Goal: Task Accomplishment & Management: Manage account settings

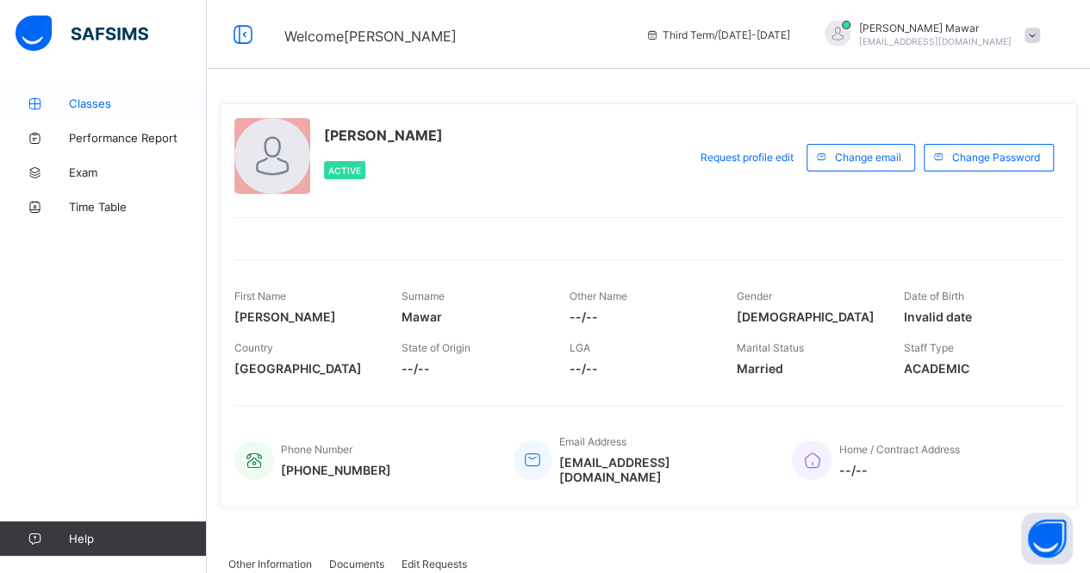
click at [143, 93] on link "Classes" at bounding box center [103, 103] width 207 height 34
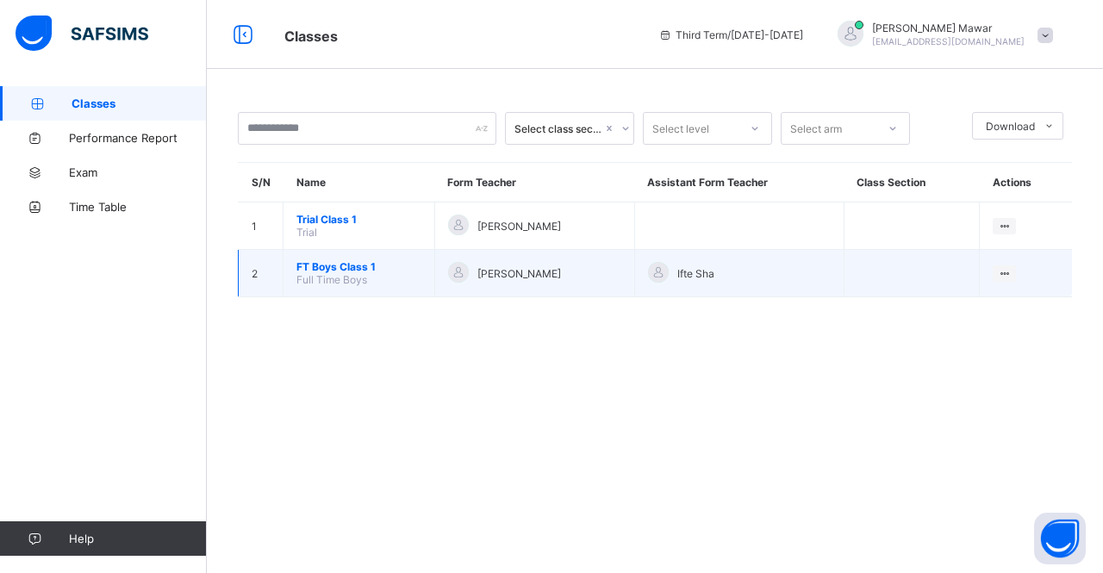
click at [311, 260] on span "FT Boys Class 1" at bounding box center [358, 266] width 125 height 13
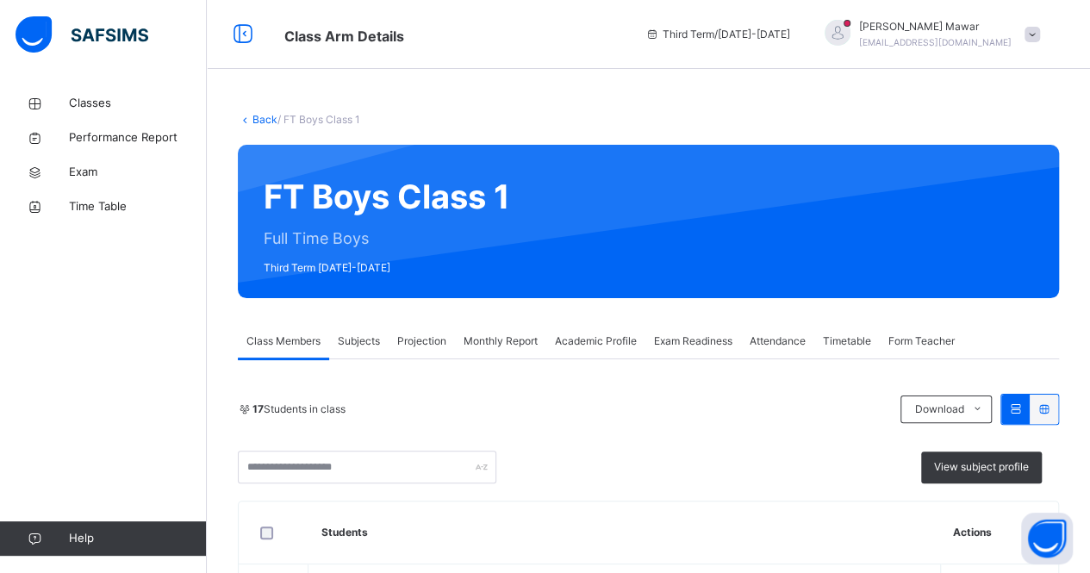
click at [513, 339] on span "Monthly Report" at bounding box center [501, 341] width 74 height 16
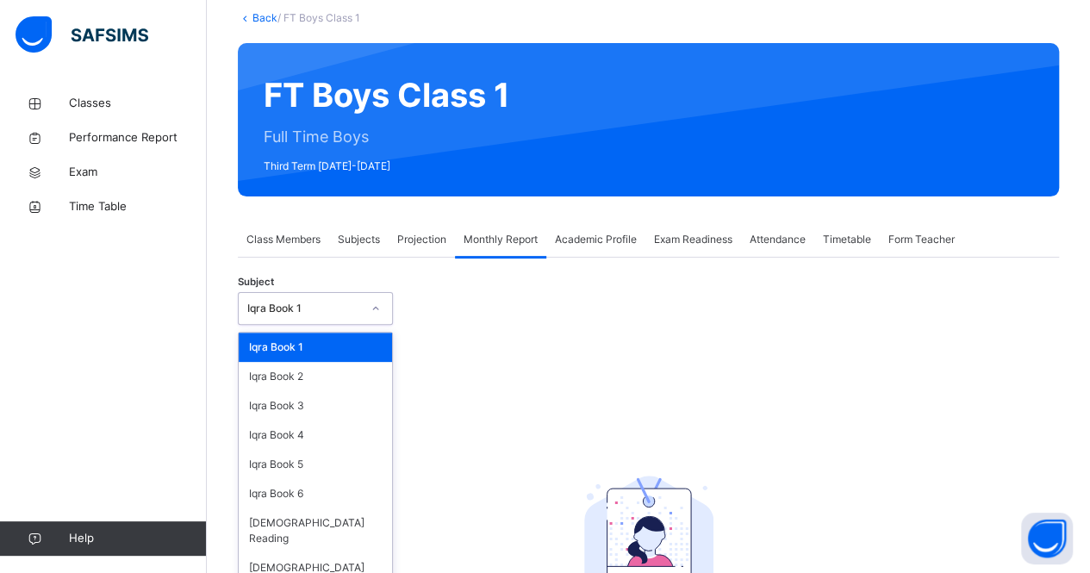
click at [341, 325] on div "option Iqra Book 1 focused, 1 of 8. 8 results available. Use Up and Down to cho…" at bounding box center [315, 308] width 155 height 33
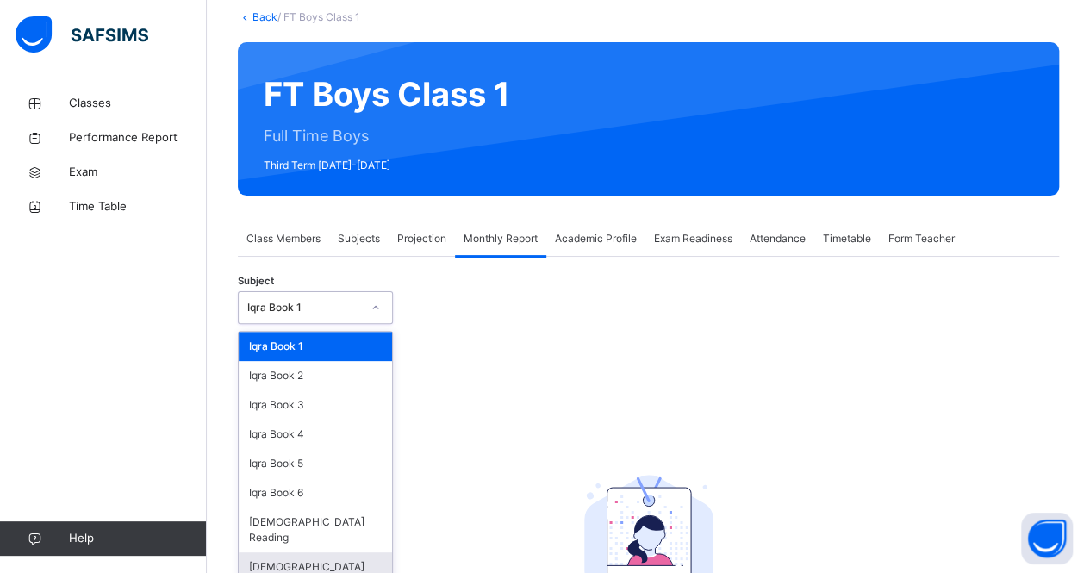
click at [331, 552] on div "[DEMOGRAPHIC_DATA] Memorisation" at bounding box center [315, 574] width 153 height 45
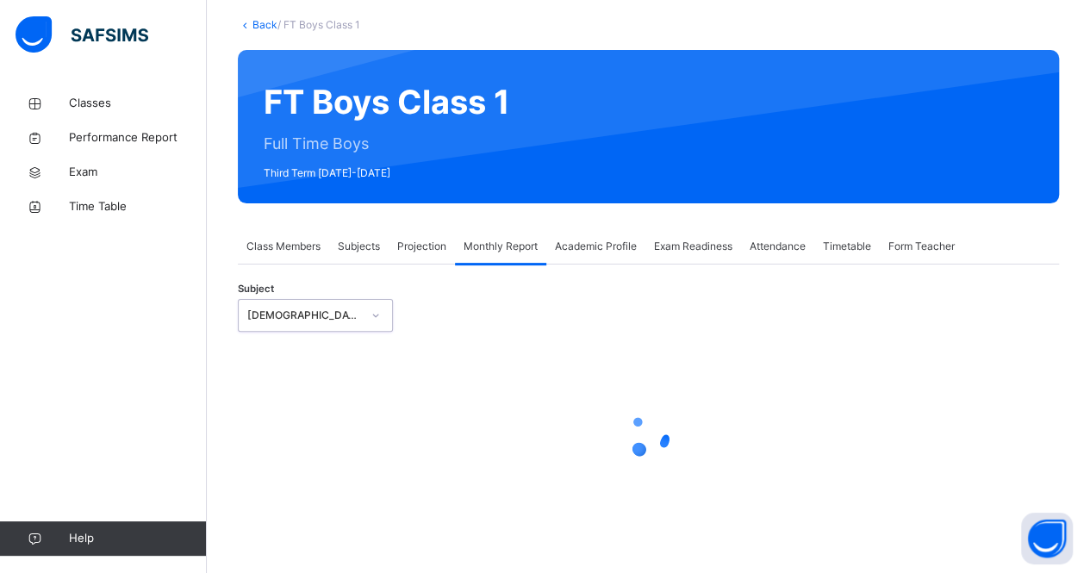
scroll to position [94, 0]
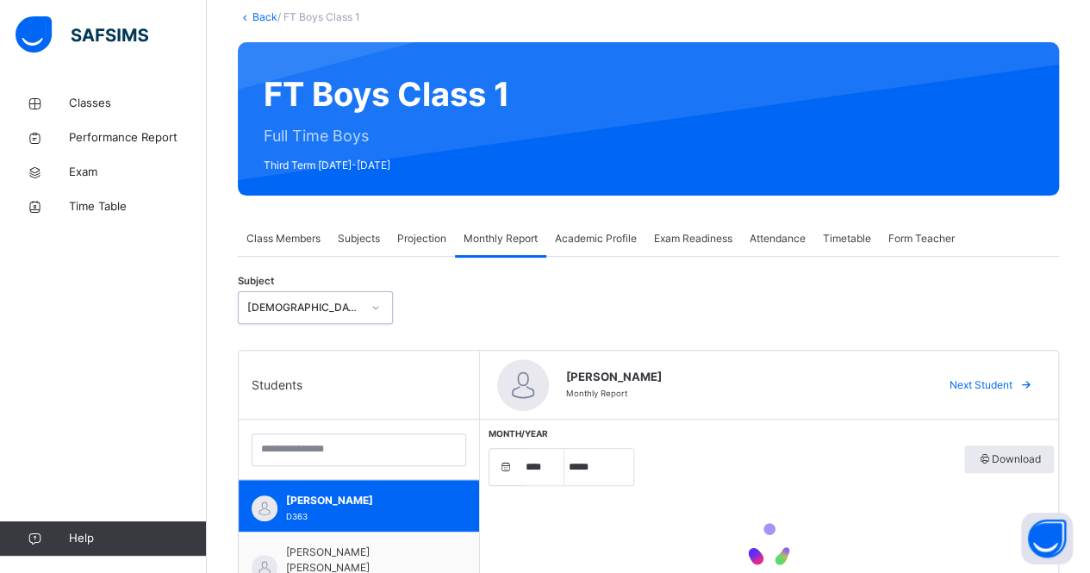
select select "****"
select select "*"
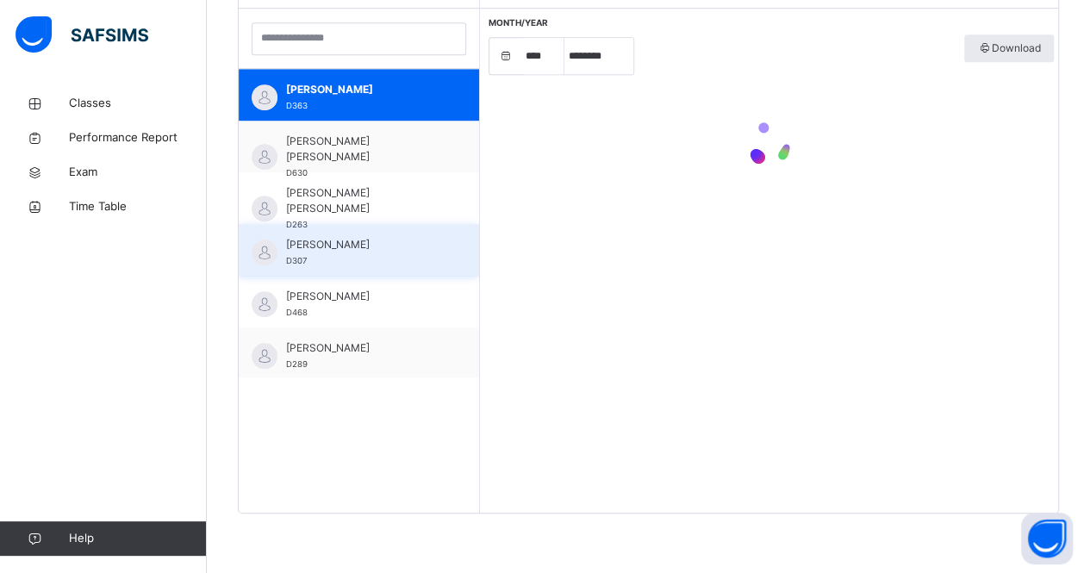
scroll to position [539, 0]
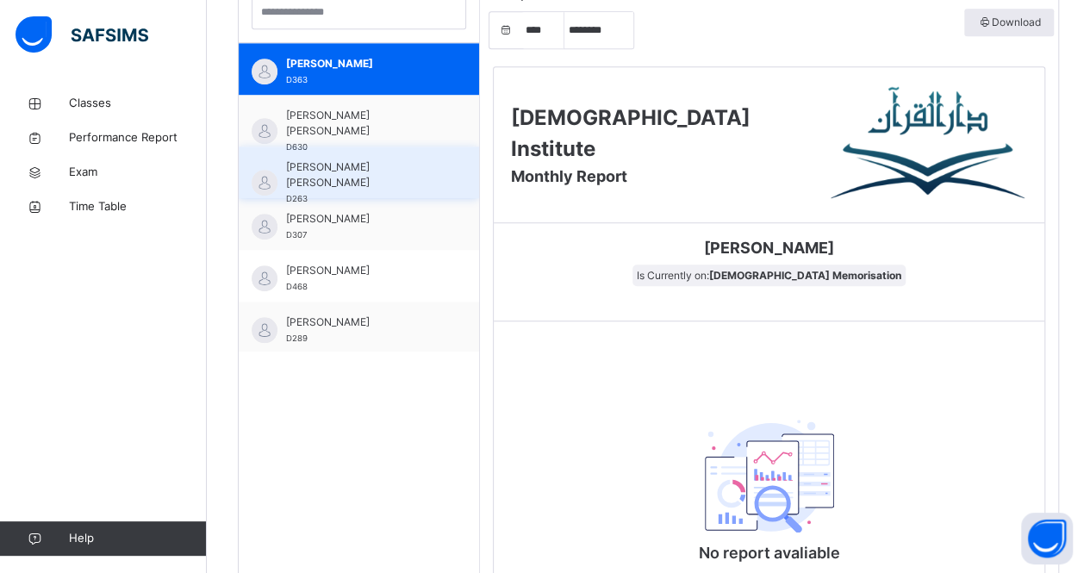
click at [391, 159] on span "[PERSON_NAME] [PERSON_NAME]" at bounding box center [363, 174] width 154 height 31
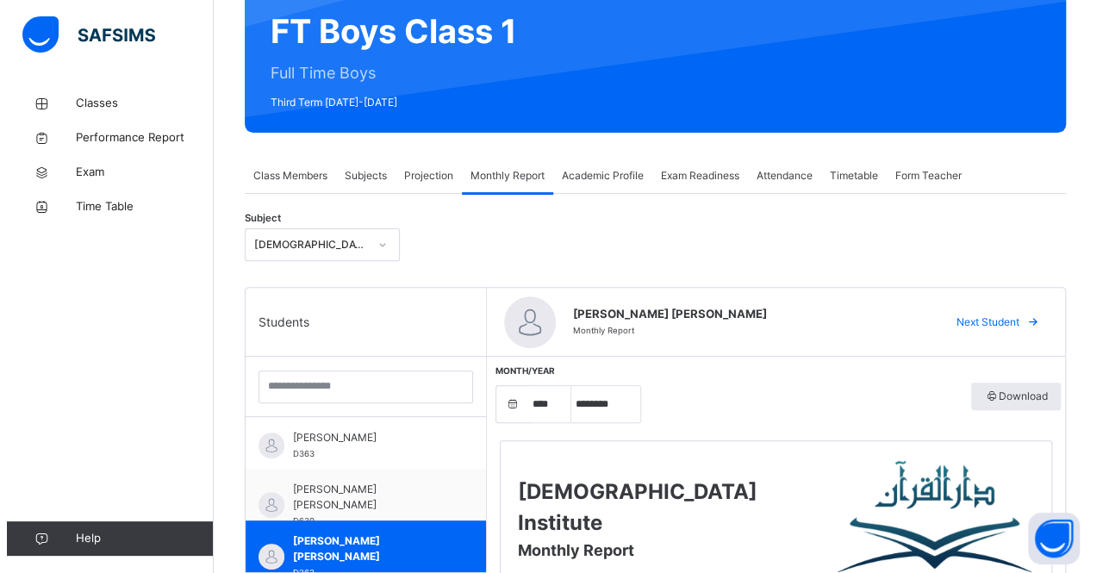
scroll to position [0, 0]
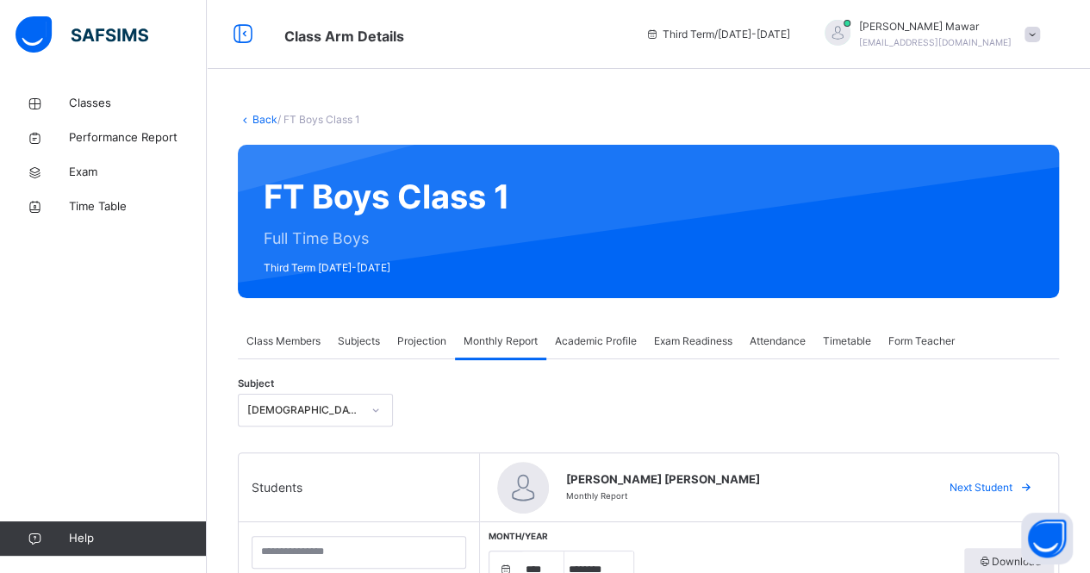
click at [420, 342] on span "Projection" at bounding box center [421, 341] width 49 height 16
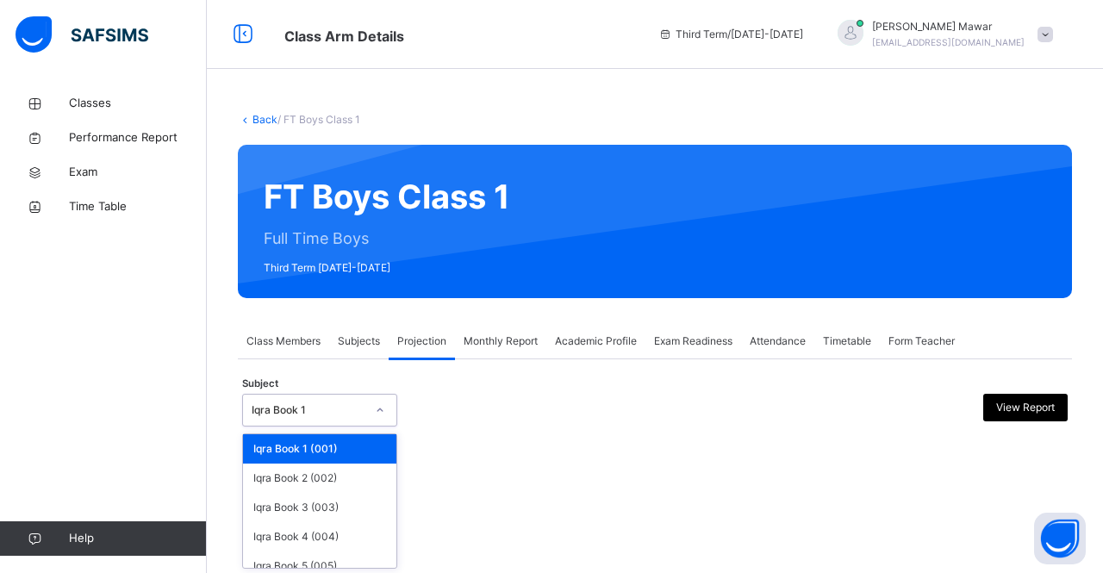
click at [356, 414] on div "Iqra Book 1" at bounding box center [309, 410] width 114 height 16
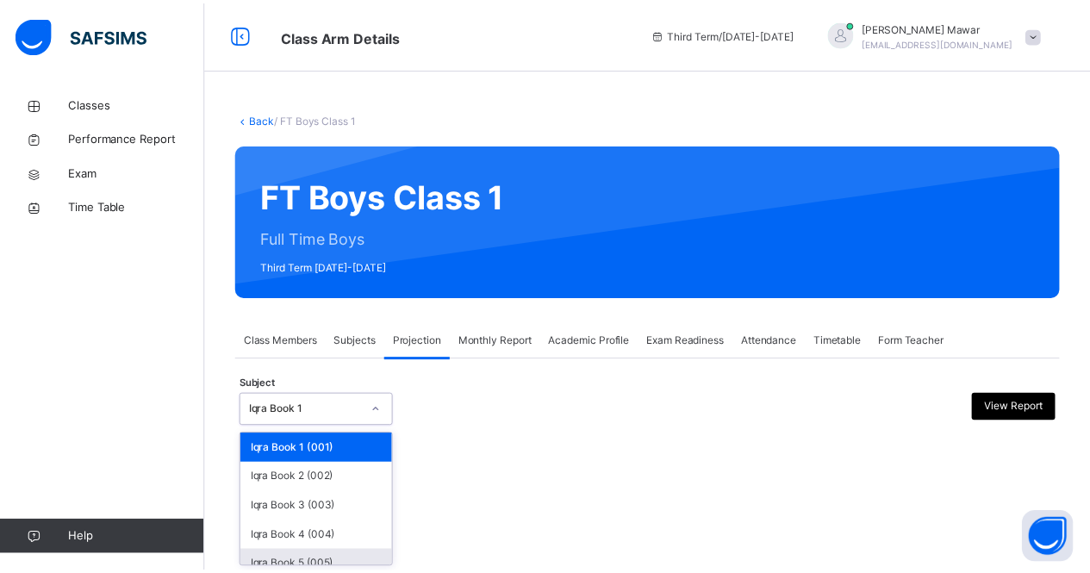
scroll to position [116, 0]
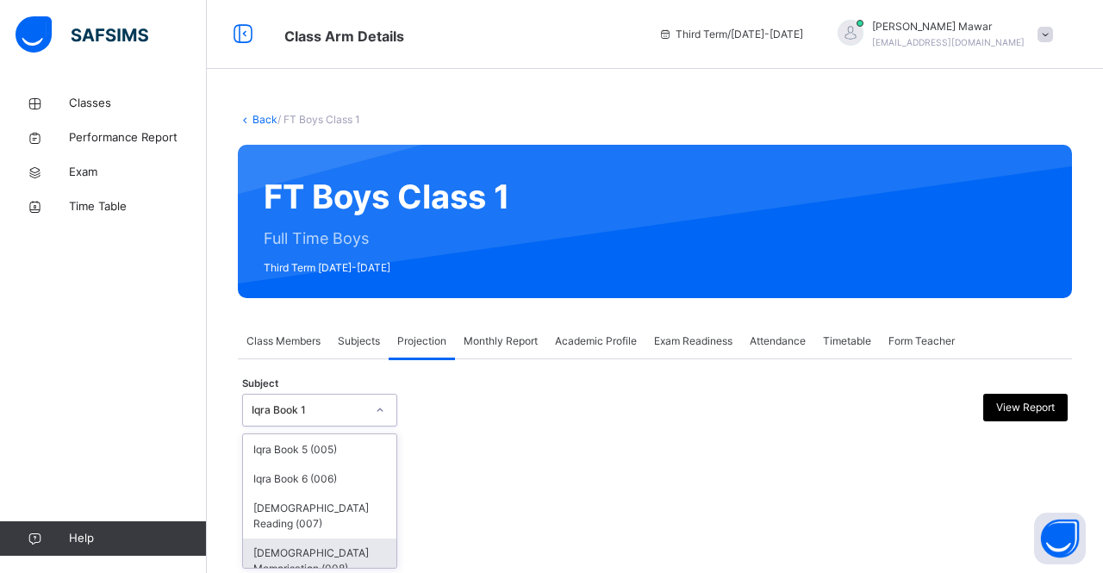
click at [341, 545] on div "[DEMOGRAPHIC_DATA] Memorisation (008)" at bounding box center [319, 560] width 153 height 45
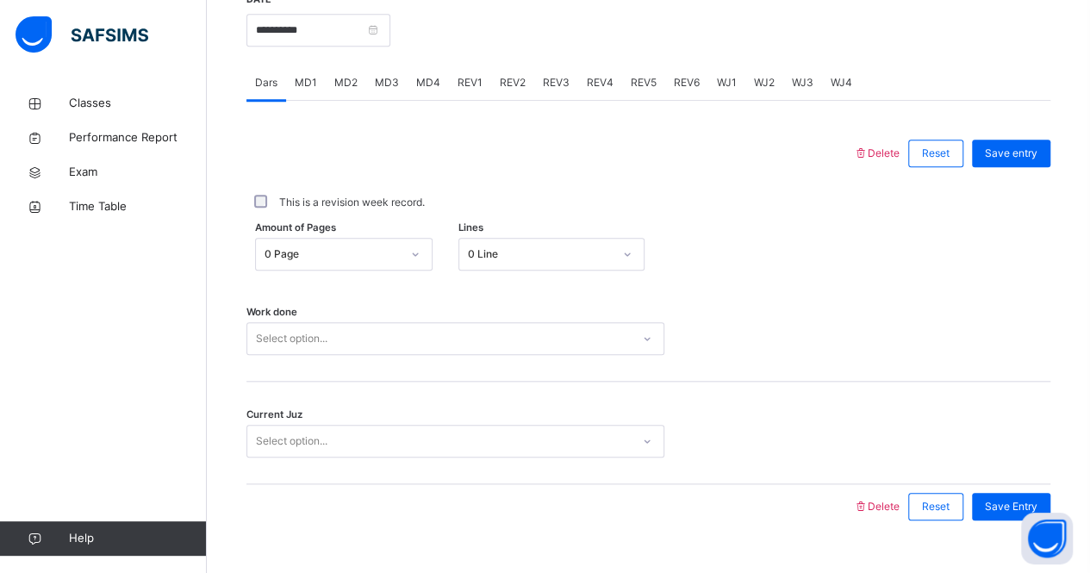
scroll to position [689, 0]
click at [394, 240] on div "0 Page" at bounding box center [327, 253] width 143 height 27
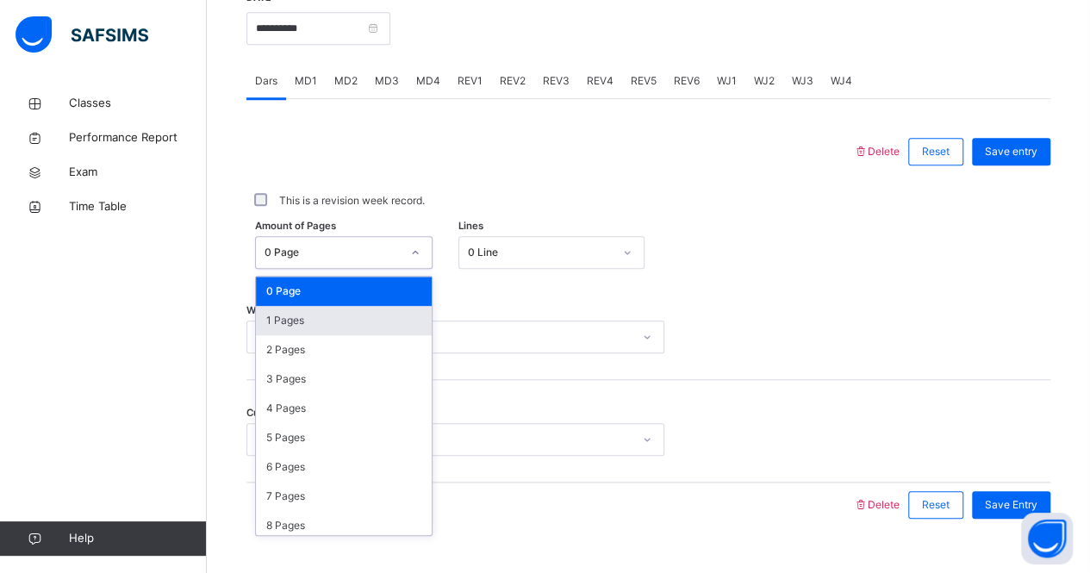
click at [391, 314] on div "1 Pages" at bounding box center [344, 320] width 176 height 29
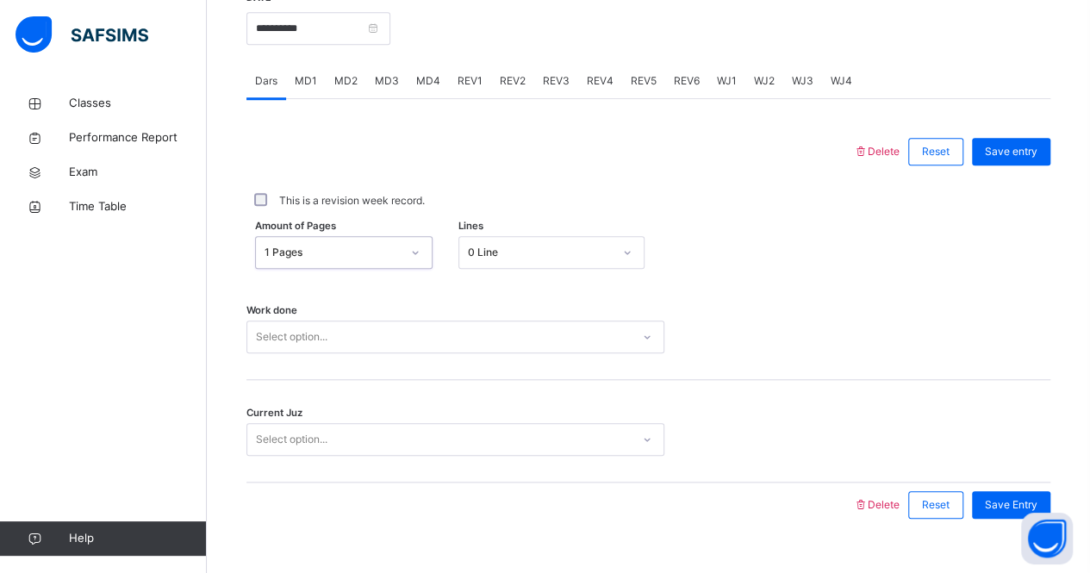
scroll to position [719, 0]
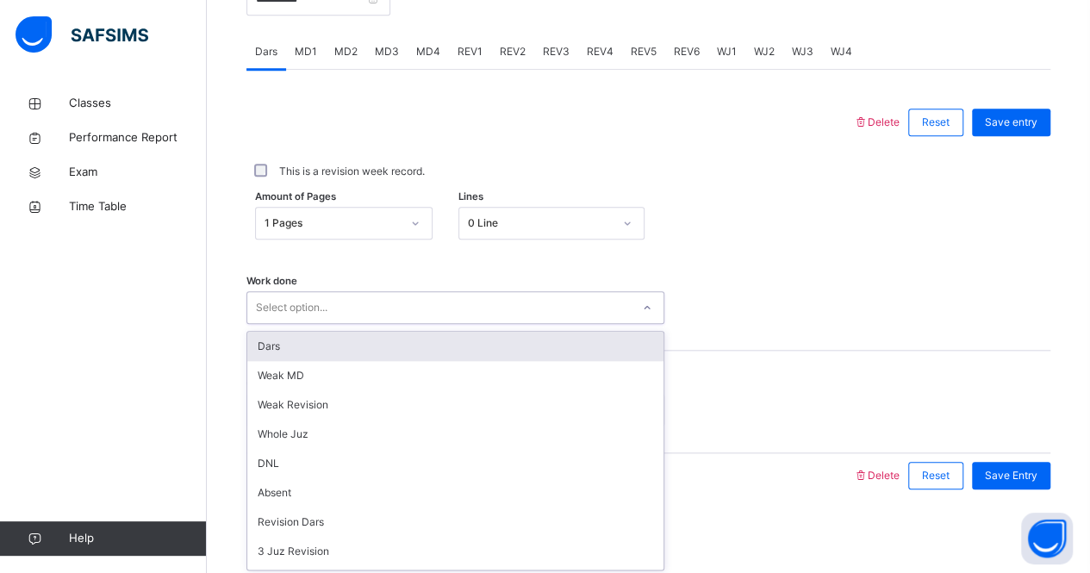
click at [426, 324] on div "option Dars focused, 1 of 16. 16 results available. Use Up and Down to choose o…" at bounding box center [455, 307] width 418 height 33
click at [423, 339] on div "Dars" at bounding box center [455, 346] width 416 height 29
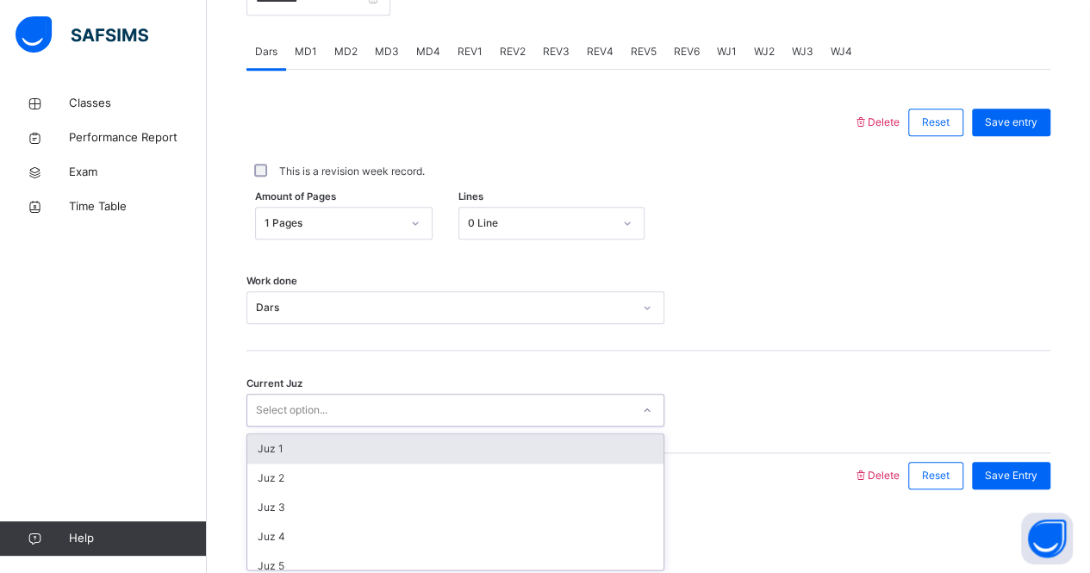
click at [445, 406] on div "Select option..." at bounding box center [438, 410] width 383 height 27
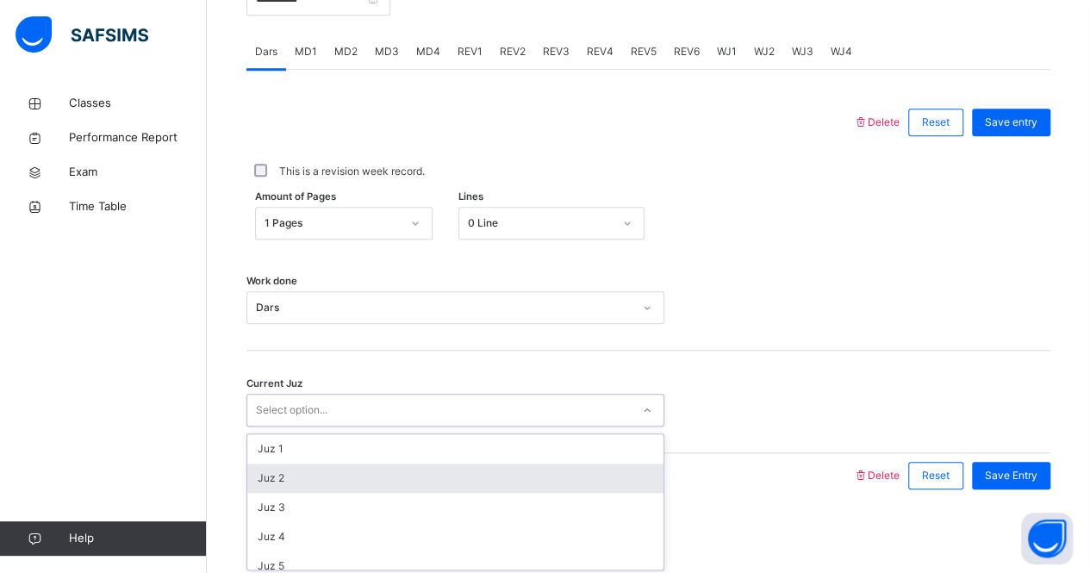
click at [441, 482] on div "Juz 2" at bounding box center [455, 478] width 416 height 29
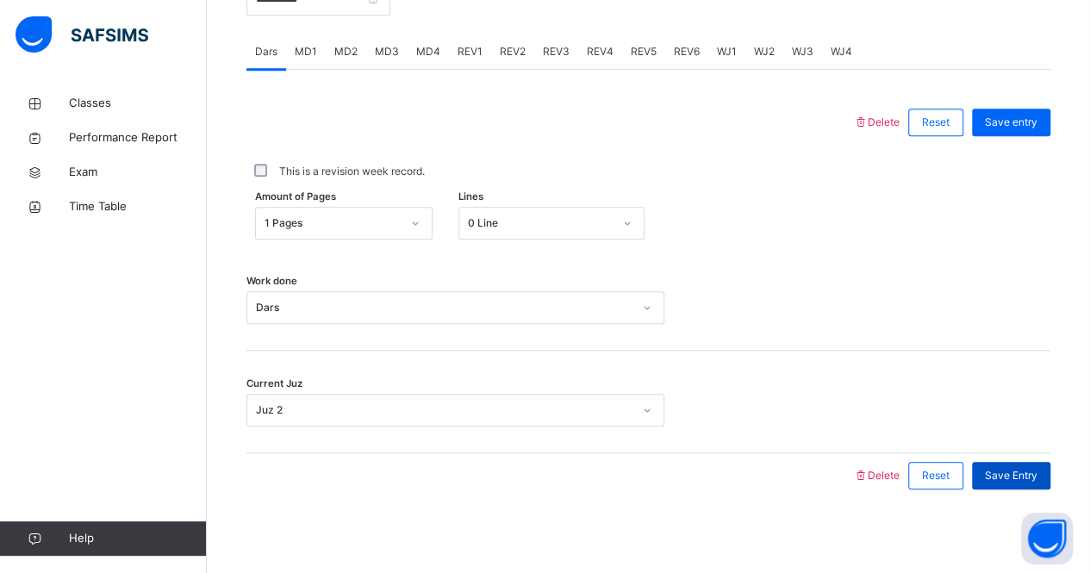
click at [1013, 468] on span "Save Entry" at bounding box center [1011, 476] width 53 height 16
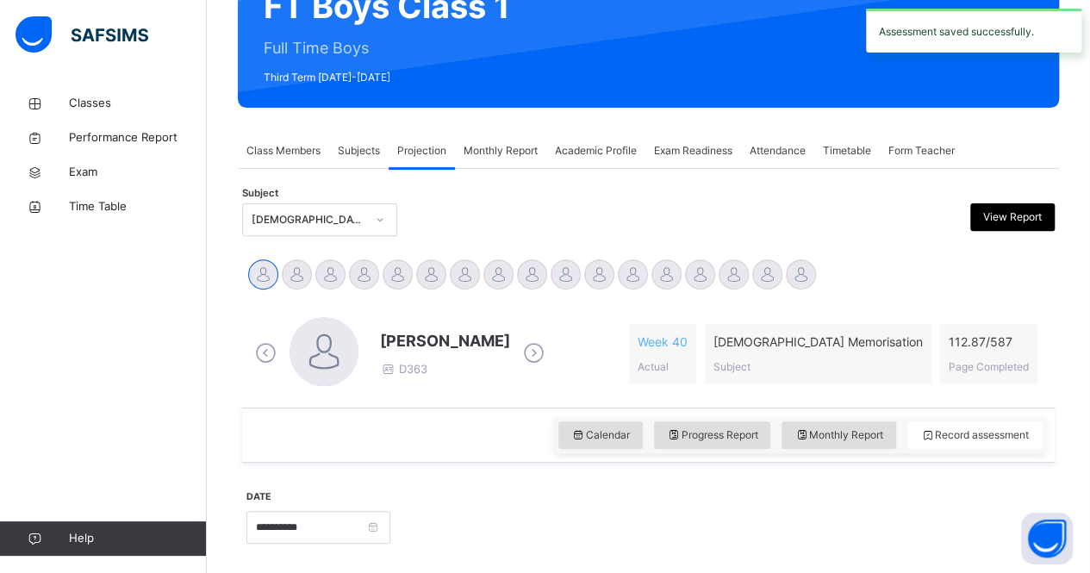
scroll to position [187, 0]
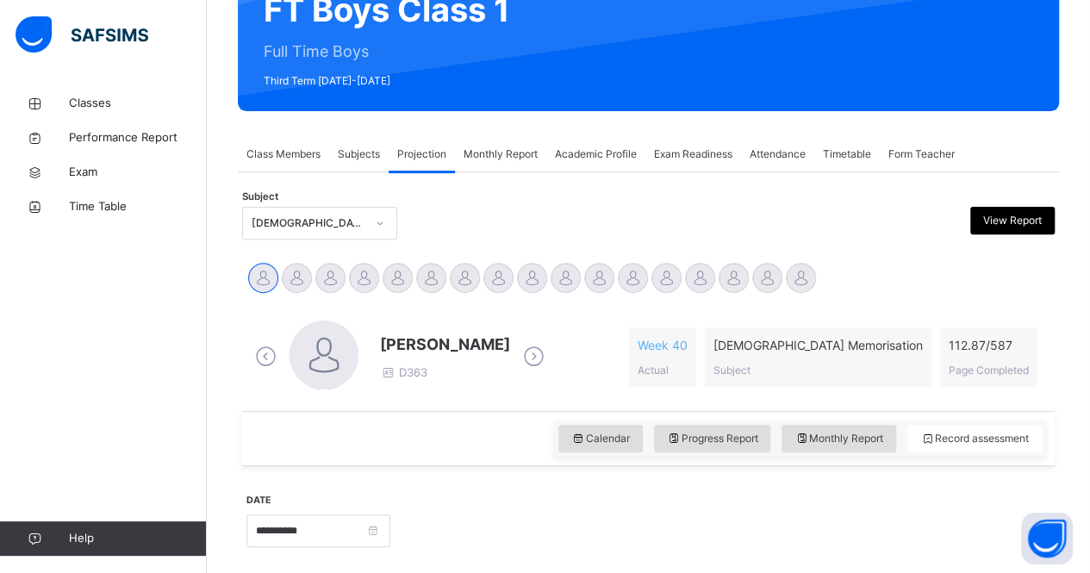
click at [764, 150] on span "Attendance" at bounding box center [778, 154] width 56 height 16
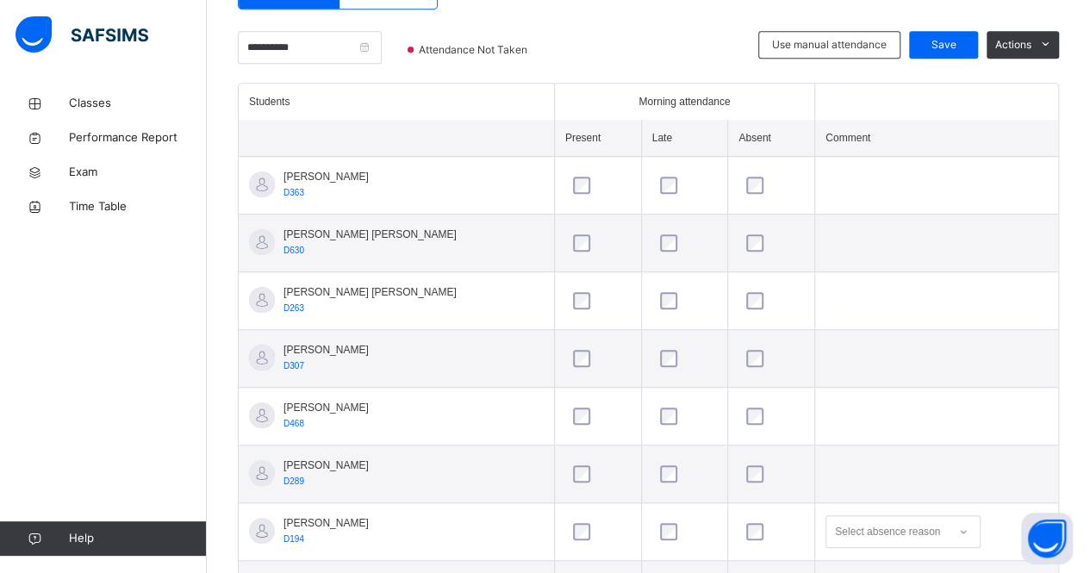
scroll to position [410, 0]
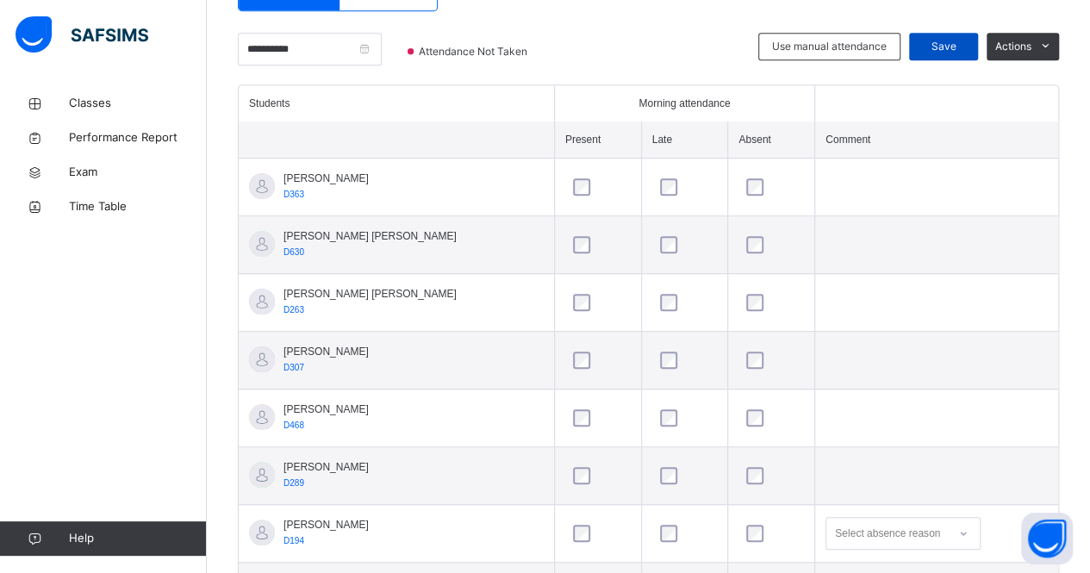
click at [943, 48] on span "Save" at bounding box center [943, 47] width 43 height 16
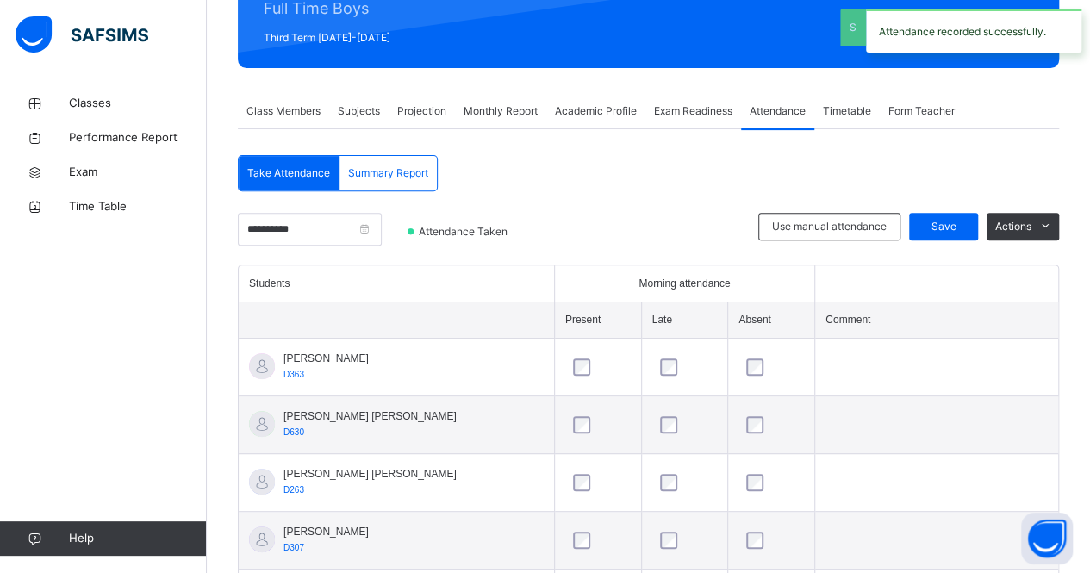
scroll to position [231, 0]
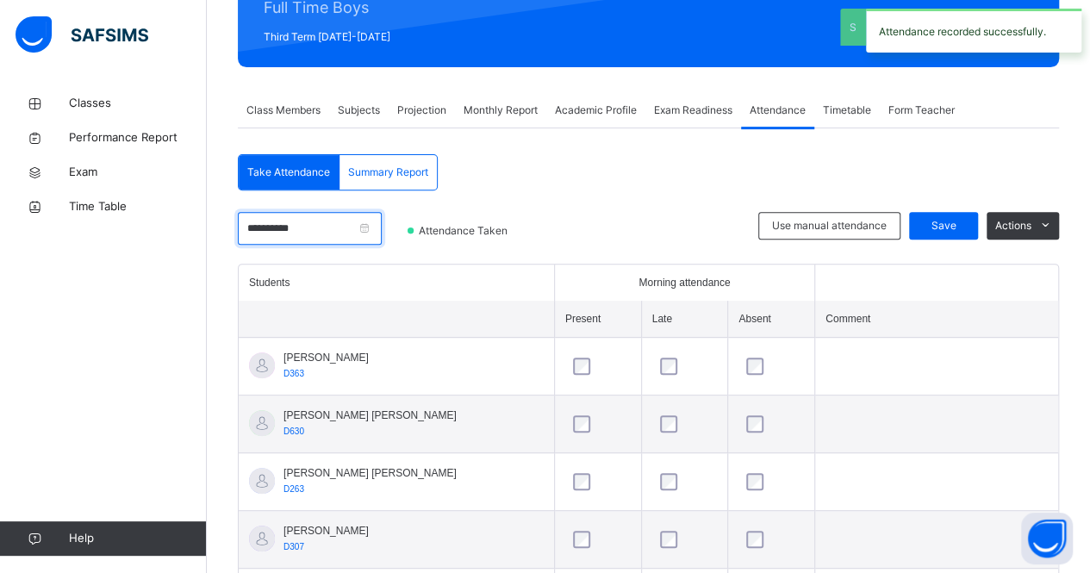
click at [347, 222] on input "**********" at bounding box center [310, 228] width 144 height 33
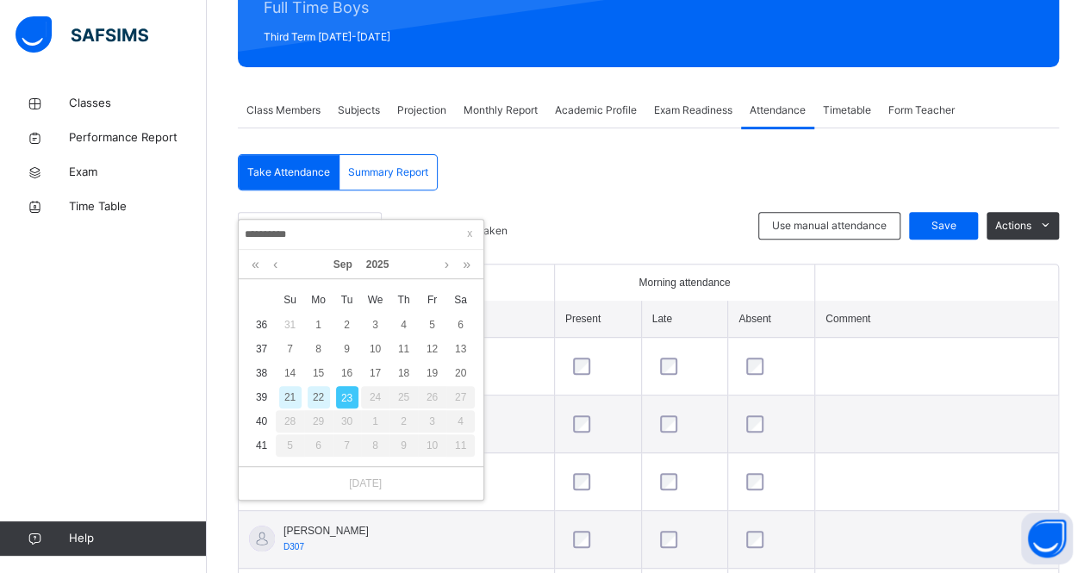
click at [320, 389] on div "22" at bounding box center [319, 397] width 22 height 22
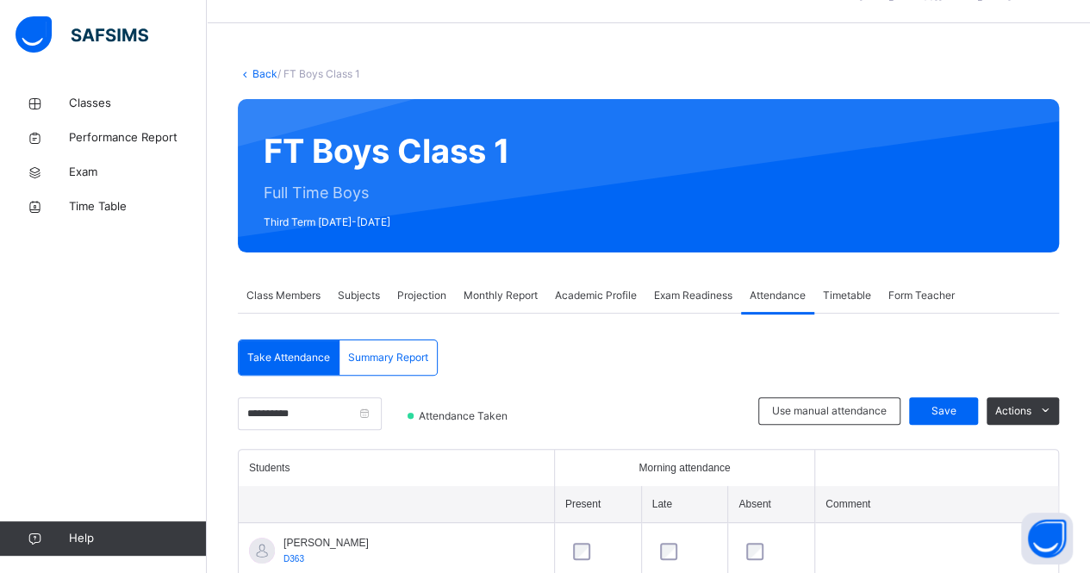
scroll to position [0, 0]
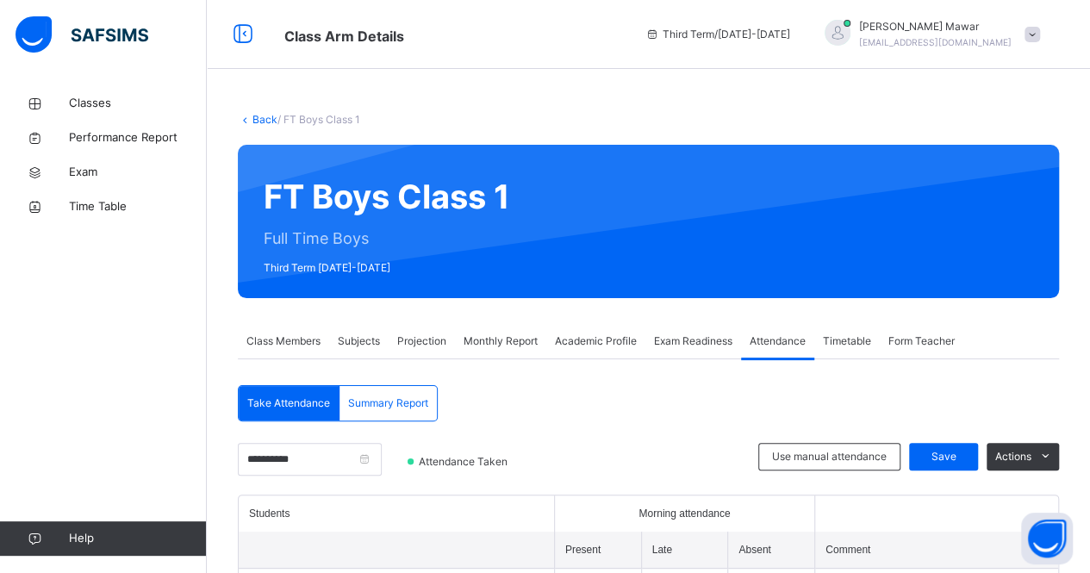
click at [416, 338] on span "Projection" at bounding box center [421, 341] width 49 height 16
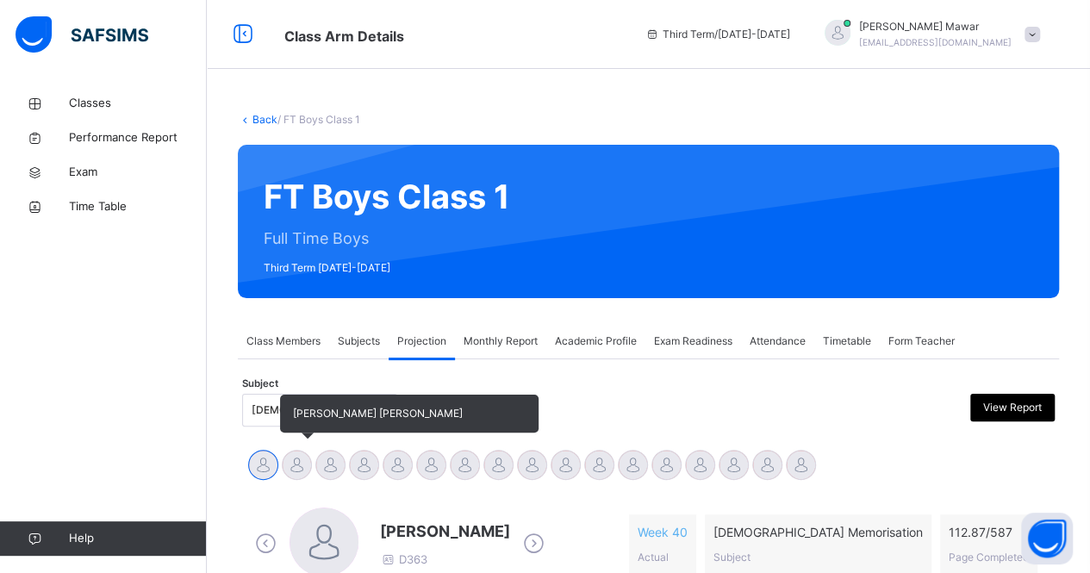
click at [294, 462] on div at bounding box center [297, 465] width 30 height 30
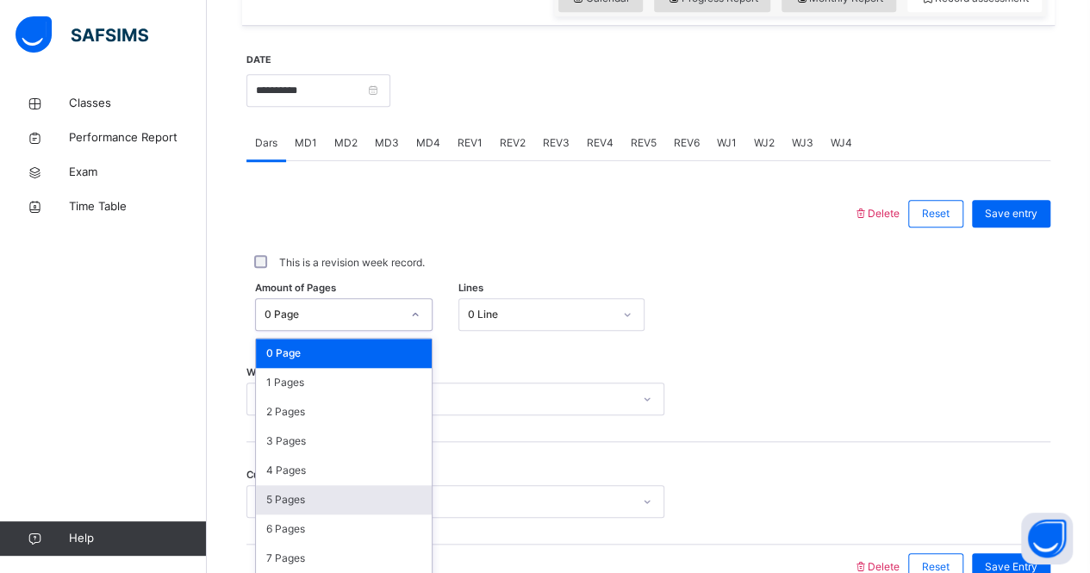
click at [294, 331] on div "option 5 Pages focused, 6 of 588. 588 results available. Use Up and Down to cho…" at bounding box center [343, 314] width 177 height 33
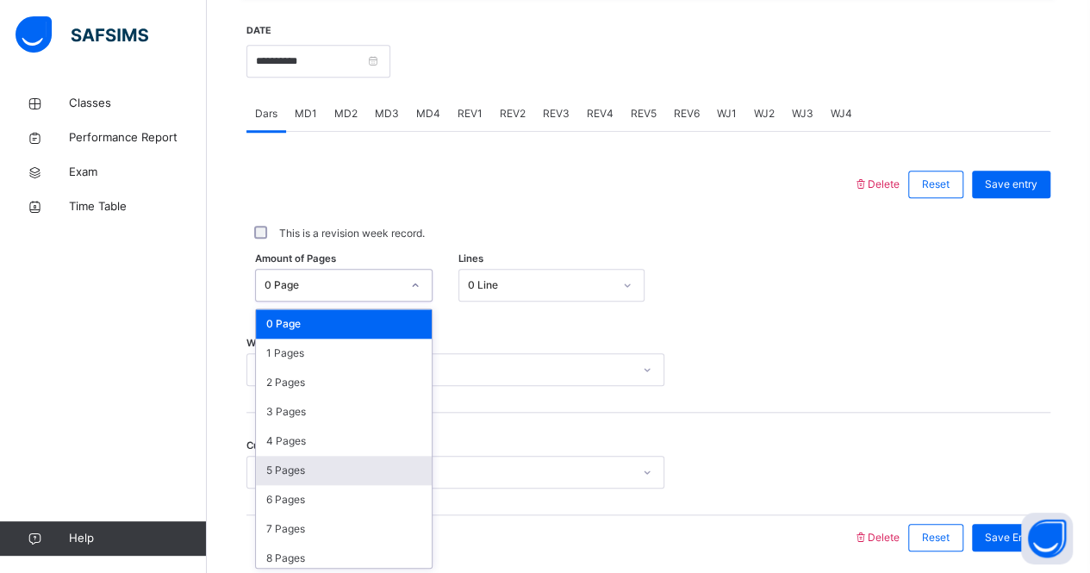
scroll to position [657, 0]
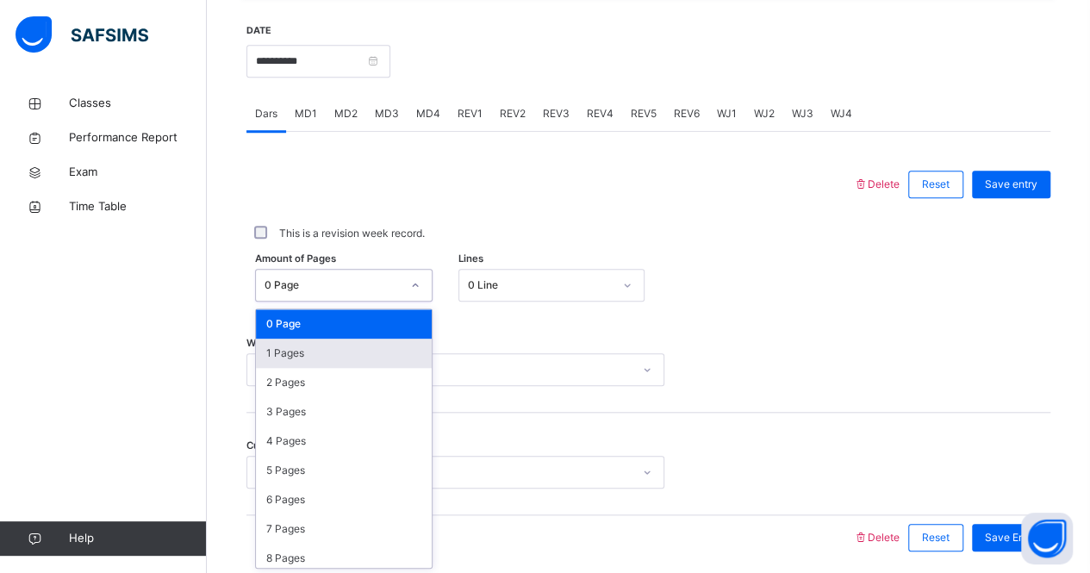
click at [324, 352] on div "1 Pages" at bounding box center [344, 353] width 176 height 29
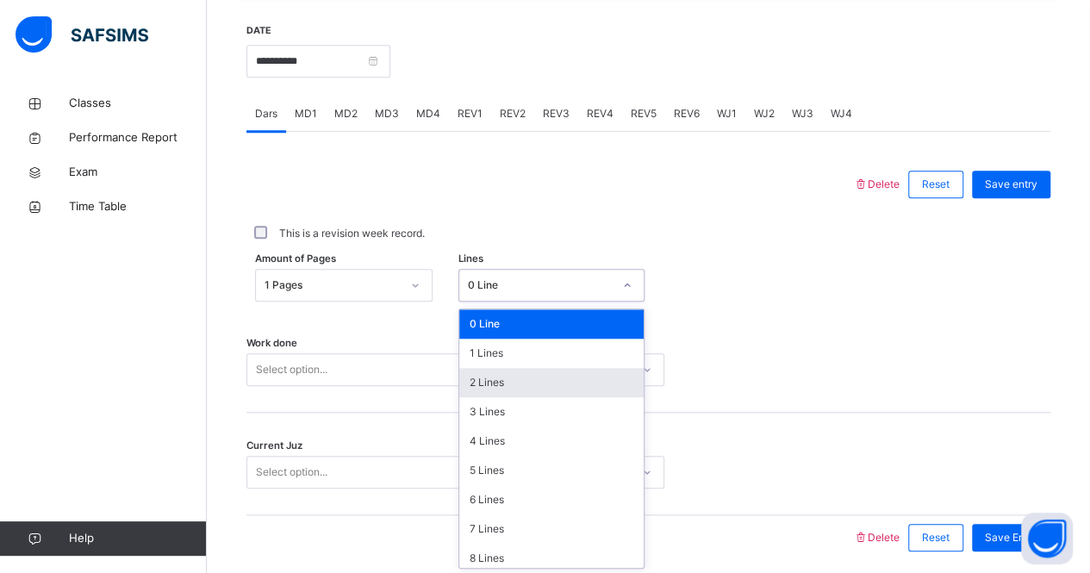
drag, startPoint x: 556, startPoint y: 284, endPoint x: 541, endPoint y: 389, distance: 106.1
click at [541, 302] on div "option 2 Lines focused, 3 of 16. 16 results available. Use Up and Down to choos…" at bounding box center [551, 285] width 186 height 33
click at [533, 384] on div "2 Lines" at bounding box center [551, 382] width 184 height 29
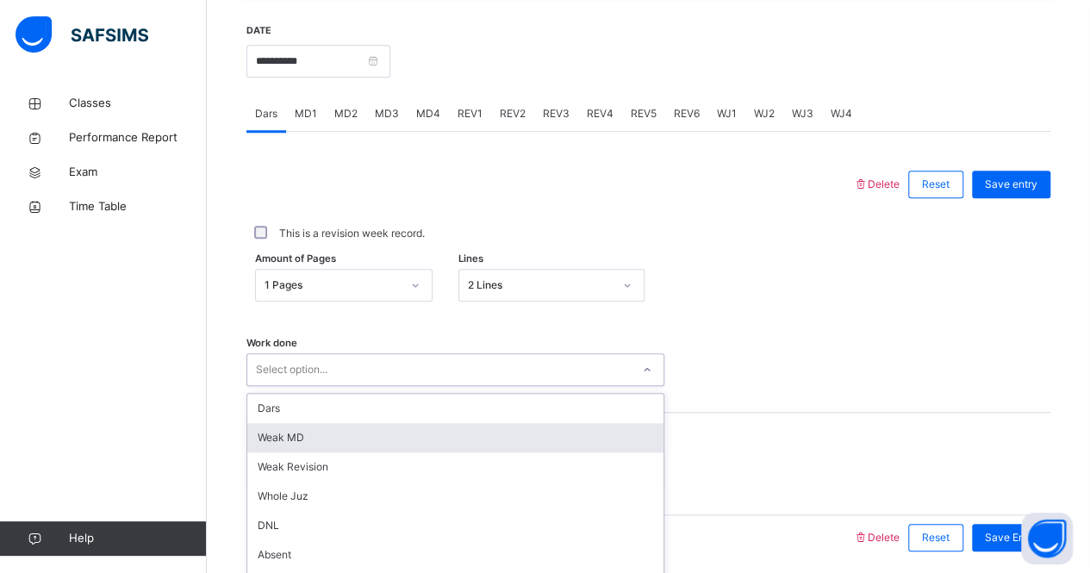
scroll to position [719, 0]
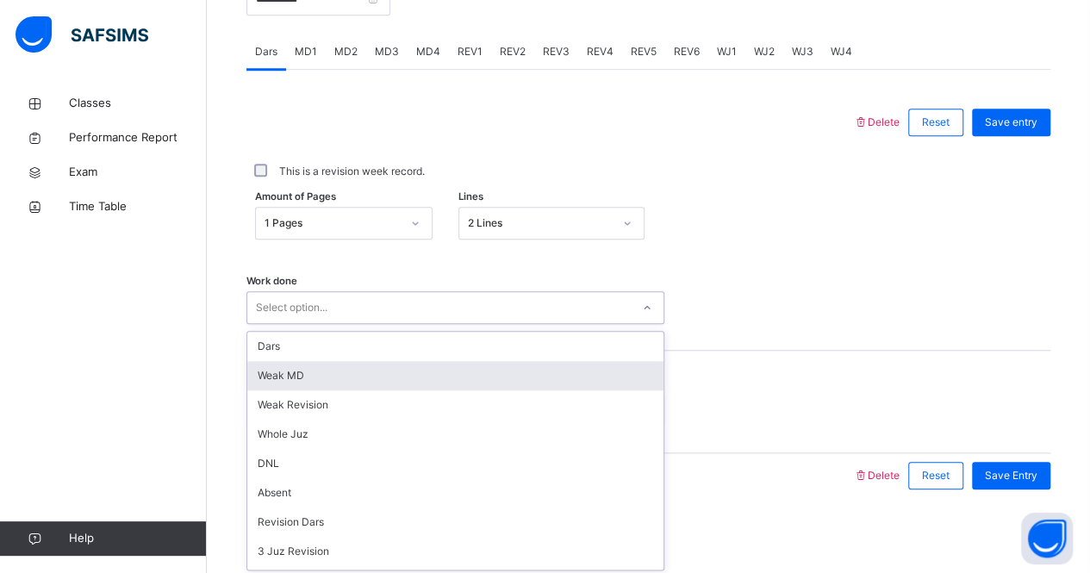
click at [532, 324] on div "option [PERSON_NAME] MD focused, 2 of 16. 16 results available. Use Up and Down…" at bounding box center [455, 307] width 418 height 33
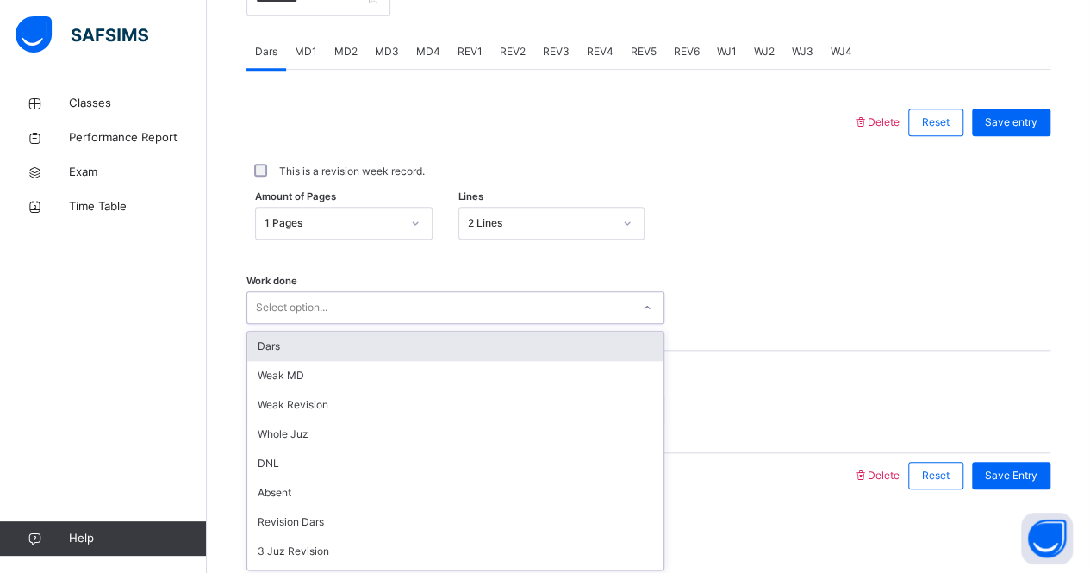
click at [534, 343] on div "Dars" at bounding box center [455, 346] width 416 height 29
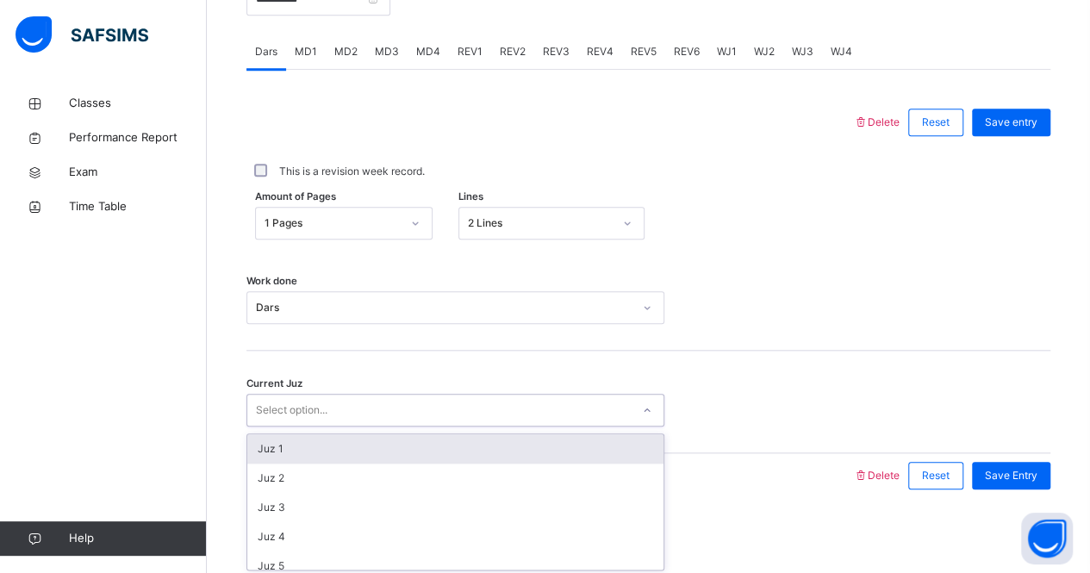
click at [526, 413] on div "Select option..." at bounding box center [438, 410] width 383 height 27
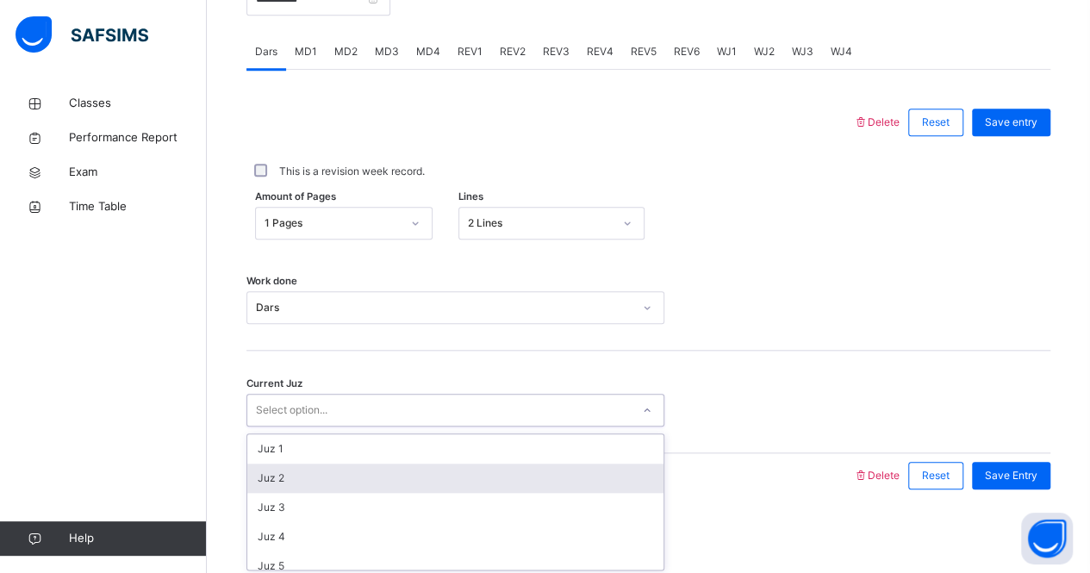
click at [520, 471] on div "Juz 2" at bounding box center [455, 478] width 416 height 29
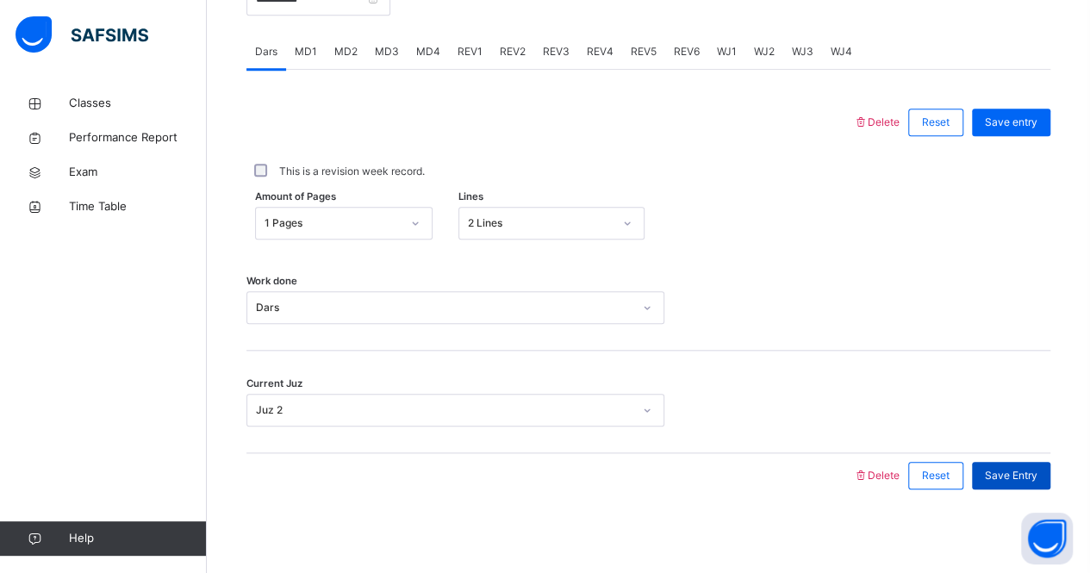
click at [1015, 473] on span "Save Entry" at bounding box center [1011, 476] width 53 height 16
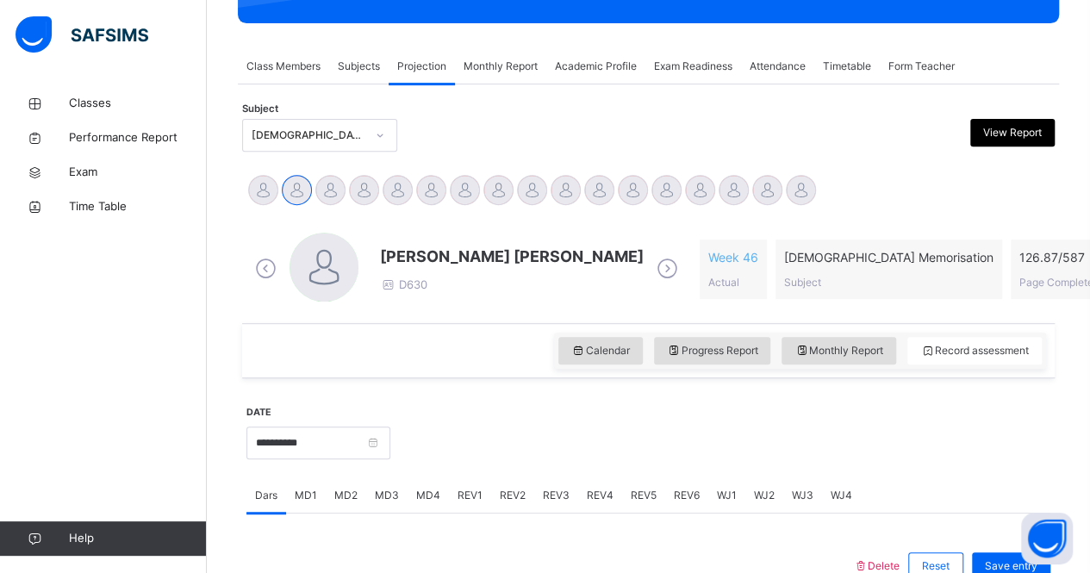
scroll to position [274, 0]
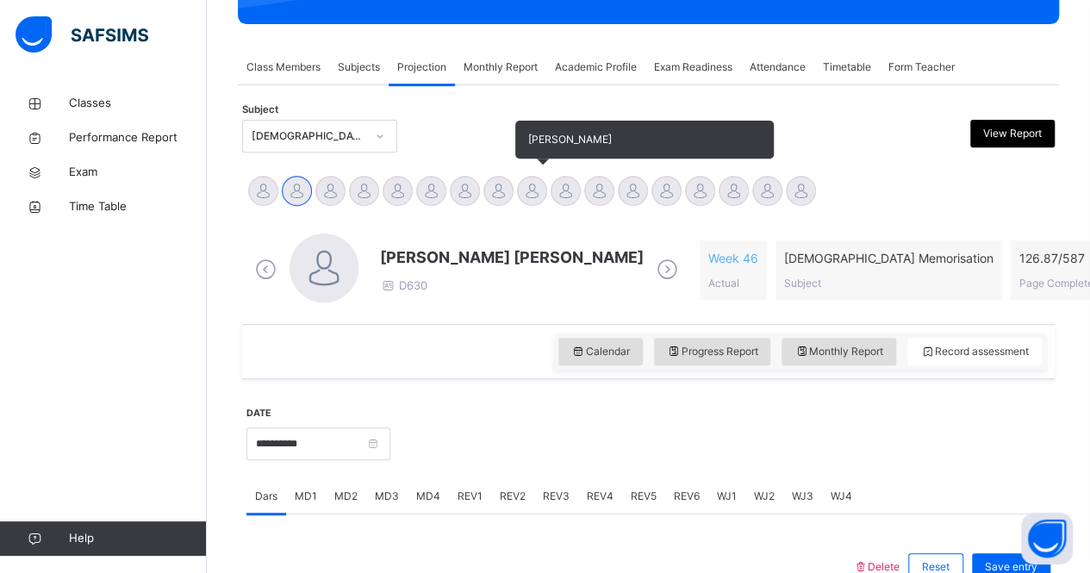
click at [534, 195] on div at bounding box center [532, 191] width 30 height 30
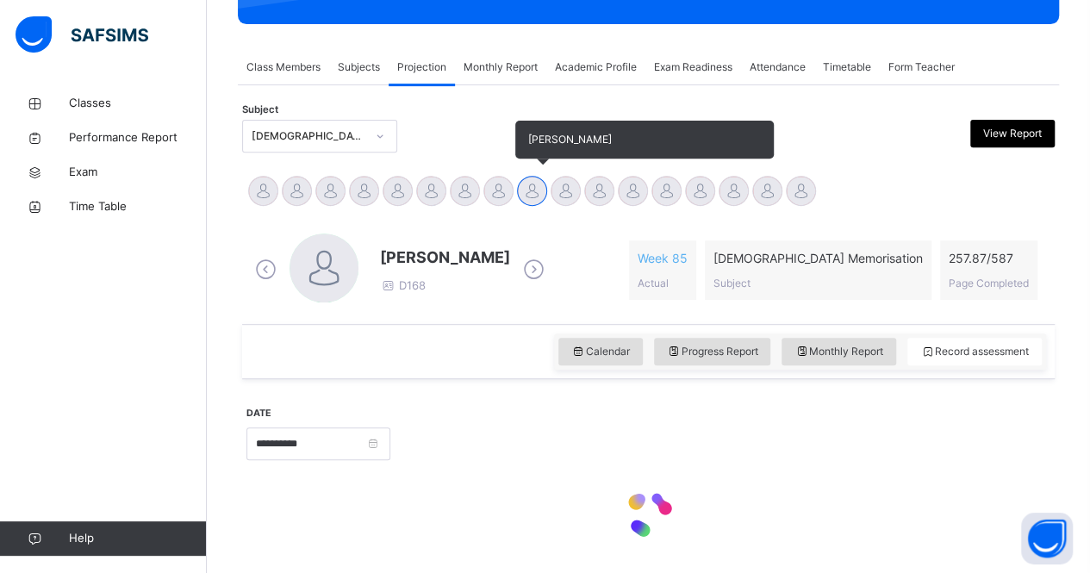
click at [537, 177] on div at bounding box center [532, 191] width 30 height 30
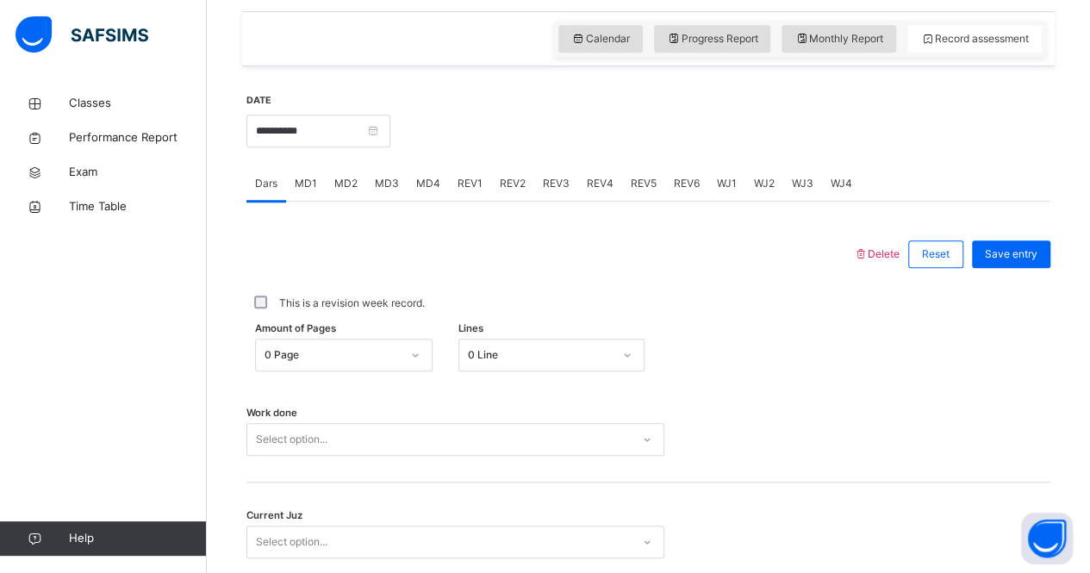
scroll to position [589, 0]
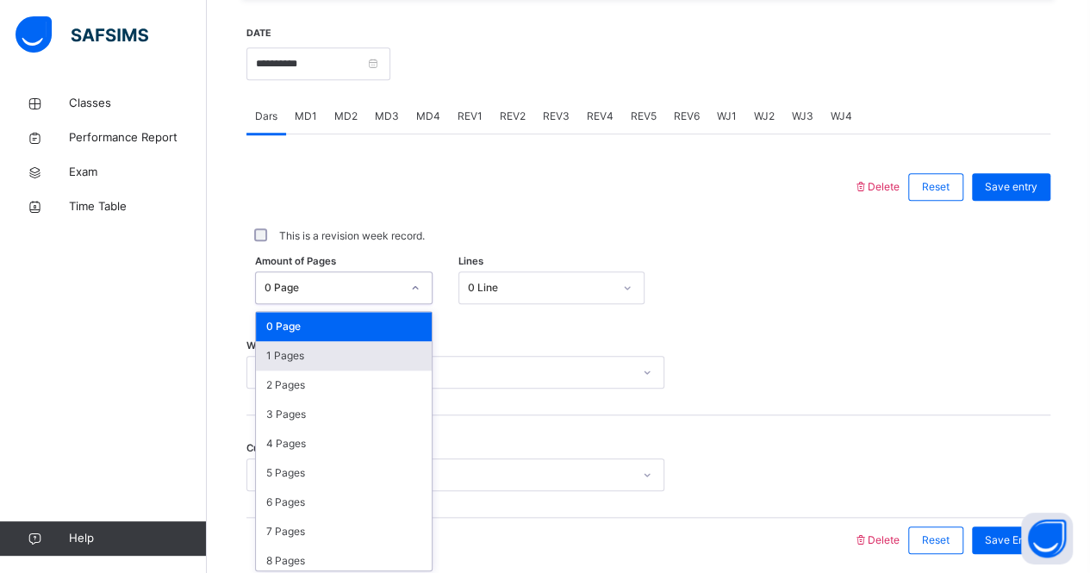
click at [365, 304] on div "option 1 Pages focused, 2 of 588. 588 results available. Use Up and Down to cho…" at bounding box center [343, 287] width 177 height 33
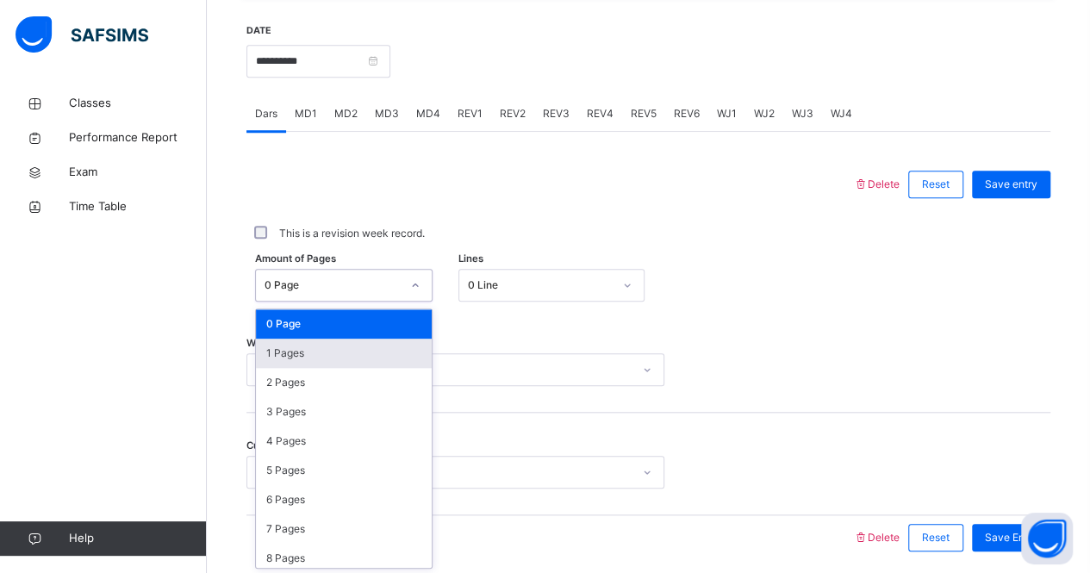
scroll to position [657, 0]
click at [361, 349] on div "1 Pages" at bounding box center [344, 353] width 176 height 29
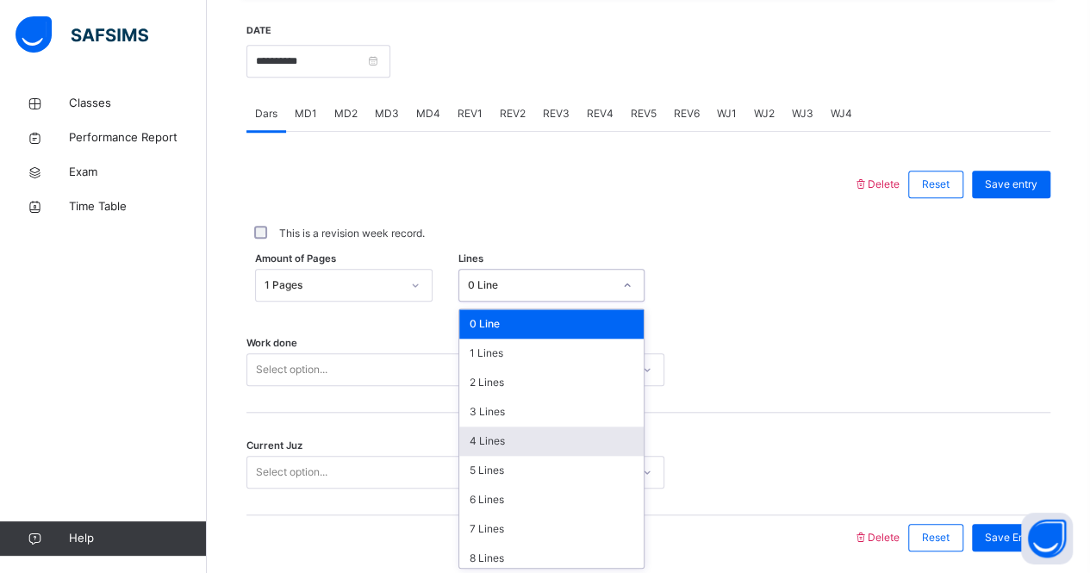
drag, startPoint x: 526, startPoint y: 278, endPoint x: 511, endPoint y: 439, distance: 161.0
click at [511, 302] on div "option 4 Lines focused, 5 of 16. 16 results available. Use Up and Down to choos…" at bounding box center [551, 285] width 186 height 33
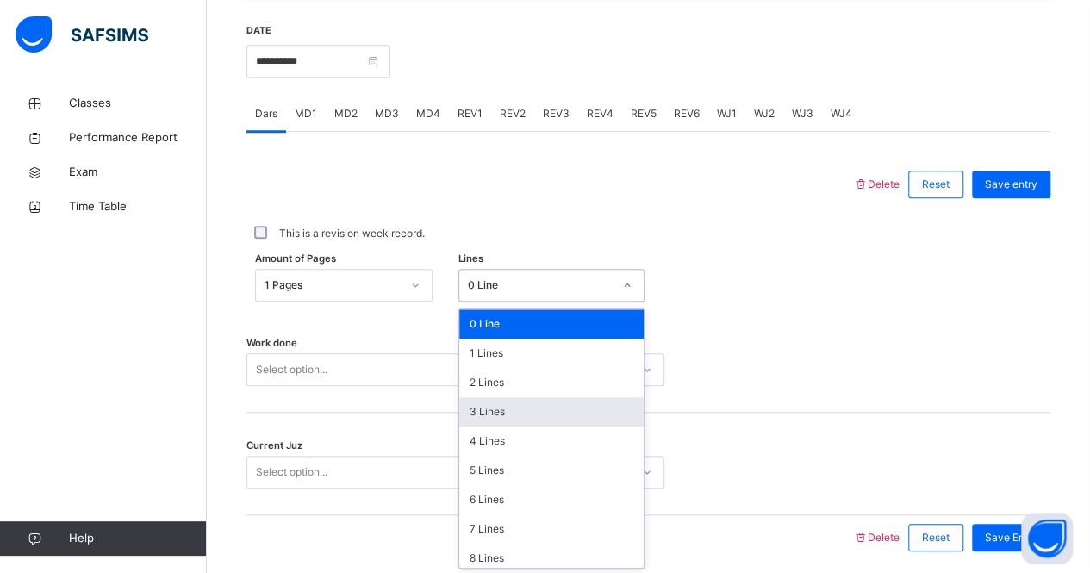
click at [512, 423] on div "3 Lines" at bounding box center [551, 411] width 184 height 29
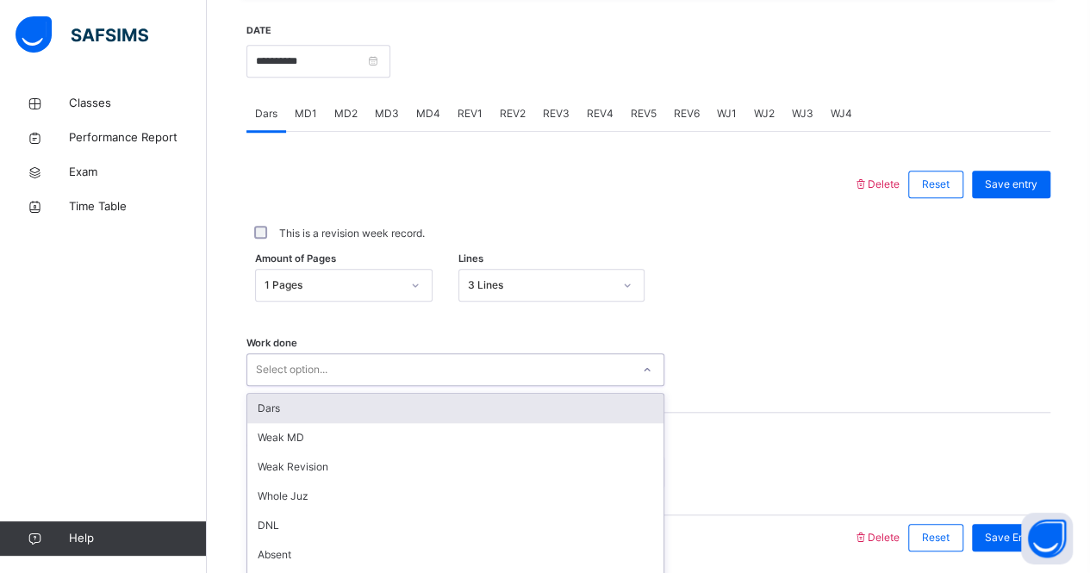
scroll to position [719, 0]
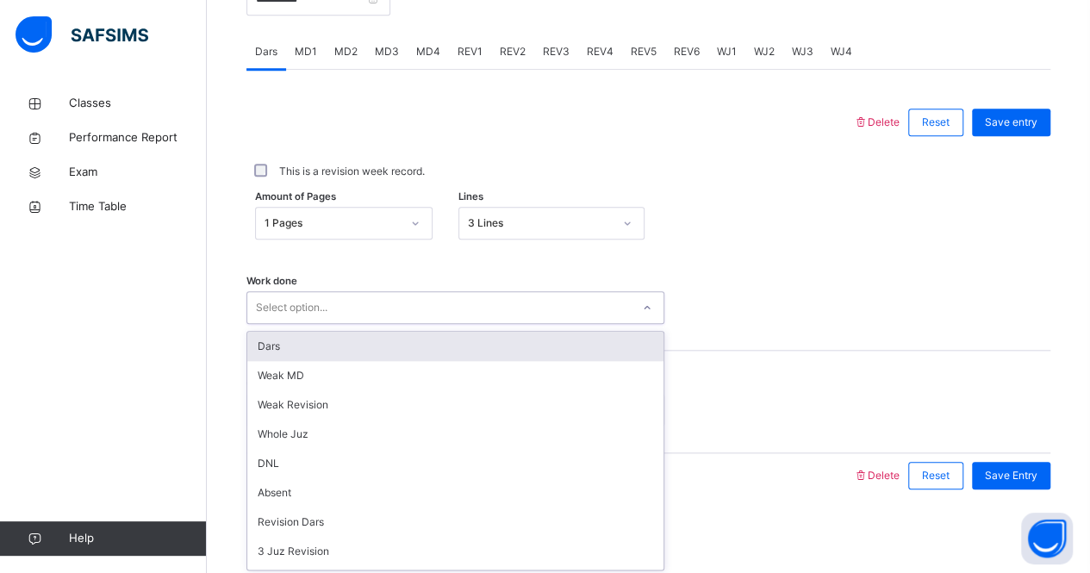
click at [319, 324] on div "option Dars focused, 1 of 16. 16 results available. Use Up and Down to choose o…" at bounding box center [455, 307] width 418 height 33
click at [319, 337] on div "Dars" at bounding box center [455, 346] width 416 height 29
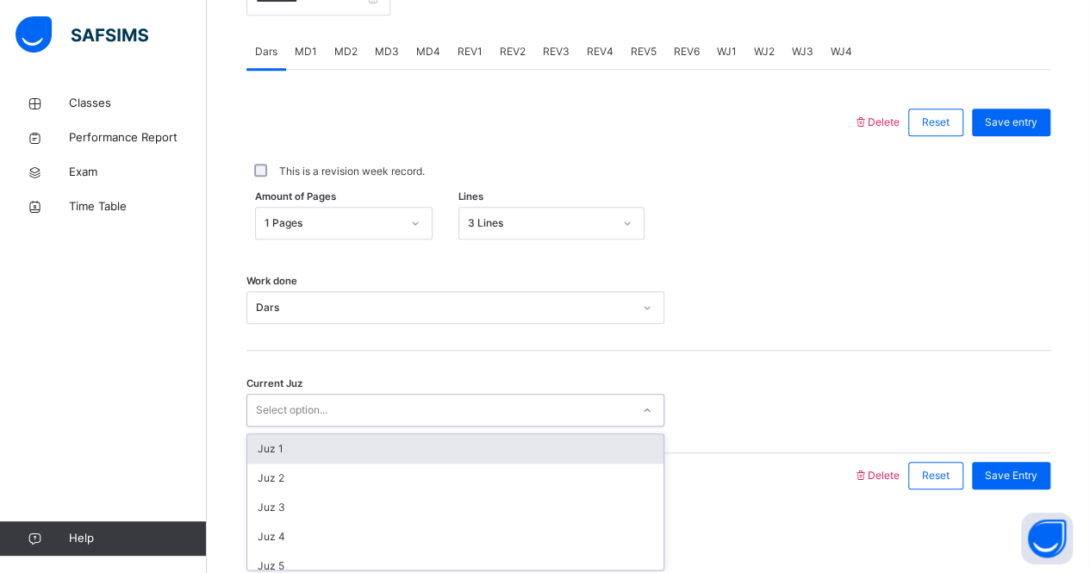
click at [322, 399] on div "Select option..." at bounding box center [292, 410] width 72 height 33
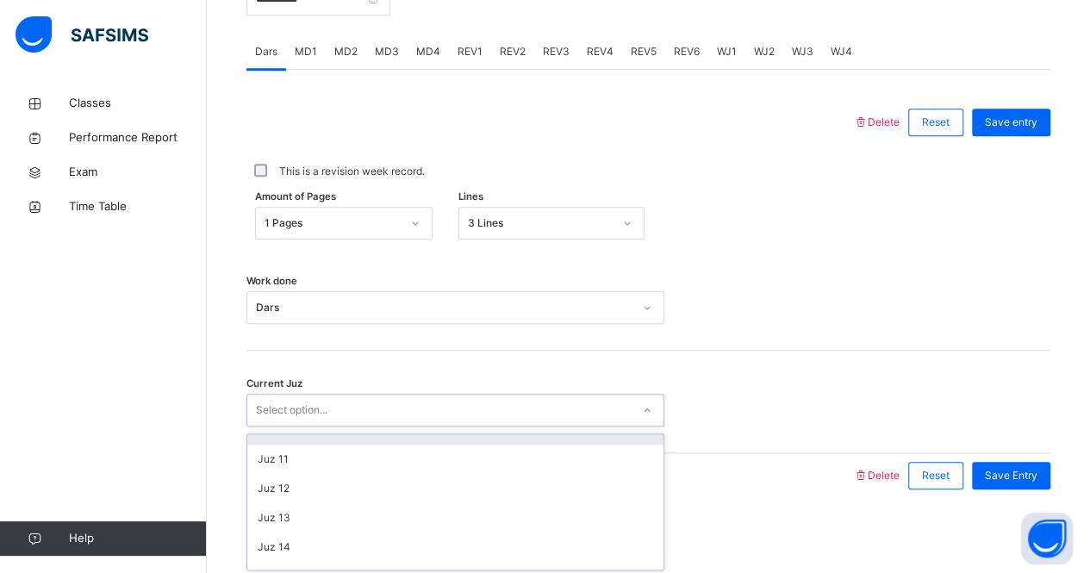
scroll to position [253, 0]
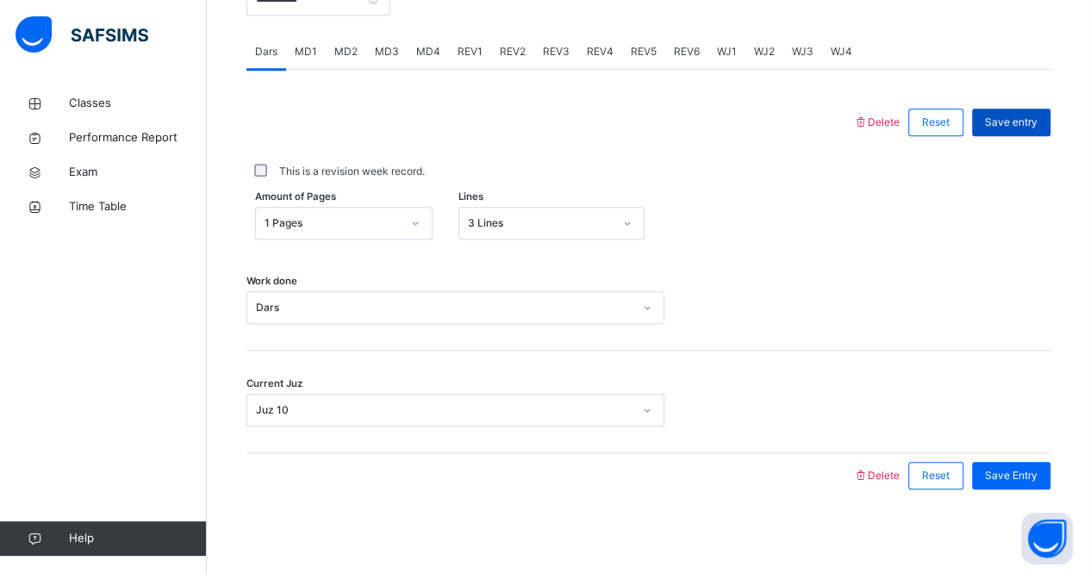
click at [1034, 110] on div "Save entry" at bounding box center [1011, 123] width 78 height 28
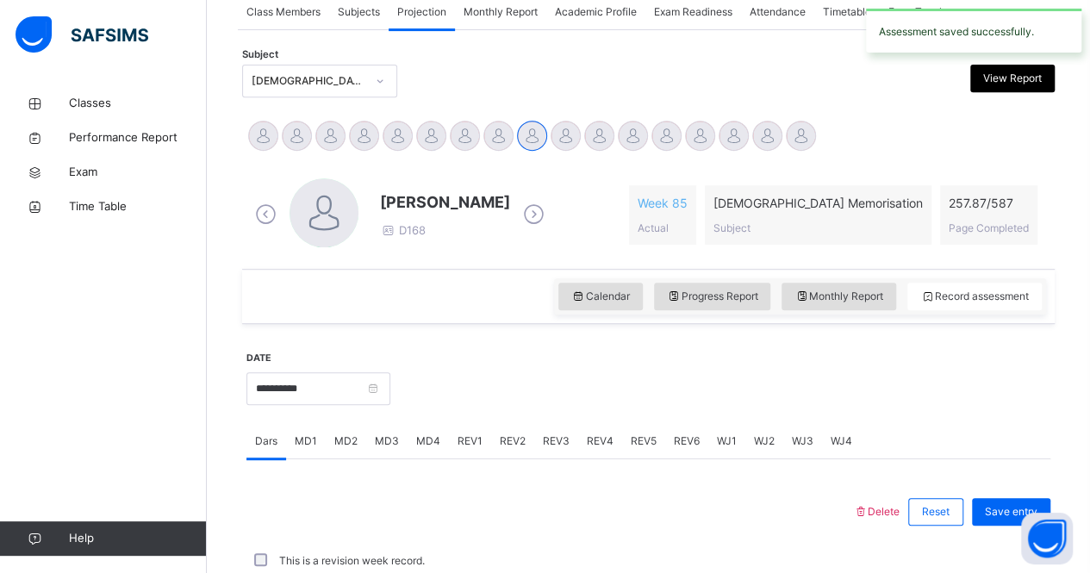
scroll to position [719, 0]
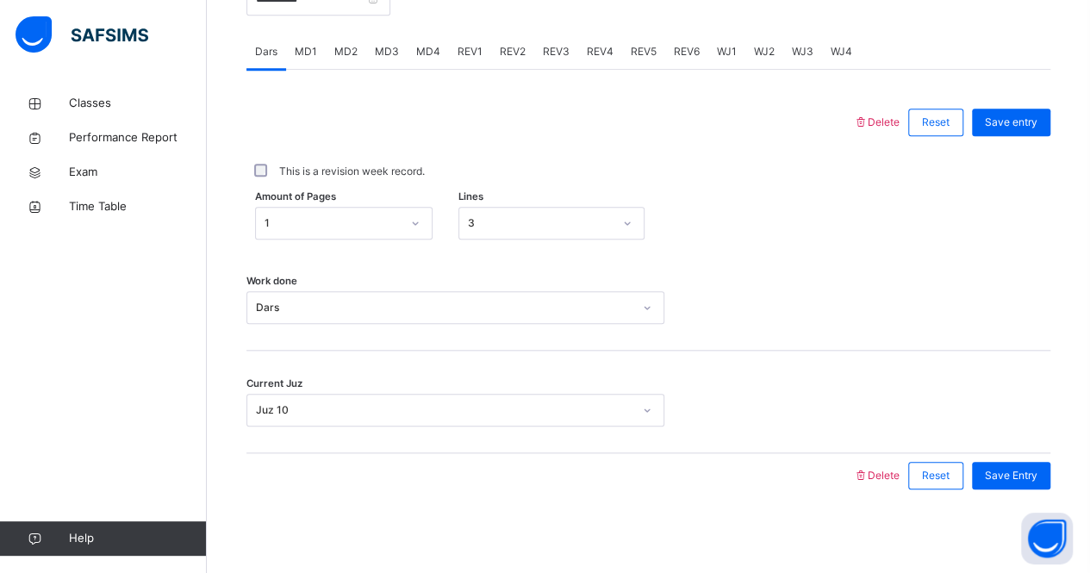
click at [427, 49] on span "MD4" at bounding box center [428, 52] width 24 height 16
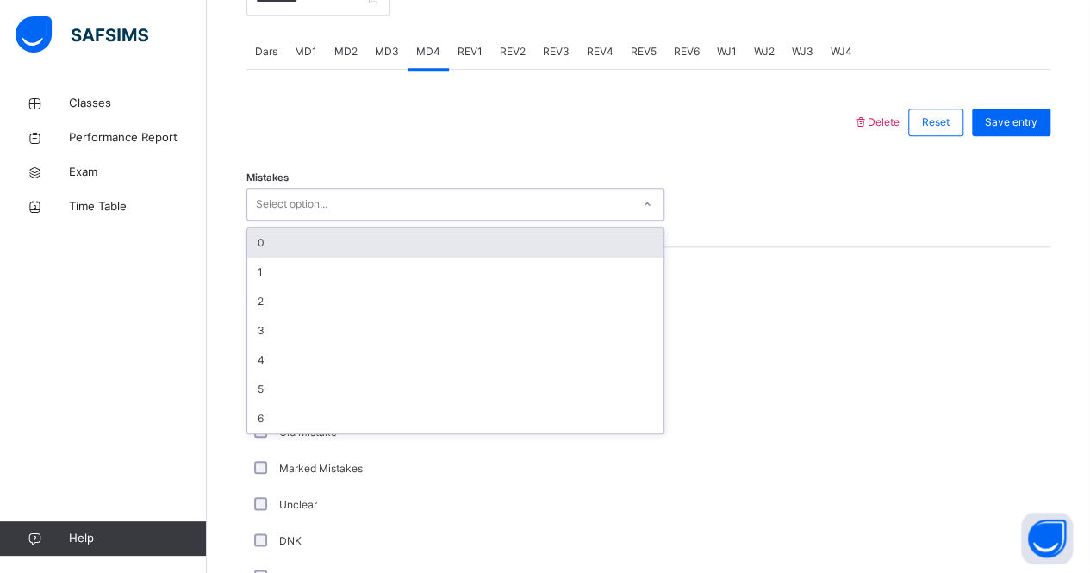
click at [412, 191] on div "Select option..." at bounding box center [438, 204] width 383 height 27
click at [469, 232] on div "0" at bounding box center [455, 242] width 416 height 29
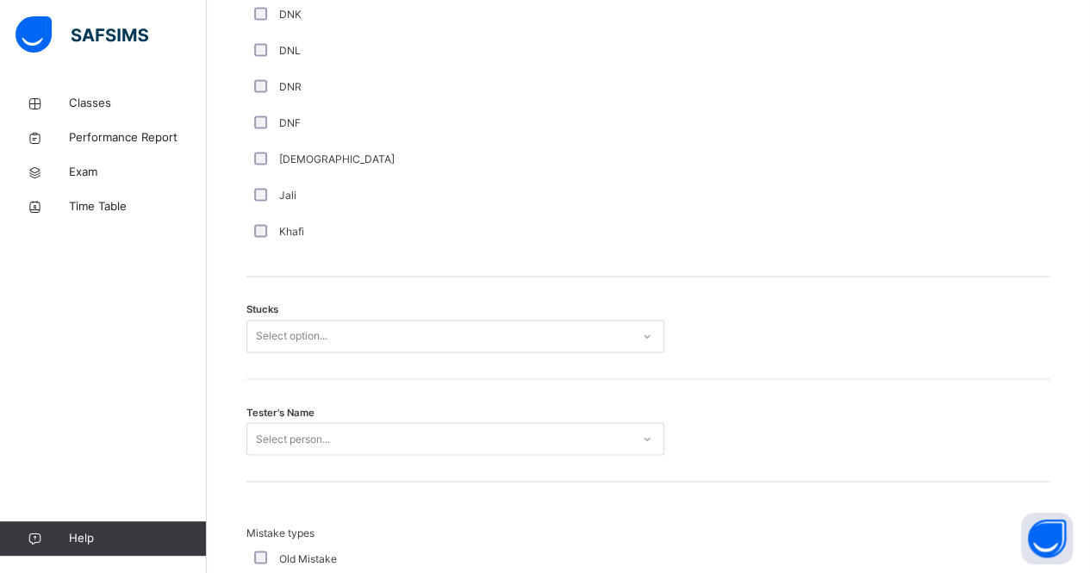
scroll to position [1242, 0]
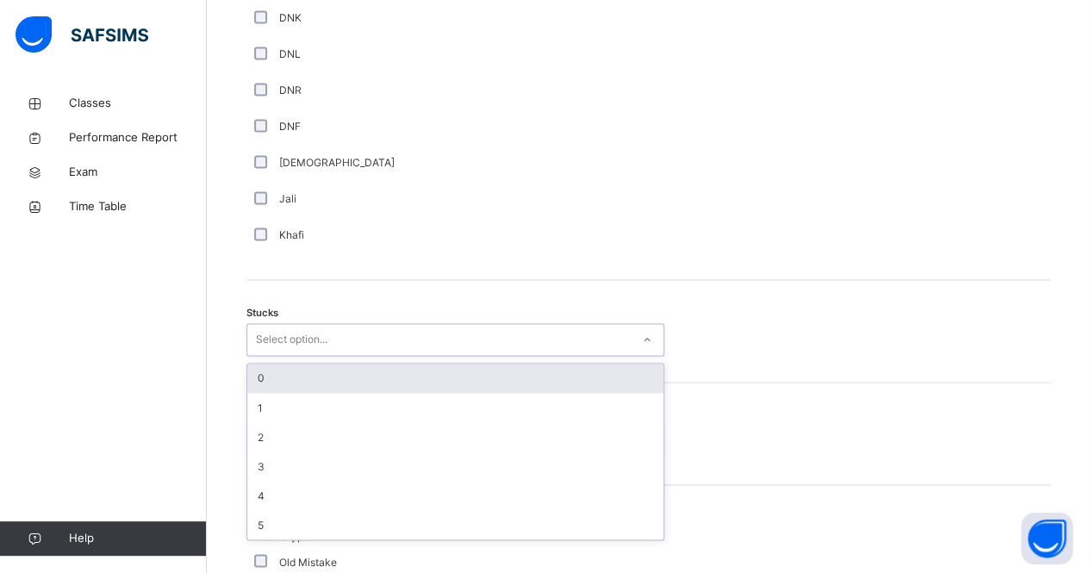
click at [334, 337] on div "Select option..." at bounding box center [438, 340] width 383 height 27
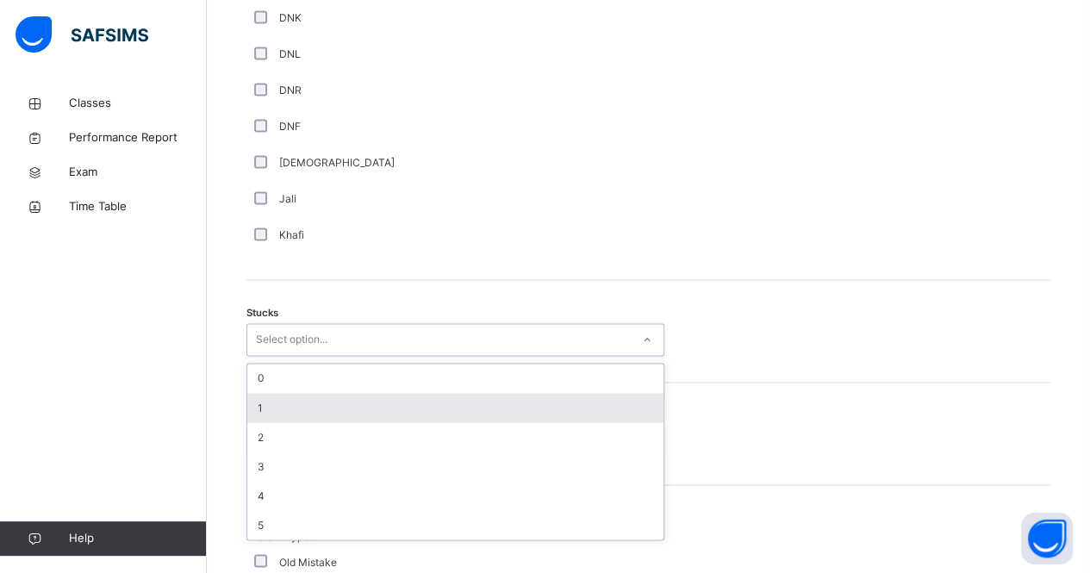
click at [312, 404] on div "1" at bounding box center [455, 407] width 416 height 29
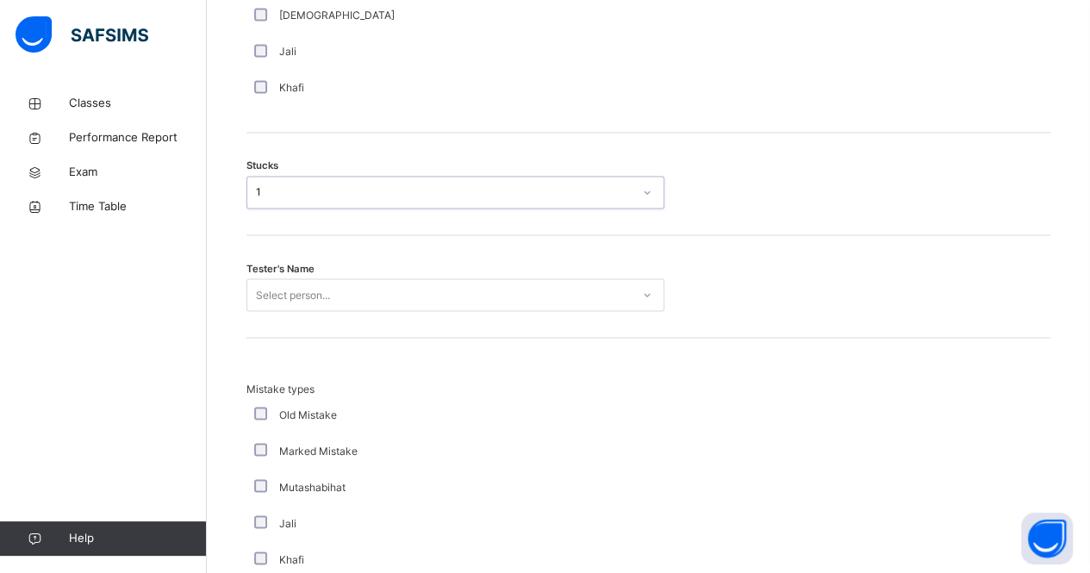
click at [308, 311] on div "Select person..." at bounding box center [455, 294] width 418 height 33
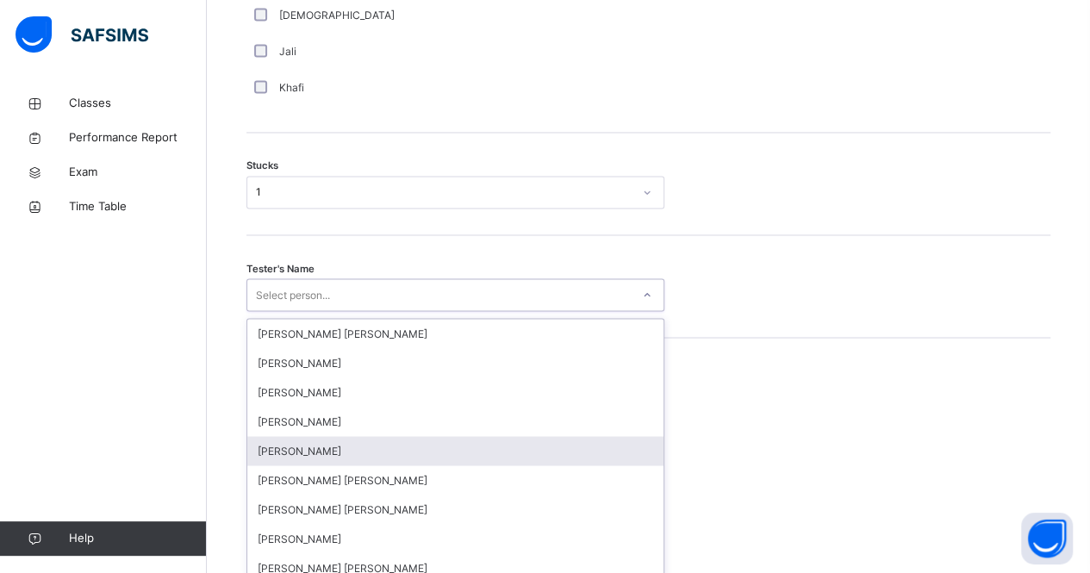
scroll to position [1397, 0]
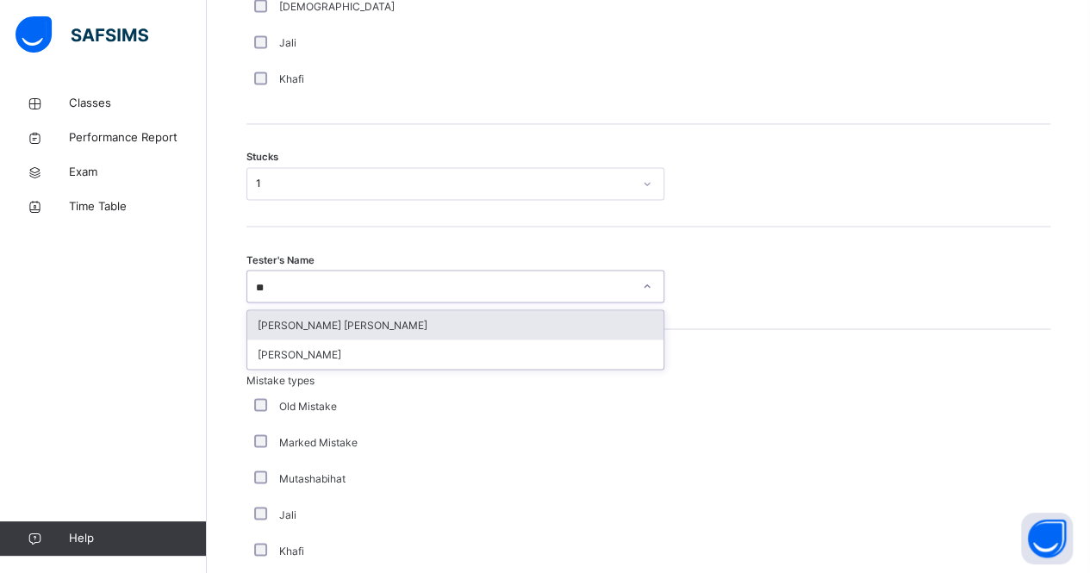
type input "***"
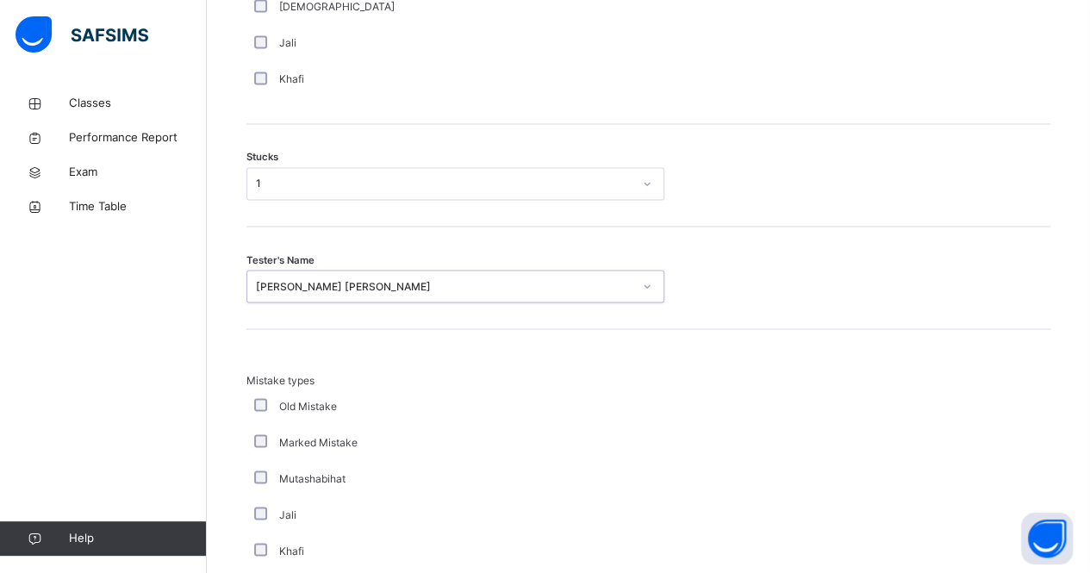
scroll to position [1713, 0]
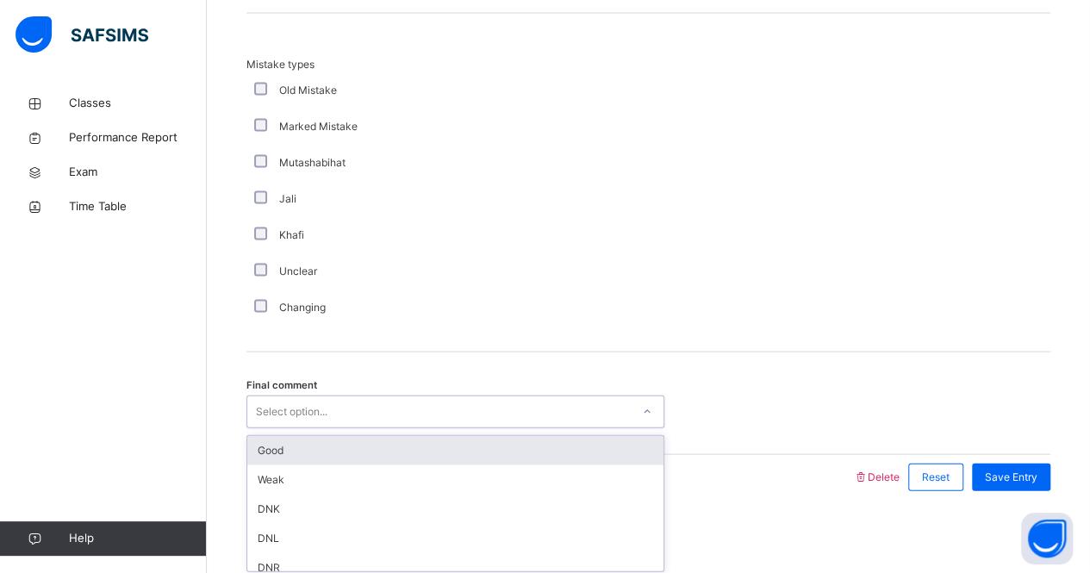
click at [397, 399] on div "Select option..." at bounding box center [438, 412] width 383 height 27
click at [380, 449] on div "Good" at bounding box center [455, 450] width 416 height 29
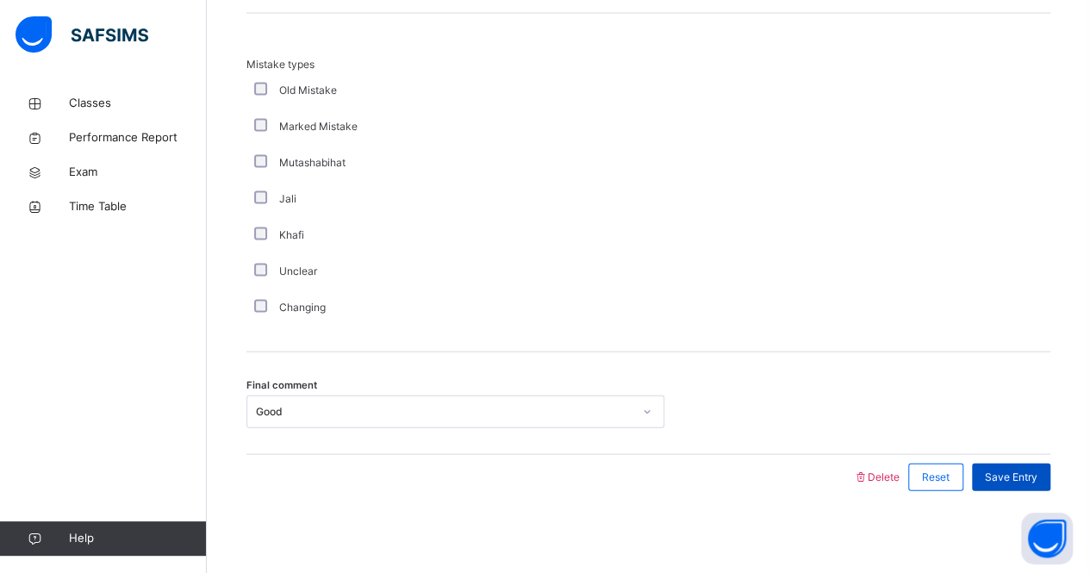
click at [1017, 476] on span "Save Entry" at bounding box center [1011, 478] width 53 height 16
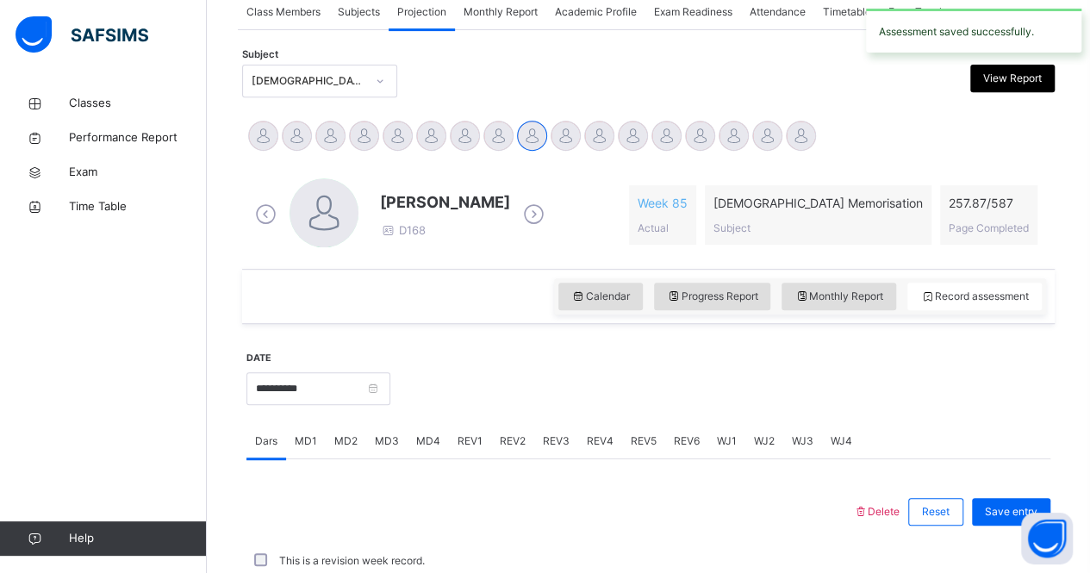
scroll to position [719, 0]
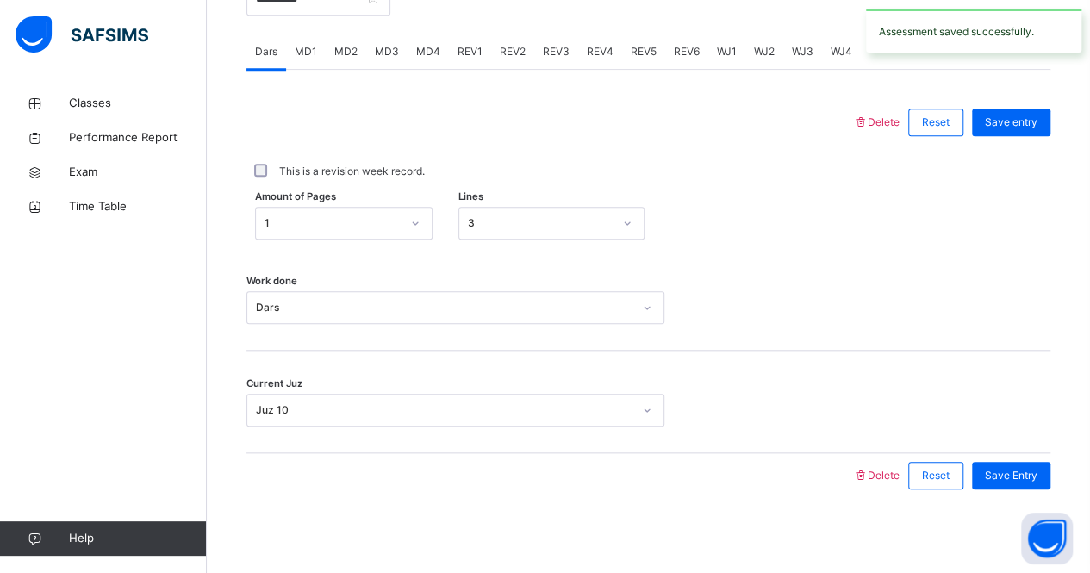
click at [479, 46] on div "REV1" at bounding box center [470, 51] width 42 height 34
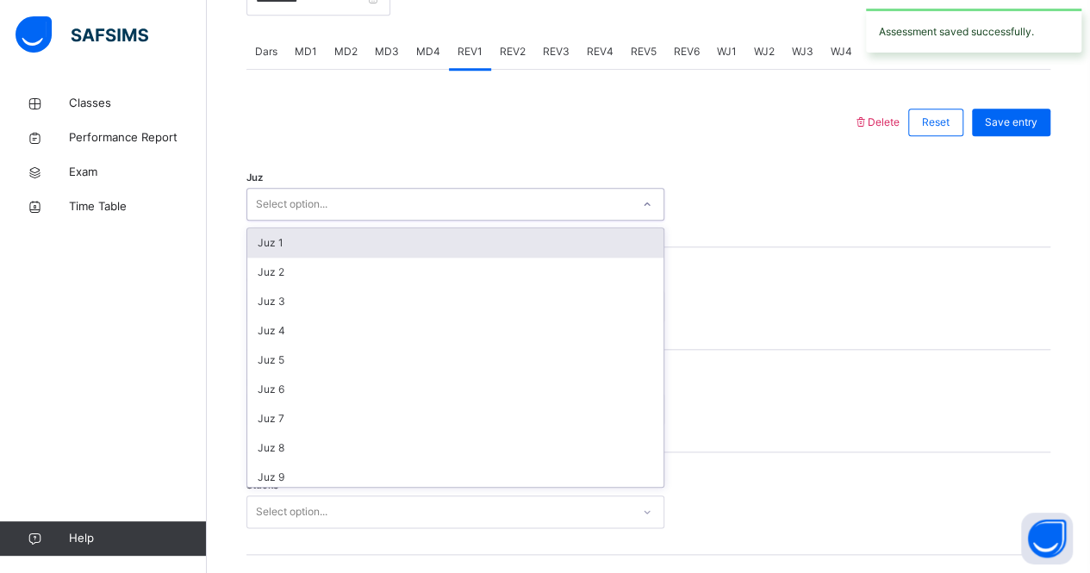
click at [410, 203] on div "Select option..." at bounding box center [438, 204] width 383 height 27
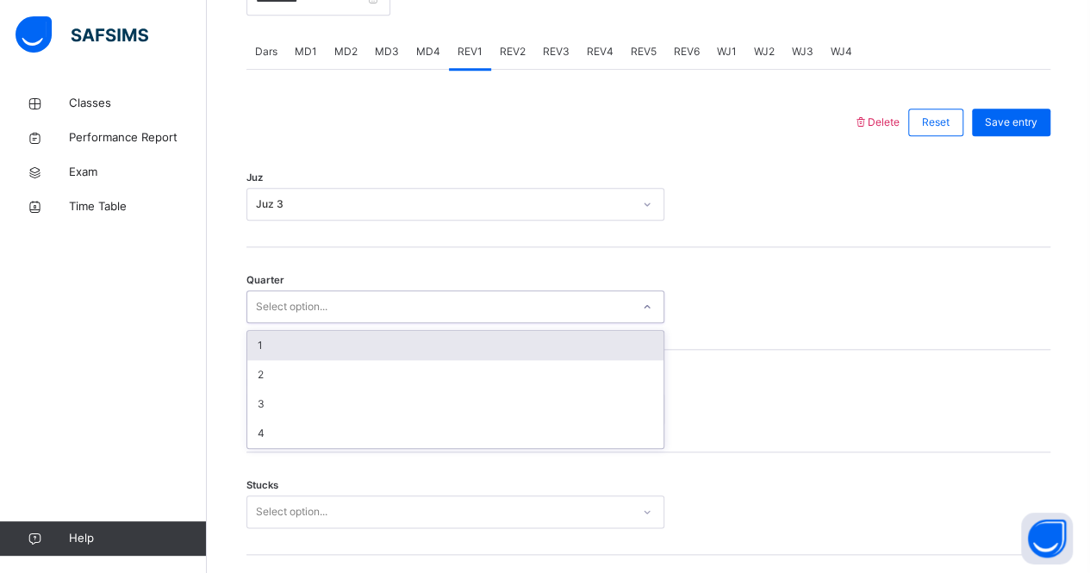
click at [439, 302] on div "Select option..." at bounding box center [438, 307] width 383 height 27
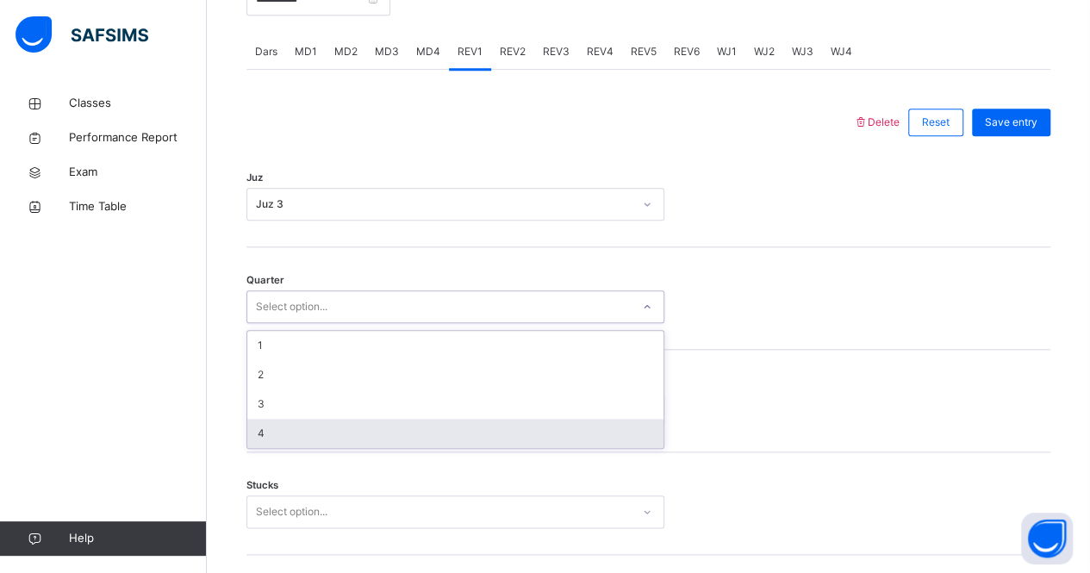
click at [419, 436] on div "4" at bounding box center [455, 433] width 416 height 29
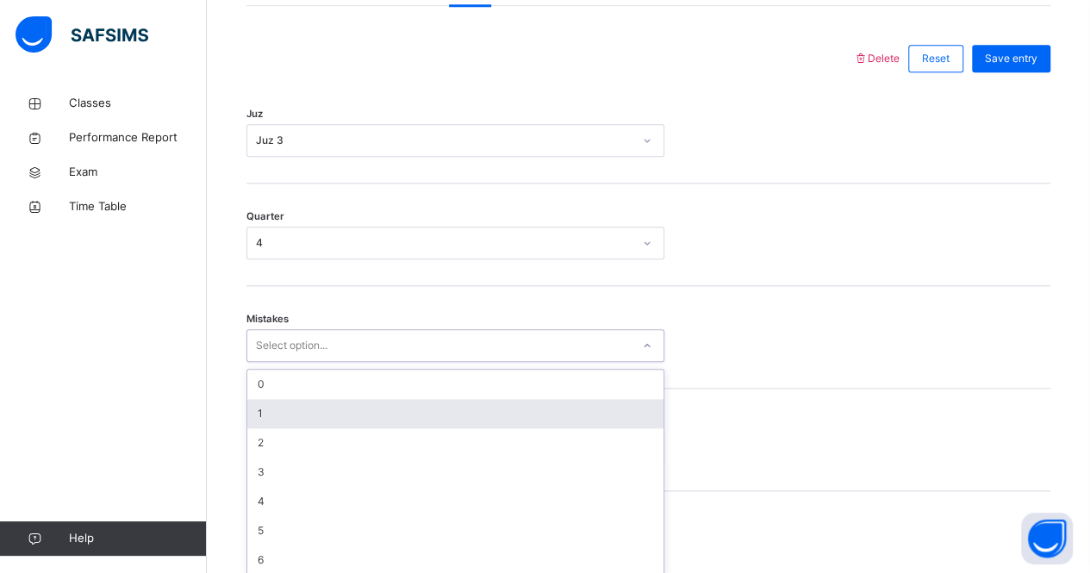
click at [377, 362] on div "option 1 focused, 2 of 7. 7 results available. Use Up and Down to choose option…" at bounding box center [455, 345] width 418 height 33
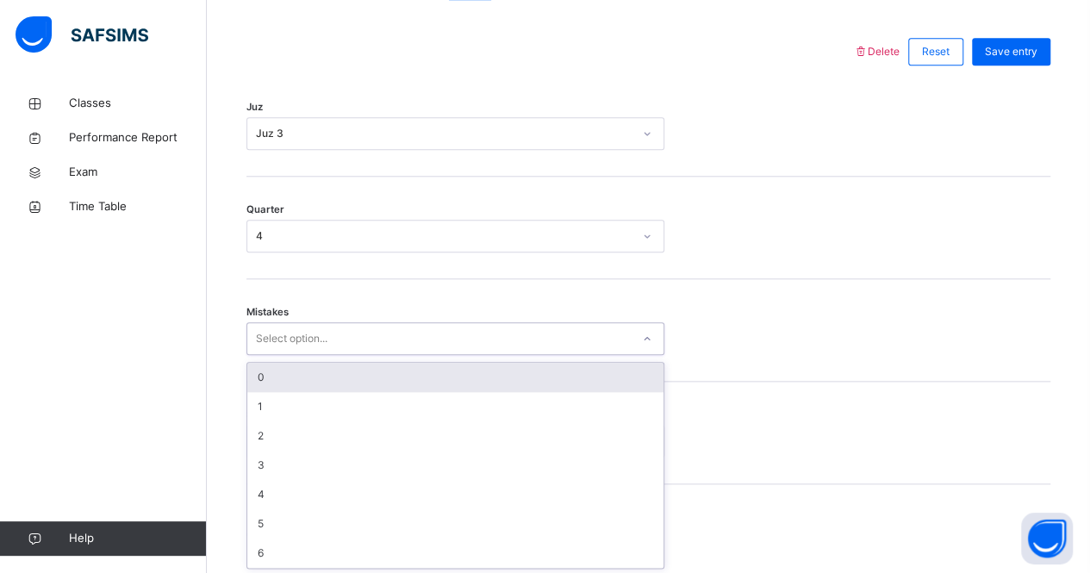
click at [310, 381] on div "0" at bounding box center [455, 377] width 416 height 29
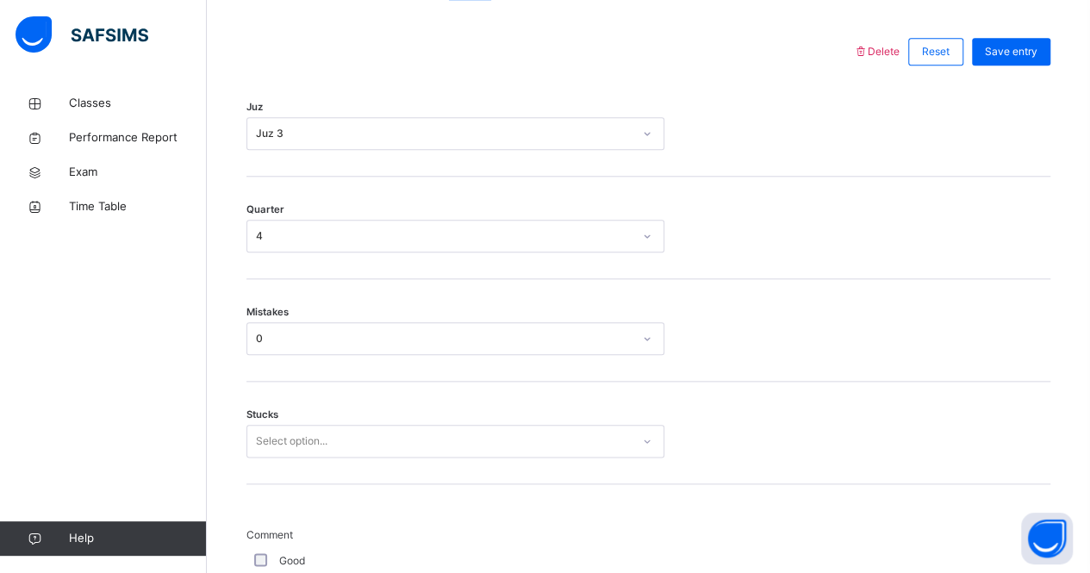
drag, startPoint x: 310, startPoint y: 381, endPoint x: 294, endPoint y: 457, distance: 78.4
click at [294, 457] on div "Stucks Select option..." at bounding box center [648, 433] width 804 height 103
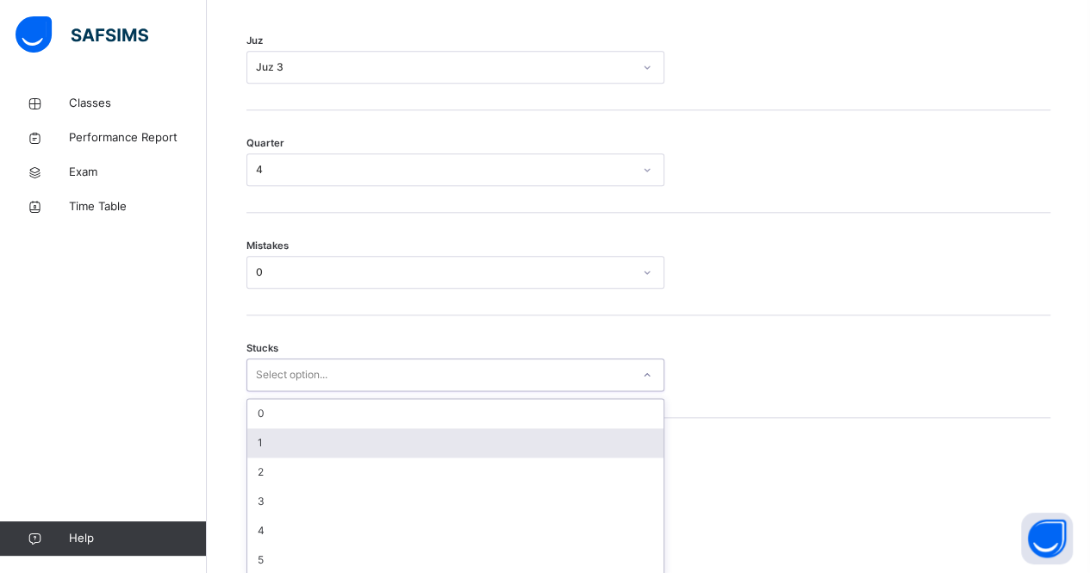
scroll to position [862, 0]
click at [299, 385] on div "option 1 focused, 2 of 6. 6 results available. Use Up and Down to choose option…" at bounding box center [455, 368] width 418 height 33
click at [292, 435] on div "1" at bounding box center [455, 436] width 416 height 29
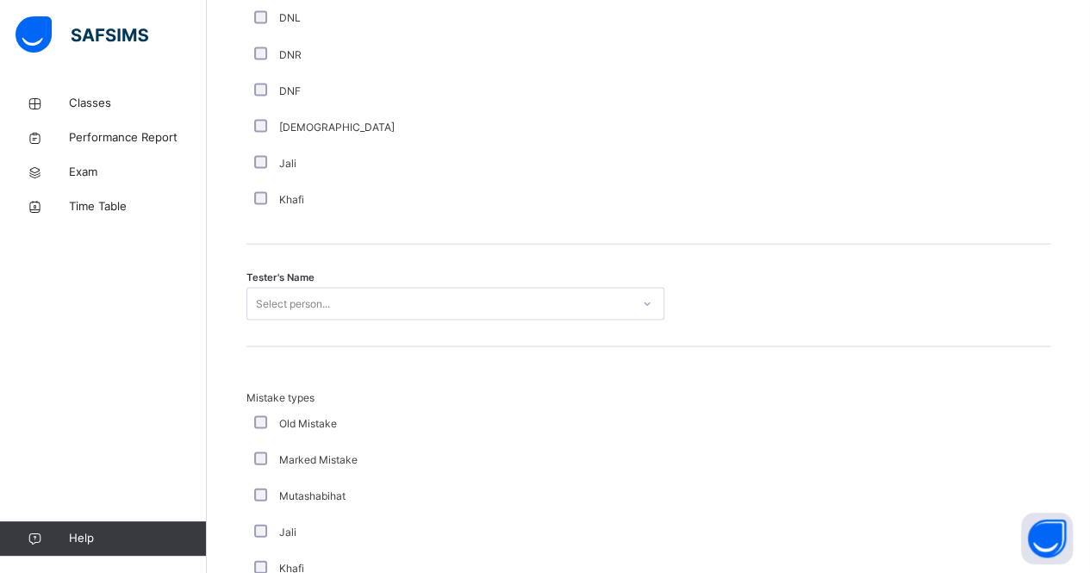
click at [258, 320] on div "Select person..." at bounding box center [455, 303] width 418 height 33
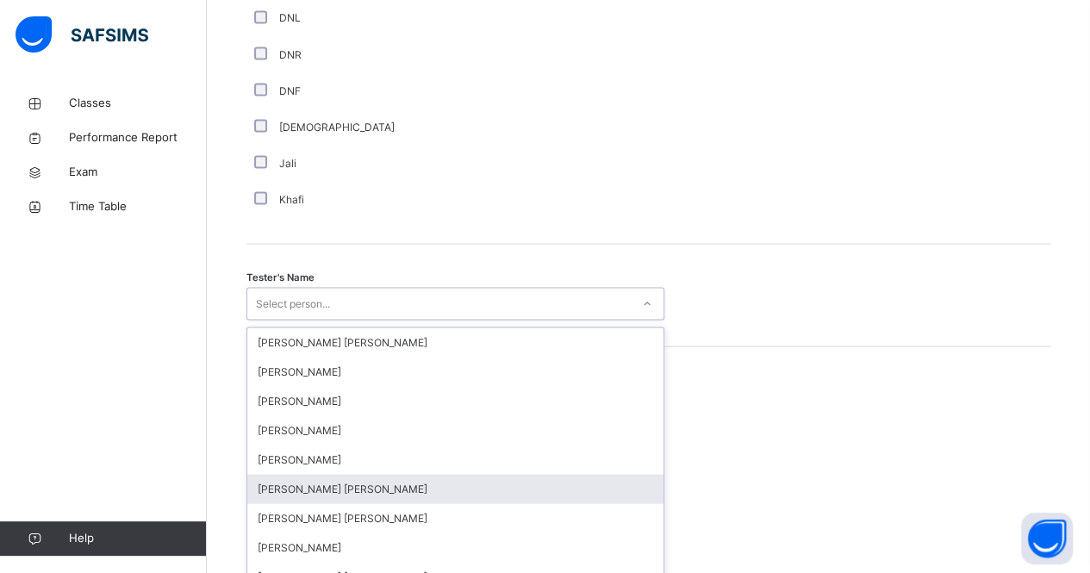
scroll to position [1602, 0]
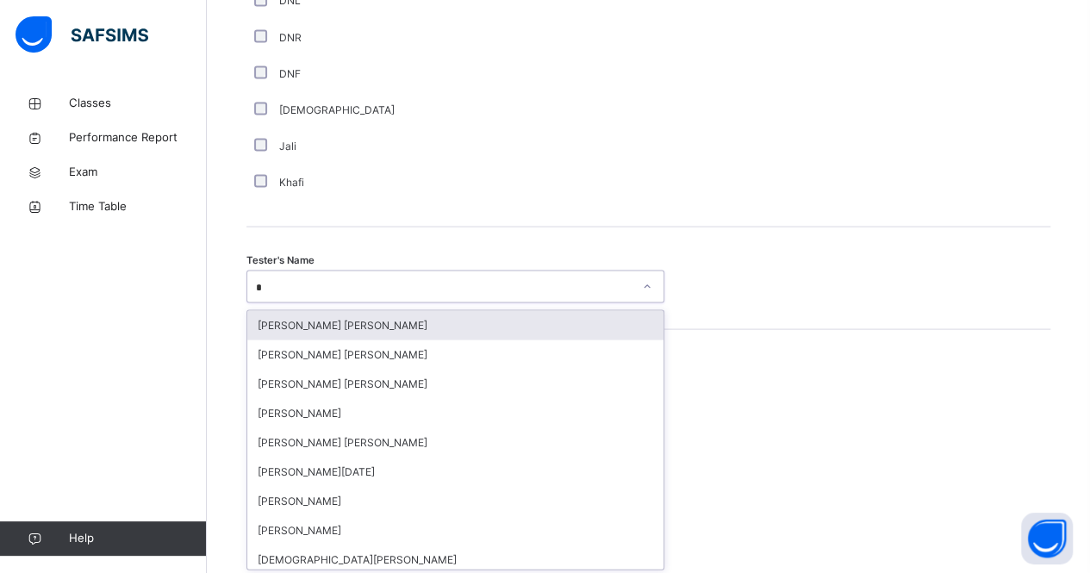
type input "**"
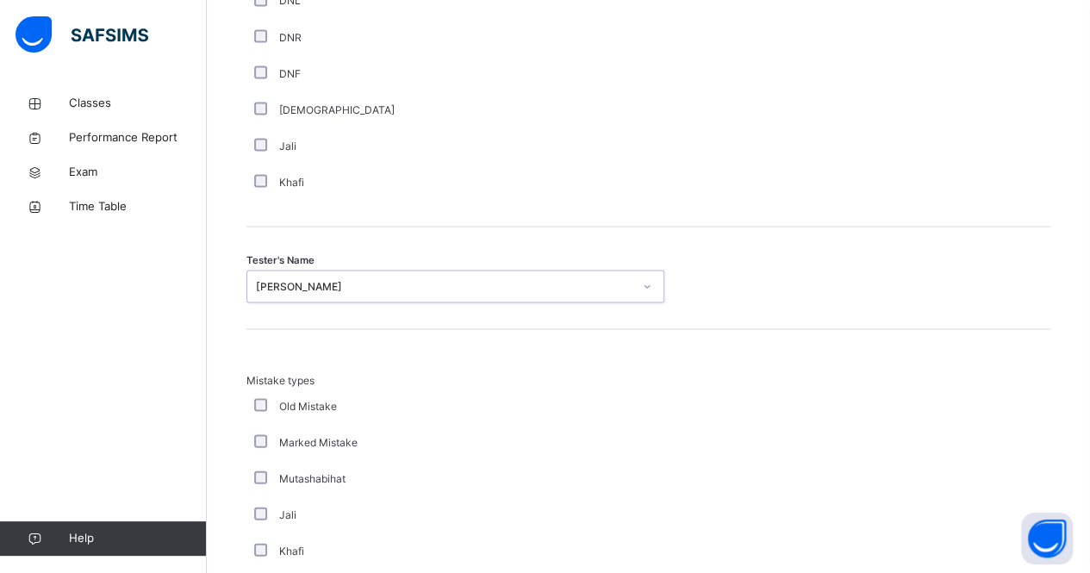
scroll to position [1918, 0]
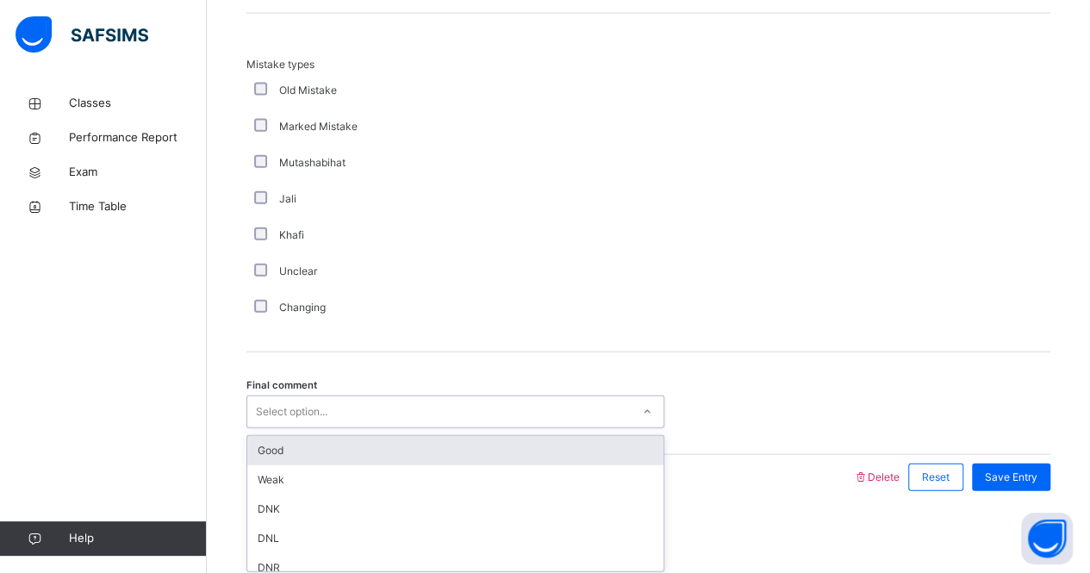
click at [284, 411] on div "Select option..." at bounding box center [292, 411] width 72 height 33
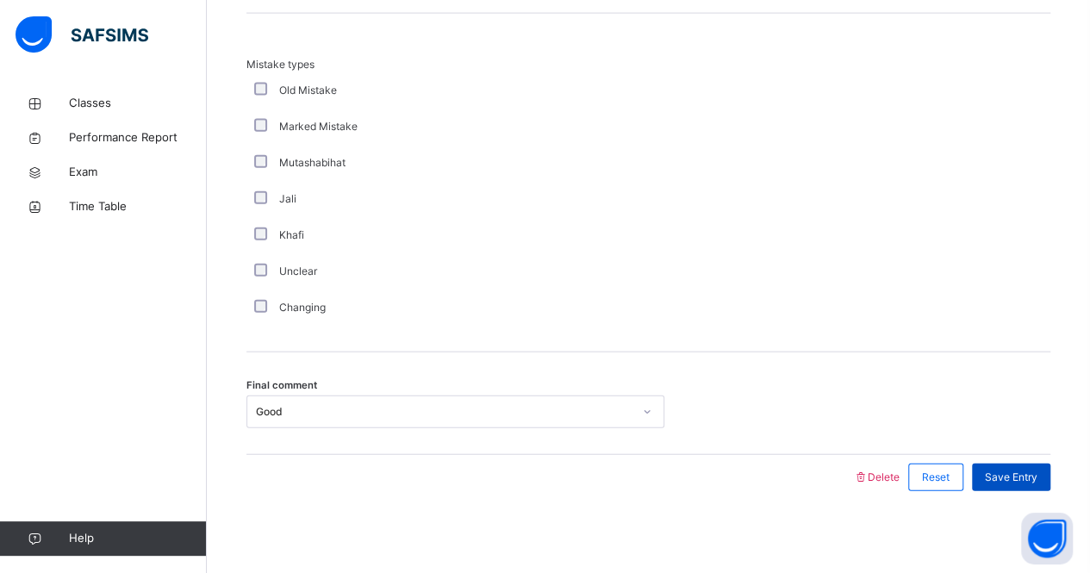
click at [1032, 474] on span "Save Entry" at bounding box center [1011, 478] width 53 height 16
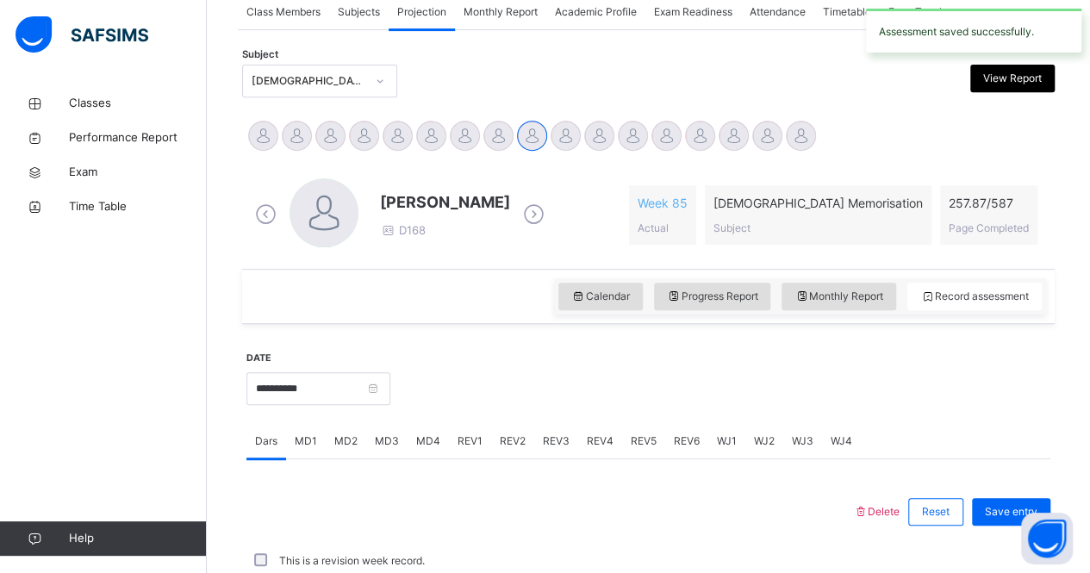
scroll to position [719, 0]
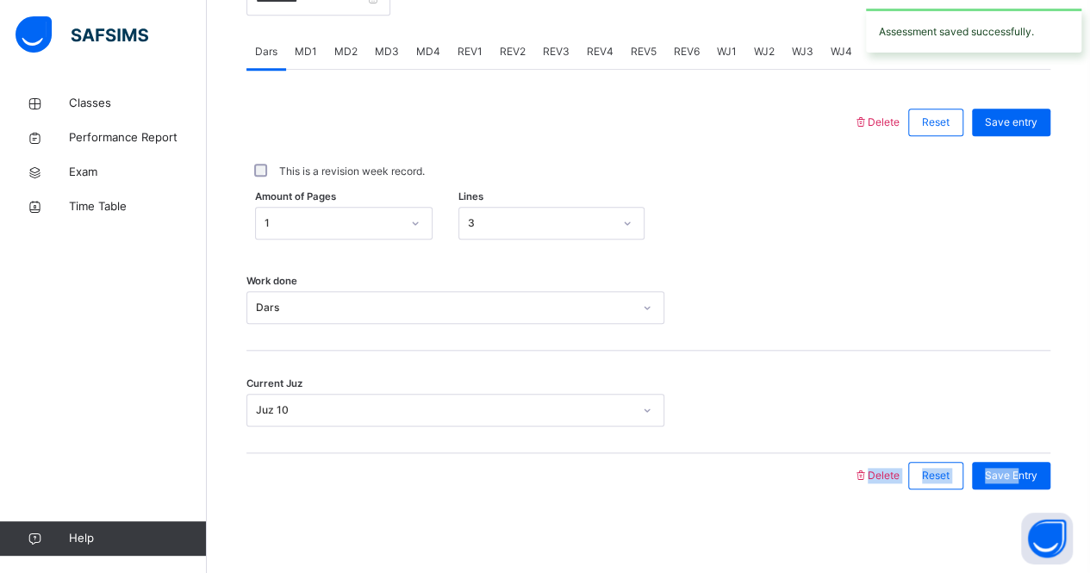
drag, startPoint x: 1032, startPoint y: 474, endPoint x: 818, endPoint y: 473, distance: 213.7
click at [818, 473] on div "Delete Reset Save Entry" at bounding box center [648, 475] width 804 height 45
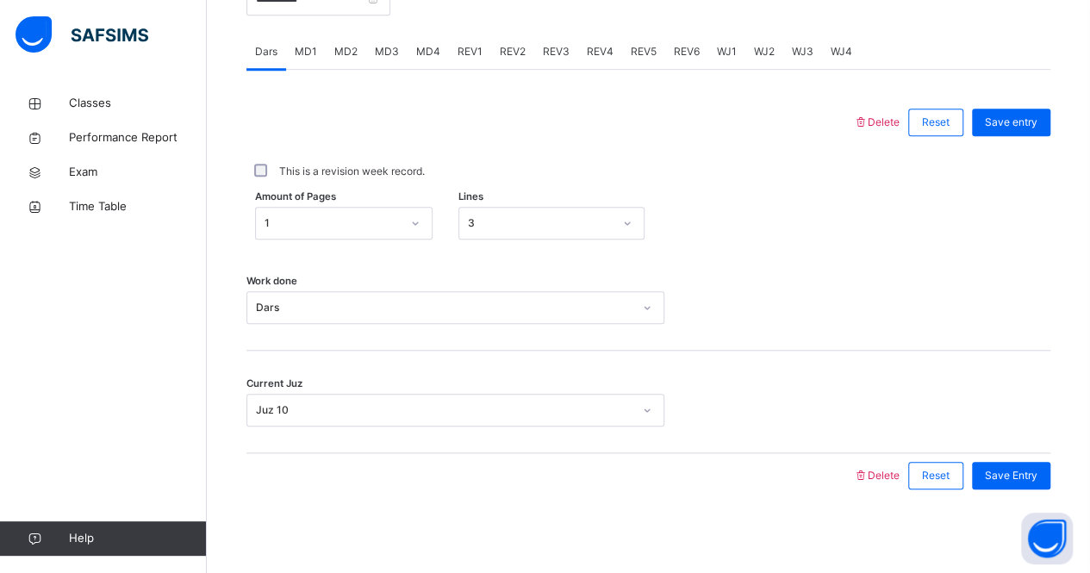
click at [830, 248] on div "Work done Dars" at bounding box center [648, 299] width 804 height 103
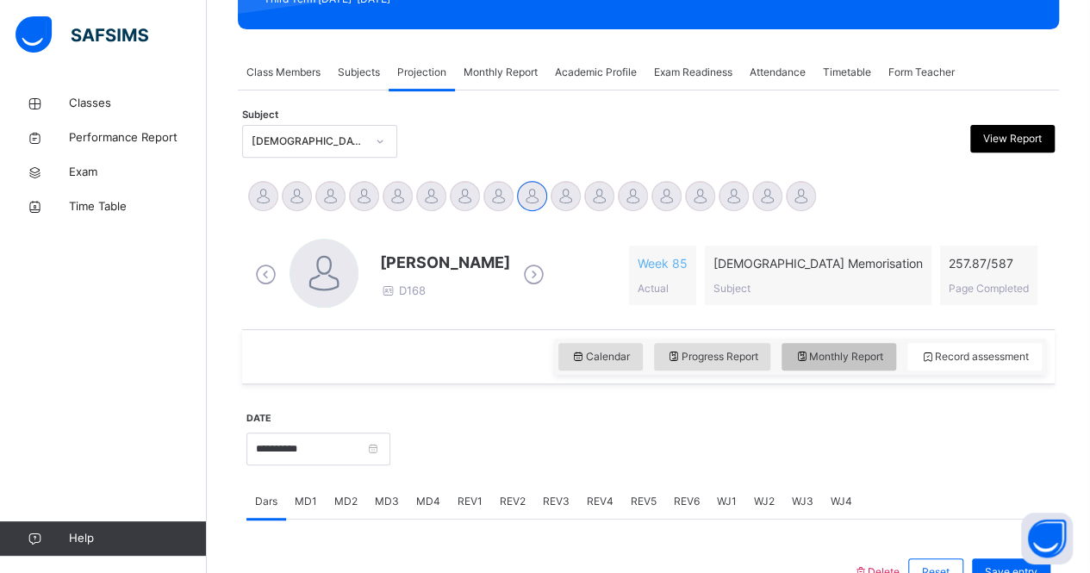
scroll to position [272, 0]
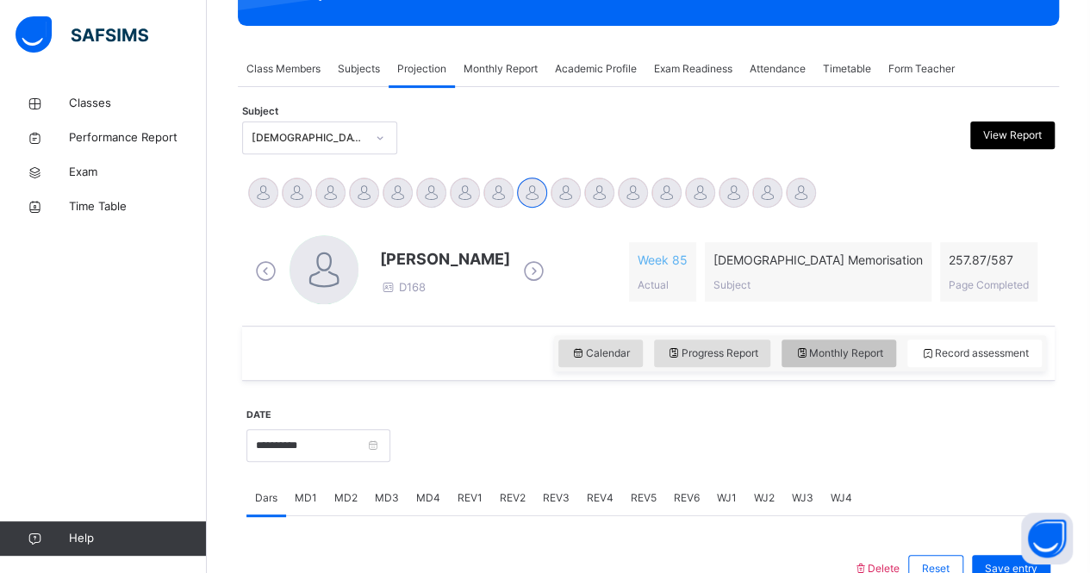
click at [851, 358] on span "Monthly Report" at bounding box center [838, 353] width 89 height 16
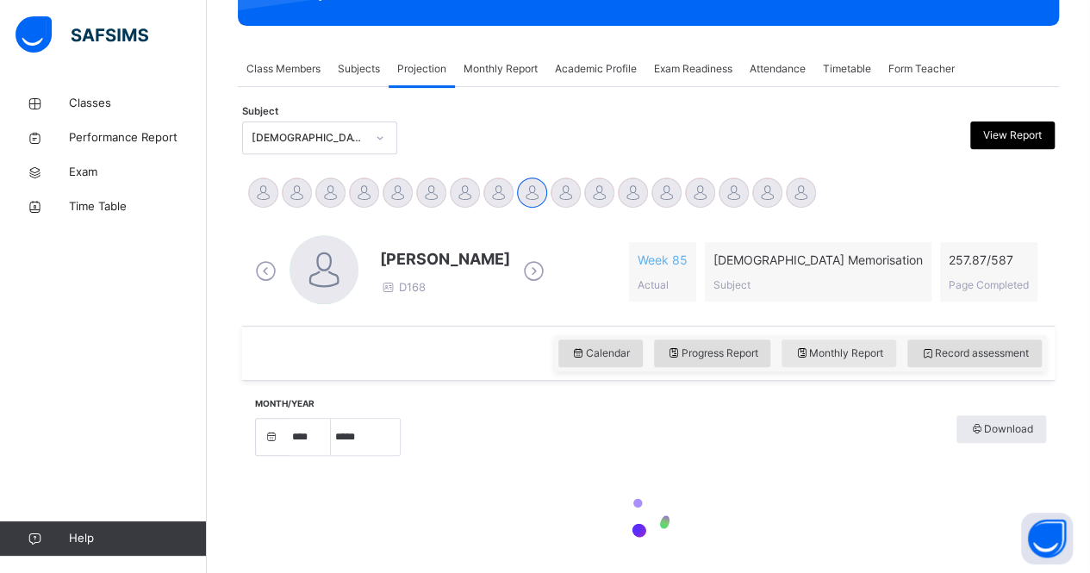
select select "****"
select select "*"
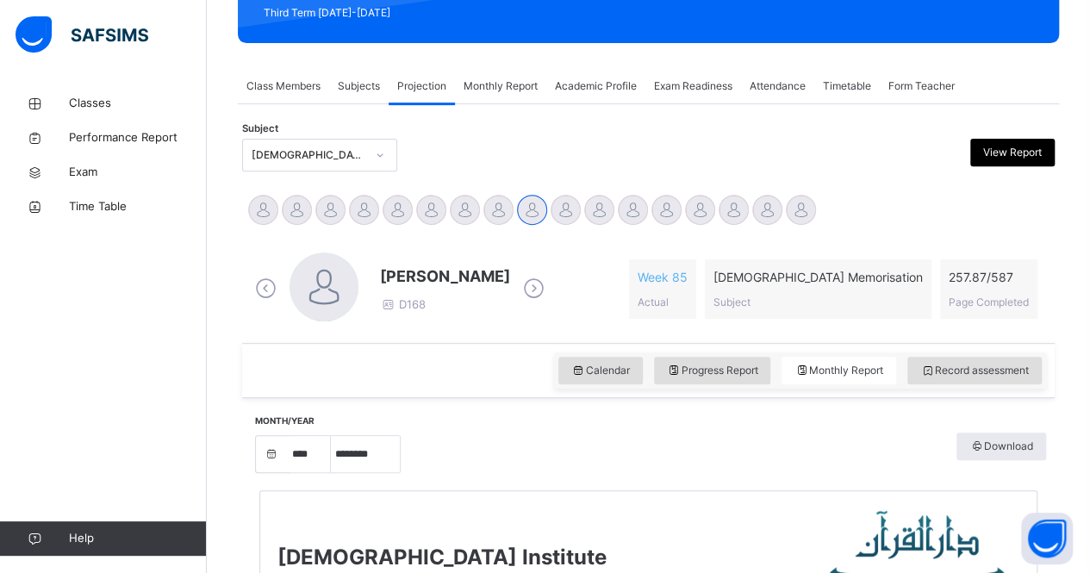
scroll to position [258, 0]
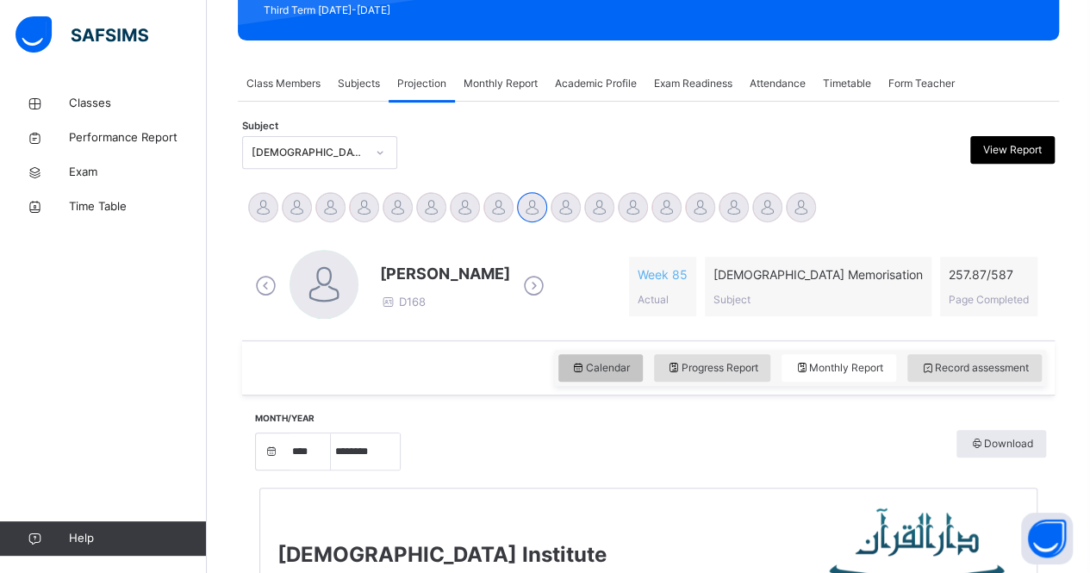
click at [596, 363] on span "Calendar" at bounding box center [600, 368] width 59 height 16
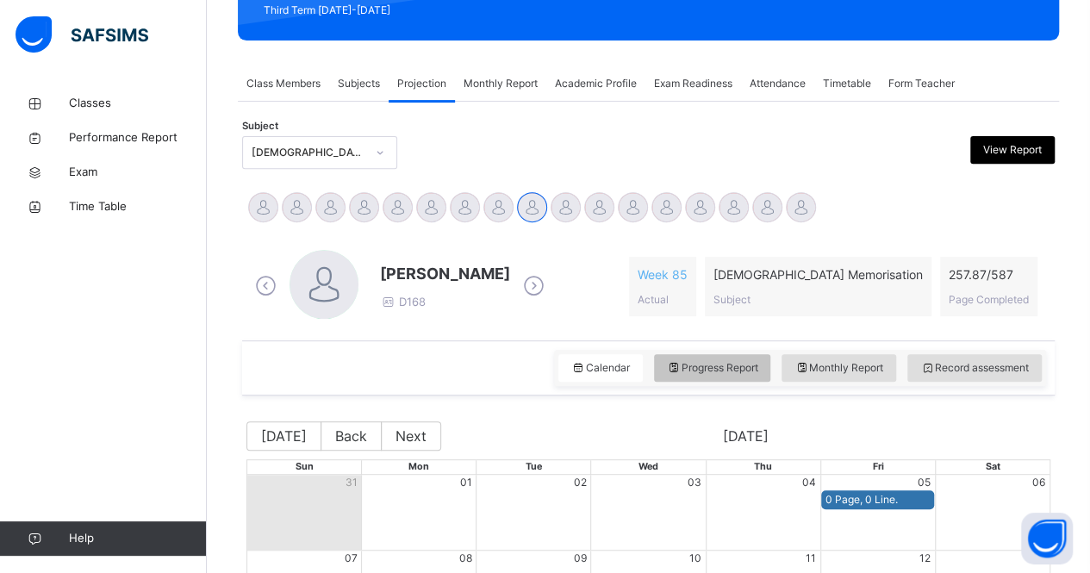
click at [718, 354] on div "Progress Report" at bounding box center [712, 368] width 117 height 28
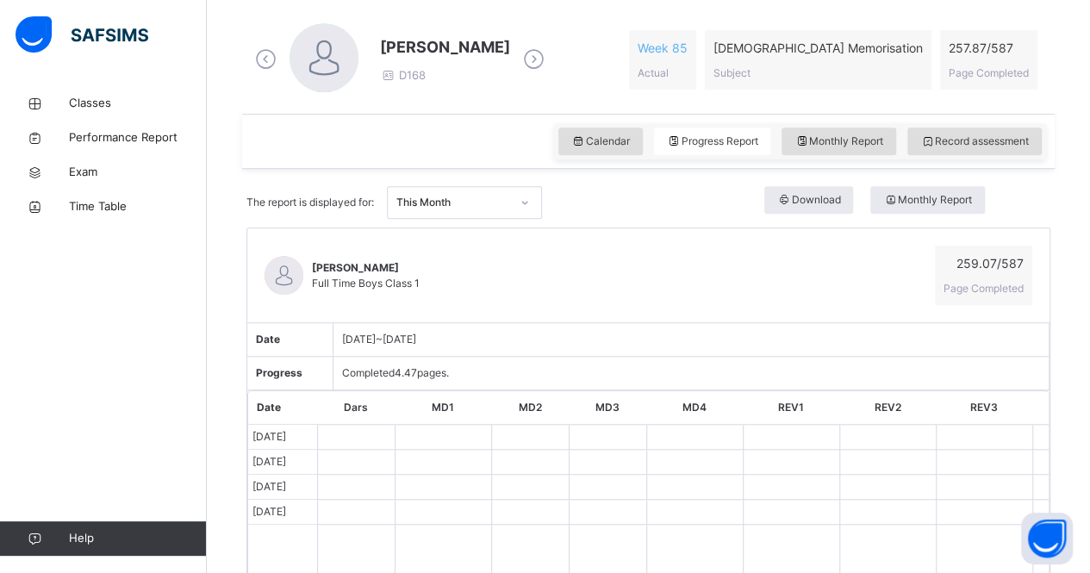
scroll to position [471, 0]
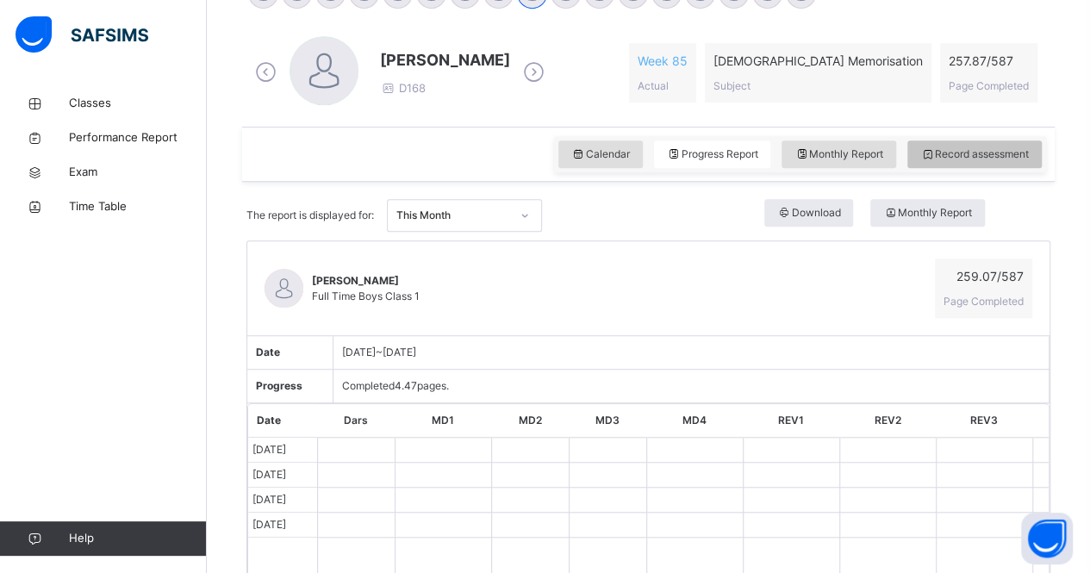
click at [975, 156] on span "Record assessment" at bounding box center [974, 154] width 109 height 16
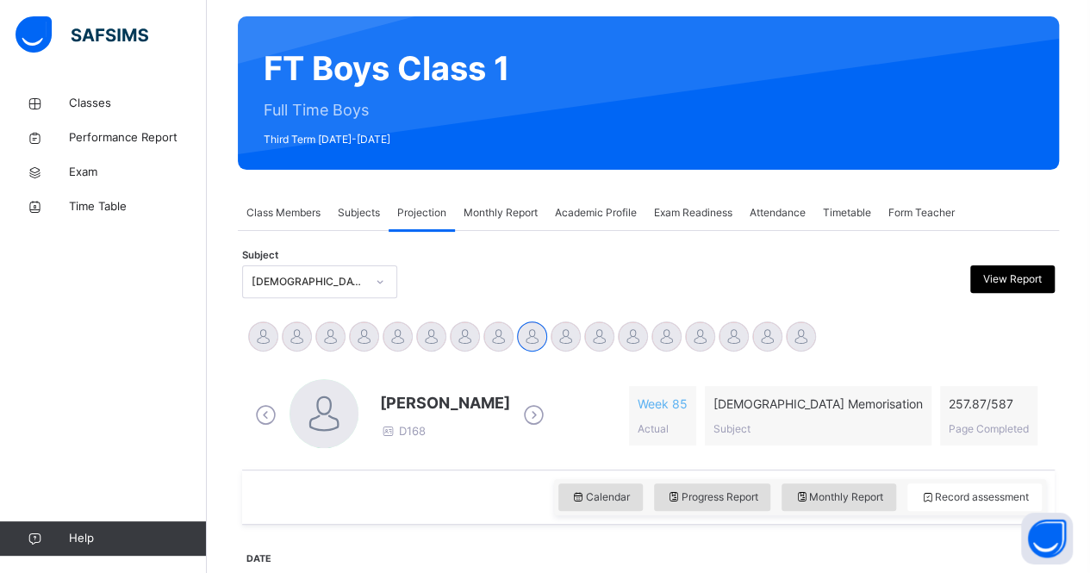
scroll to position [124, 0]
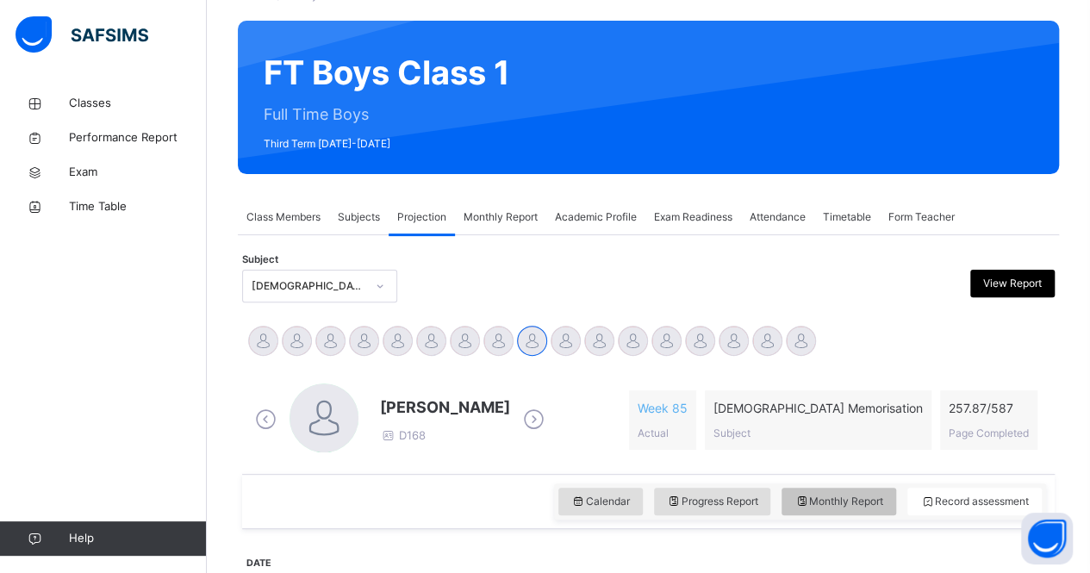
click at [854, 494] on span "Monthly Report" at bounding box center [838, 502] width 89 height 16
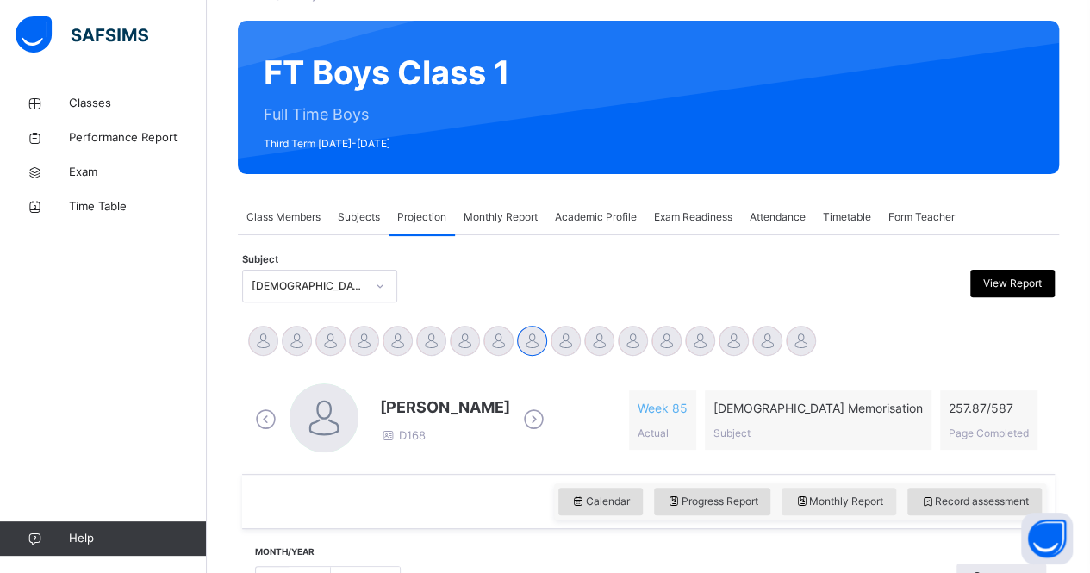
select select "****"
select select "*"
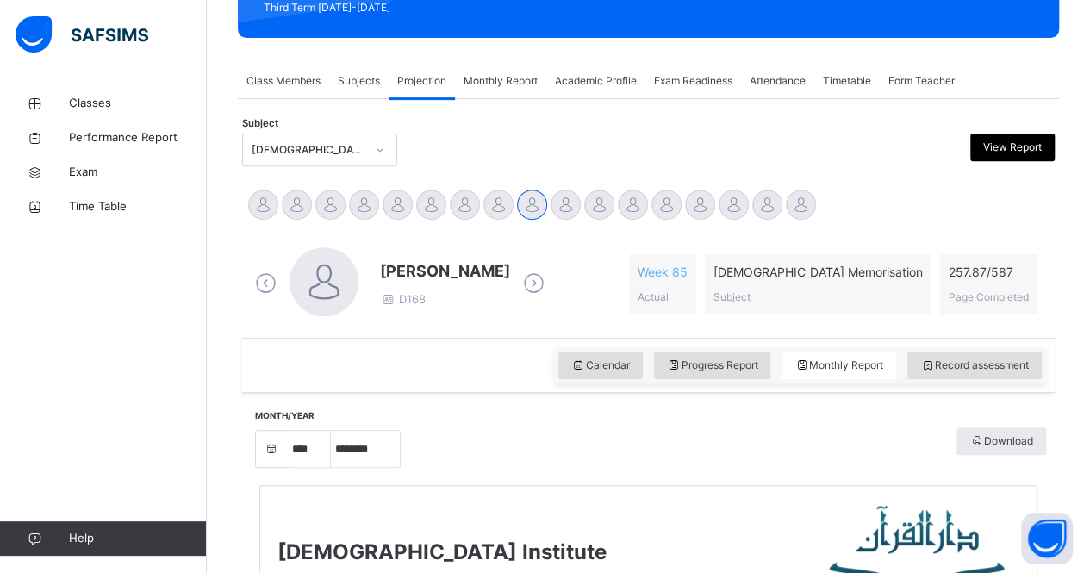
scroll to position [241, 0]
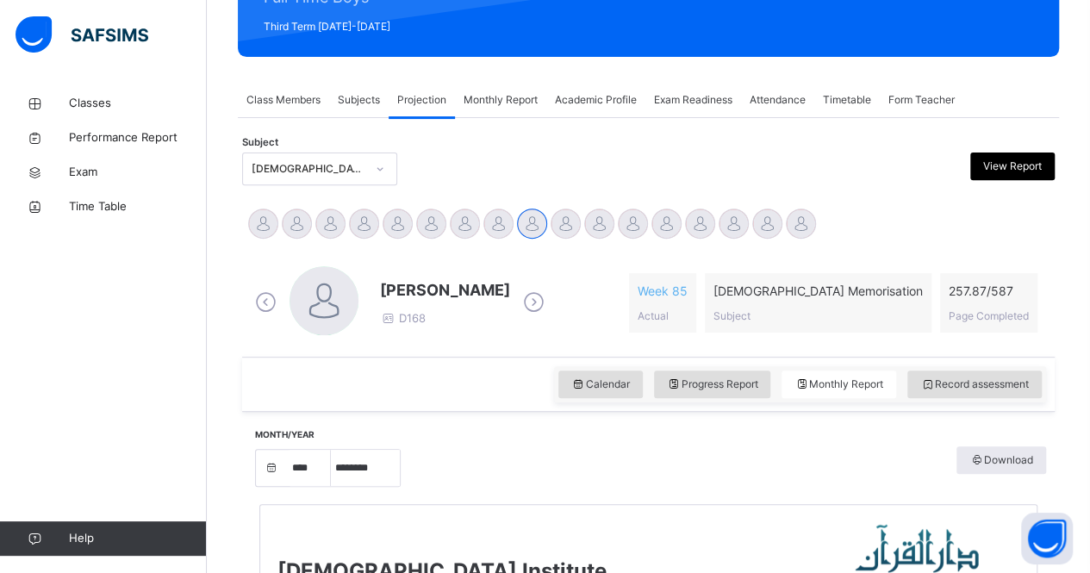
click at [980, 397] on div "Calendar Progress Report Monthly Report Record assessment" at bounding box center [800, 384] width 492 height 36
drag, startPoint x: 990, startPoint y: 377, endPoint x: 996, endPoint y: 370, distance: 9.8
click at [996, 370] on div "Record assessment" at bounding box center [974, 384] width 134 height 28
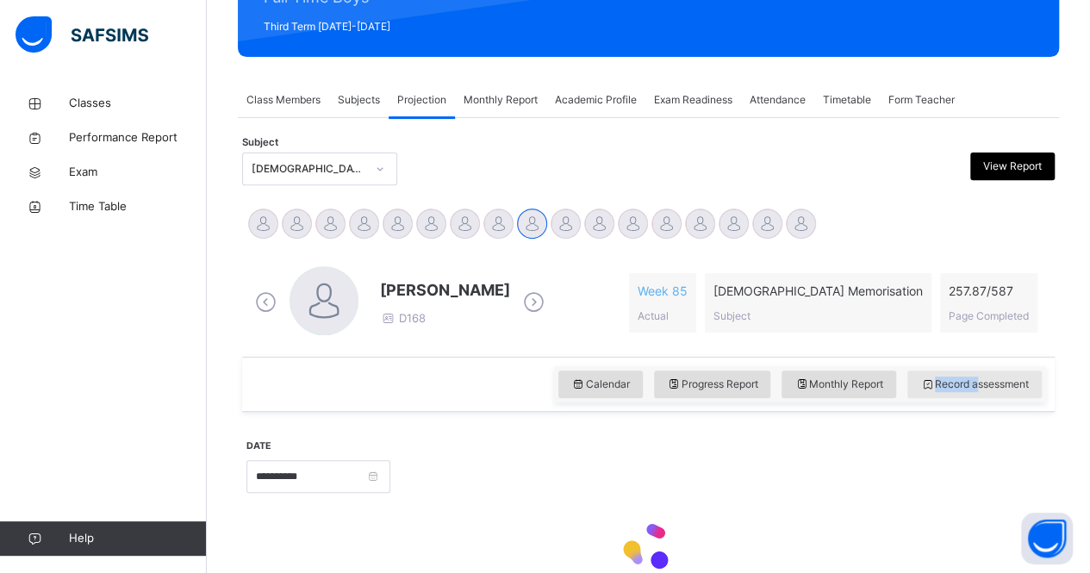
click at [996, 370] on div "Record assessment" at bounding box center [974, 384] width 134 height 28
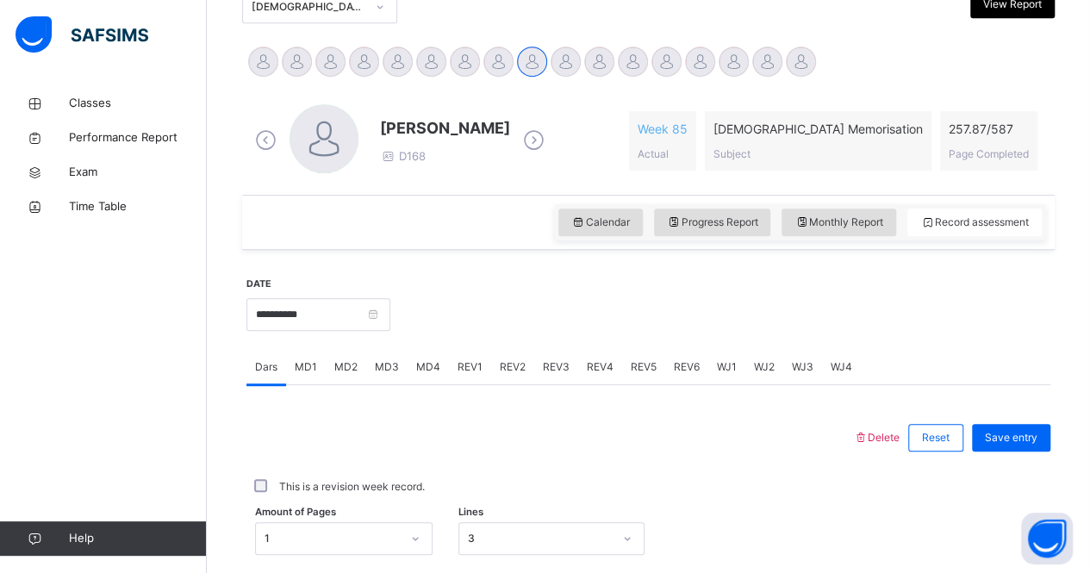
scroll to position [414, 0]
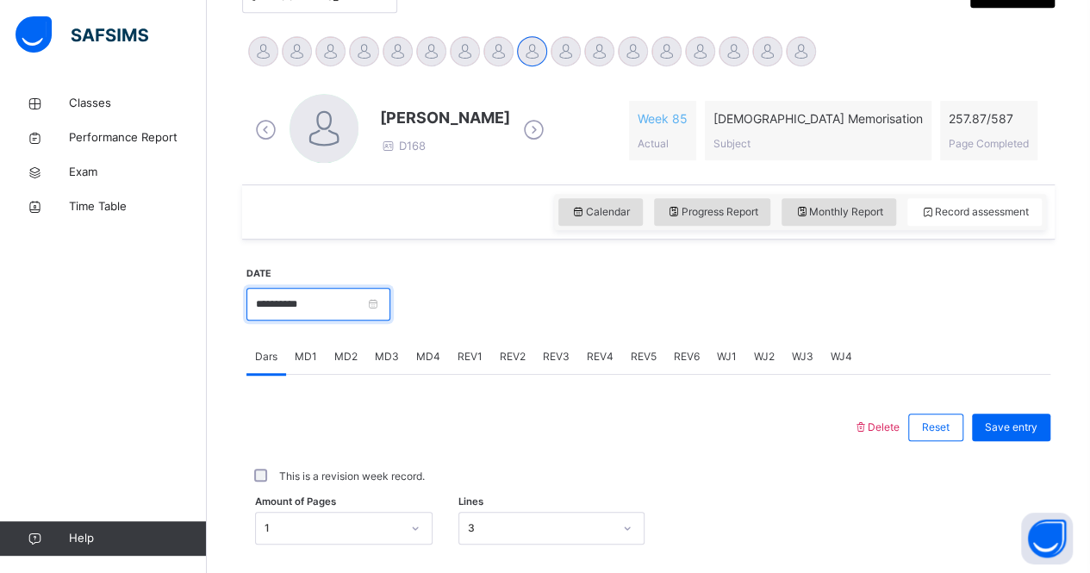
click at [386, 299] on input "**********" at bounding box center [318, 304] width 144 height 33
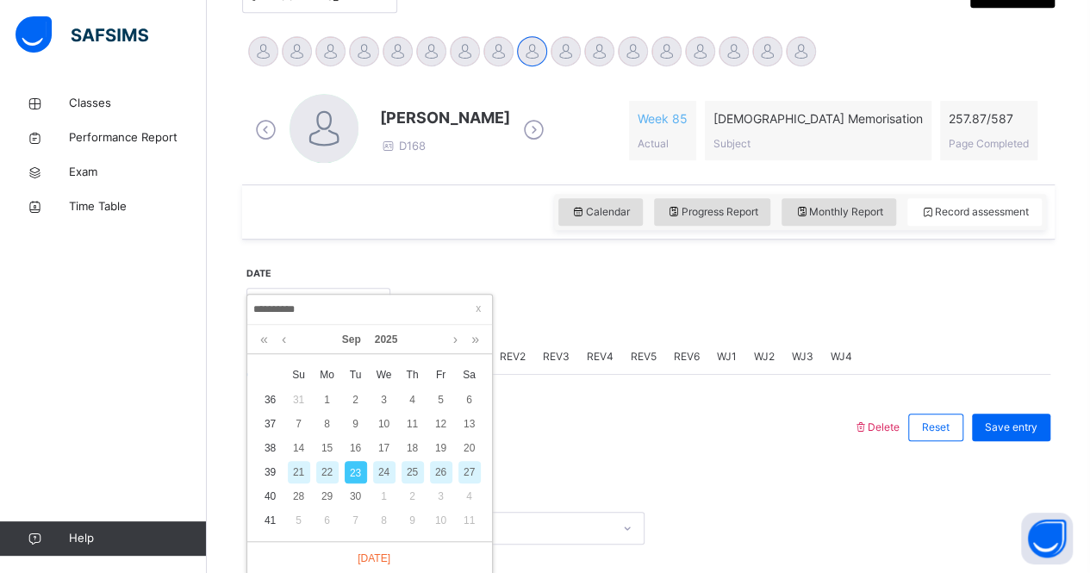
click at [333, 471] on div "22" at bounding box center [327, 472] width 22 height 22
type input "**********"
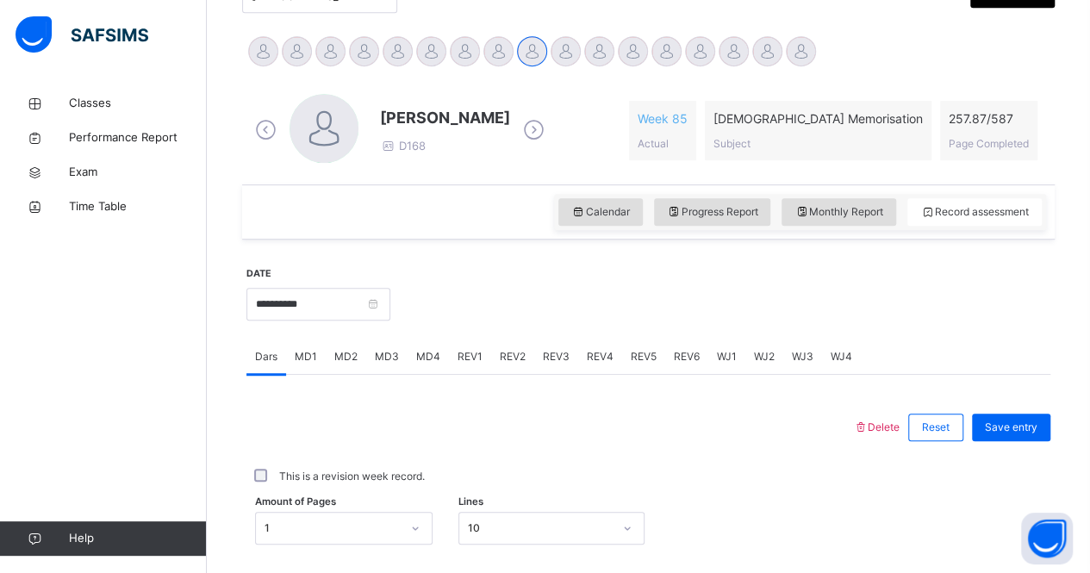
click at [513, 352] on span "REV2" at bounding box center [513, 357] width 26 height 16
click at [555, 351] on span "REV3" at bounding box center [556, 357] width 27 height 16
click at [591, 352] on span "REV4" at bounding box center [600, 357] width 27 height 16
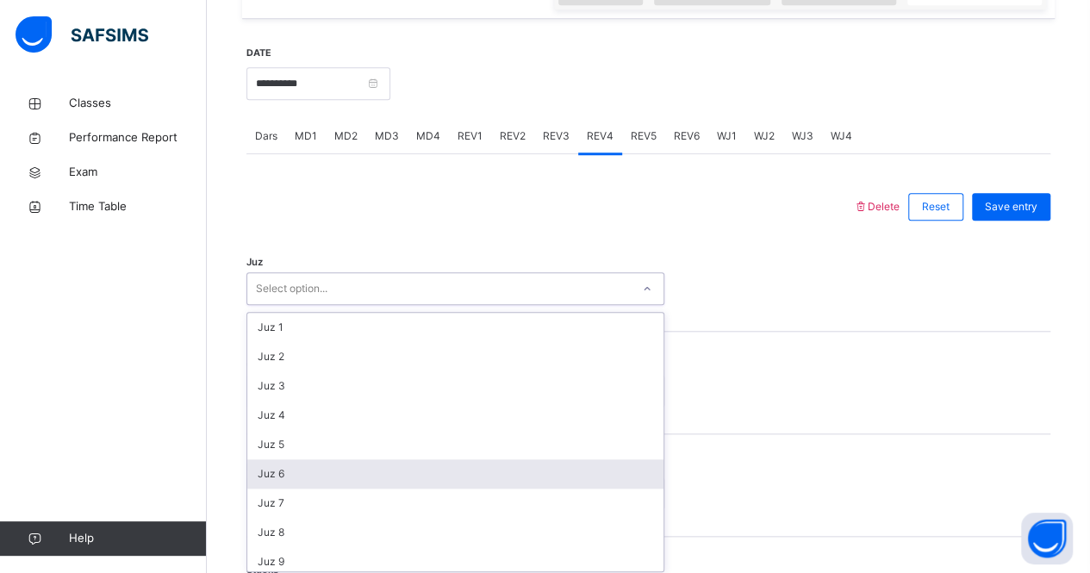
click at [519, 305] on div "option Juz 6 focused, 6 of 30. 30 results available. Use Up and Down to choose …" at bounding box center [455, 288] width 418 height 33
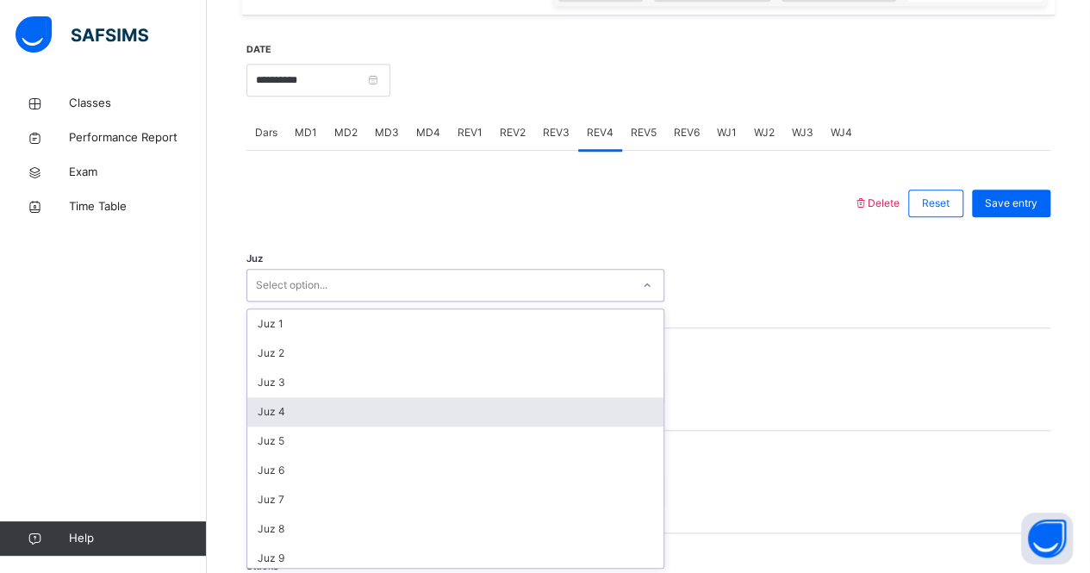
click at [472, 413] on div "Juz 4" at bounding box center [455, 411] width 416 height 29
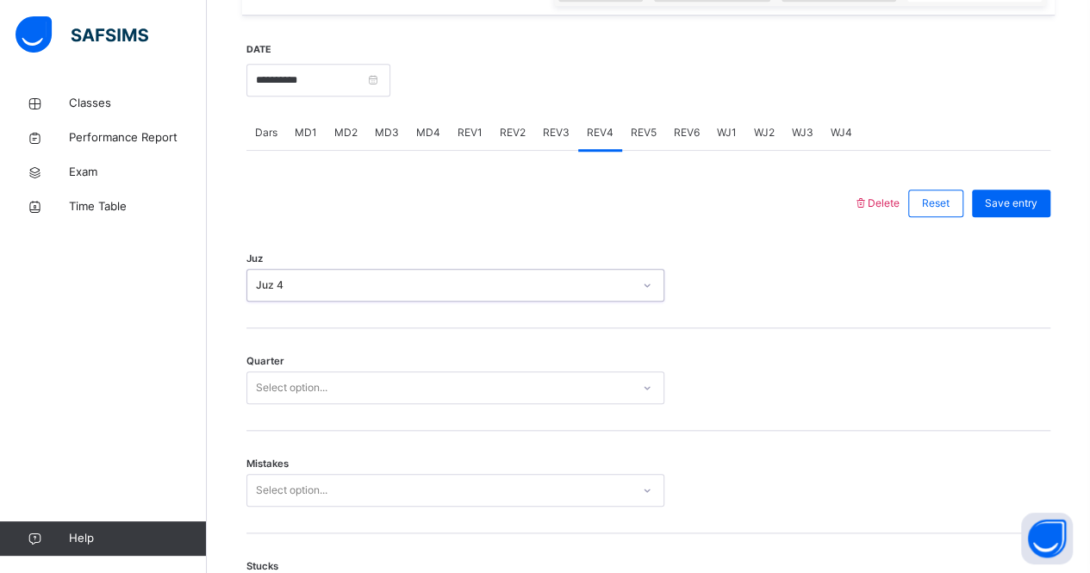
click at [475, 399] on div "Select option..." at bounding box center [455, 387] width 418 height 33
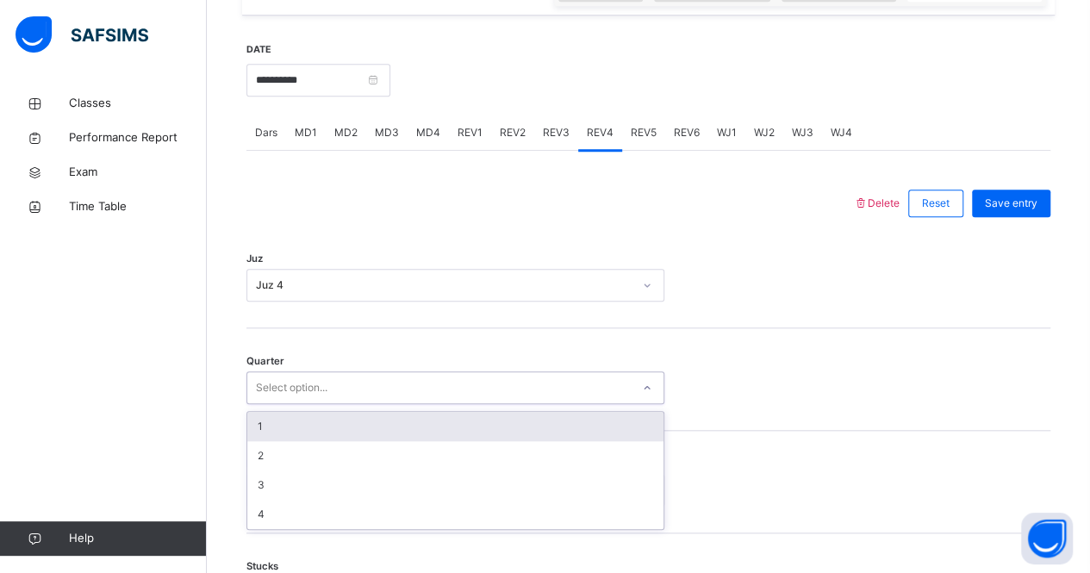
click at [450, 429] on div "1" at bounding box center [455, 426] width 416 height 29
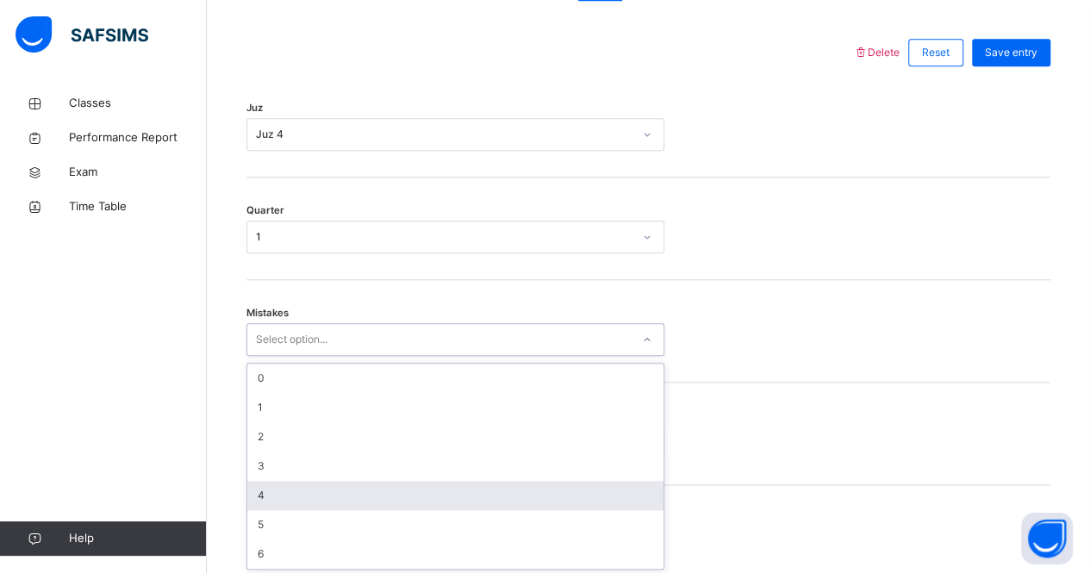
click at [376, 356] on div "option 4 focused, 5 of 7. 7 results available. Use Up and Down to choose option…" at bounding box center [455, 339] width 418 height 33
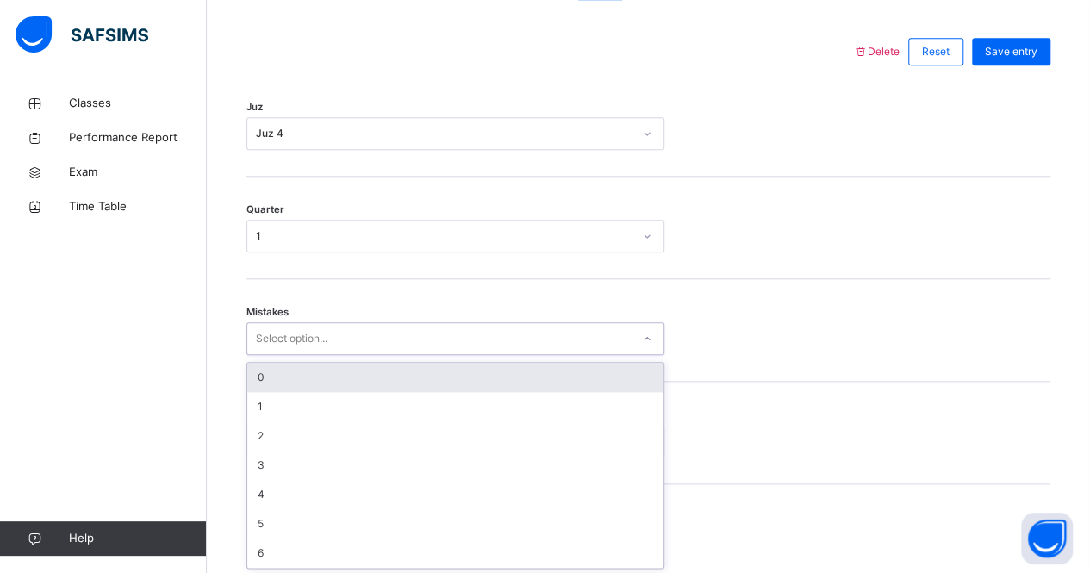
click at [388, 377] on div "0" at bounding box center [455, 377] width 416 height 29
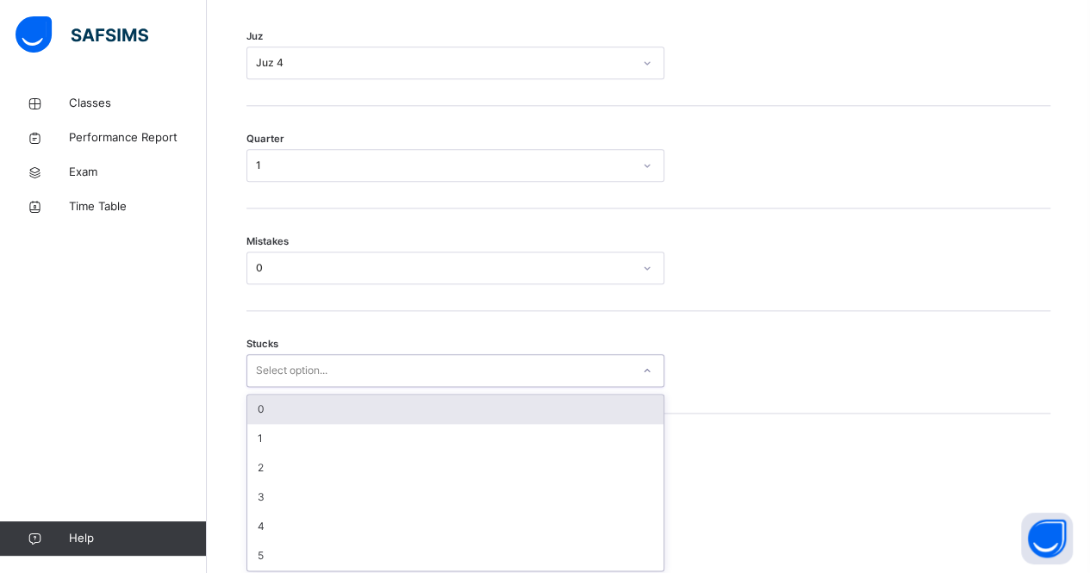
click at [381, 387] on div "option 0 focused, 1 of 6. 6 results available. Use Up and Down to choose option…" at bounding box center [455, 370] width 418 height 33
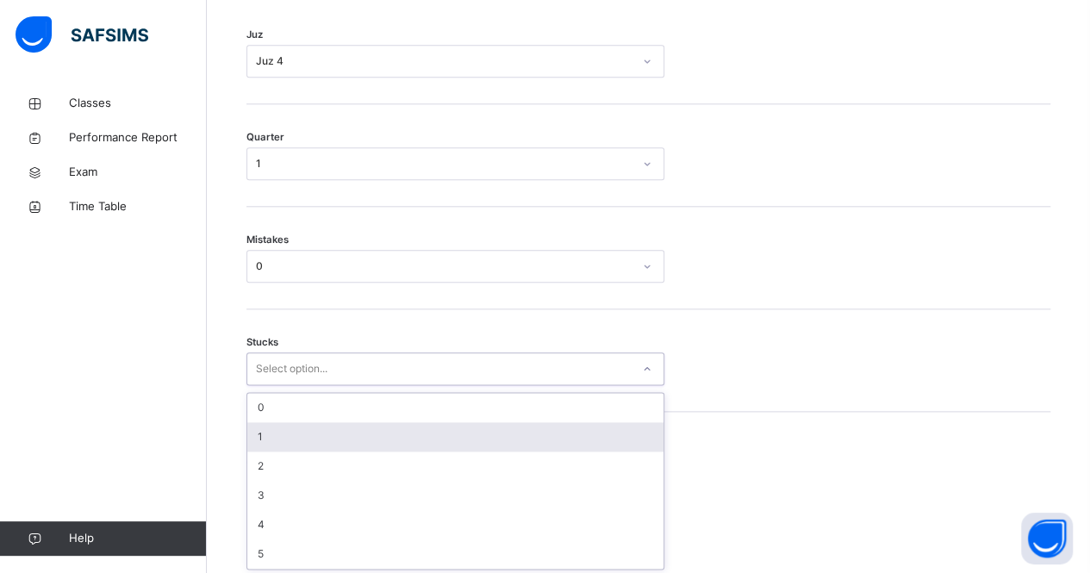
scroll to position [862, 0]
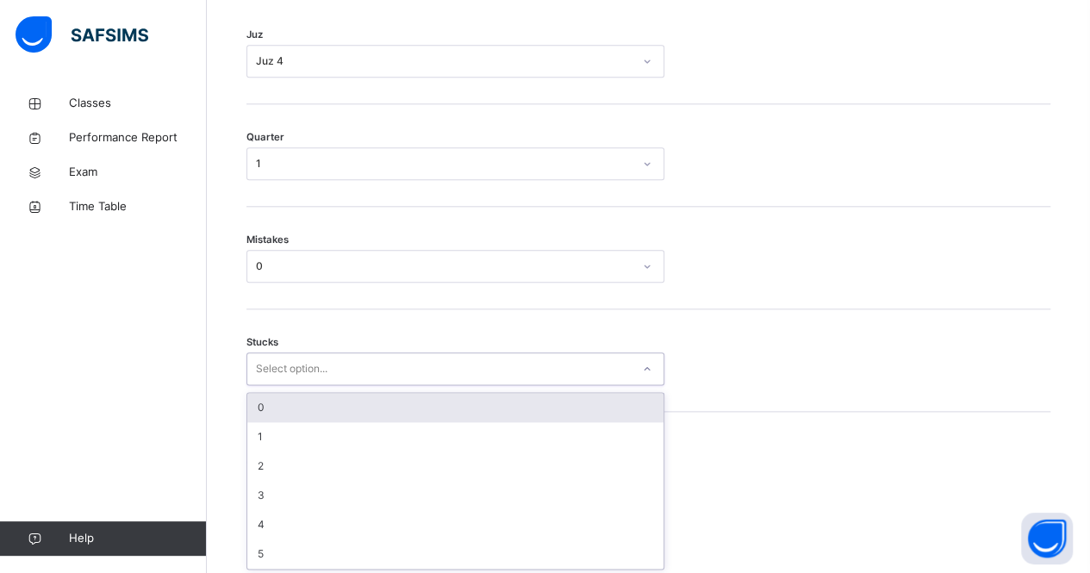
click at [393, 408] on div "0" at bounding box center [455, 407] width 416 height 29
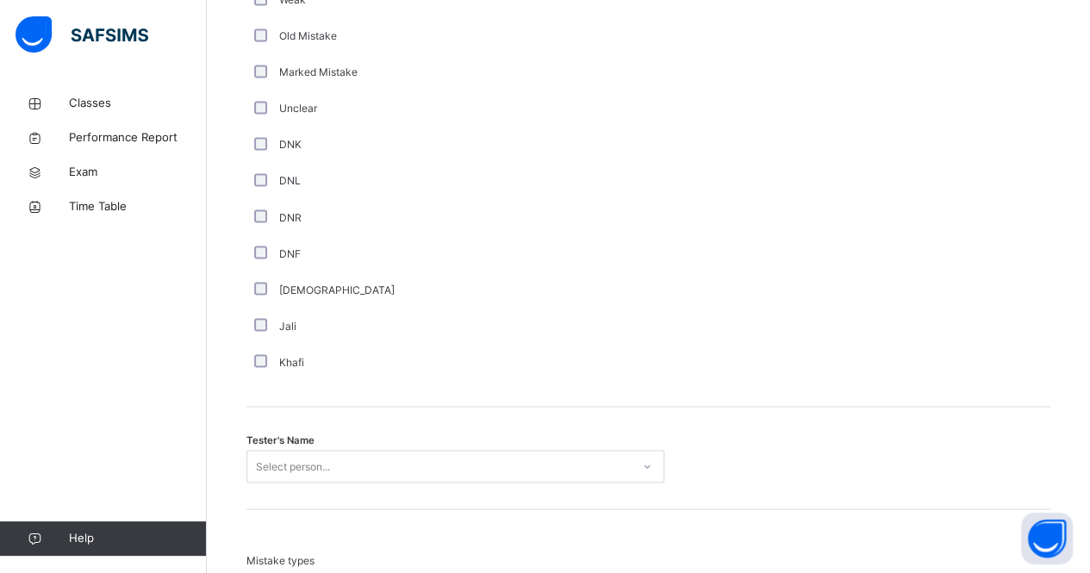
scroll to position [1423, 0]
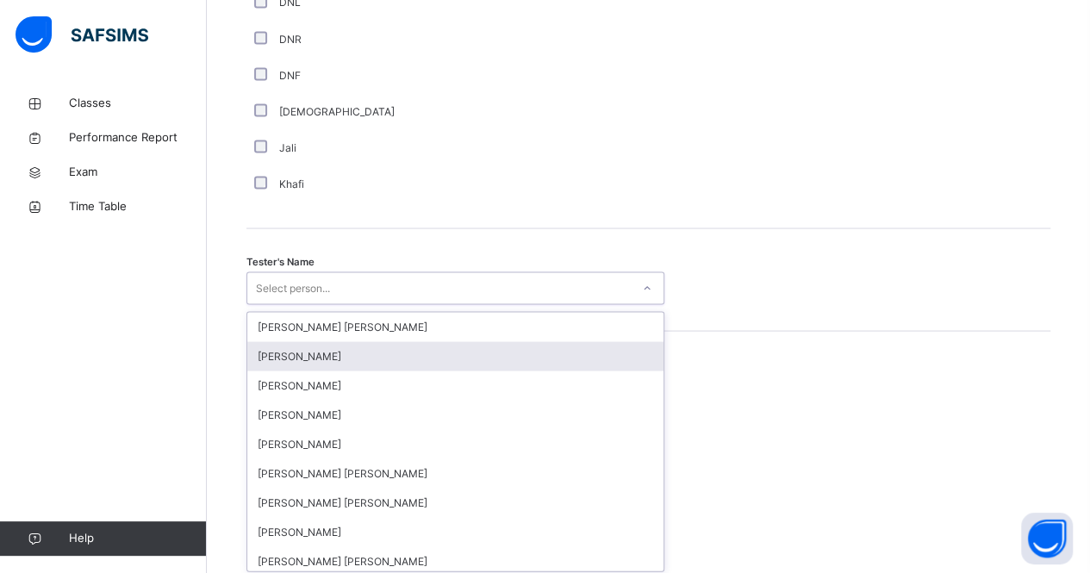
click at [300, 304] on div "option [PERSON_NAME] focused, 2 of 90. 90 results available. Use Up and Down to…" at bounding box center [455, 287] width 418 height 33
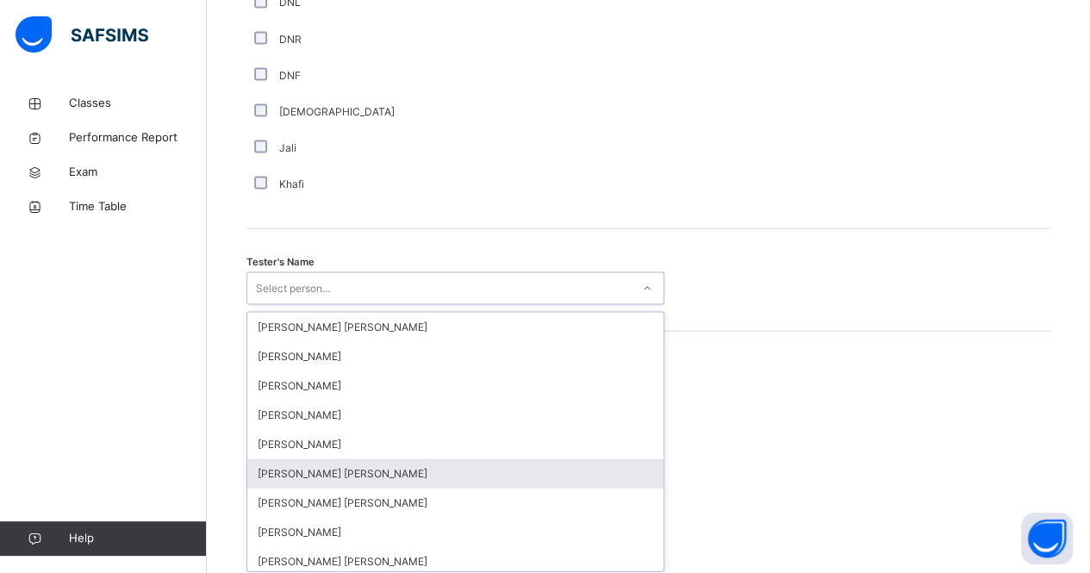
scroll to position [1602, 0]
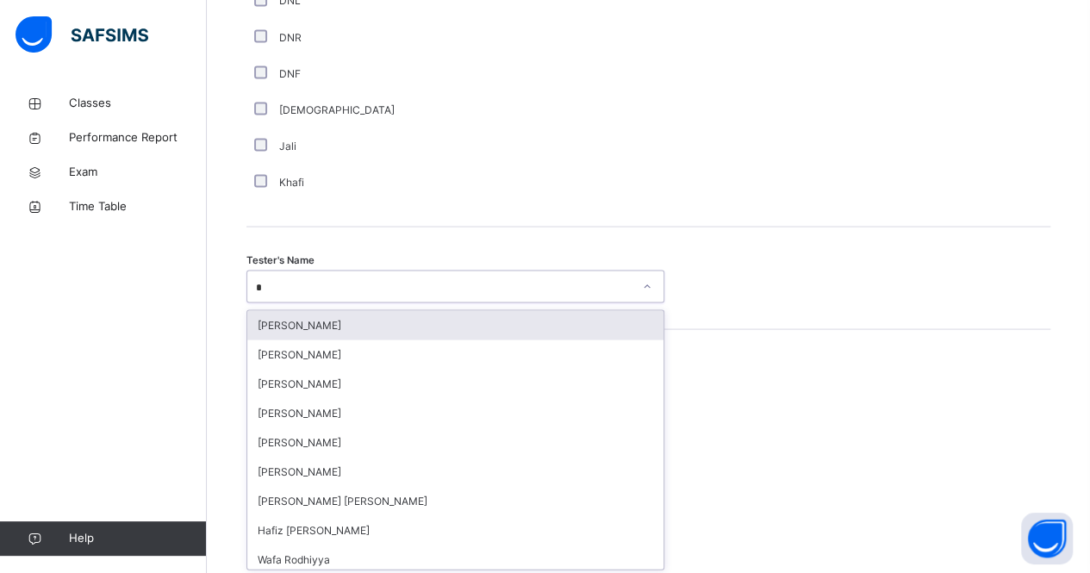
type input "**"
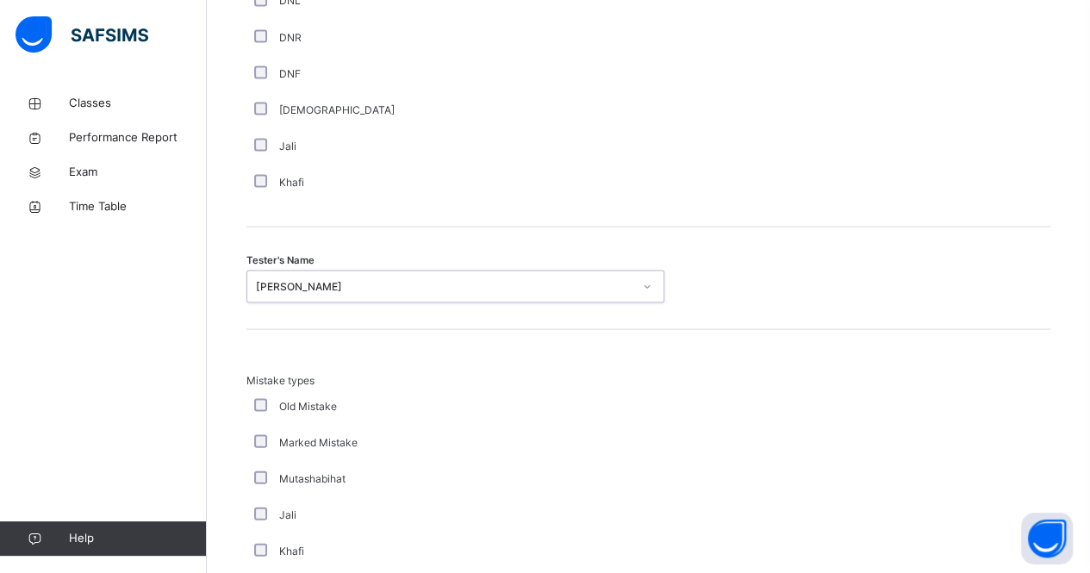
scroll to position [1918, 0]
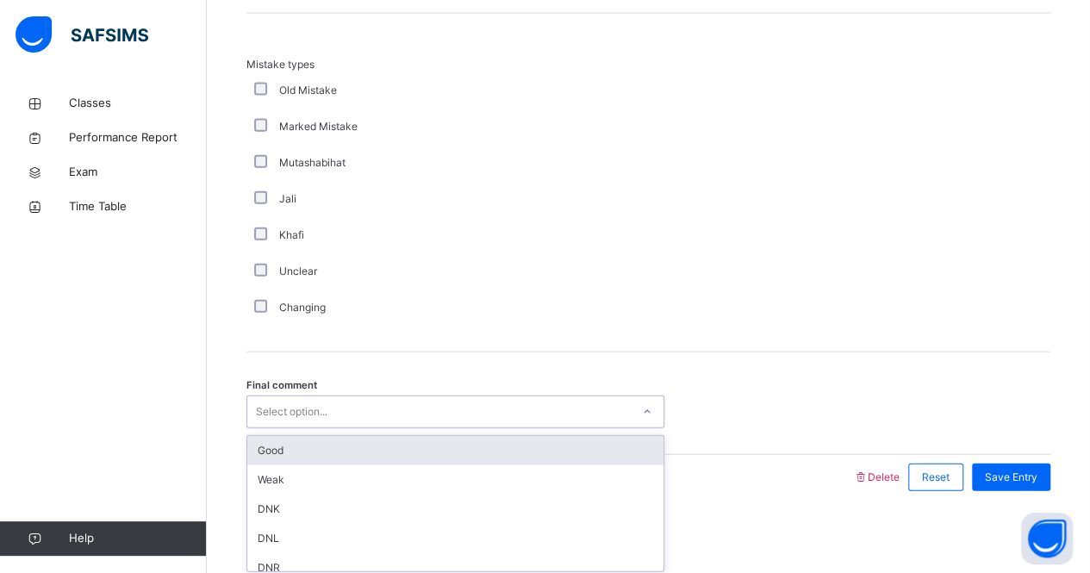
click at [322, 408] on div "Select option..." at bounding box center [292, 411] width 72 height 33
click at [302, 442] on div "Good" at bounding box center [455, 450] width 416 height 29
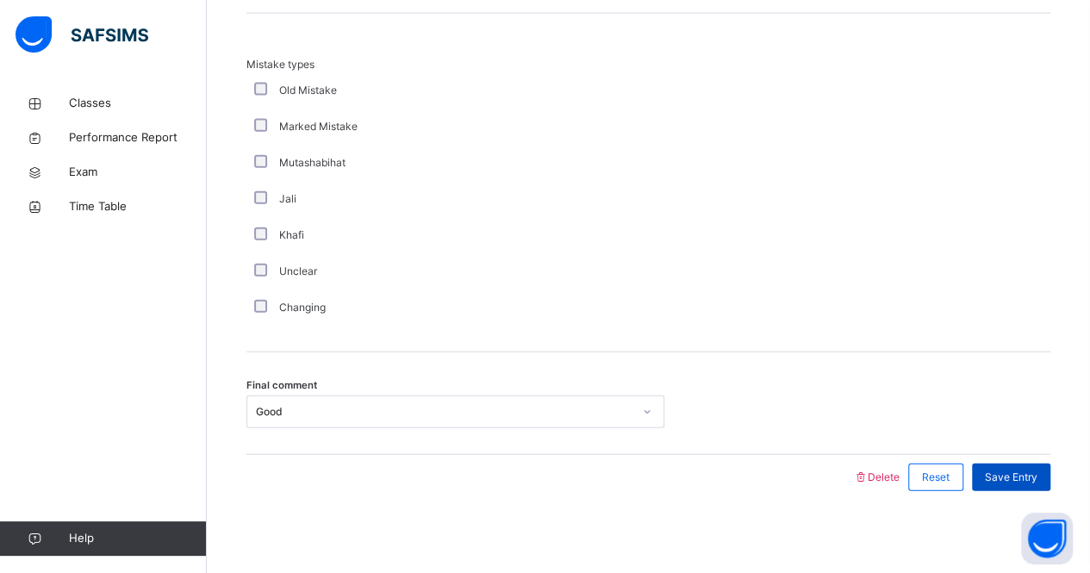
click at [1034, 471] on span "Save Entry" at bounding box center [1011, 478] width 53 height 16
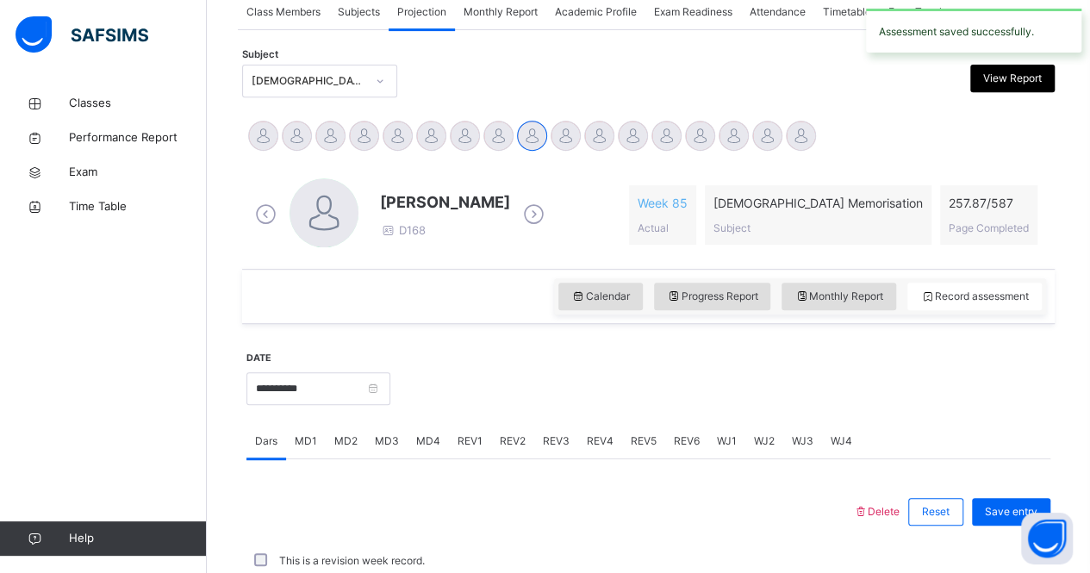
scroll to position [719, 0]
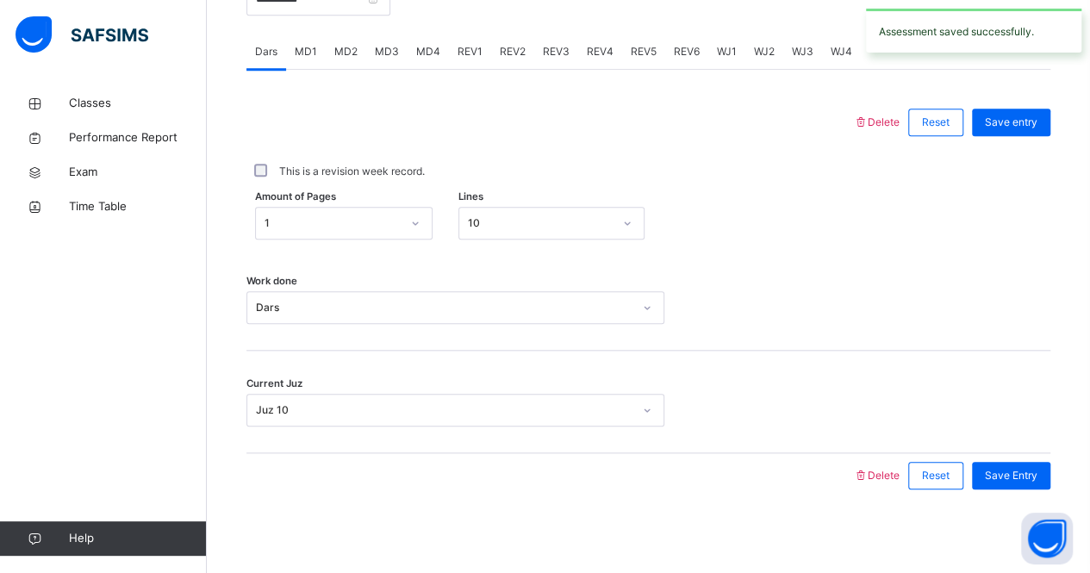
click at [595, 48] on span "REV4" at bounding box center [600, 52] width 27 height 16
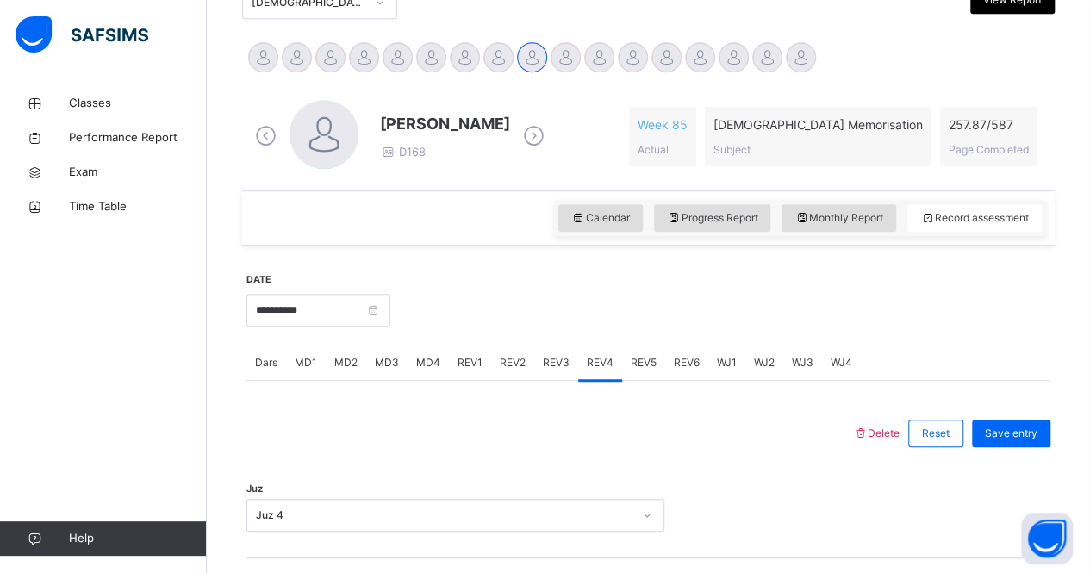
scroll to position [380, 0]
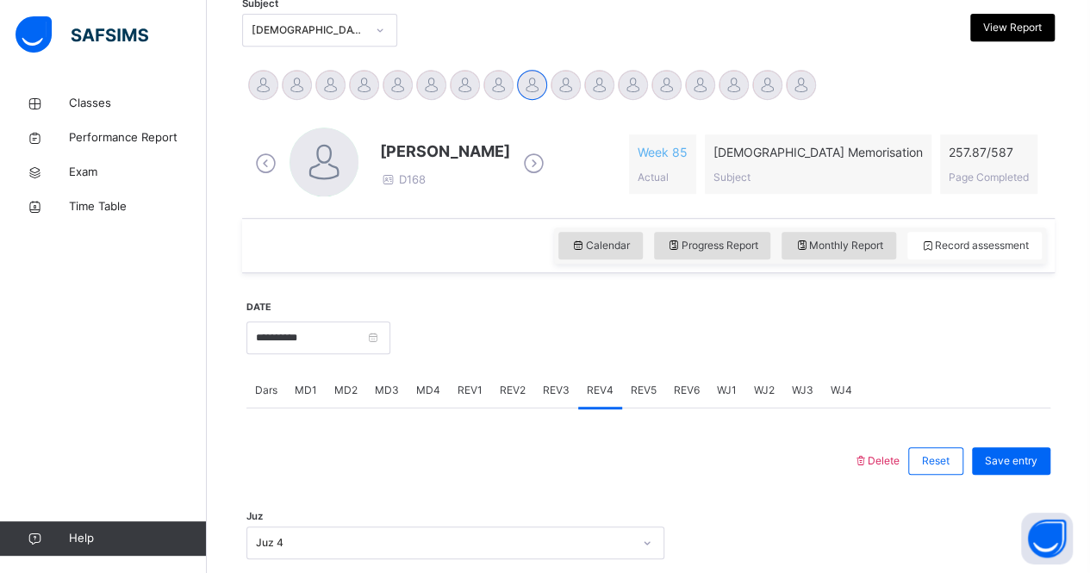
click at [636, 390] on span "REV5" at bounding box center [644, 391] width 26 height 16
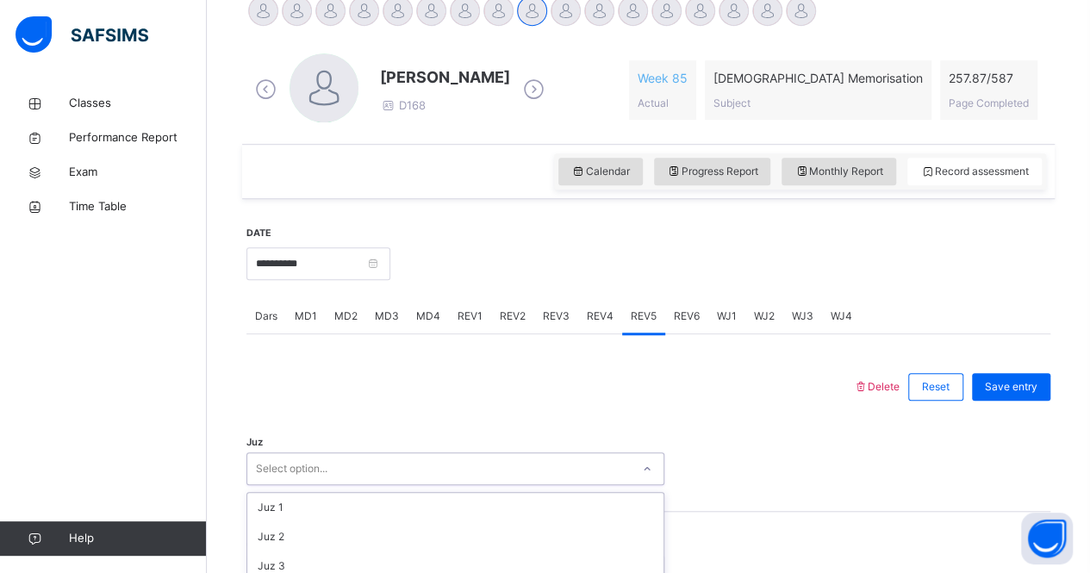
scroll to position [638, 0]
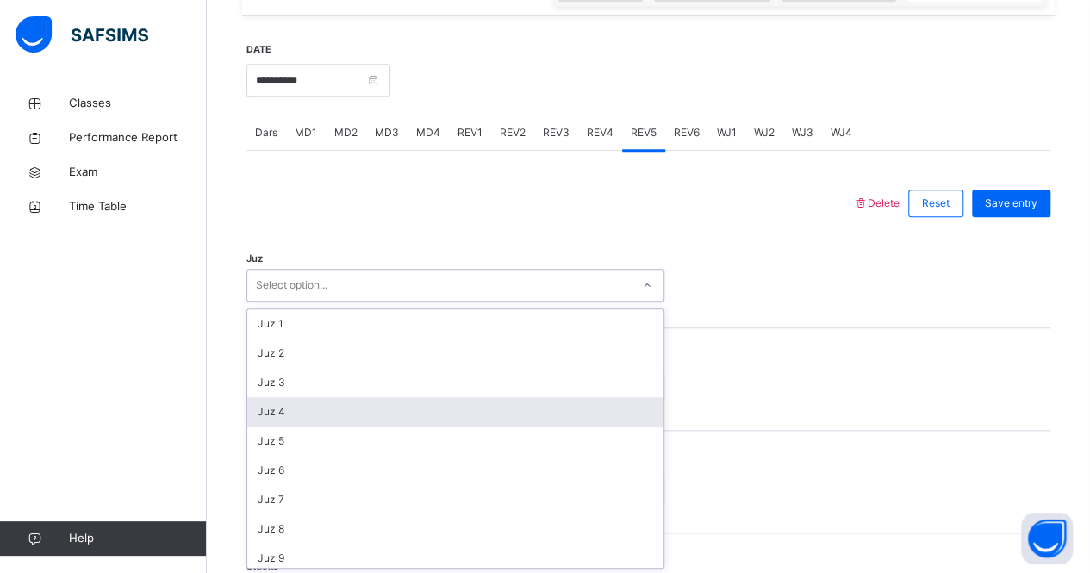
drag, startPoint x: 431, startPoint y: 464, endPoint x: 396, endPoint y: 416, distance: 59.3
click at [396, 302] on div "option Juz 4 focused, 4 of 30. 30 results available. Use Up and Down to choose …" at bounding box center [455, 285] width 418 height 33
click at [396, 416] on div "Juz 4" at bounding box center [455, 411] width 416 height 29
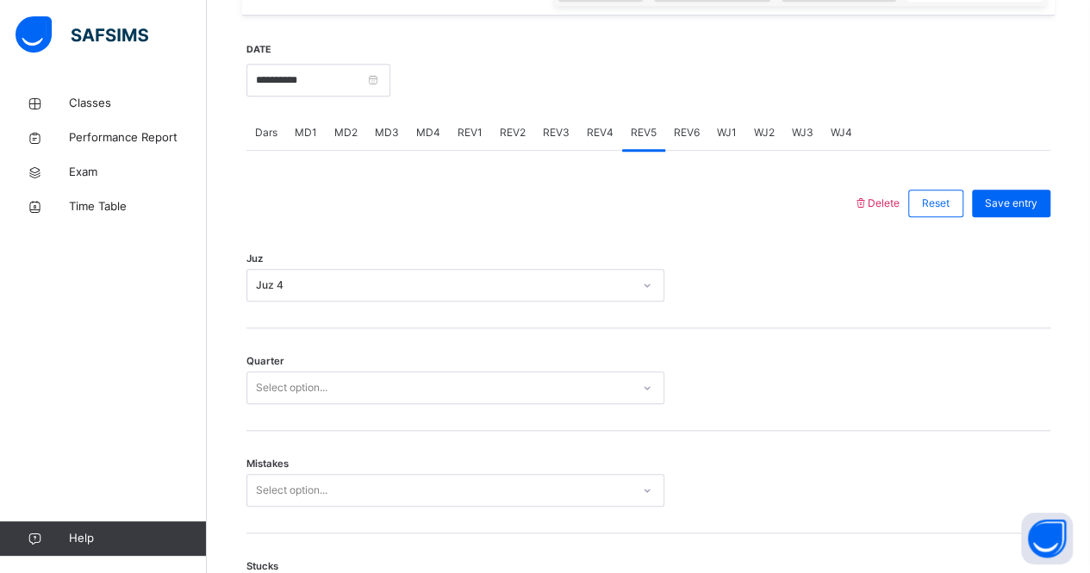
click at [396, 416] on div "Quarter Select option..." at bounding box center [648, 379] width 804 height 103
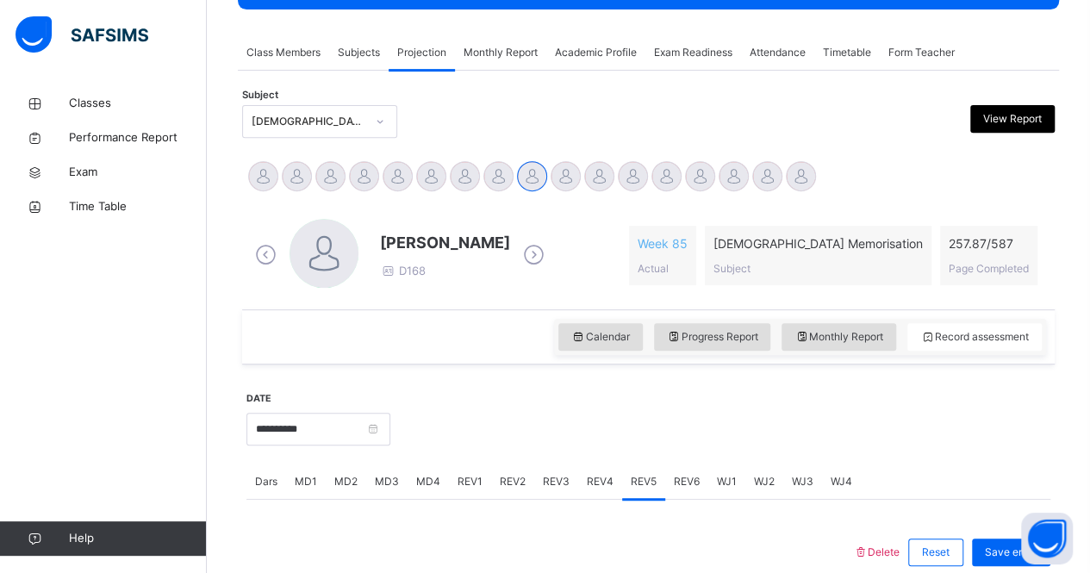
scroll to position [286, 0]
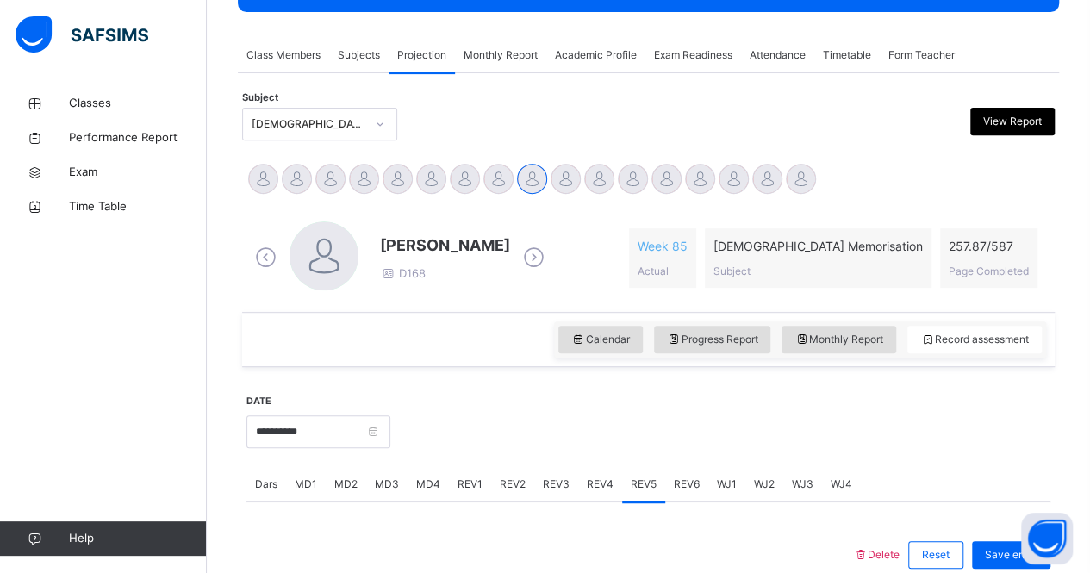
click at [596, 478] on span "REV4" at bounding box center [600, 484] width 27 height 16
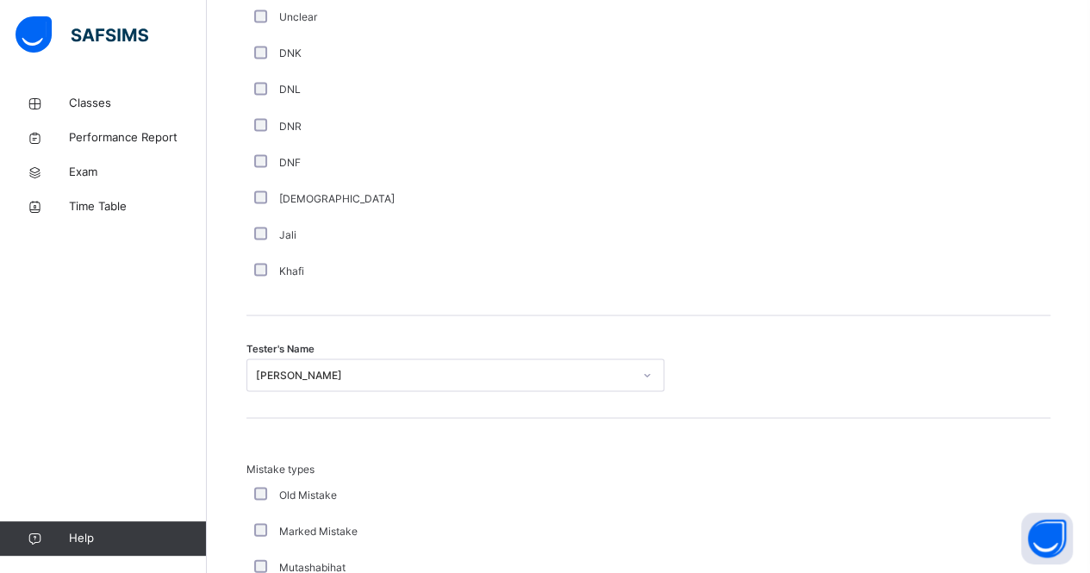
scroll to position [1515, 0]
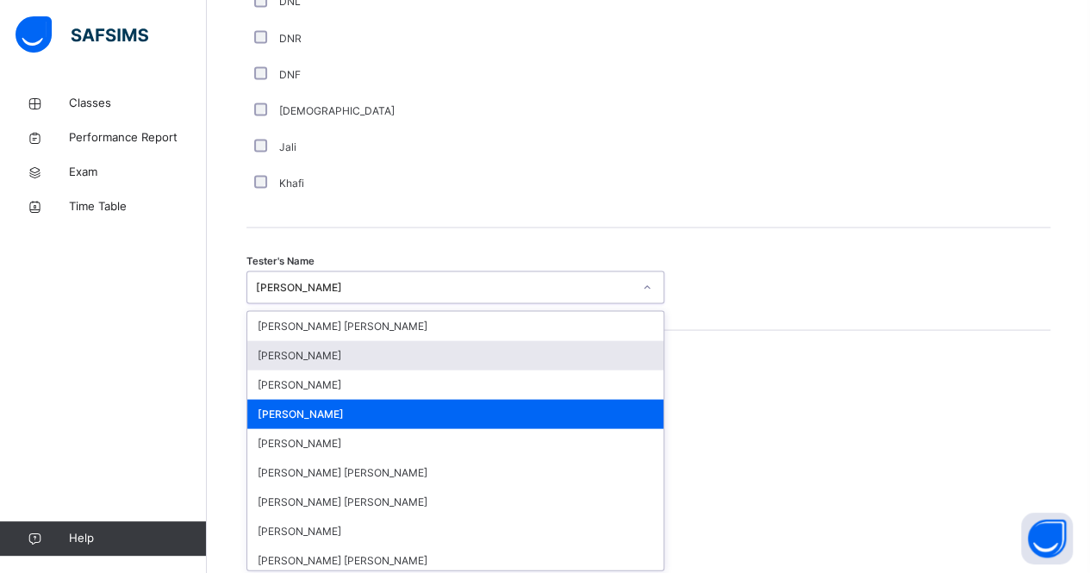
click at [589, 303] on div "option [PERSON_NAME] focused, 2 of 90. 90 results available. Use Up and Down to…" at bounding box center [455, 287] width 418 height 33
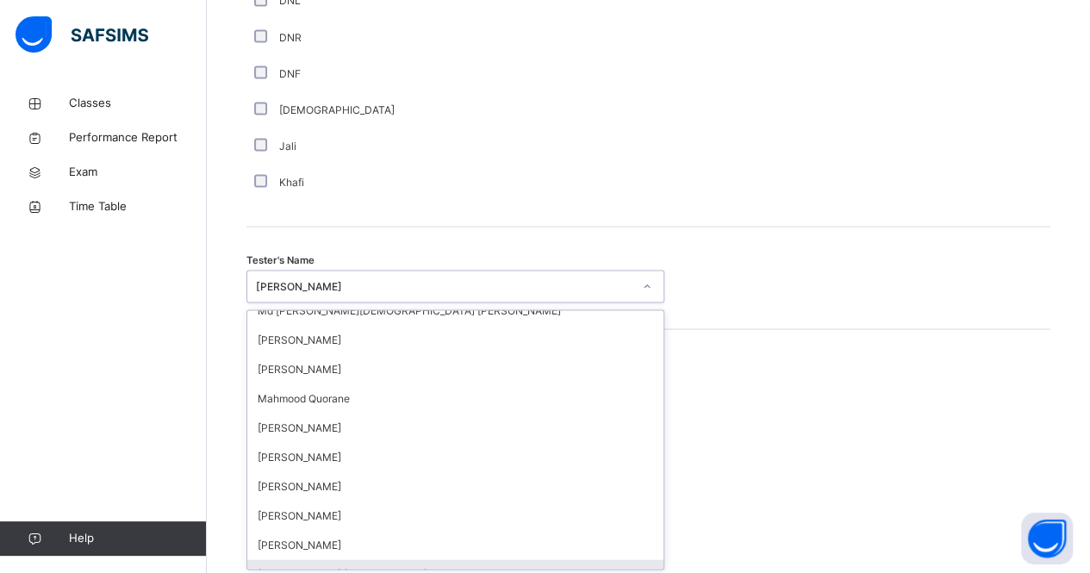
scroll to position [1362, 0]
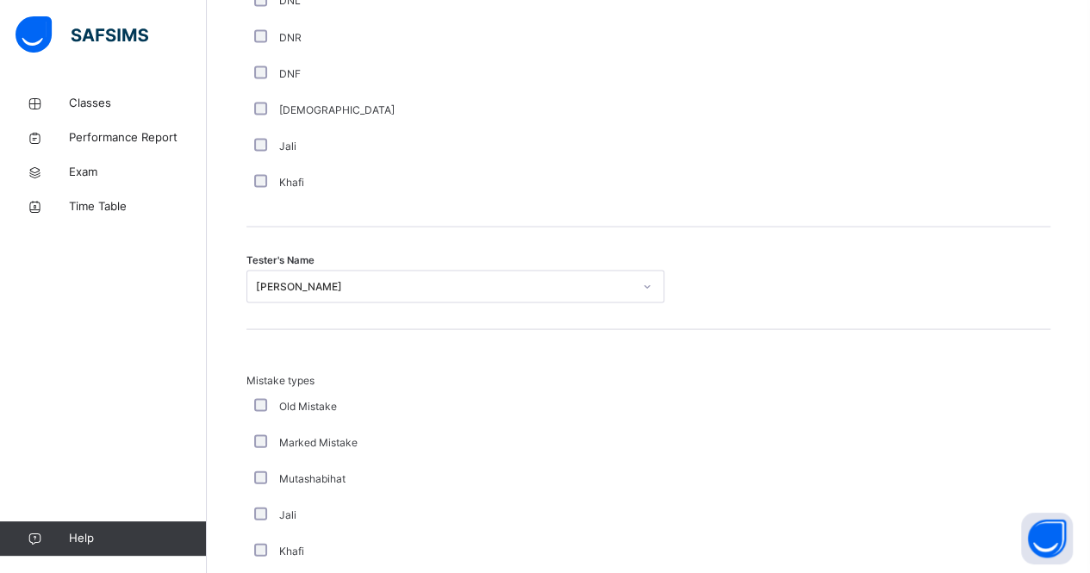
click at [775, 270] on div "Tester's Name [PERSON_NAME]" at bounding box center [648, 286] width 804 height 33
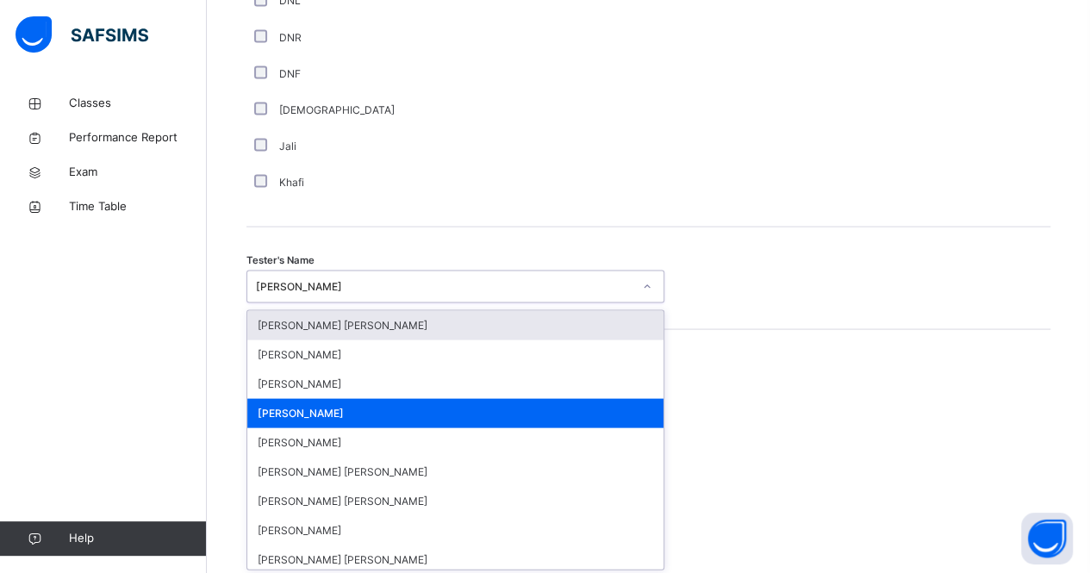
click at [662, 280] on div at bounding box center [646, 286] width 29 height 28
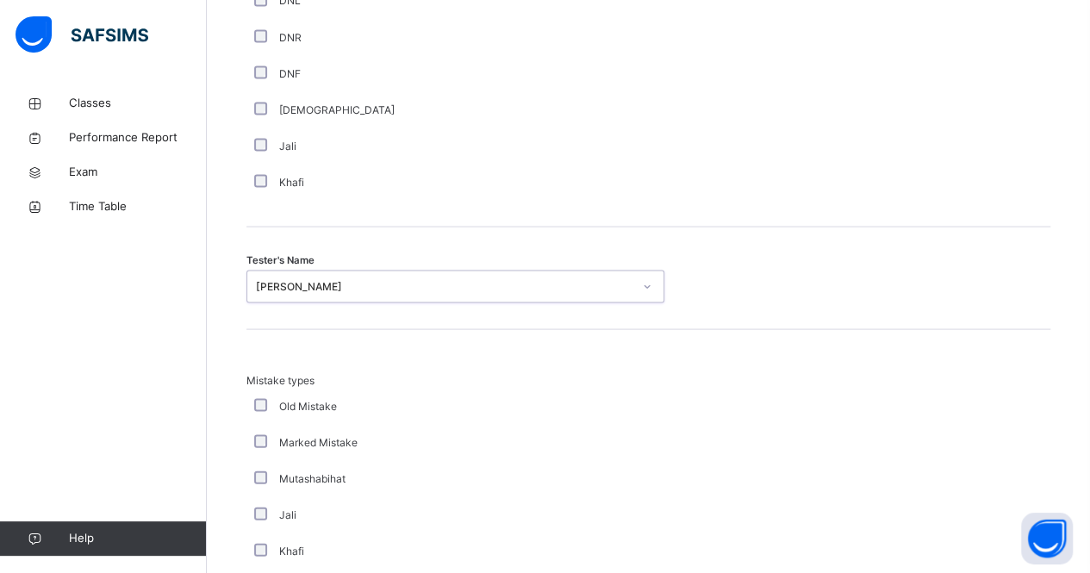
drag, startPoint x: 439, startPoint y: 272, endPoint x: 355, endPoint y: 283, distance: 84.2
click at [355, 283] on div "[PERSON_NAME]" at bounding box center [438, 286] width 383 height 27
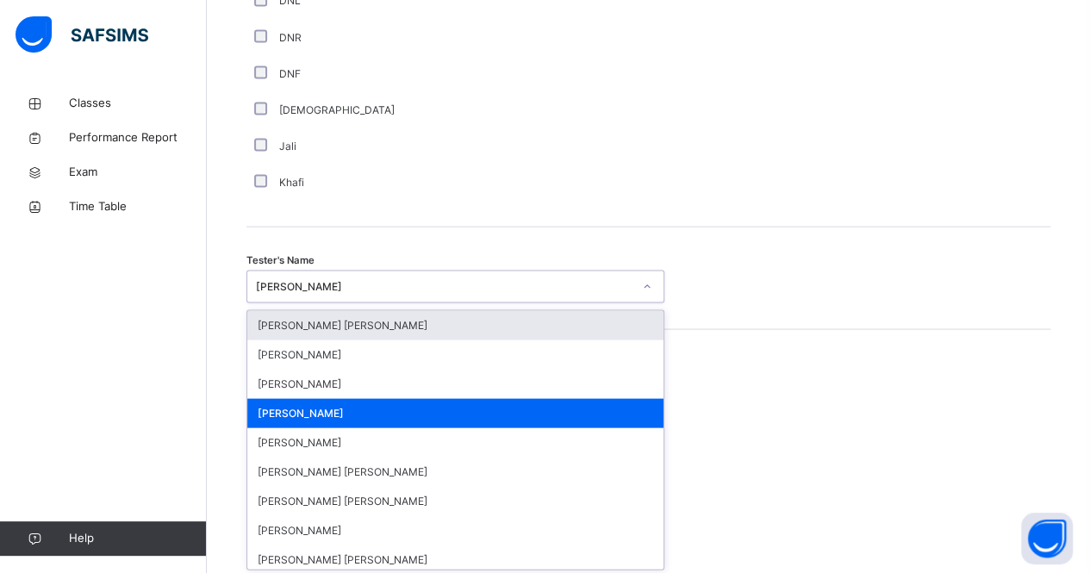
click at [355, 283] on div "[PERSON_NAME]" at bounding box center [444, 286] width 377 height 16
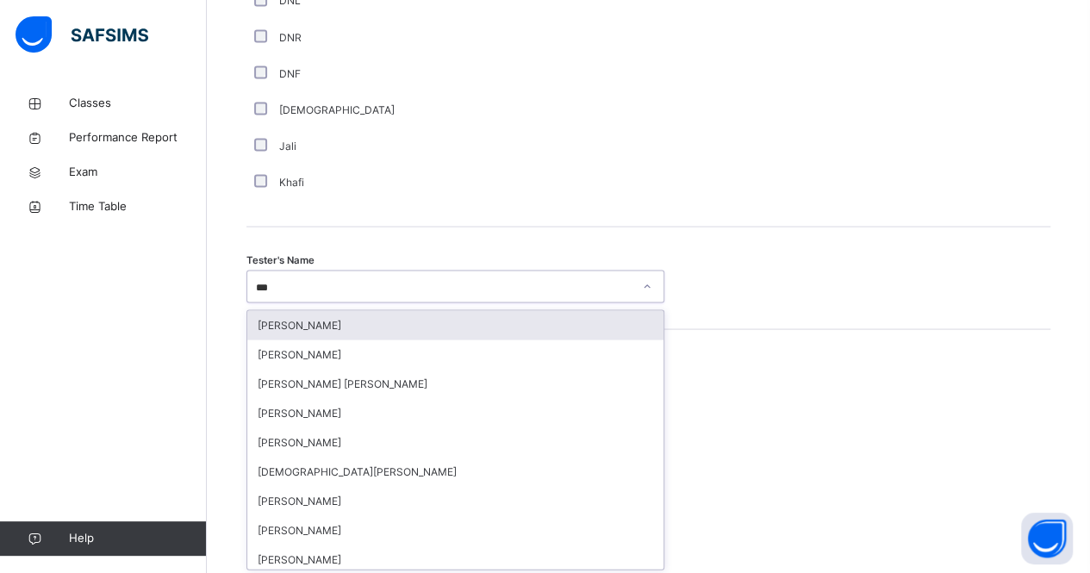
scroll to position [0, 0]
type input "****"
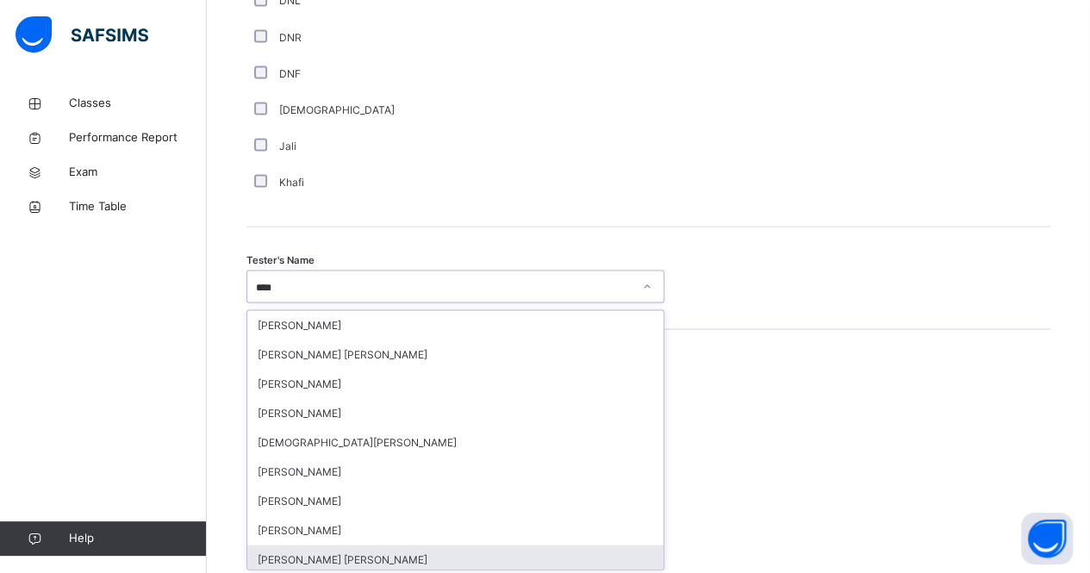
click at [408, 547] on div "[PERSON_NAME] [PERSON_NAME]" at bounding box center [455, 559] width 416 height 29
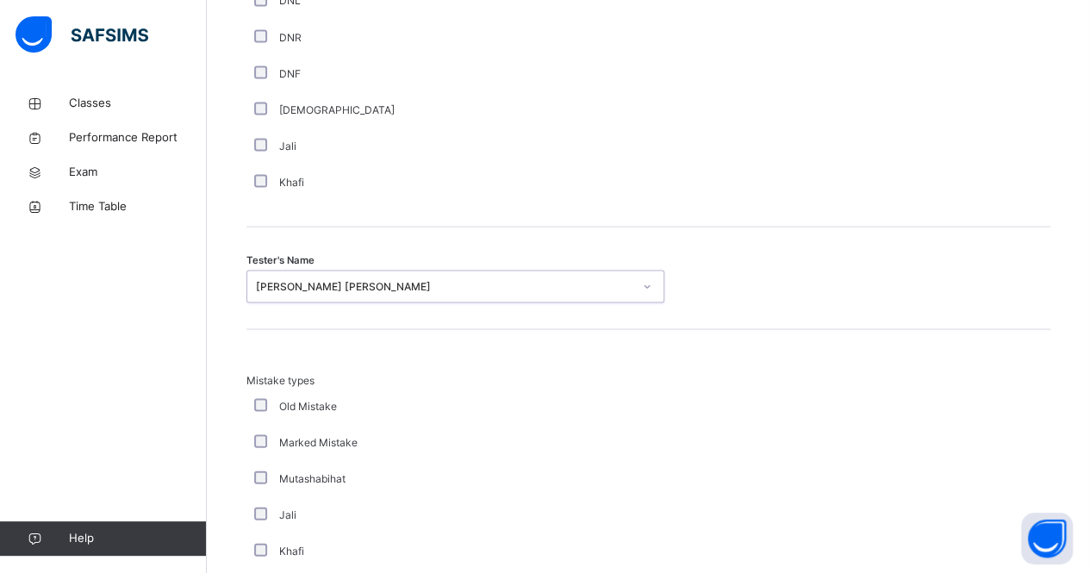
scroll to position [1918, 0]
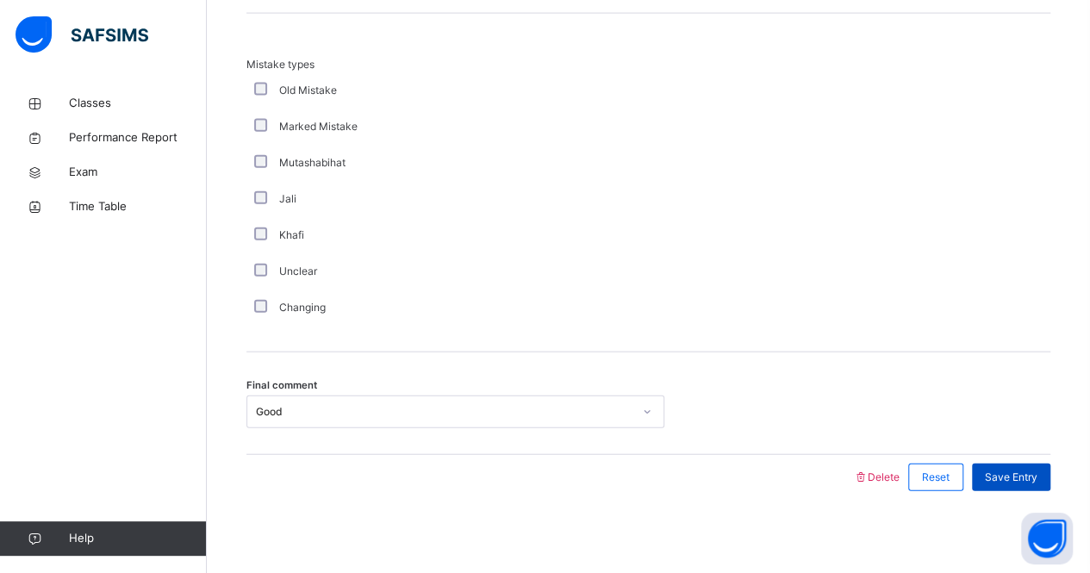
click at [1027, 473] on span "Save Entry" at bounding box center [1011, 478] width 53 height 16
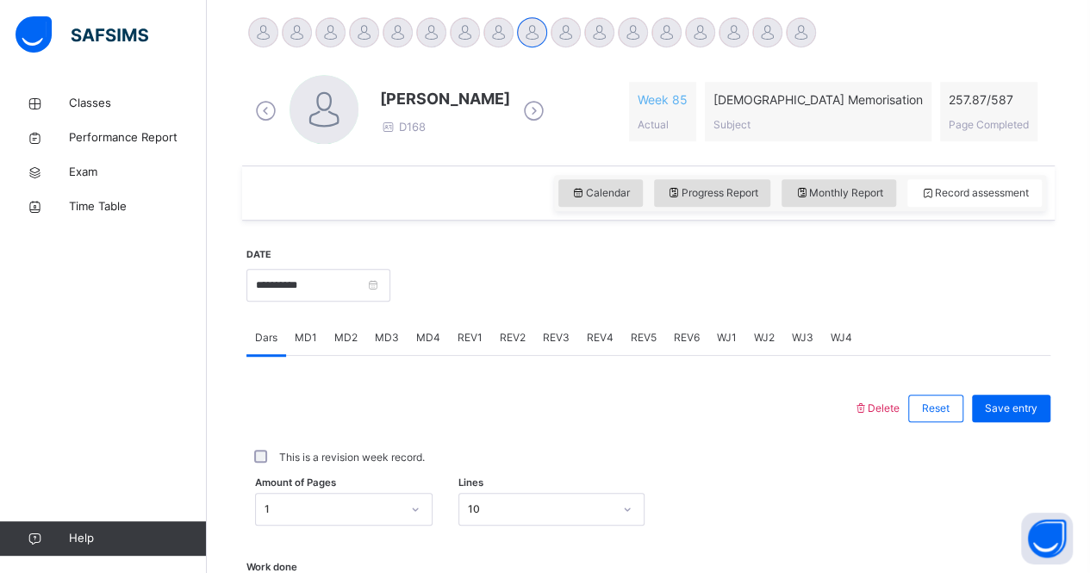
scroll to position [432, 0]
click at [349, 275] on input "**********" at bounding box center [318, 286] width 144 height 33
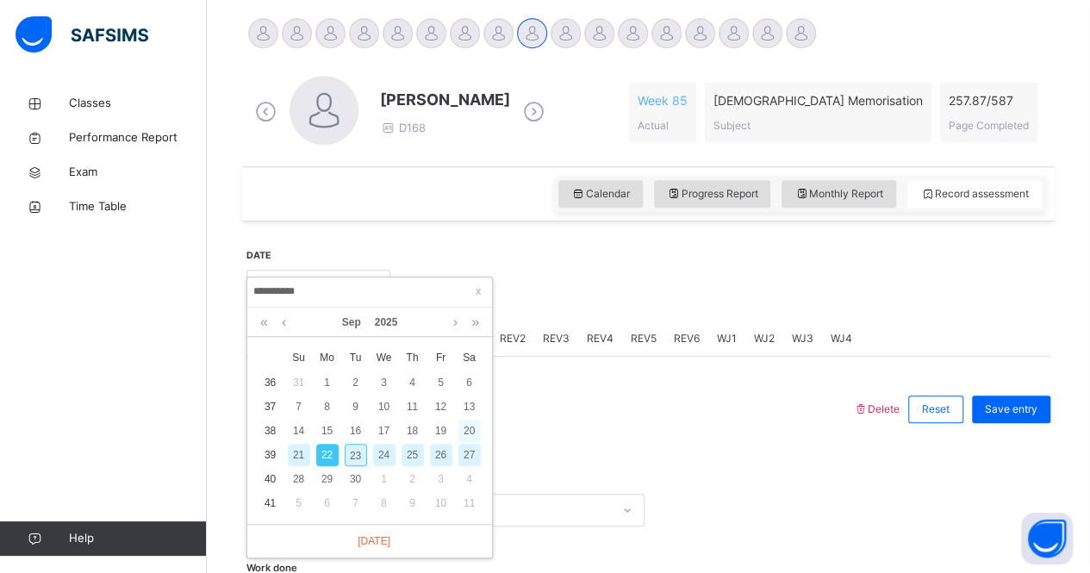
click at [468, 421] on div "20" at bounding box center [469, 431] width 22 height 22
type input "**********"
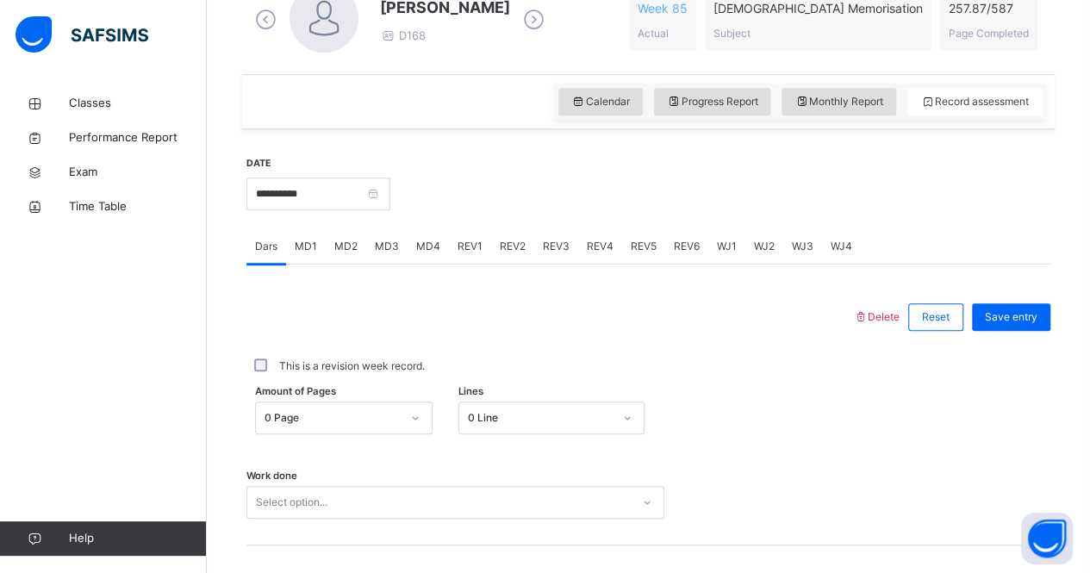
scroll to position [525, 0]
click at [326, 193] on input "**********" at bounding box center [318, 193] width 144 height 33
click at [577, 366] on div "This is a revision week record." at bounding box center [648, 366] width 795 height 16
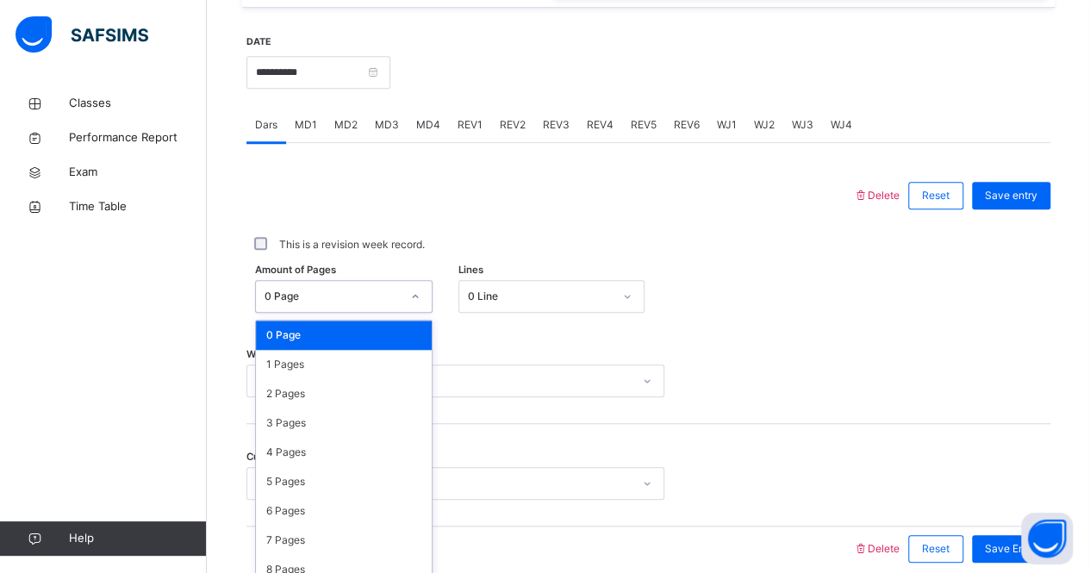
click at [332, 313] on div "option 0 Page focused, 1 of 588. 588 results available. Use Up and Down to choo…" at bounding box center [343, 296] width 177 height 33
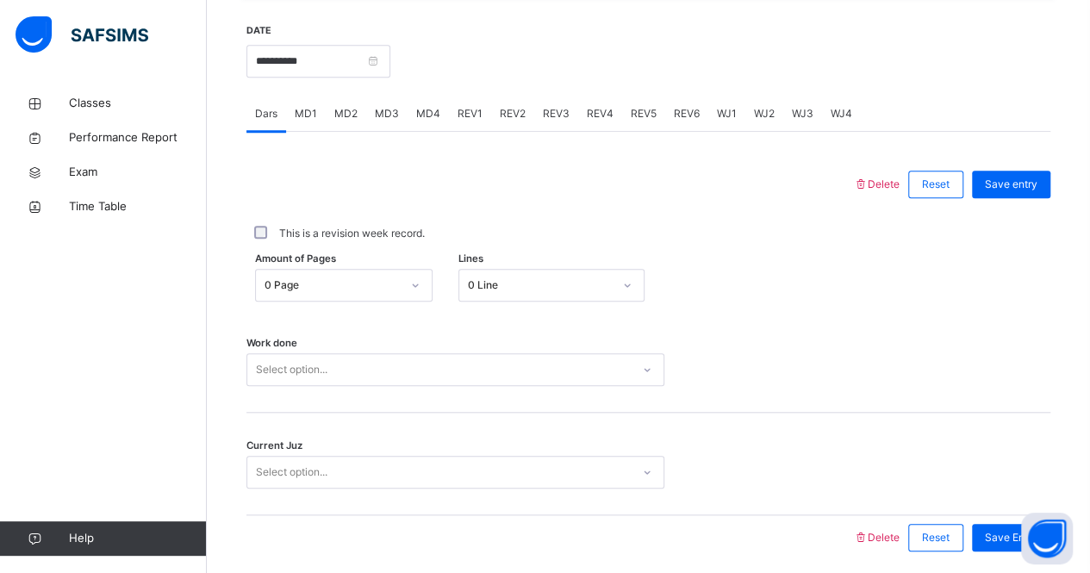
scroll to position [719, 0]
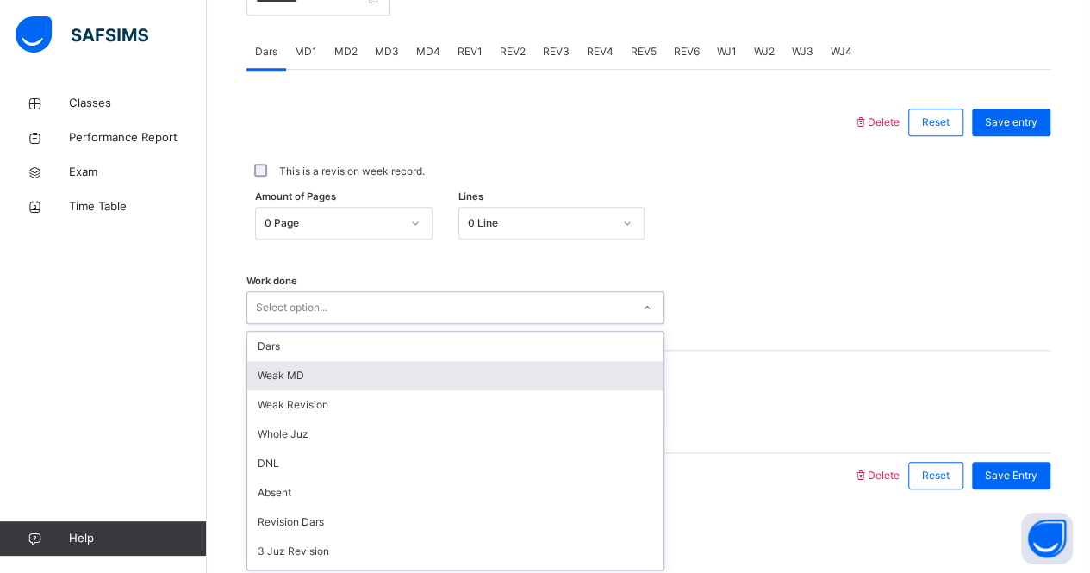
click at [424, 324] on div "option [PERSON_NAME] MD focused, 2 of 16. 16 results available. Use Up and Down…" at bounding box center [455, 307] width 418 height 33
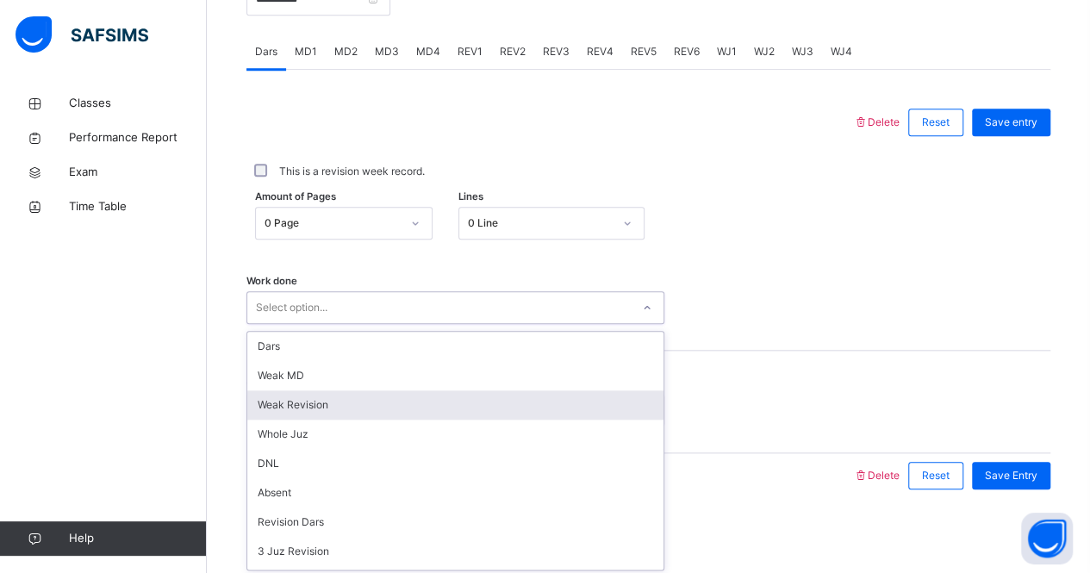
click at [310, 409] on div "Weak Revision" at bounding box center [455, 404] width 416 height 29
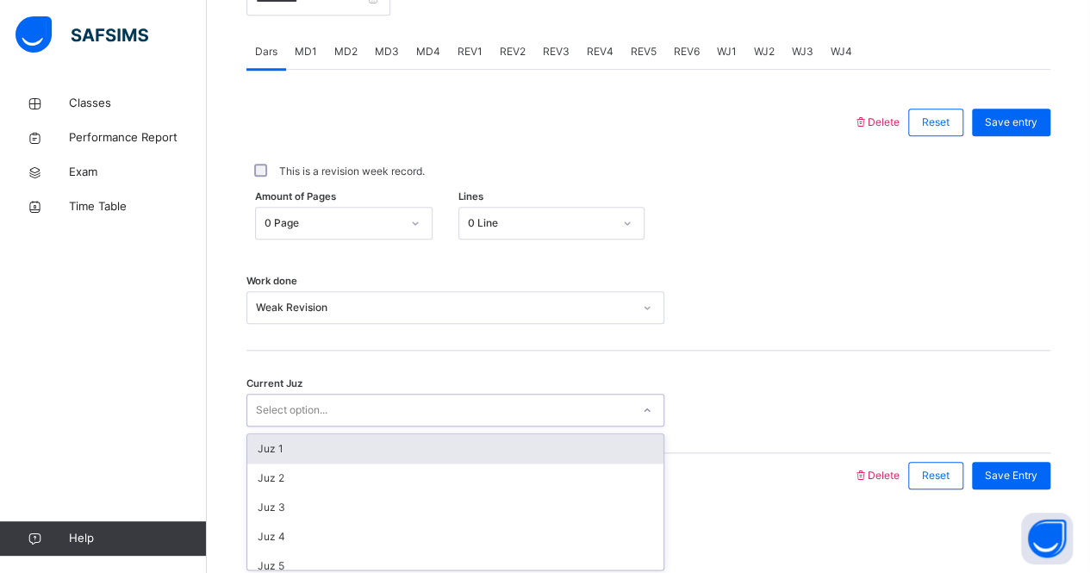
click at [310, 409] on div "Select option..." at bounding box center [292, 410] width 72 height 33
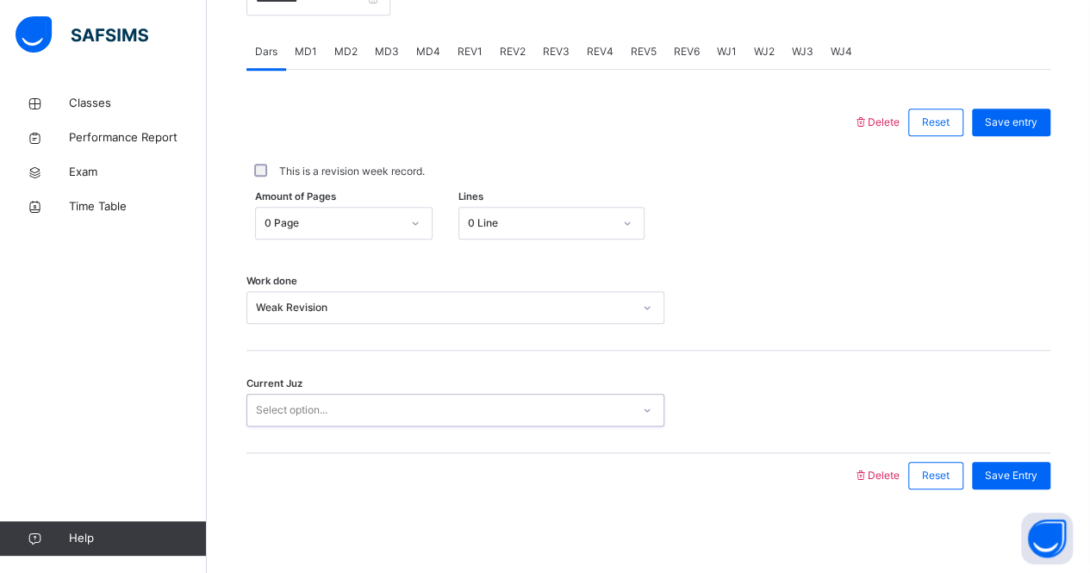
click at [310, 409] on div "Select option..." at bounding box center [292, 410] width 72 height 33
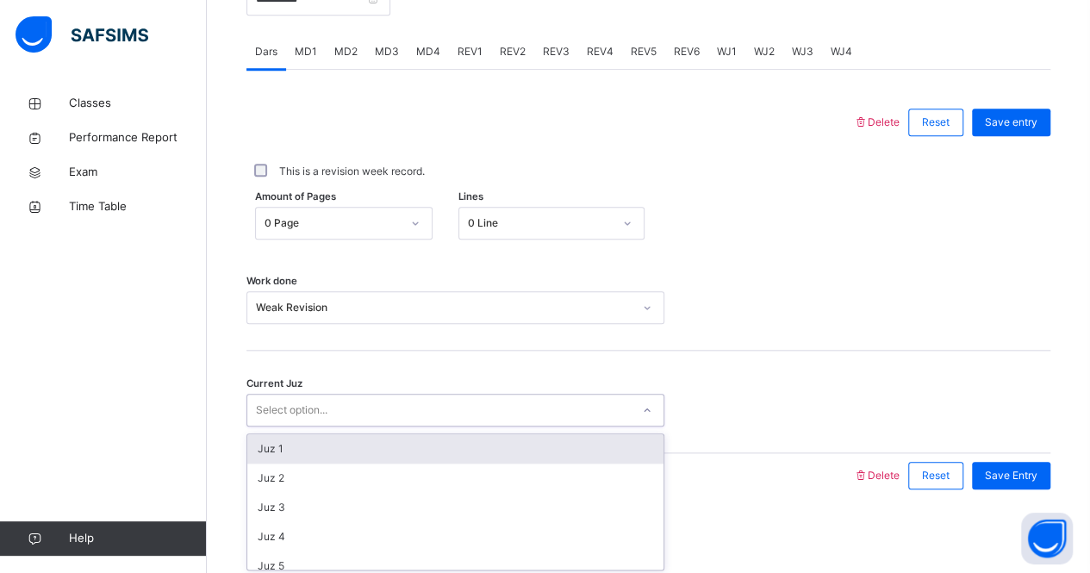
click at [310, 409] on div "Select option..." at bounding box center [292, 410] width 72 height 33
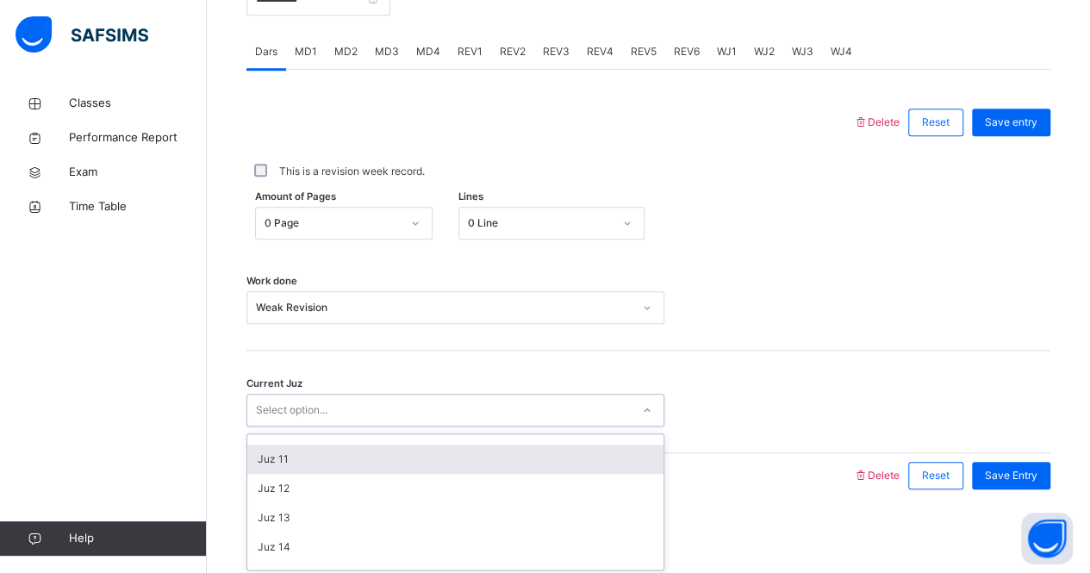
scroll to position [253, 0]
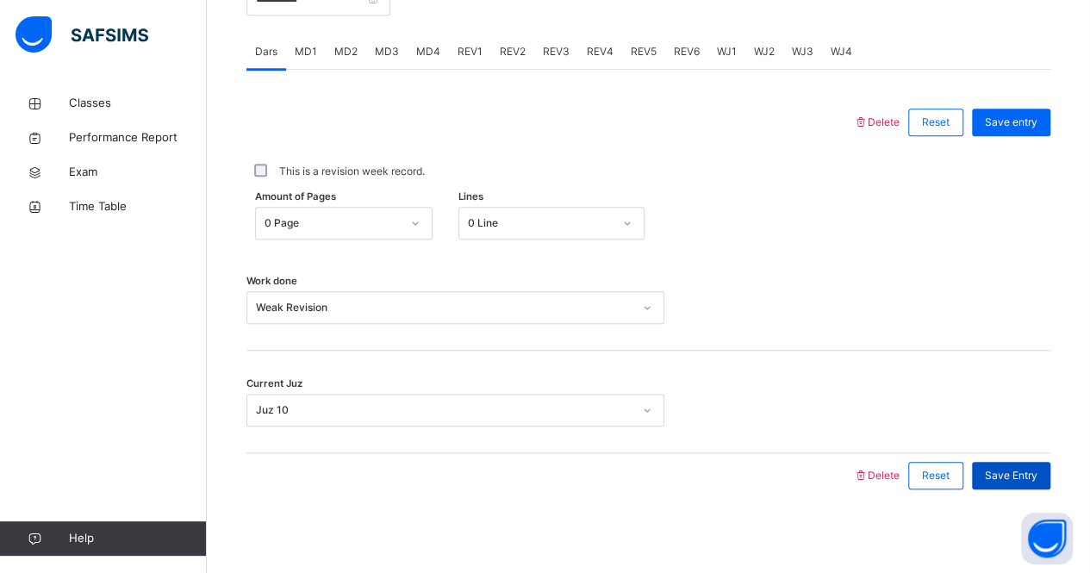
click at [1017, 470] on span "Save Entry" at bounding box center [1011, 476] width 53 height 16
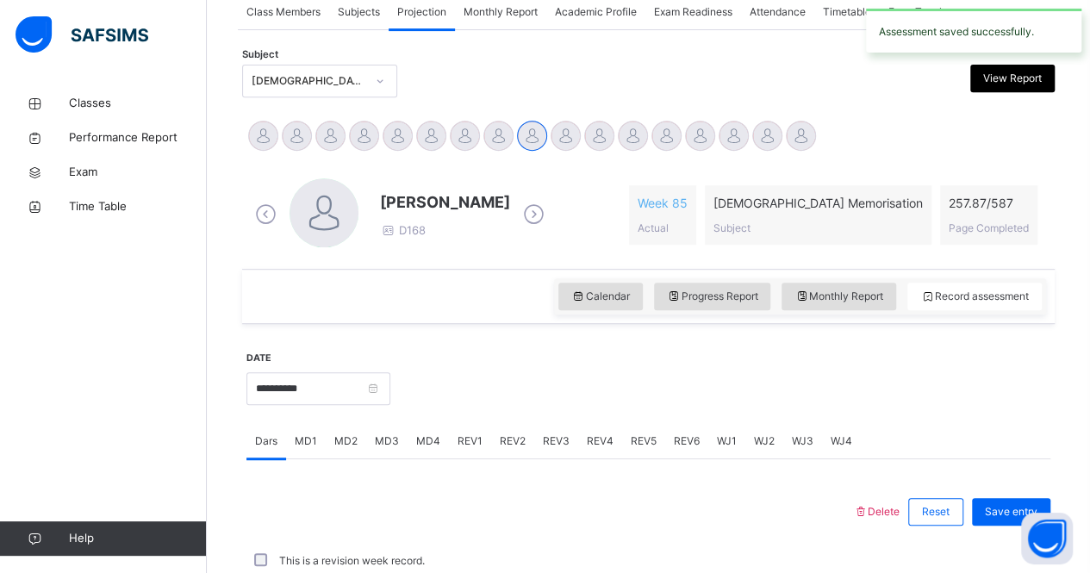
scroll to position [719, 0]
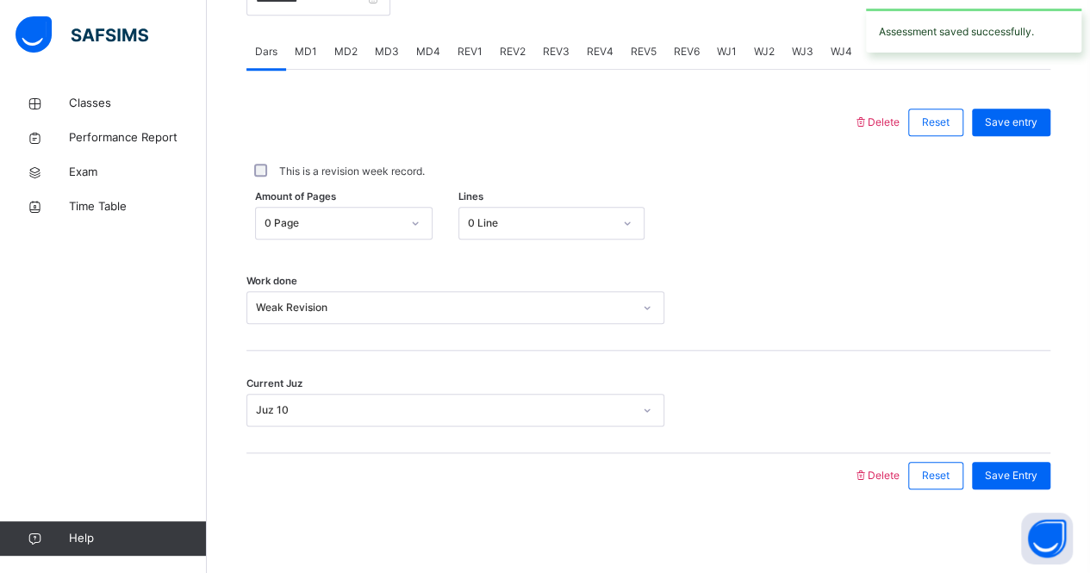
click at [307, 48] on span "MD1" at bounding box center [306, 52] width 22 height 16
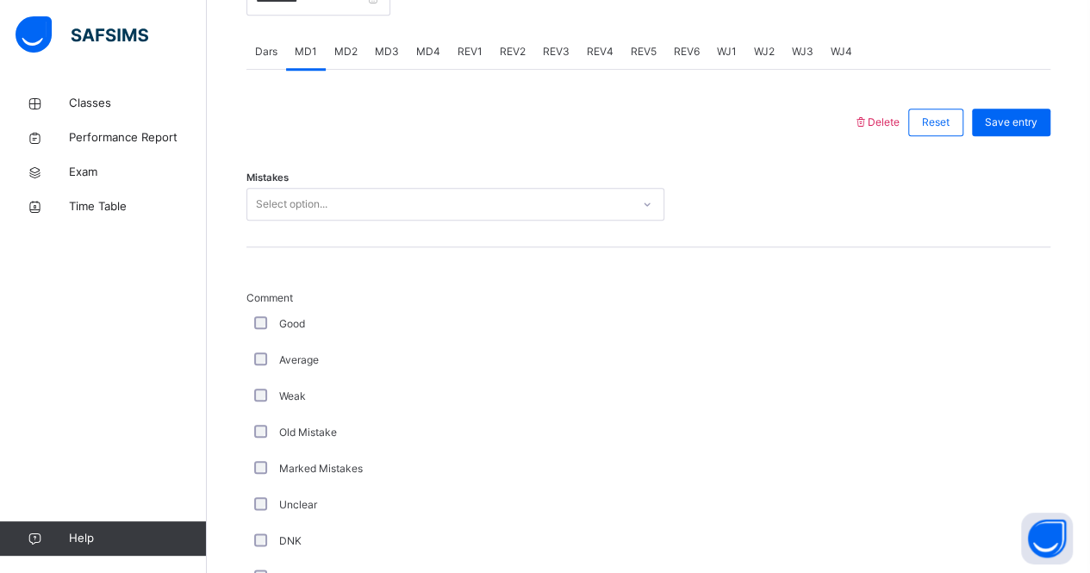
click at [424, 44] on span "MD4" at bounding box center [428, 52] width 24 height 16
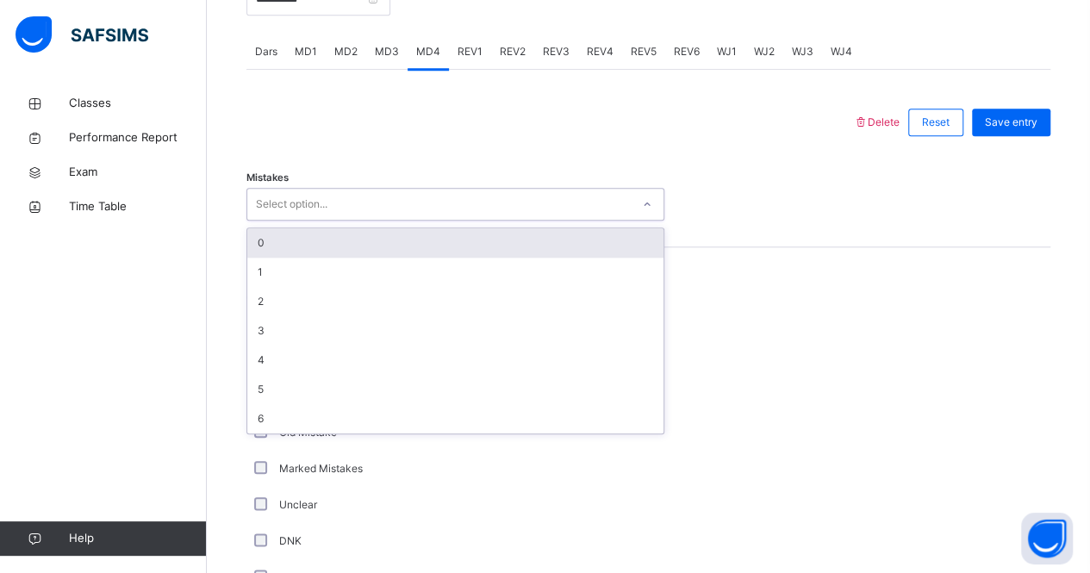
click at [373, 204] on div "Select option..." at bounding box center [438, 204] width 383 height 27
click at [361, 240] on div "0" at bounding box center [455, 242] width 416 height 29
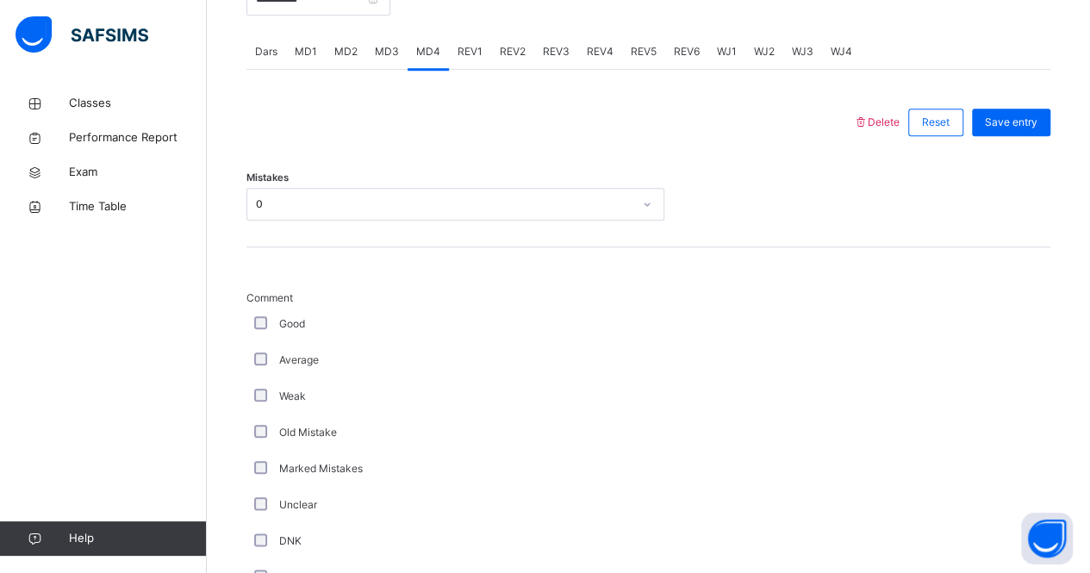
click at [252, 319] on div "Good" at bounding box center [462, 324] width 422 height 16
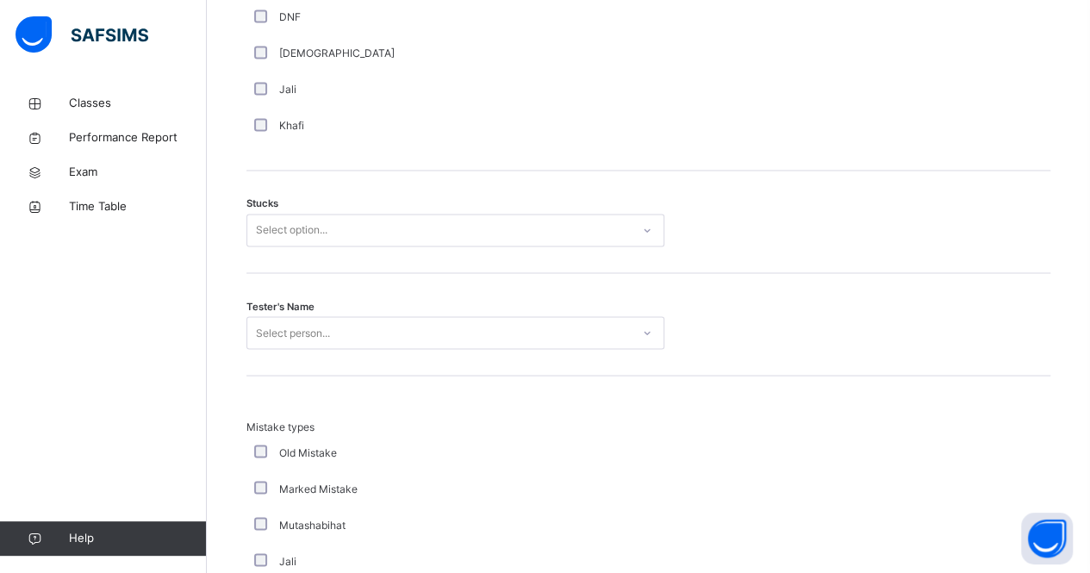
scroll to position [1339, 0]
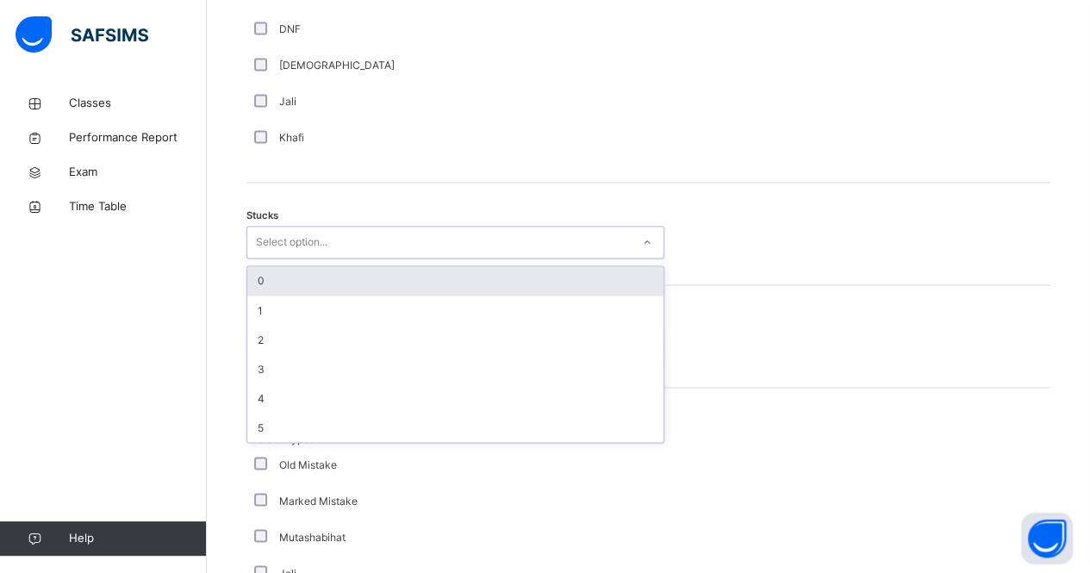
click at [314, 252] on div "Select option..." at bounding box center [455, 242] width 418 height 33
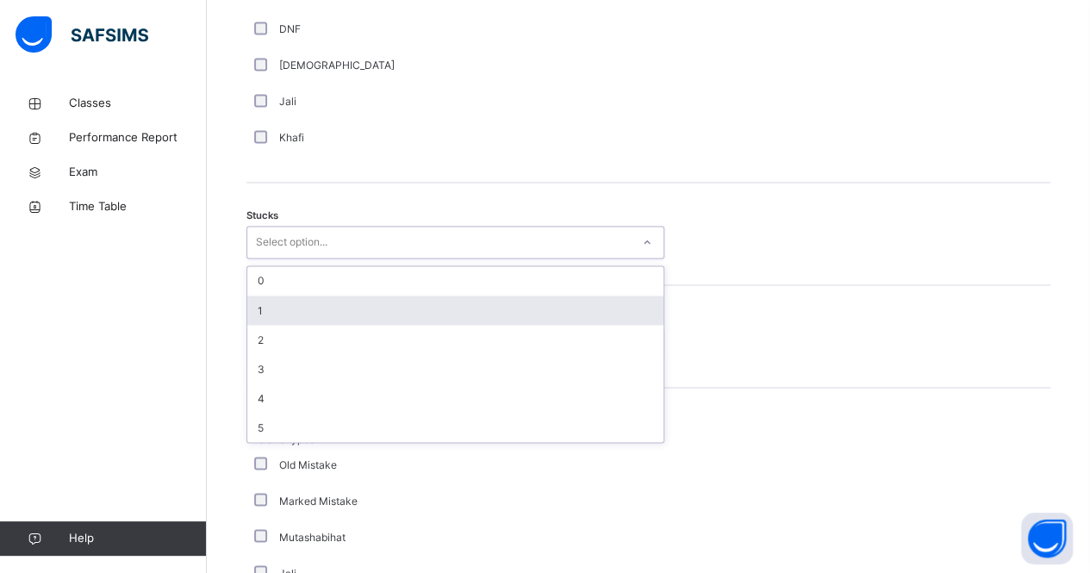
click at [285, 296] on div "1" at bounding box center [455, 310] width 416 height 29
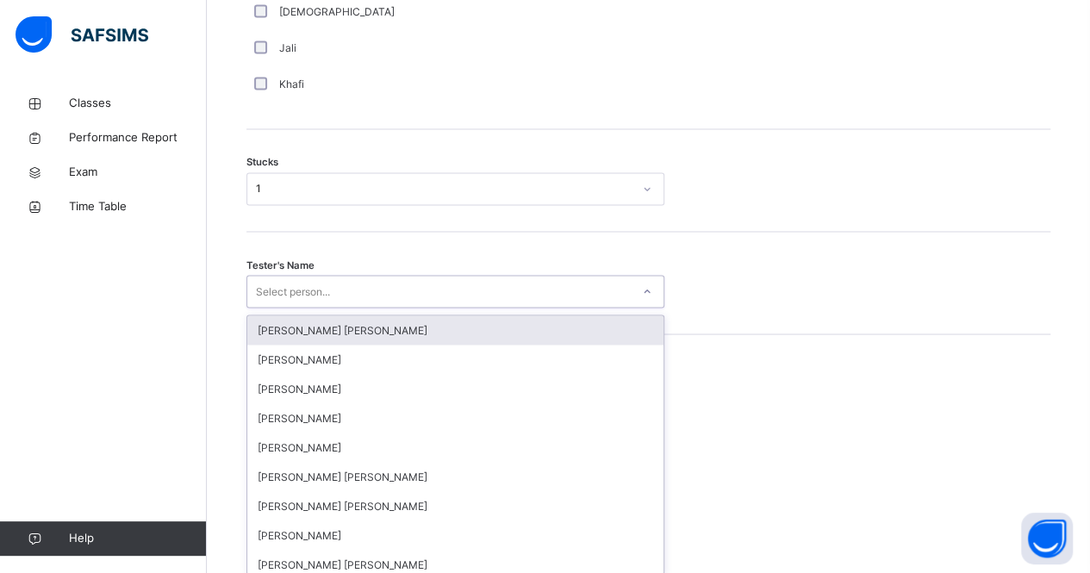
click at [289, 308] on div "option [PERSON_NAME] [PERSON_NAME] focused, 1 of 90. 90 results available. Use …" at bounding box center [455, 291] width 418 height 33
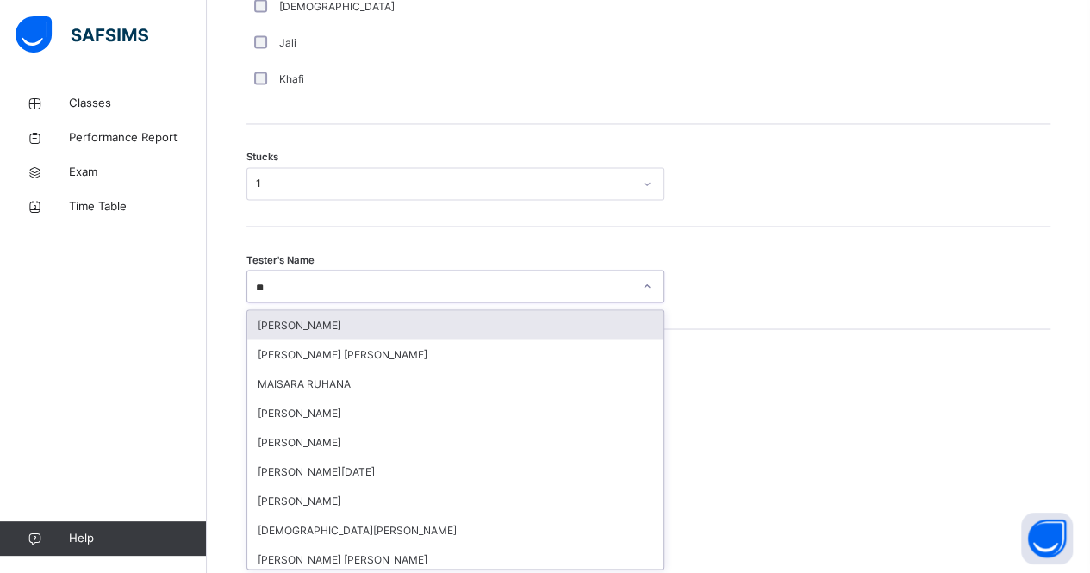
type input "***"
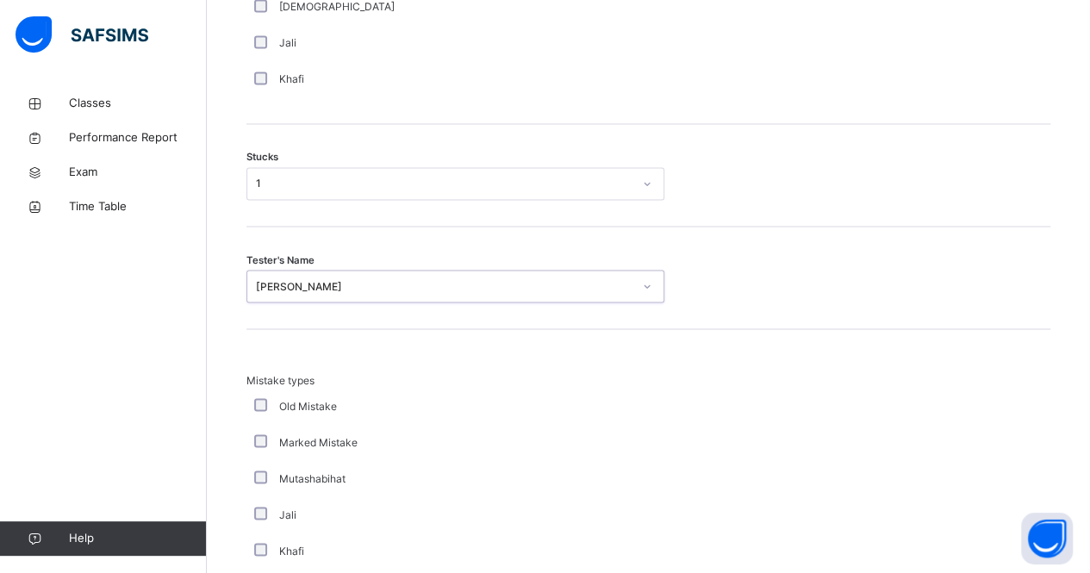
scroll to position [1713, 0]
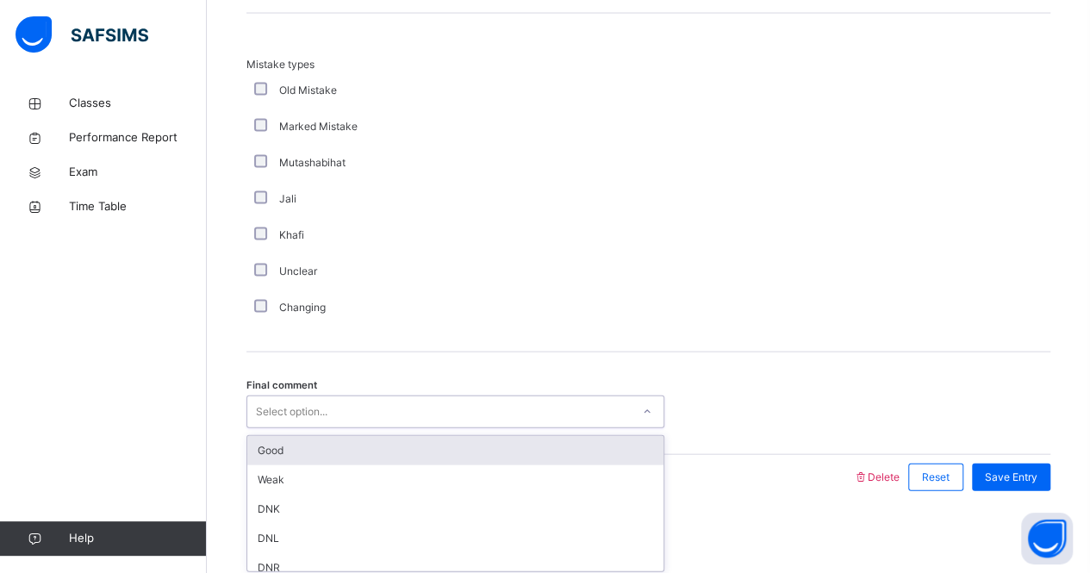
click at [307, 404] on div "Select option..." at bounding box center [292, 411] width 72 height 33
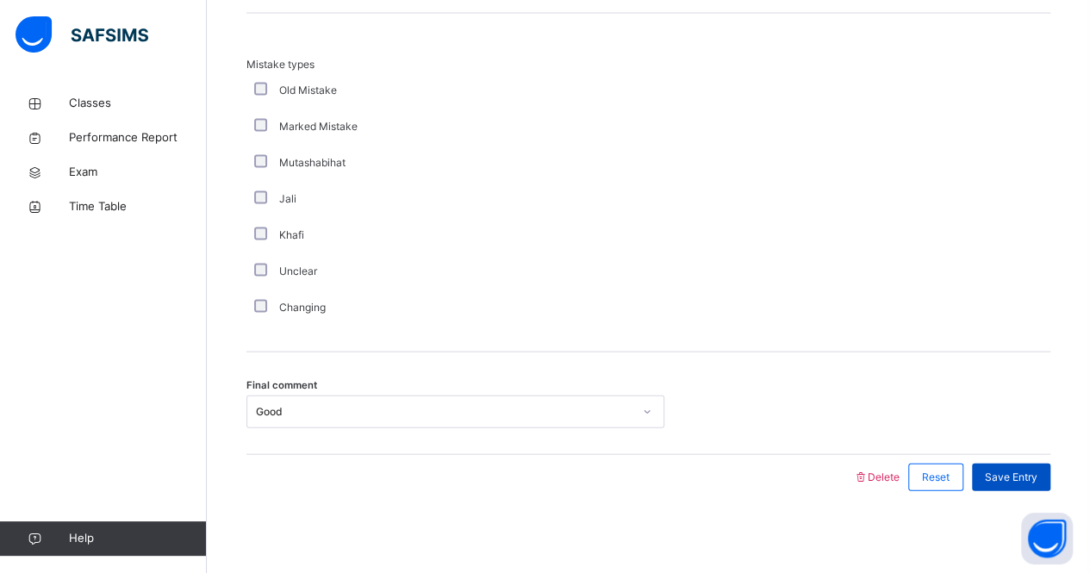
click at [1011, 470] on span "Save Entry" at bounding box center [1011, 478] width 53 height 16
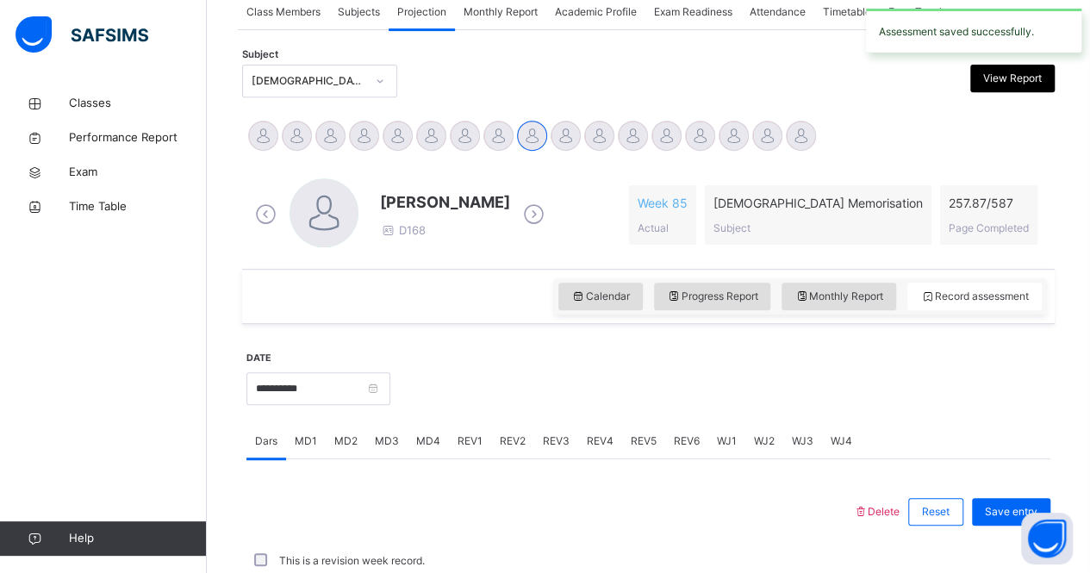
scroll to position [719, 0]
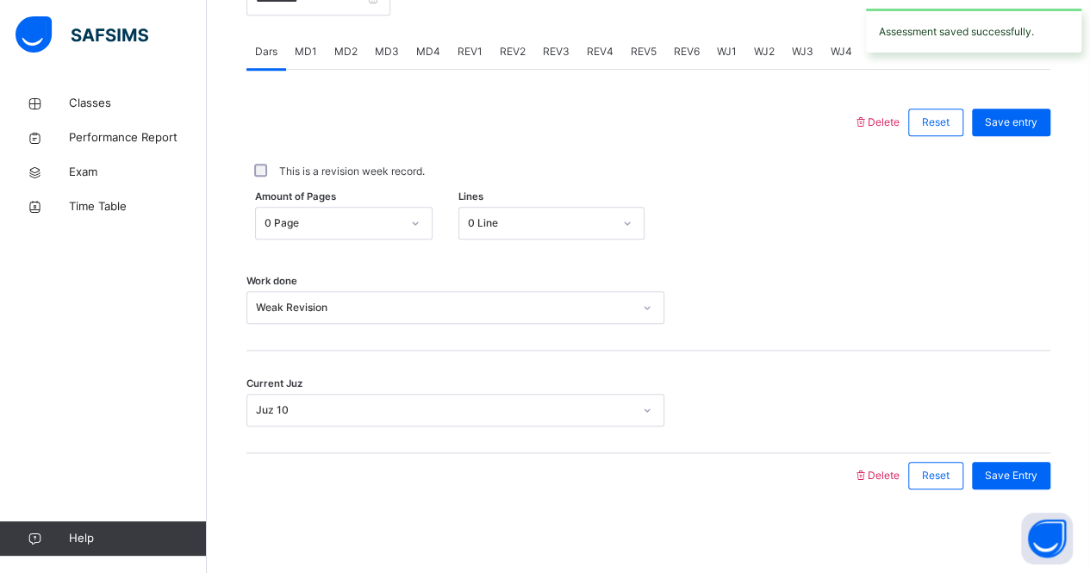
click at [465, 48] on span "REV1" at bounding box center [469, 52] width 25 height 16
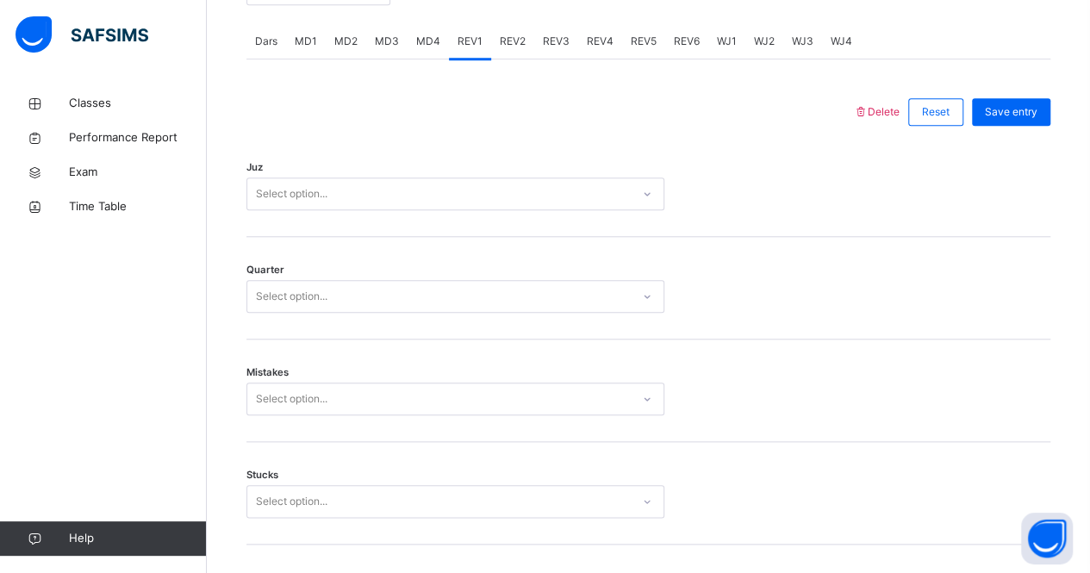
scroll to position [732, 0]
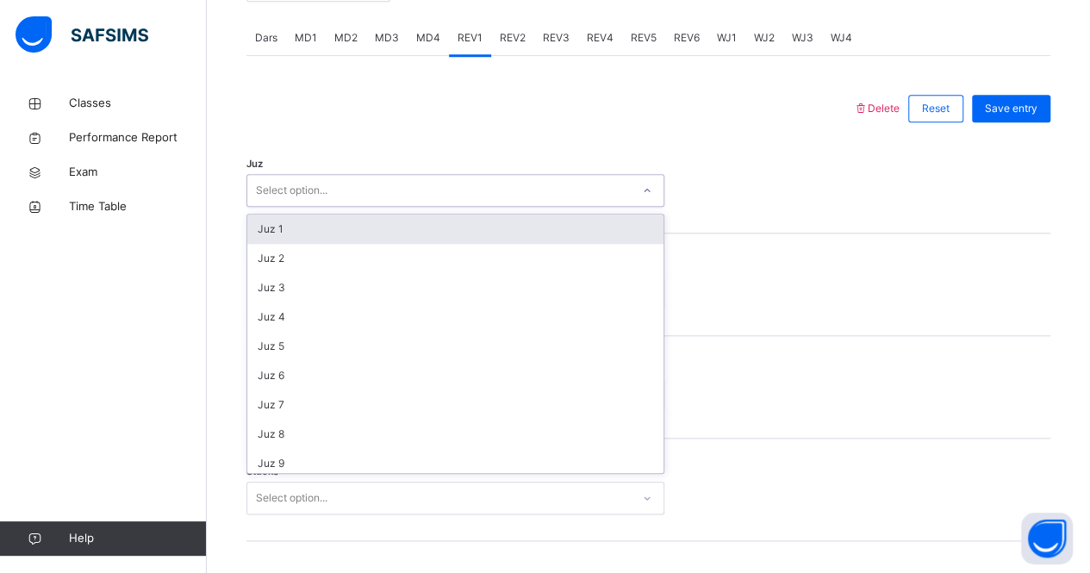
click at [418, 184] on div "Select option..." at bounding box center [438, 190] width 383 height 27
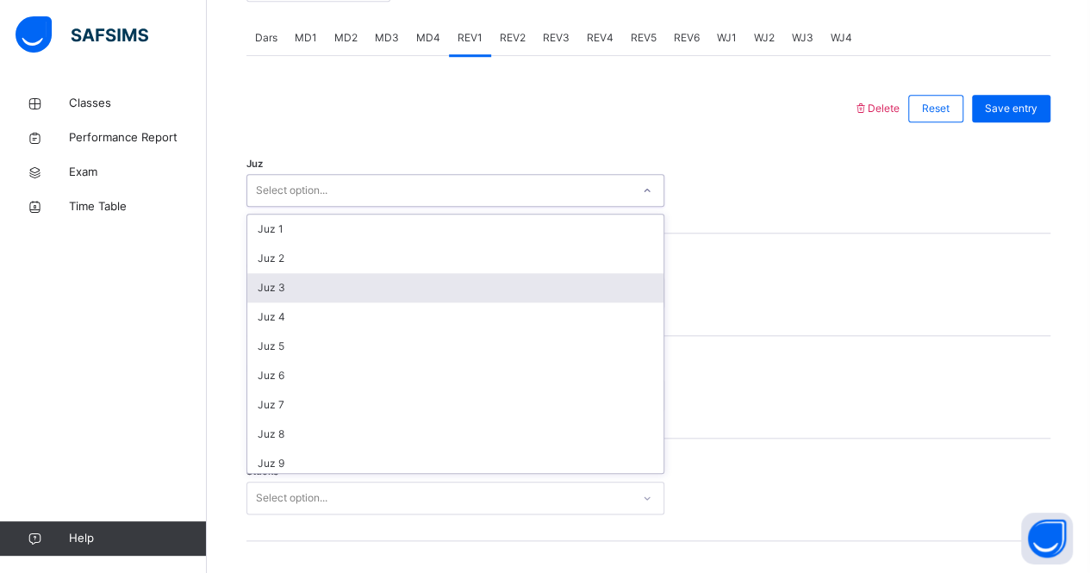
click at [377, 280] on div "Juz 3" at bounding box center [455, 287] width 416 height 29
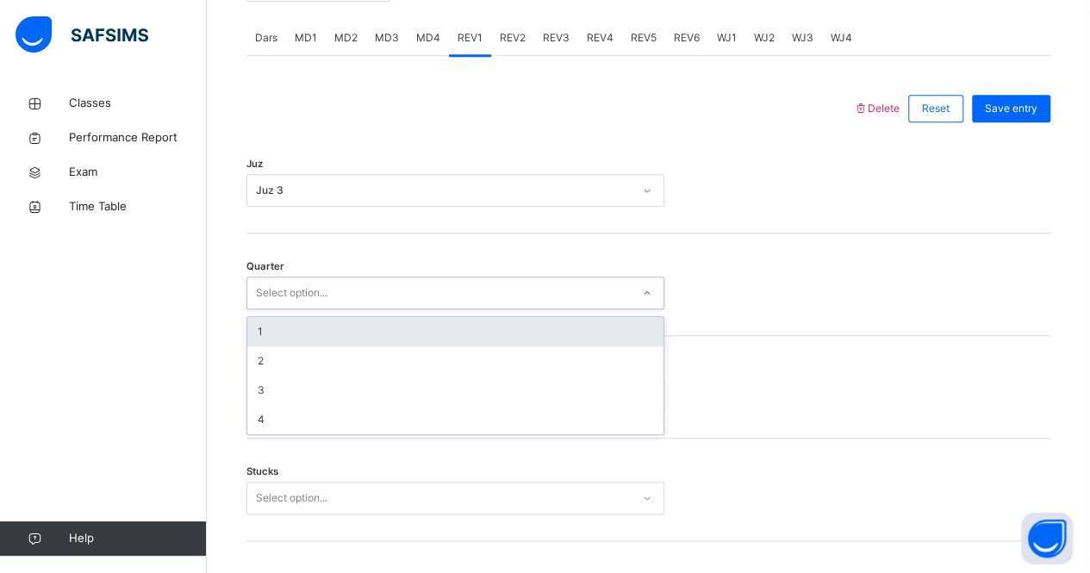
click at [376, 282] on div "Select option..." at bounding box center [438, 293] width 383 height 27
click at [356, 330] on div "1" at bounding box center [455, 331] width 416 height 29
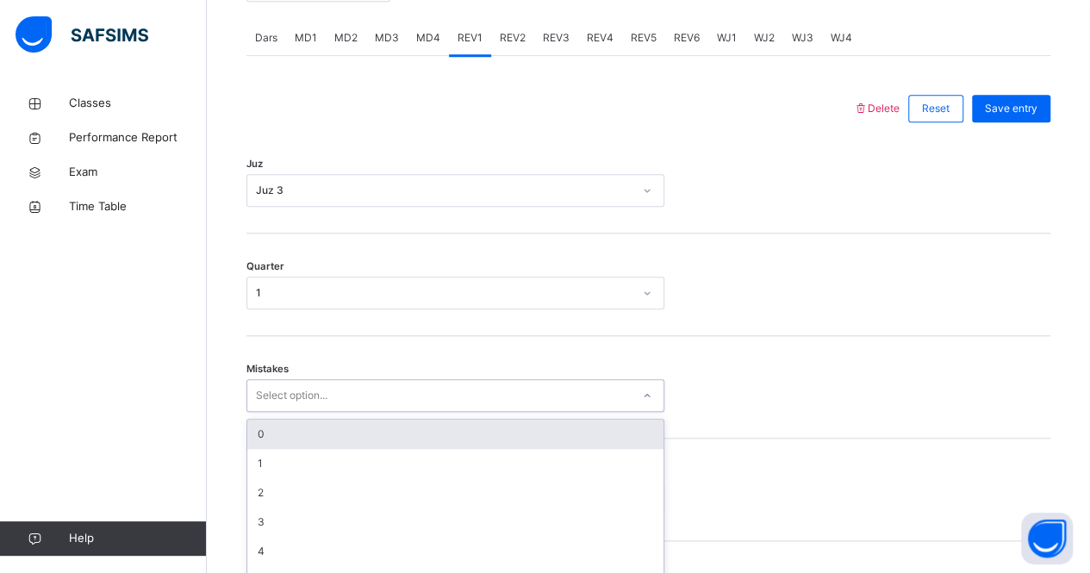
scroll to position [789, 0]
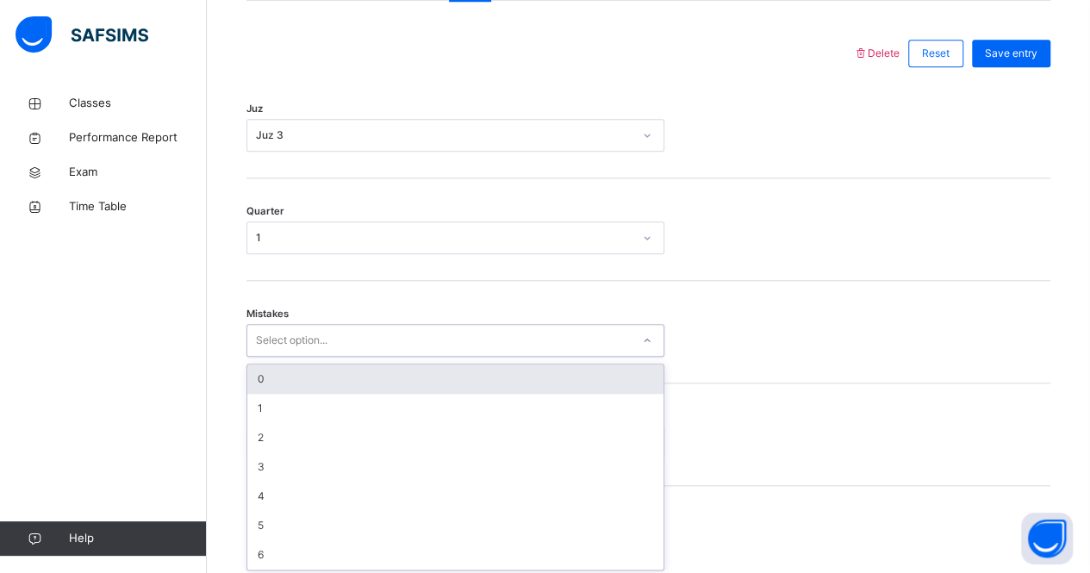
click at [361, 357] on div "option 0 focused, 1 of 7. 7 results available. Use Up and Down to choose option…" at bounding box center [455, 340] width 418 height 33
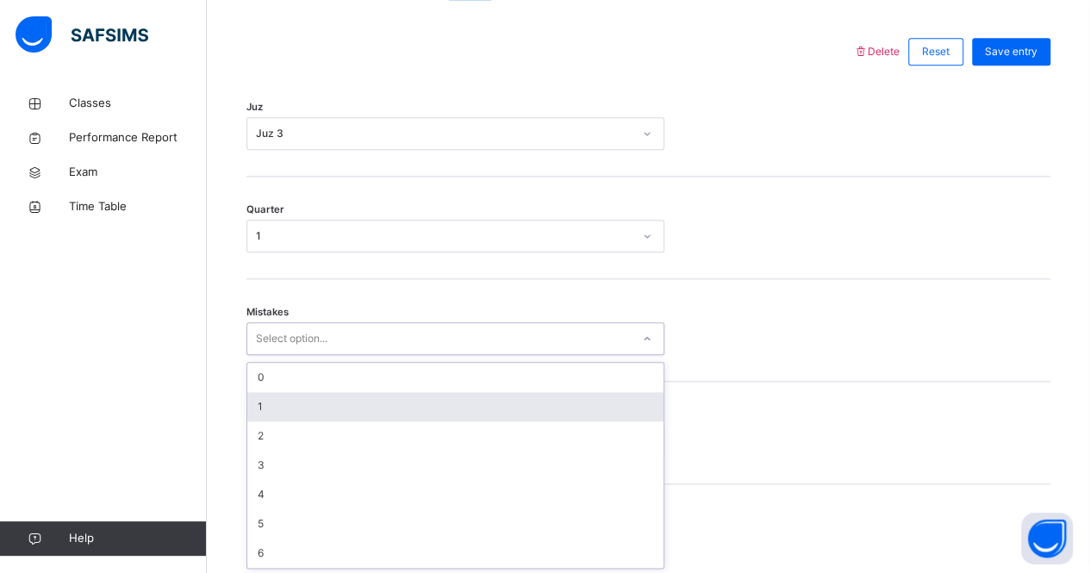
click at [352, 414] on div "1" at bounding box center [455, 406] width 416 height 29
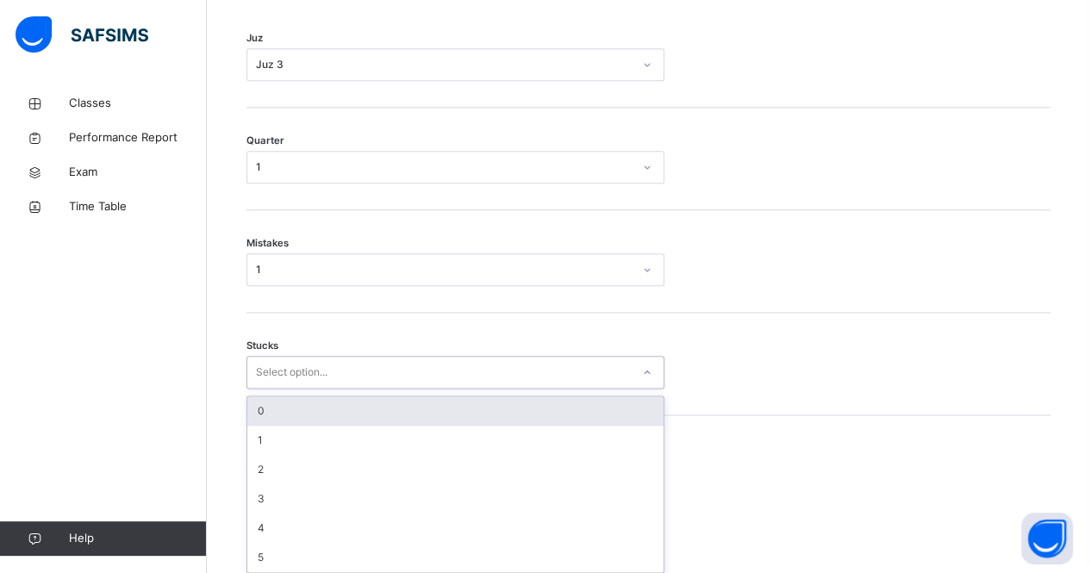
click at [325, 389] on div "option 0 focused, 1 of 6. 6 results available. Use Up and Down to choose option…" at bounding box center [455, 372] width 418 height 33
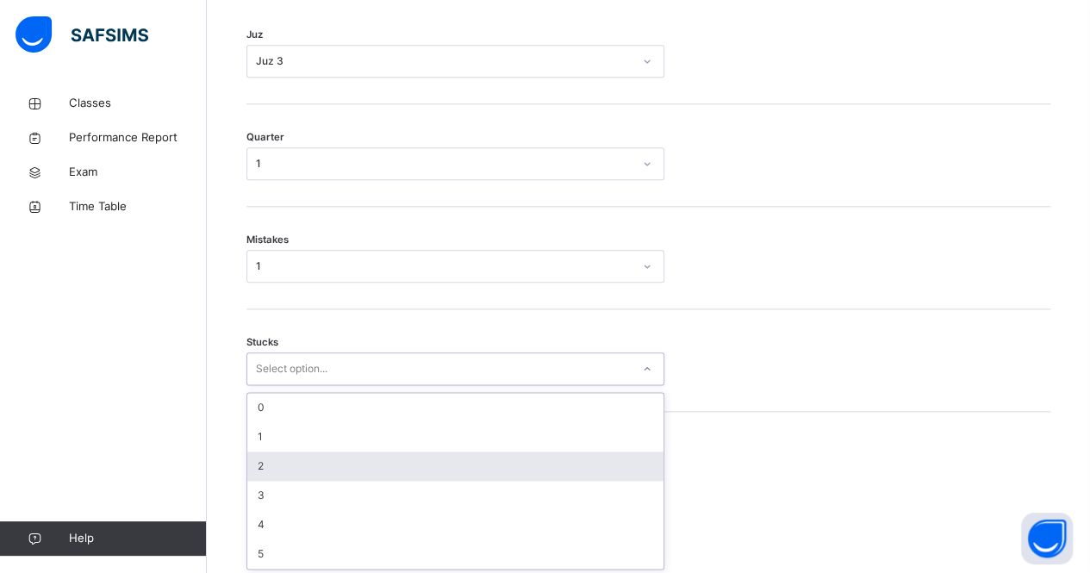
click at [308, 457] on div "2" at bounding box center [455, 465] width 416 height 29
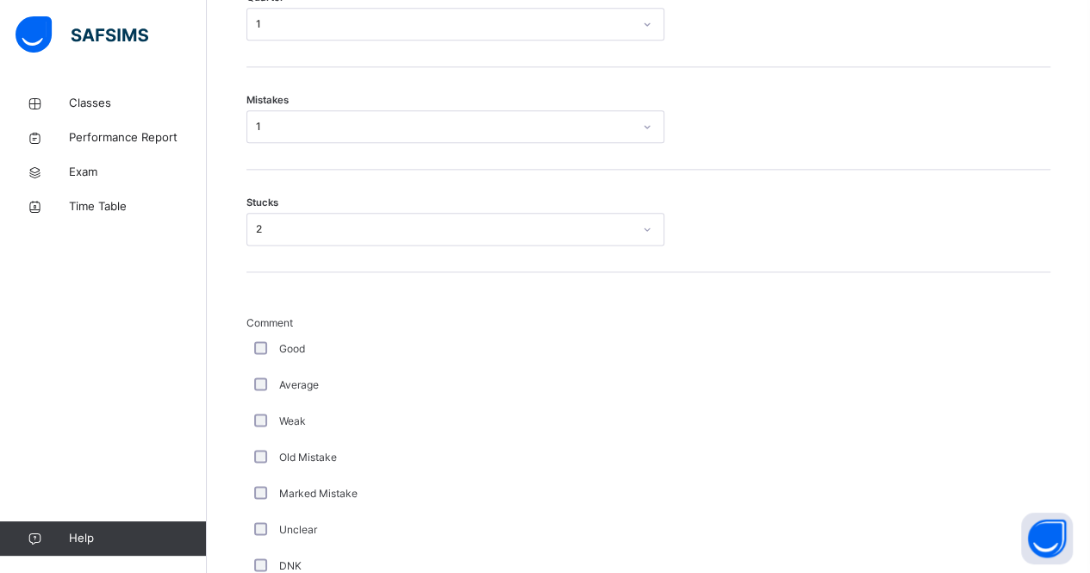
scroll to position [1002, 0]
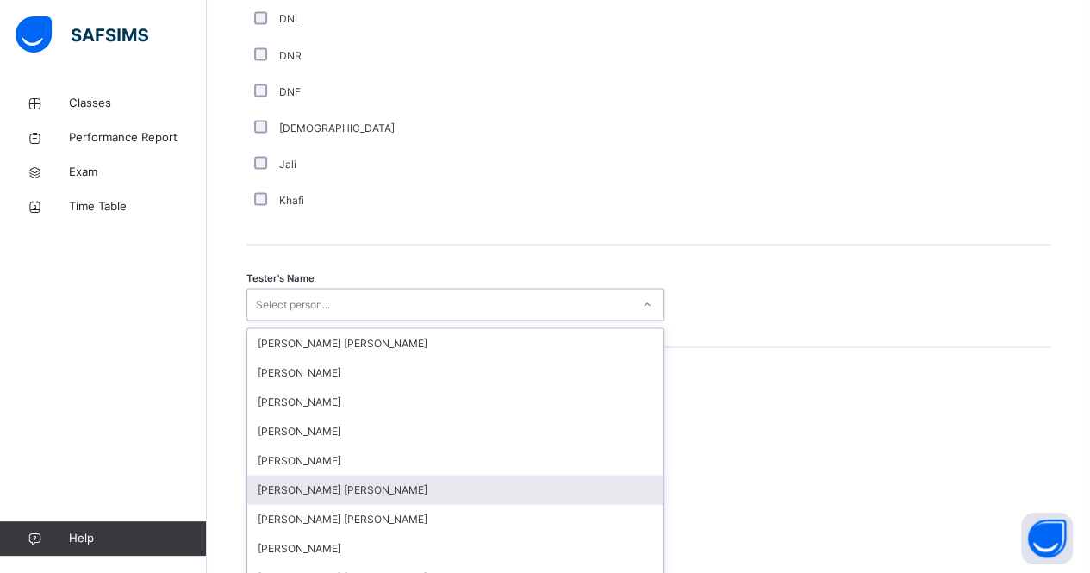
click at [258, 320] on div "option [PERSON_NAME] [PERSON_NAME] focused, 6 of 90. 90 results available. Use …" at bounding box center [455, 304] width 418 height 33
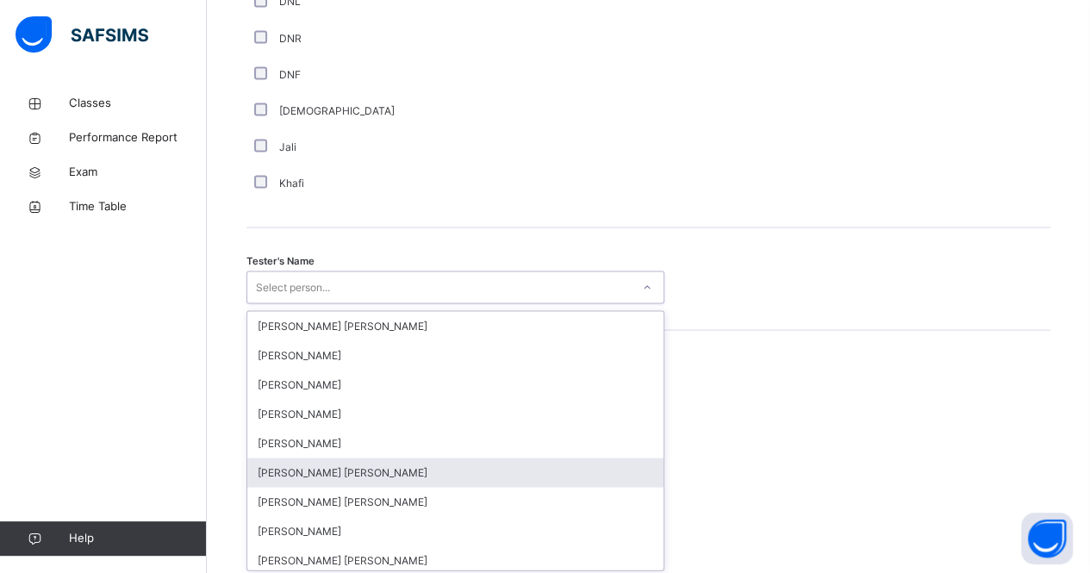
scroll to position [1602, 0]
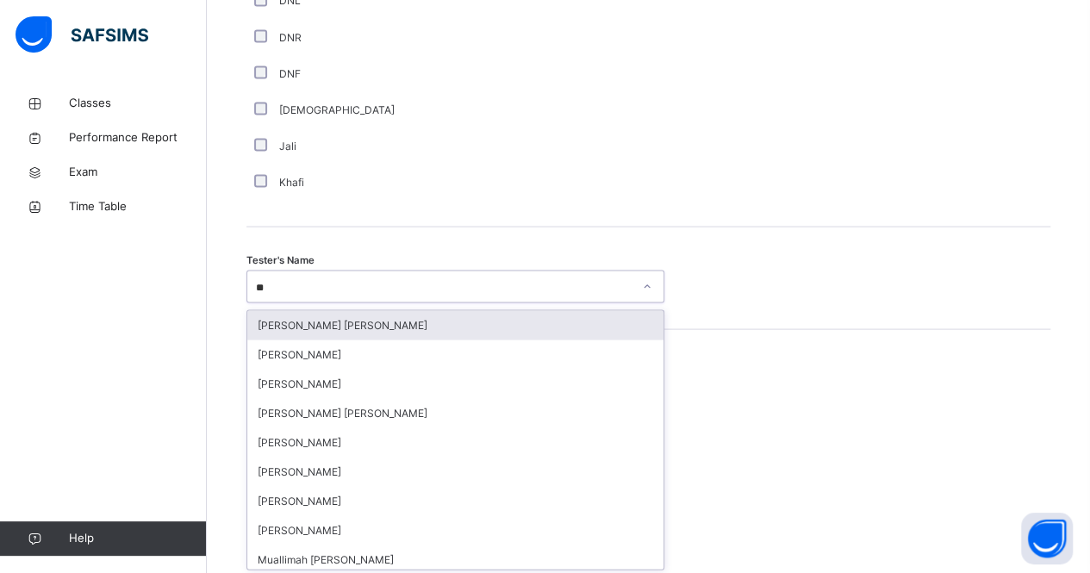
type input "***"
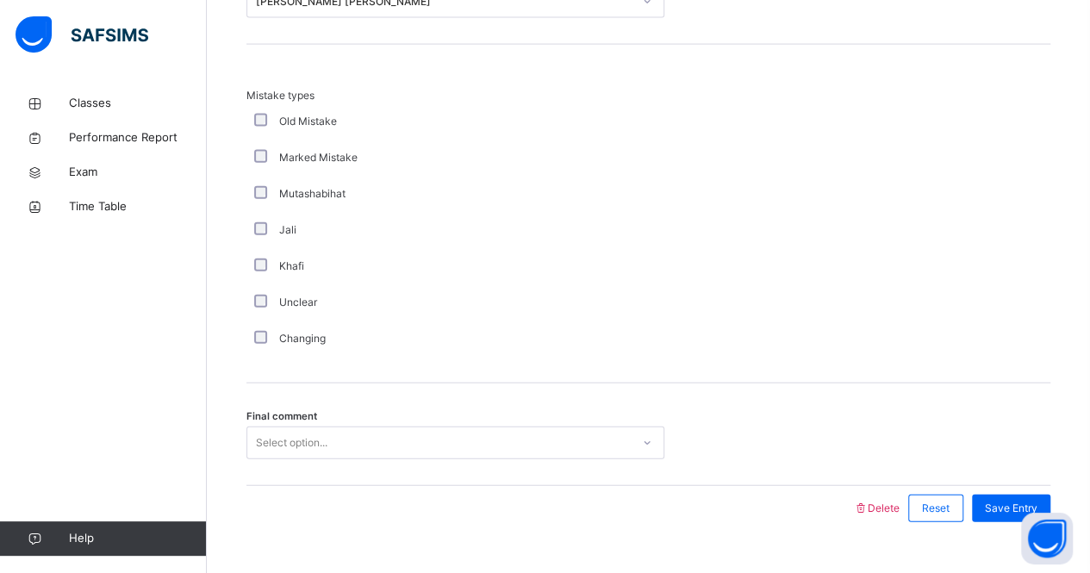
scroll to position [1918, 0]
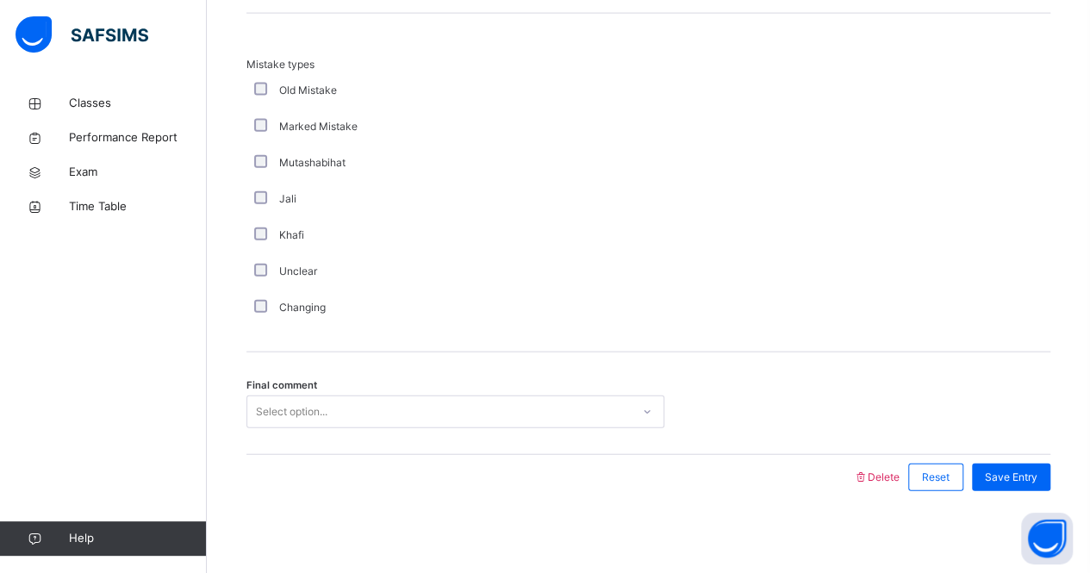
click at [361, 404] on div "Select option..." at bounding box center [438, 412] width 383 height 27
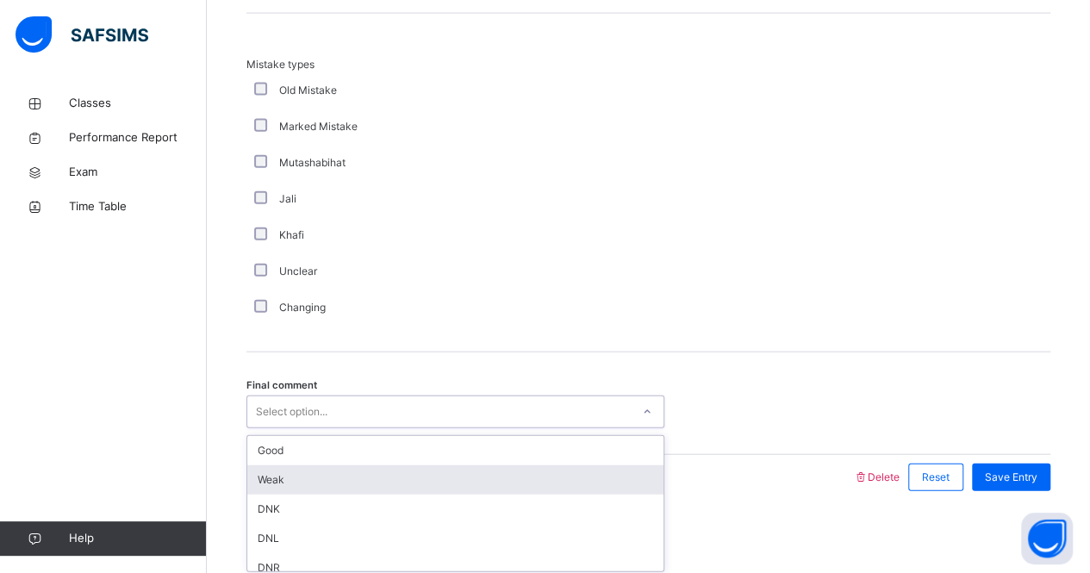
click at [352, 489] on div "Weak" at bounding box center [455, 479] width 416 height 29
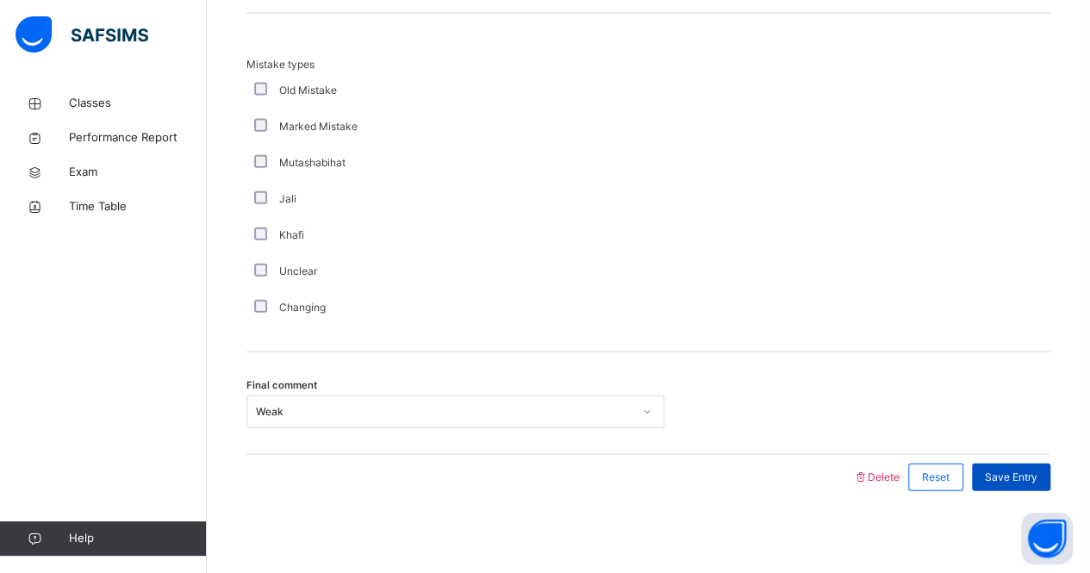
click at [1020, 471] on span "Save Entry" at bounding box center [1011, 478] width 53 height 16
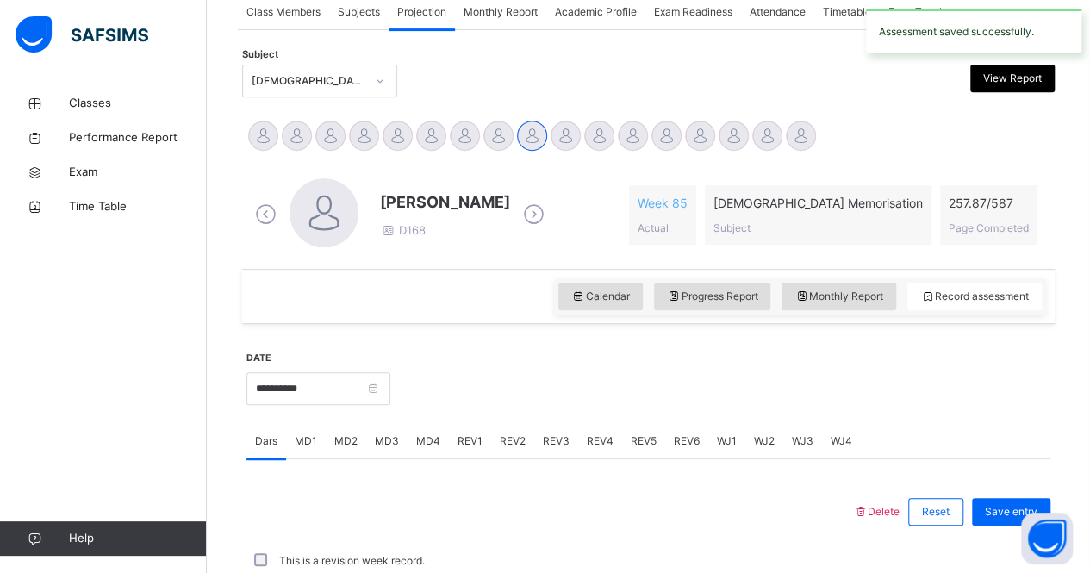
scroll to position [719, 0]
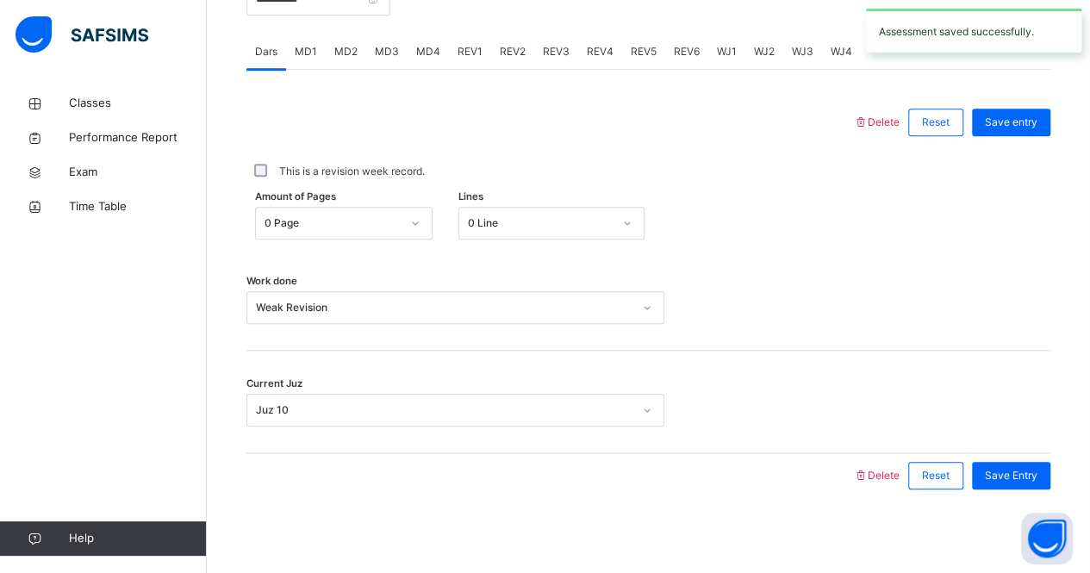
click at [500, 40] on div "REV2" at bounding box center [512, 51] width 43 height 34
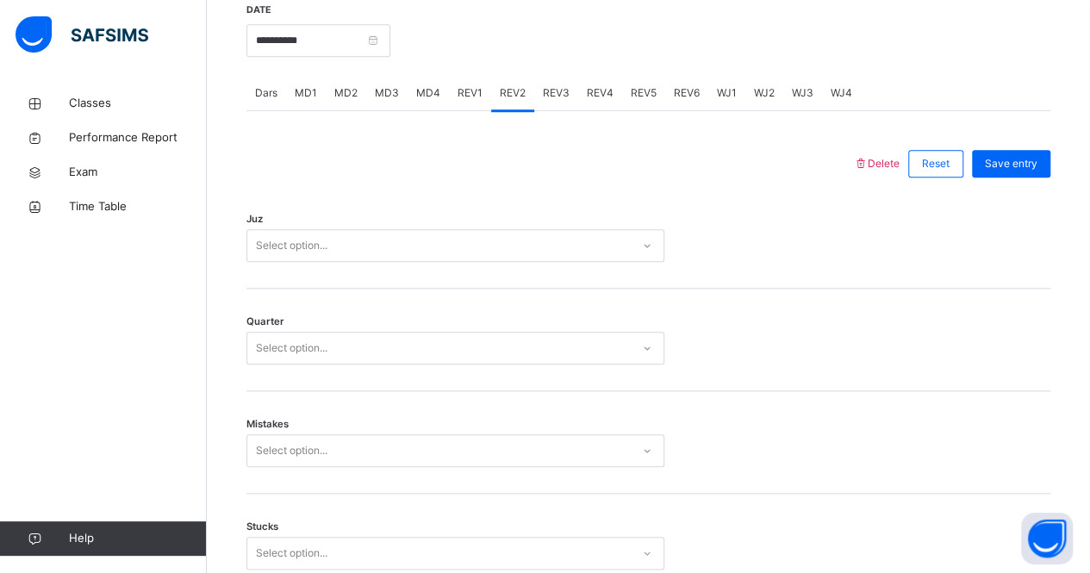
scroll to position [675, 0]
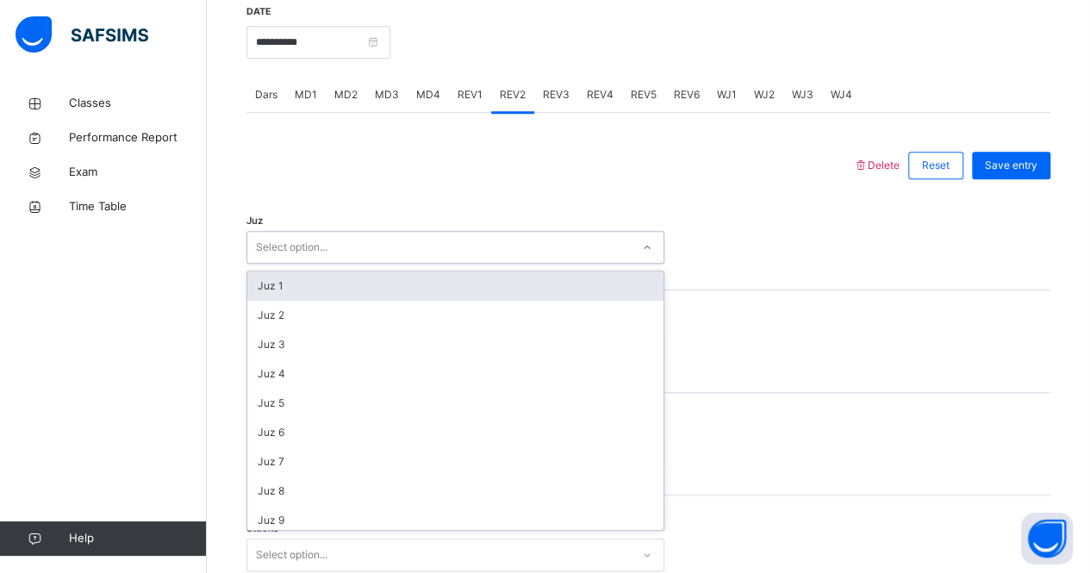
click at [418, 252] on div "Select option..." at bounding box center [438, 247] width 383 height 27
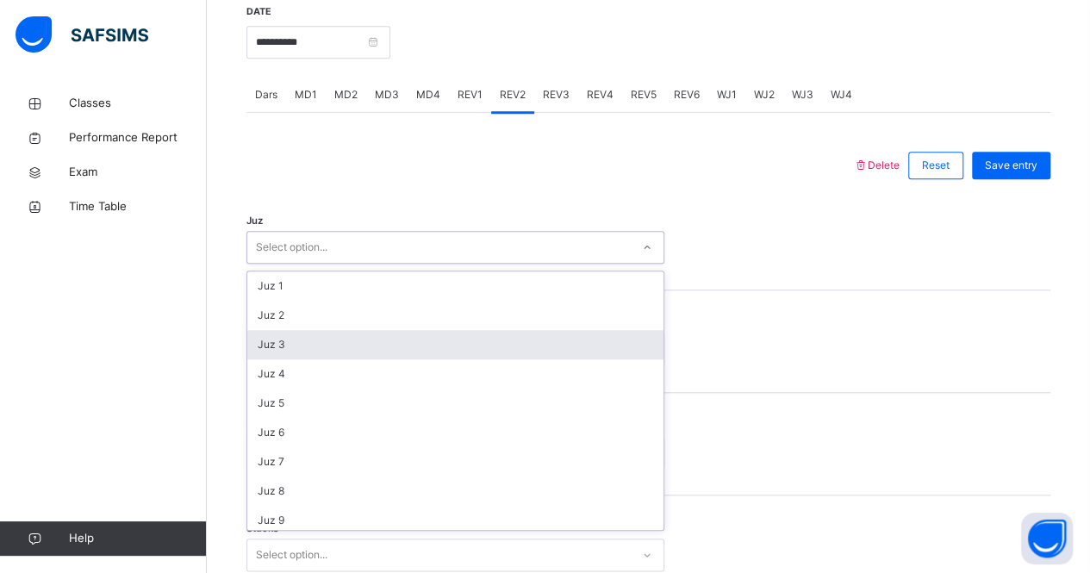
click at [397, 333] on div "Juz 3" at bounding box center [455, 344] width 416 height 29
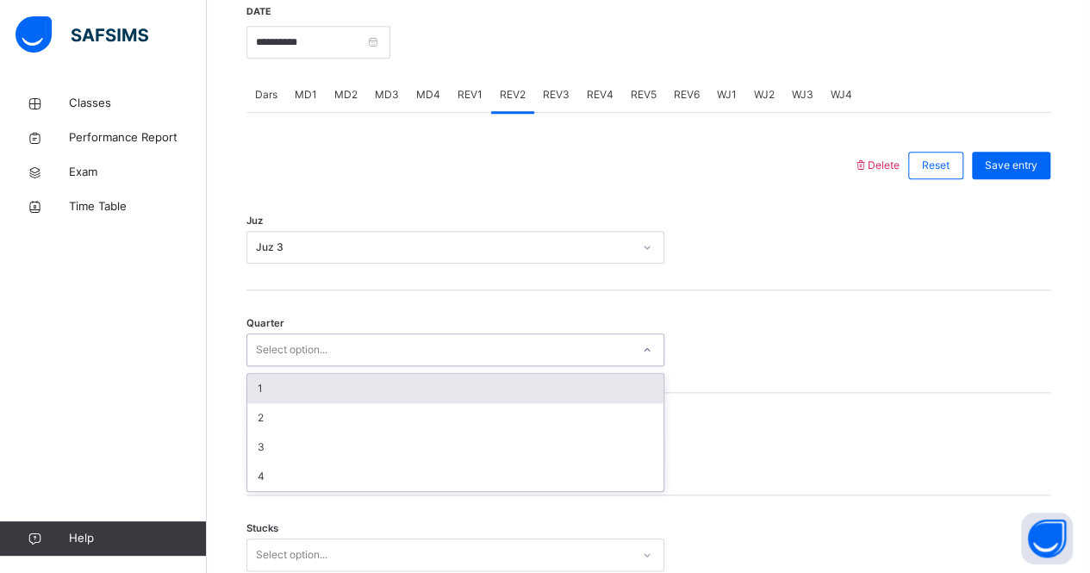
click at [397, 333] on div "Select option..." at bounding box center [455, 349] width 418 height 33
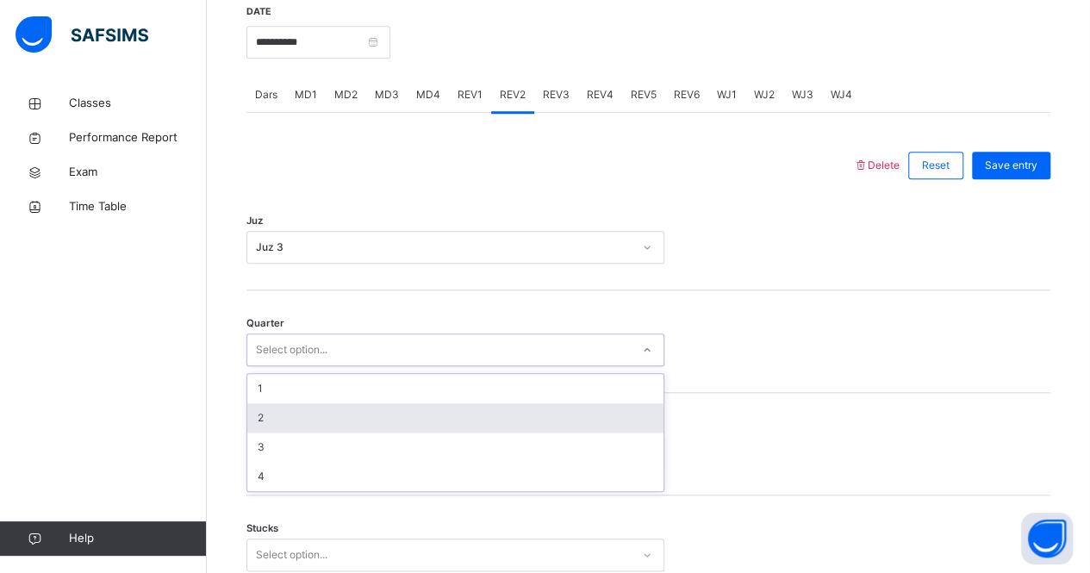
click at [427, 416] on div "2" at bounding box center [455, 417] width 416 height 29
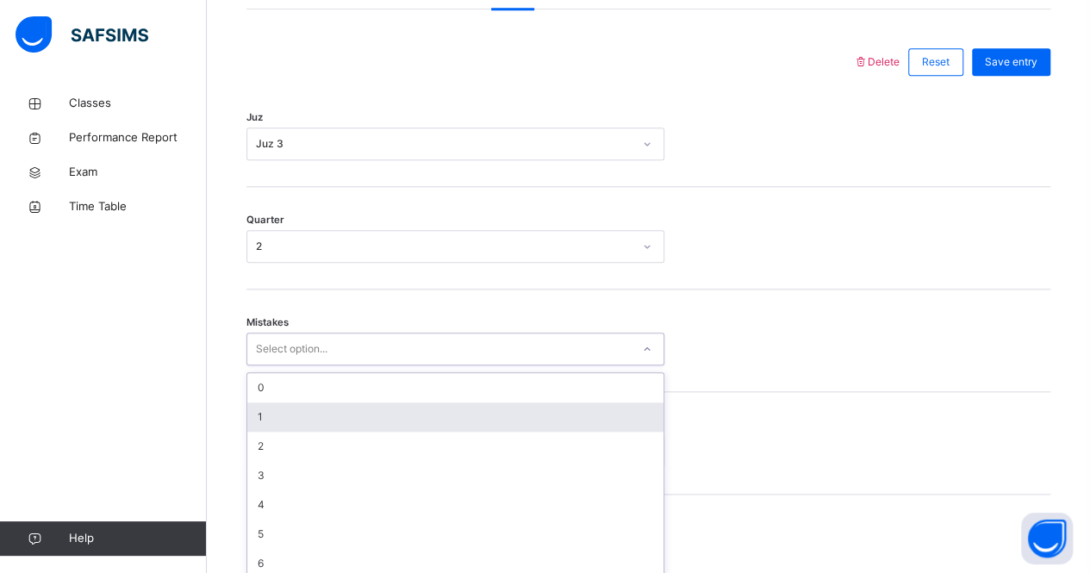
click at [322, 365] on div "option 1 focused, 2 of 7. 7 results available. Use Up and Down to choose option…" at bounding box center [455, 349] width 418 height 33
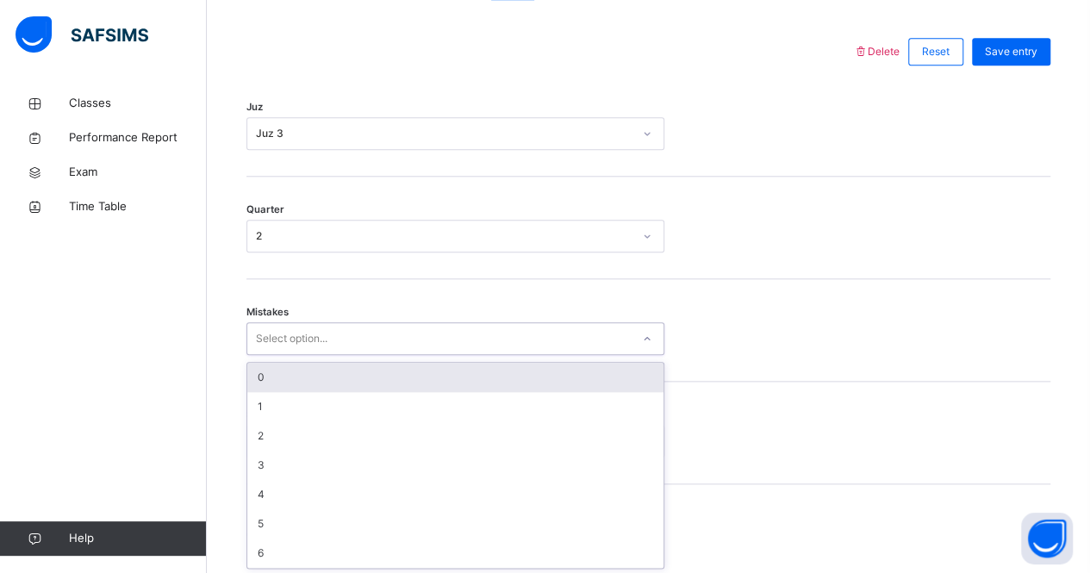
click at [276, 373] on div "0" at bounding box center [455, 377] width 416 height 29
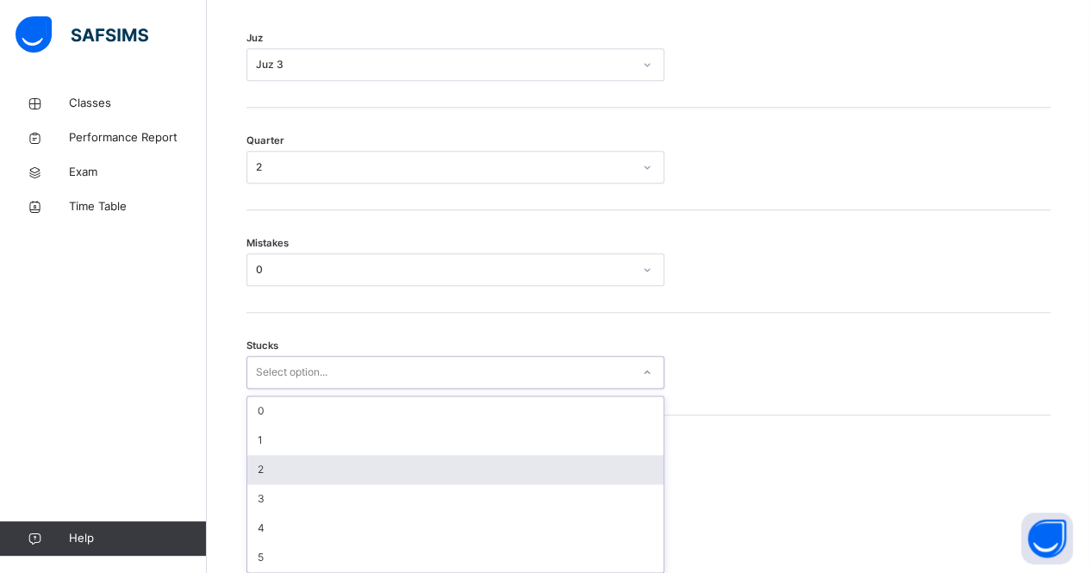
click at [322, 389] on div "option 2 focused, 3 of 6. 6 results available. Use Up and Down to choose option…" at bounding box center [455, 372] width 418 height 33
click at [341, 457] on div "2" at bounding box center [455, 465] width 416 height 29
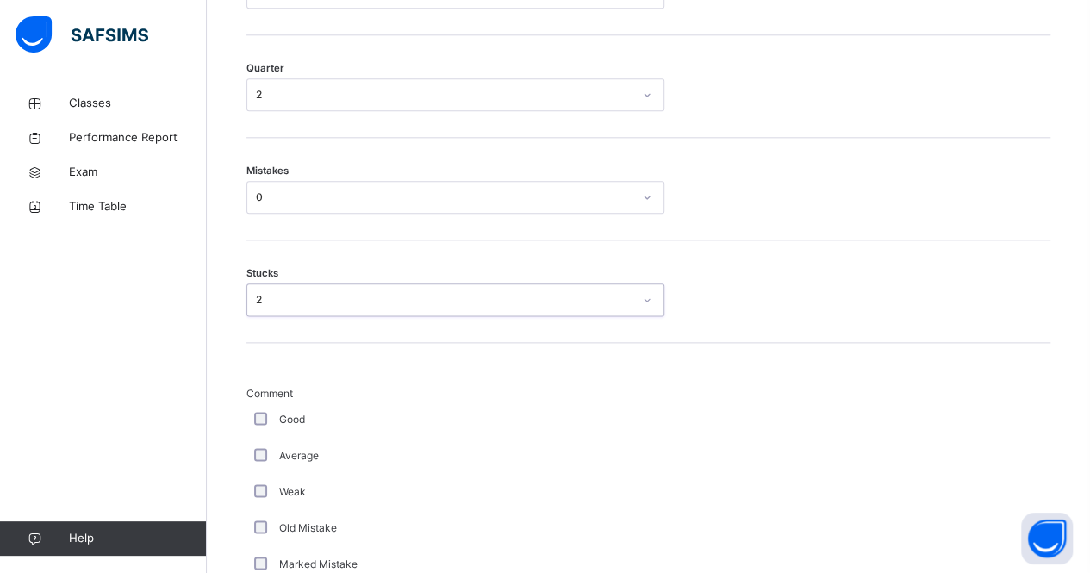
scroll to position [951, 0]
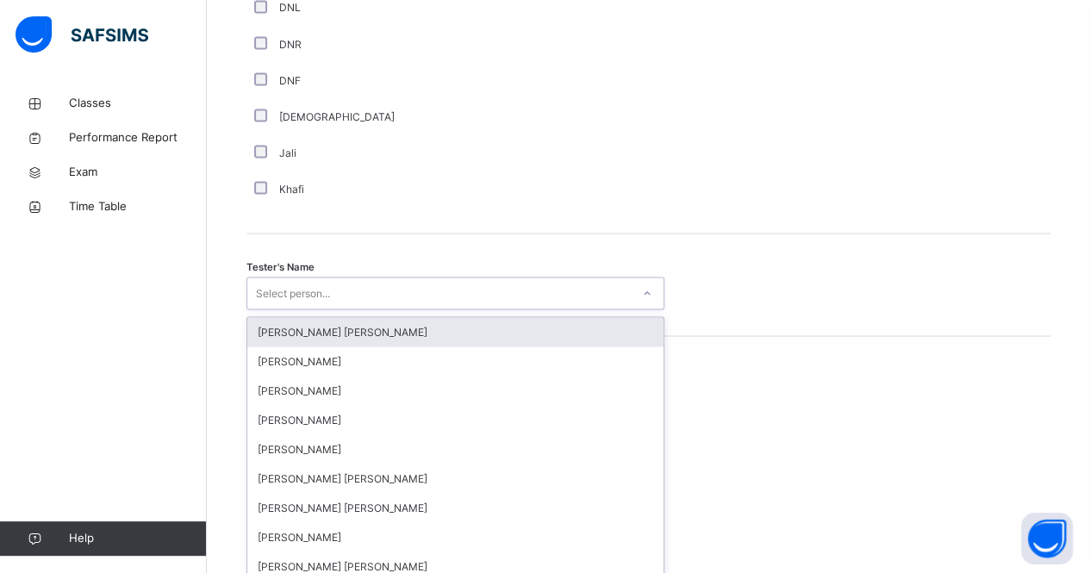
click at [264, 309] on div "option [PERSON_NAME] [PERSON_NAME] focused, 1 of 90. 90 results available. Use …" at bounding box center [455, 293] width 418 height 33
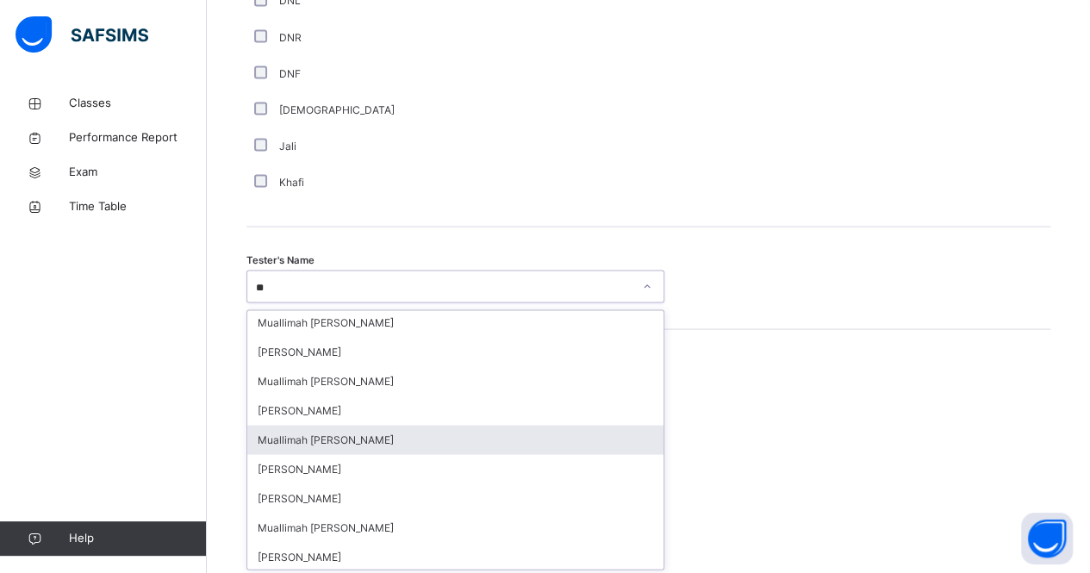
scroll to position [855, 0]
type input "*"
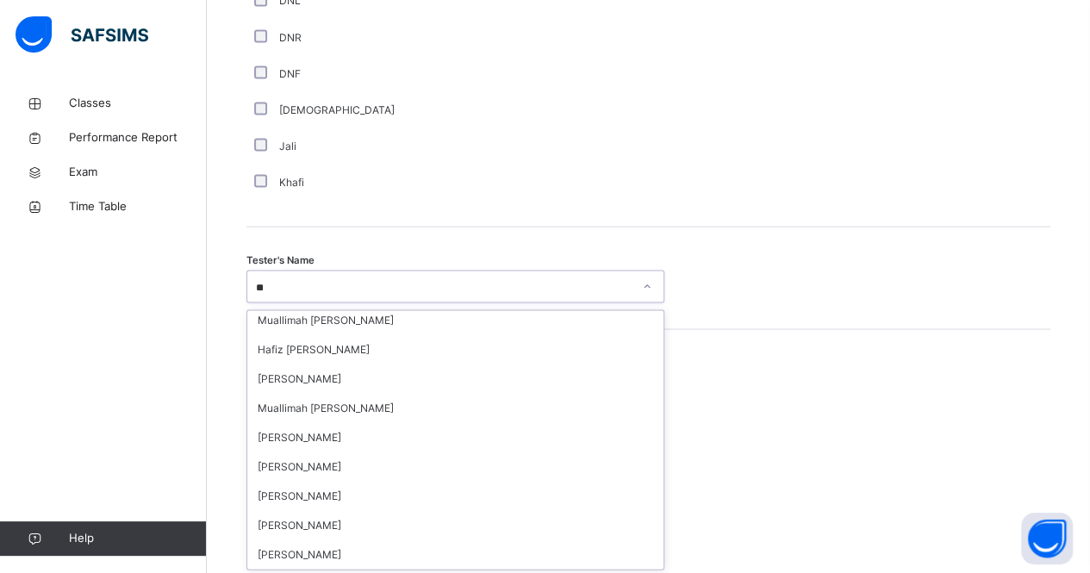
scroll to position [210, 0]
type input "***"
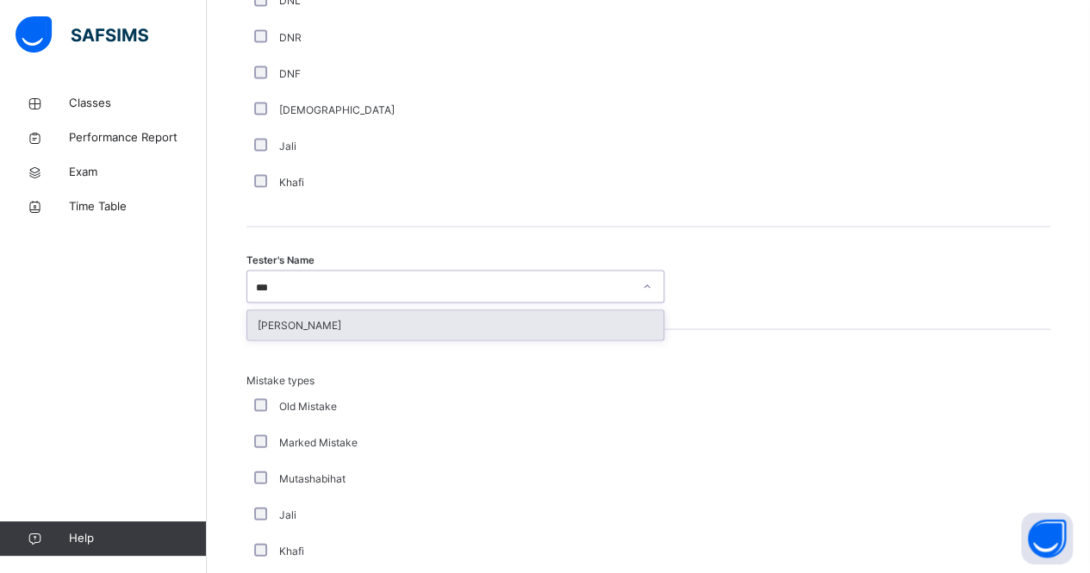
scroll to position [0, 0]
click at [325, 329] on div "[PERSON_NAME]" at bounding box center [455, 324] width 416 height 29
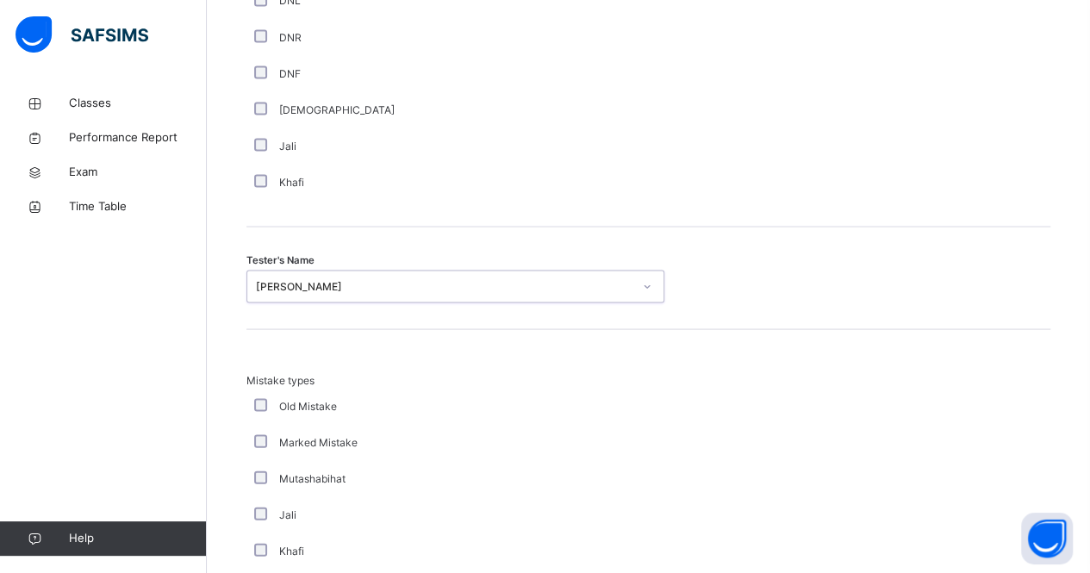
scroll to position [1918, 0]
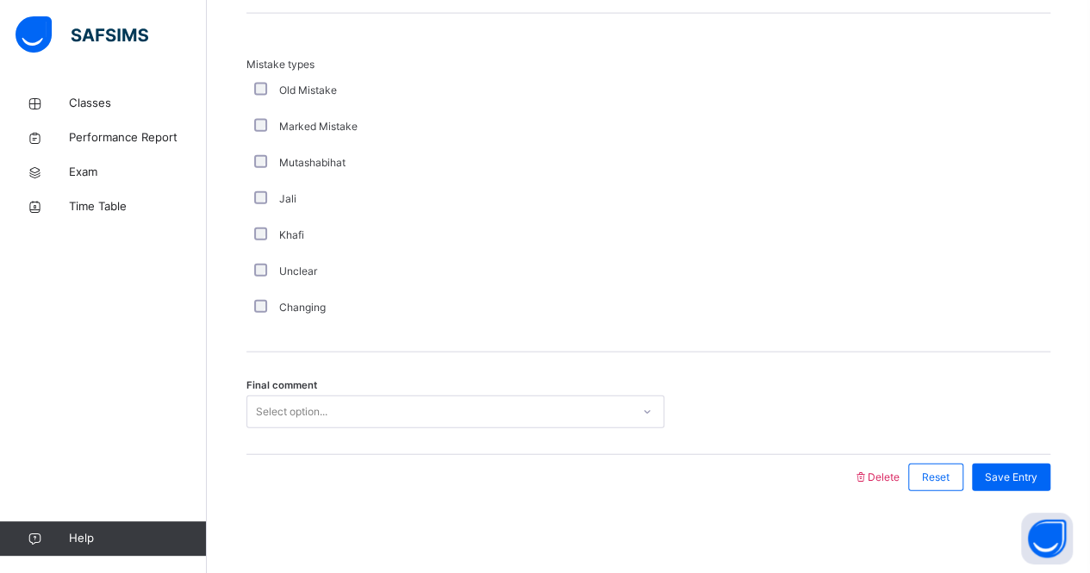
click at [327, 399] on div "Select option..." at bounding box center [292, 411] width 72 height 33
click at [1027, 476] on span "Save Entry" at bounding box center [1011, 478] width 53 height 16
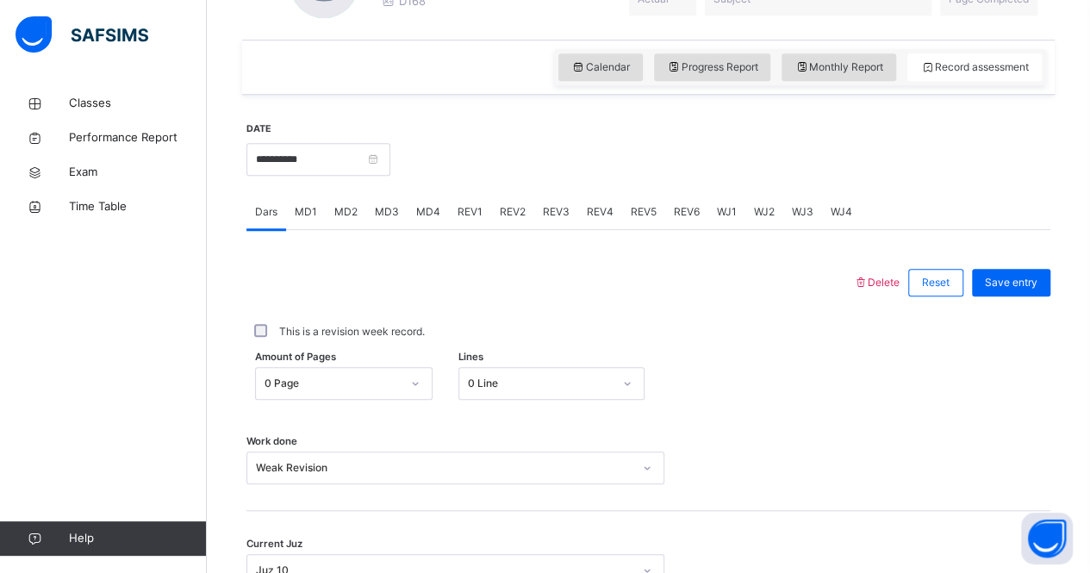
scroll to position [551, 0]
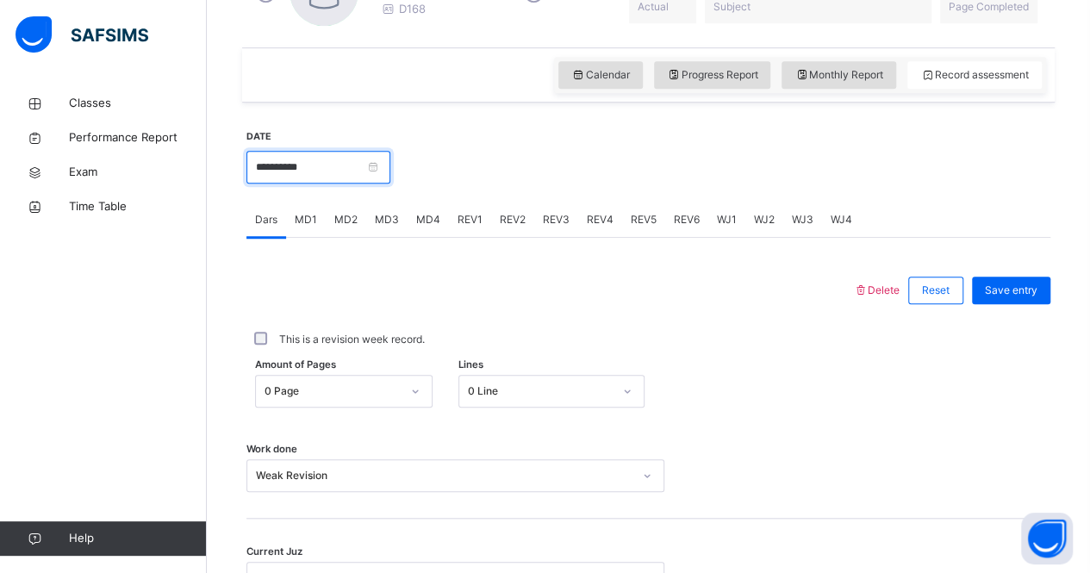
click at [334, 163] on input "**********" at bounding box center [318, 167] width 144 height 33
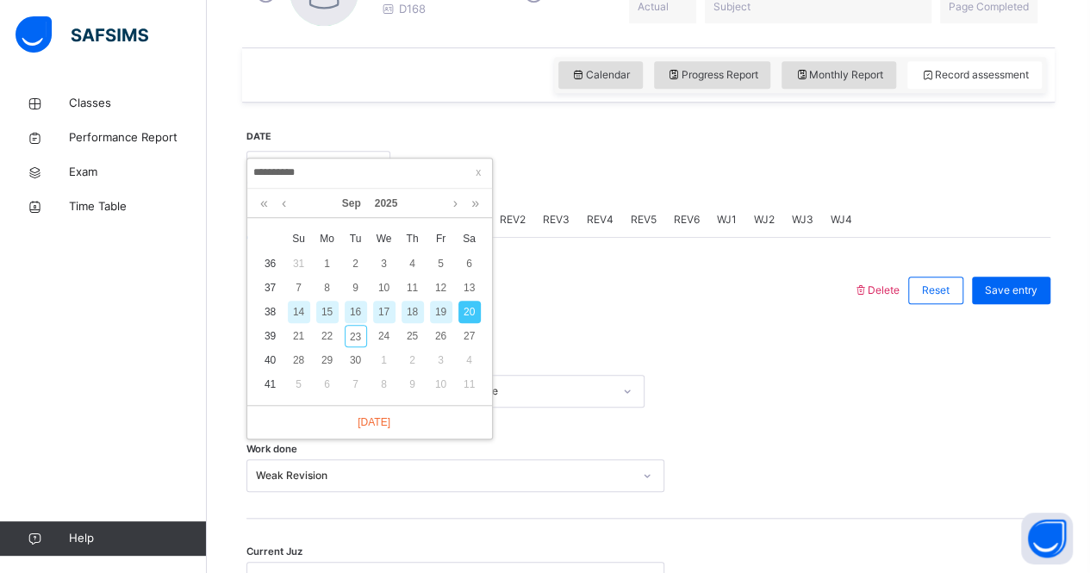
click at [437, 304] on div "19" at bounding box center [441, 312] width 22 height 22
type input "**********"
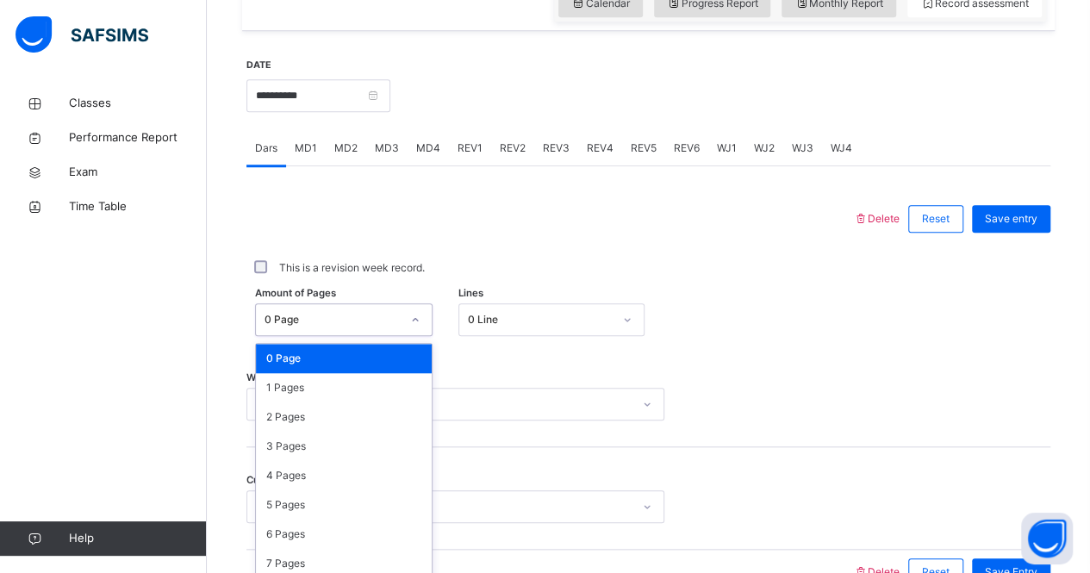
scroll to position [657, 0]
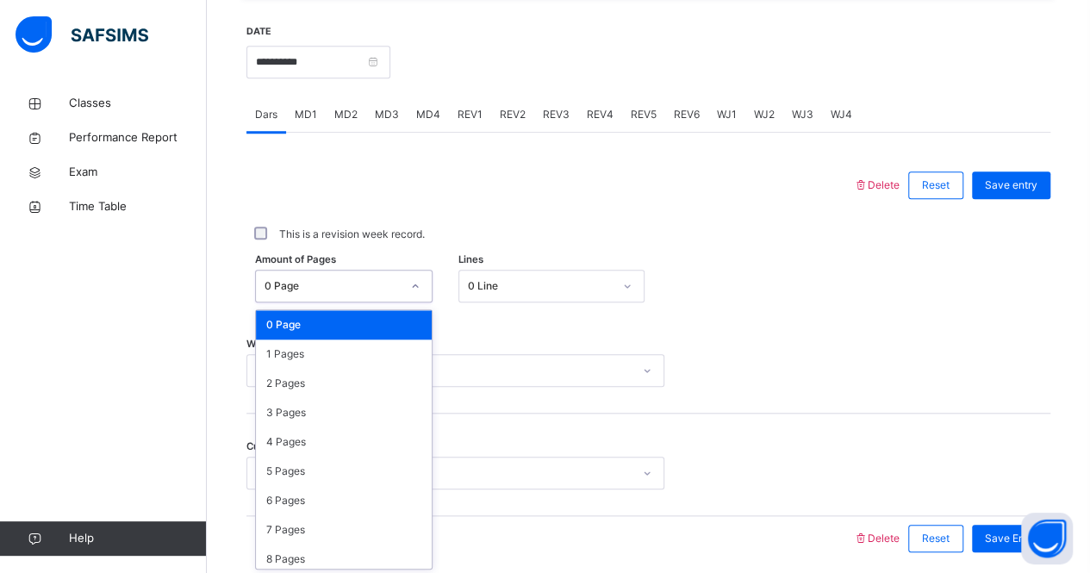
click at [357, 302] on div "option 0 Page focused, 1 of 588. 588 results available. Use Up and Down to choo…" at bounding box center [343, 286] width 177 height 33
click at [352, 319] on div "0 Page" at bounding box center [344, 323] width 176 height 29
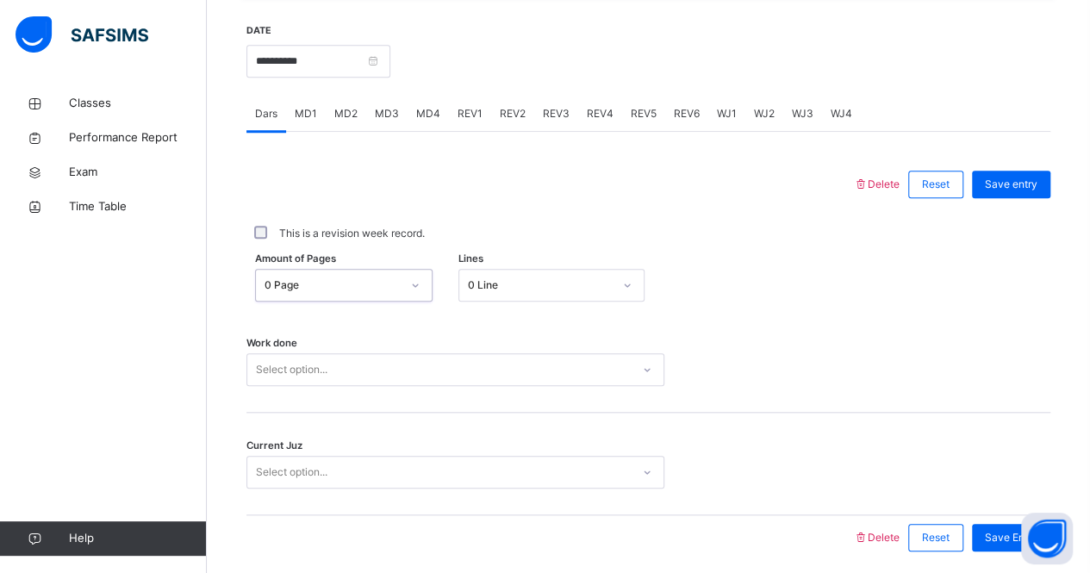
scroll to position [719, 0]
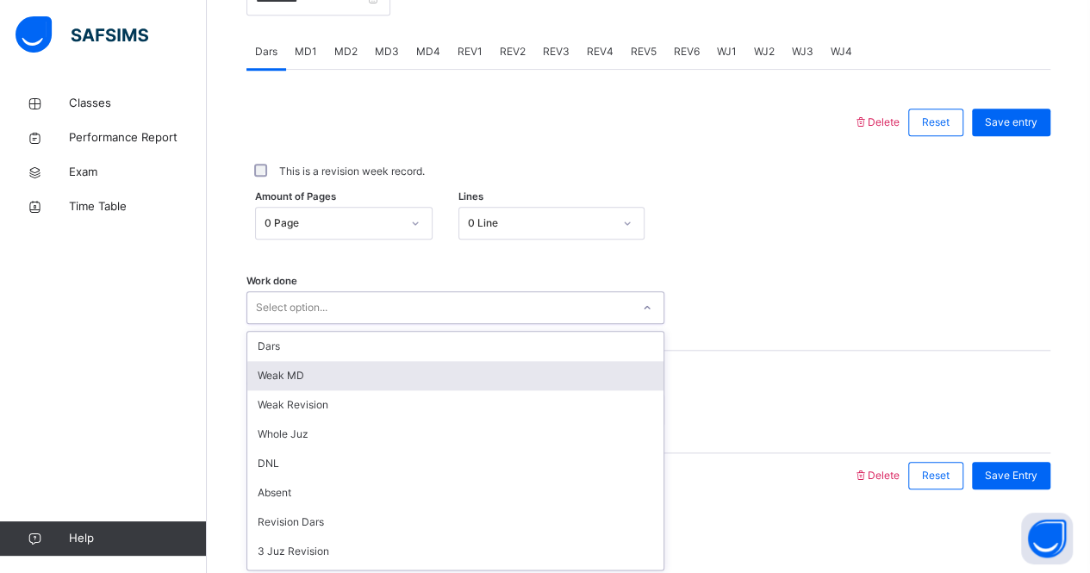
click at [357, 324] on div "option [PERSON_NAME] MD focused, 2 of 16. 16 results available. Use Up and Down…" at bounding box center [455, 307] width 418 height 33
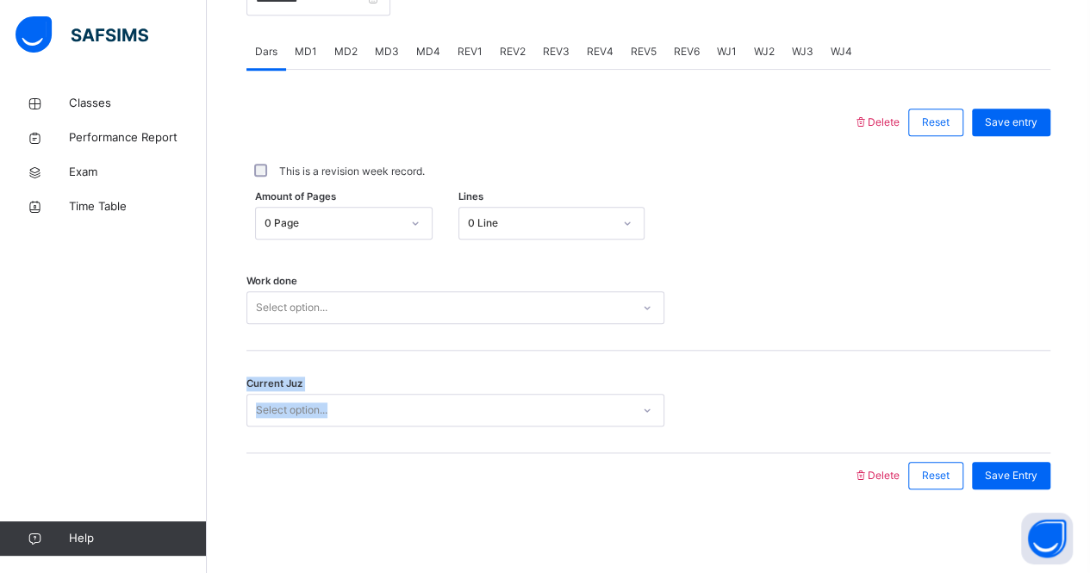
drag, startPoint x: 334, startPoint y: 370, endPoint x: 582, endPoint y: 322, distance: 251.8
click at [582, 322] on div "Delete Reset Save entry This is a revision week record. Amount of Pages 0 Page …" at bounding box center [648, 299] width 804 height 398
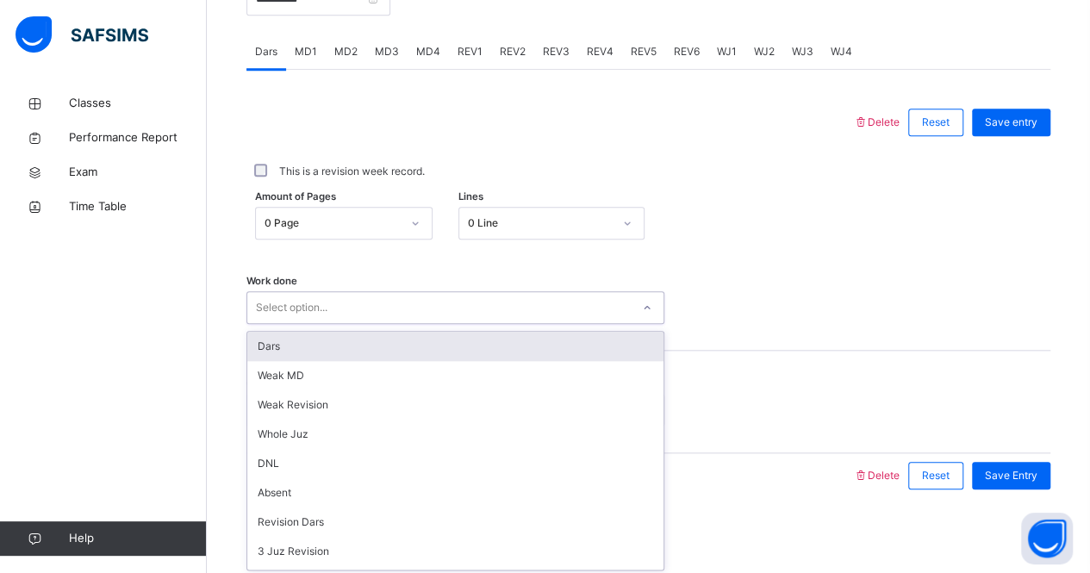
click at [572, 309] on div "Select option..." at bounding box center [438, 308] width 383 height 27
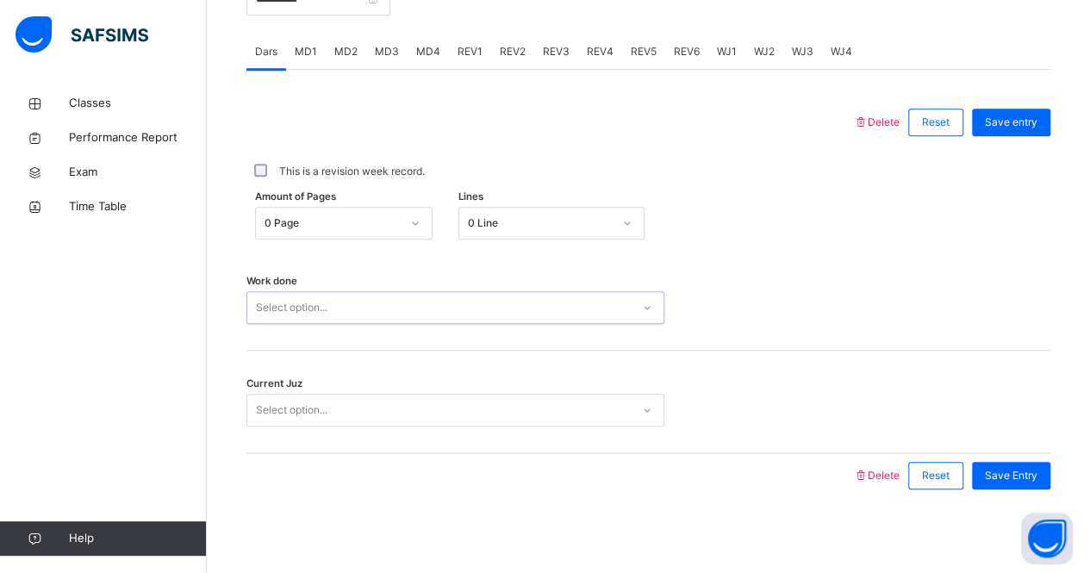
click at [572, 309] on div "Select option..." at bounding box center [438, 308] width 383 height 27
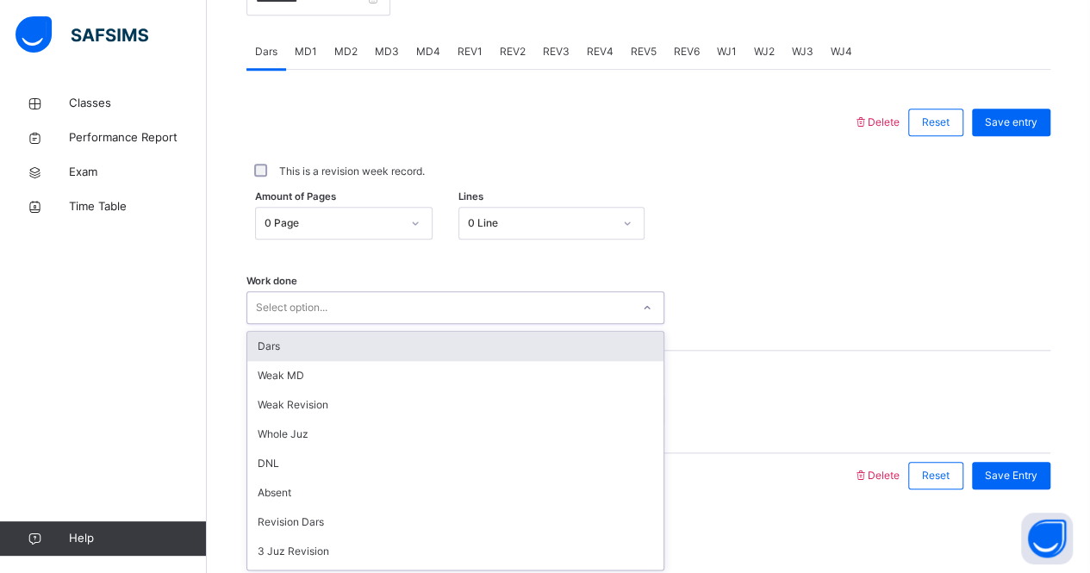
click at [572, 309] on div "Select option..." at bounding box center [438, 308] width 383 height 27
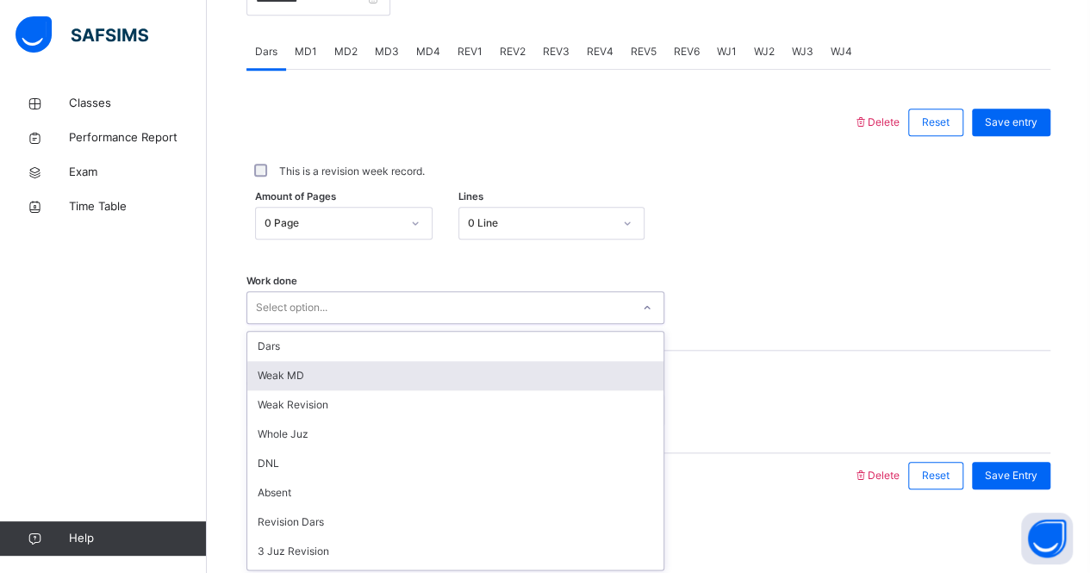
click at [498, 375] on div "Weak MD" at bounding box center [455, 375] width 416 height 29
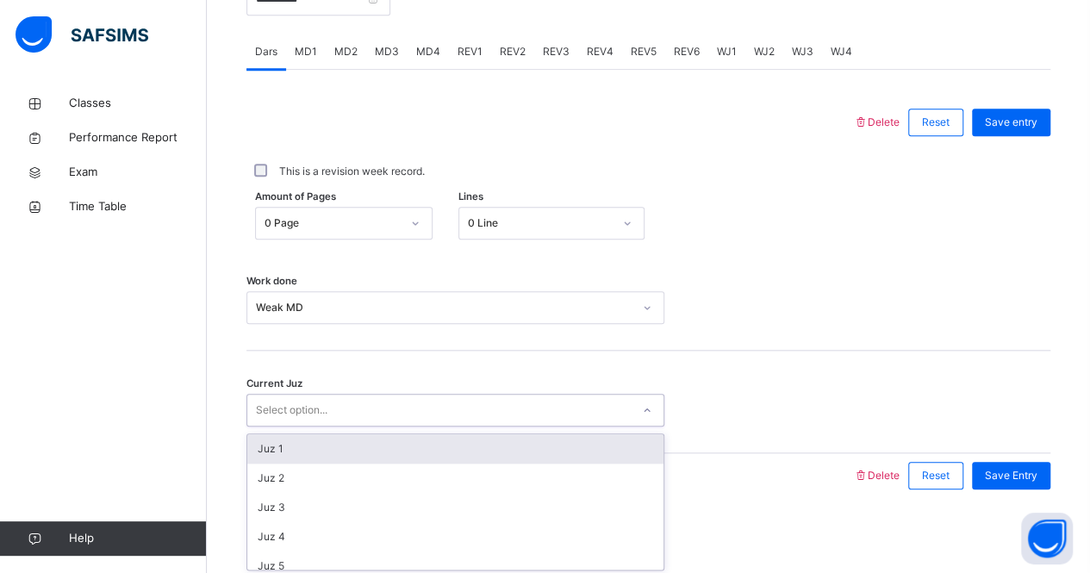
click at [457, 415] on div "Select option..." at bounding box center [438, 410] width 383 height 27
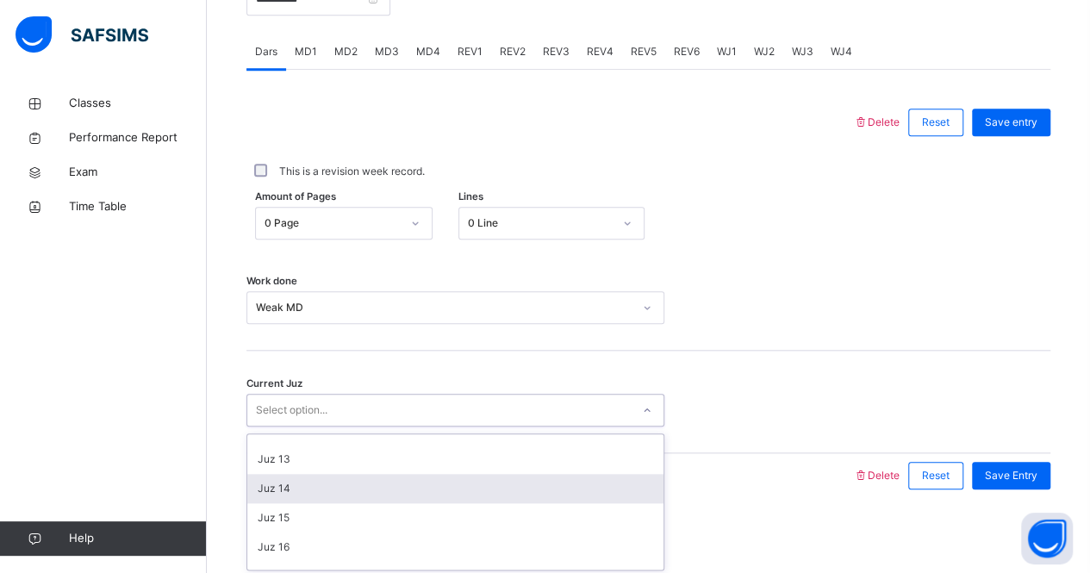
scroll to position [253, 0]
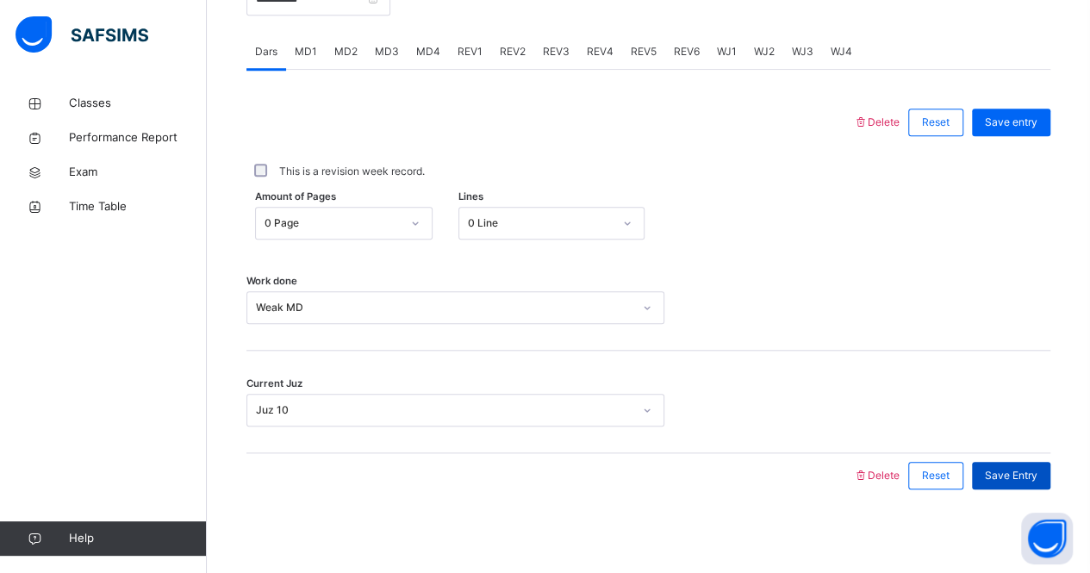
click at [1030, 470] on span "Save Entry" at bounding box center [1011, 476] width 53 height 16
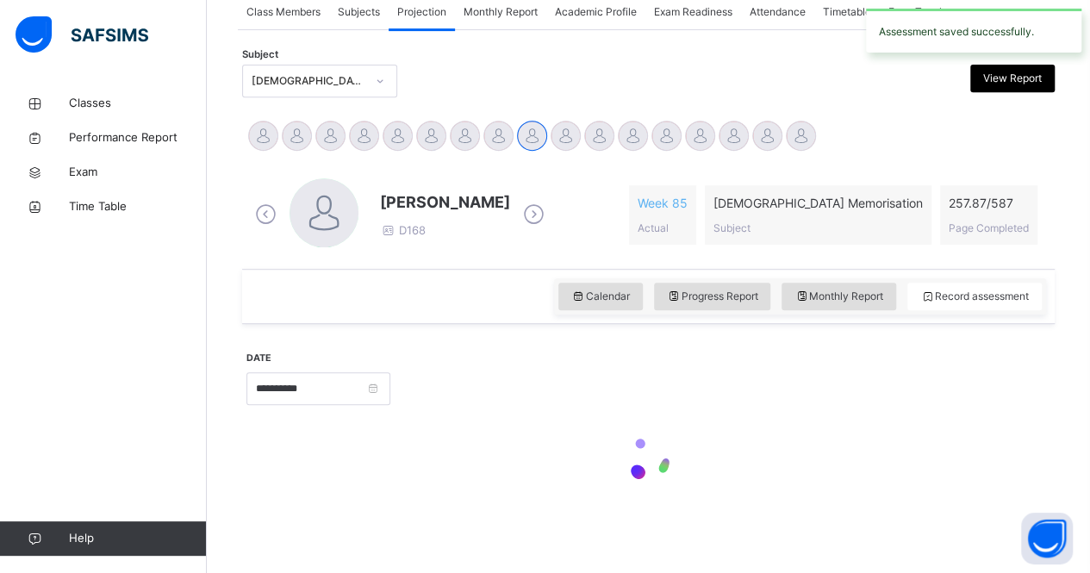
scroll to position [719, 0]
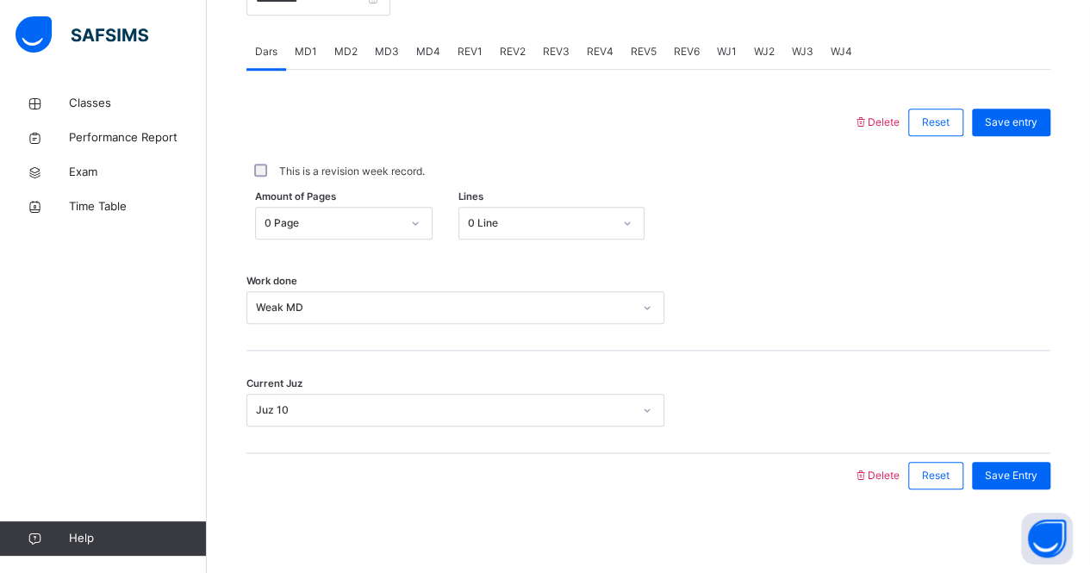
click at [302, 40] on div "MD1" at bounding box center [306, 51] width 40 height 34
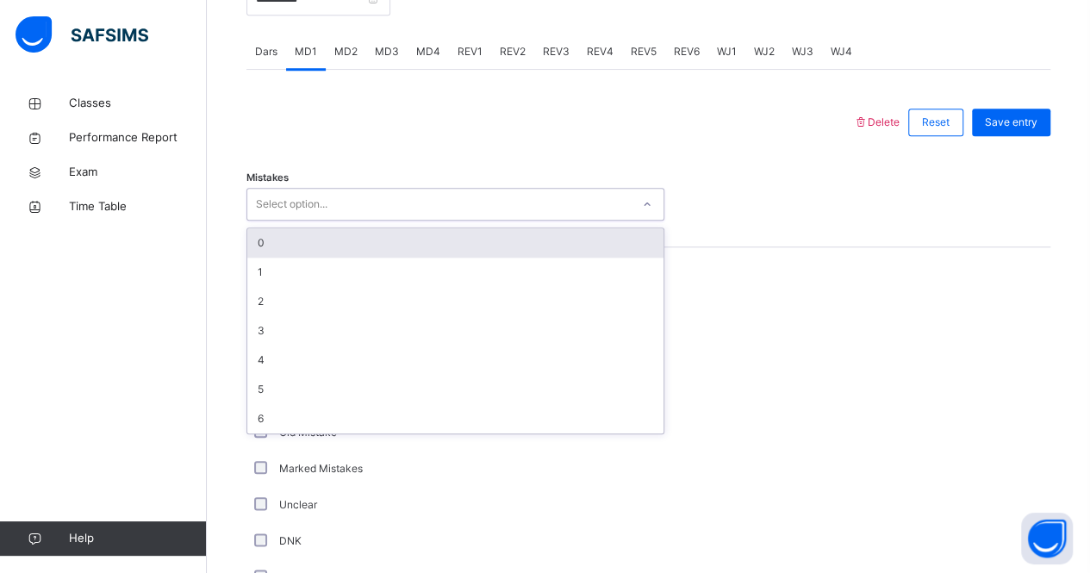
click at [321, 208] on div "Select option..." at bounding box center [292, 204] width 72 height 33
click at [306, 234] on div "0" at bounding box center [455, 242] width 416 height 29
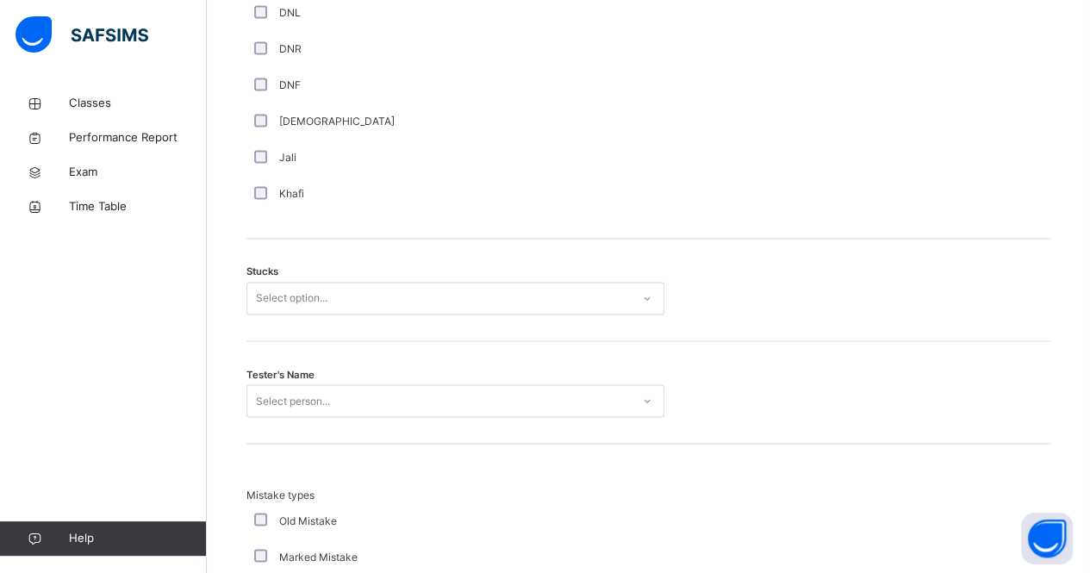
scroll to position [1284, 0]
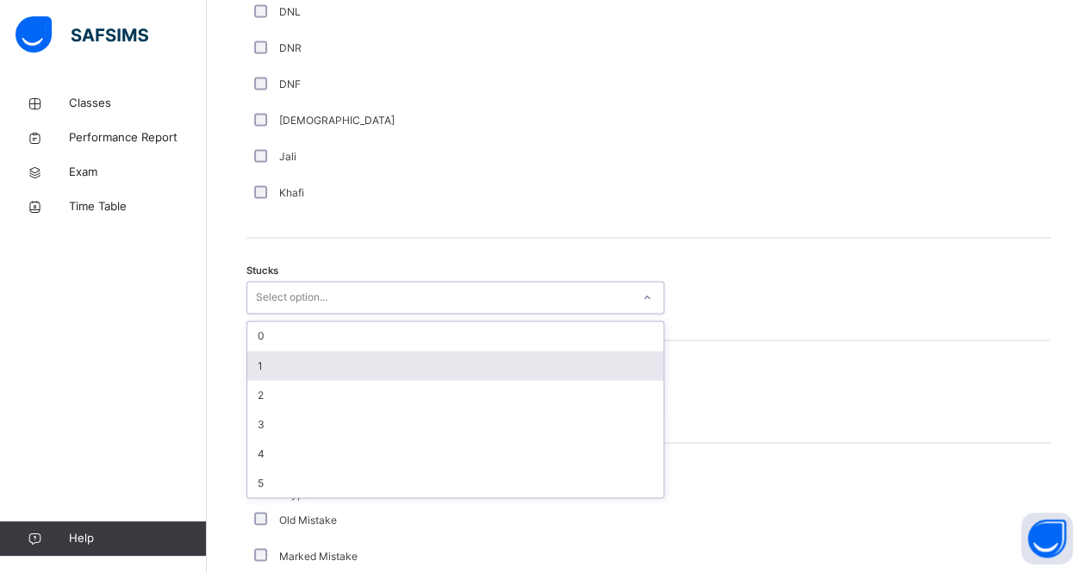
drag, startPoint x: 266, startPoint y: 299, endPoint x: 267, endPoint y: 352, distance: 52.6
click at [267, 314] on div "option 1 focused, 2 of 6. 6 results available. Use Up and Down to choose option…" at bounding box center [455, 297] width 418 height 33
click at [267, 352] on div "1" at bounding box center [455, 365] width 416 height 29
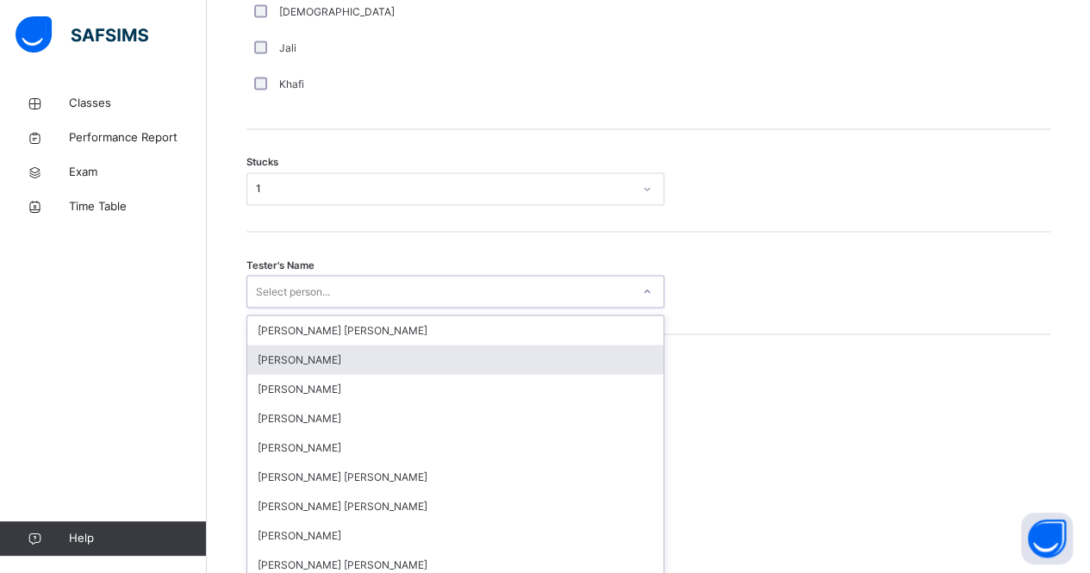
scroll to position [1397, 0]
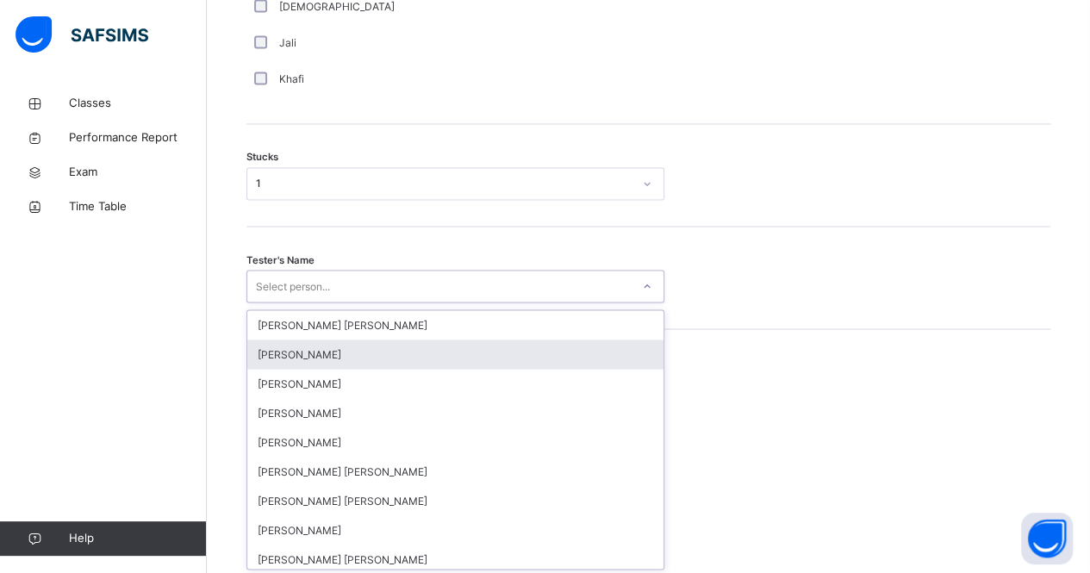
click at [267, 302] on div "option [PERSON_NAME] focused, 2 of 90. 90 results available. Use Up and Down to…" at bounding box center [455, 286] width 418 height 33
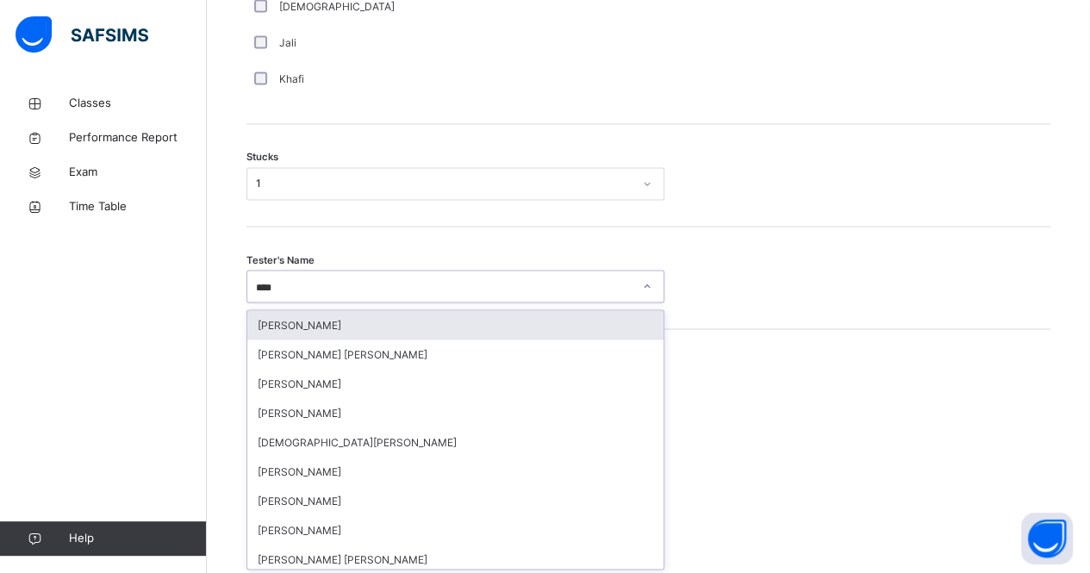
type input "***"
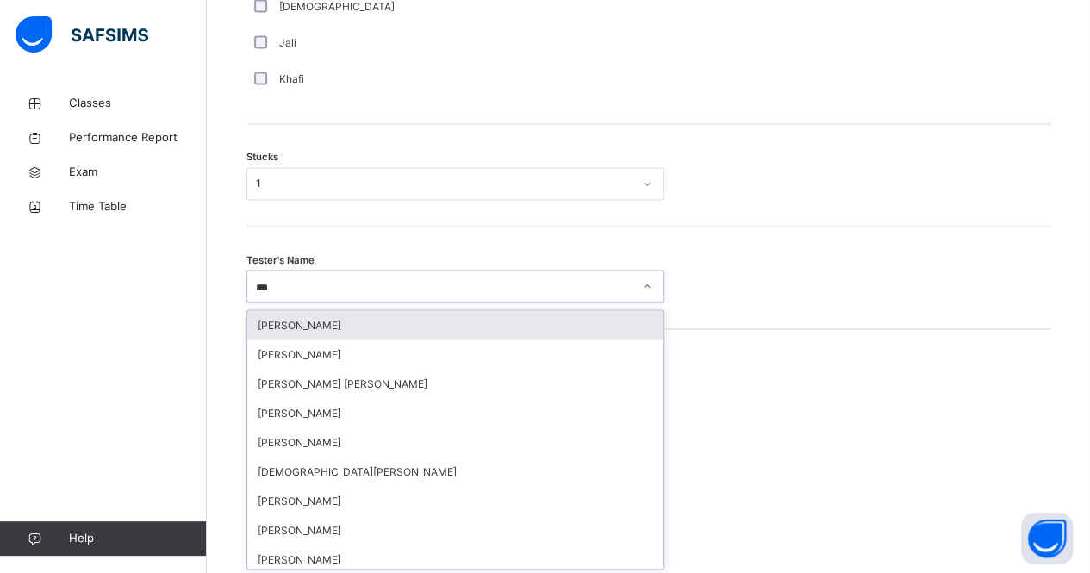
click at [267, 352] on div "[PERSON_NAME]" at bounding box center [455, 353] width 416 height 29
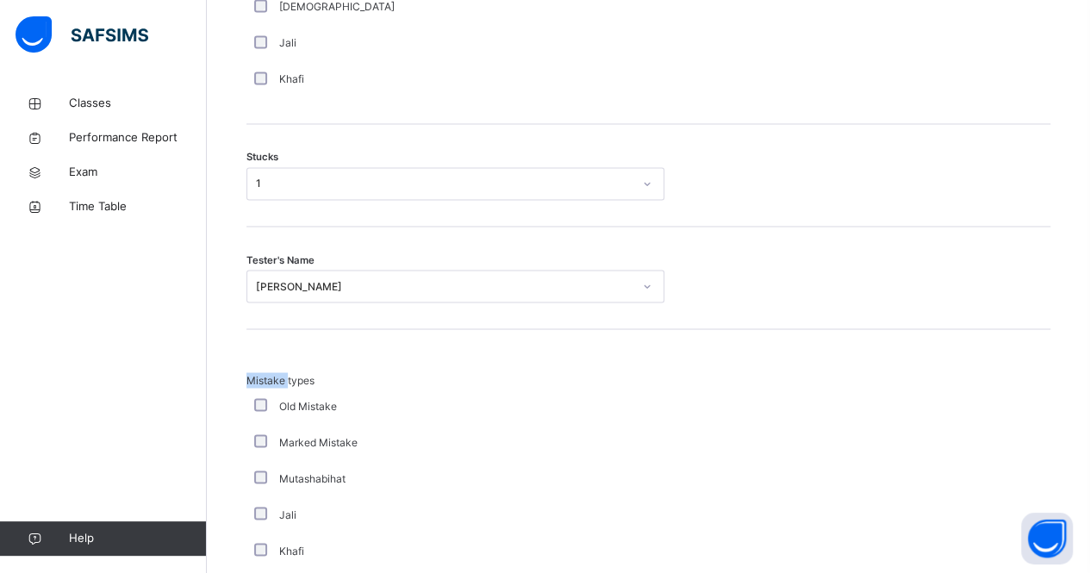
click at [267, 352] on div "Mistake types Old Mistake Marked Mistake Mutashabihat [PERSON_NAME] Unclear Cha…" at bounding box center [648, 498] width 804 height 339
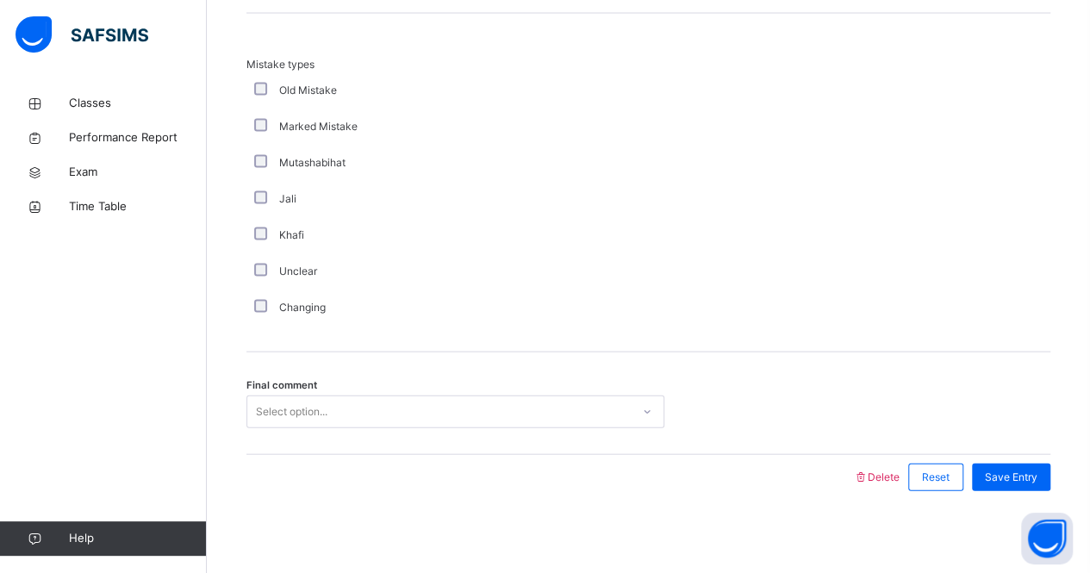
click at [289, 401] on div "Select option..." at bounding box center [292, 411] width 72 height 33
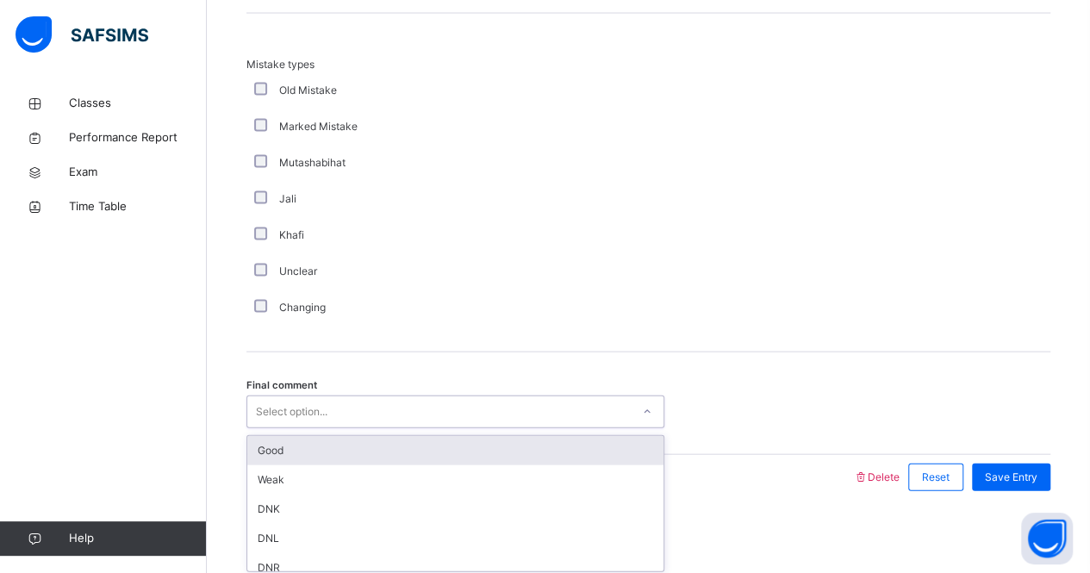
click at [293, 436] on div "Good" at bounding box center [455, 450] width 416 height 29
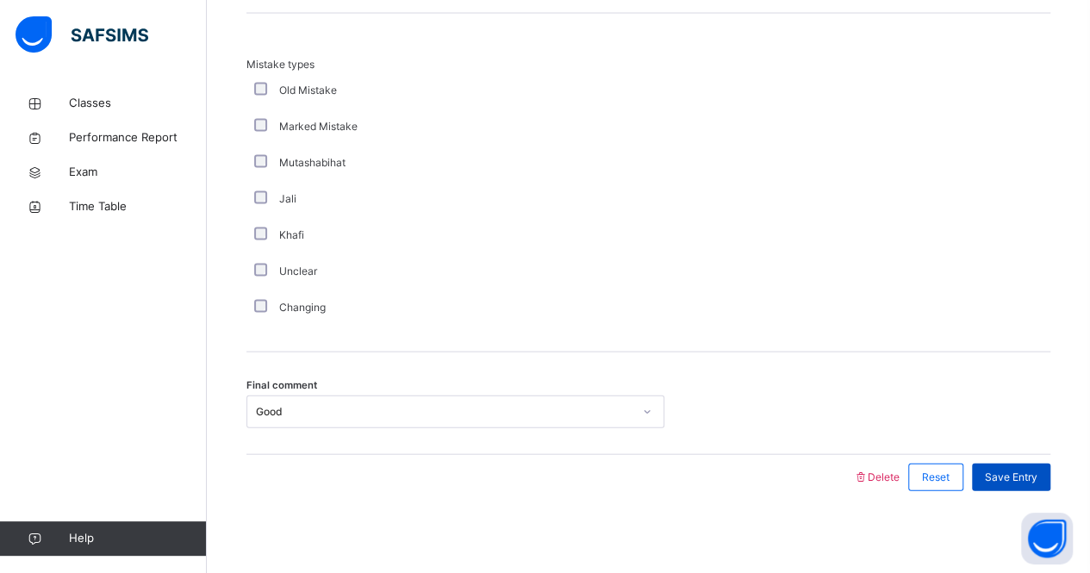
click at [1030, 473] on span "Save Entry" at bounding box center [1011, 478] width 53 height 16
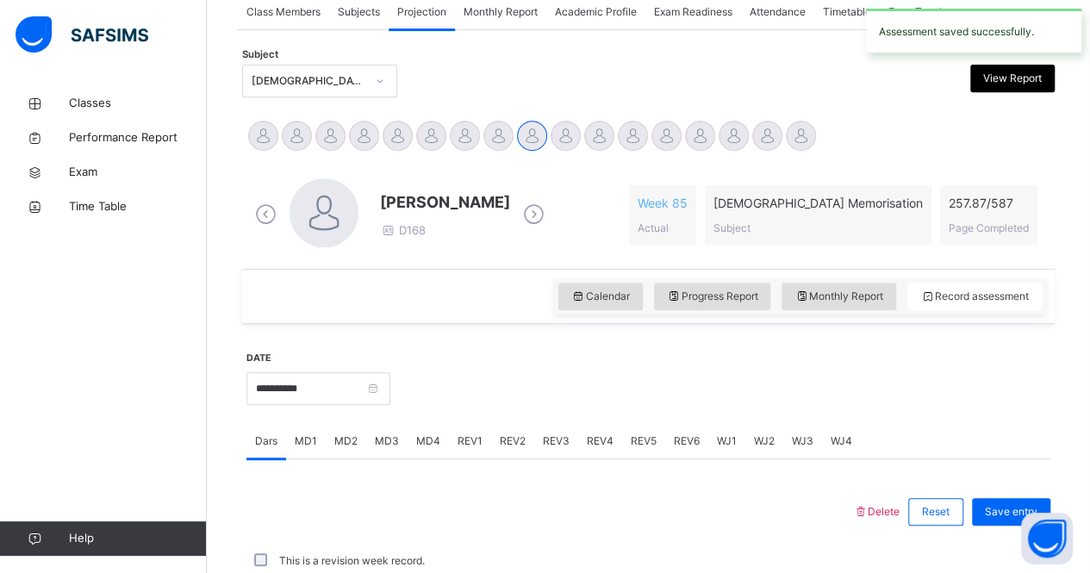
scroll to position [719, 0]
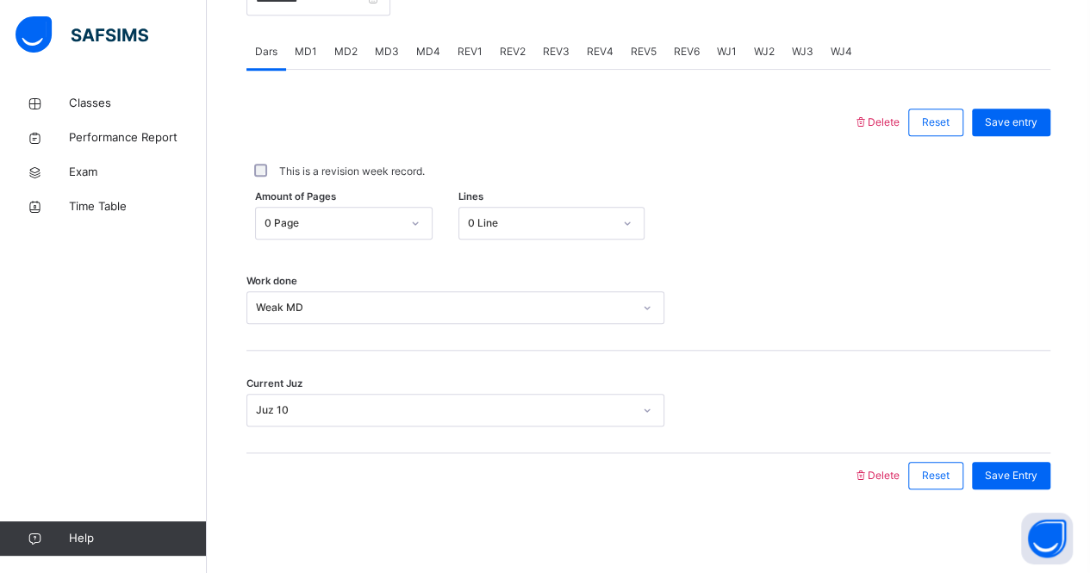
click at [345, 47] on span "MD2" at bounding box center [345, 52] width 23 height 16
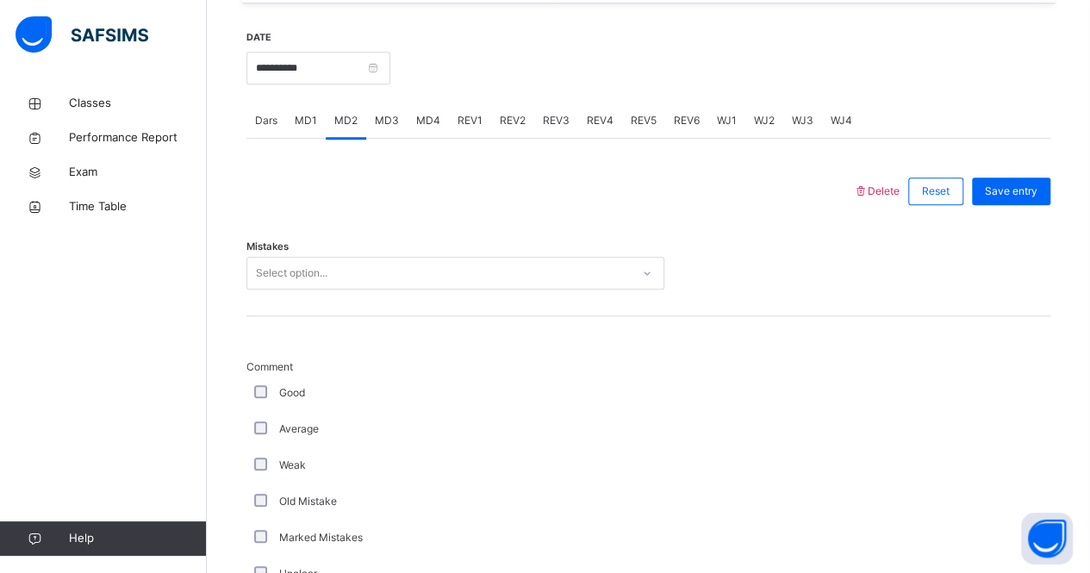
scroll to position [650, 0]
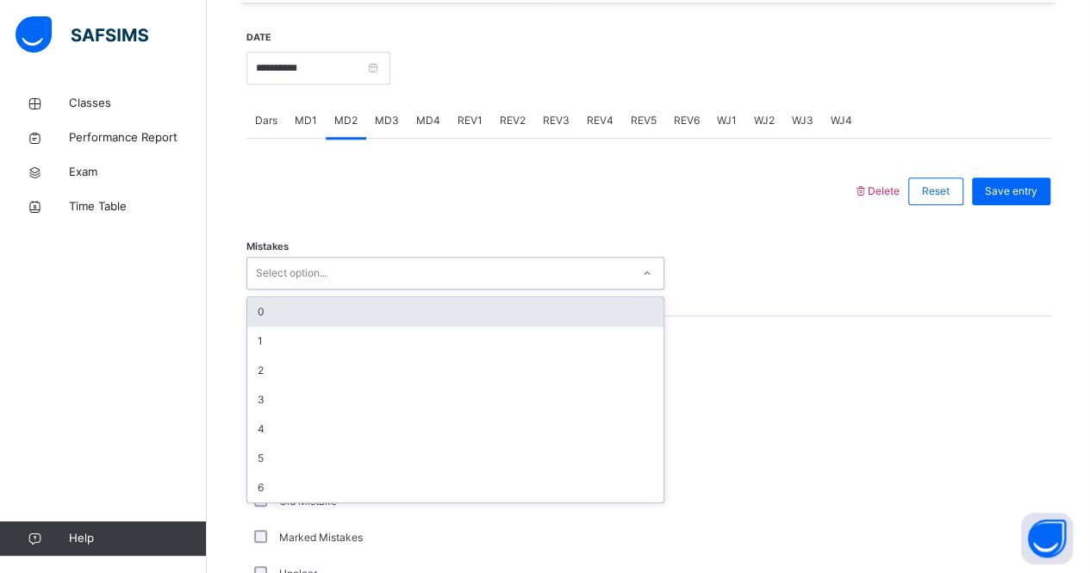
click at [341, 263] on div "Select option..." at bounding box center [438, 273] width 383 height 27
click at [327, 299] on div "0" at bounding box center [455, 311] width 416 height 29
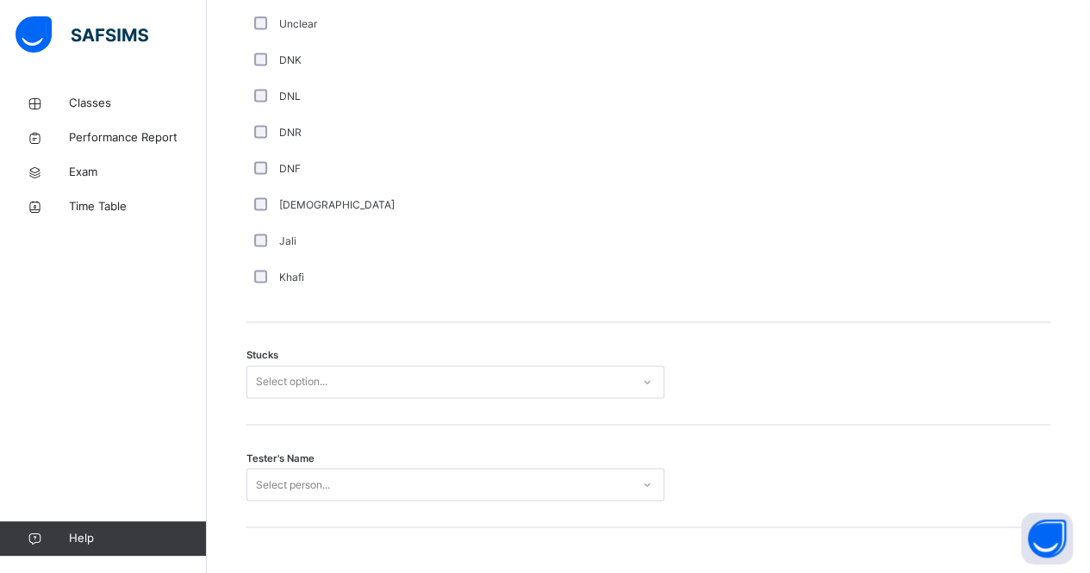
scroll to position [1201, 0]
click at [280, 358] on div "Stucks Select option..." at bounding box center [648, 371] width 804 height 103
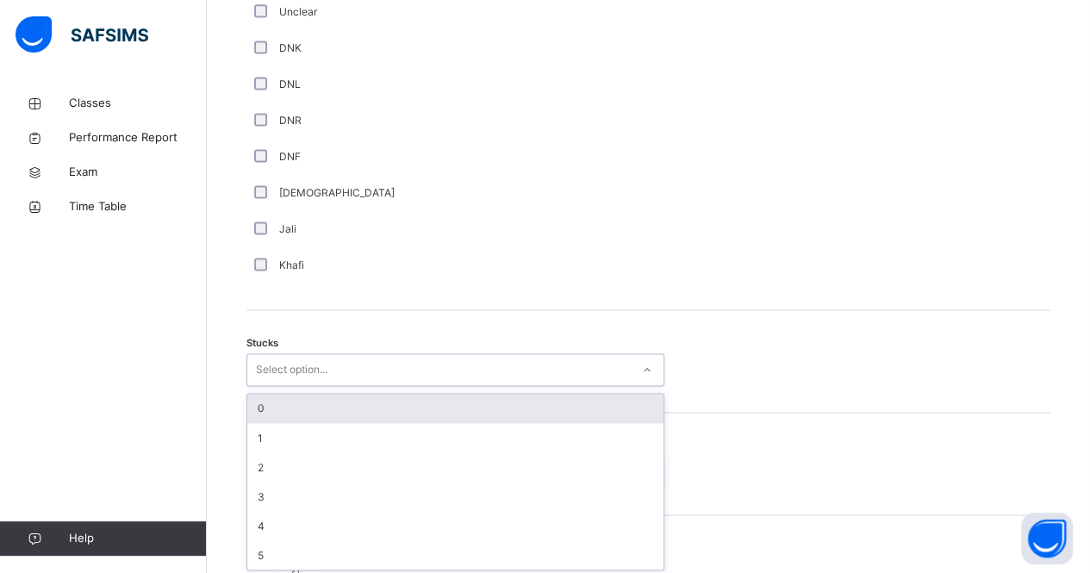
click at [294, 381] on div "Select option..." at bounding box center [455, 369] width 418 height 33
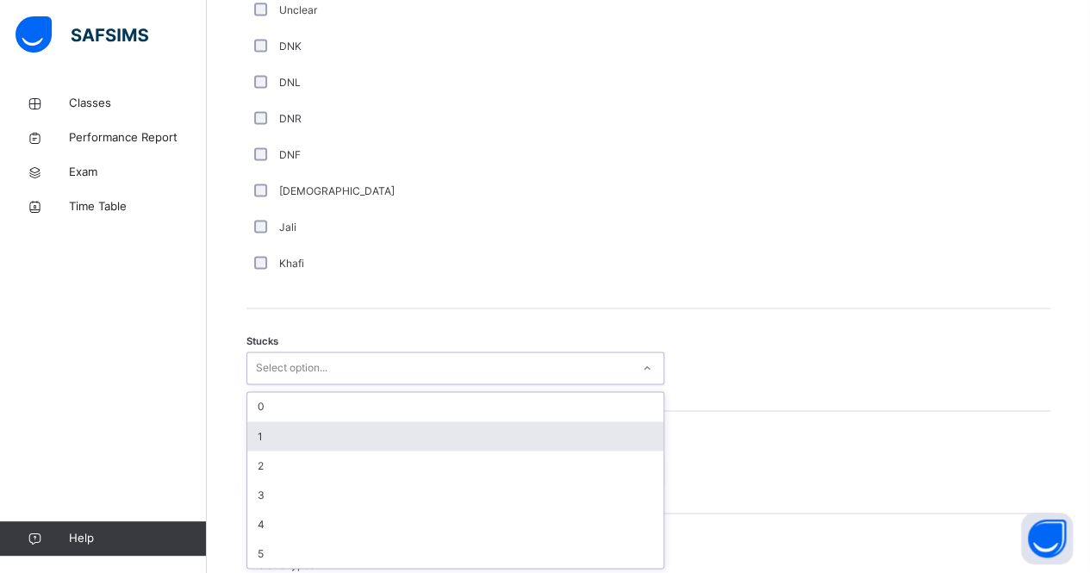
click at [286, 431] on div "1" at bounding box center [455, 435] width 416 height 29
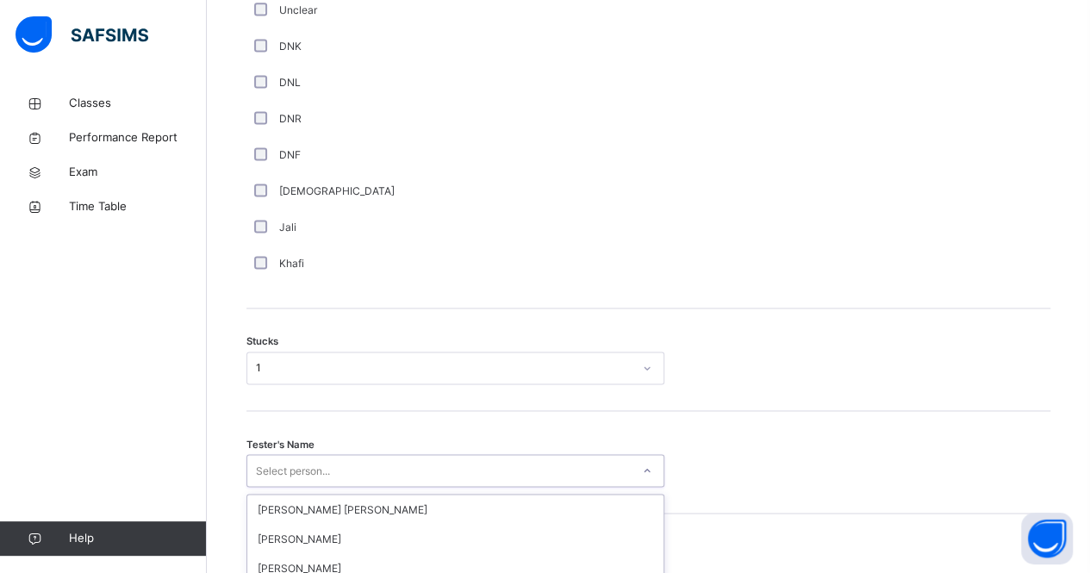
scroll to position [1397, 0]
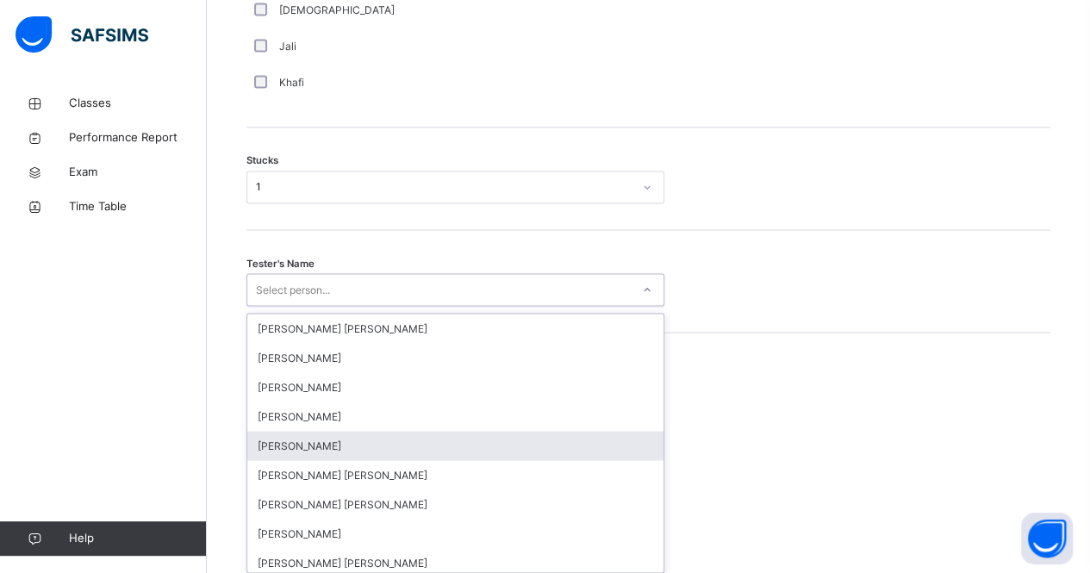
click at [286, 306] on div "option [PERSON_NAME] focused, 5 of 90. 90 results available. Use Up and Down to…" at bounding box center [455, 289] width 418 height 33
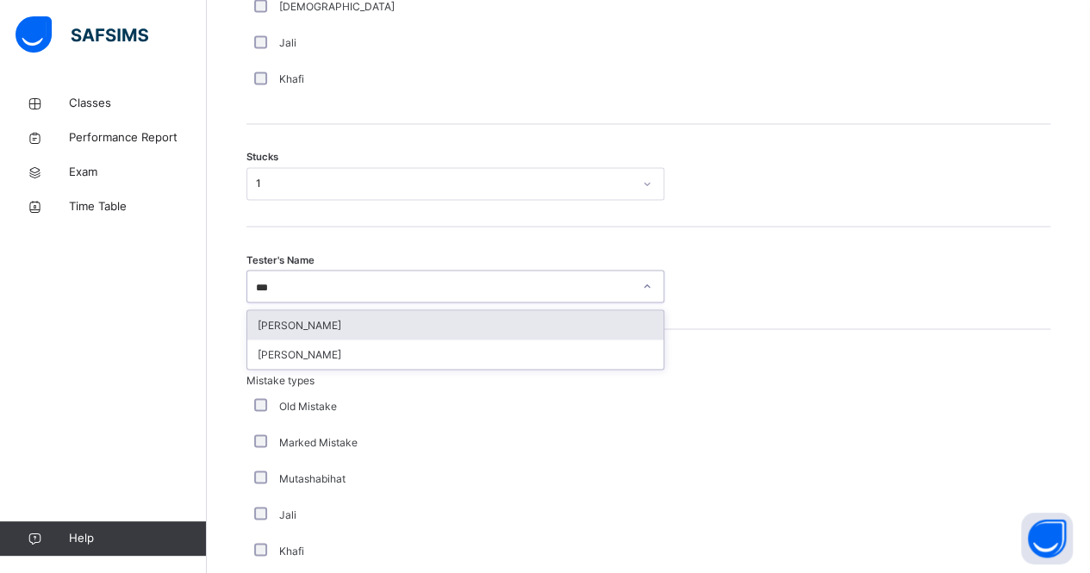
type input "**"
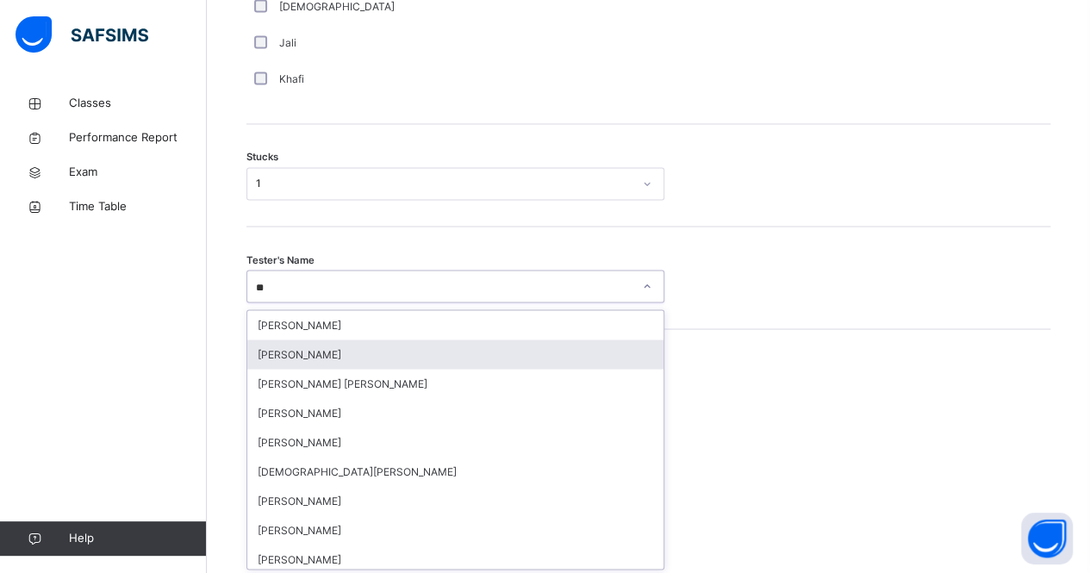
click at [297, 342] on div "[PERSON_NAME]" at bounding box center [455, 353] width 416 height 29
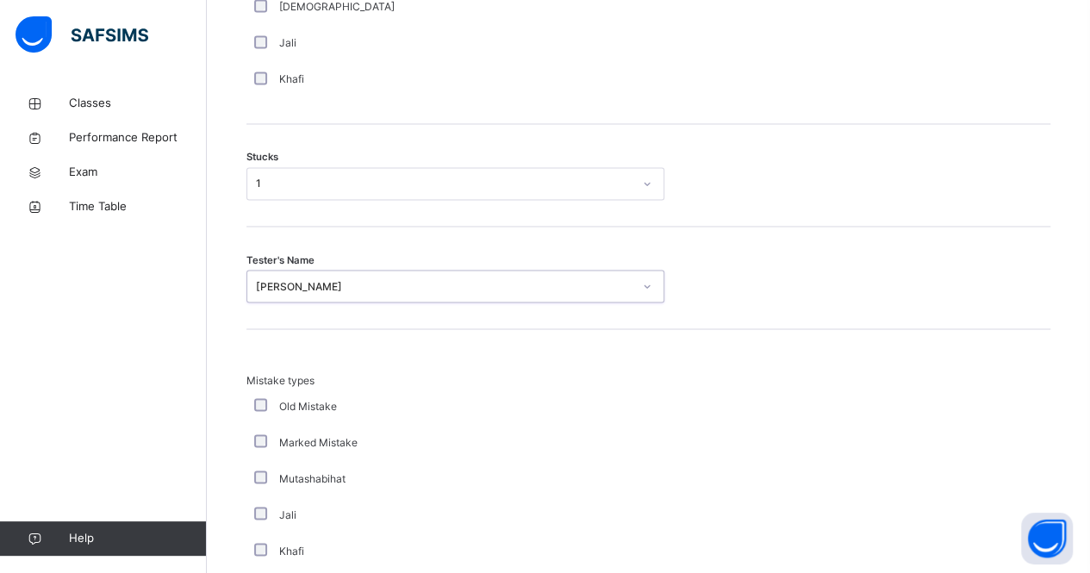
scroll to position [1713, 0]
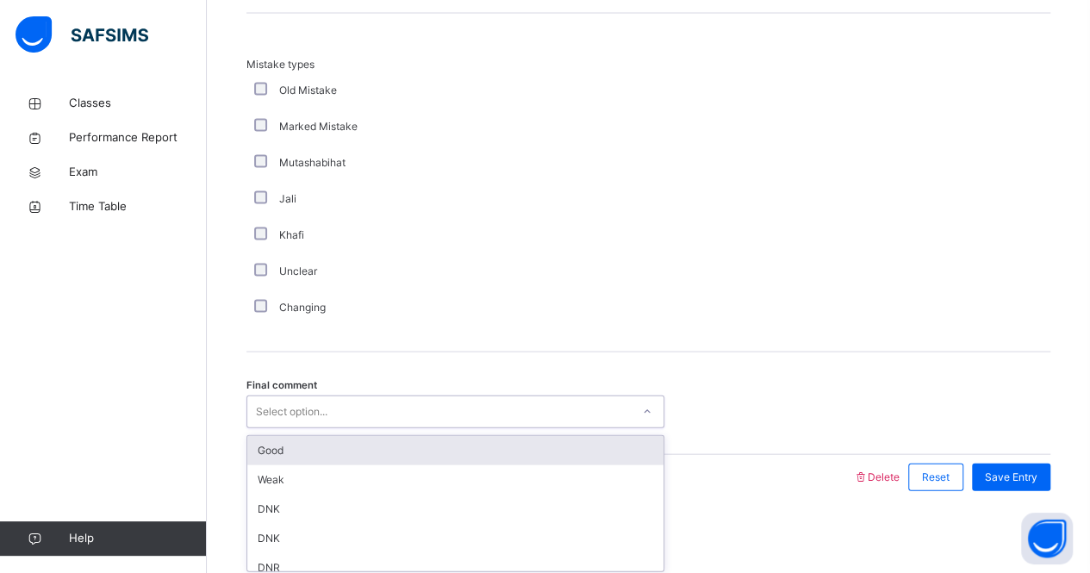
click at [309, 414] on div "Select option..." at bounding box center [292, 411] width 72 height 33
click at [295, 453] on div "Good" at bounding box center [455, 450] width 416 height 29
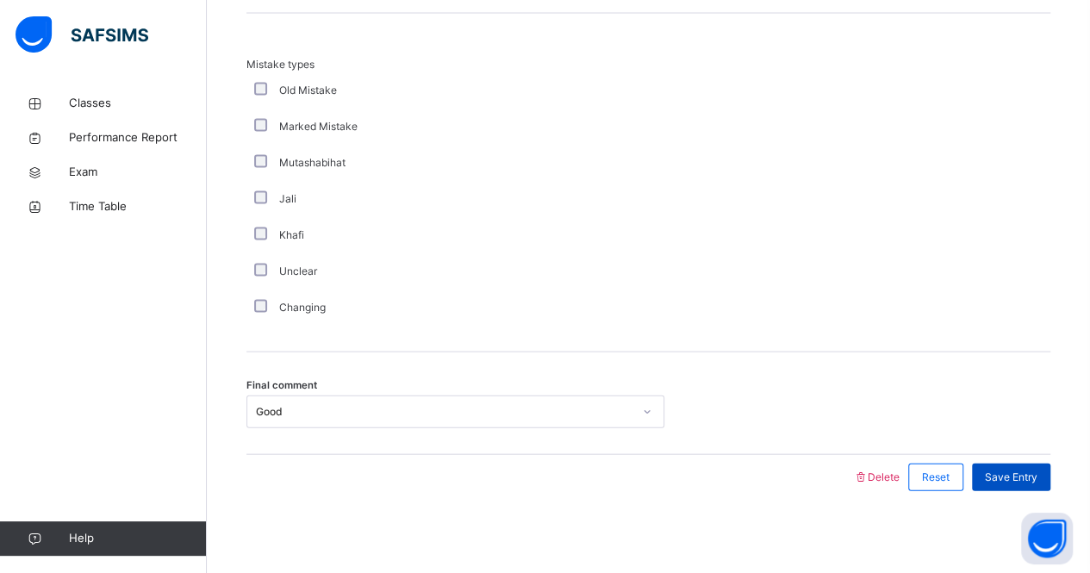
click at [1009, 470] on span "Save Entry" at bounding box center [1011, 478] width 53 height 16
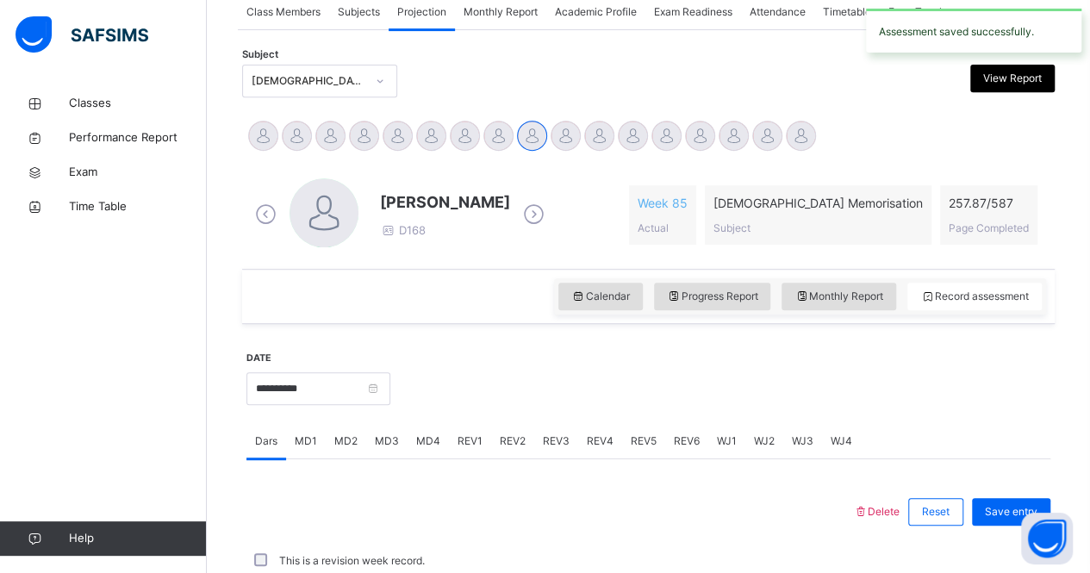
scroll to position [719, 0]
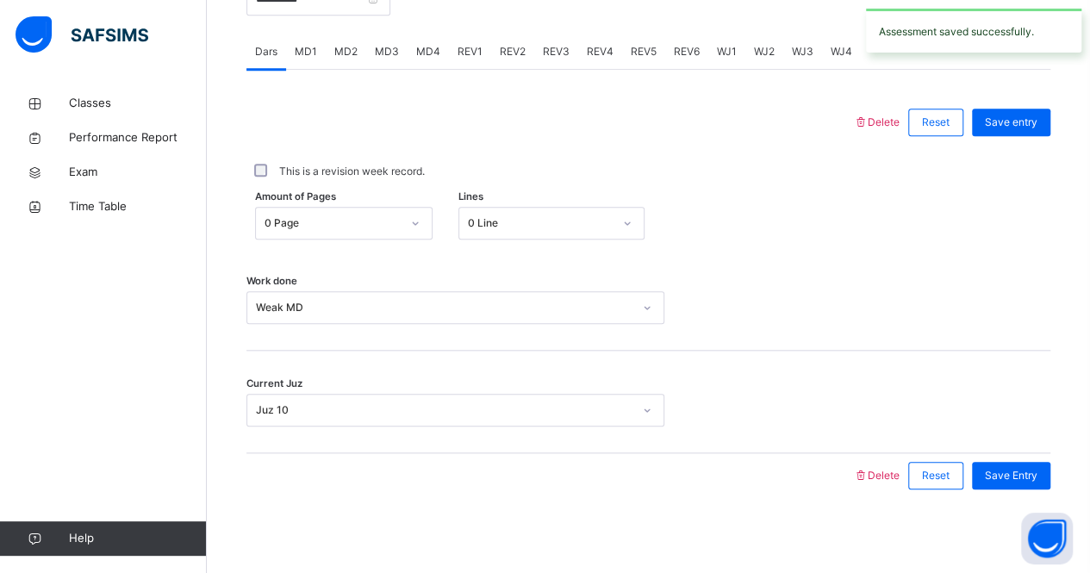
click at [426, 53] on span "MD4" at bounding box center [428, 52] width 24 height 16
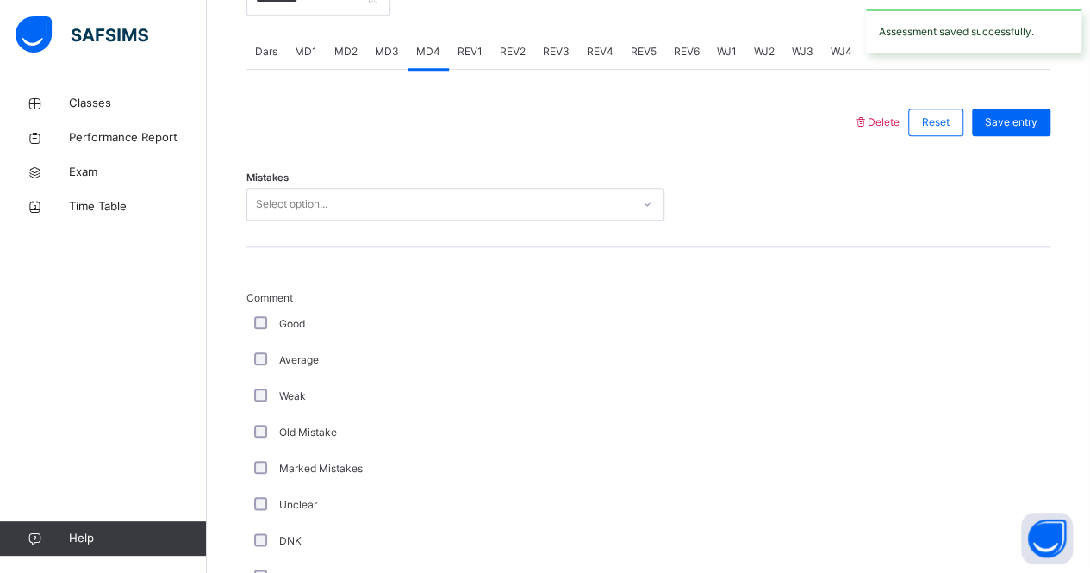
scroll to position [1713, 0]
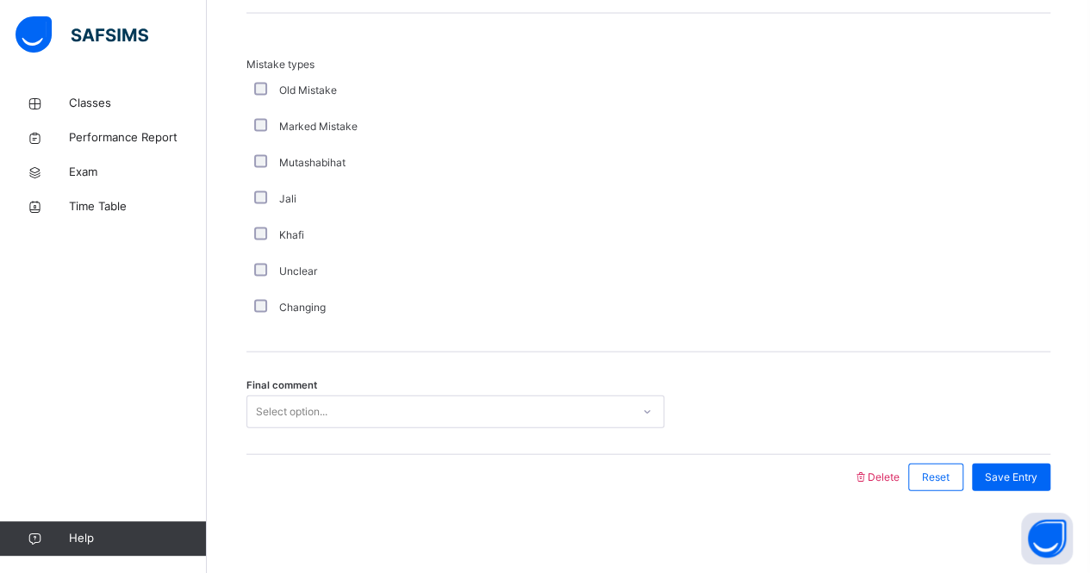
click at [426, 57] on span "Mistake types" at bounding box center [461, 65] width 431 height 16
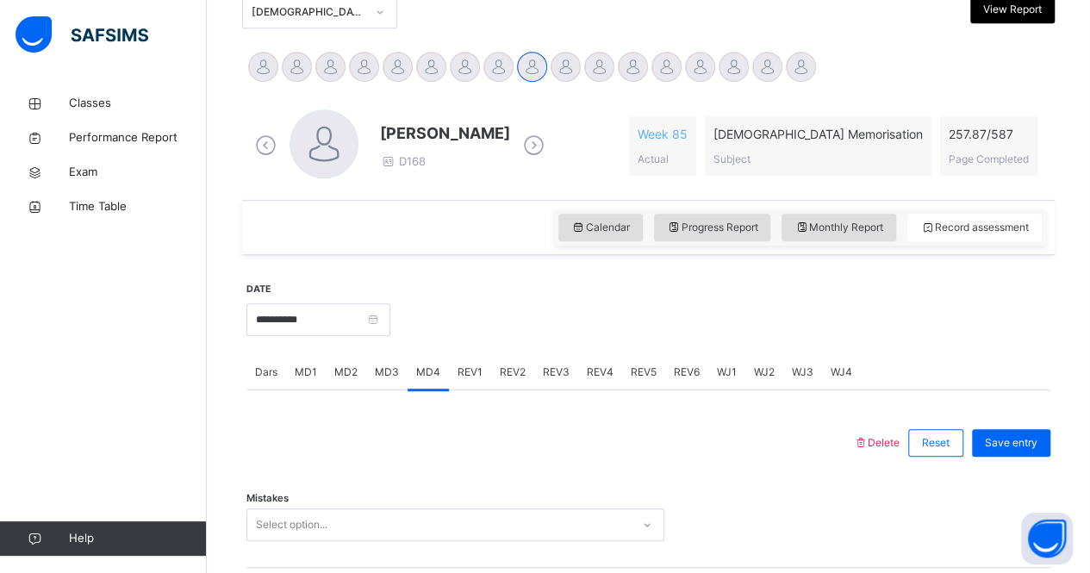
scroll to position [405, 0]
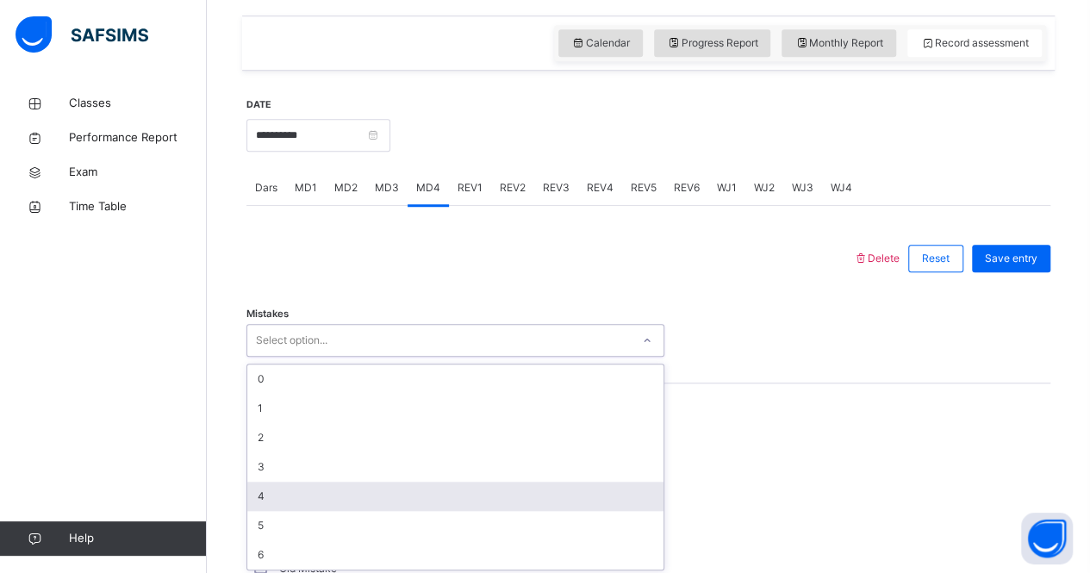
click at [355, 357] on div "option 4 focused, 5 of 7. 7 results available. Use Up and Down to choose option…" at bounding box center [455, 340] width 418 height 33
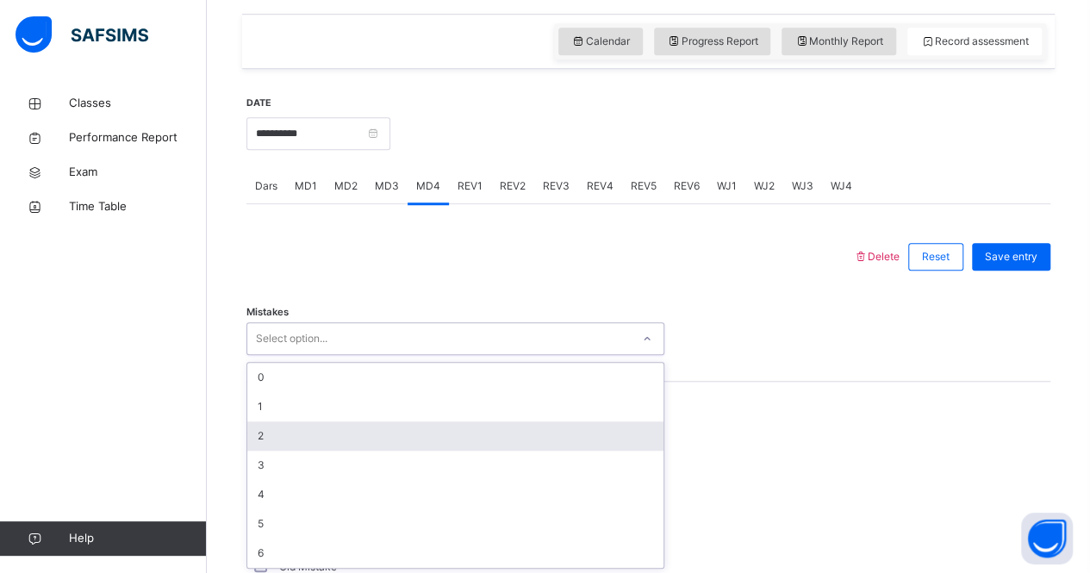
click at [346, 440] on div "2" at bounding box center [455, 435] width 416 height 29
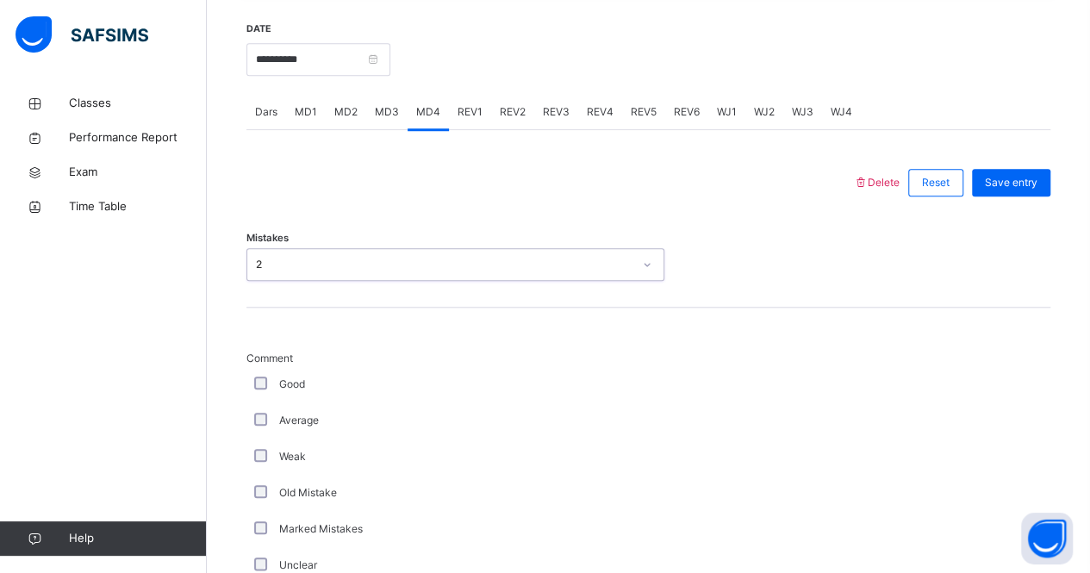
scroll to position [672, 0]
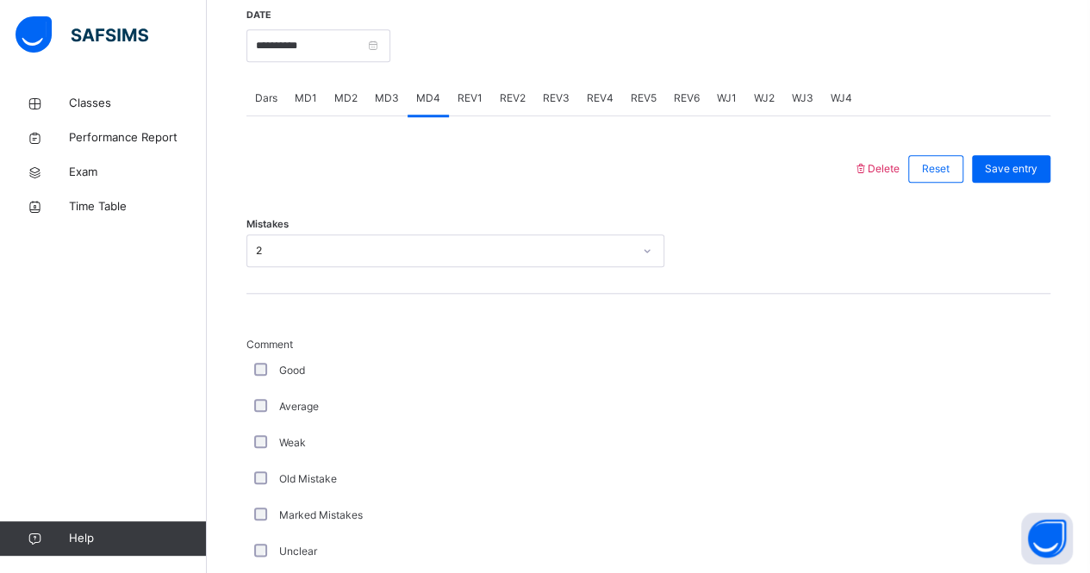
click at [266, 451] on div "Weak" at bounding box center [461, 443] width 431 height 36
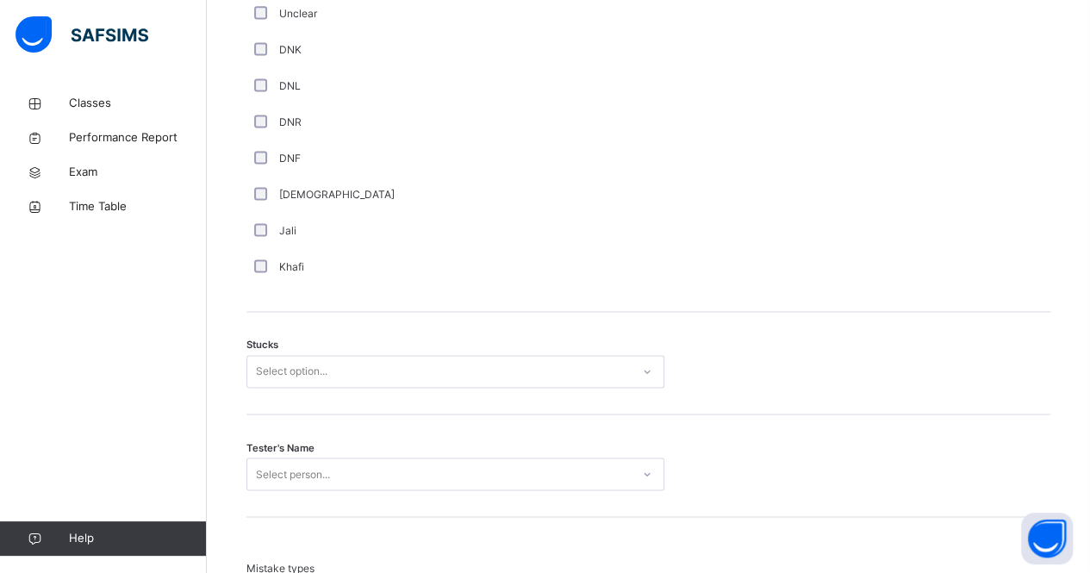
scroll to position [1211, 0]
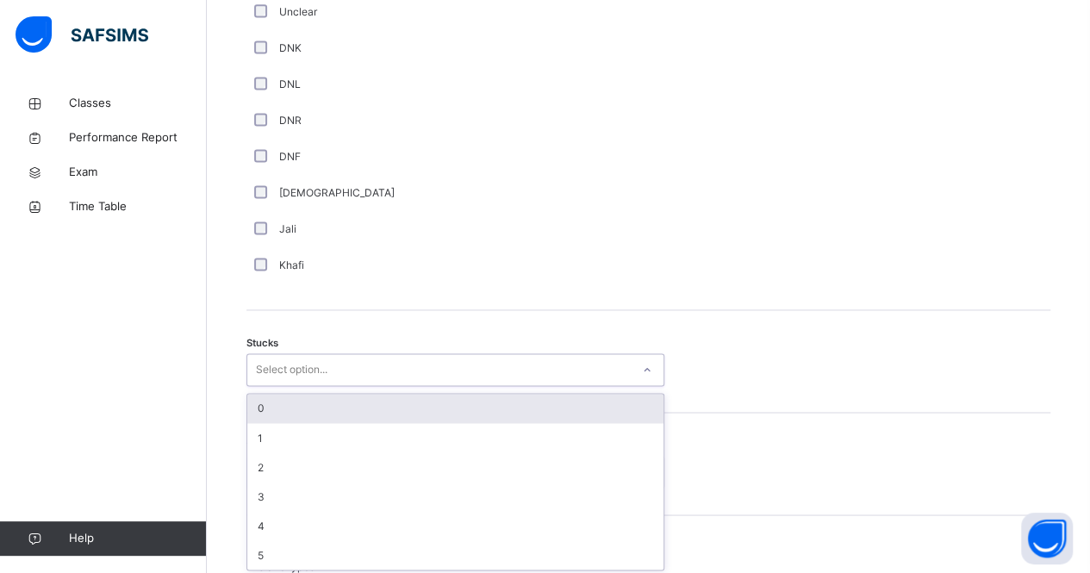
click at [258, 368] on div "Select option..." at bounding box center [292, 369] width 72 height 33
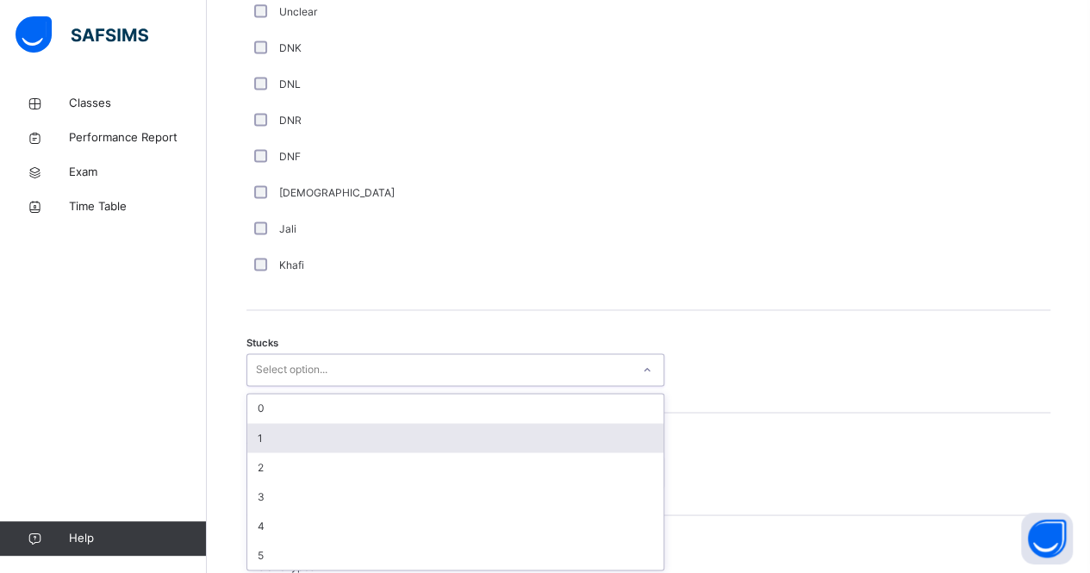
click at [270, 425] on div "1" at bounding box center [455, 437] width 416 height 29
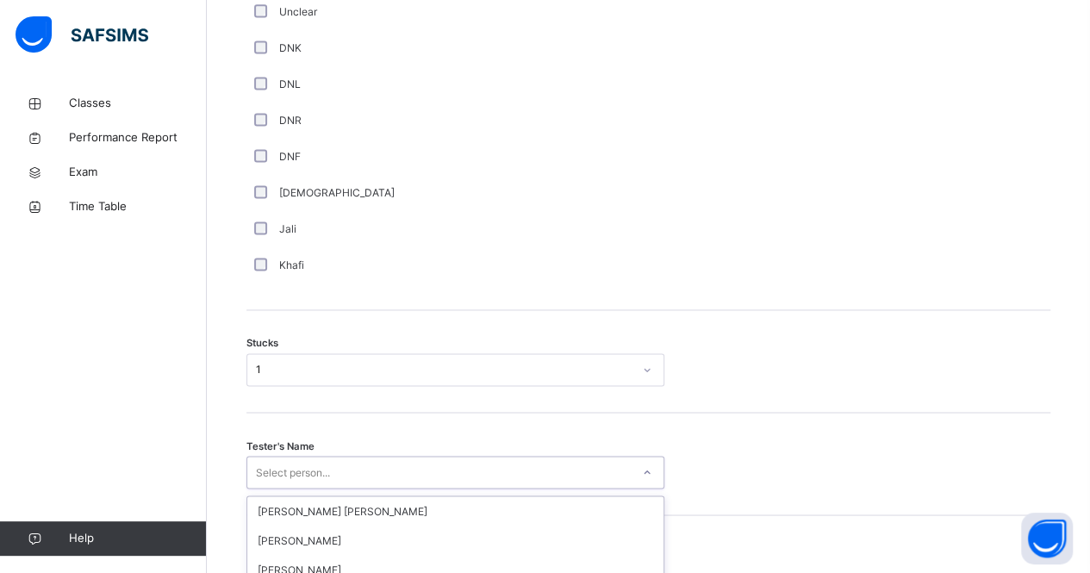
scroll to position [1397, 0]
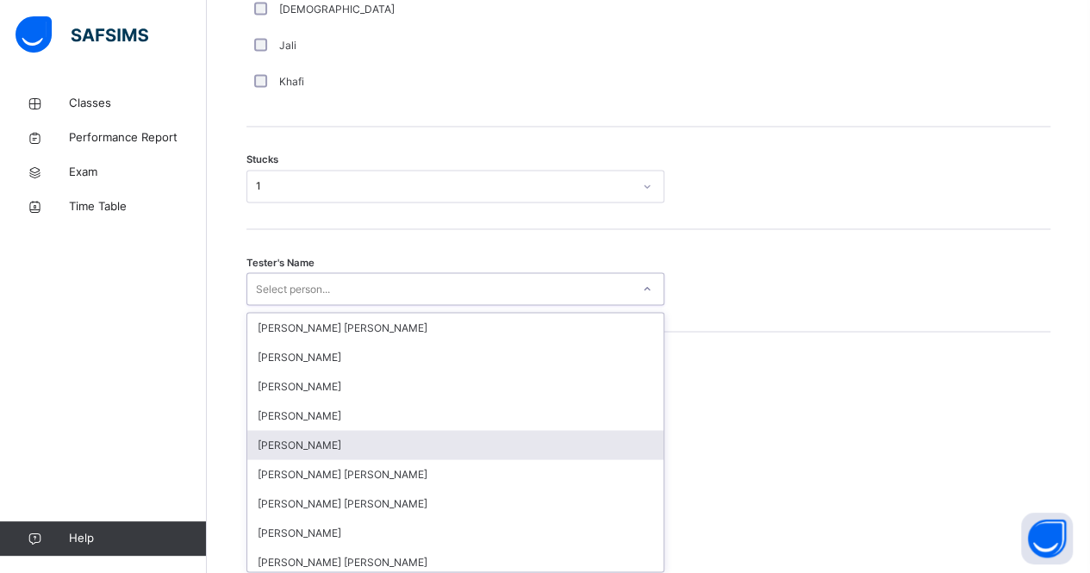
click at [281, 305] on div "option [PERSON_NAME] focused, 5 of 90. 90 results available. Use Up and Down to…" at bounding box center [455, 288] width 418 height 33
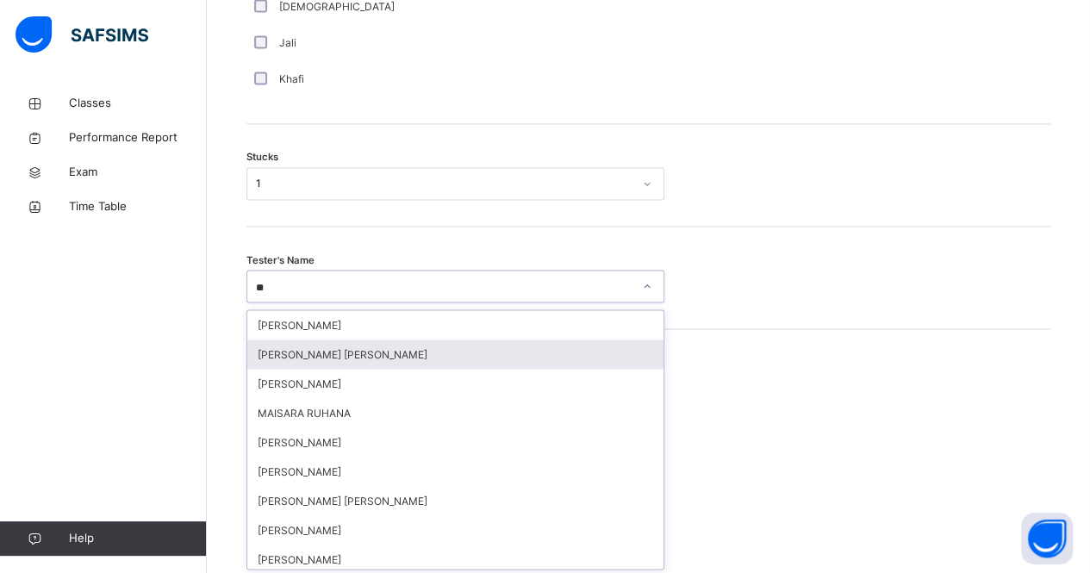
type input "***"
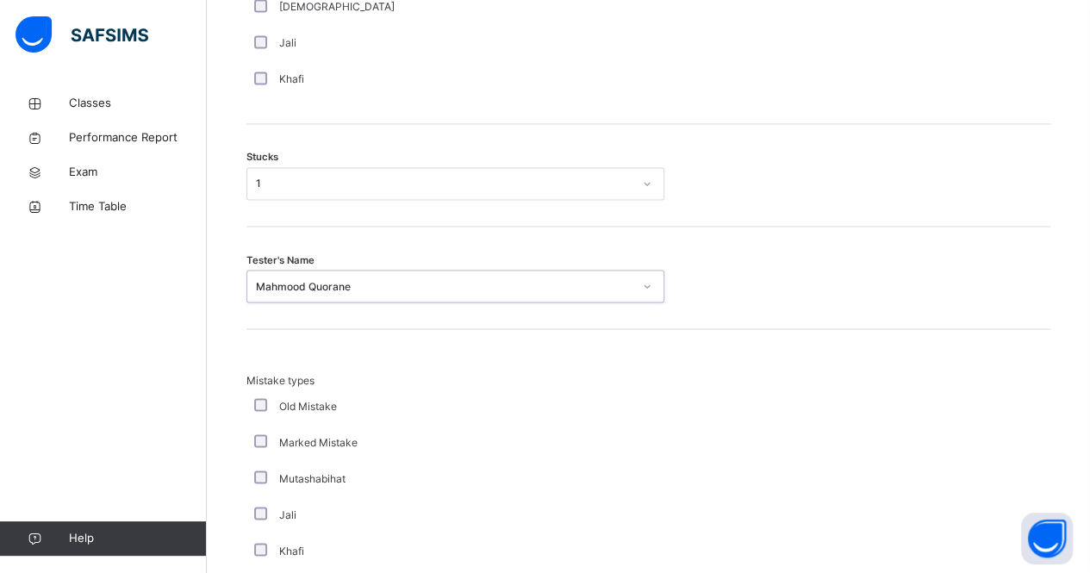
scroll to position [1713, 0]
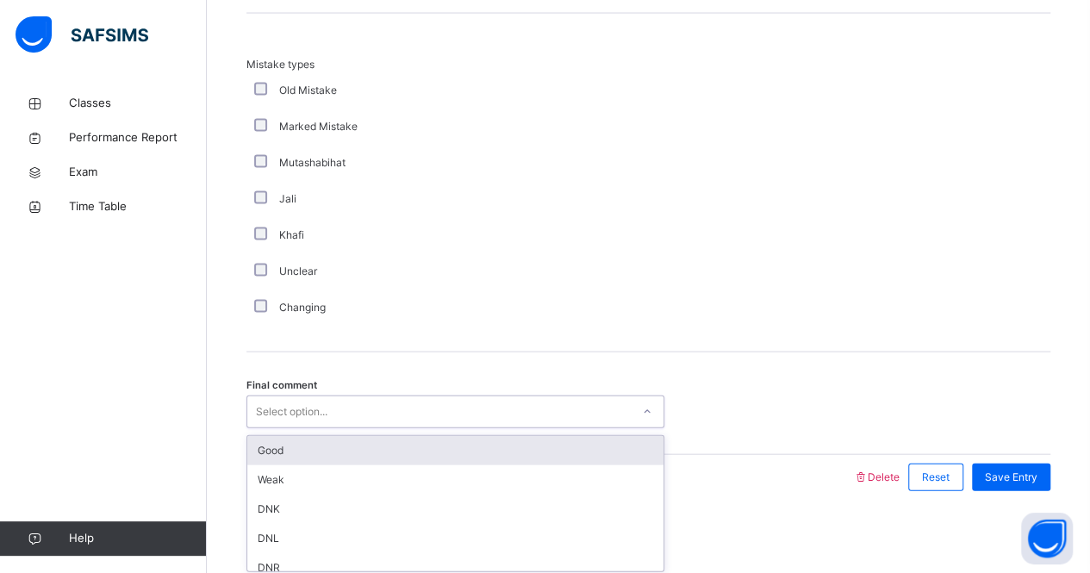
click at [313, 403] on div "Select option..." at bounding box center [292, 411] width 72 height 33
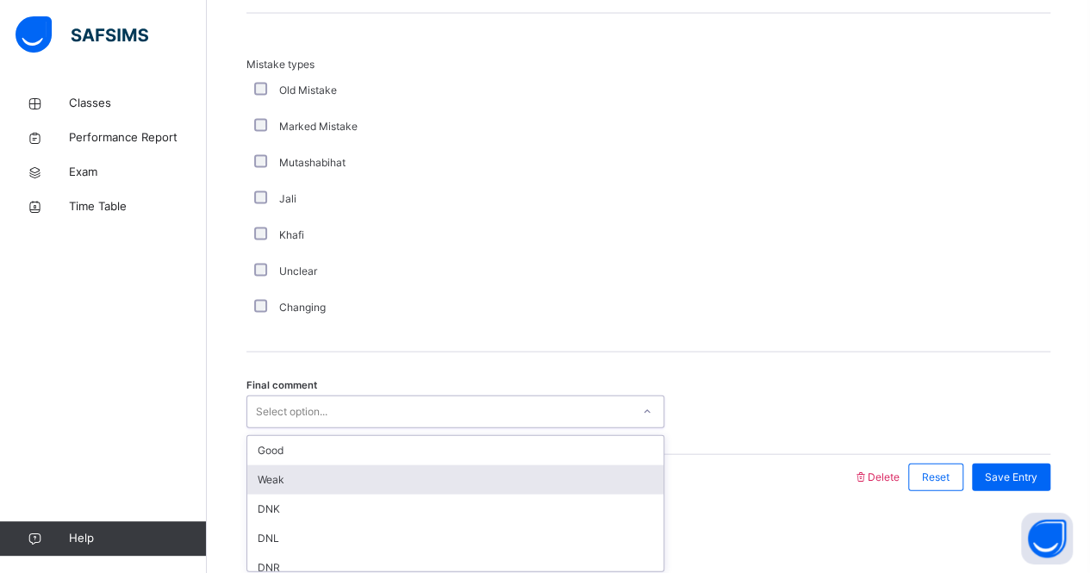
click at [308, 485] on div "Weak" at bounding box center [455, 479] width 416 height 29
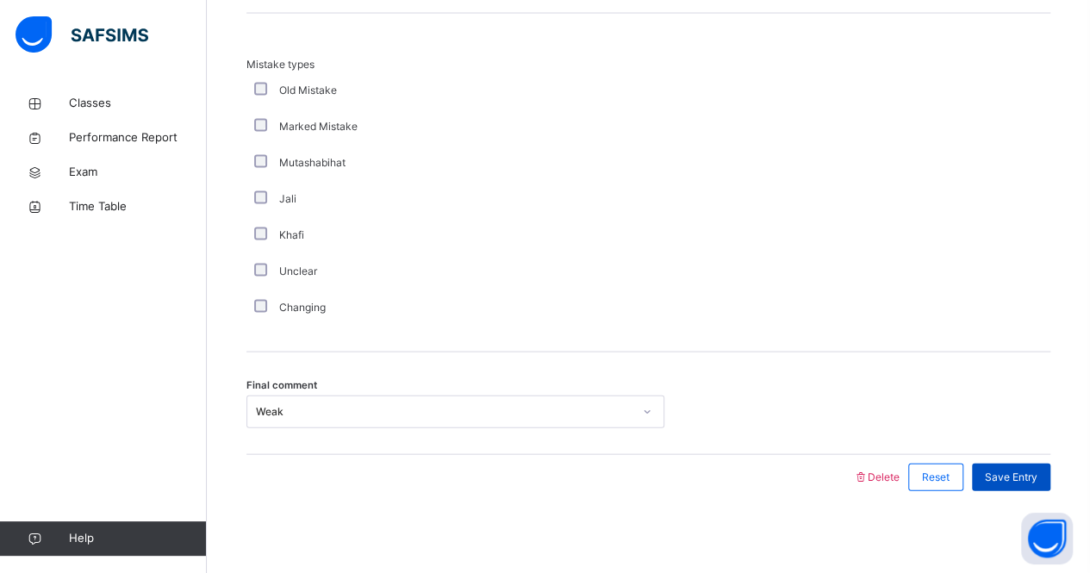
click at [1036, 470] on span "Save Entry" at bounding box center [1011, 478] width 53 height 16
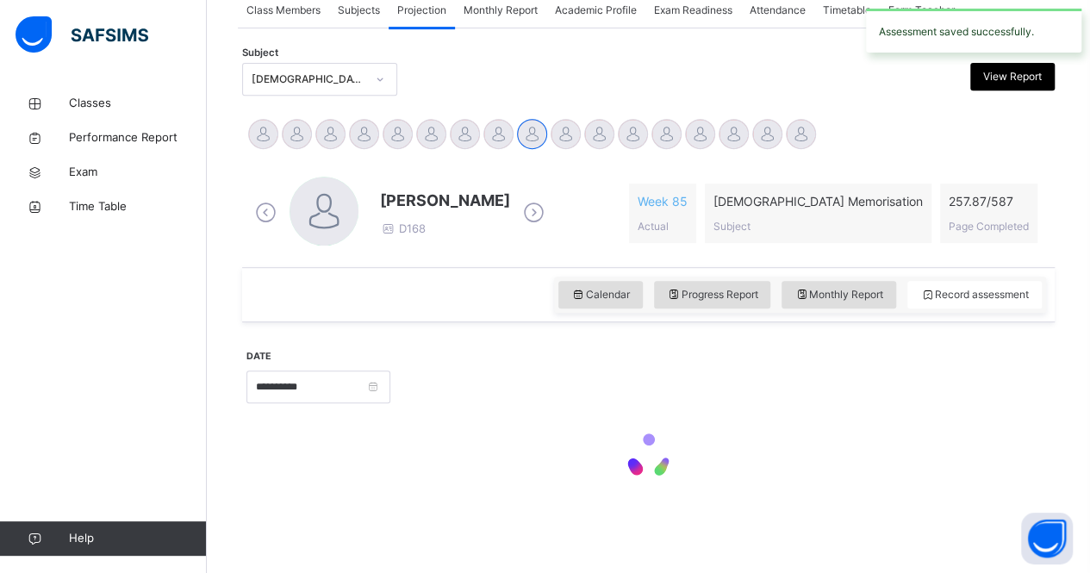
scroll to position [329, 0]
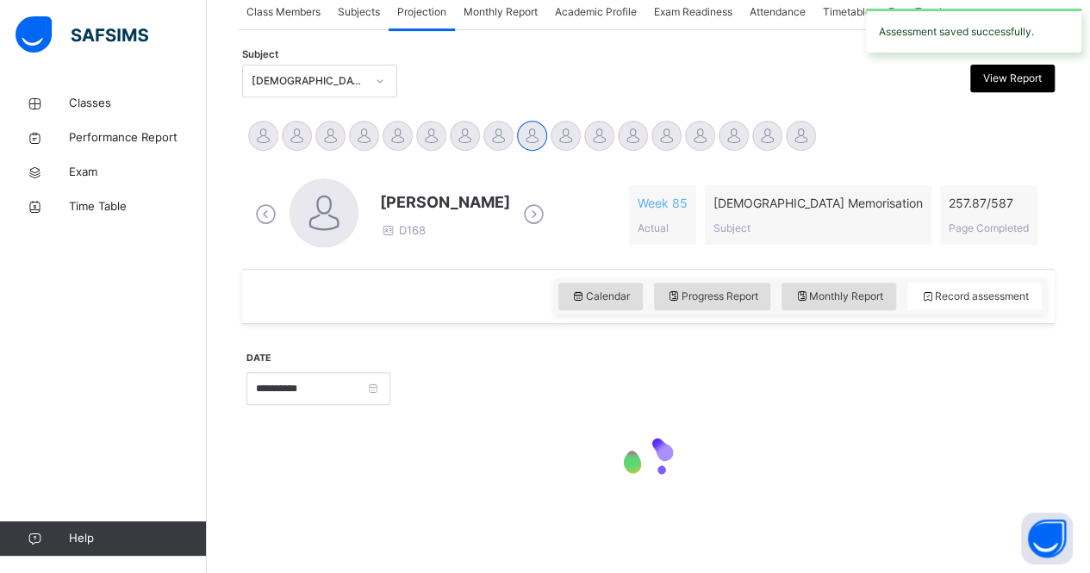
click at [1036, 470] on div at bounding box center [648, 460] width 804 height 73
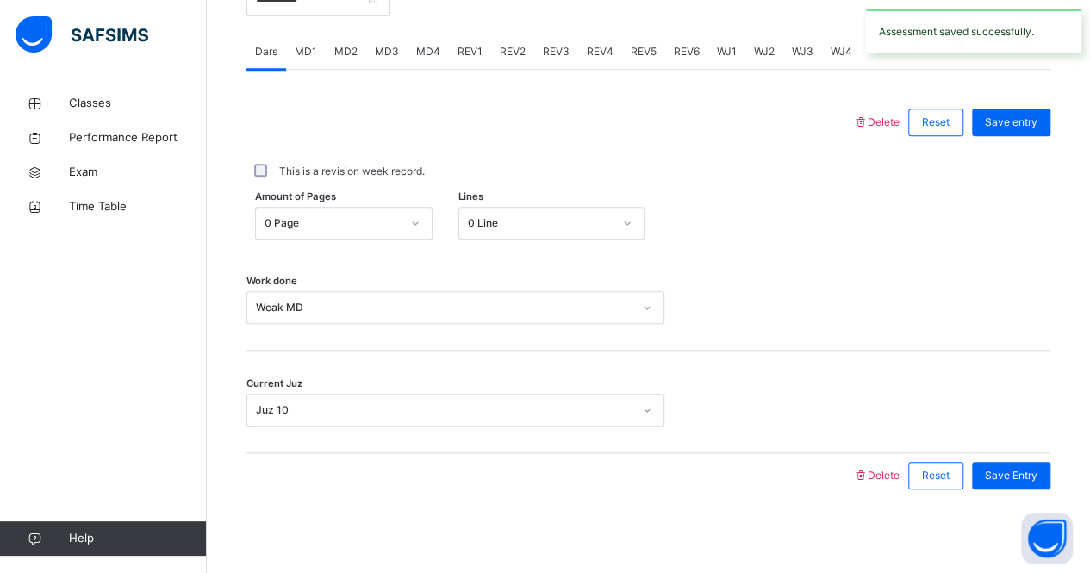
drag, startPoint x: 639, startPoint y: 283, endPoint x: 598, endPoint y: 270, distance: 43.6
click at [598, 270] on div "Work done Weak MD" at bounding box center [648, 299] width 804 height 103
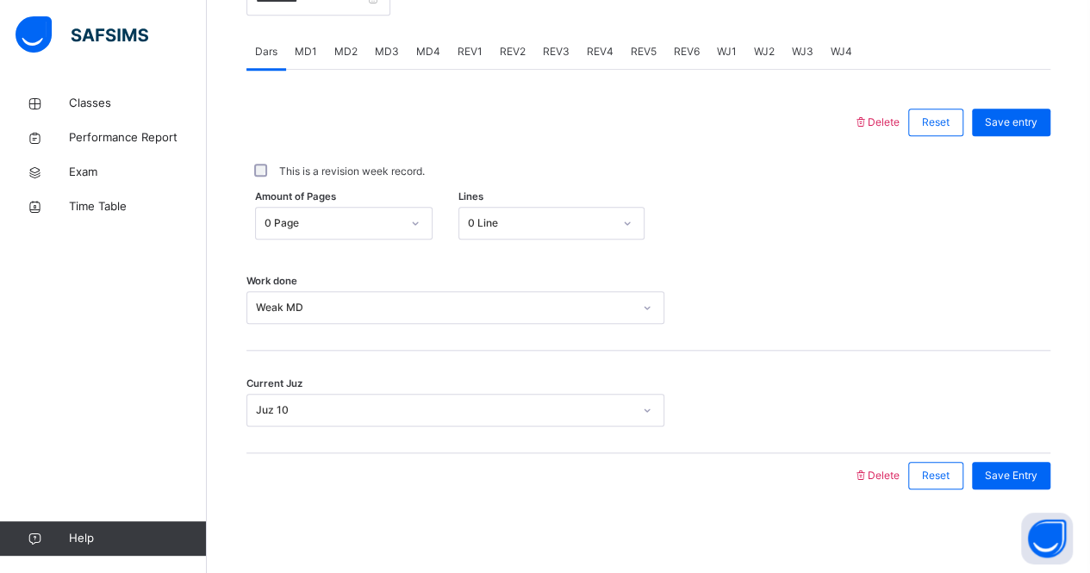
click at [471, 51] on span "REV1" at bounding box center [469, 52] width 25 height 16
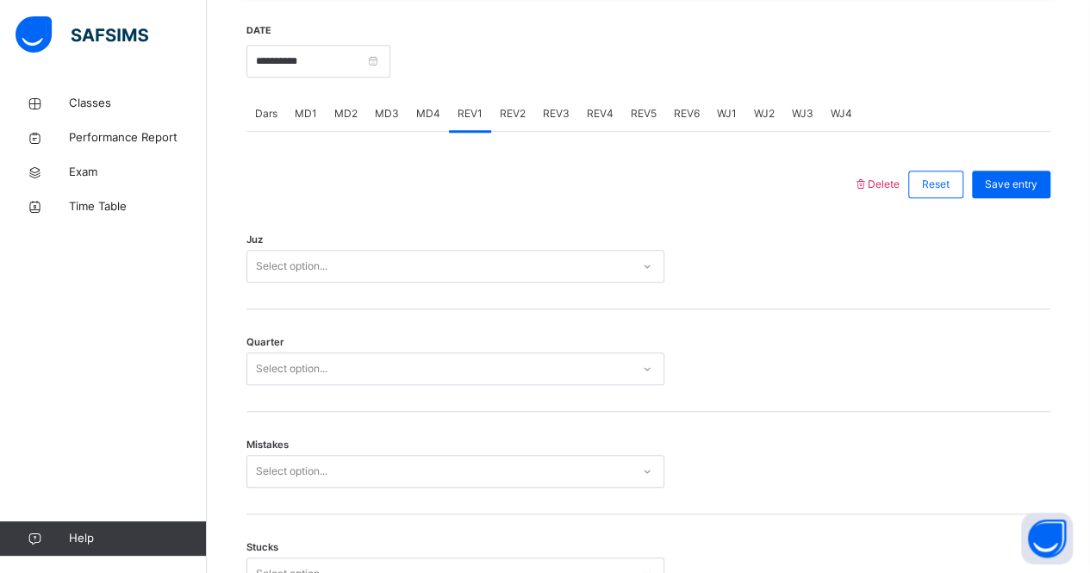
scroll to position [781, 0]
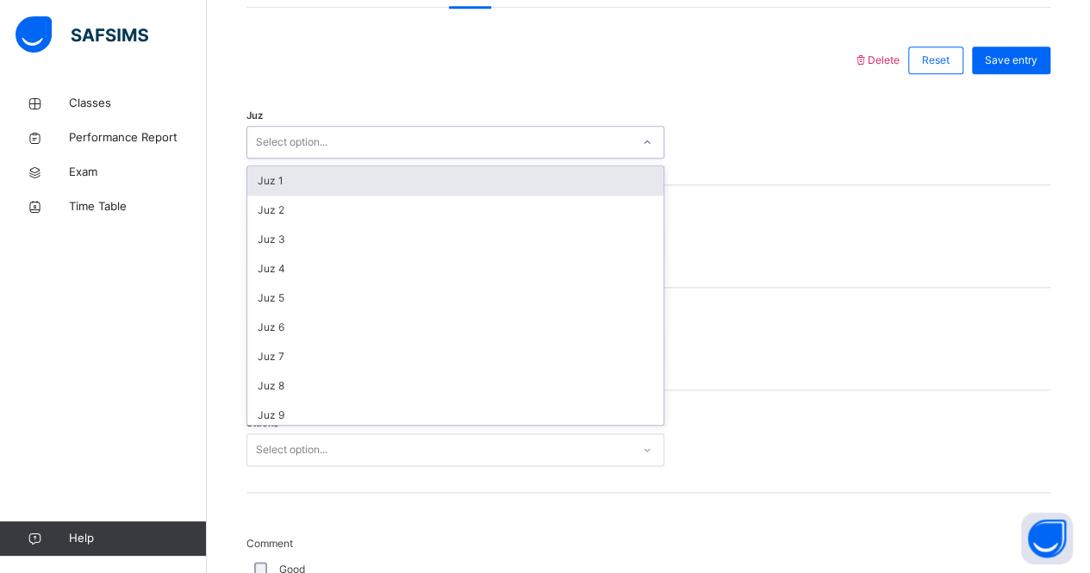
click at [451, 146] on div "Select option..." at bounding box center [438, 142] width 383 height 27
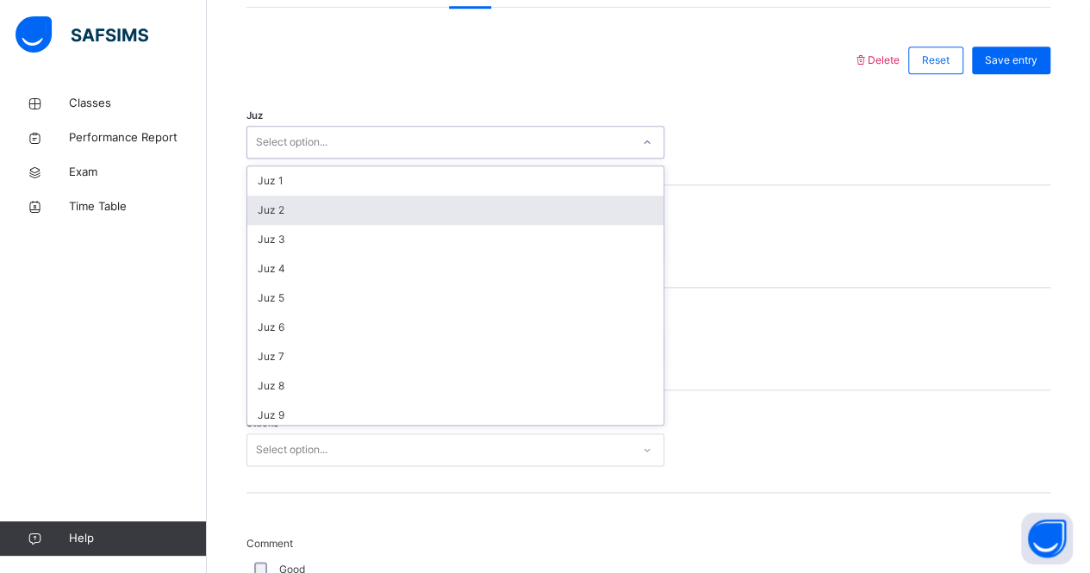
click at [443, 216] on div "Juz 2" at bounding box center [455, 210] width 416 height 29
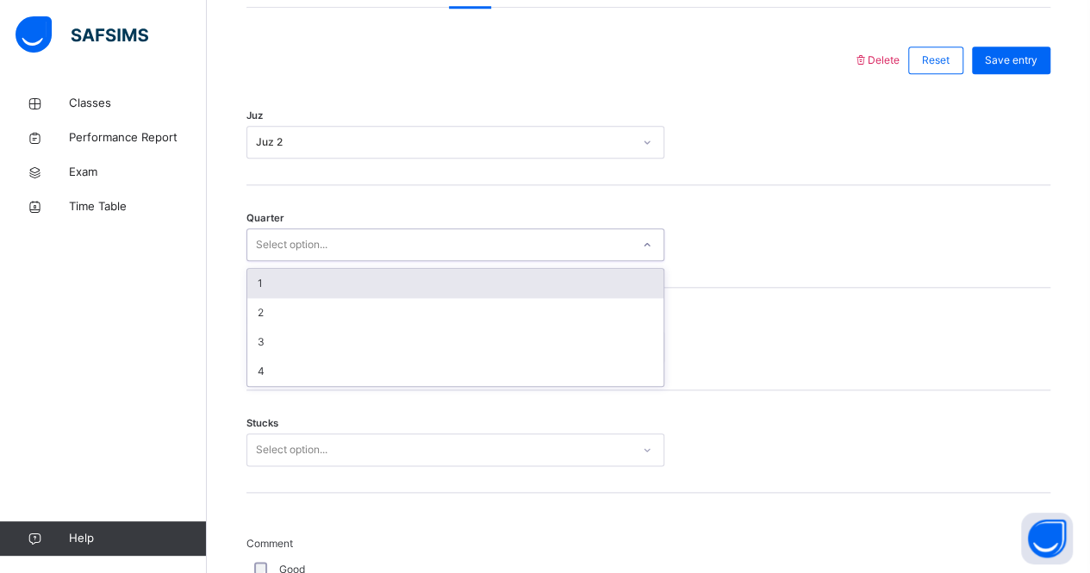
click at [424, 232] on div "Select option..." at bounding box center [438, 245] width 383 height 27
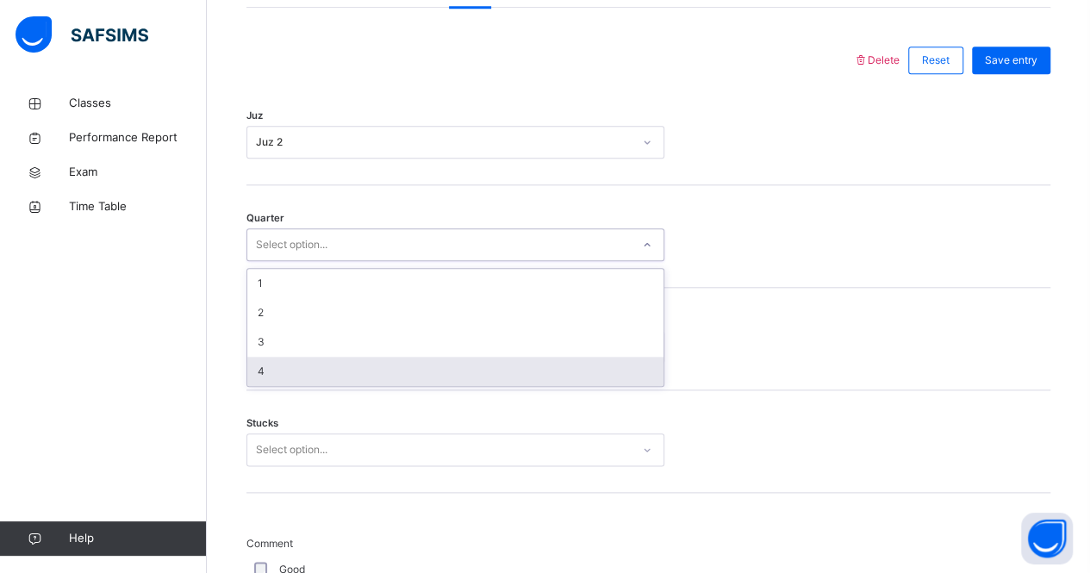
click at [393, 378] on div "4" at bounding box center [455, 371] width 416 height 29
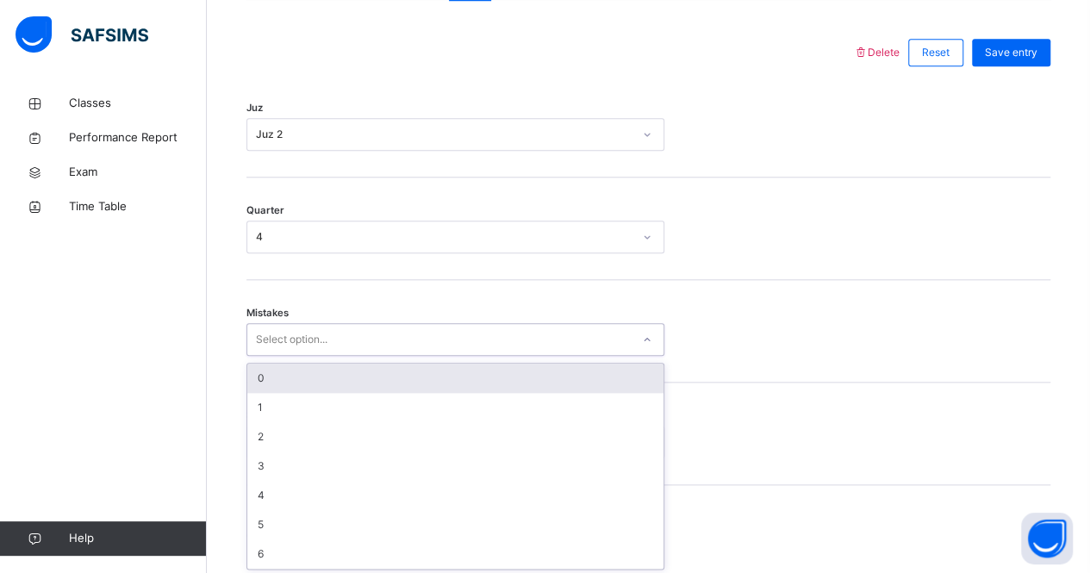
click at [393, 339] on div "Select option..." at bounding box center [438, 340] width 383 height 27
click at [305, 366] on div "0" at bounding box center [455, 377] width 416 height 29
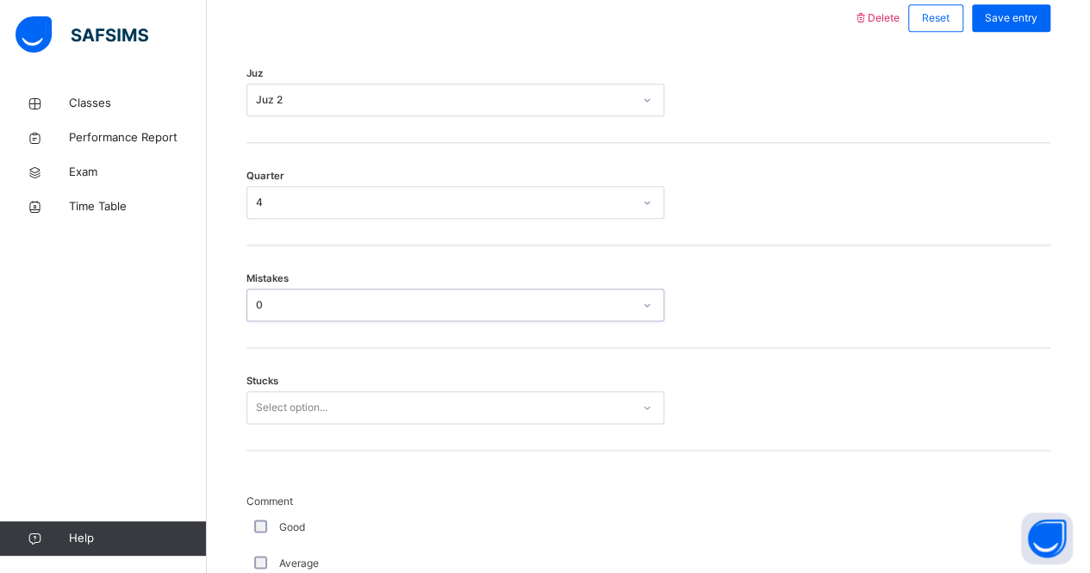
scroll to position [862, 0]
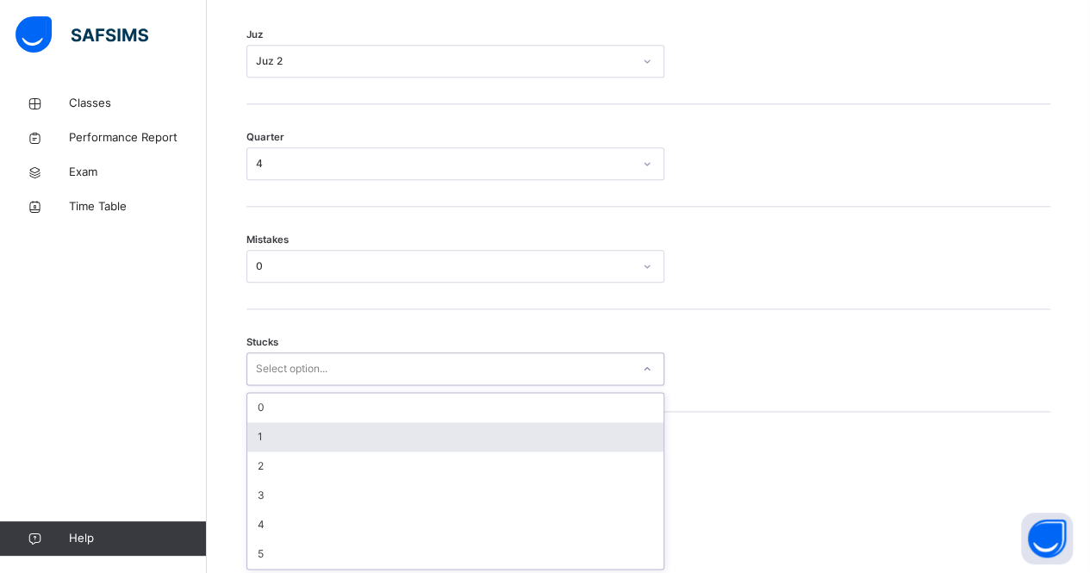
click at [313, 385] on div "option 1 focused, 2 of 6. 6 results available. Use Up and Down to choose option…" at bounding box center [455, 368] width 418 height 33
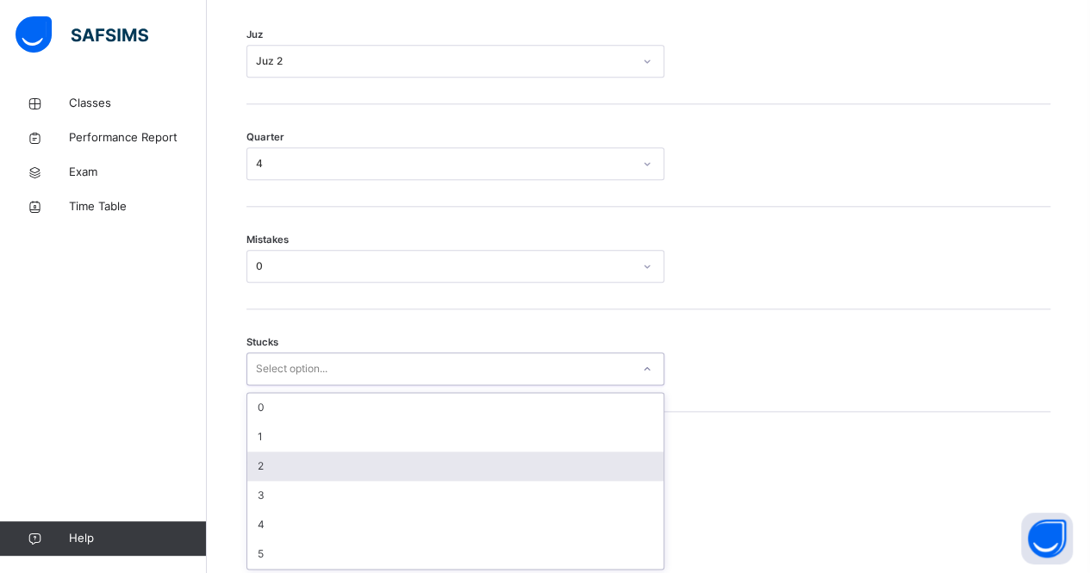
click at [311, 459] on div "2" at bounding box center [455, 465] width 416 height 29
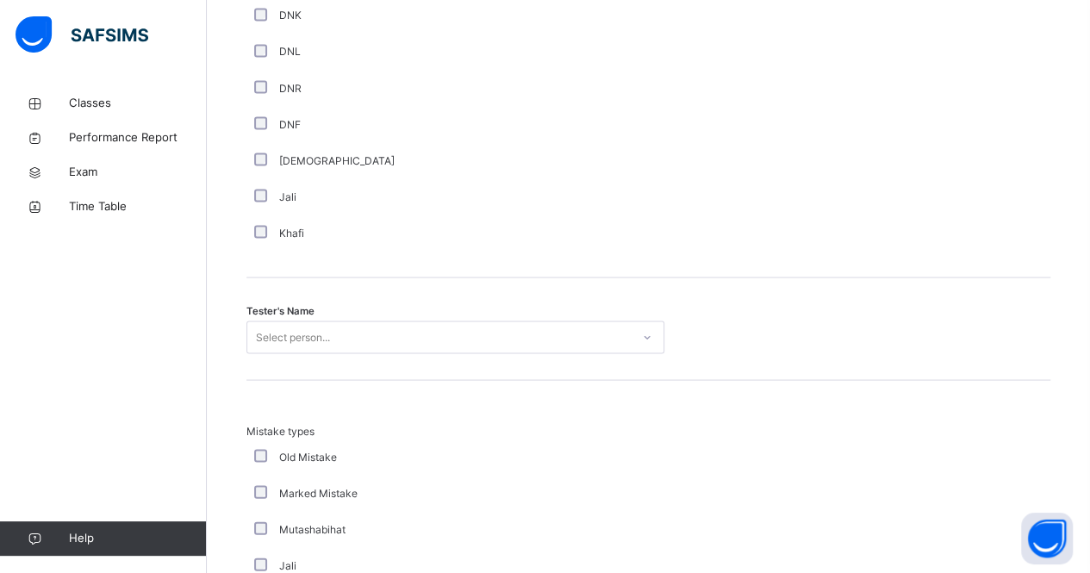
scroll to position [1550, 0]
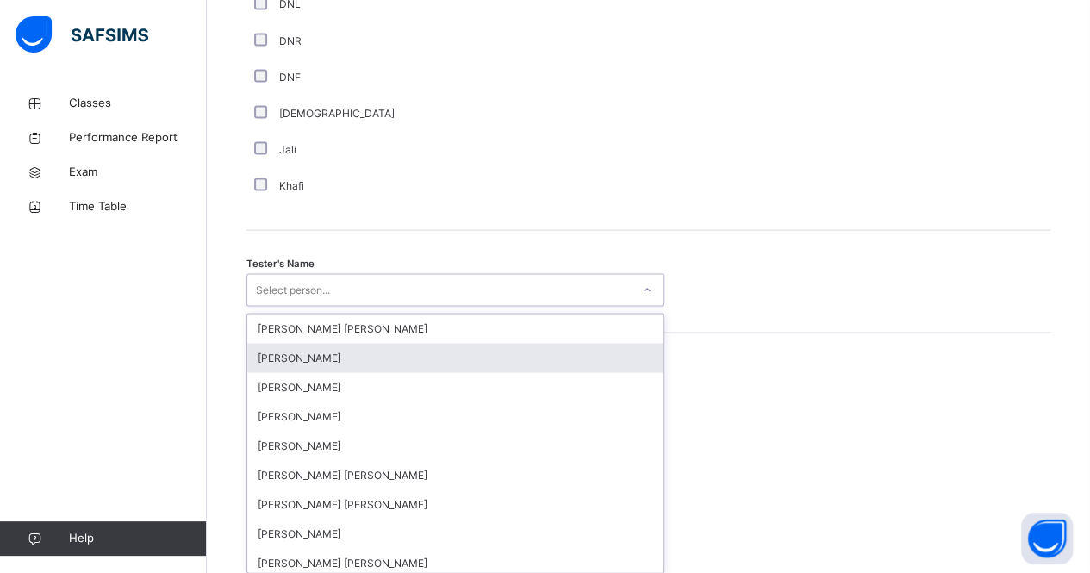
click at [300, 306] on div "option [PERSON_NAME] focused, 2 of 90. 90 results available. Use Up and Down to…" at bounding box center [455, 289] width 418 height 33
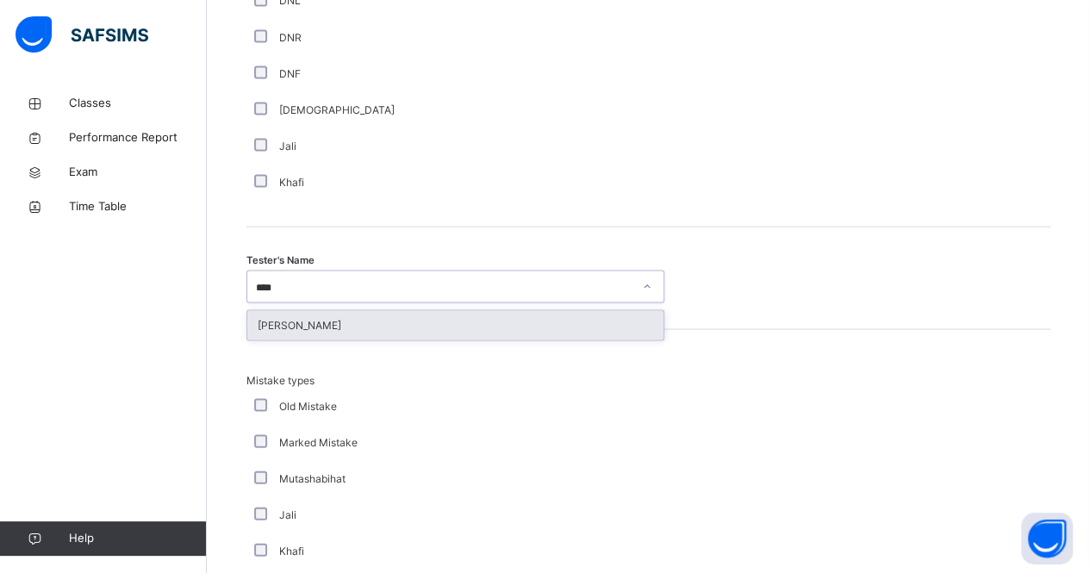
type input "*****"
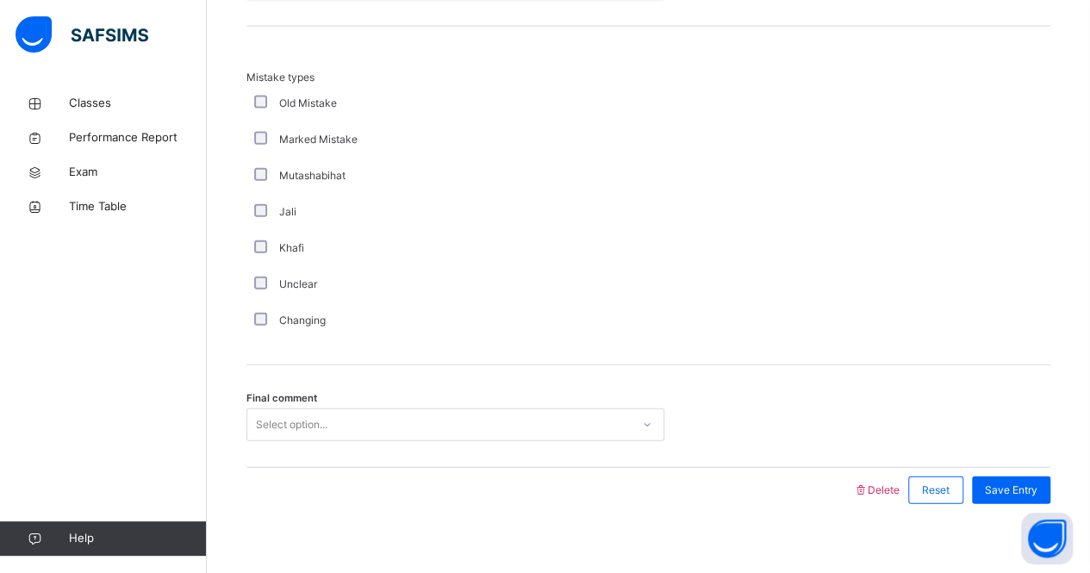
scroll to position [1918, 0]
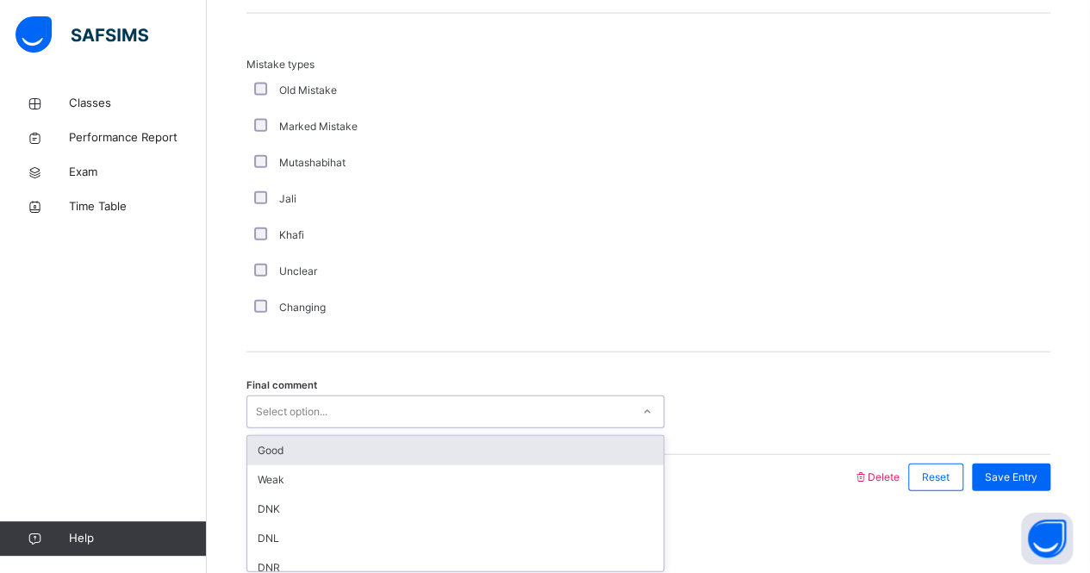
click at [358, 408] on div "Select option..." at bounding box center [438, 412] width 383 height 27
click at [345, 445] on div "Good" at bounding box center [455, 450] width 416 height 29
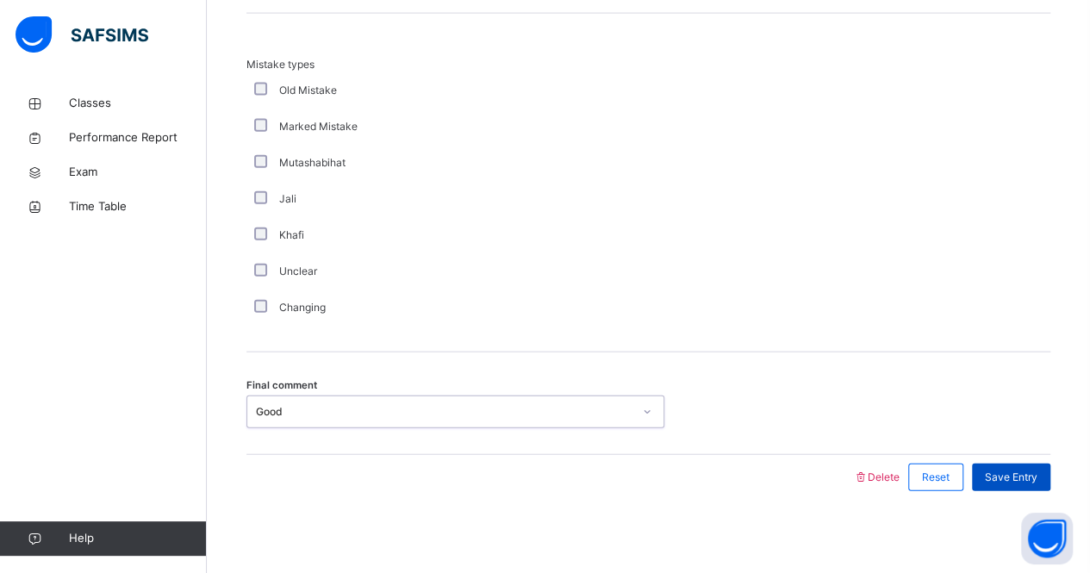
click at [1011, 471] on span "Save Entry" at bounding box center [1011, 478] width 53 height 16
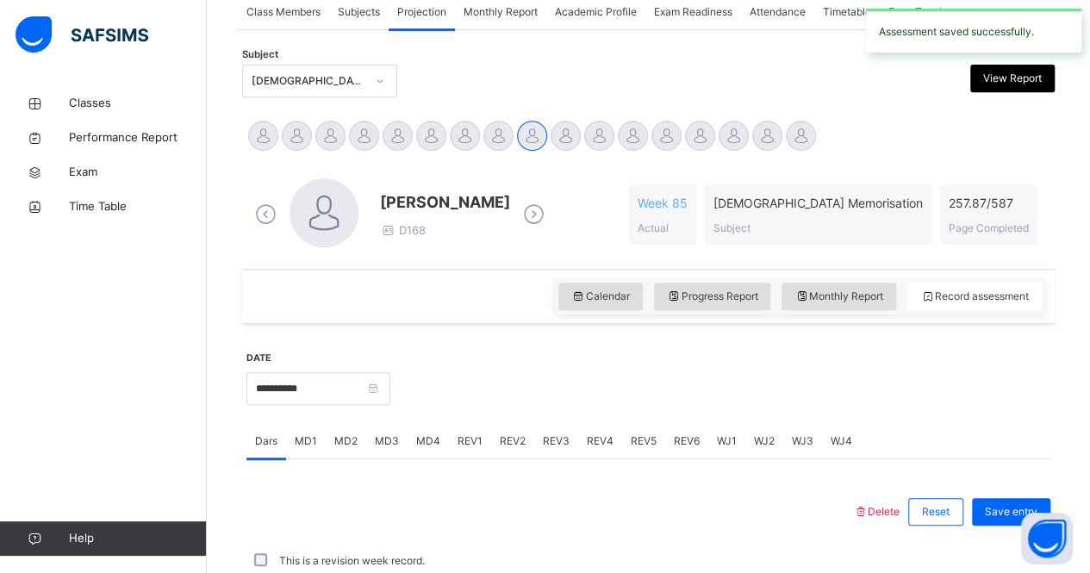
scroll to position [719, 0]
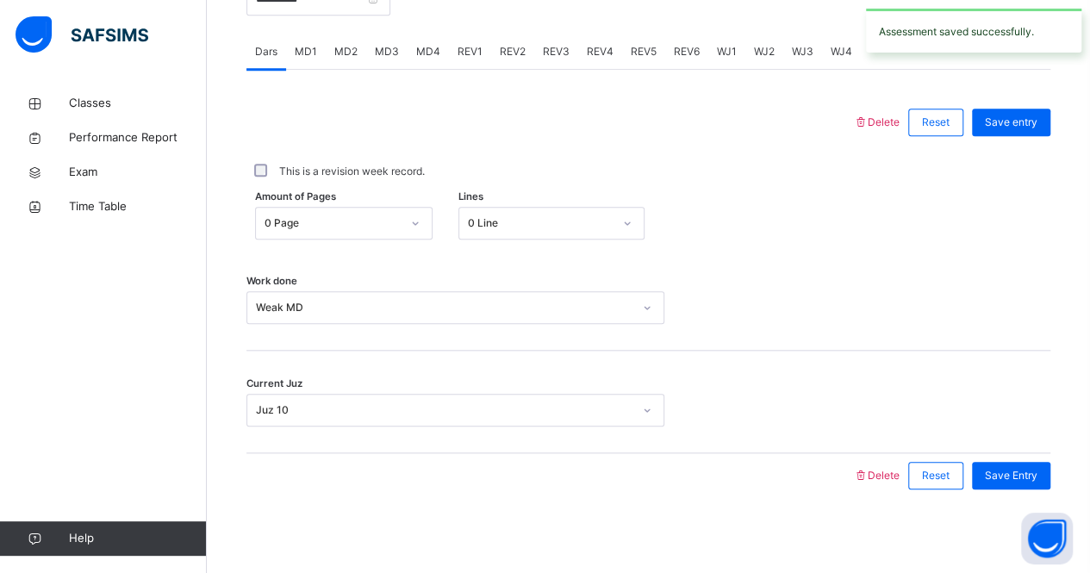
click at [503, 44] on span "REV2" at bounding box center [513, 52] width 26 height 16
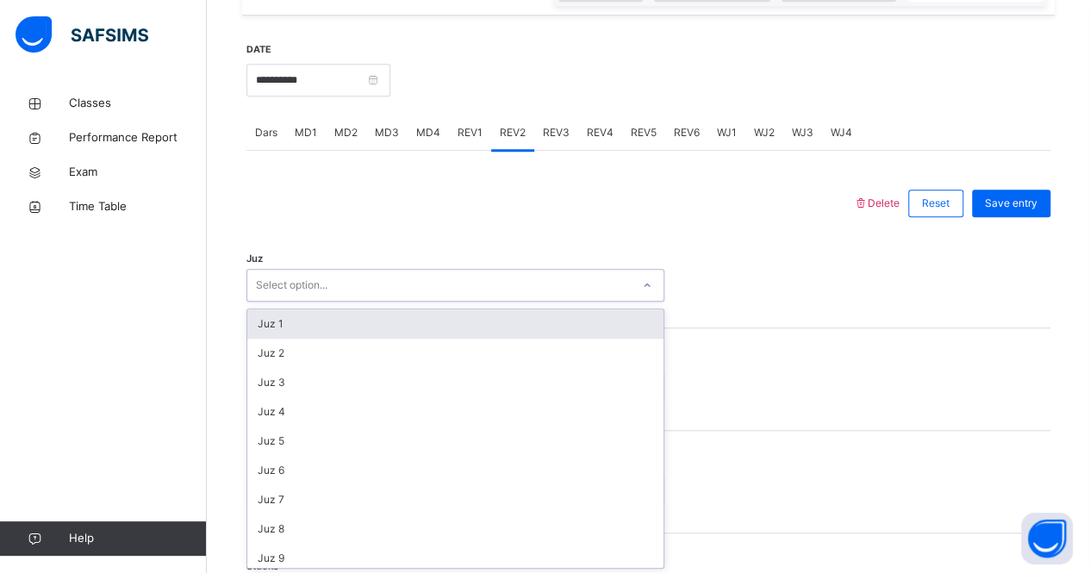
click at [398, 292] on div "Select option..." at bounding box center [438, 285] width 383 height 27
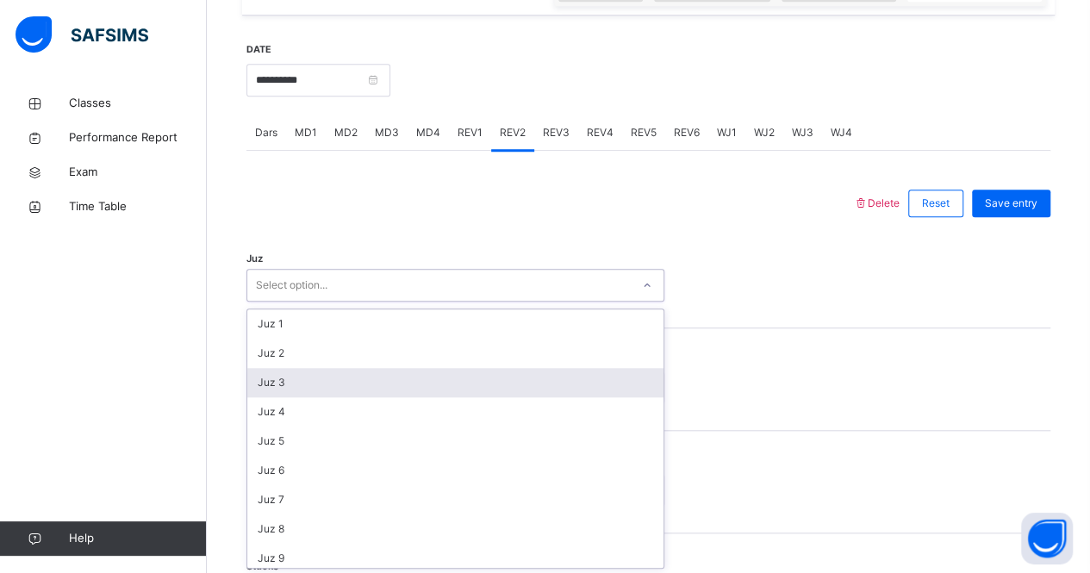
click at [376, 382] on div "Juz 3" at bounding box center [455, 382] width 416 height 29
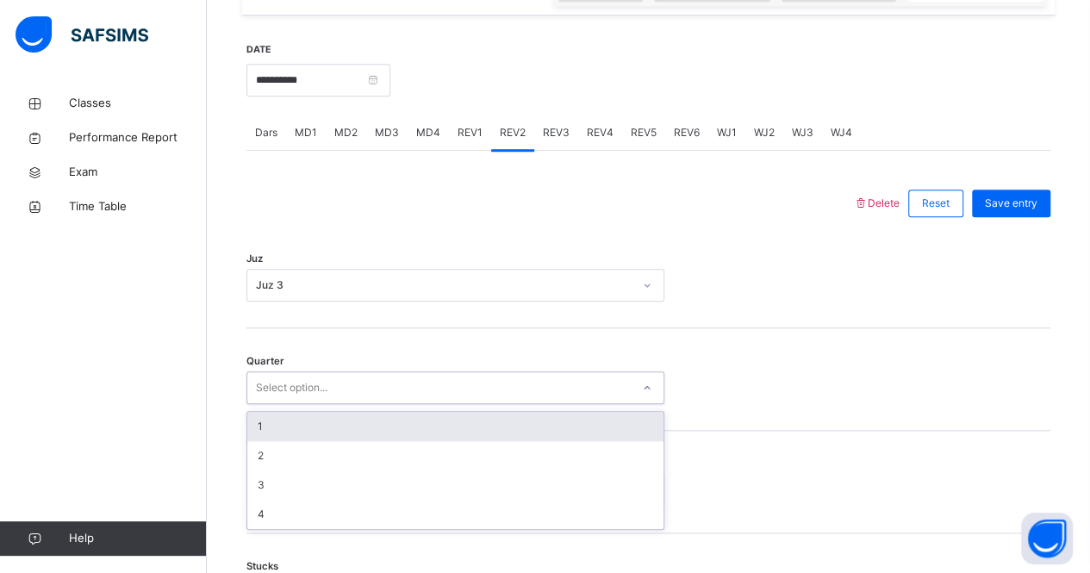
click at [368, 378] on div "Select option..." at bounding box center [438, 388] width 383 height 27
click at [297, 426] on div "1" at bounding box center [455, 426] width 416 height 29
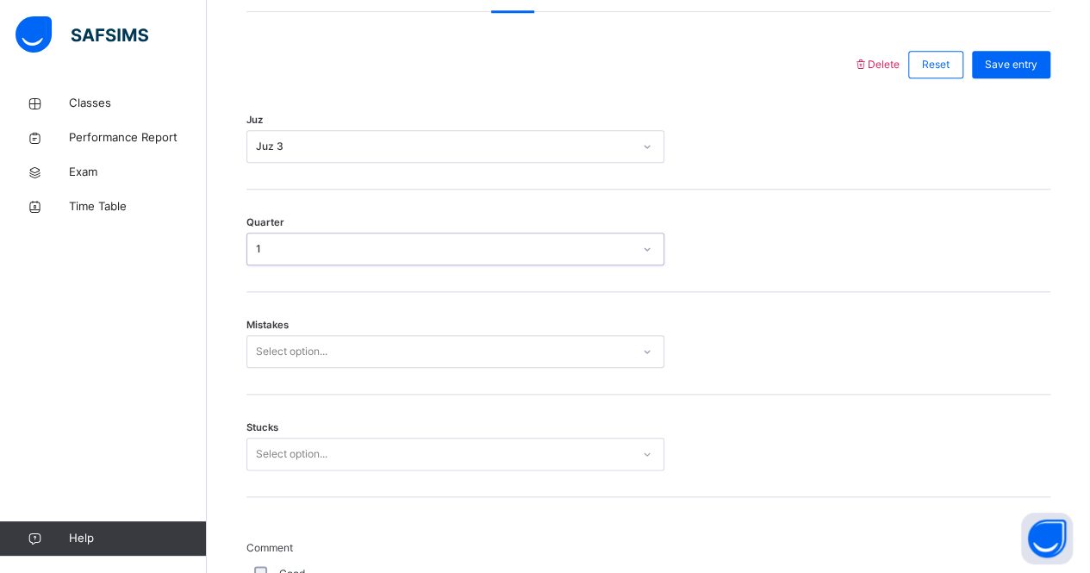
click at [291, 368] on div "Select option..." at bounding box center [455, 351] width 418 height 33
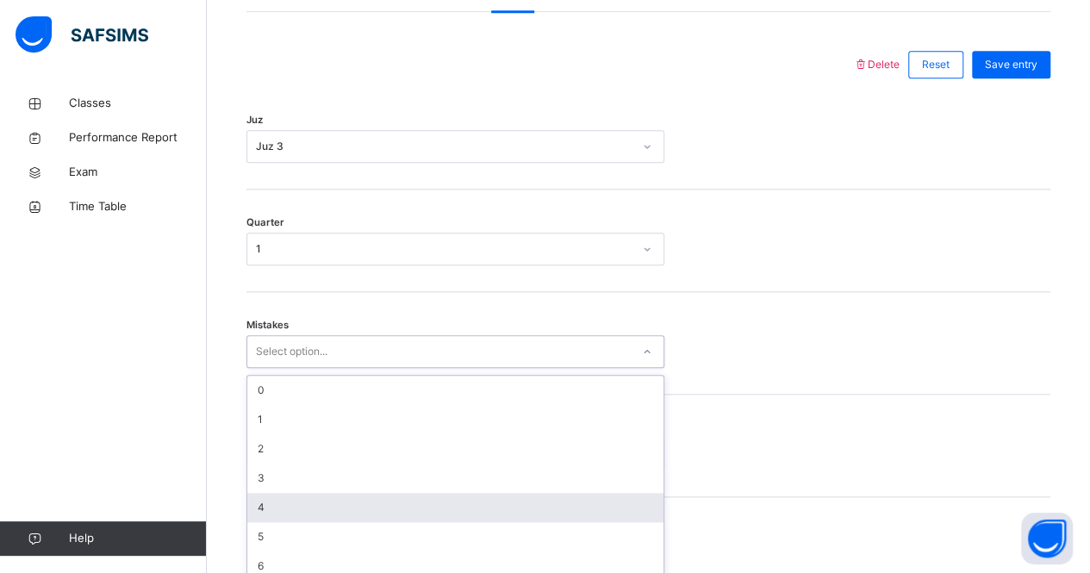
scroll to position [789, 0]
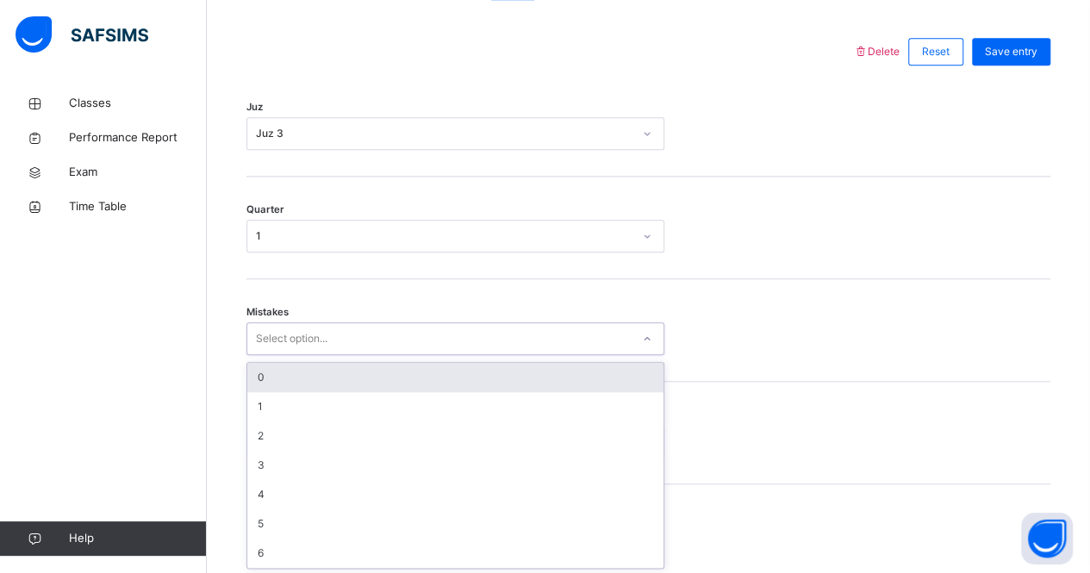
click at [347, 375] on div "0" at bounding box center [455, 377] width 416 height 29
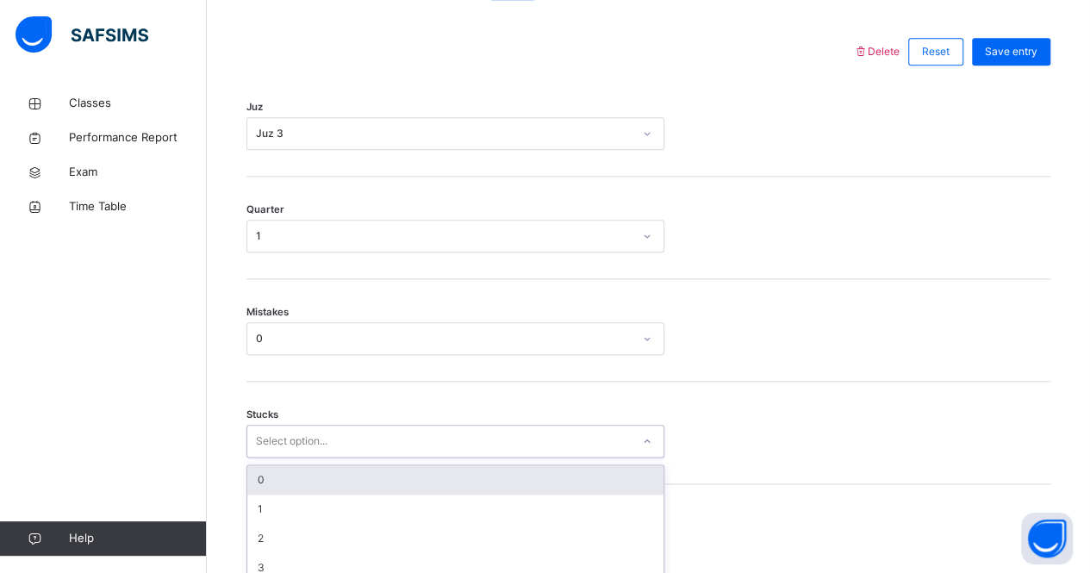
scroll to position [862, 0]
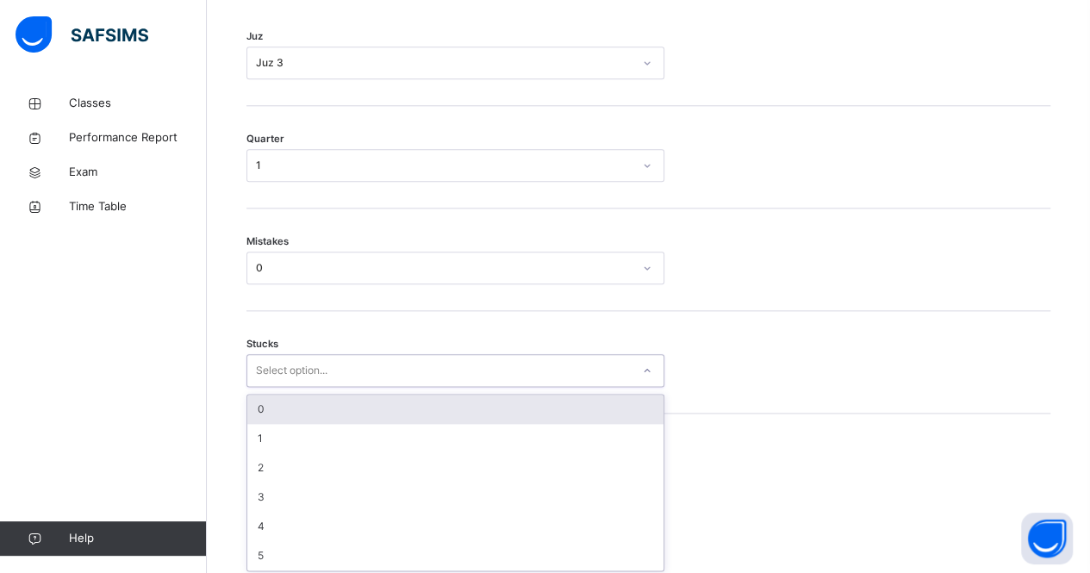
click at [327, 387] on div "option 0 focused, 1 of 6. 6 results available. Use Up and Down to choose option…" at bounding box center [455, 370] width 418 height 33
click at [331, 414] on div "0" at bounding box center [455, 407] width 416 height 29
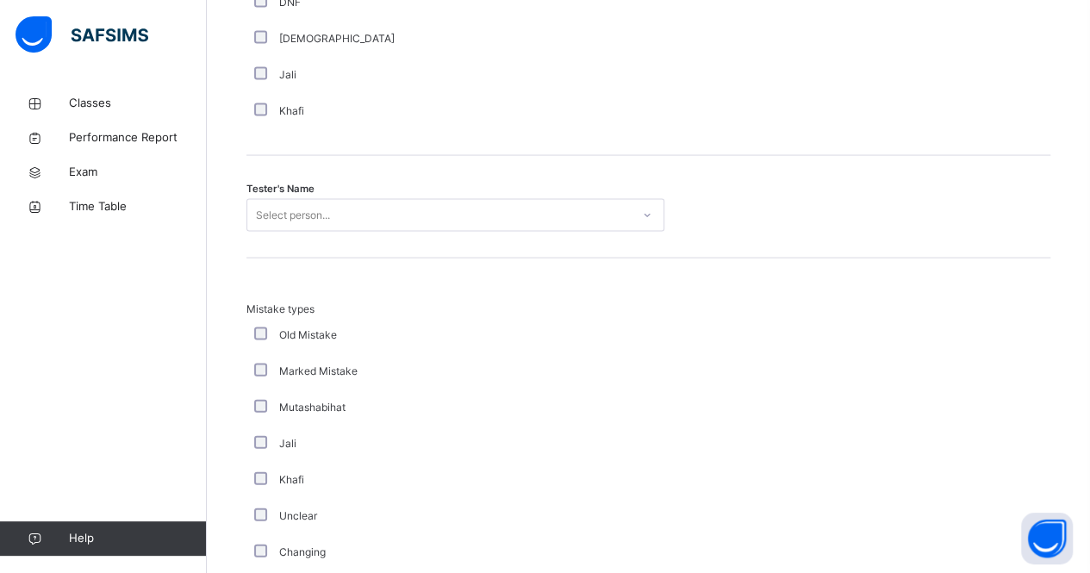
scroll to position [1669, 0]
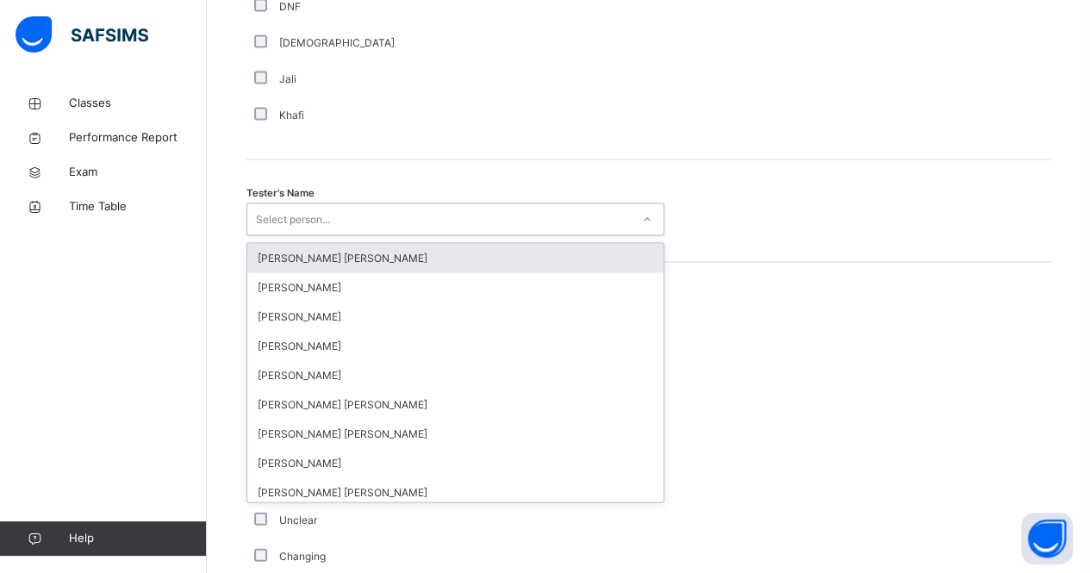
click at [341, 207] on div "Select person..." at bounding box center [438, 220] width 383 height 27
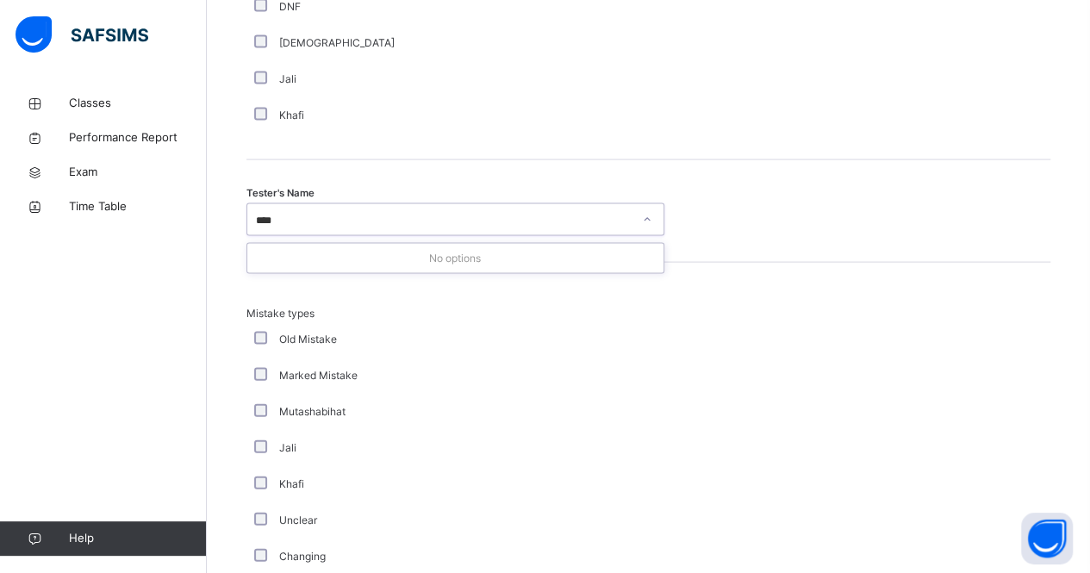
type input "***"
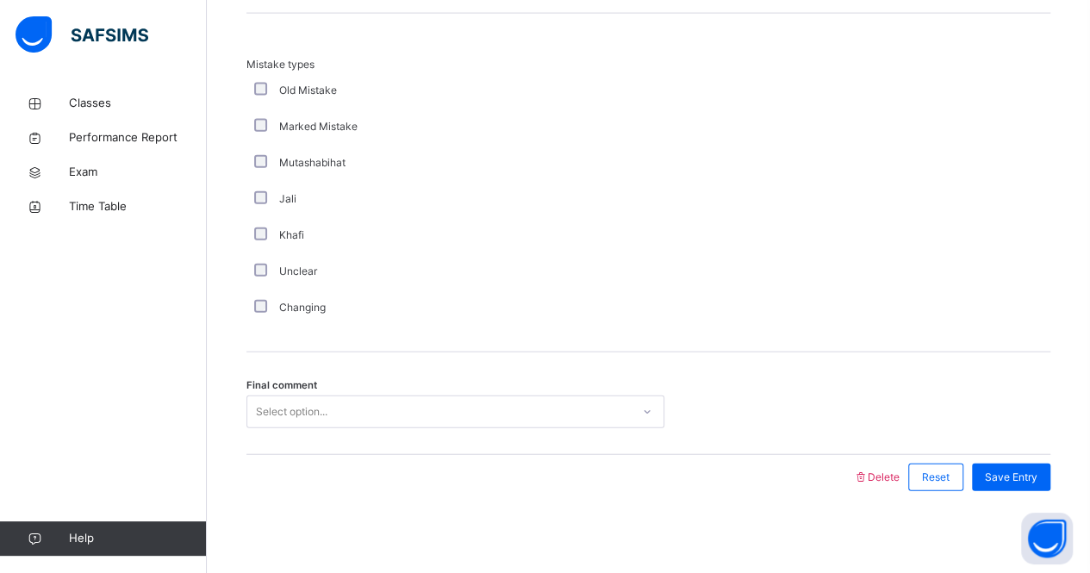
click at [319, 404] on div "Select option..." at bounding box center [292, 411] width 72 height 33
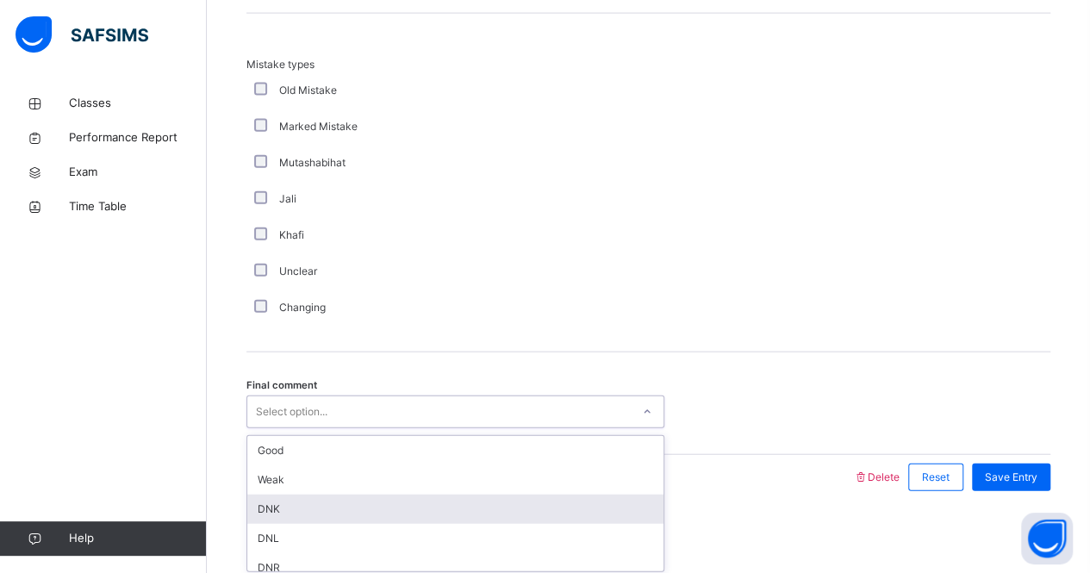
click at [286, 509] on div "DNK" at bounding box center [455, 509] width 416 height 29
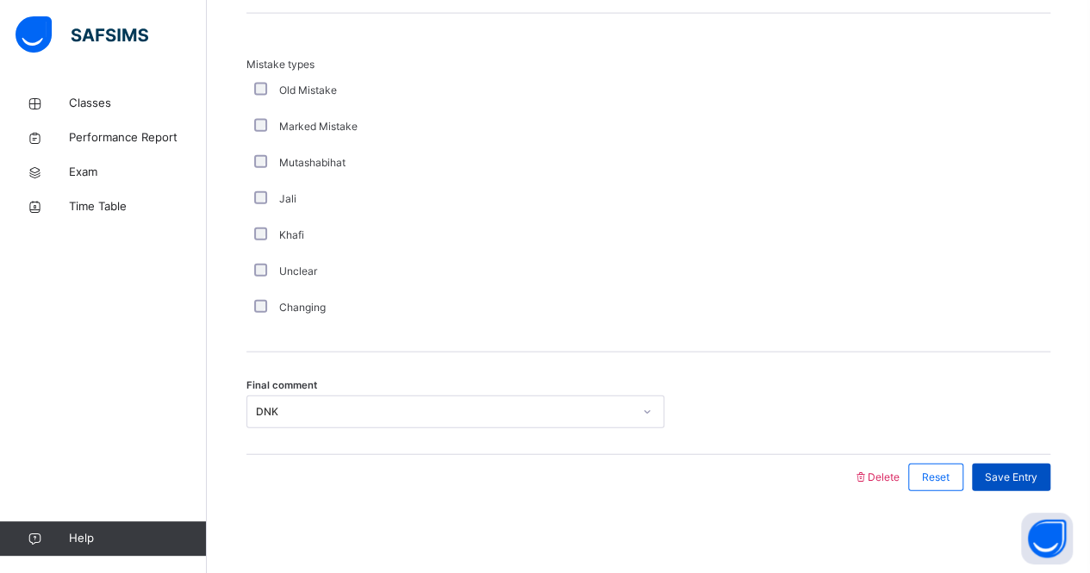
click at [1037, 470] on span "Save Entry" at bounding box center [1011, 478] width 53 height 16
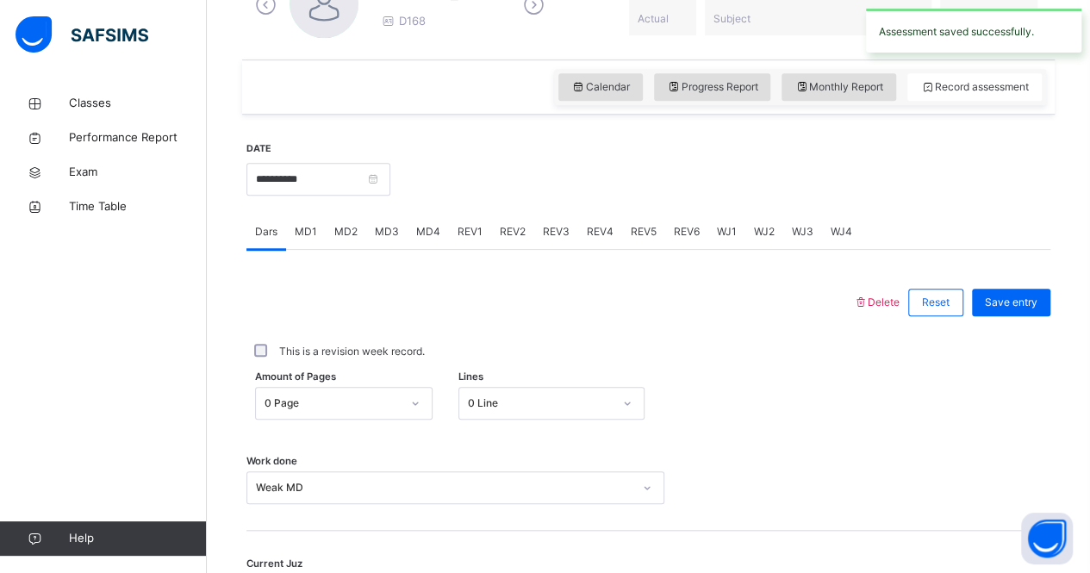
scroll to position [543, 0]
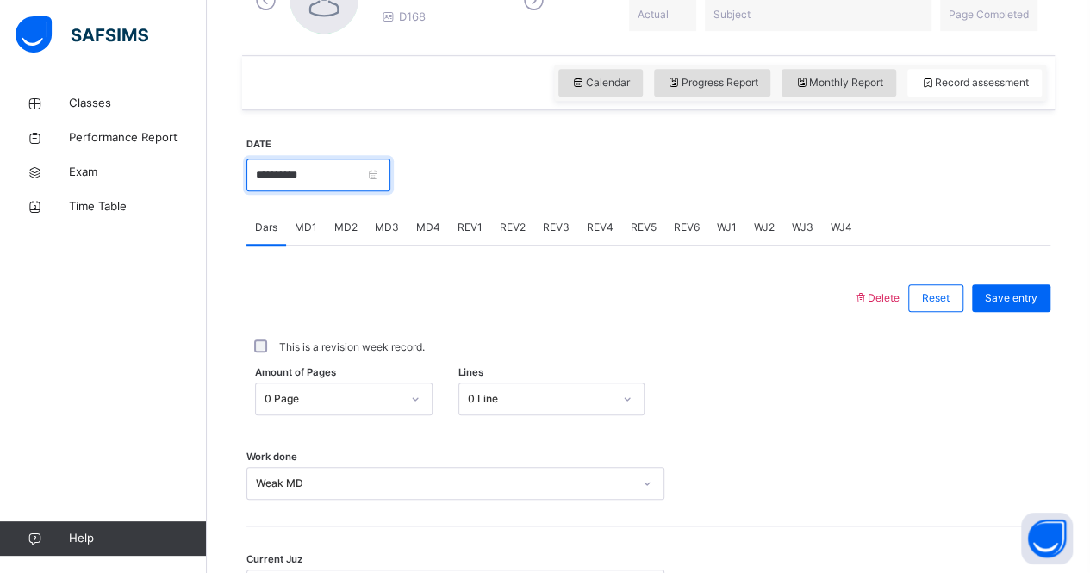
click at [300, 172] on input "**********" at bounding box center [318, 175] width 144 height 33
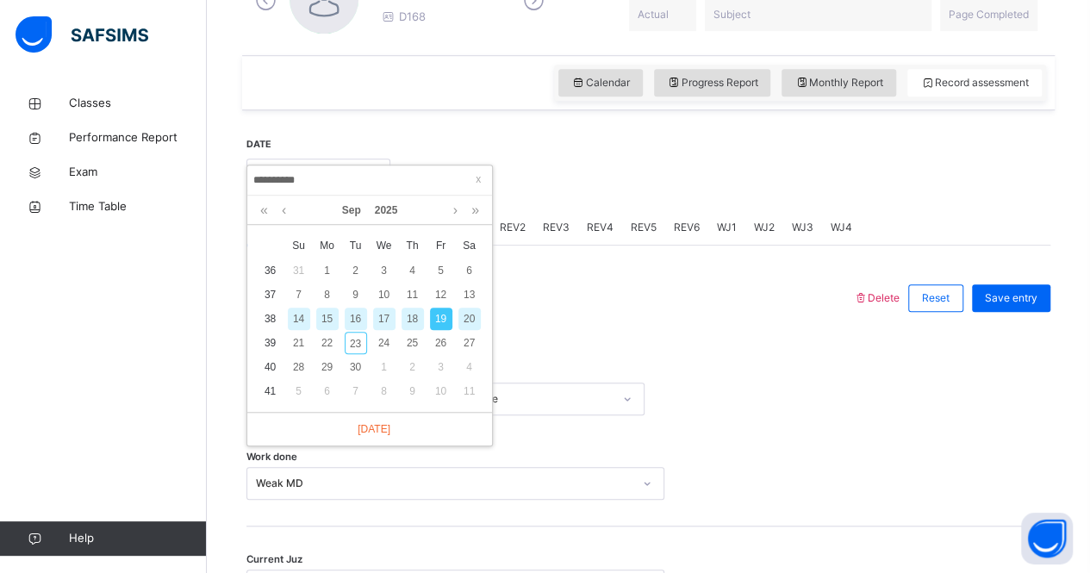
click at [407, 313] on div "18" at bounding box center [412, 319] width 22 height 22
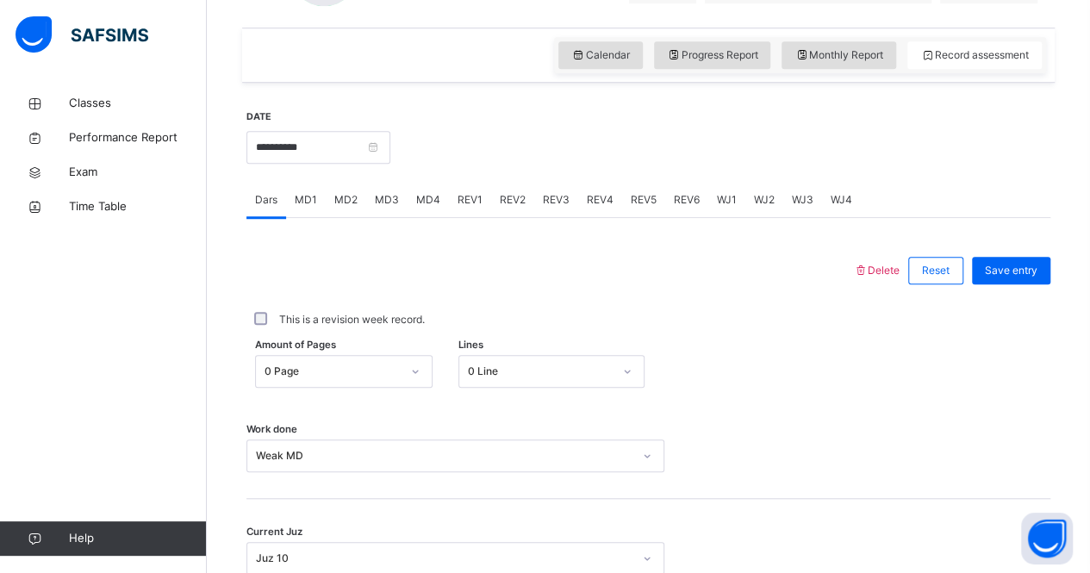
scroll to position [572, 0]
click at [331, 154] on input "**********" at bounding box center [318, 145] width 144 height 33
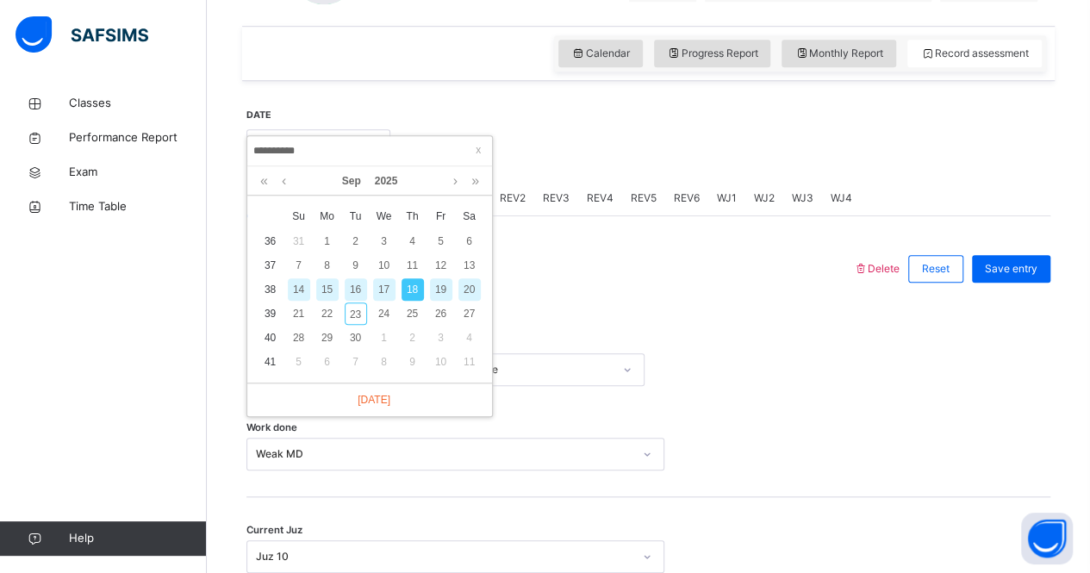
click at [436, 289] on div "19" at bounding box center [441, 289] width 22 height 22
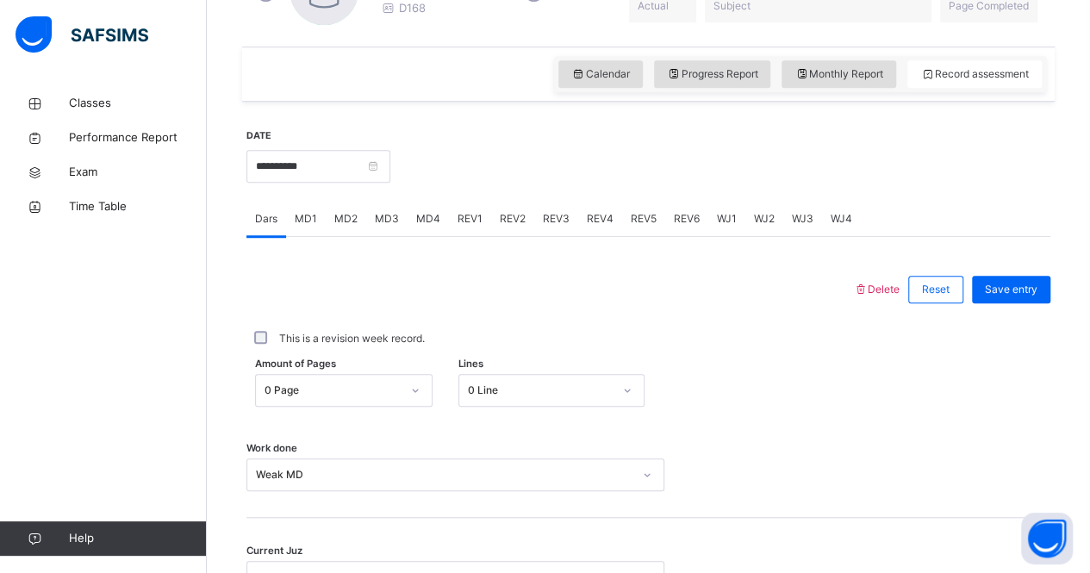
scroll to position [551, 0]
click at [372, 166] on input "**********" at bounding box center [318, 167] width 144 height 33
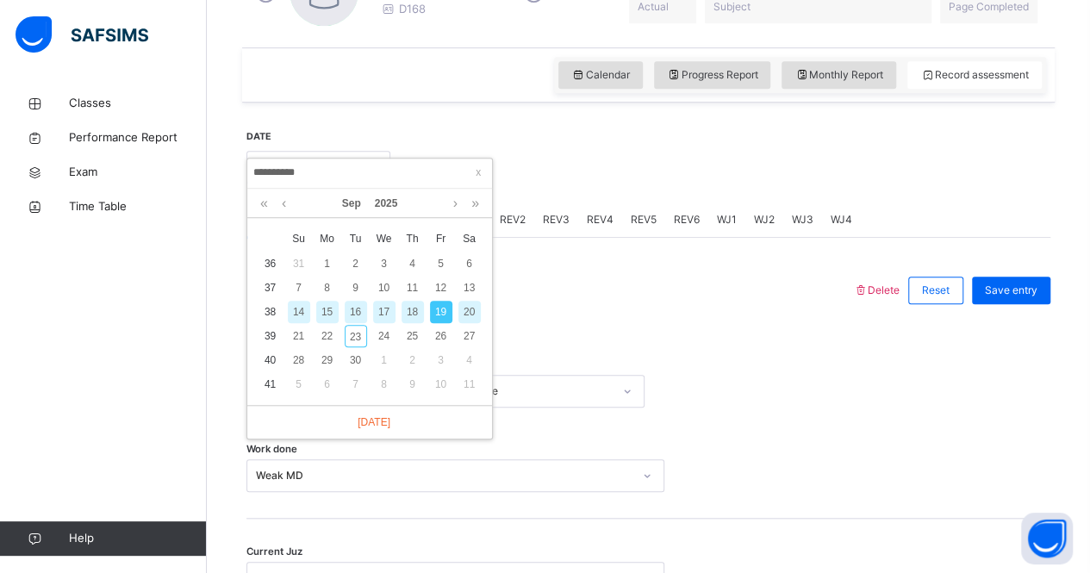
click at [408, 308] on div "18" at bounding box center [412, 312] width 22 height 22
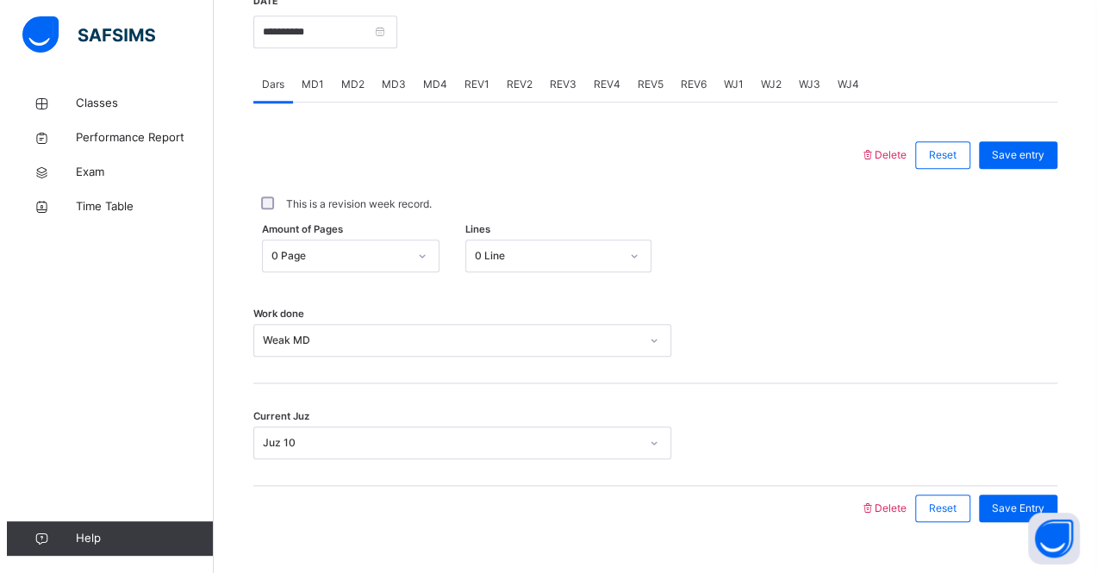
scroll to position [688, 0]
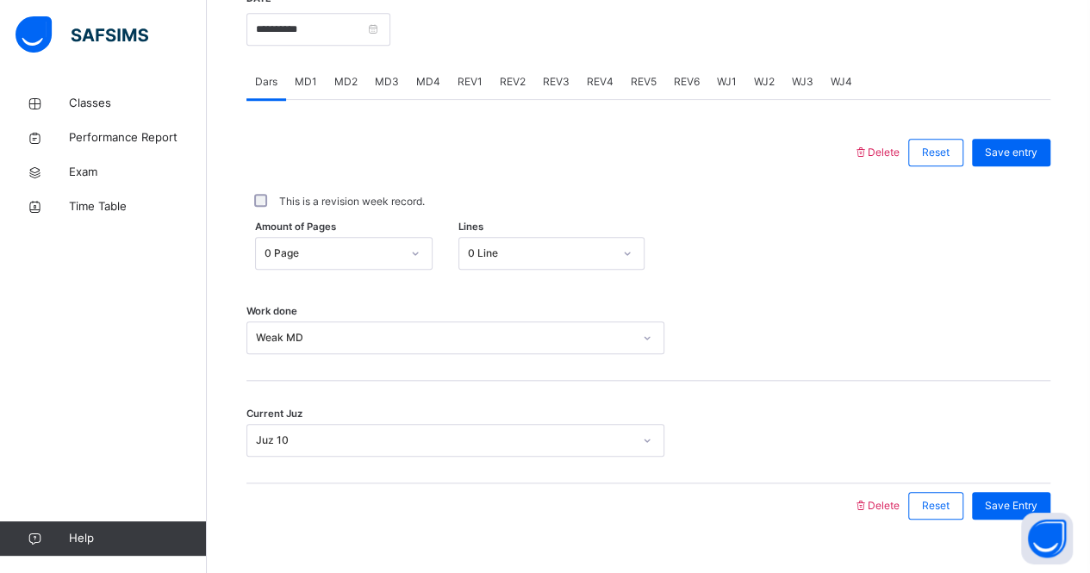
click at [891, 151] on span "Delete" at bounding box center [876, 152] width 47 height 13
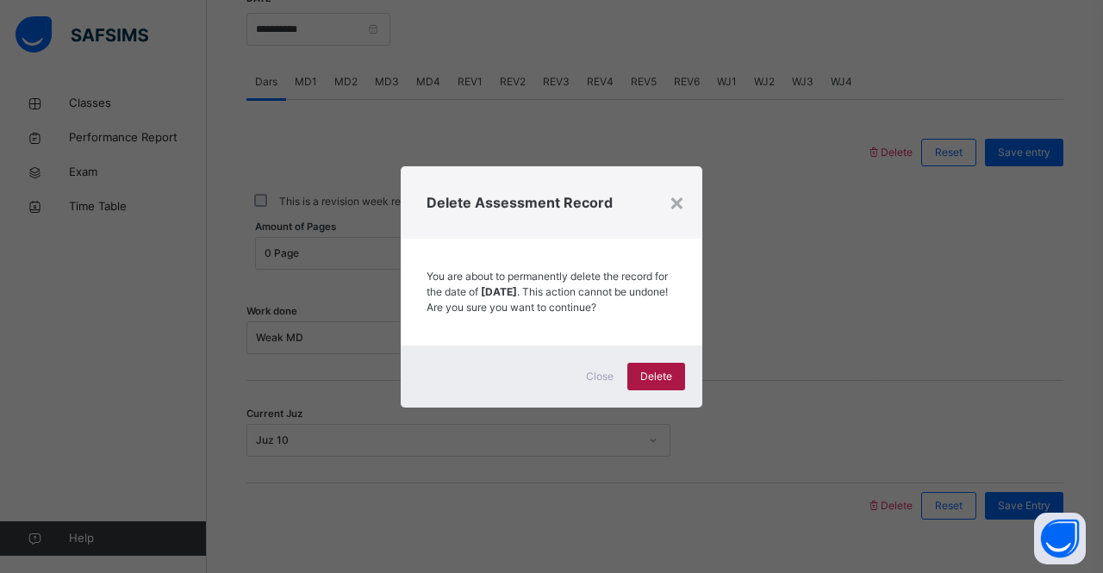
click at [658, 384] on span "Delete" at bounding box center [656, 377] width 32 height 16
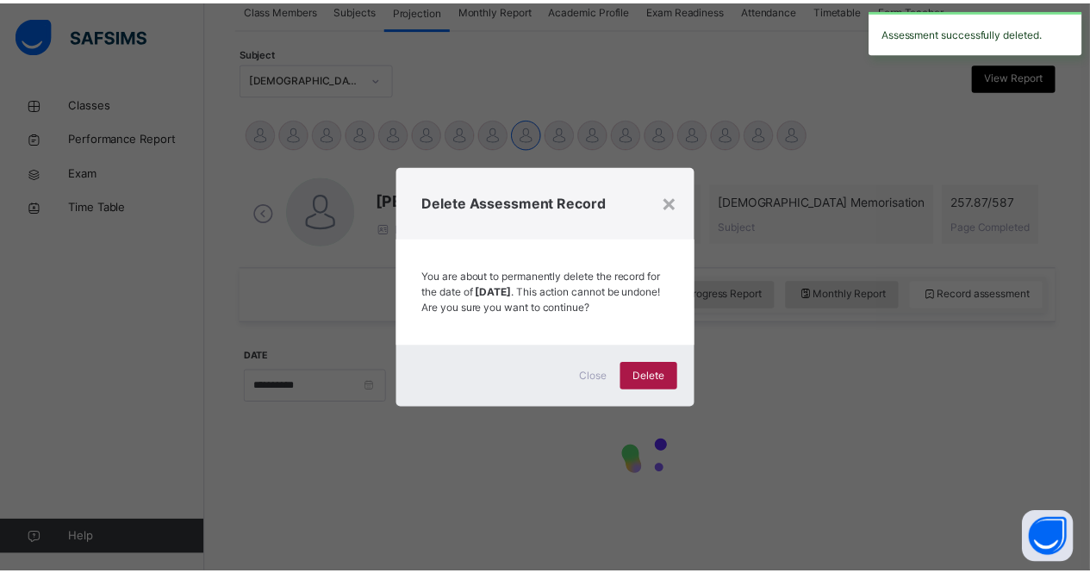
scroll to position [329, 0]
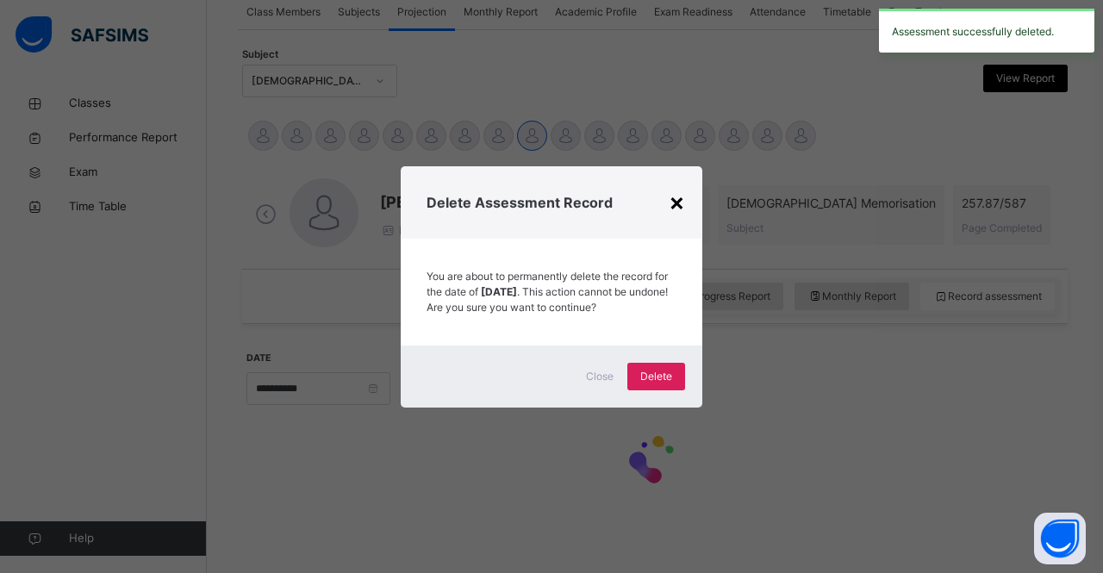
click at [676, 191] on div "×" at bounding box center [677, 202] width 16 height 36
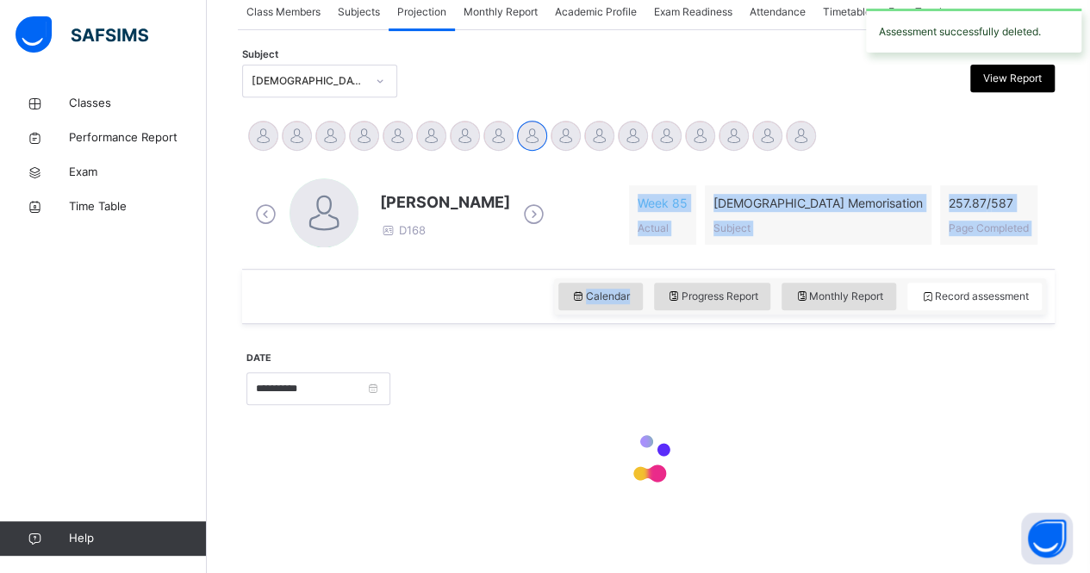
click at [505, 320] on div "**********" at bounding box center [648, 318] width 812 height 417
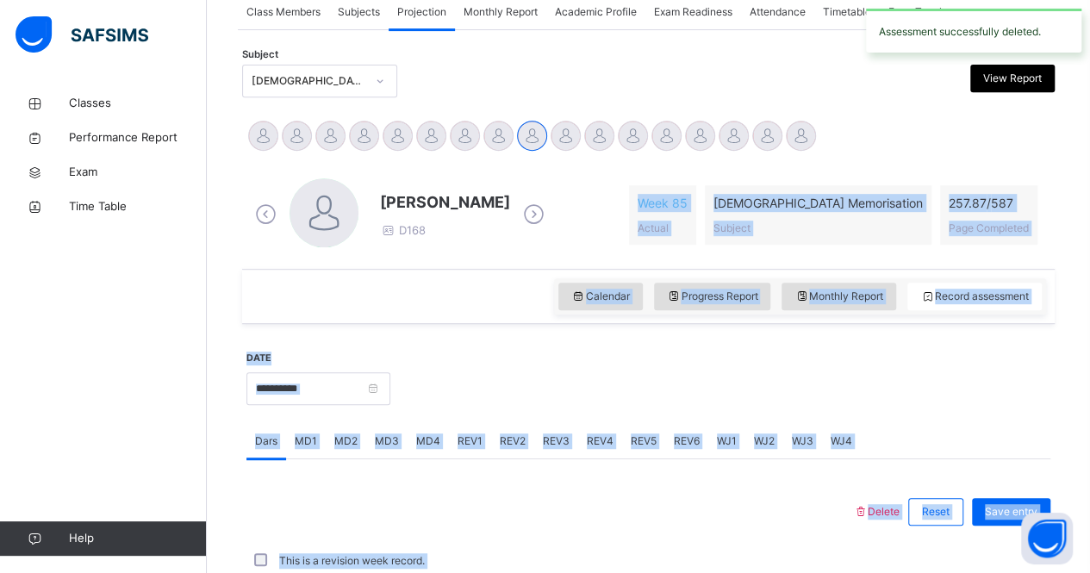
scroll to position [688, 0]
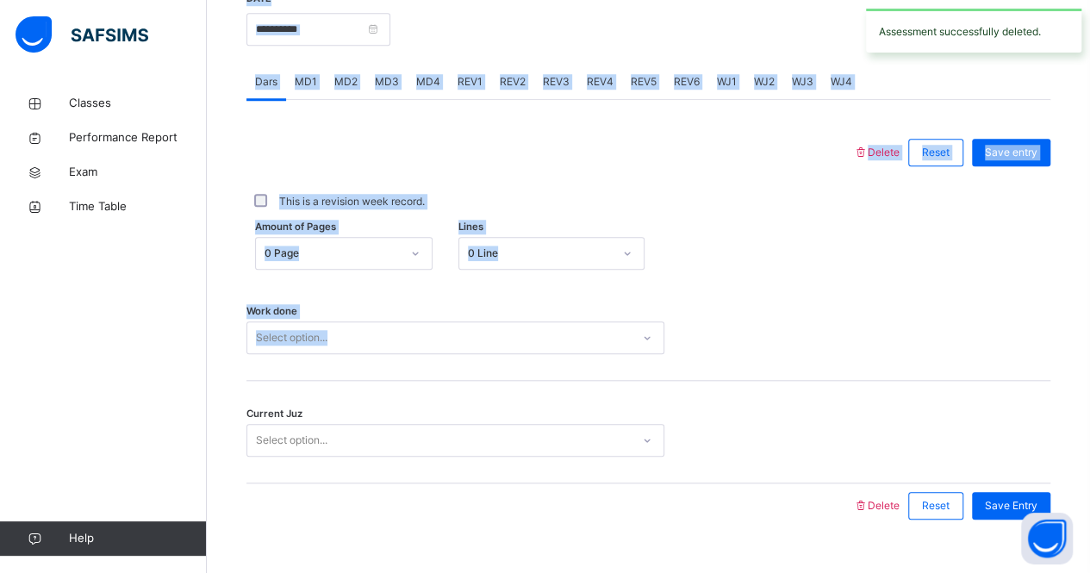
click at [793, 322] on div "Work done Select option..." at bounding box center [648, 337] width 804 height 33
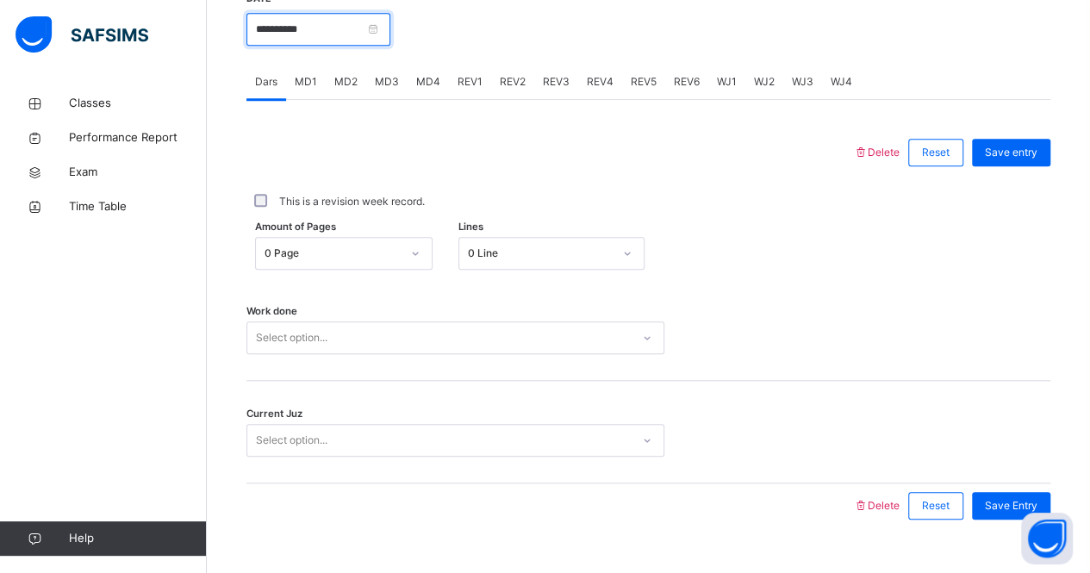
click at [307, 28] on input "**********" at bounding box center [318, 29] width 144 height 33
click at [544, 134] on div at bounding box center [549, 152] width 589 height 45
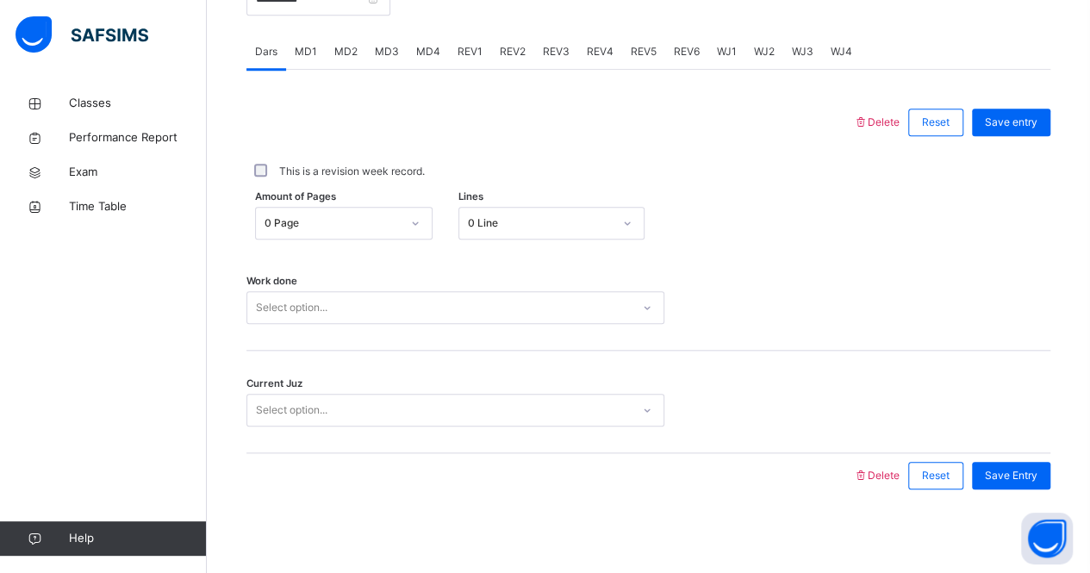
click at [476, 323] on div "Work done Select option..." at bounding box center [648, 299] width 804 height 103
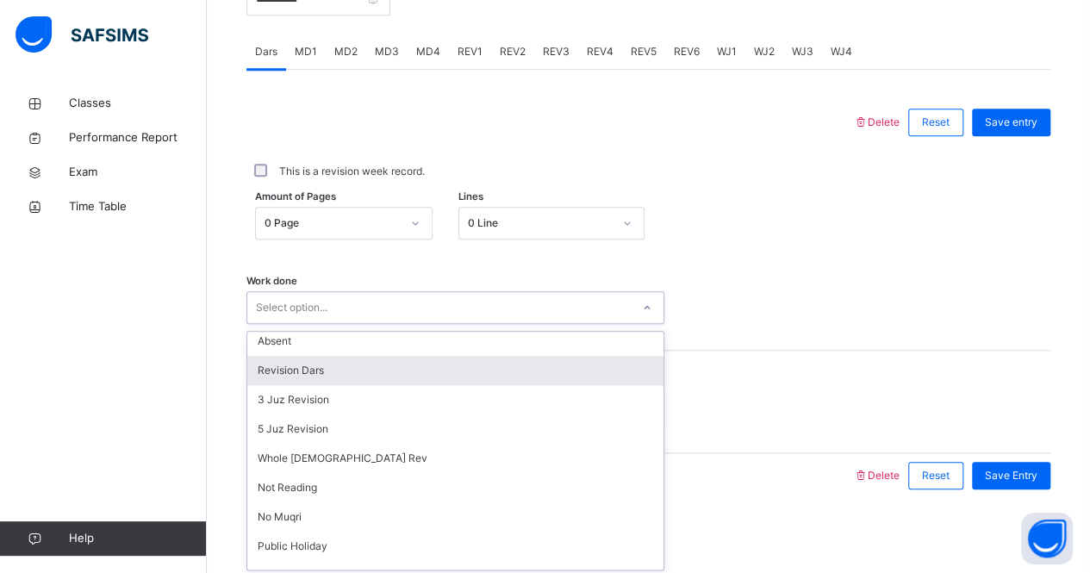
scroll to position [231, 0]
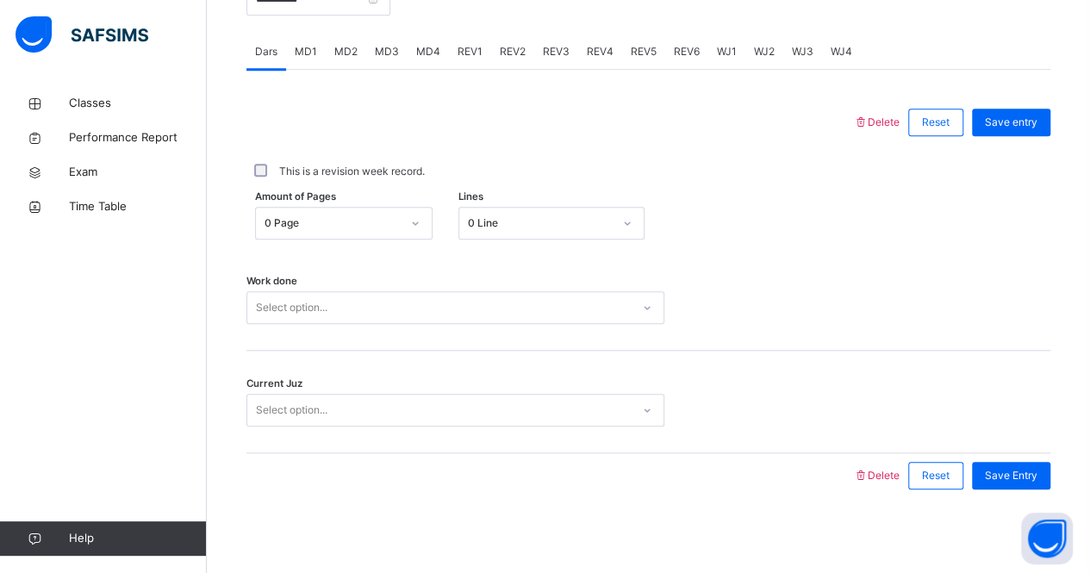
click at [825, 240] on div "Amount of Pages 0 Page Lines 0 Line" at bounding box center [648, 223] width 804 height 50
click at [1005, 115] on span "Save entry" at bounding box center [1011, 123] width 53 height 16
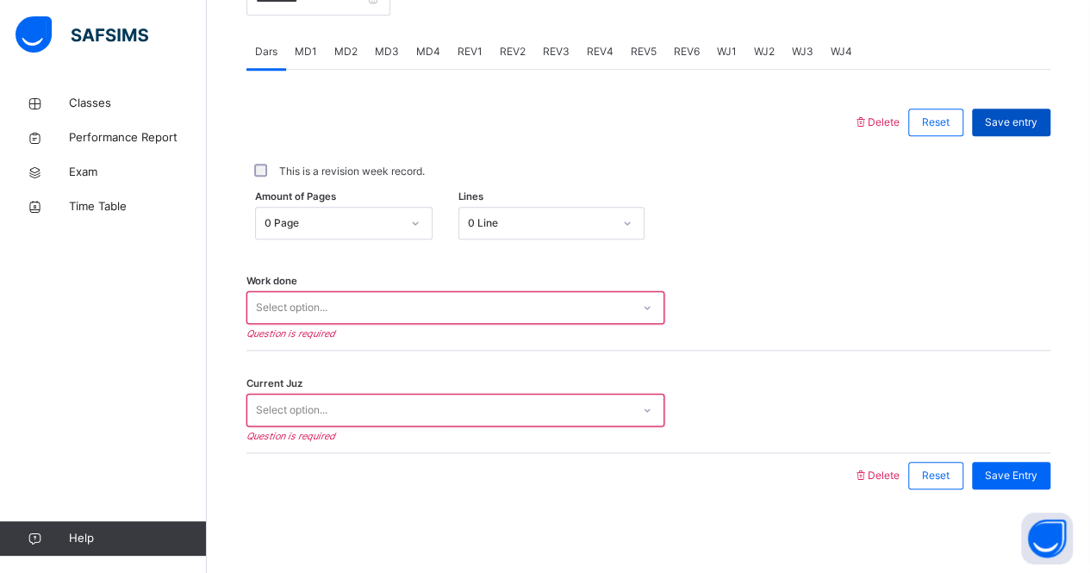
click at [1005, 115] on span "Save entry" at bounding box center [1011, 123] width 53 height 16
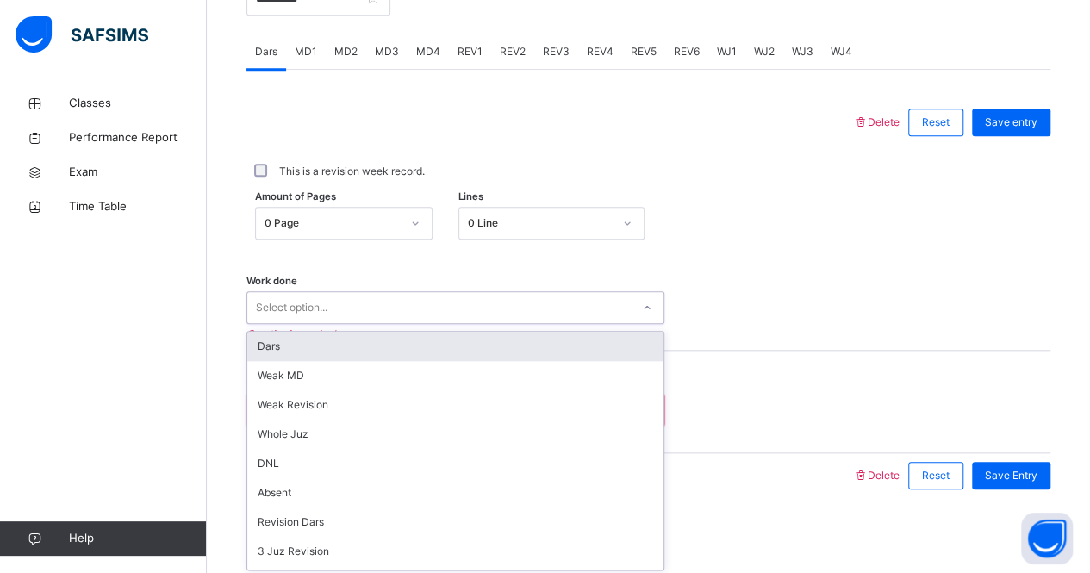
click at [395, 301] on div "Select option..." at bounding box center [438, 308] width 383 height 27
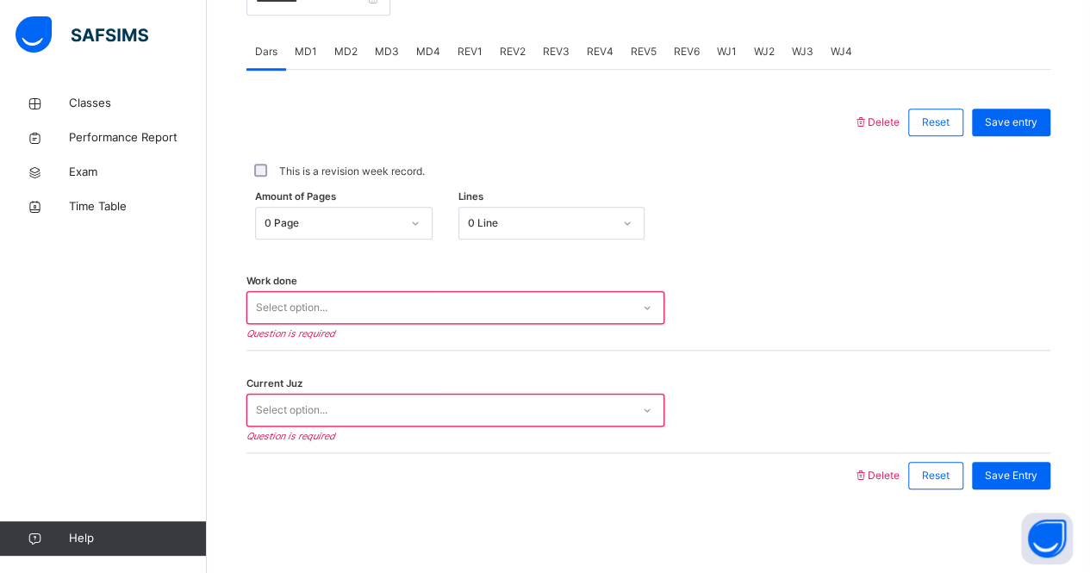
click at [799, 352] on div "Current Juz Select option... Question is required" at bounding box center [648, 402] width 804 height 103
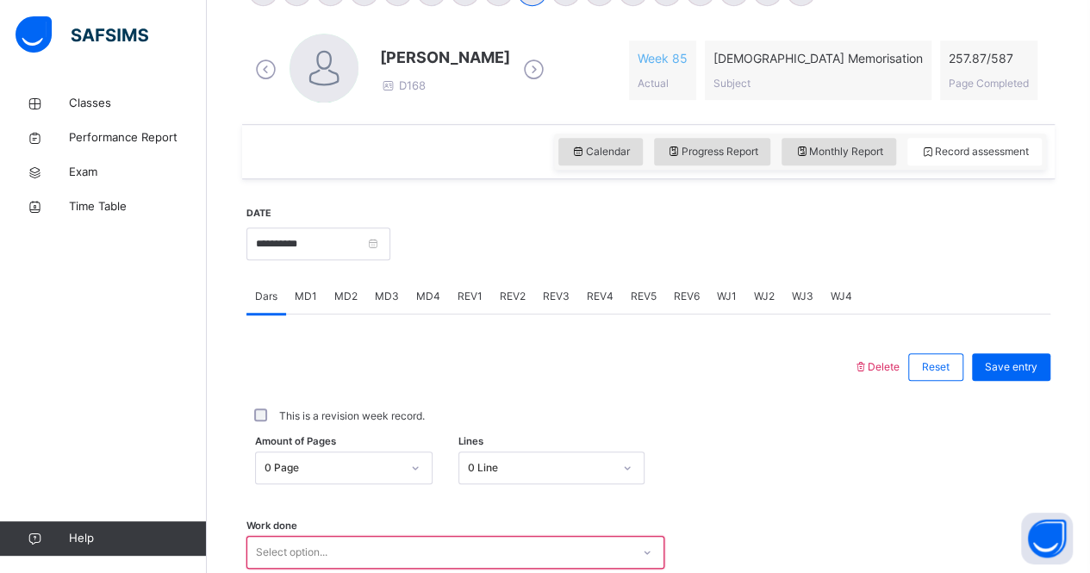
scroll to position [462, 0]
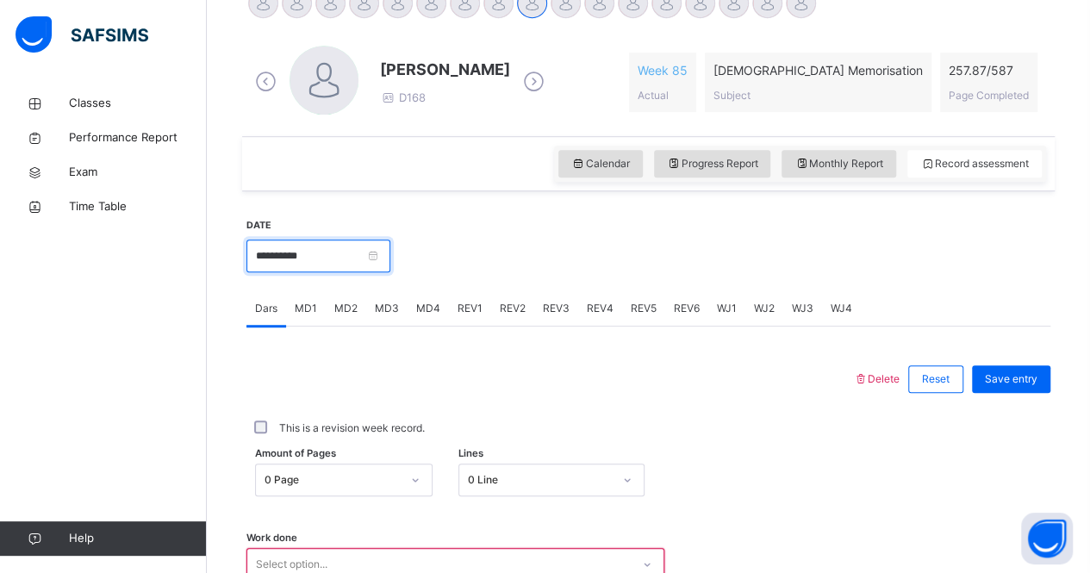
click at [384, 240] on input "**********" at bounding box center [318, 256] width 144 height 33
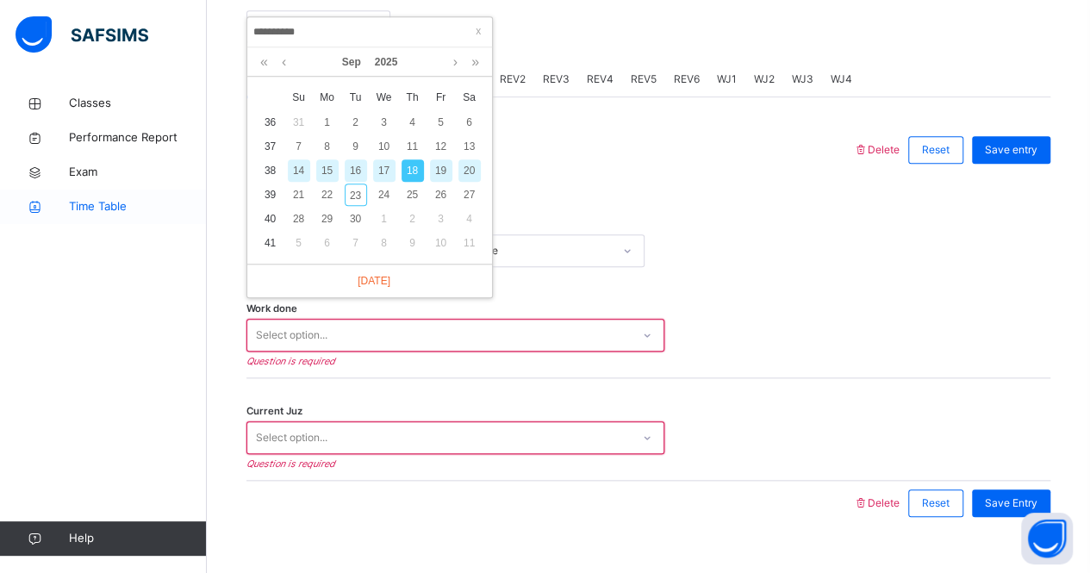
scroll to position [693, 0]
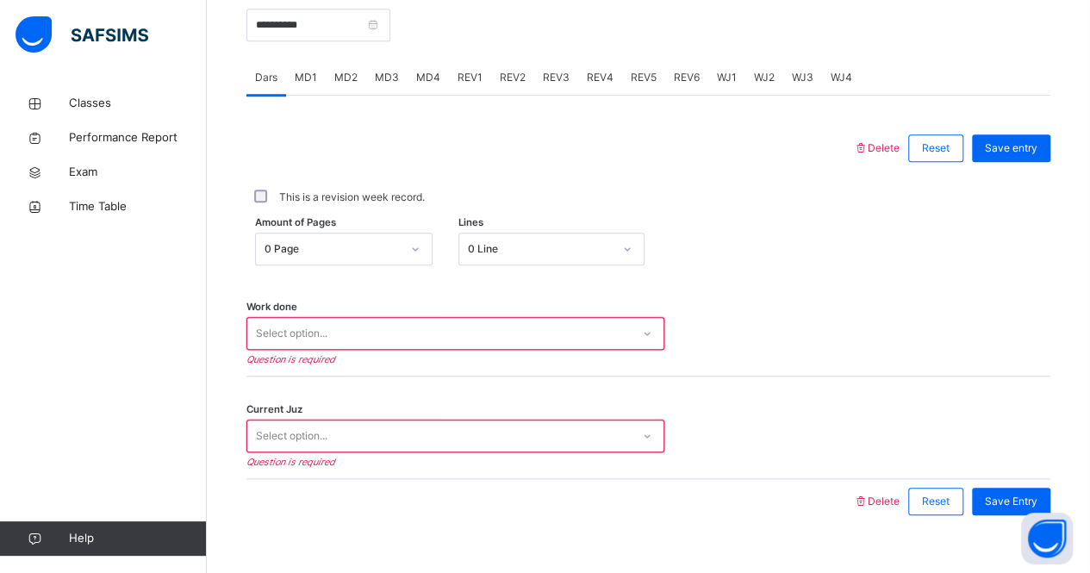
click at [800, 254] on div "Amount of Pages 0 Page Lines 0 Line" at bounding box center [648, 249] width 804 height 33
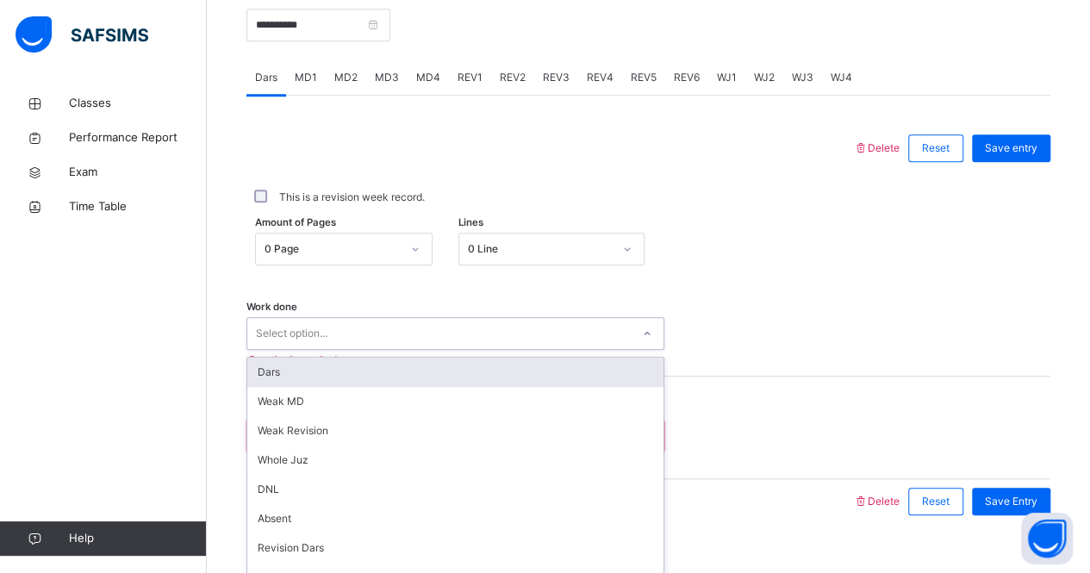
scroll to position [719, 0]
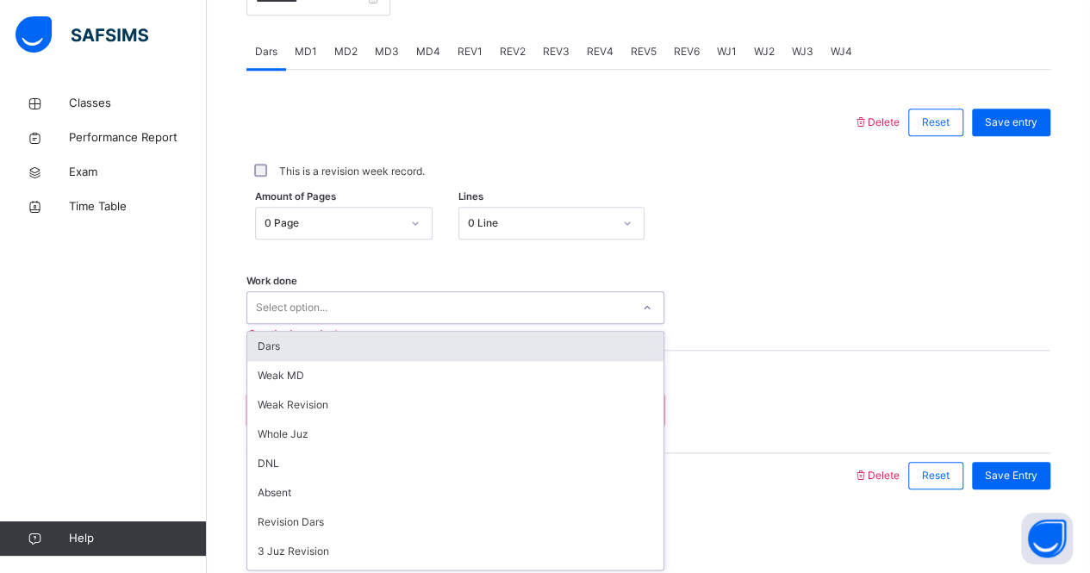
click at [545, 324] on div "option Dars focused, 1 of 16. 16 results available. Use Up and Down to choose o…" at bounding box center [455, 307] width 418 height 33
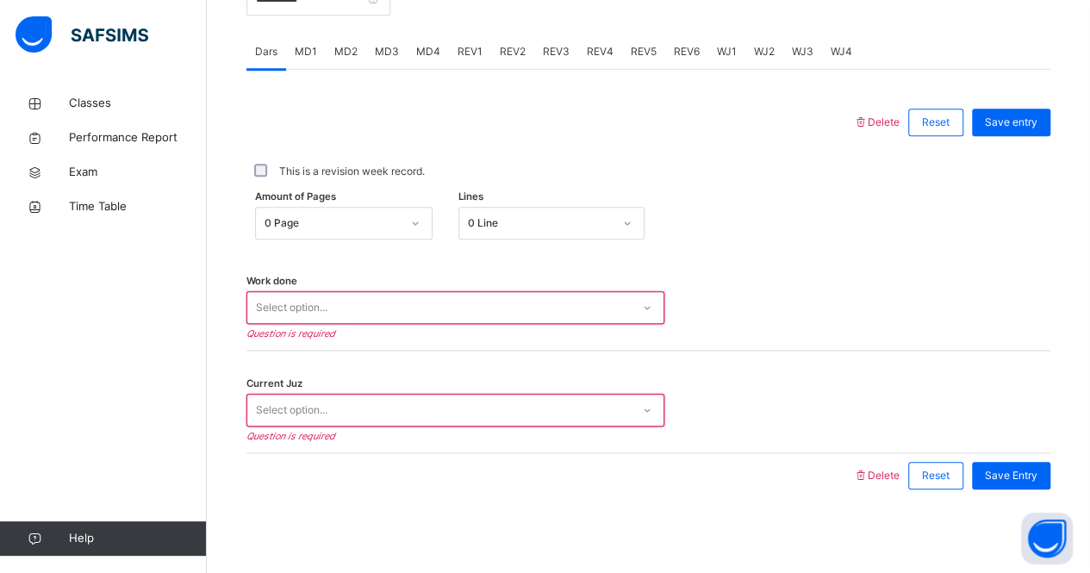
click at [775, 217] on div "Amount of Pages 0 Page Lines 0 Line" at bounding box center [648, 223] width 804 height 33
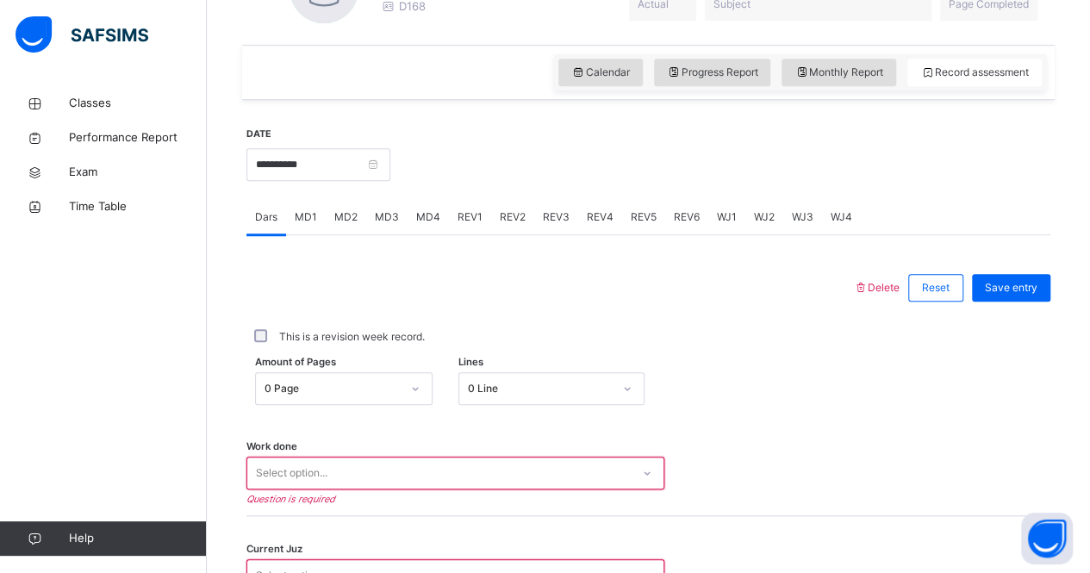
scroll to position [550, 0]
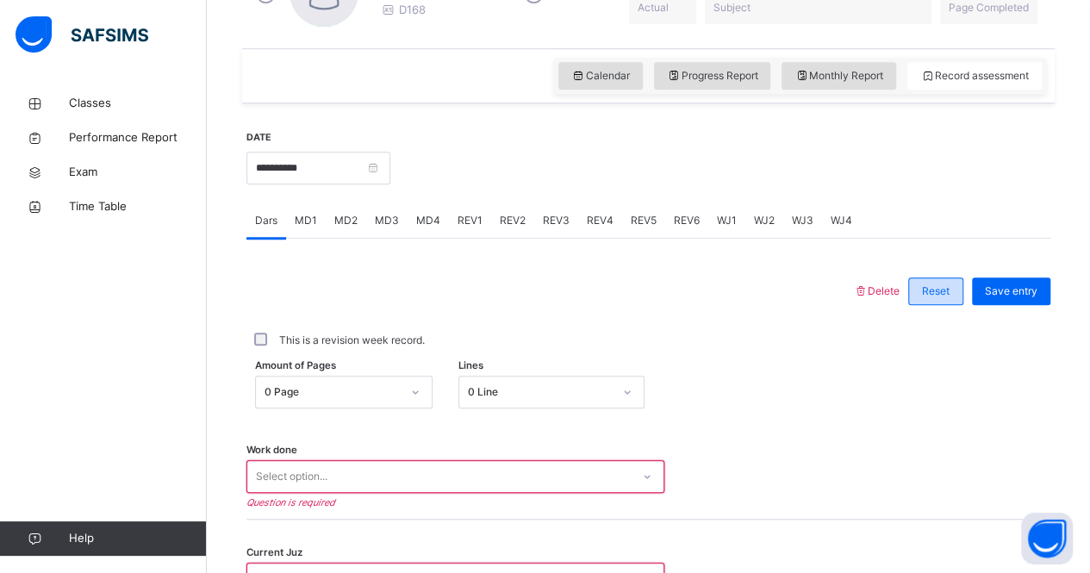
click at [935, 289] on span "Reset" at bounding box center [936, 291] width 28 height 16
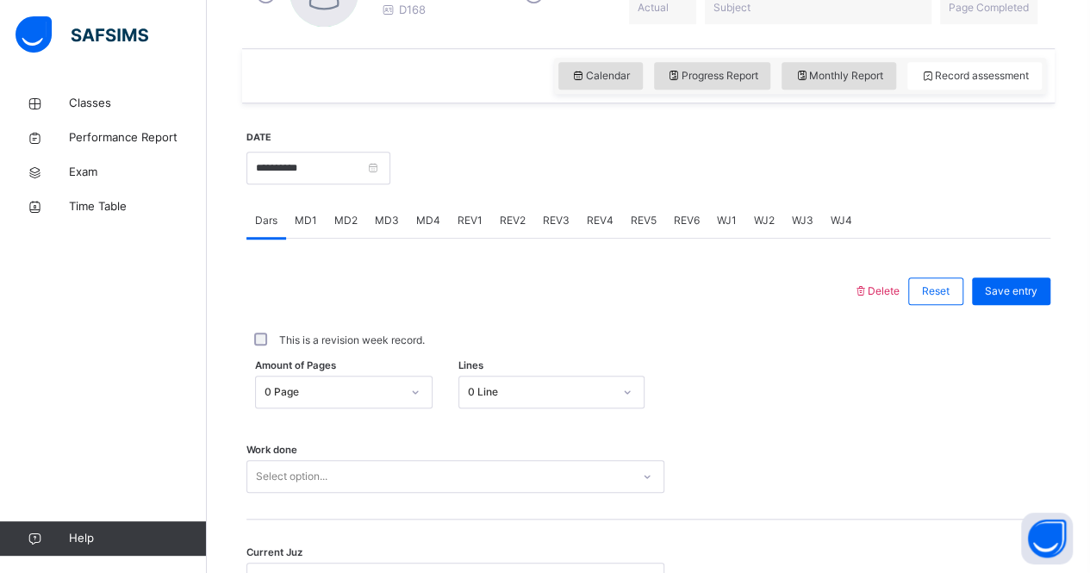
scroll to position [526, 0]
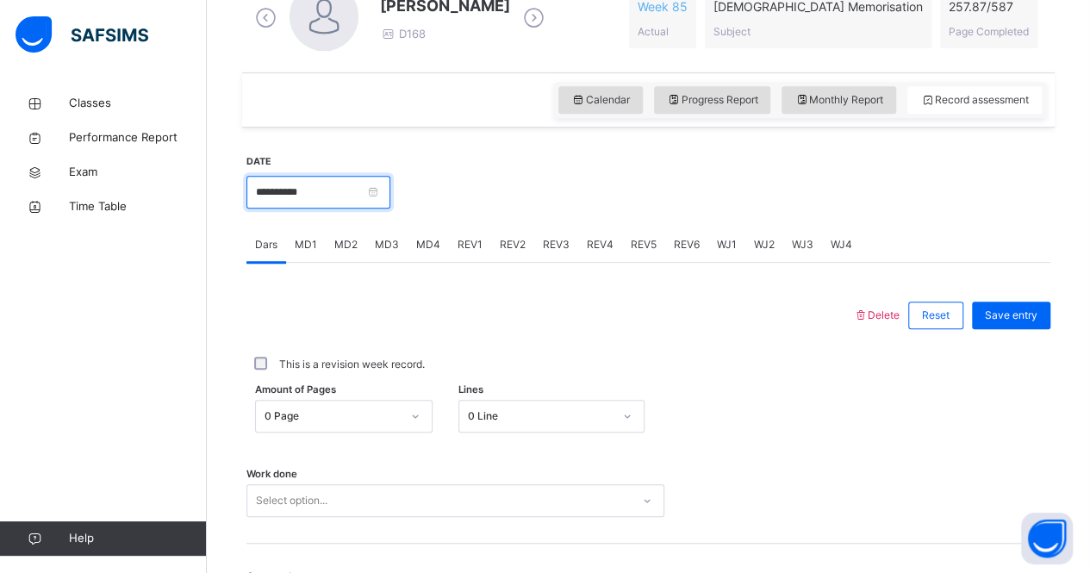
click at [327, 184] on input "**********" at bounding box center [318, 192] width 144 height 33
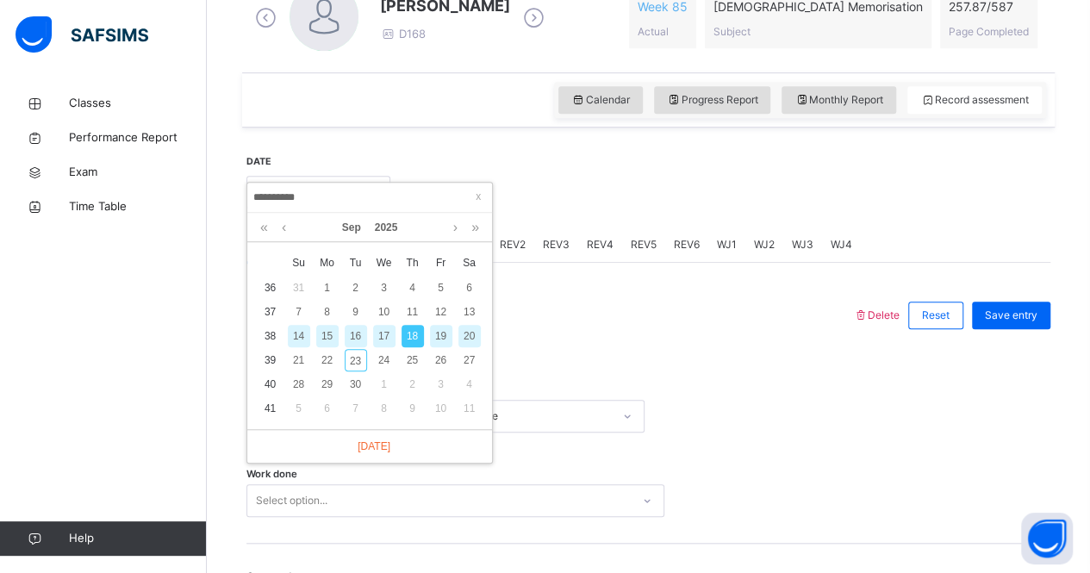
click at [386, 335] on div "17" at bounding box center [384, 336] width 22 height 22
type input "**********"
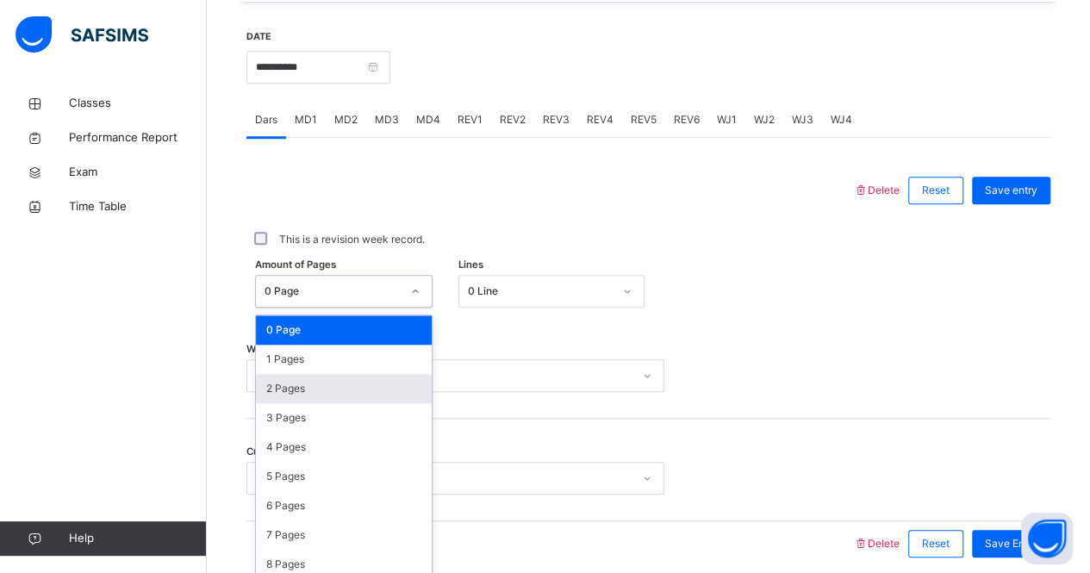
click at [320, 308] on div "option 2 Pages focused, 3 of 588. 588 results available. Use Up and Down to cho…" at bounding box center [343, 291] width 177 height 33
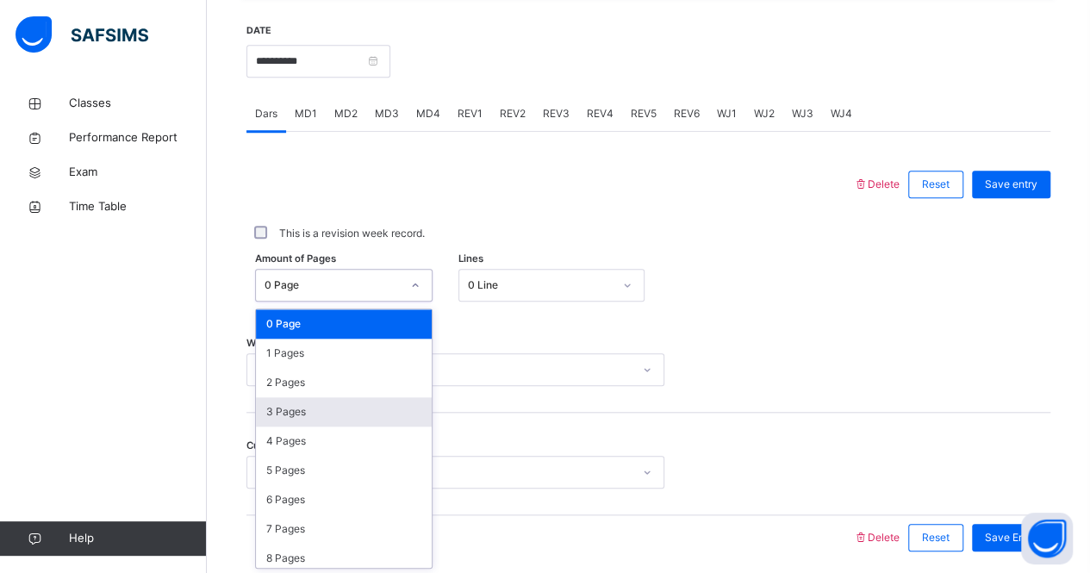
scroll to position [657, 0]
click at [319, 371] on div "2 Pages" at bounding box center [344, 382] width 176 height 29
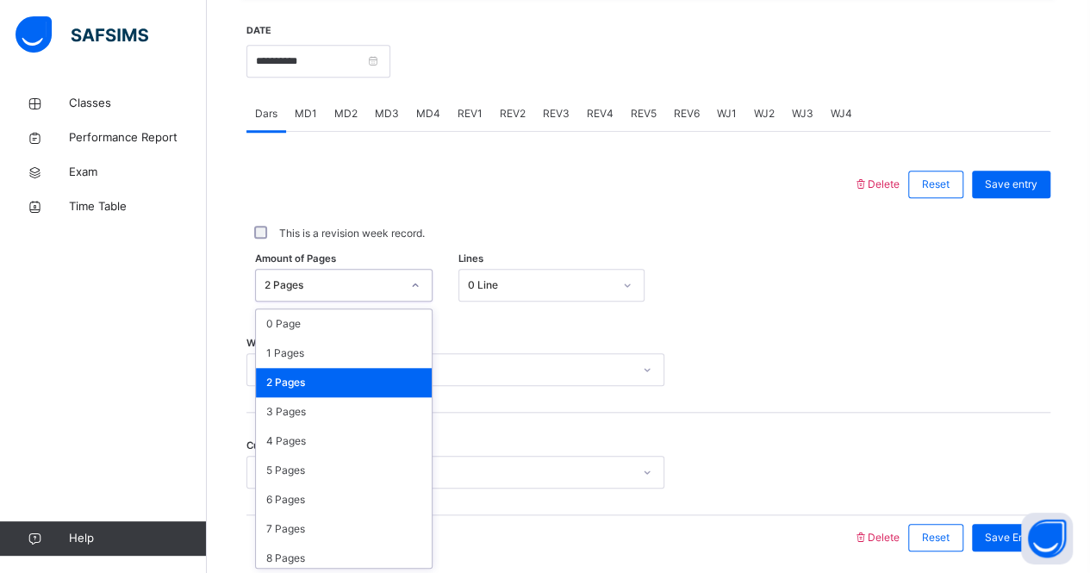
click at [357, 283] on div "2 Pages" at bounding box center [332, 285] width 136 height 16
click at [314, 340] on div "1 Pages" at bounding box center [344, 353] width 176 height 29
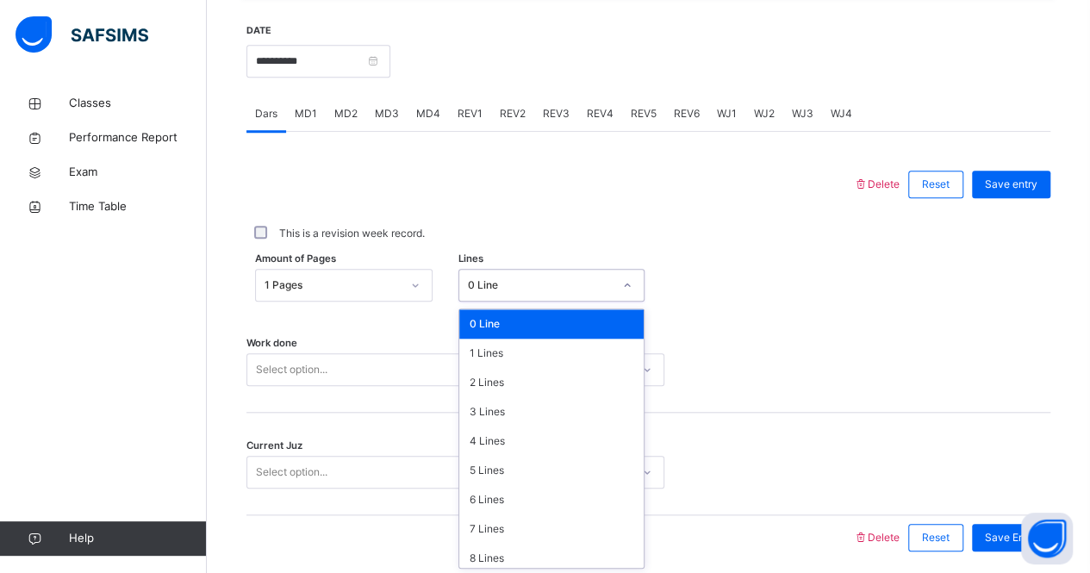
click at [527, 289] on div "0 Line" at bounding box center [540, 285] width 145 height 16
click at [507, 387] on div "2 Lines" at bounding box center [551, 382] width 184 height 29
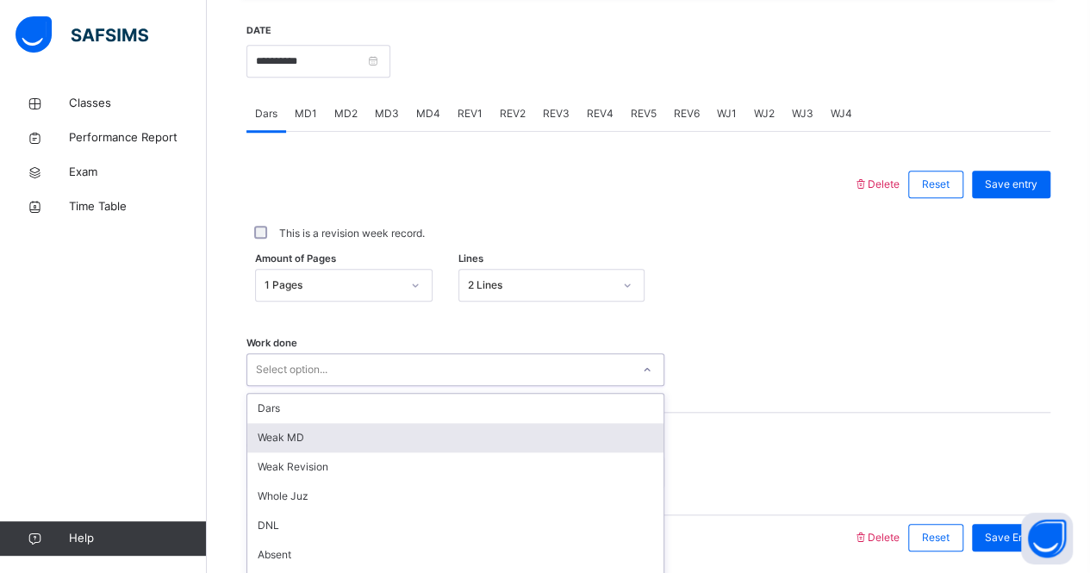
scroll to position [719, 0]
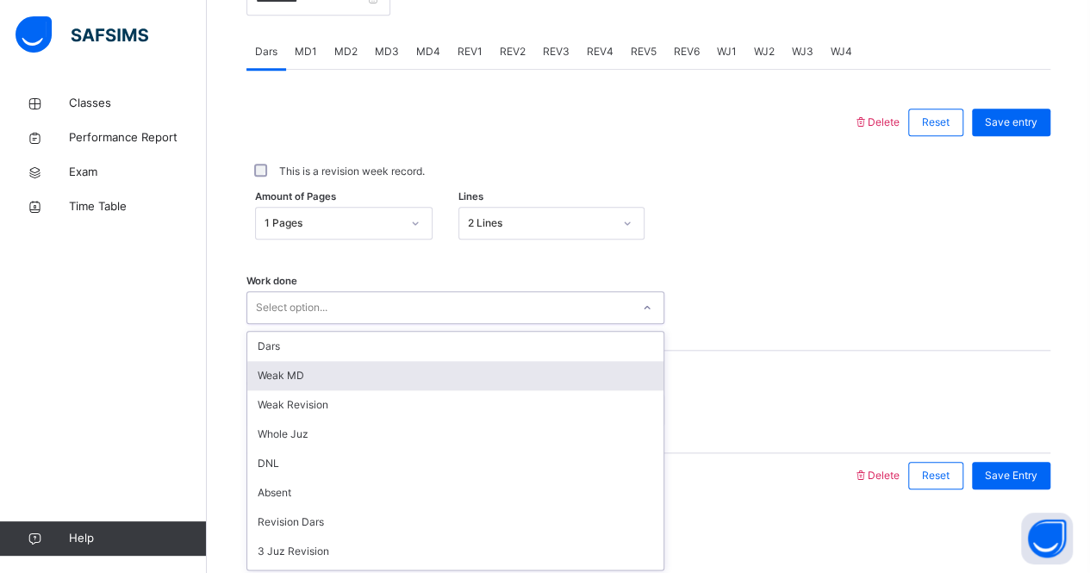
click at [445, 324] on div "option [PERSON_NAME] MD focused, 2 of 16. 16 results available. Use Up and Down…" at bounding box center [455, 307] width 418 height 33
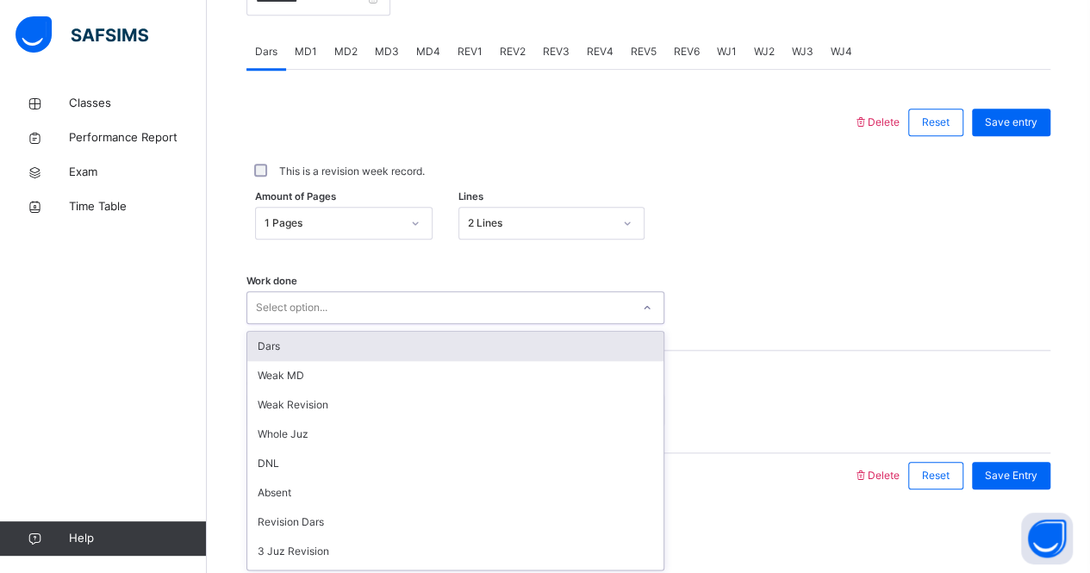
click at [370, 356] on div "Dars" at bounding box center [455, 346] width 416 height 29
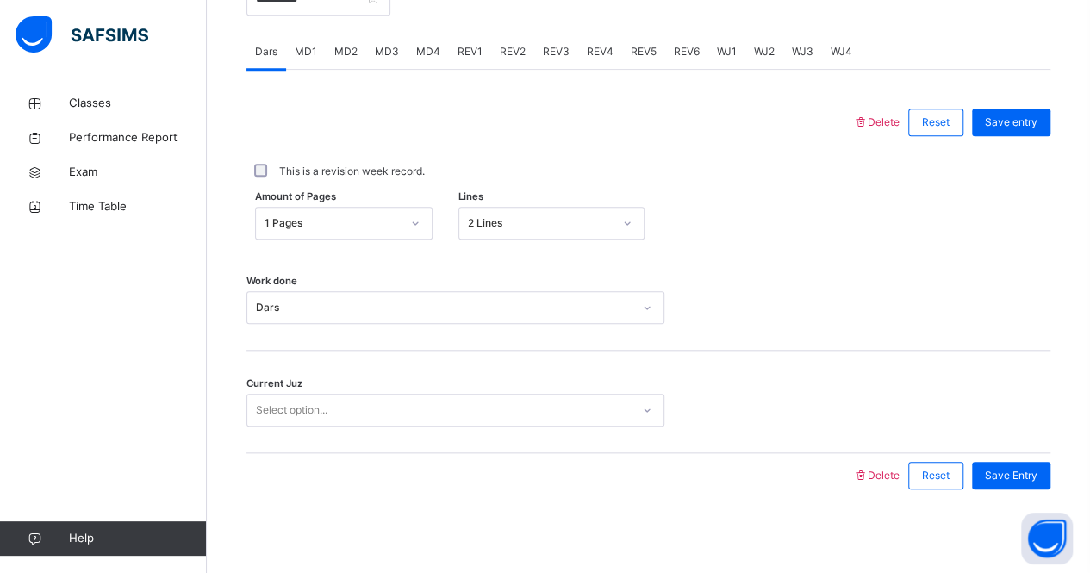
click at [396, 379] on div "Current Juz Select option..." at bounding box center [648, 402] width 804 height 103
click at [279, 429] on div "Current Juz Select option..." at bounding box center [648, 402] width 804 height 103
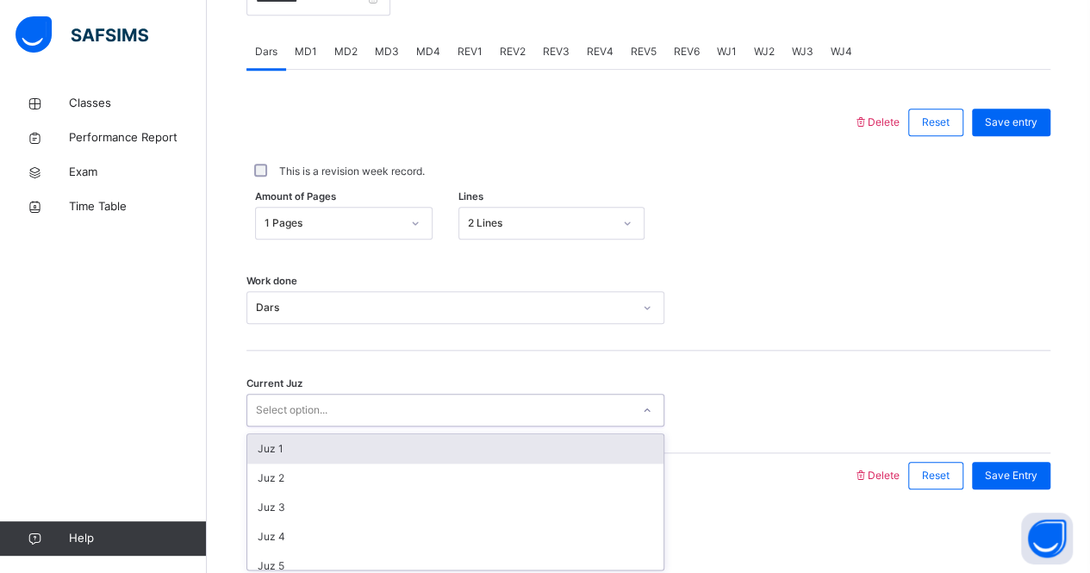
click at [279, 420] on div "Select option..." at bounding box center [292, 410] width 72 height 33
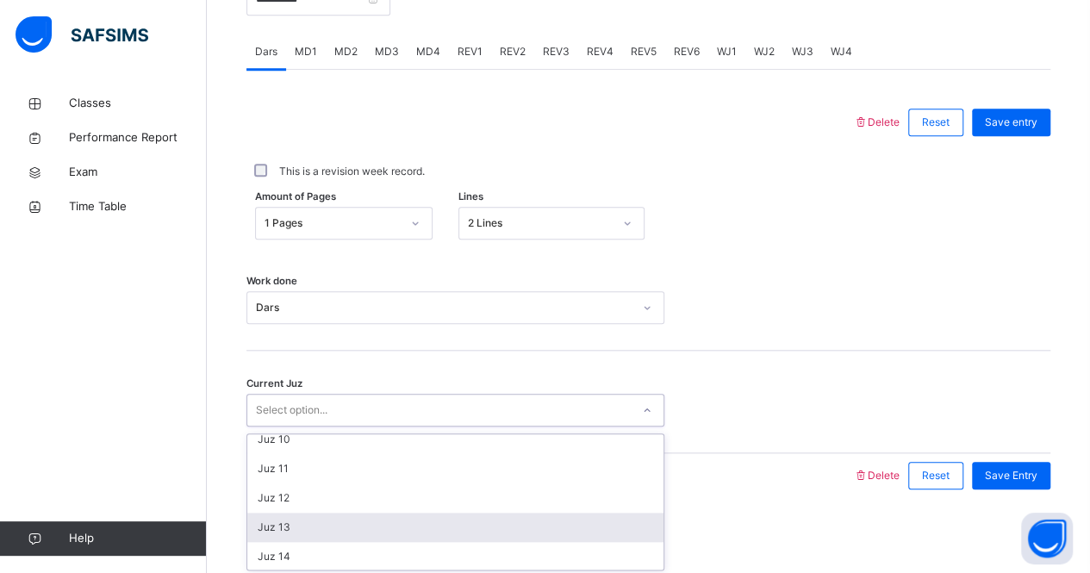
scroll to position [274, 0]
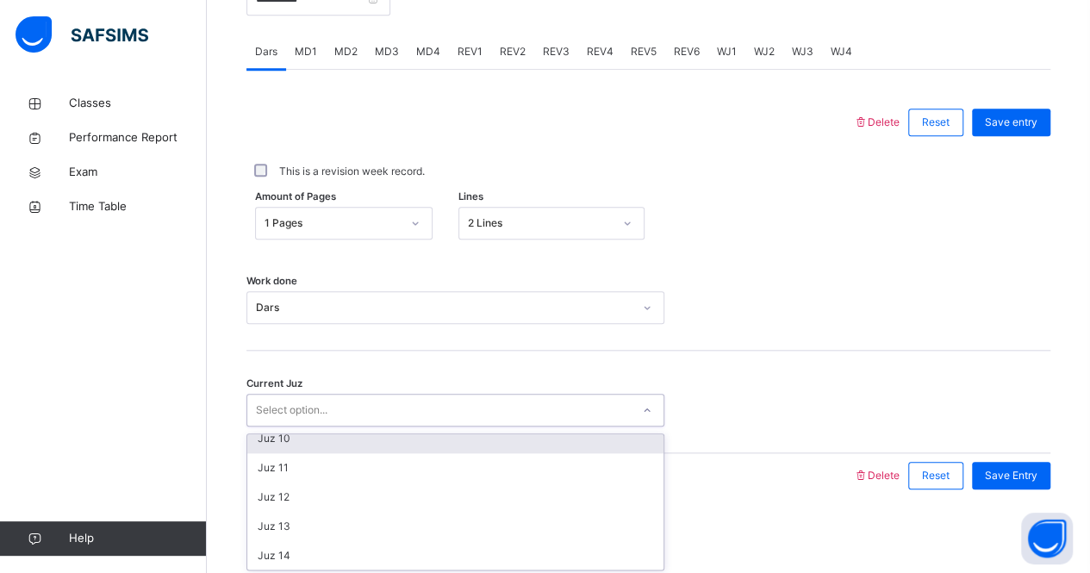
click at [282, 441] on div "Juz 10" at bounding box center [455, 438] width 416 height 29
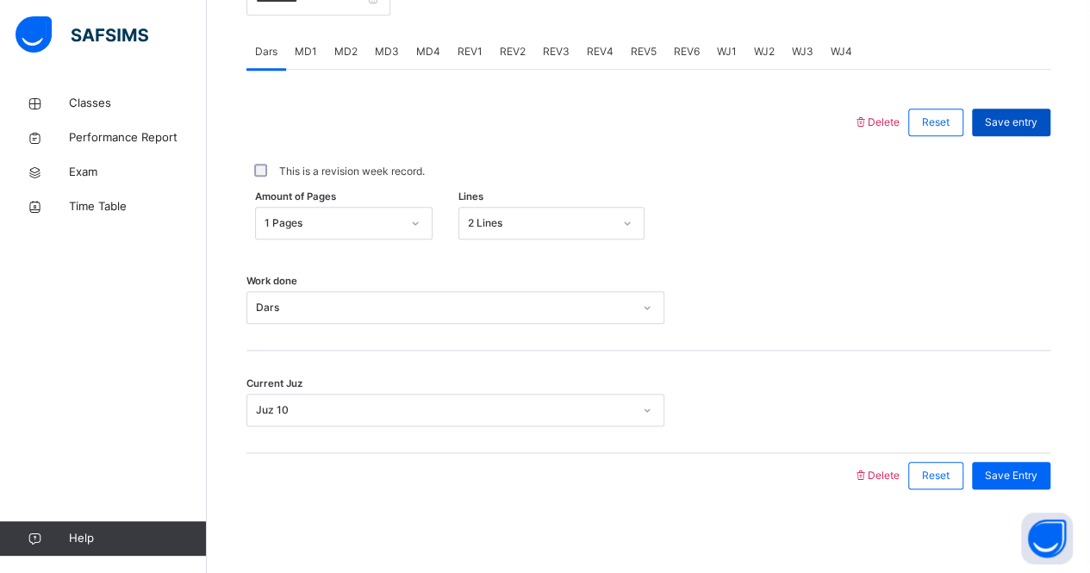
click at [1023, 130] on div "Save entry" at bounding box center [1011, 123] width 78 height 28
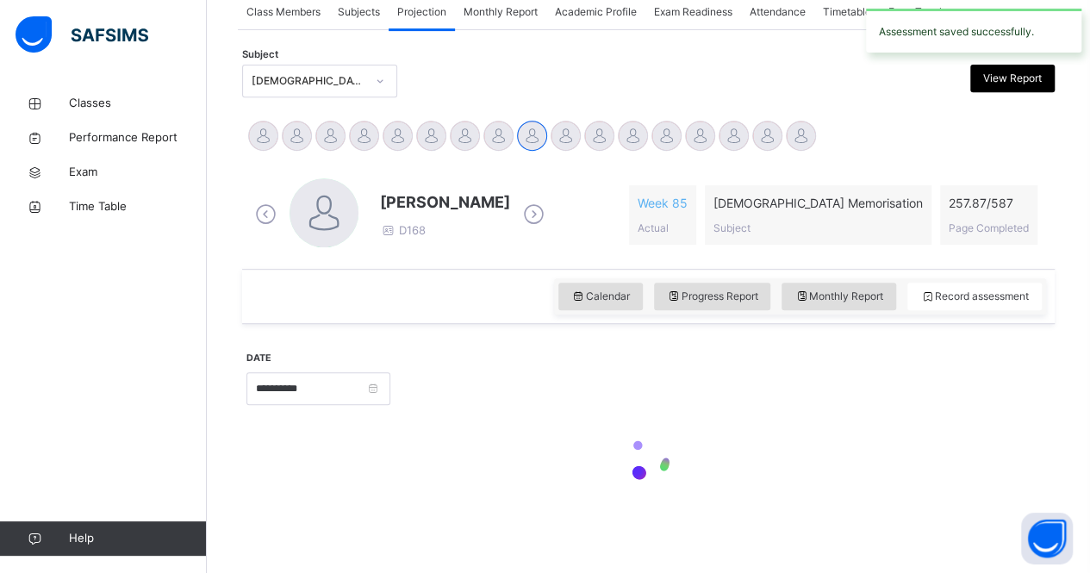
scroll to position [719, 0]
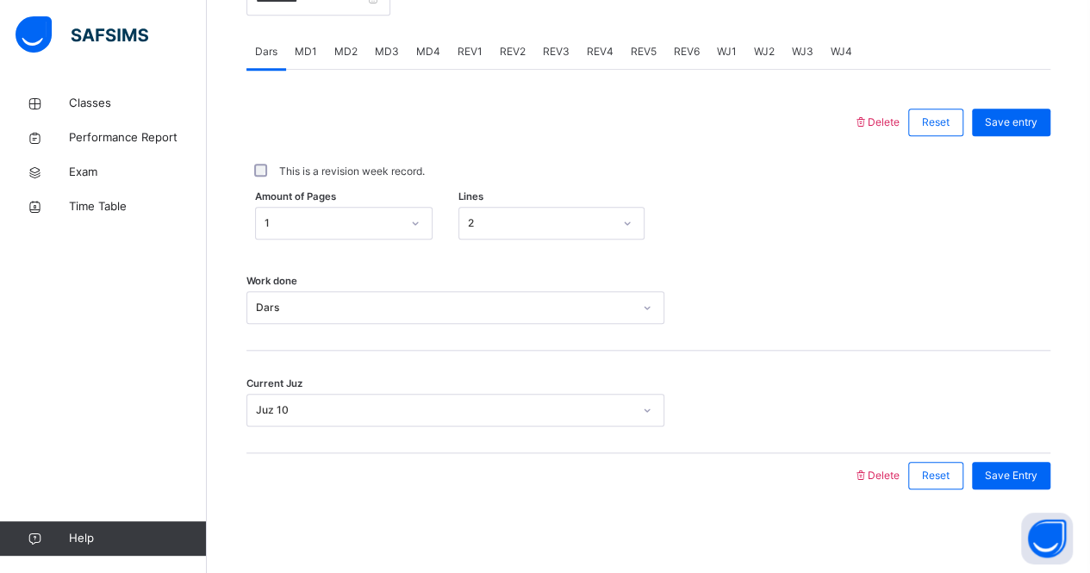
click at [307, 41] on div "MD1" at bounding box center [306, 51] width 40 height 34
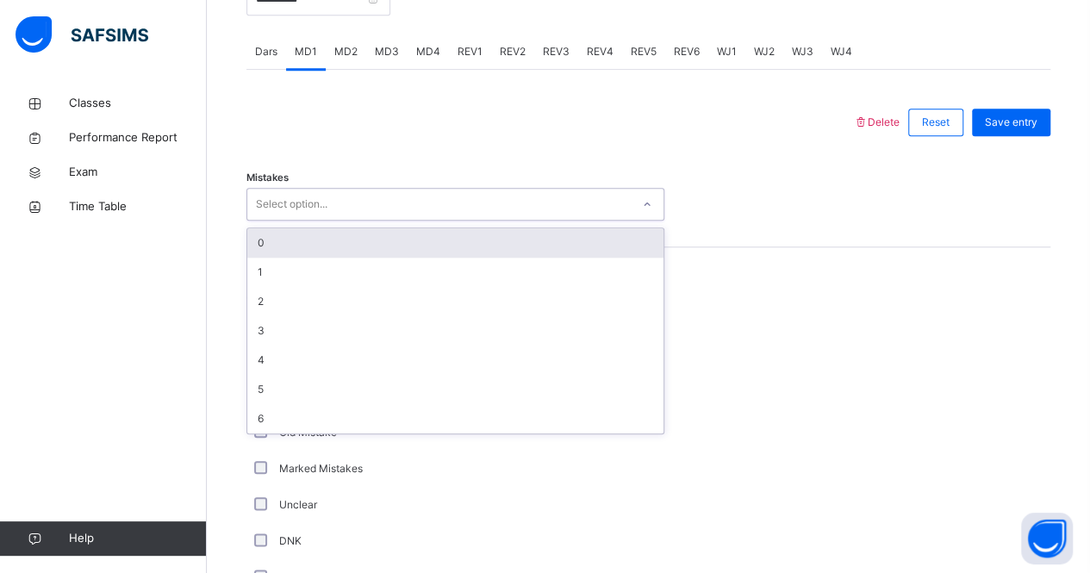
click at [293, 195] on div "Select option..." at bounding box center [292, 204] width 72 height 33
click at [301, 240] on div "0" at bounding box center [455, 242] width 416 height 29
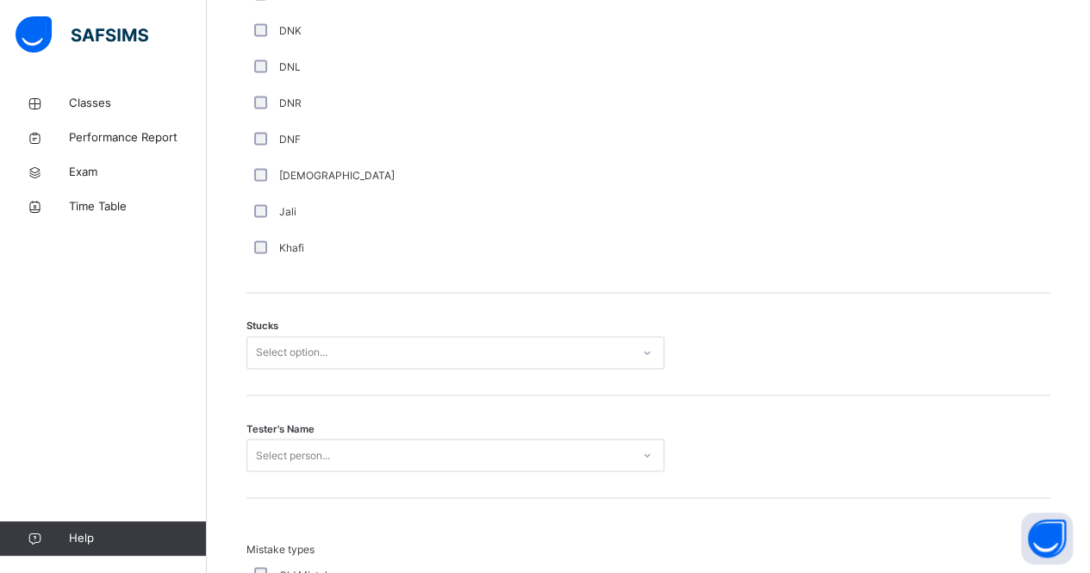
scroll to position [1229, 0]
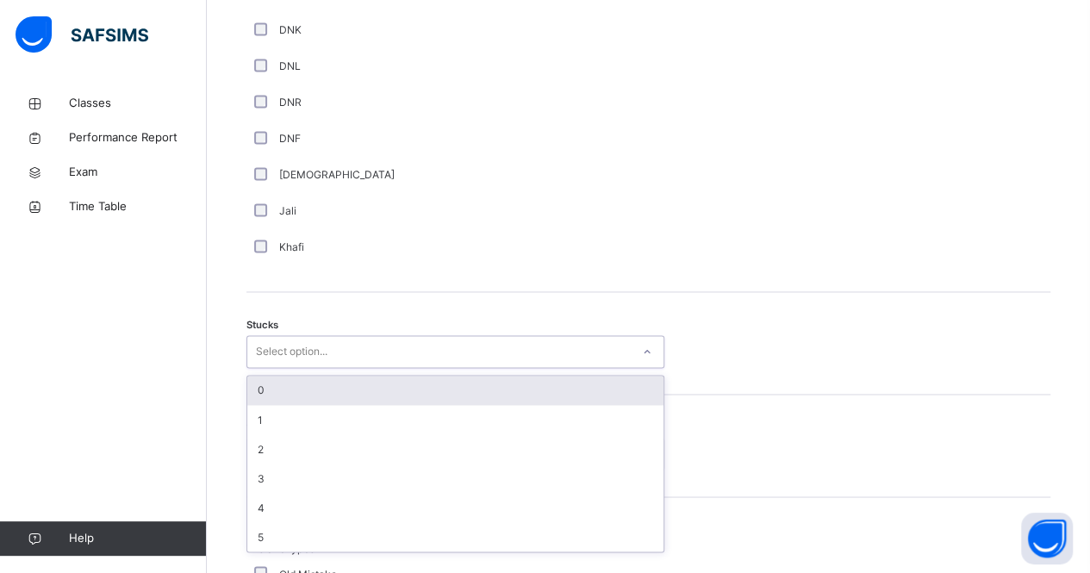
click at [325, 341] on div "Select option..." at bounding box center [292, 351] width 72 height 33
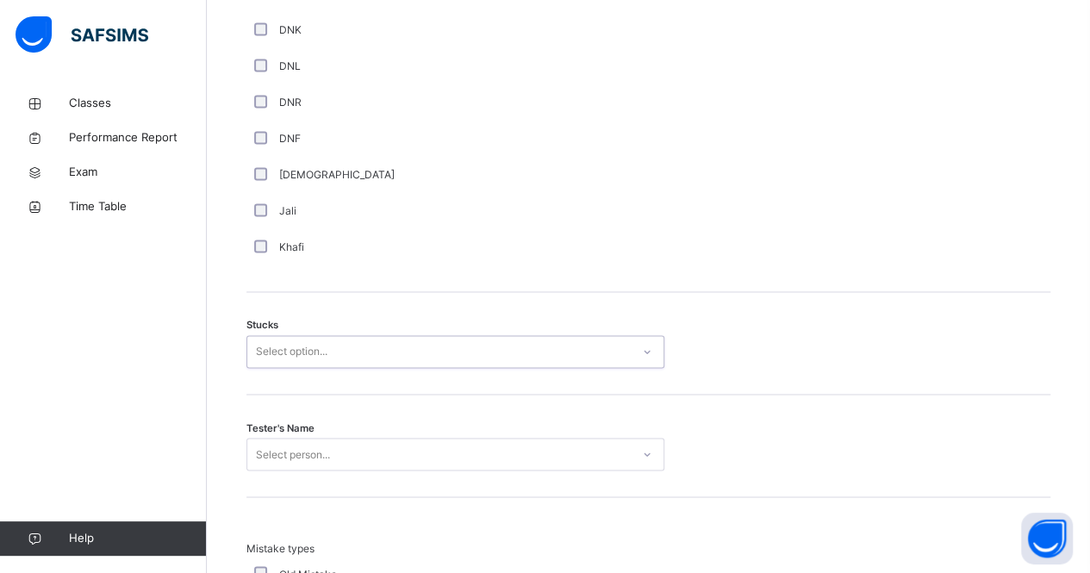
drag, startPoint x: 325, startPoint y: 341, endPoint x: 320, endPoint y: 359, distance: 18.6
click at [320, 359] on div "Select option..." at bounding box center [292, 351] width 72 height 33
drag, startPoint x: 320, startPoint y: 359, endPoint x: 324, endPoint y: 373, distance: 14.2
click at [324, 373] on div "Stucks Select option..." at bounding box center [648, 343] width 804 height 103
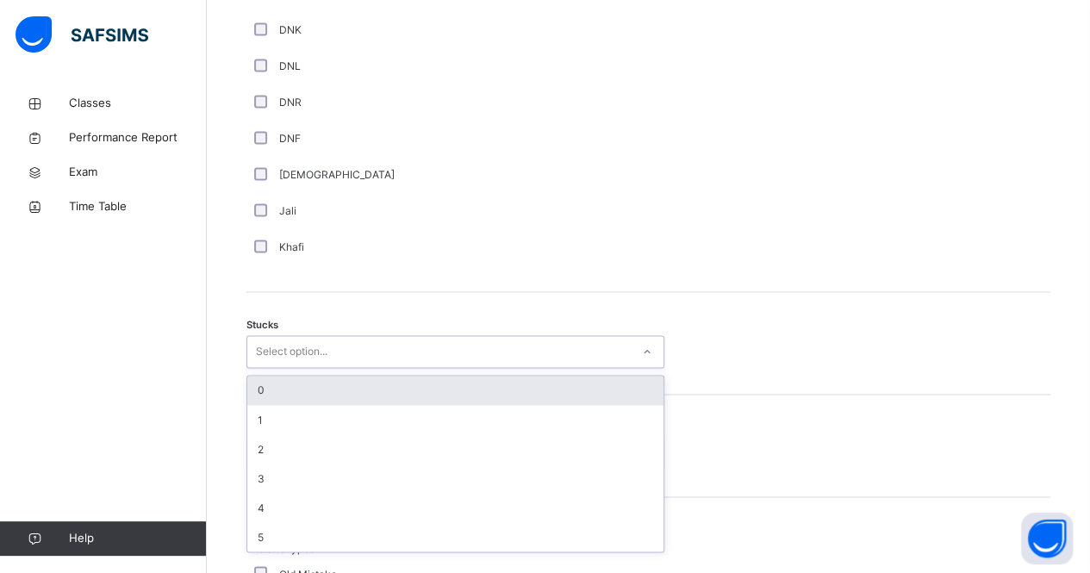
click at [329, 351] on div "Select option..." at bounding box center [438, 352] width 383 height 27
click at [319, 381] on div "0" at bounding box center [455, 390] width 416 height 29
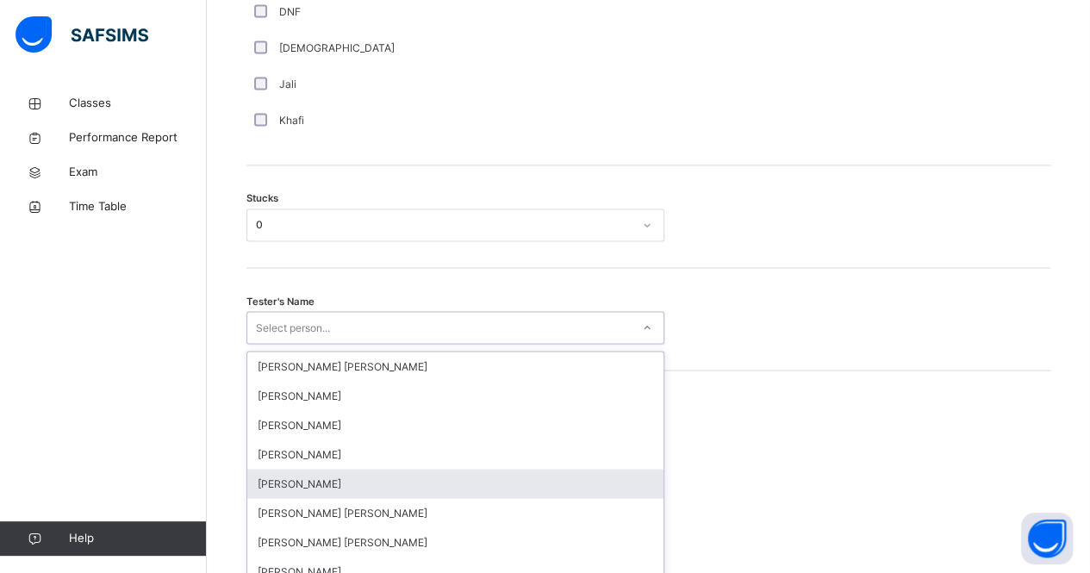
click at [291, 344] on div "option [PERSON_NAME] focused, 5 of 90. 90 results available. Use Up and Down to…" at bounding box center [455, 327] width 418 height 33
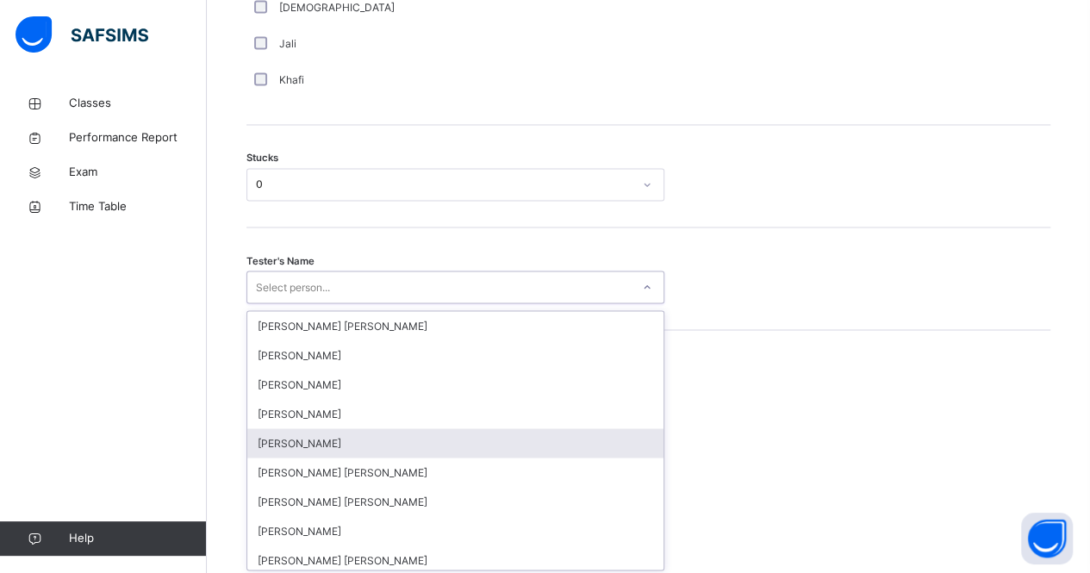
scroll to position [1397, 0]
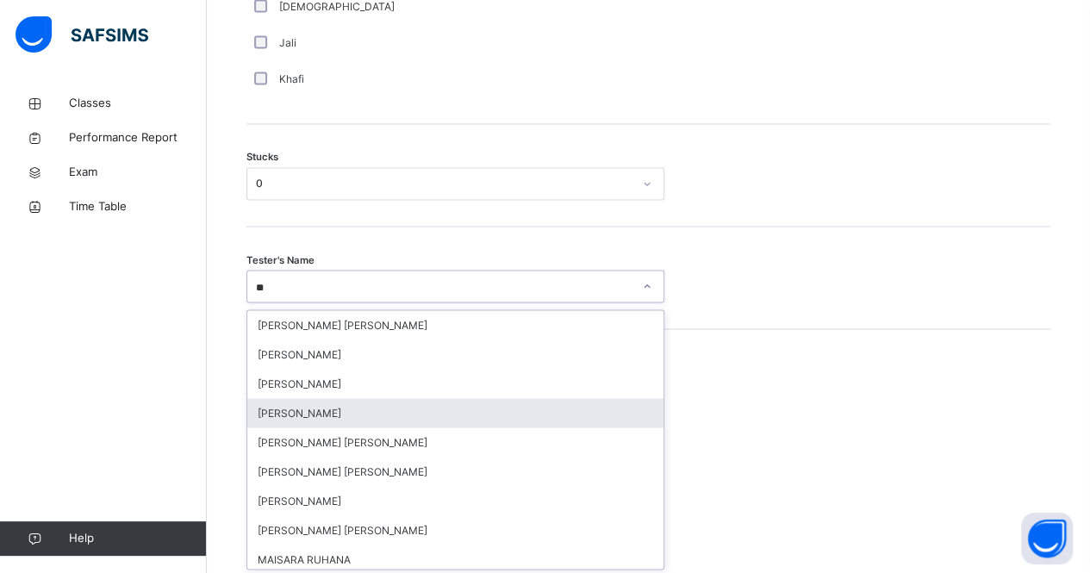
type input "***"
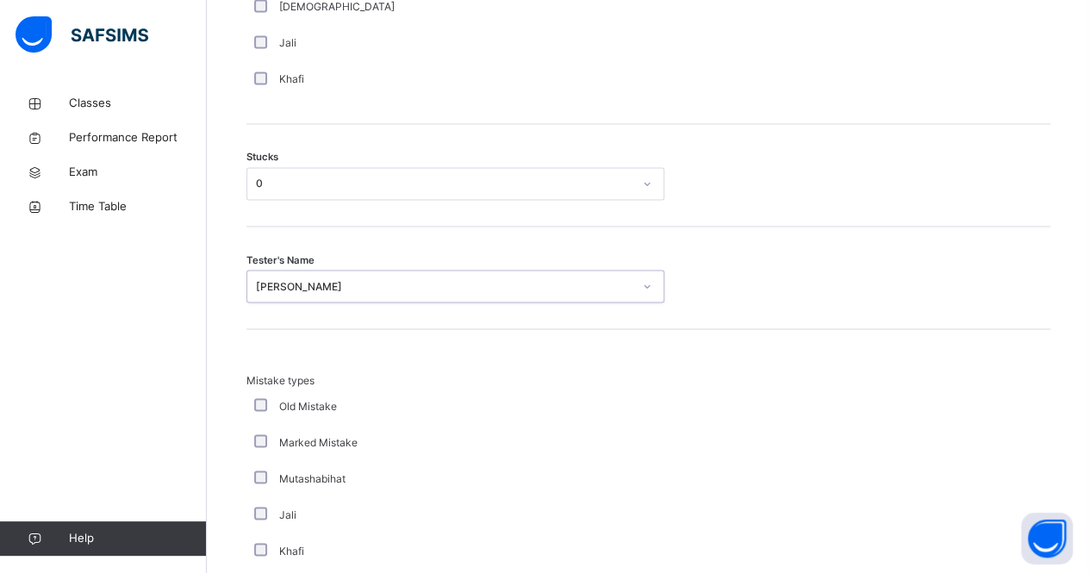
scroll to position [1713, 0]
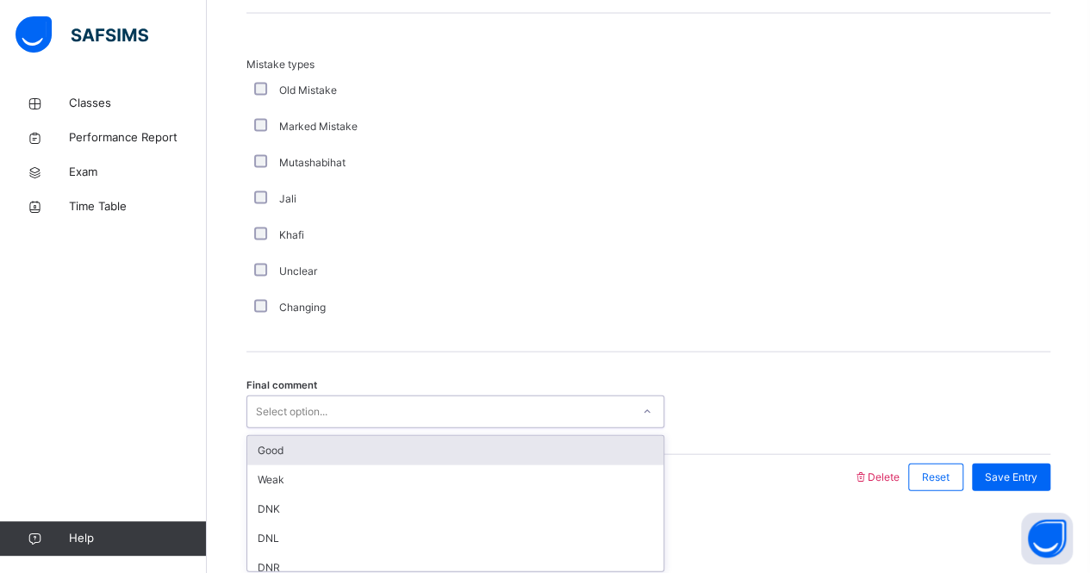
click at [296, 419] on div "Select option..." at bounding box center [292, 411] width 72 height 33
click at [312, 445] on div "Good" at bounding box center [455, 450] width 416 height 29
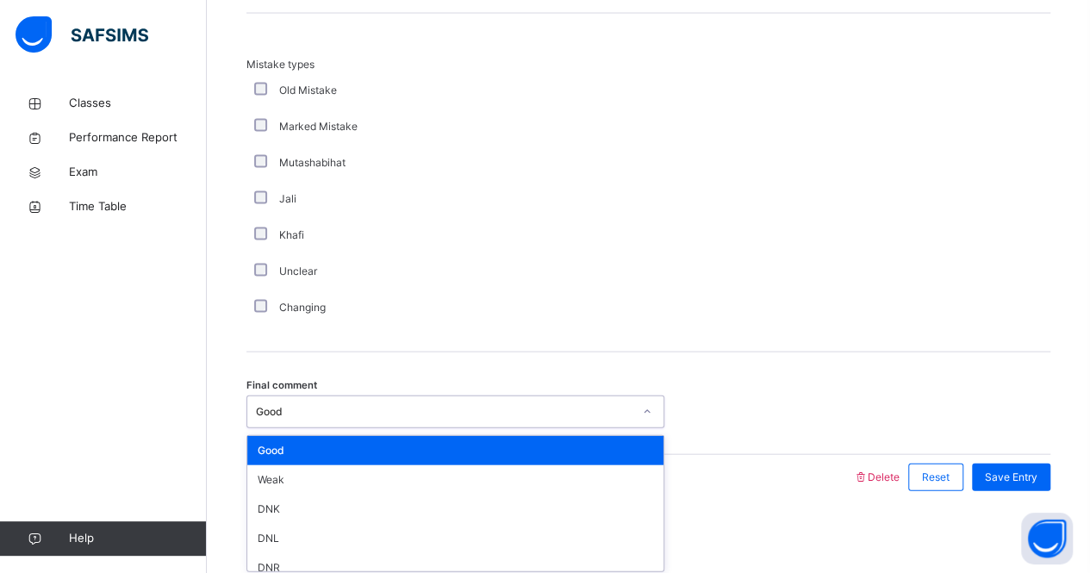
click at [470, 414] on div "Good" at bounding box center [444, 412] width 377 height 16
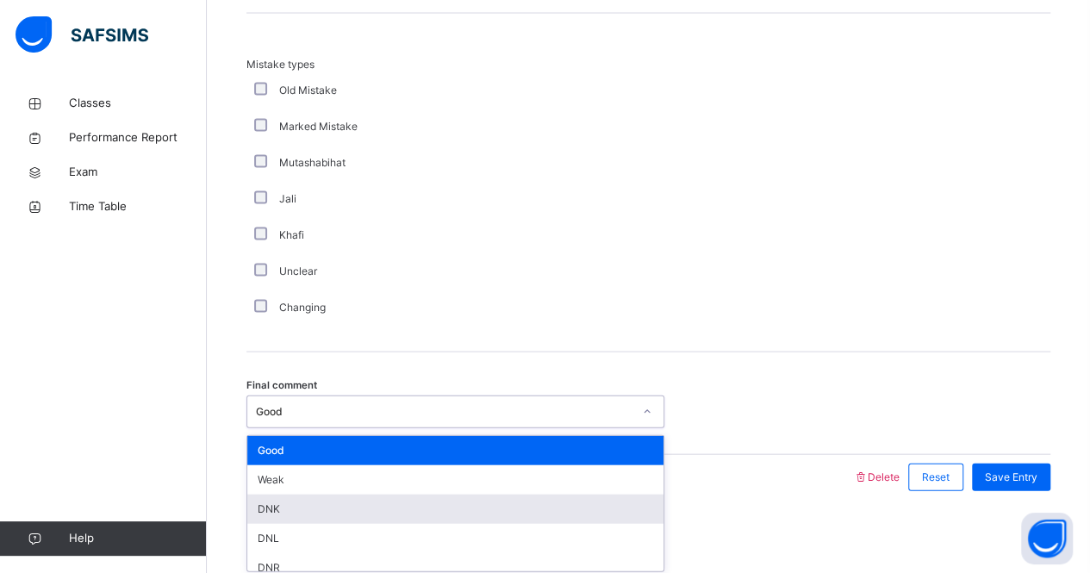
scroll to position [40, 0]
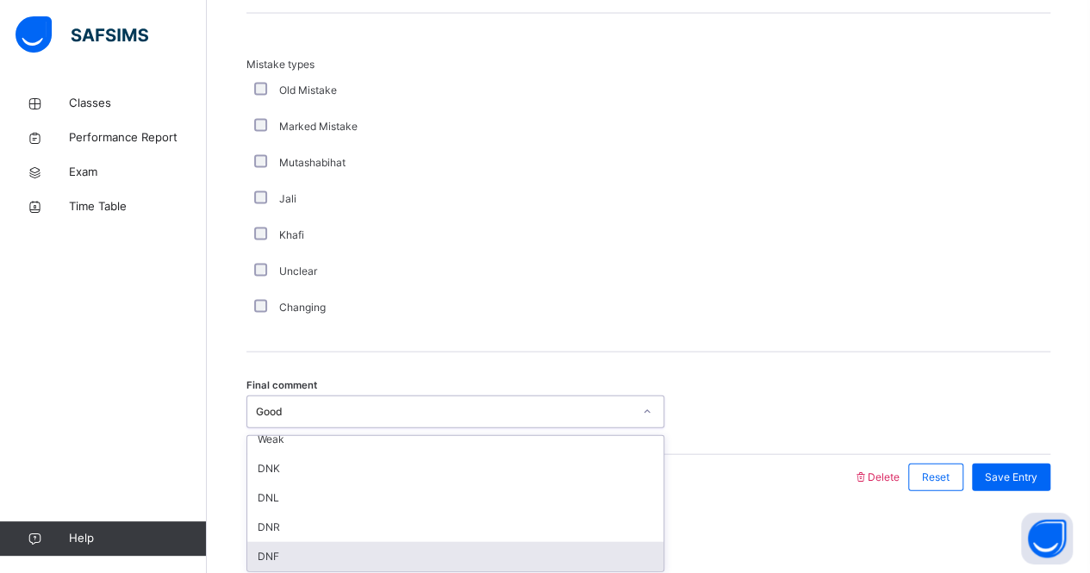
click at [314, 544] on div "DNF" at bounding box center [455, 556] width 416 height 29
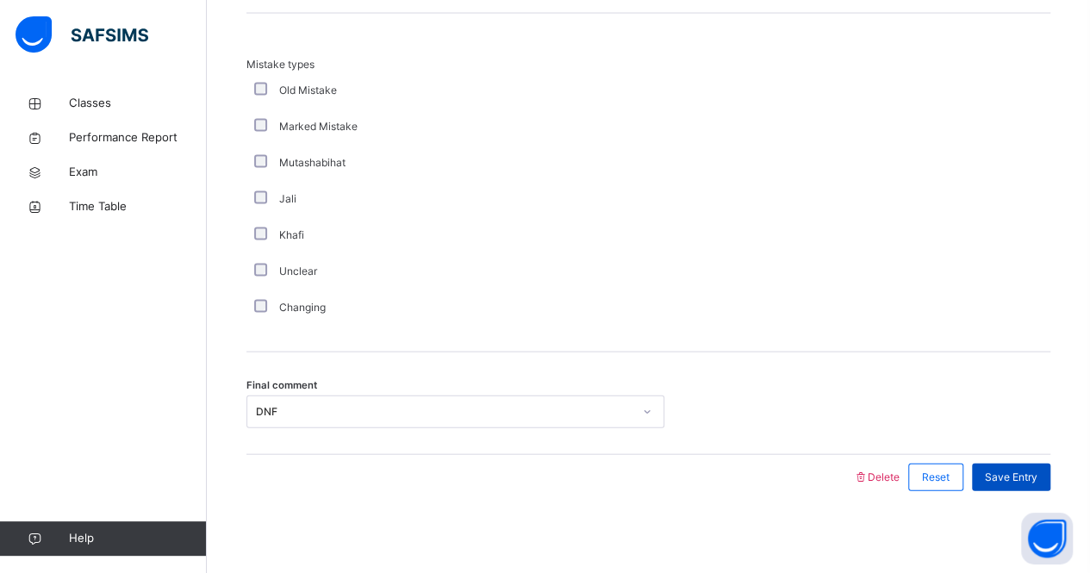
click at [1039, 464] on div "Save Entry" at bounding box center [1011, 478] width 78 height 28
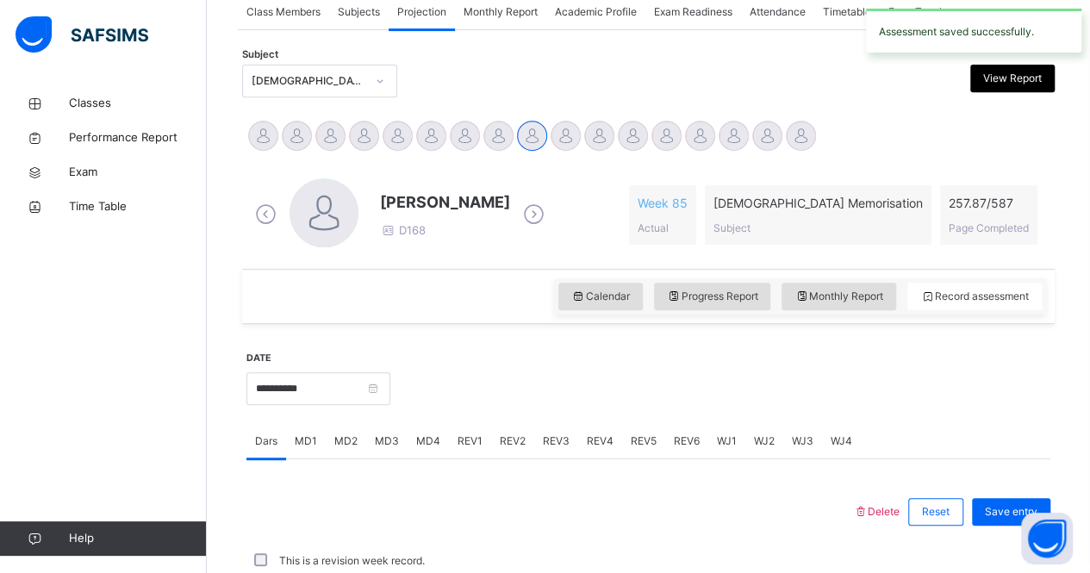
scroll to position [719, 0]
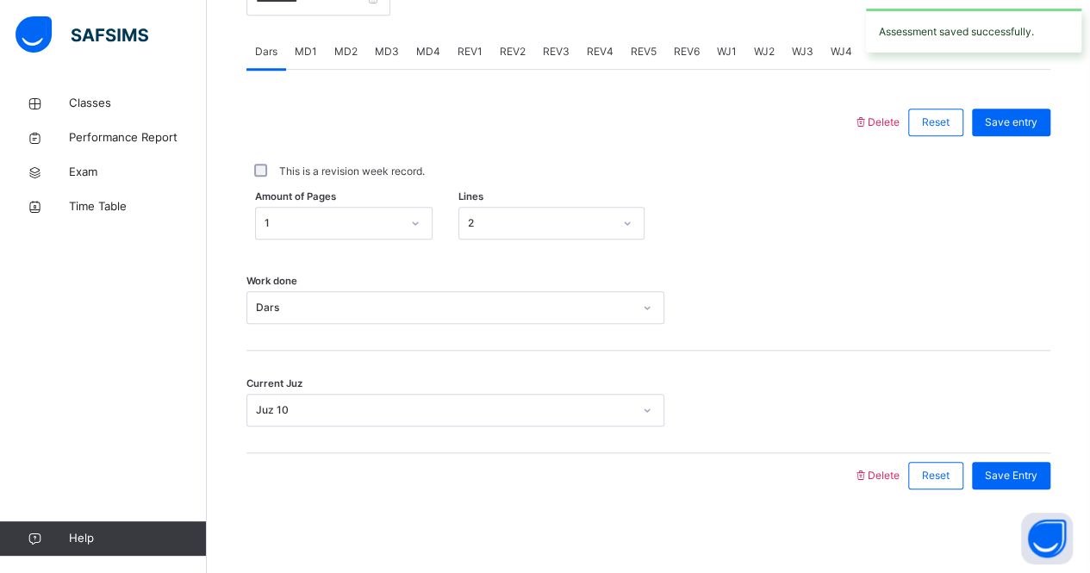
click at [427, 44] on span "MD4" at bounding box center [428, 52] width 24 height 16
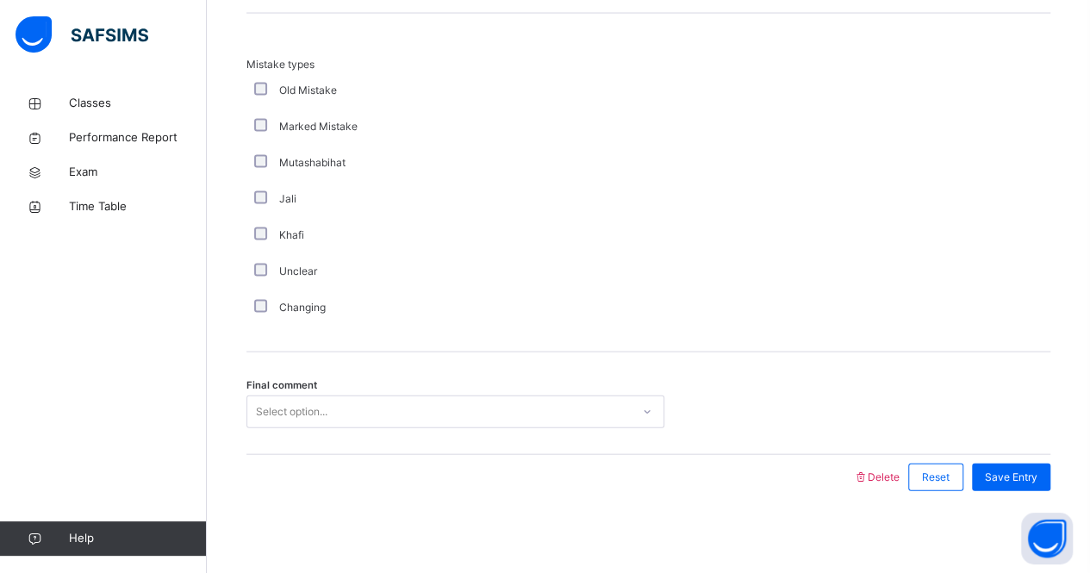
click at [306, 406] on div "Select option..." at bounding box center [292, 411] width 72 height 33
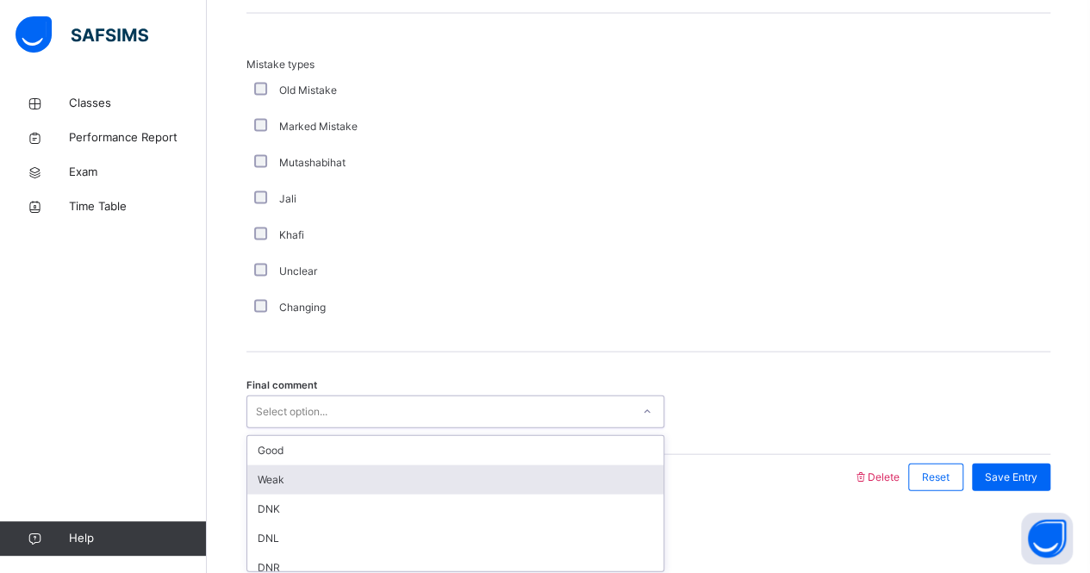
click at [317, 482] on div "Weak" at bounding box center [455, 479] width 416 height 29
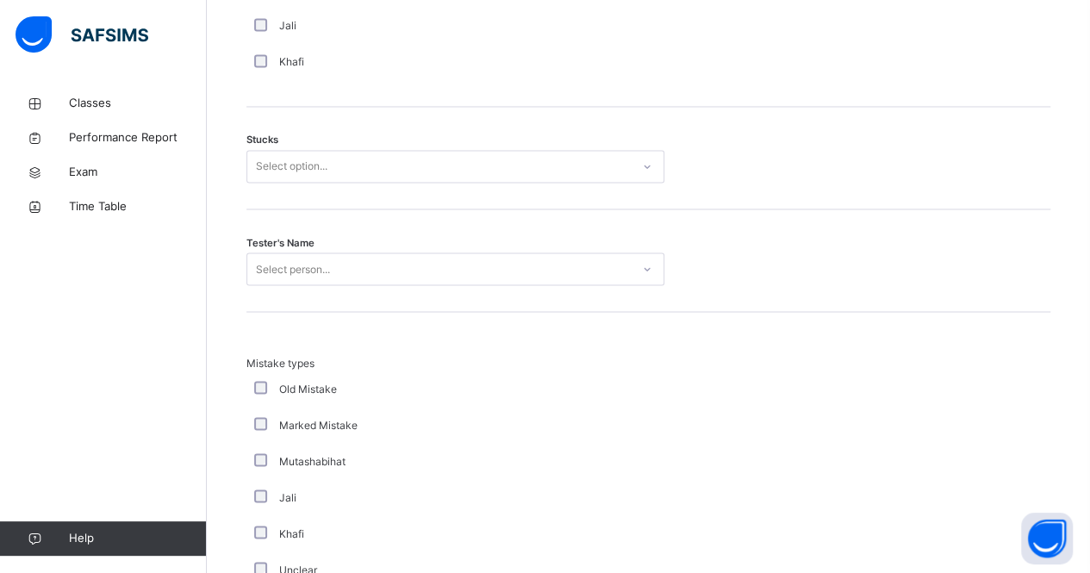
scroll to position [1413, 0]
click at [320, 268] on div "Select person..." at bounding box center [293, 270] width 74 height 33
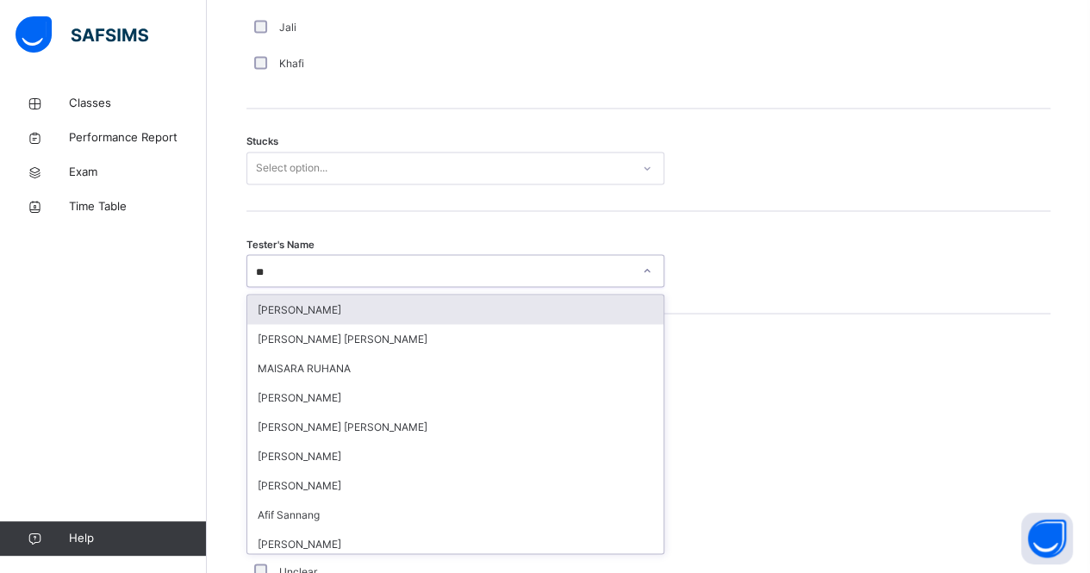
type input "***"
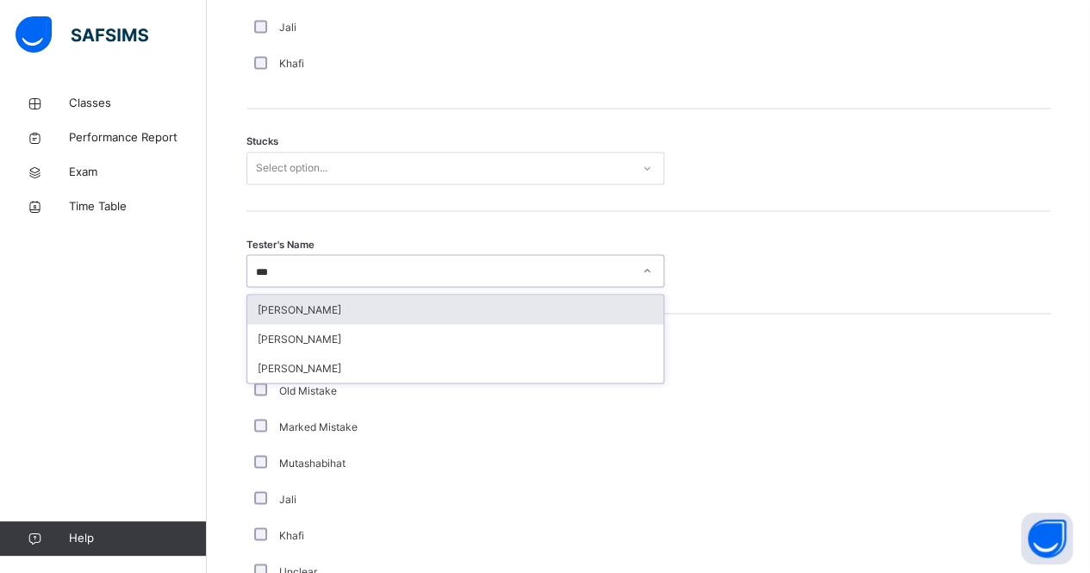
click at [371, 305] on div "[PERSON_NAME]" at bounding box center [455, 309] width 416 height 29
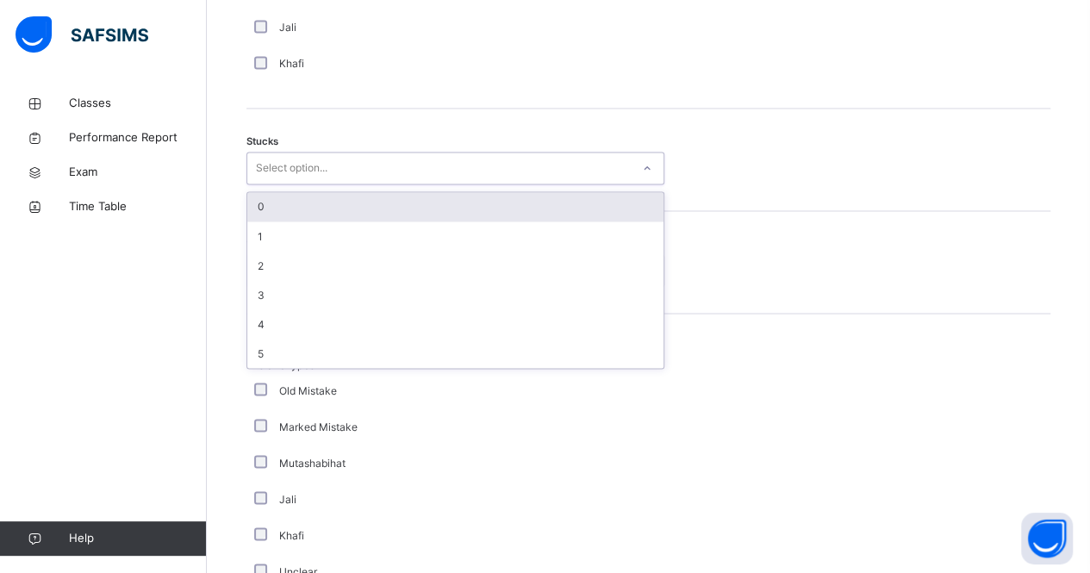
click at [335, 159] on div "Select option..." at bounding box center [438, 168] width 383 height 27
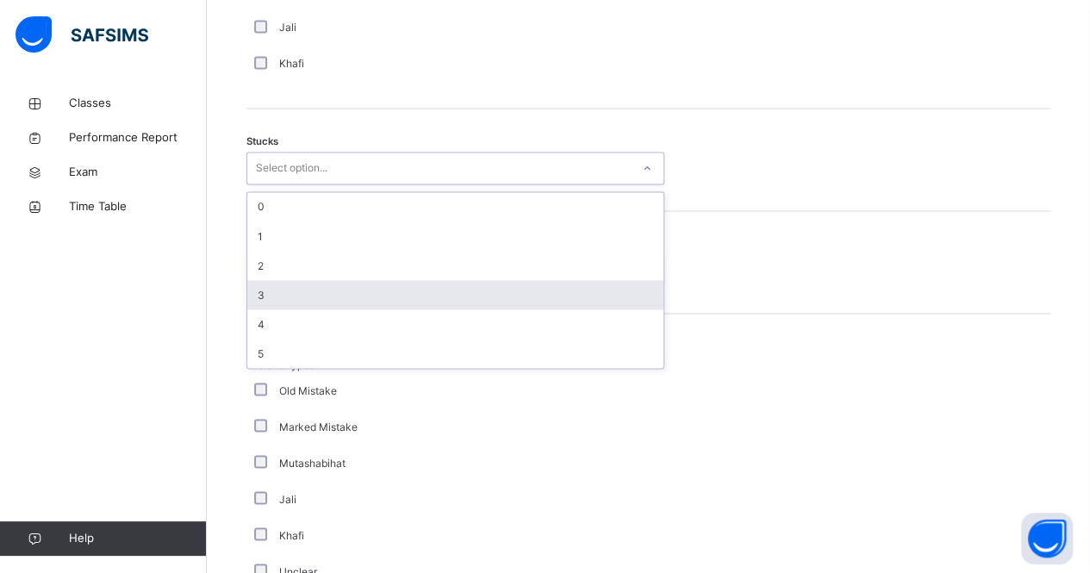
click at [314, 288] on div "3" at bounding box center [455, 294] width 416 height 29
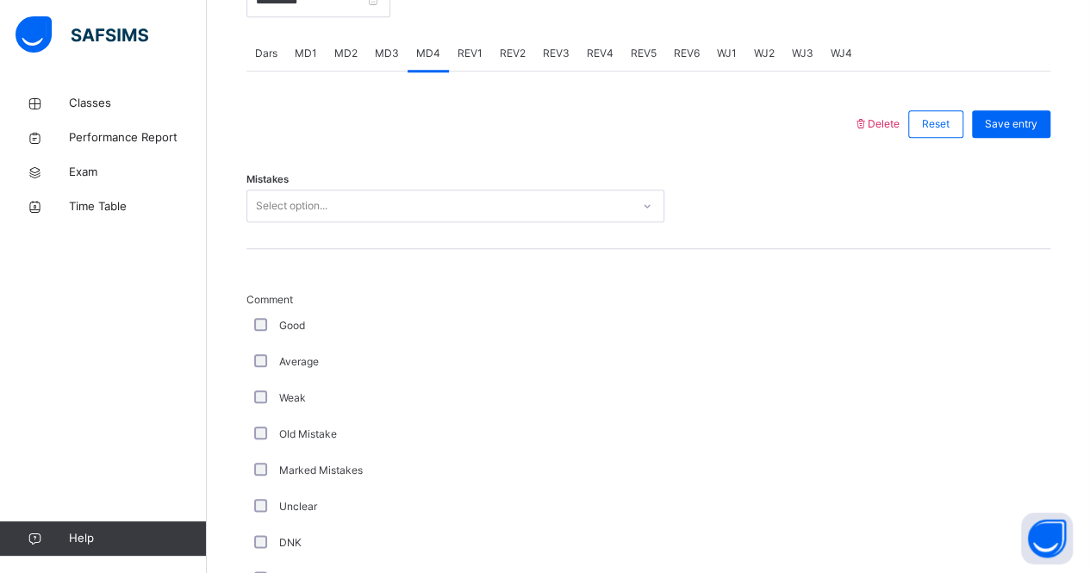
scroll to position [721, 0]
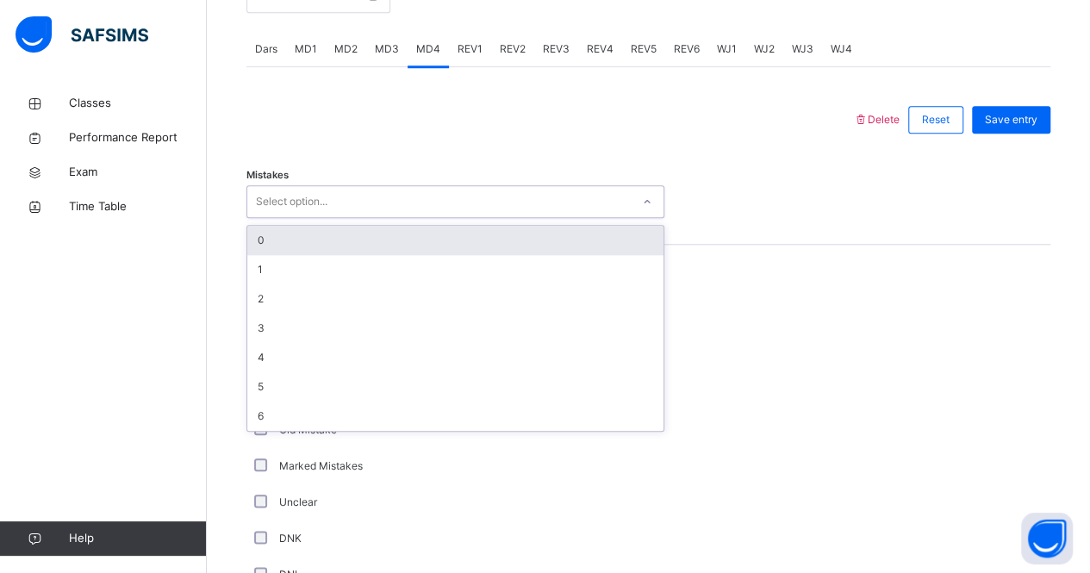
click at [300, 202] on div "Select option..." at bounding box center [292, 201] width 72 height 33
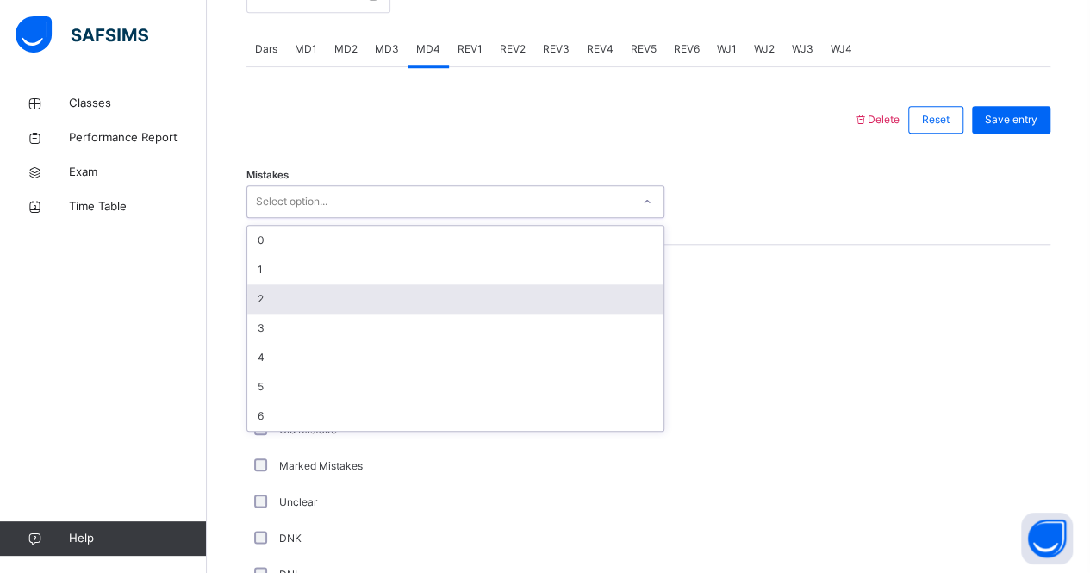
click at [300, 302] on div "2" at bounding box center [455, 298] width 416 height 29
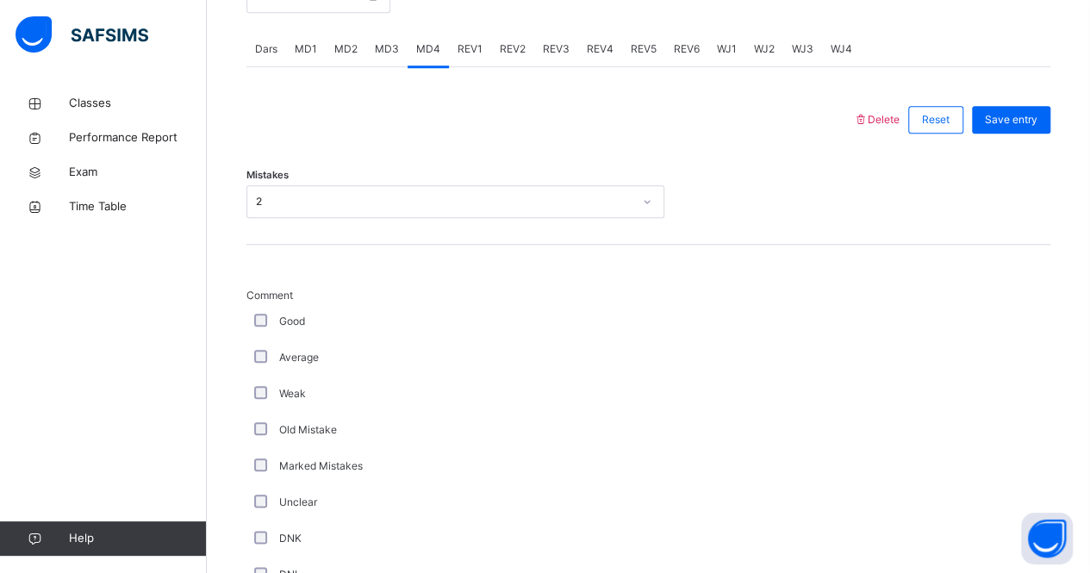
click at [1015, 99] on div "Save entry" at bounding box center [1006, 119] width 87 height 45
click at [1018, 115] on span "Save entry" at bounding box center [1011, 120] width 53 height 16
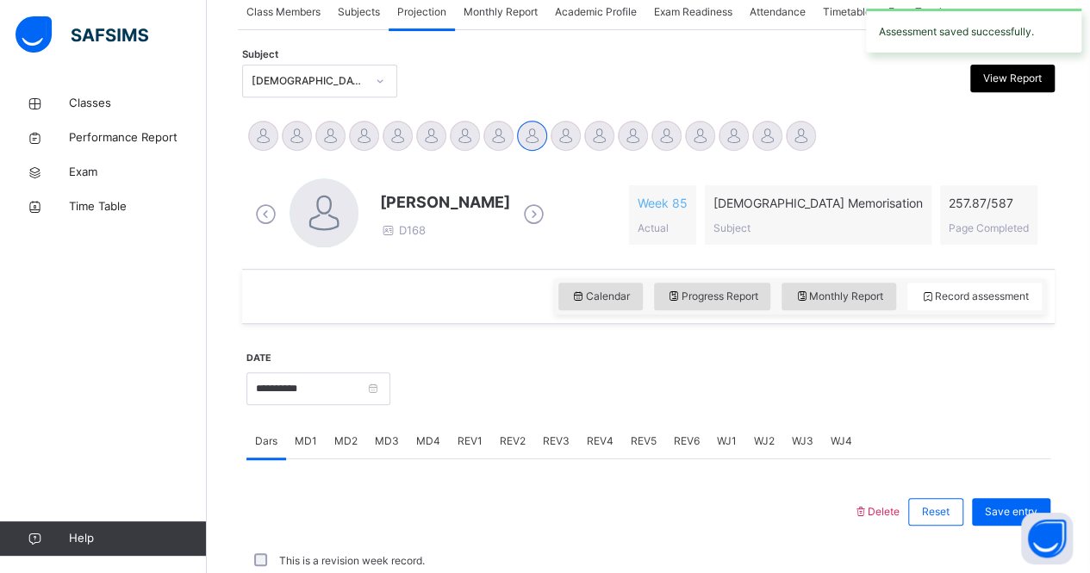
scroll to position [719, 0]
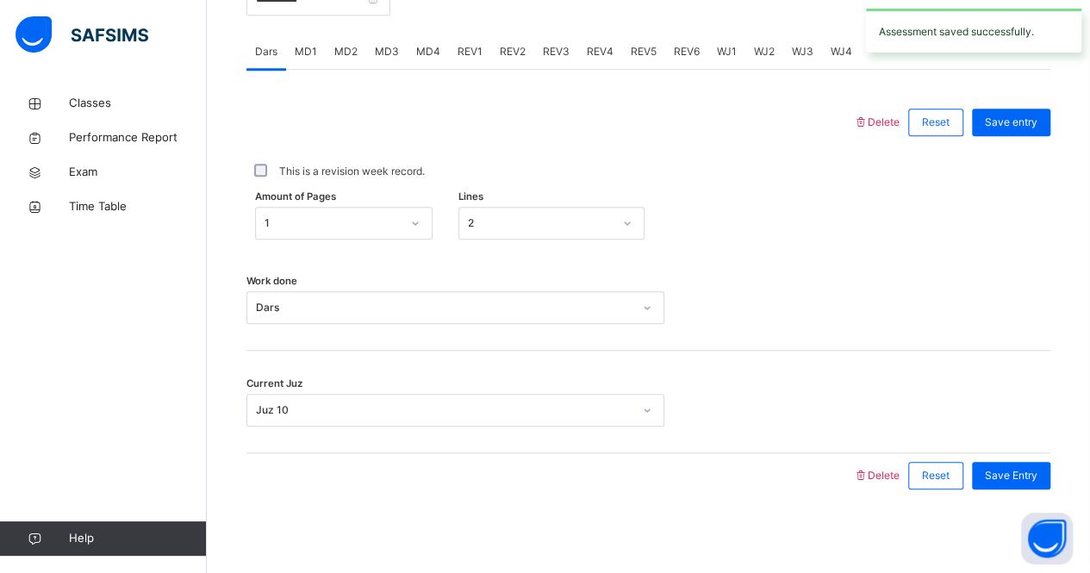
click at [464, 48] on span "REV1" at bounding box center [469, 52] width 25 height 16
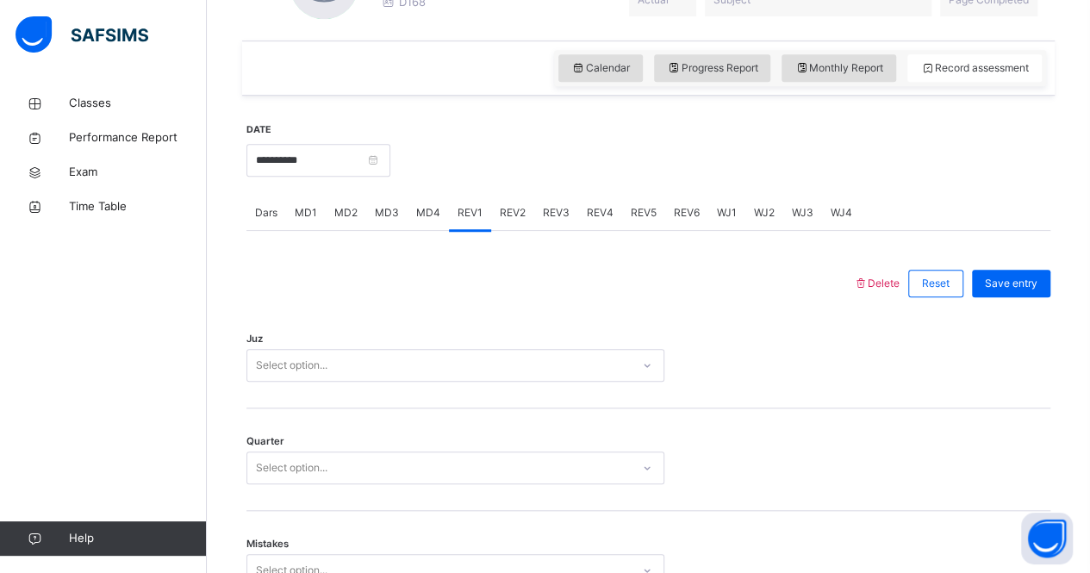
scroll to position [559, 0]
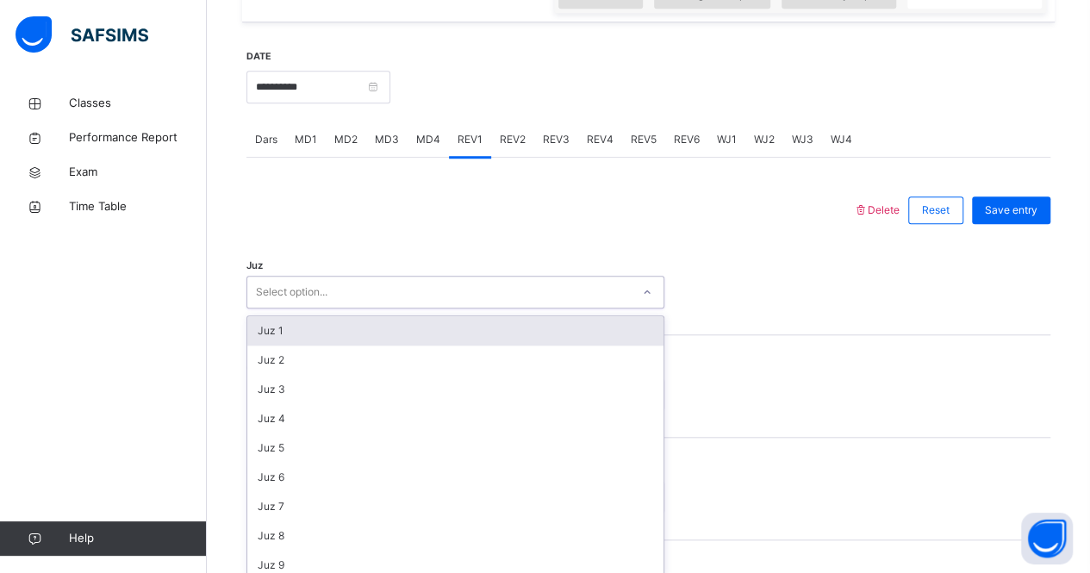
click at [397, 308] on div "option Juz 1 focused, 1 of 30. 30 results available. Use Up and Down to choose …" at bounding box center [455, 292] width 418 height 33
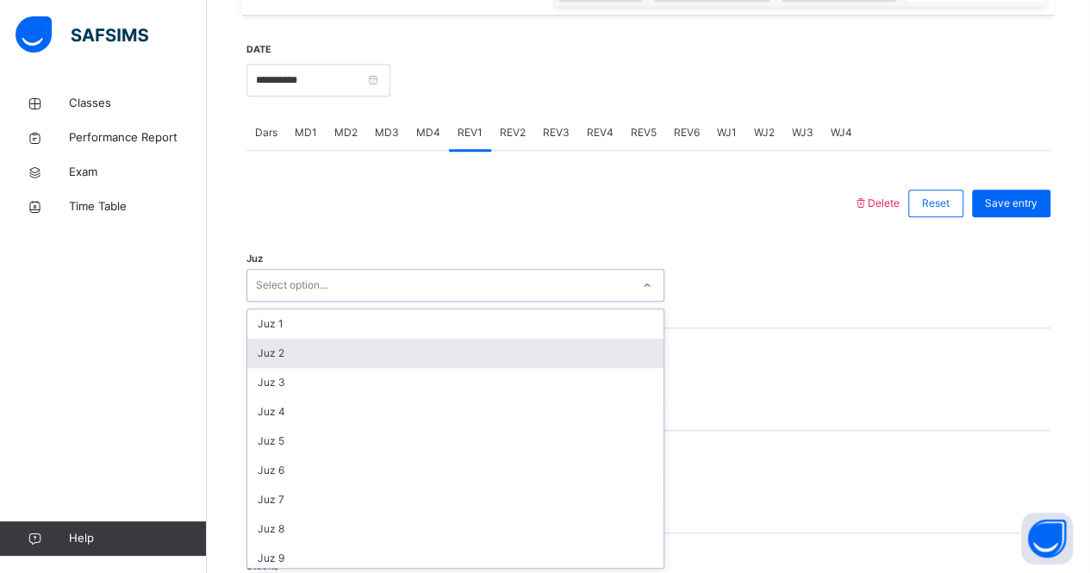
scroll to position [638, 0]
click at [389, 346] on div "Juz 2" at bounding box center [455, 353] width 416 height 29
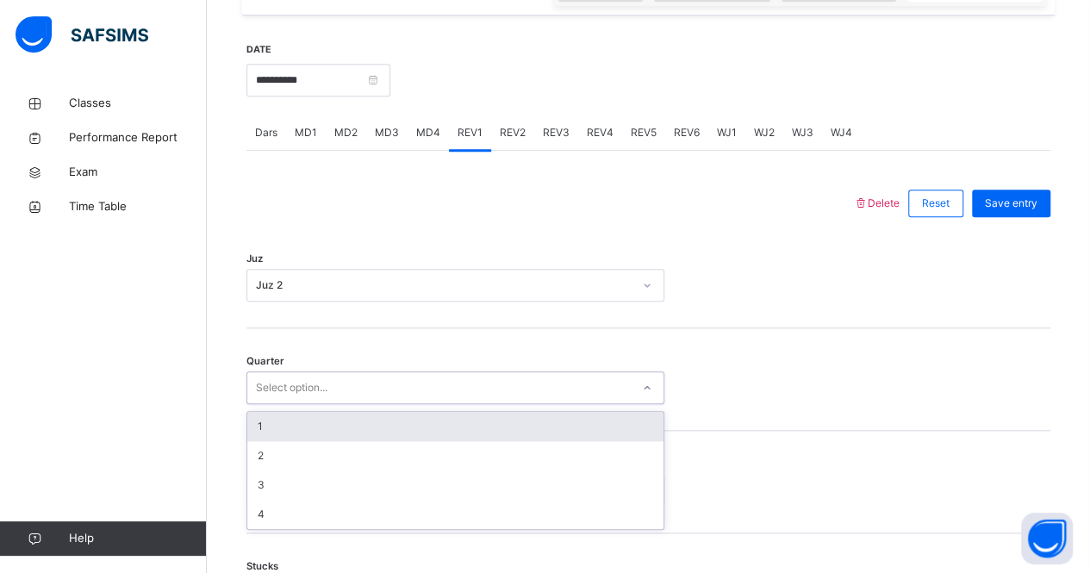
click at [384, 384] on div "Select option..." at bounding box center [438, 388] width 383 height 27
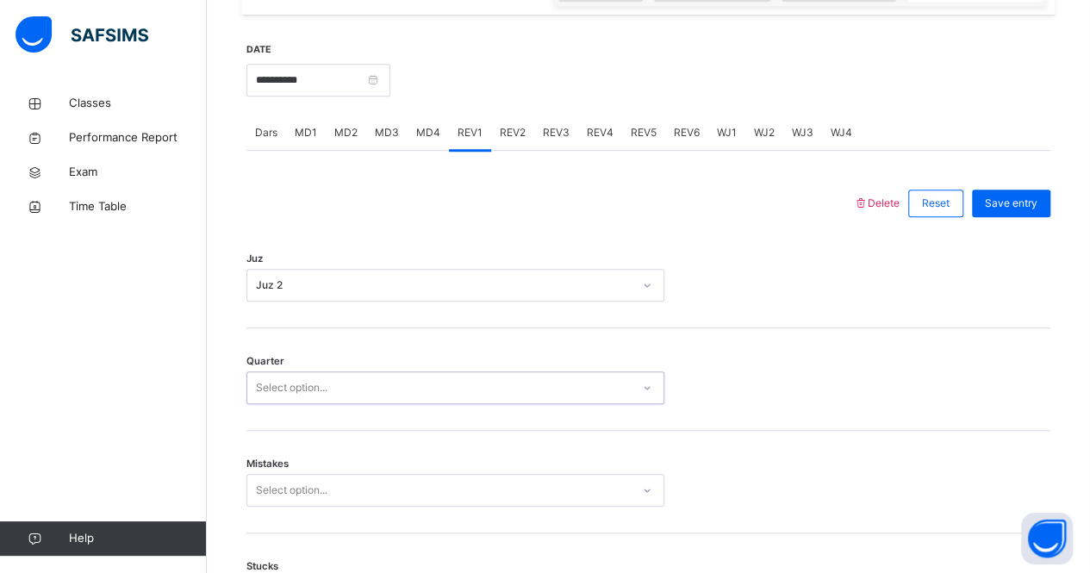
click at [384, 384] on div "Select option..." at bounding box center [438, 388] width 383 height 27
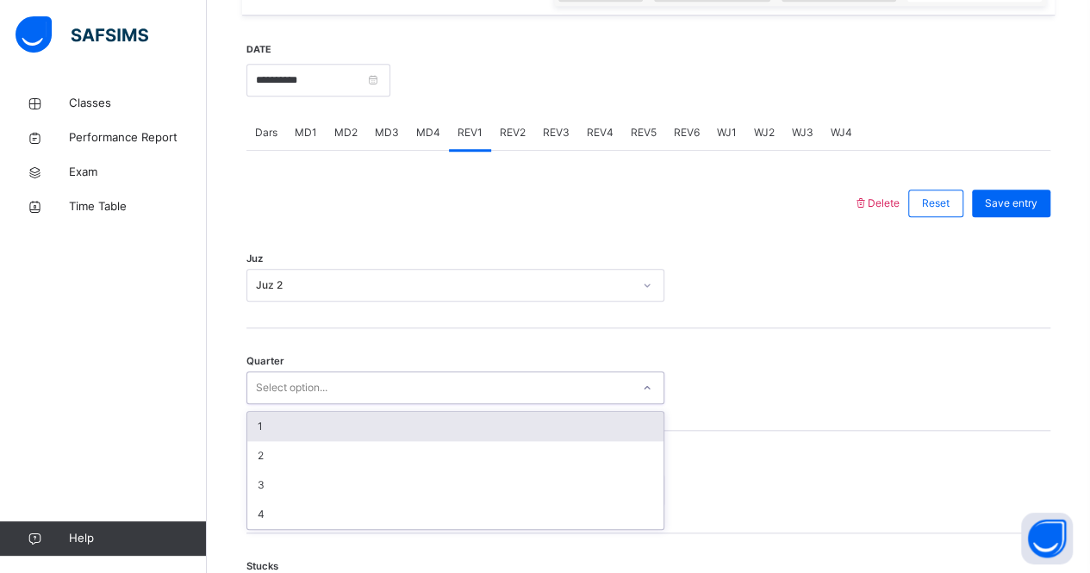
click at [384, 384] on div "Select option..." at bounding box center [438, 388] width 383 height 27
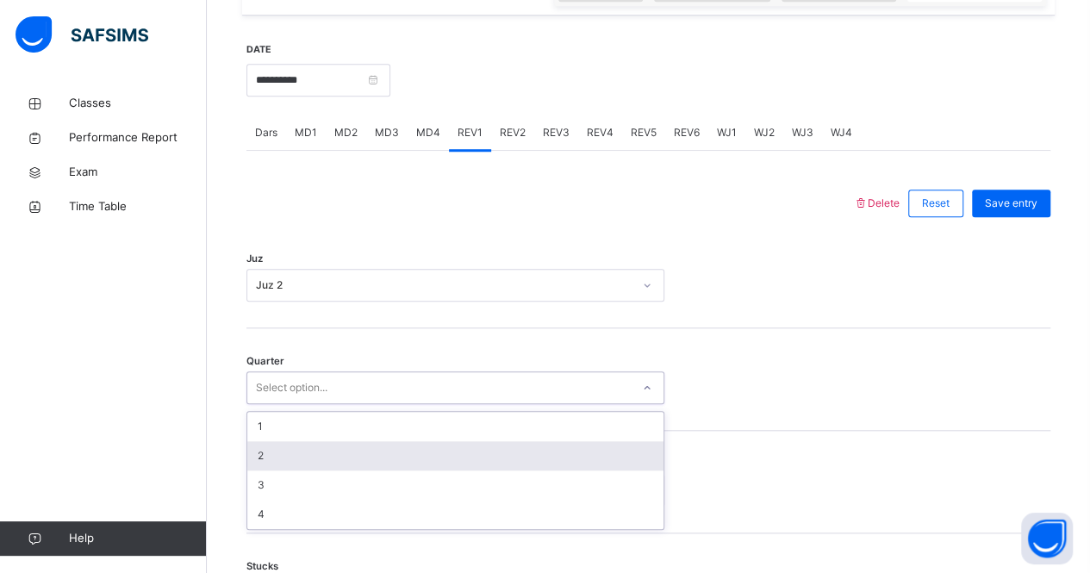
click at [367, 454] on div "2" at bounding box center [455, 455] width 416 height 29
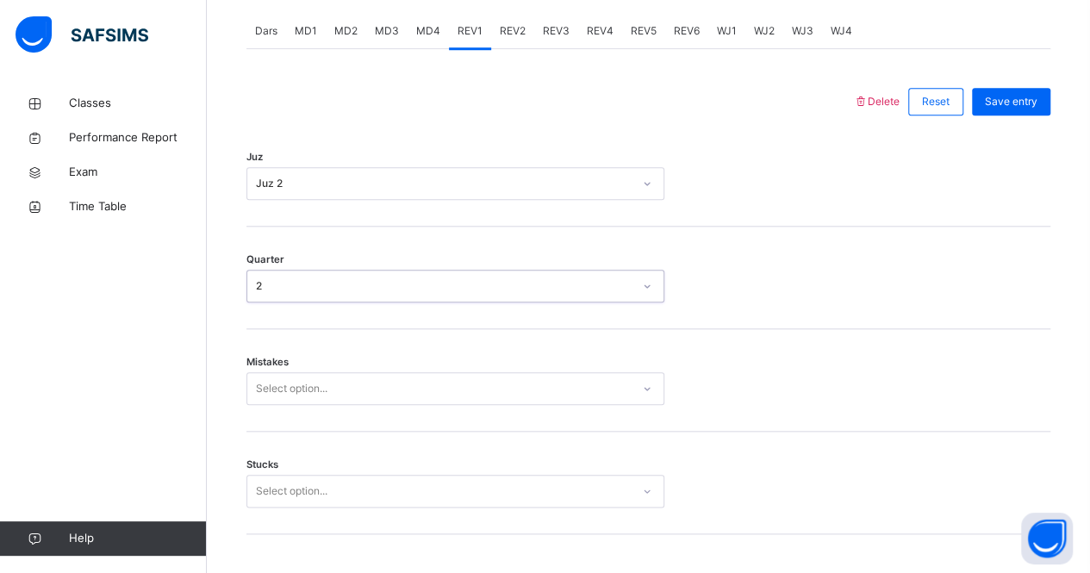
scroll to position [789, 0]
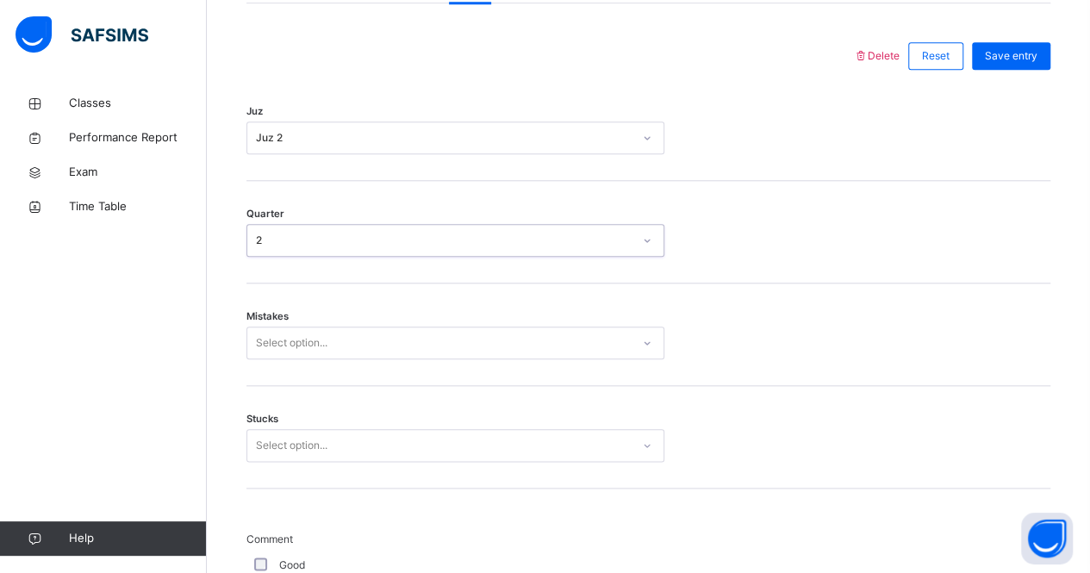
click at [362, 359] on div "Select option..." at bounding box center [455, 343] width 418 height 33
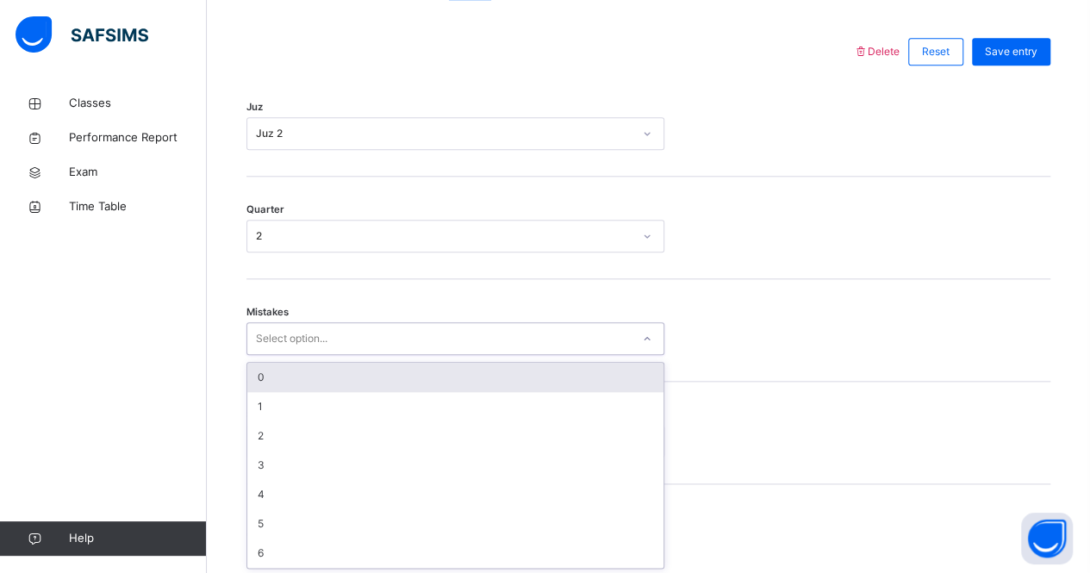
click at [371, 376] on div "0" at bounding box center [455, 377] width 416 height 29
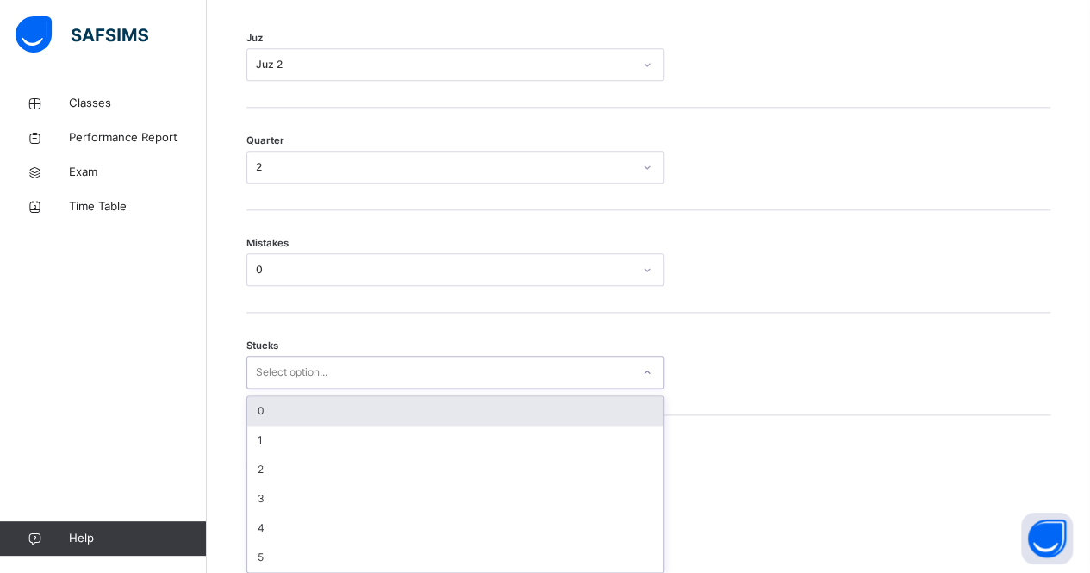
click at [376, 389] on div "option 0 focused, 1 of 6. 6 results available. Use Up and Down to choose option…" at bounding box center [455, 372] width 418 height 33
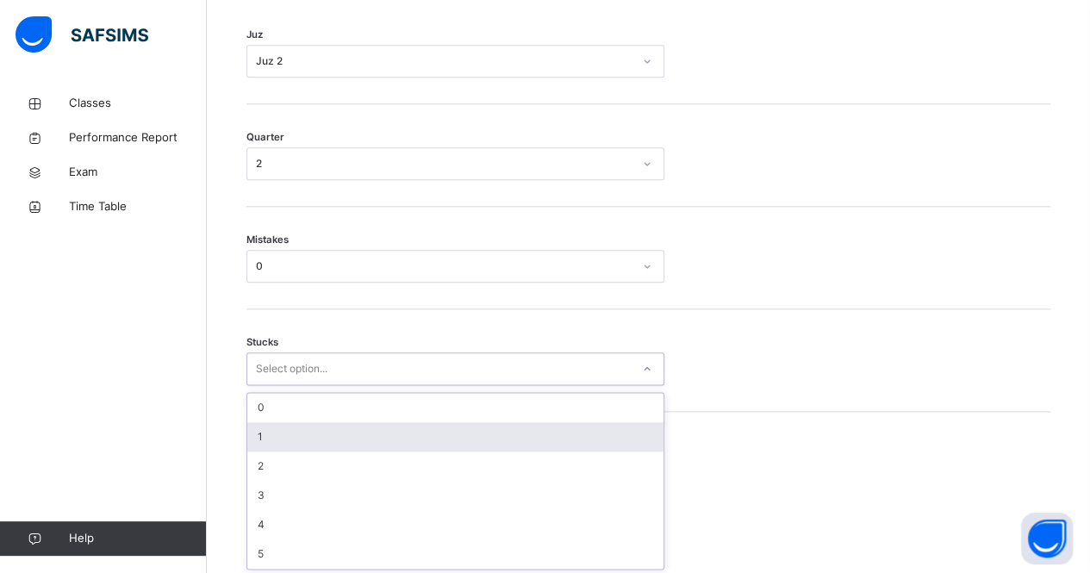
scroll to position [862, 0]
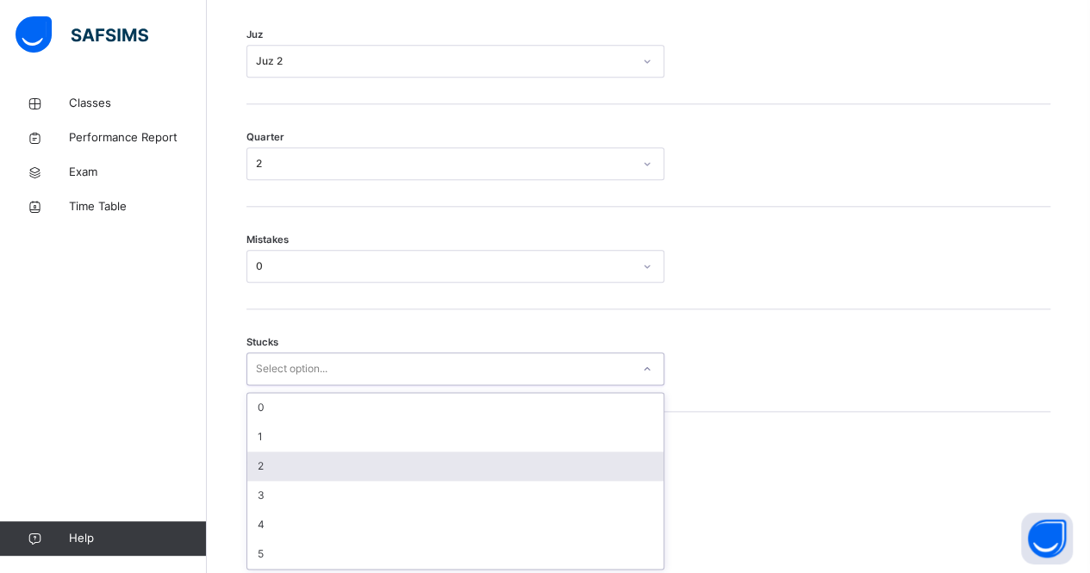
click at [354, 466] on div "2" at bounding box center [455, 465] width 416 height 29
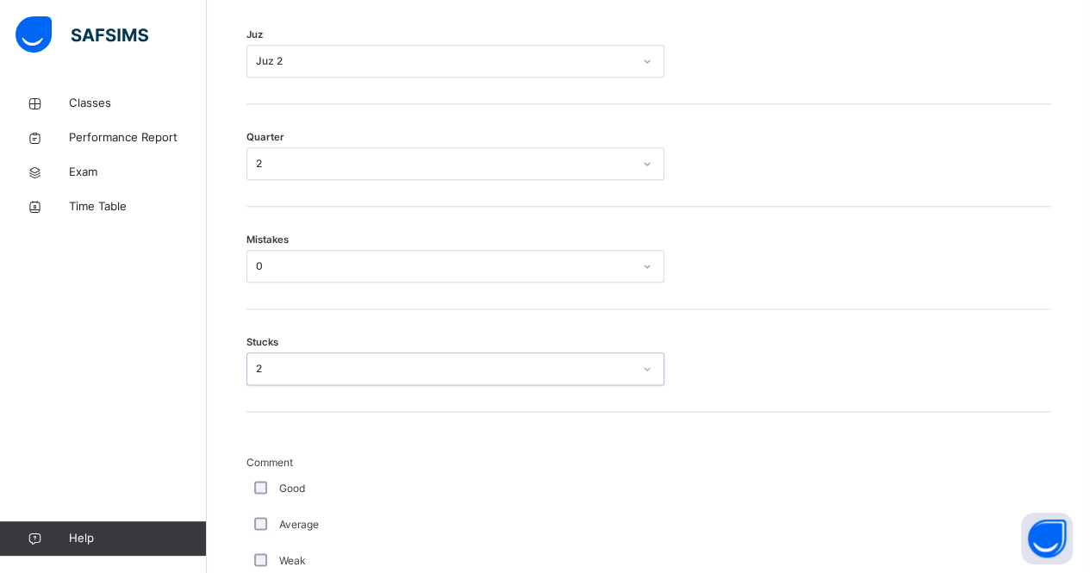
click at [258, 476] on div "Good" at bounding box center [461, 488] width 431 height 36
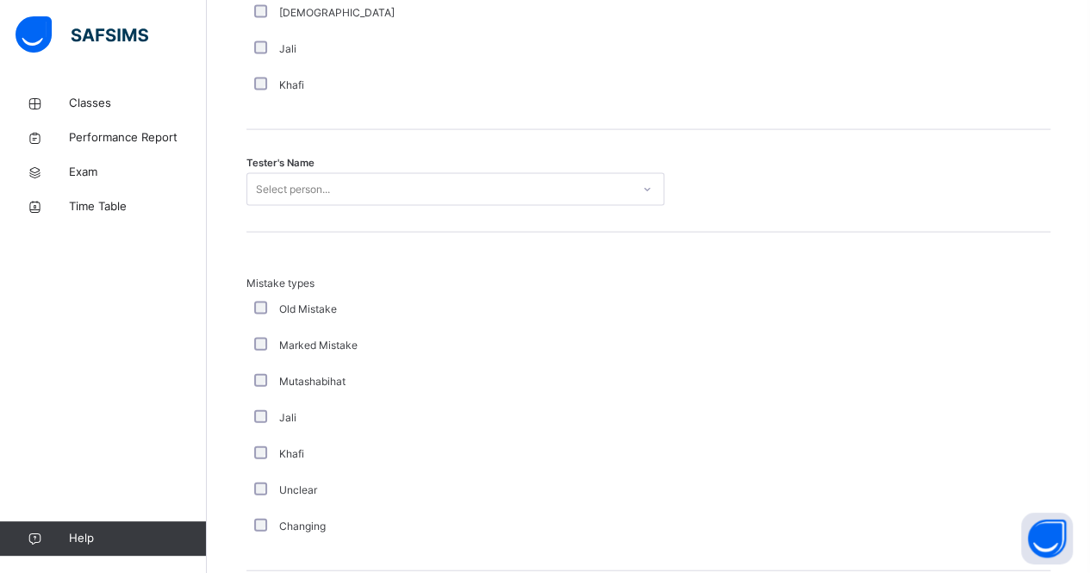
scroll to position [1704, 0]
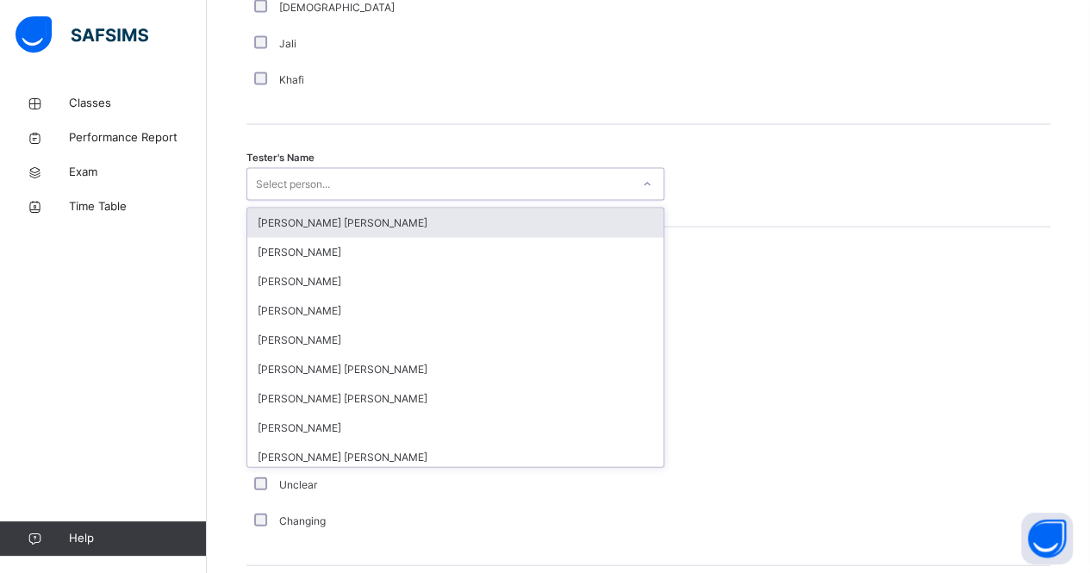
click at [271, 171] on div "Select person..." at bounding box center [293, 184] width 74 height 33
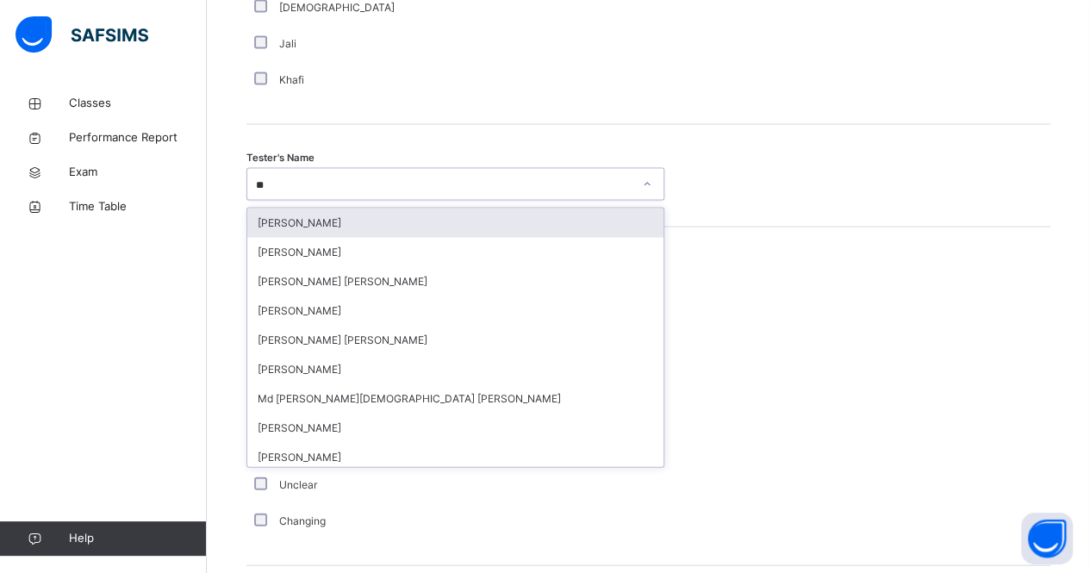
type input "***"
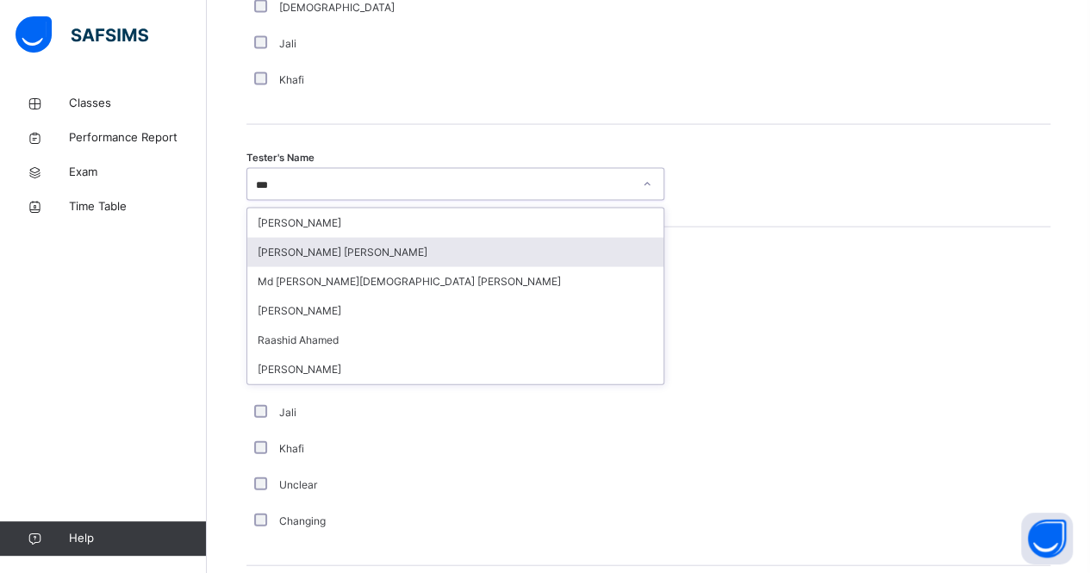
click at [372, 239] on div "[PERSON_NAME] [PERSON_NAME]" at bounding box center [455, 252] width 416 height 29
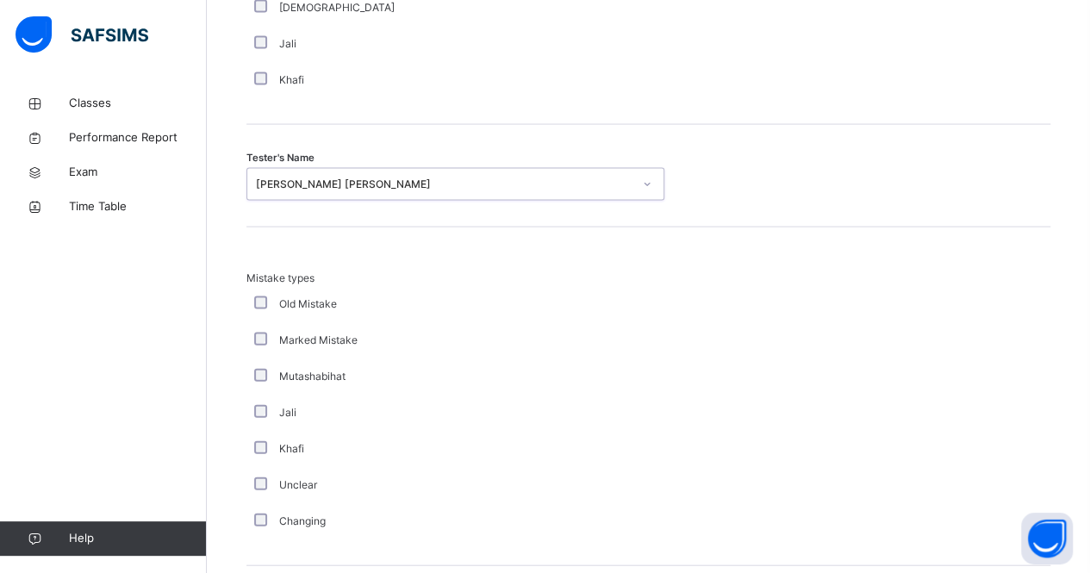
scroll to position [1918, 0]
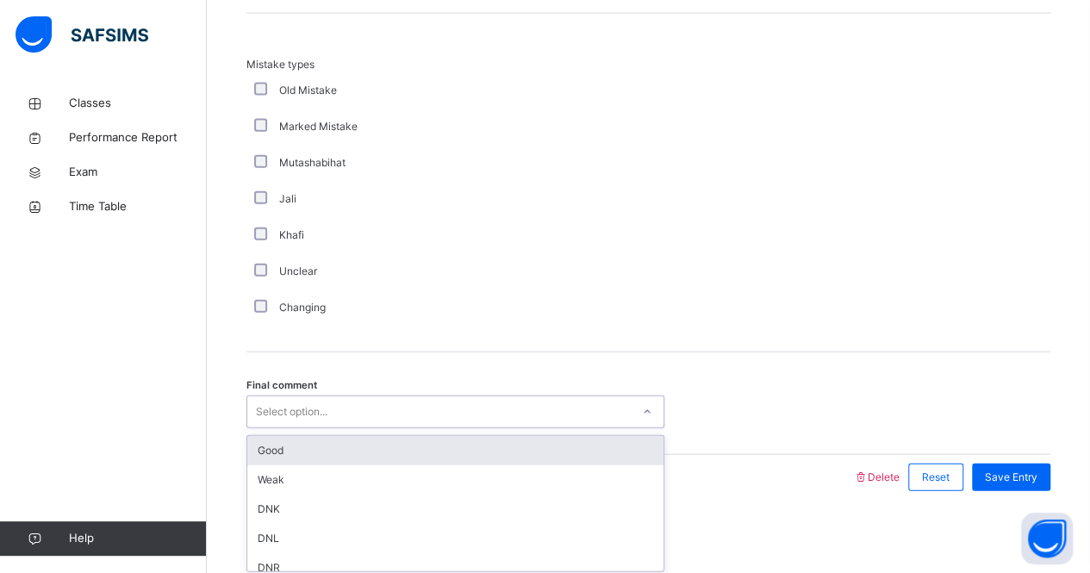
click at [337, 399] on div "Select option..." at bounding box center [438, 412] width 383 height 27
click at [346, 444] on div "Good" at bounding box center [455, 450] width 416 height 29
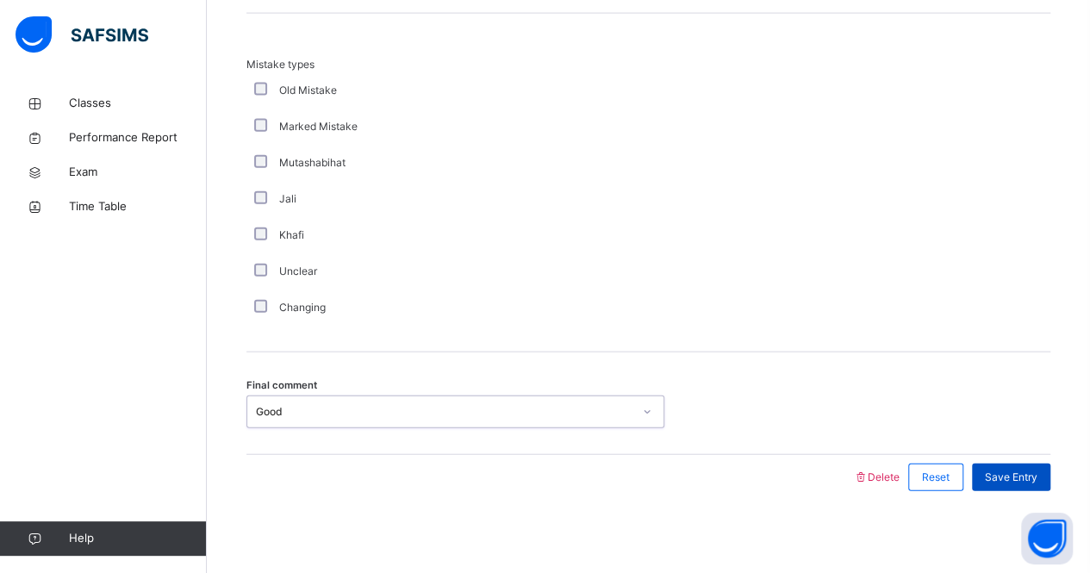
click at [1022, 470] on span "Save Entry" at bounding box center [1011, 478] width 53 height 16
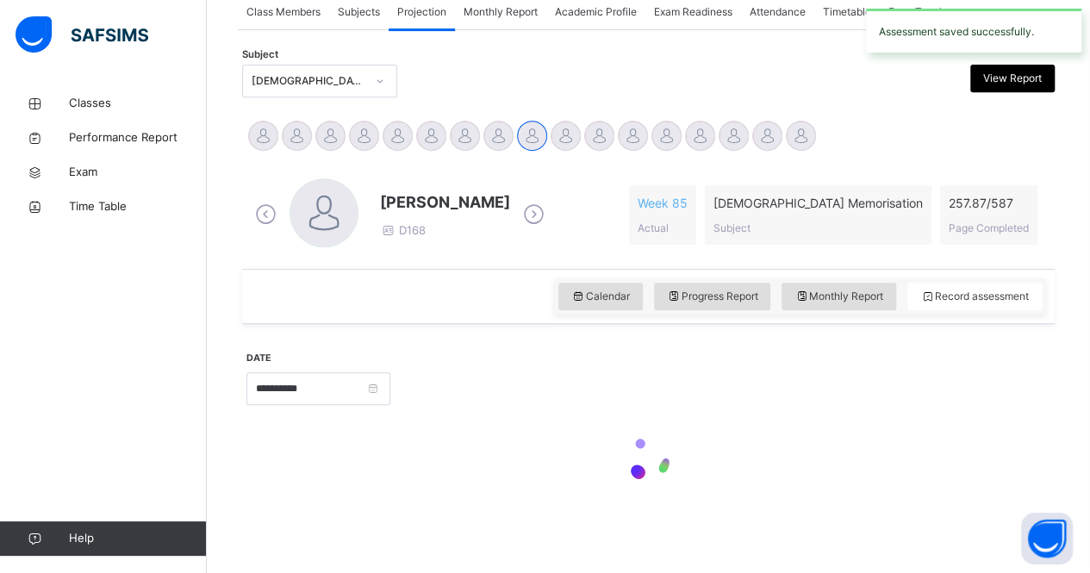
scroll to position [719, 0]
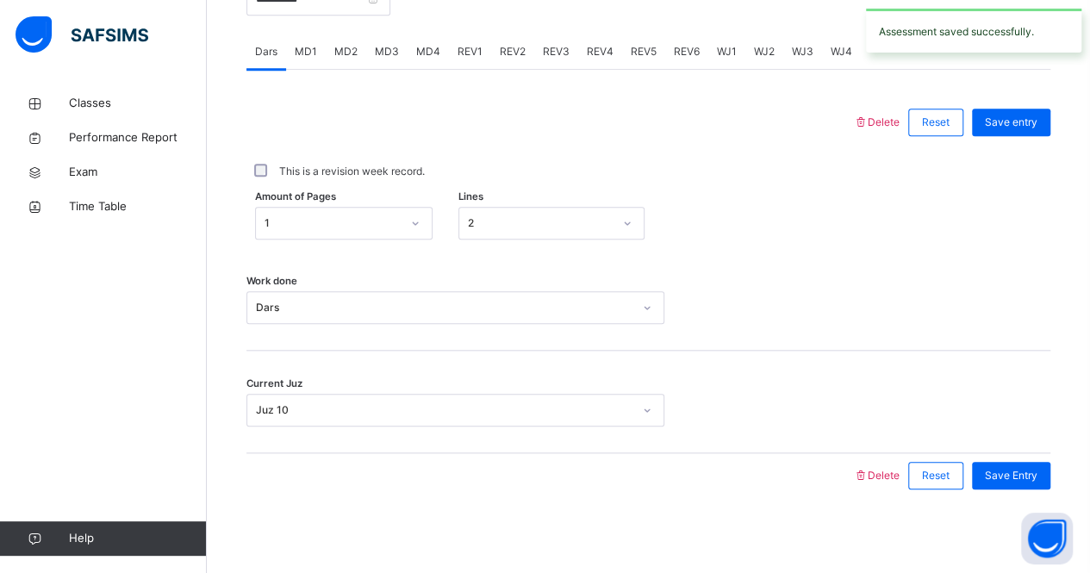
click at [501, 44] on span "REV2" at bounding box center [513, 52] width 26 height 16
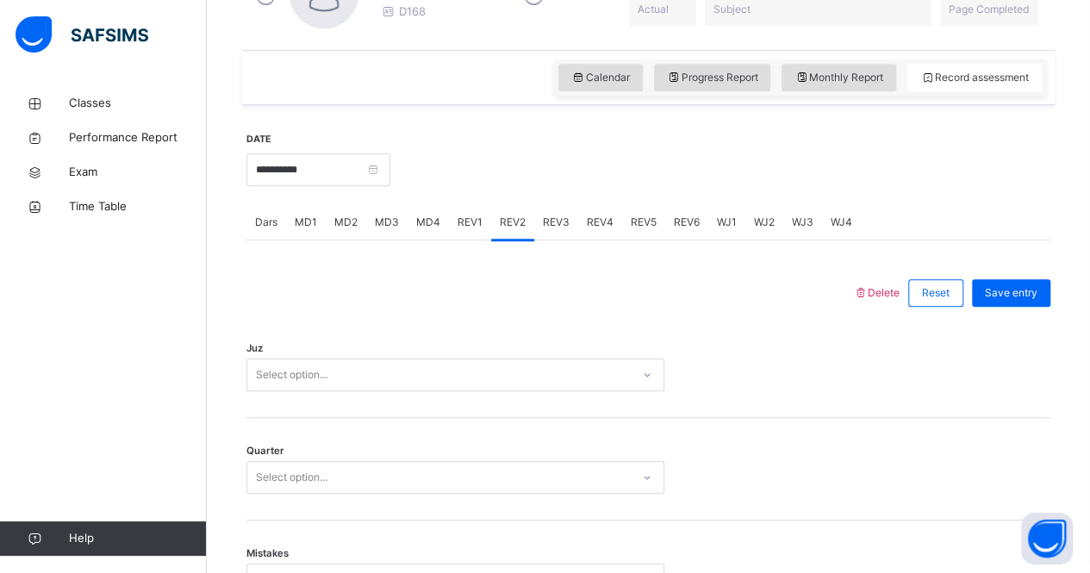
scroll to position [550, 0]
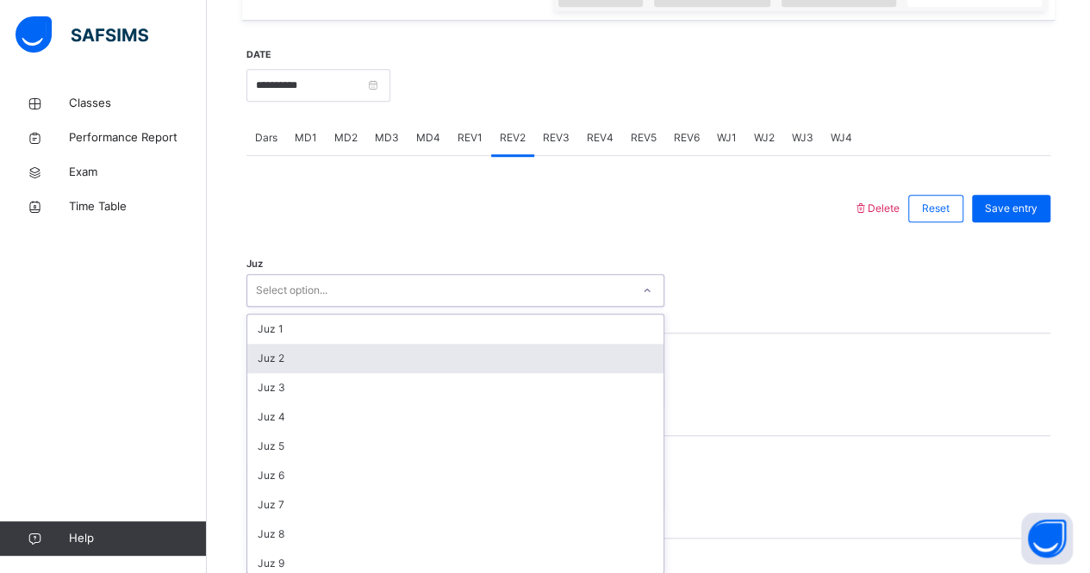
click at [434, 307] on div "option Juz 2 focused, 2 of 30. 30 results available. Use Up and Down to choose …" at bounding box center [455, 290] width 418 height 33
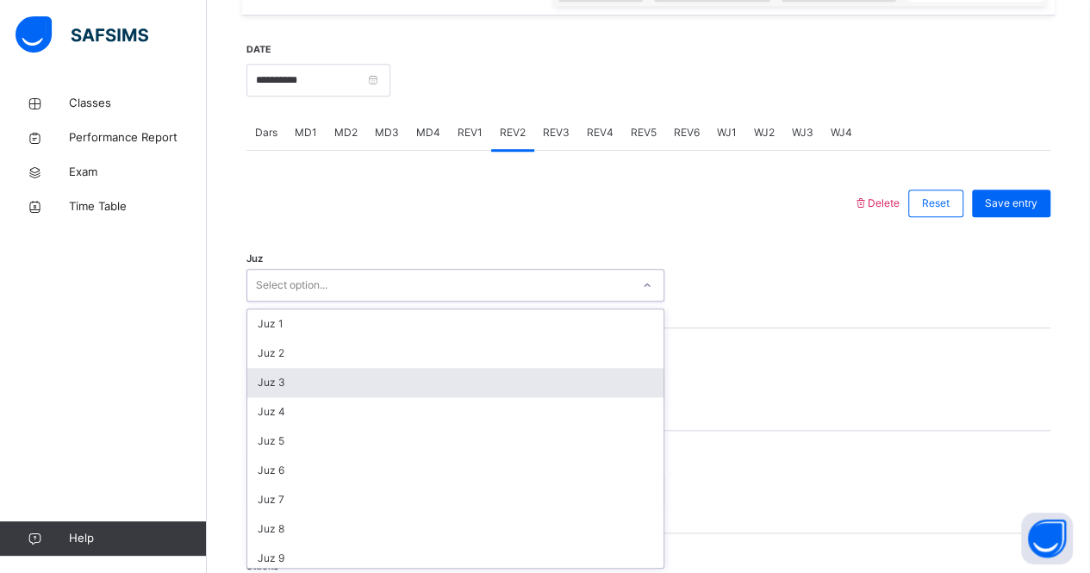
click at [396, 371] on div "Juz 3" at bounding box center [455, 382] width 416 height 29
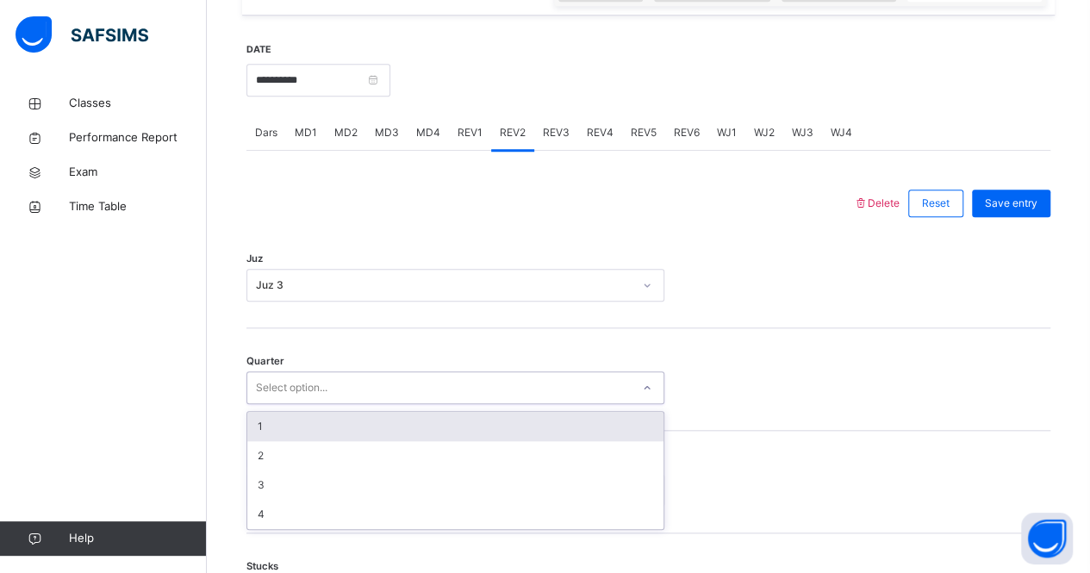
click at [360, 392] on div "Select option..." at bounding box center [438, 388] width 383 height 27
click at [359, 421] on div "1" at bounding box center [455, 426] width 416 height 29
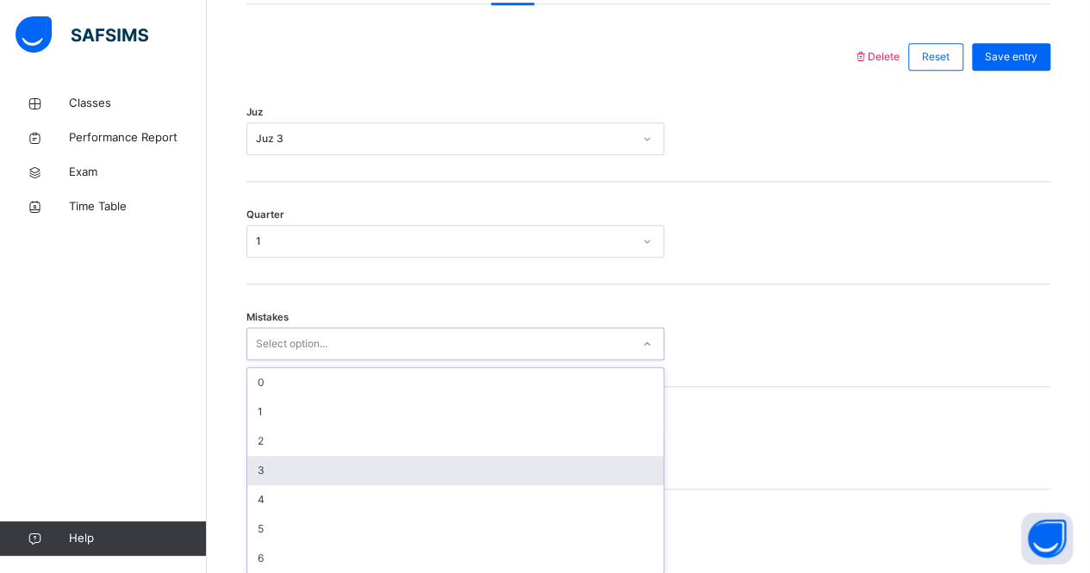
click at [338, 360] on div "option 3 focused, 4 of 7. 7 results available. Use Up and Down to choose option…" at bounding box center [455, 343] width 418 height 33
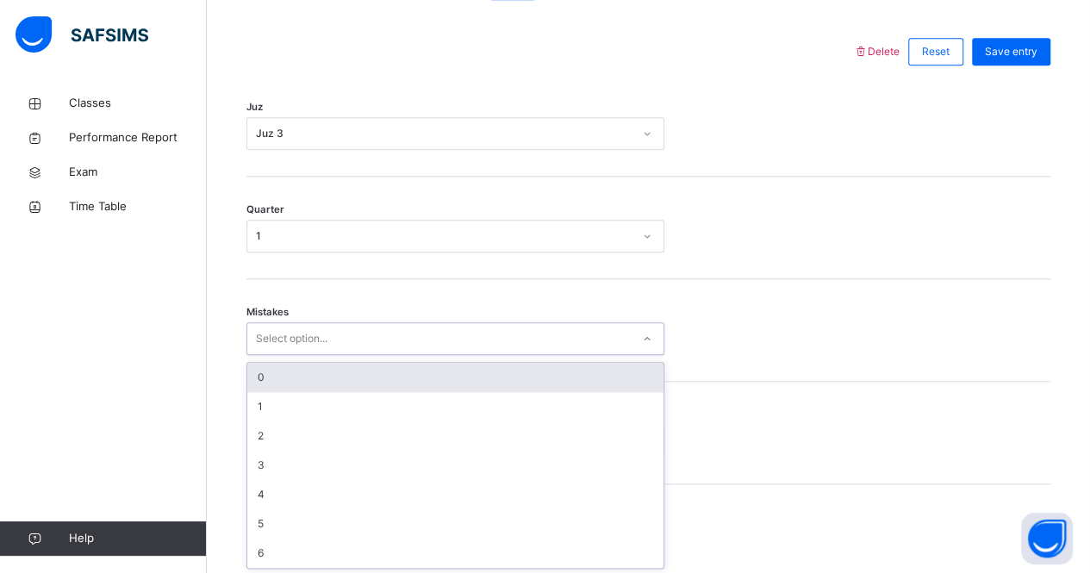
click at [370, 380] on div "0" at bounding box center [455, 377] width 416 height 29
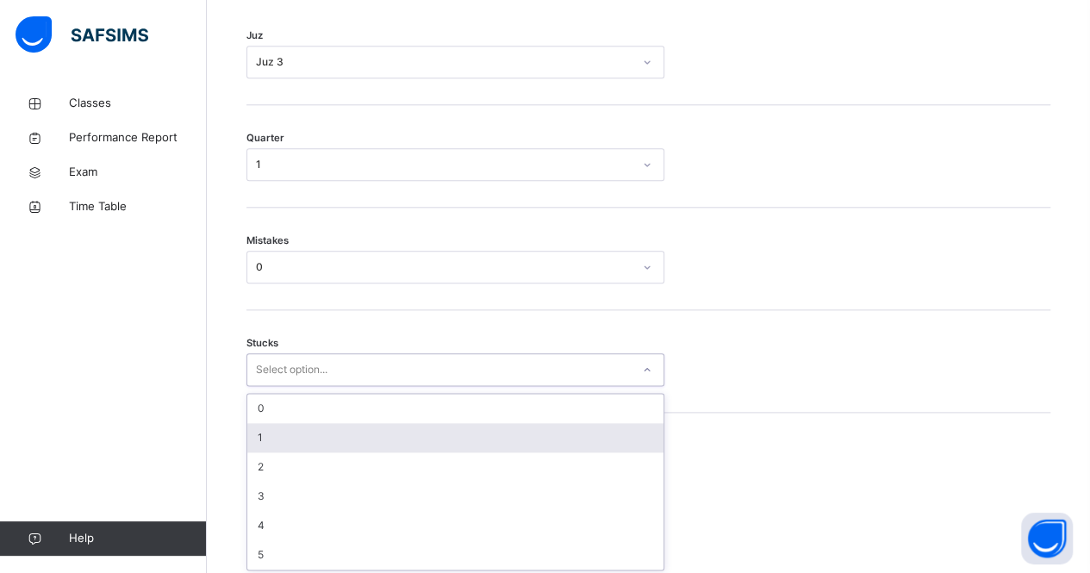
click at [362, 386] on div "option 1 focused, 2 of 6. 6 results available. Use Up and Down to choose option…" at bounding box center [455, 369] width 418 height 33
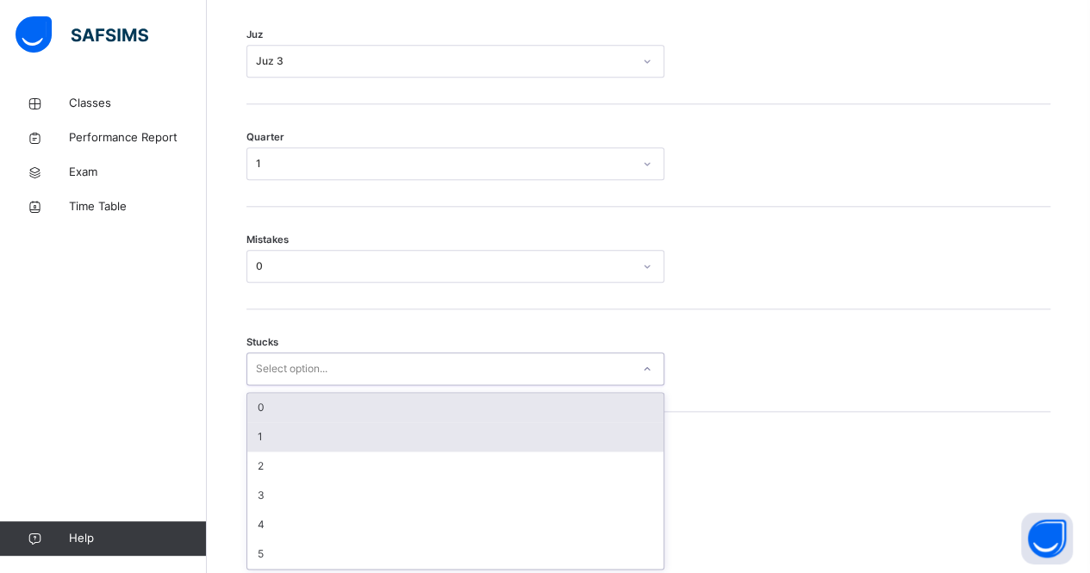
scroll to position [862, 0]
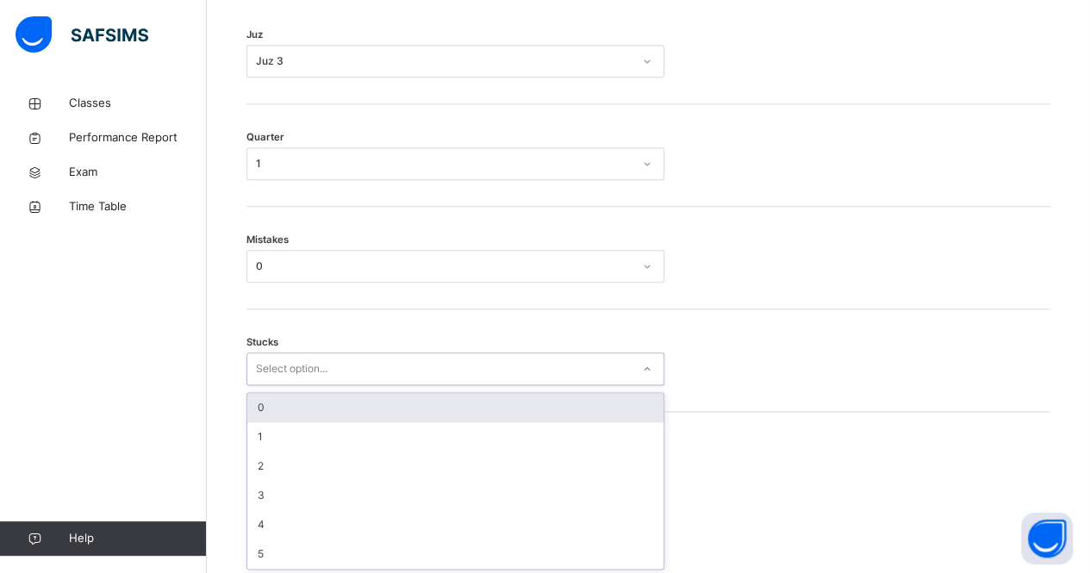
click at [362, 414] on div "0" at bounding box center [455, 407] width 416 height 29
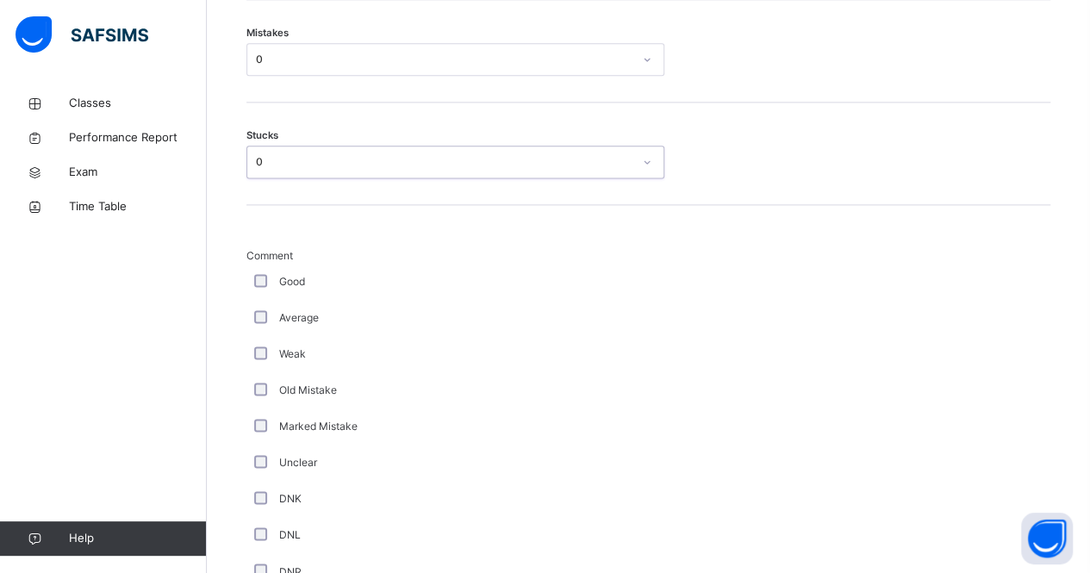
scroll to position [1068, 0]
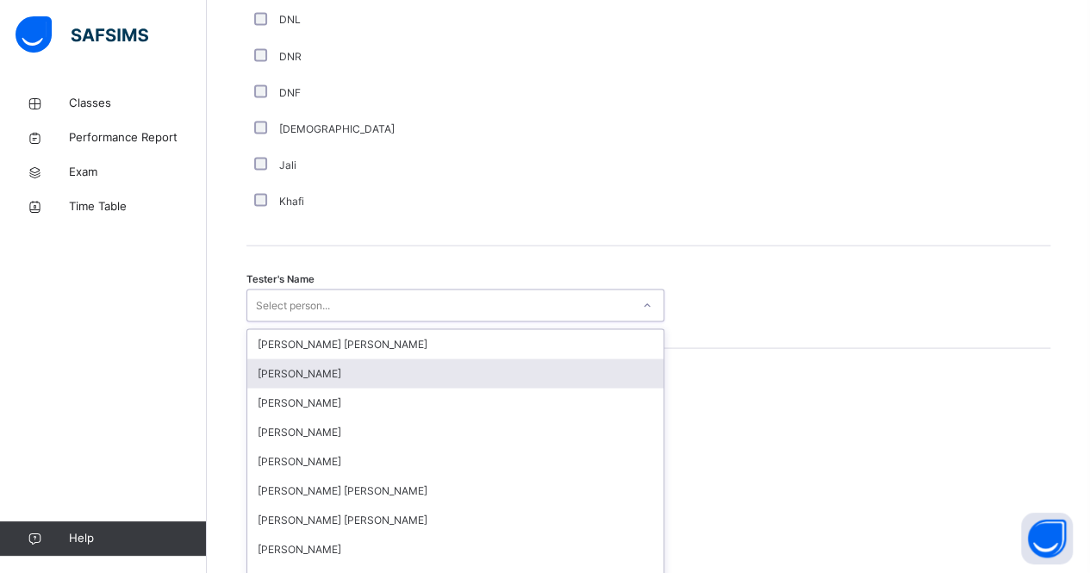
click at [371, 321] on div "option [PERSON_NAME] focused, 2 of 90. 90 results available. Use Up and Down to…" at bounding box center [455, 305] width 418 height 33
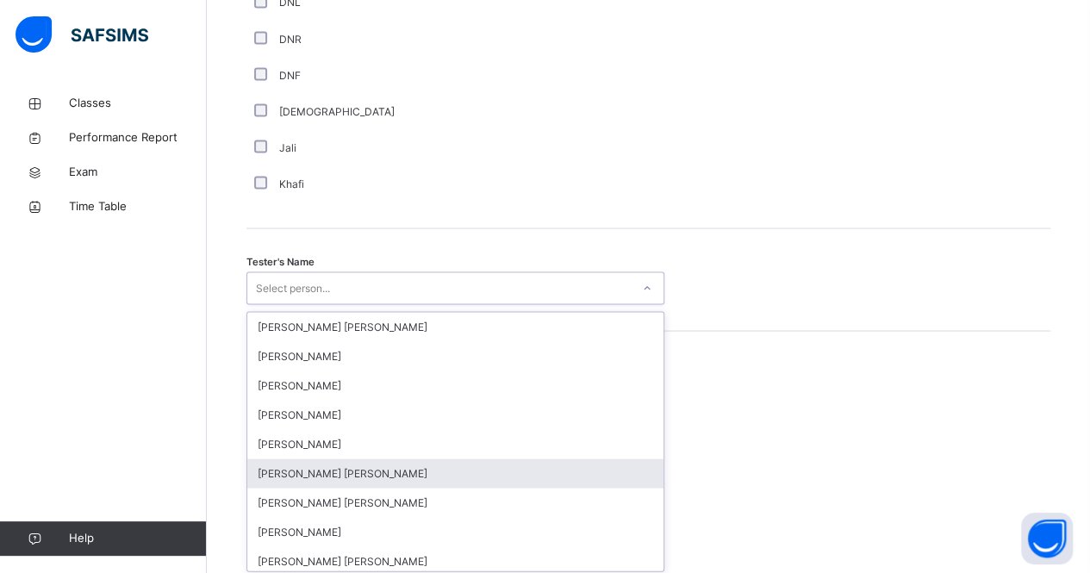
scroll to position [1602, 0]
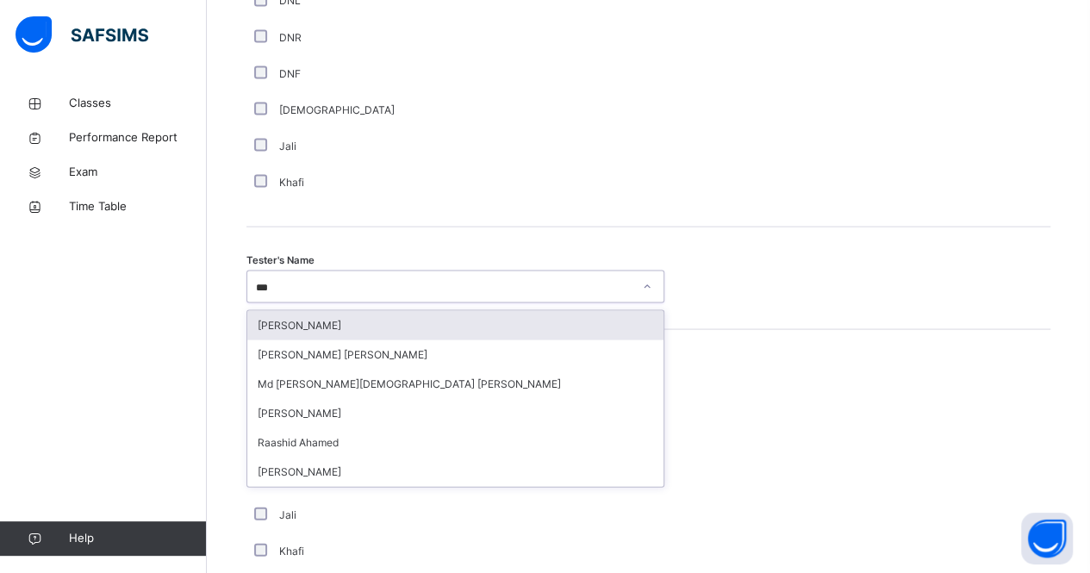
type input "****"
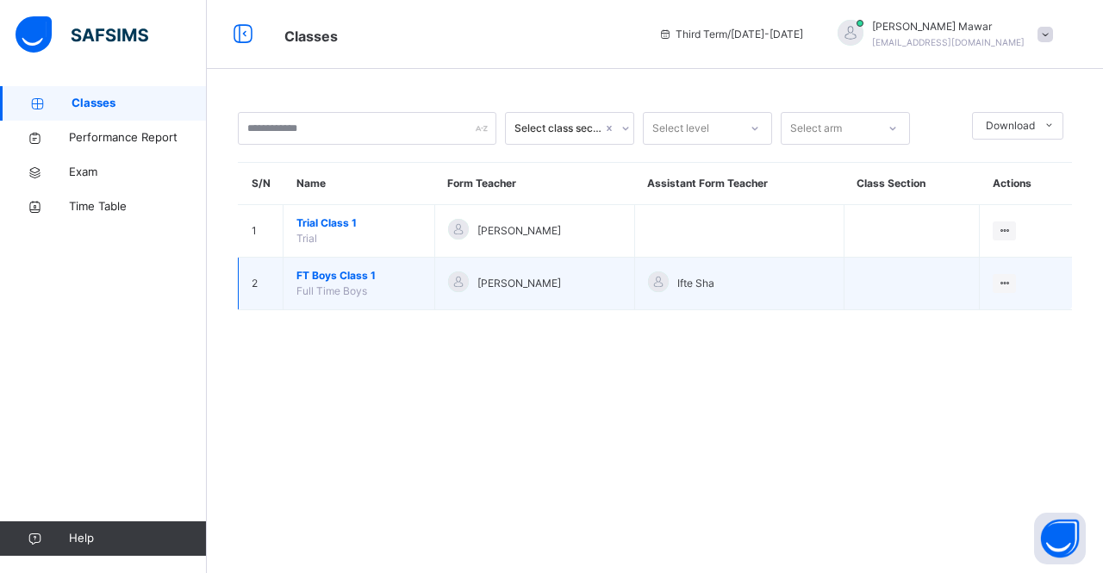
click at [331, 285] on span "Full Time Boys" at bounding box center [331, 290] width 71 height 13
click at [341, 268] on span "FT Boys Class 1" at bounding box center [358, 276] width 125 height 16
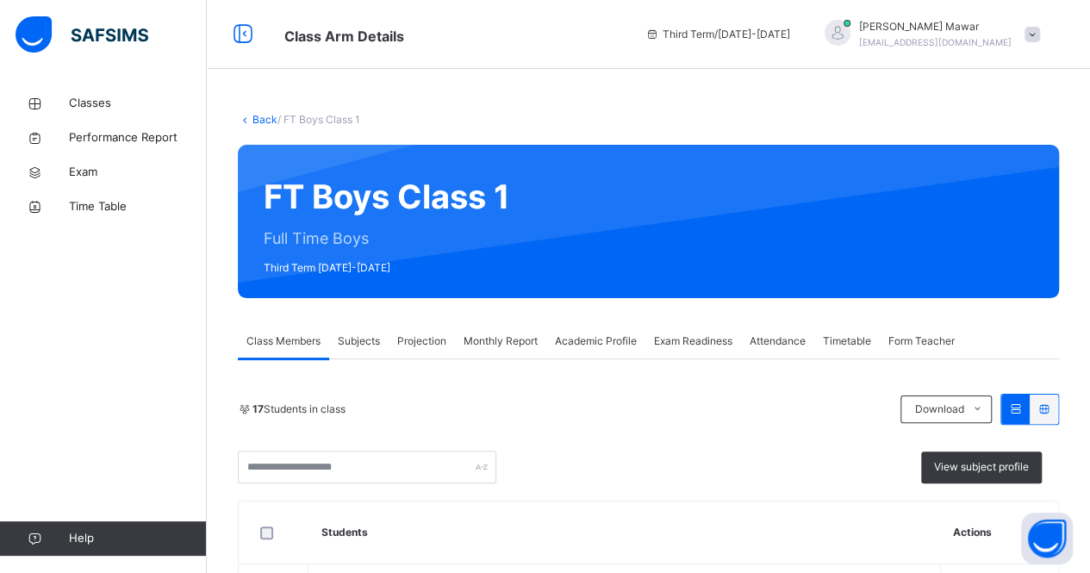
click at [419, 337] on span "Projection" at bounding box center [421, 341] width 49 height 16
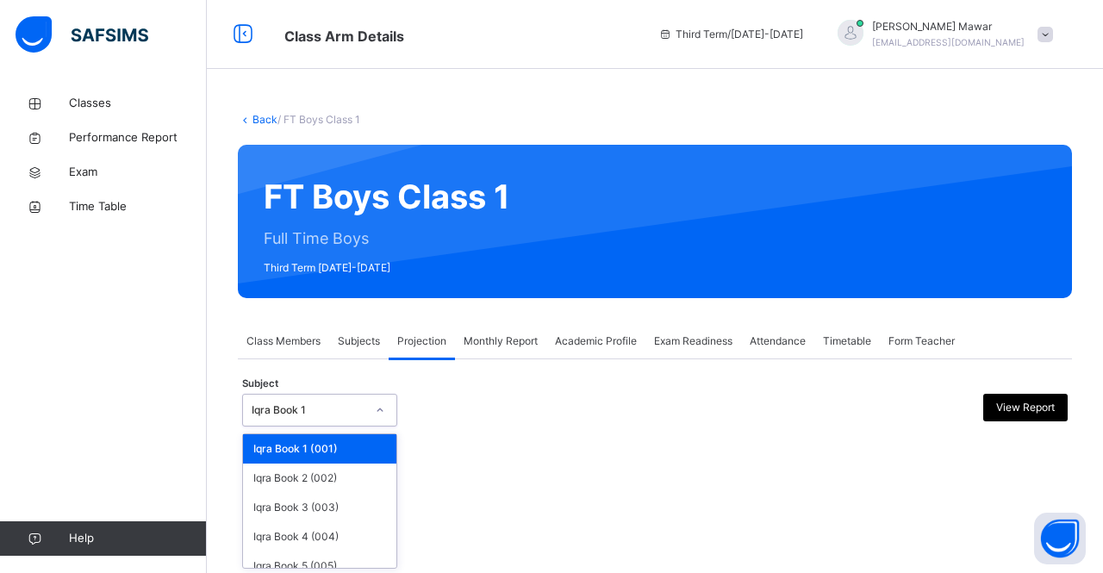
click at [361, 409] on div "Iqra Book 1" at bounding box center [309, 410] width 114 height 16
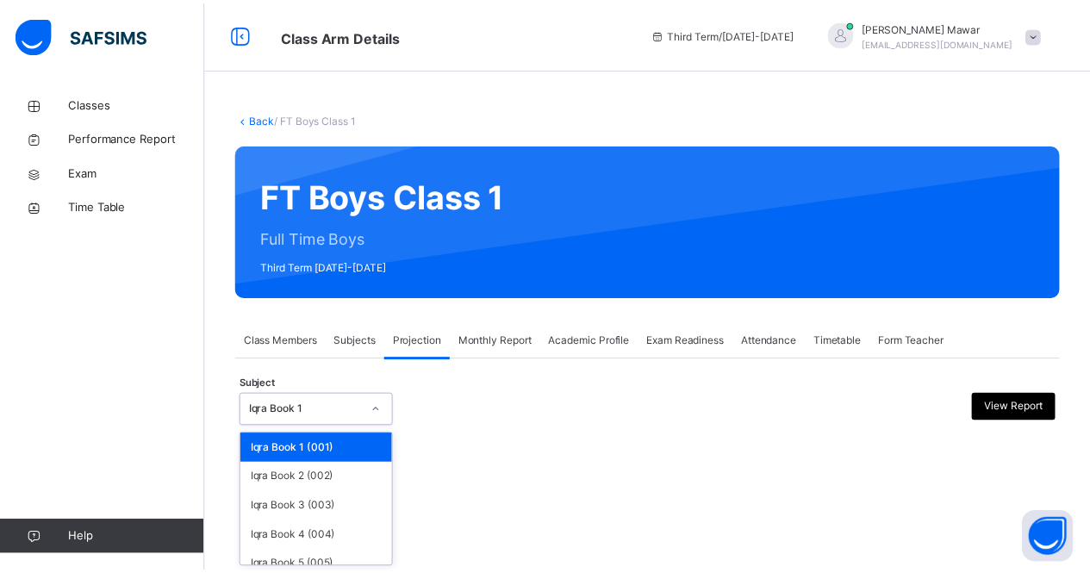
scroll to position [116, 0]
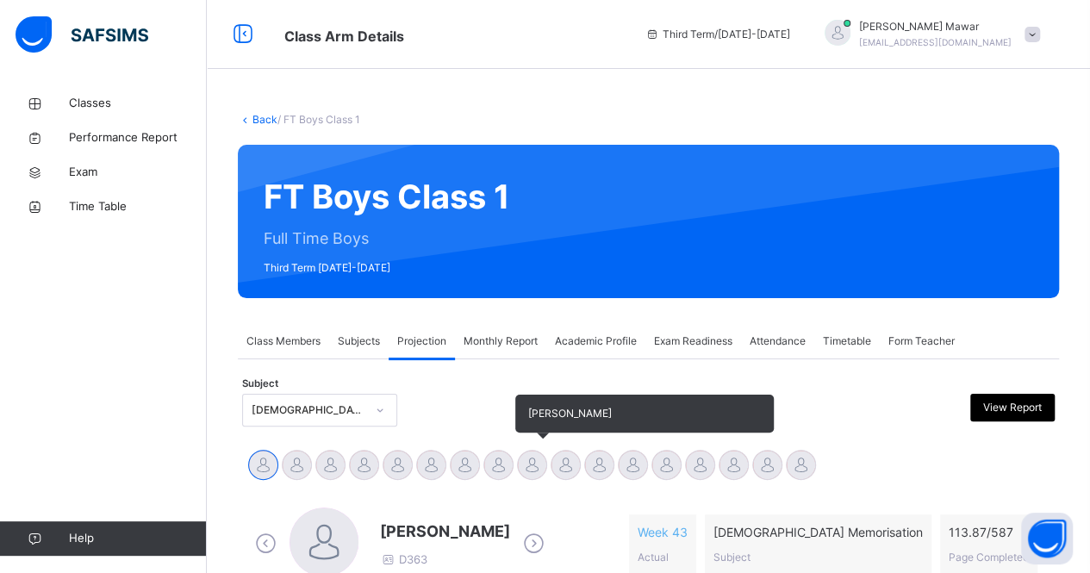
click at [520, 462] on div at bounding box center [532, 465] width 30 height 30
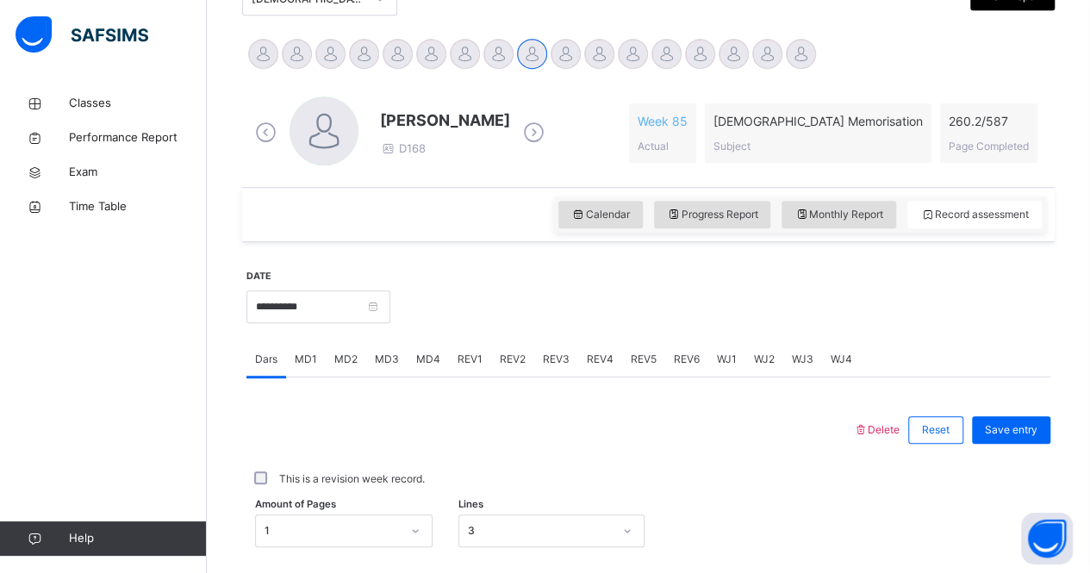
scroll to position [416, 0]
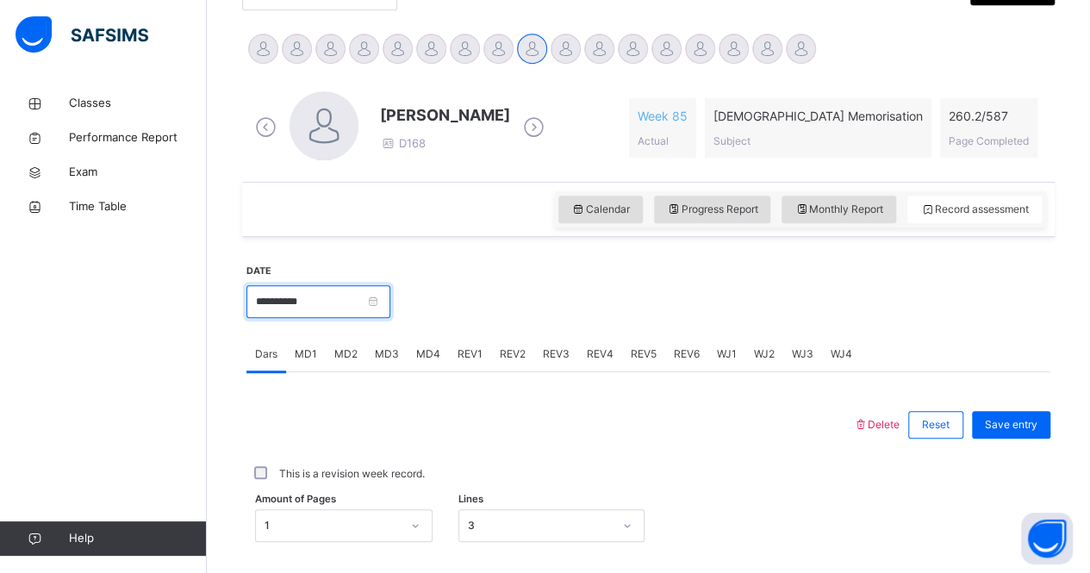
click at [390, 295] on input "**********" at bounding box center [318, 301] width 144 height 33
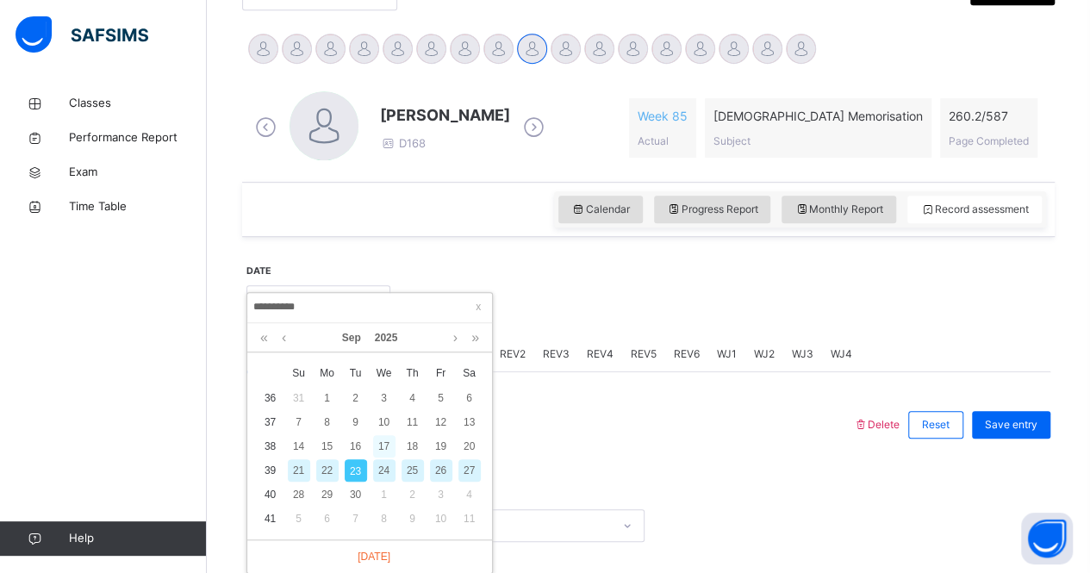
click at [392, 437] on div "17" at bounding box center [384, 446] width 22 height 22
type input "**********"
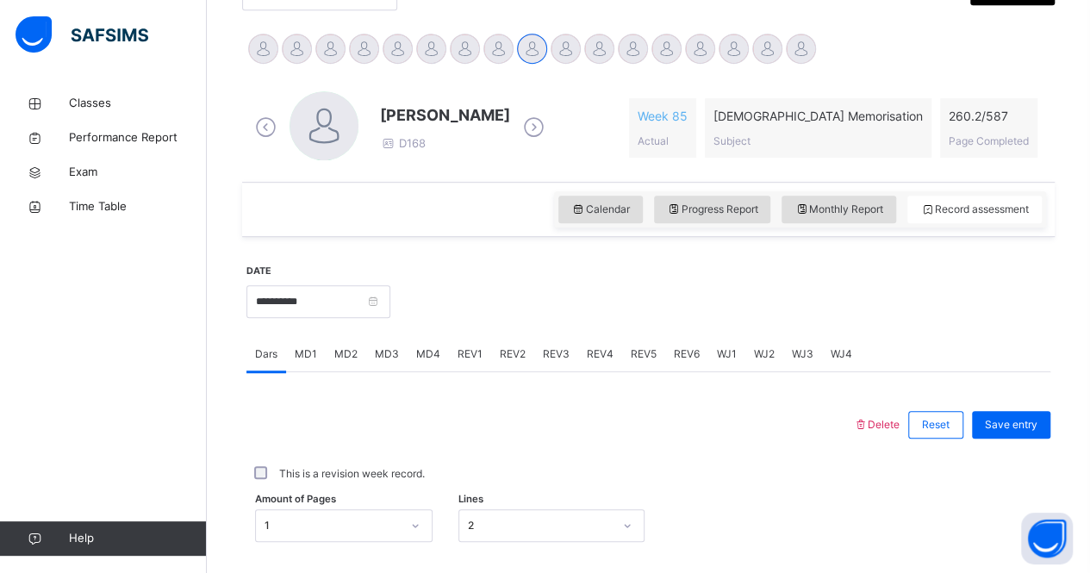
click at [477, 350] on span "REV1" at bounding box center [469, 354] width 25 height 16
click at [515, 352] on span "REV2" at bounding box center [513, 354] width 26 height 16
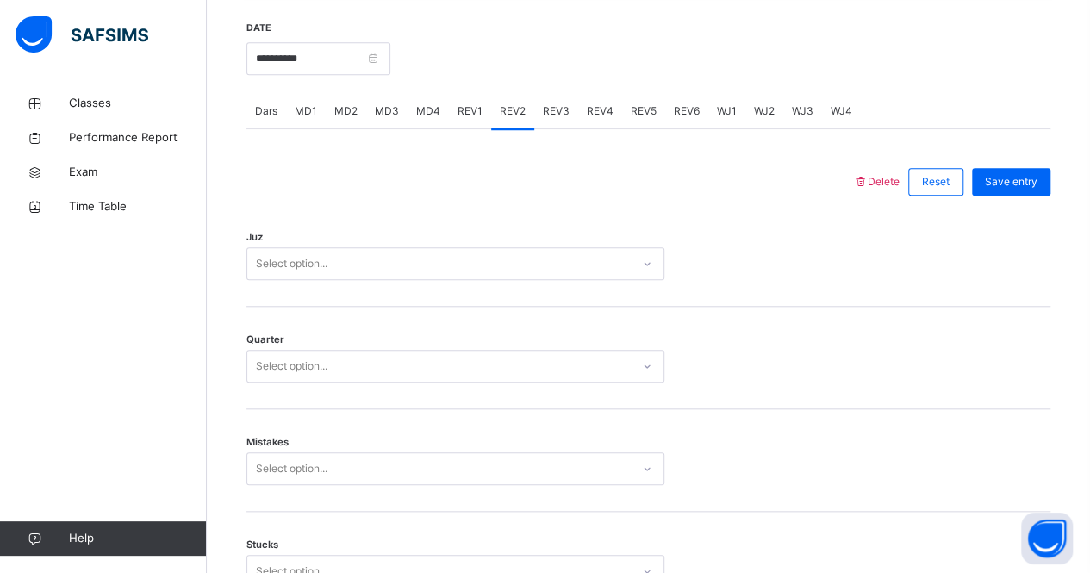
scroll to position [660, 0]
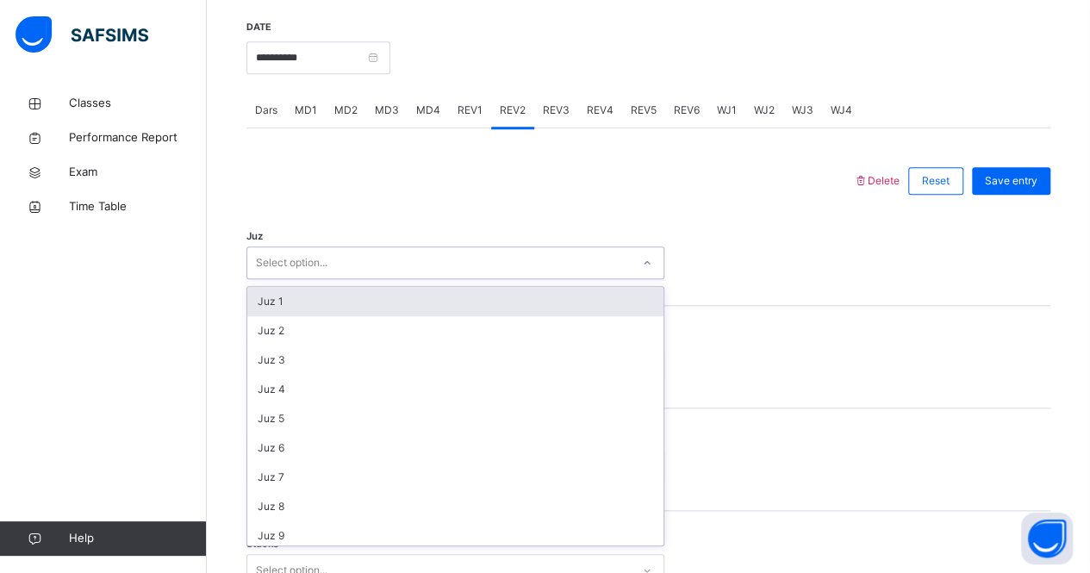
click at [512, 253] on div "Select option..." at bounding box center [438, 263] width 383 height 27
click at [478, 313] on div "Juz 1" at bounding box center [455, 301] width 416 height 29
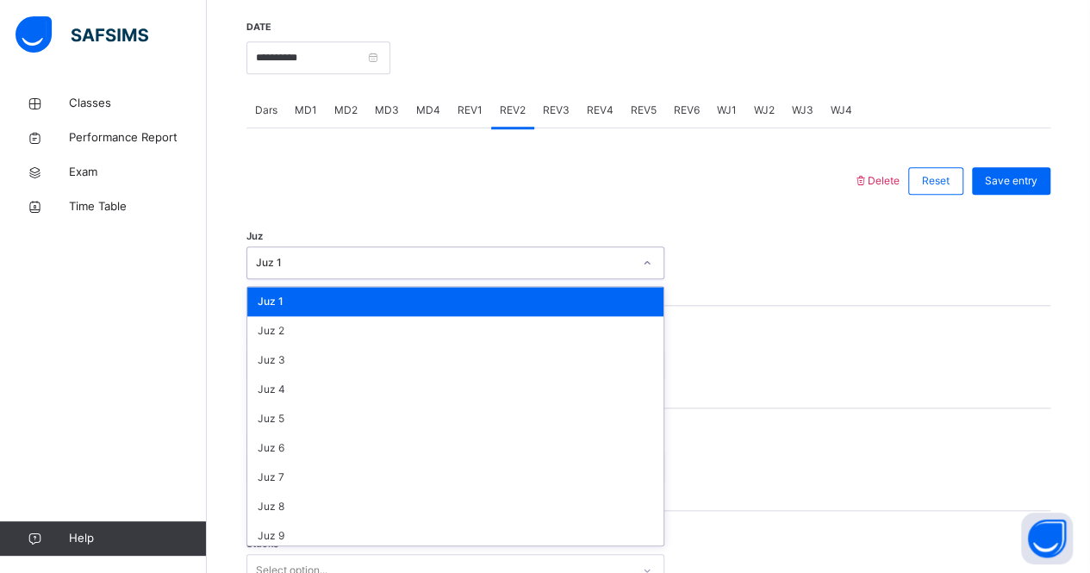
click at [478, 264] on div "Juz 1" at bounding box center [444, 263] width 377 height 16
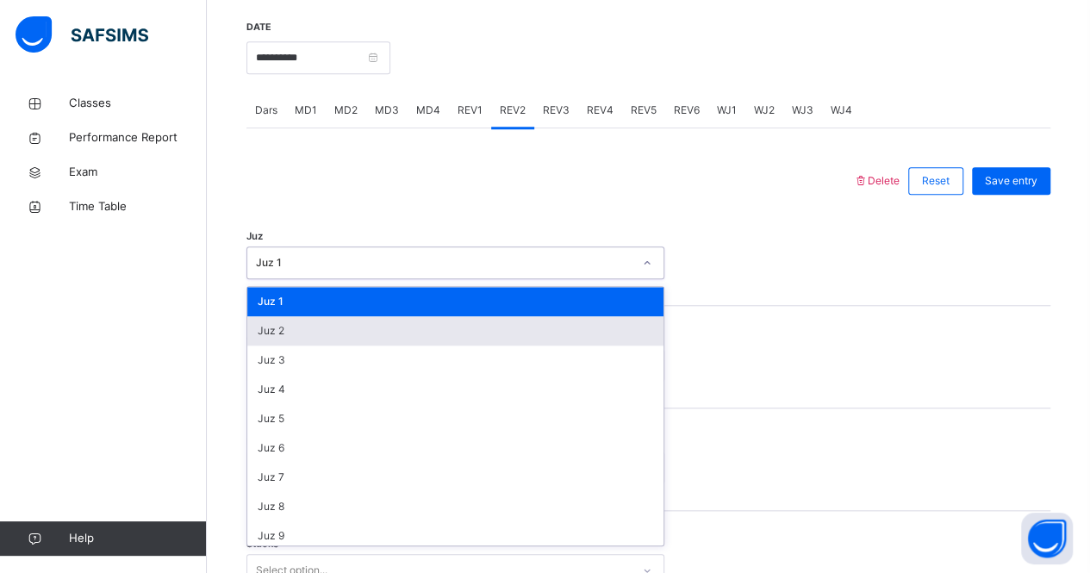
click at [449, 325] on div "Juz 2" at bounding box center [455, 330] width 416 height 29
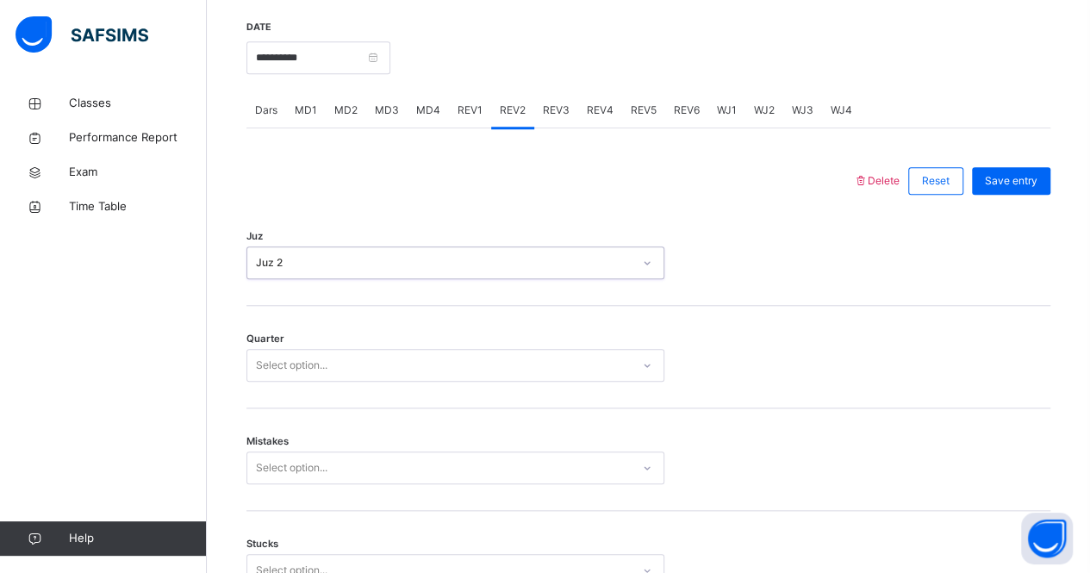
click at [360, 364] on div "Select option..." at bounding box center [438, 365] width 383 height 27
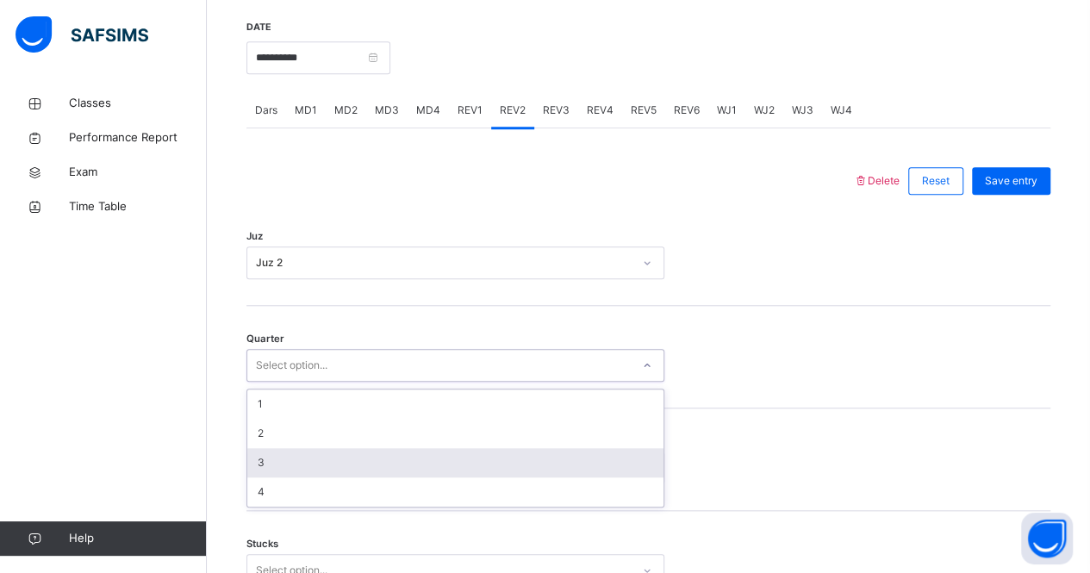
click at [293, 459] on div "3" at bounding box center [455, 462] width 416 height 29
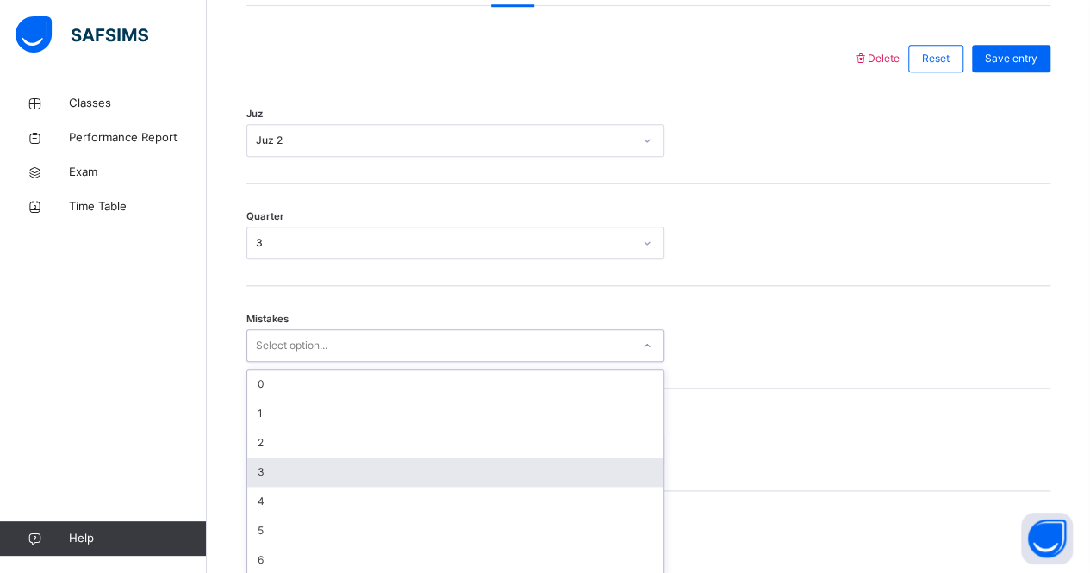
scroll to position [789, 0]
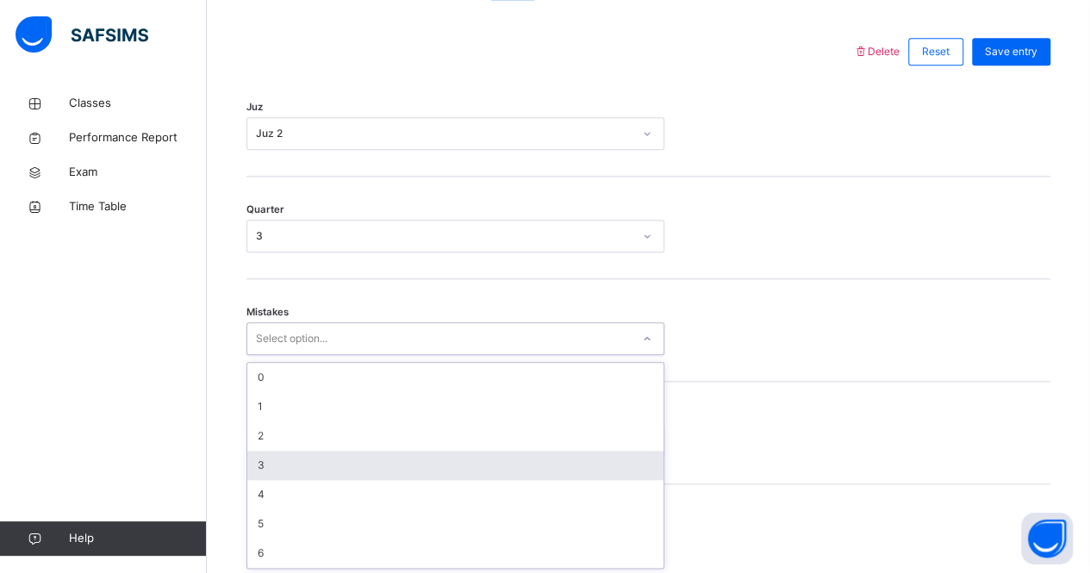
click at [292, 355] on div "option 3 focused, 4 of 7. 7 results available. Use Up and Down to choose option…" at bounding box center [455, 338] width 418 height 33
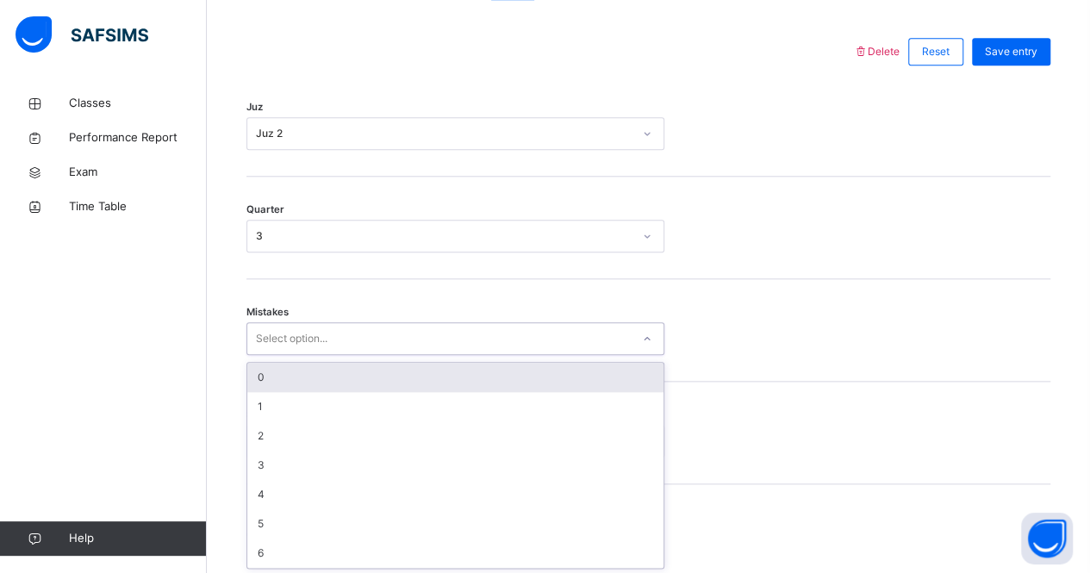
click at [310, 366] on div "0" at bounding box center [455, 377] width 416 height 29
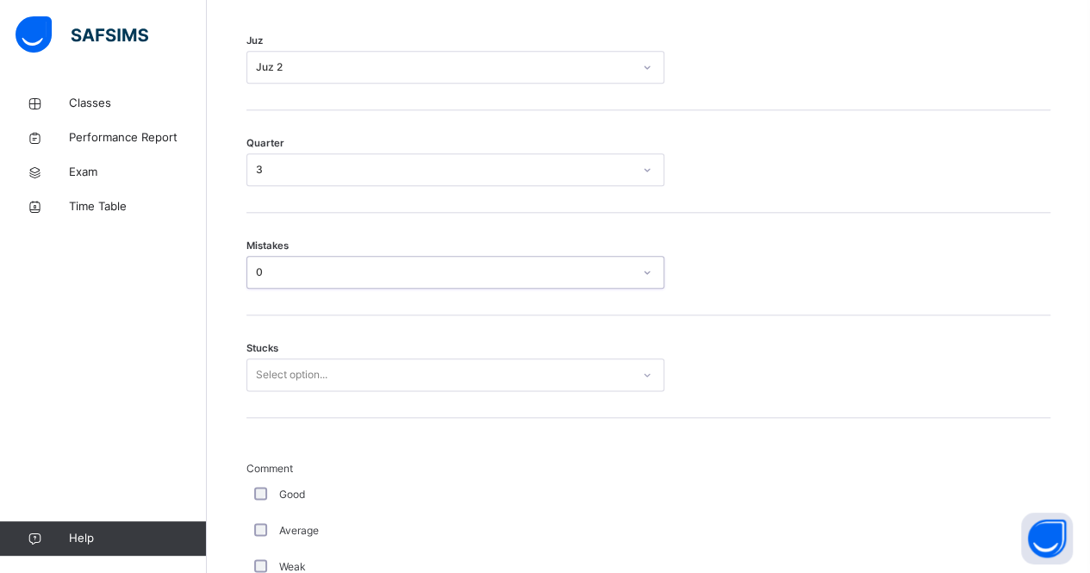
click at [296, 391] on div "Select option..." at bounding box center [455, 374] width 418 height 33
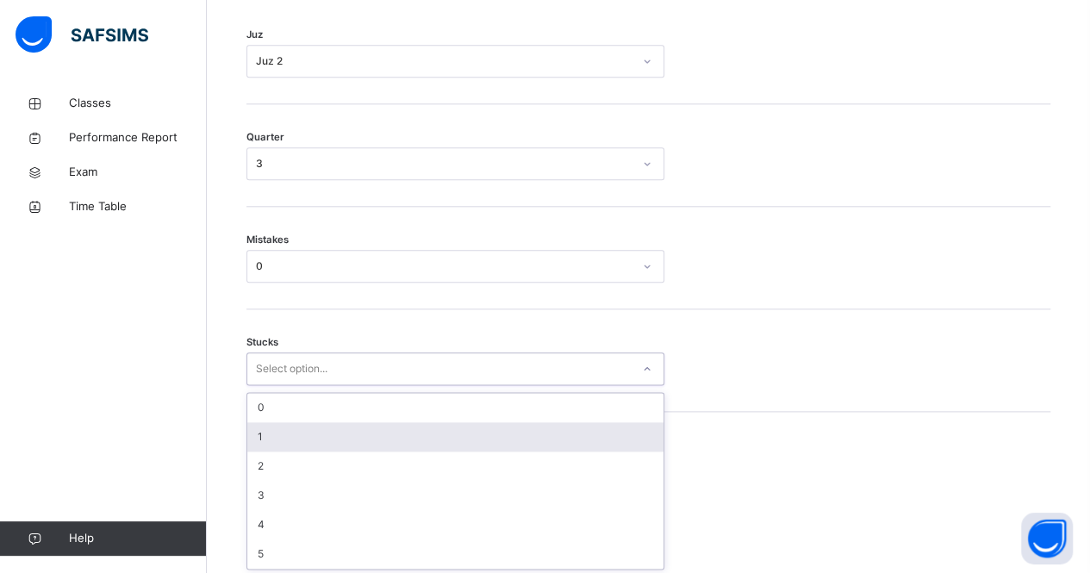
scroll to position [862, 0]
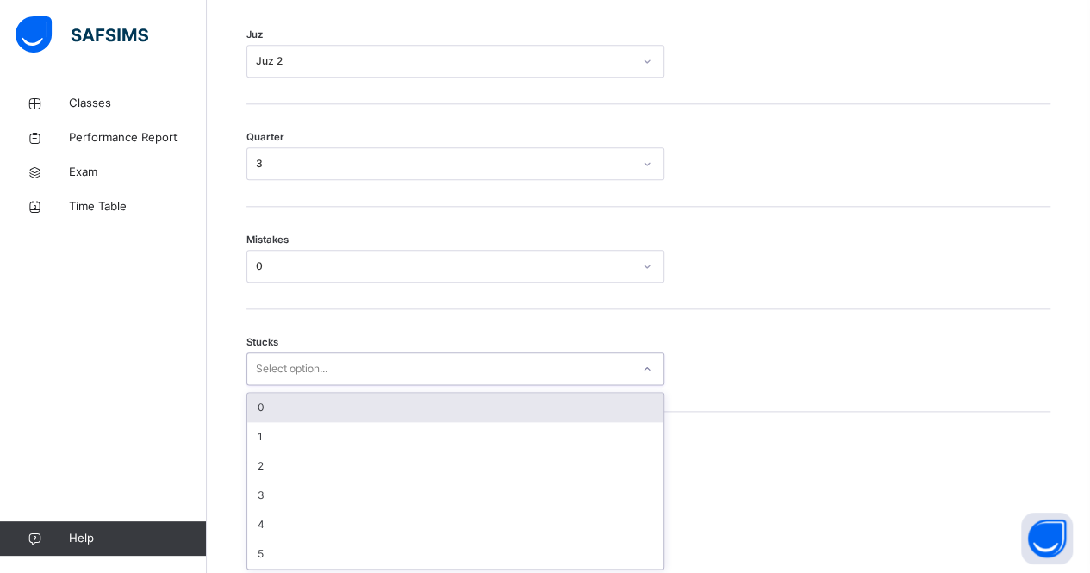
click at [295, 411] on div "0" at bounding box center [455, 407] width 416 height 29
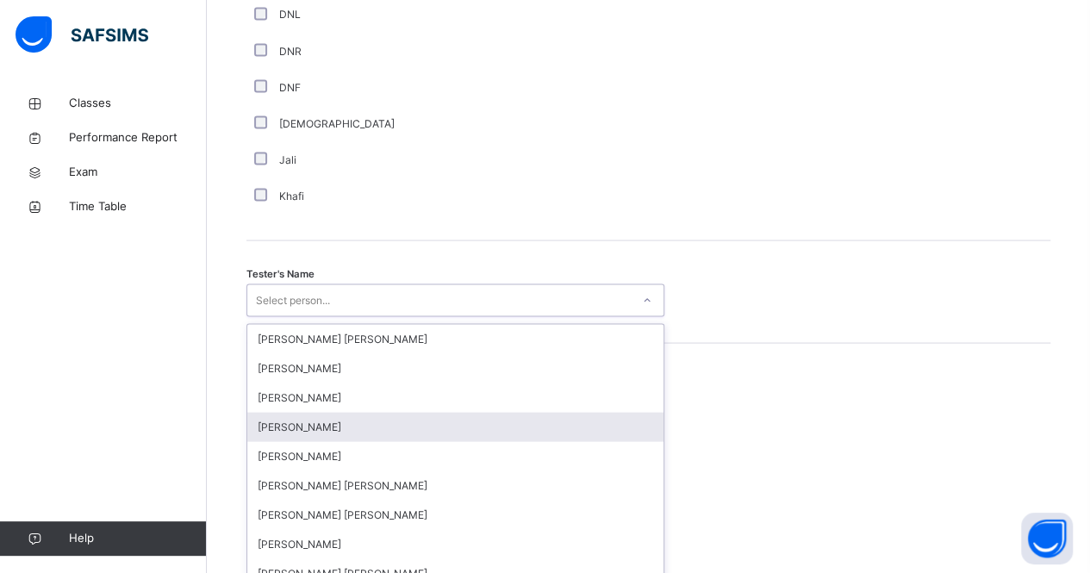
click at [295, 316] on div "option [PERSON_NAME] focused, 4 of 90. 90 results available. Use Up and Down to…" at bounding box center [455, 299] width 418 height 33
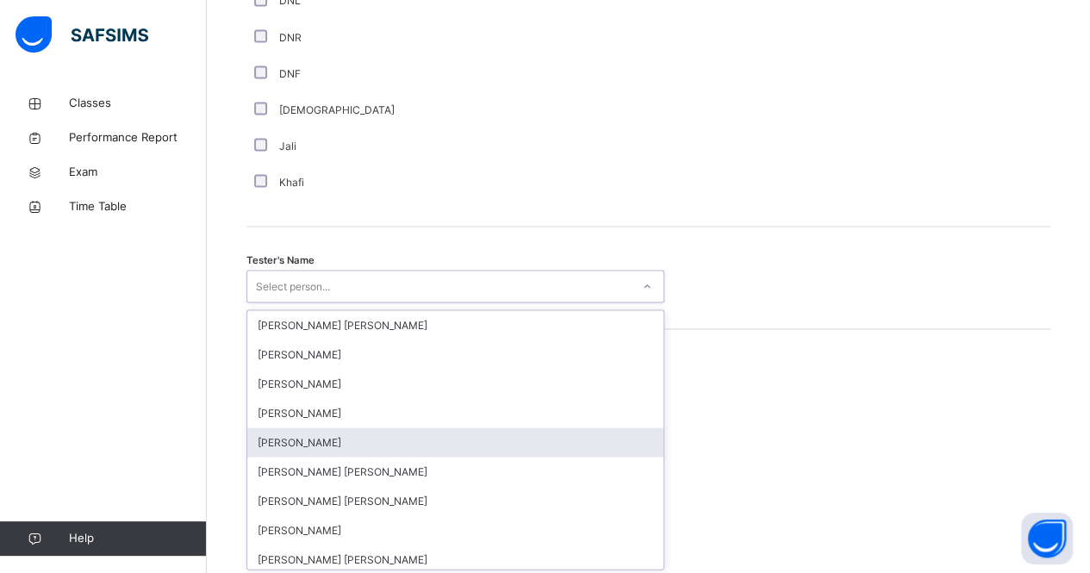
click at [295, 431] on div "[PERSON_NAME]" at bounding box center [455, 441] width 416 height 29
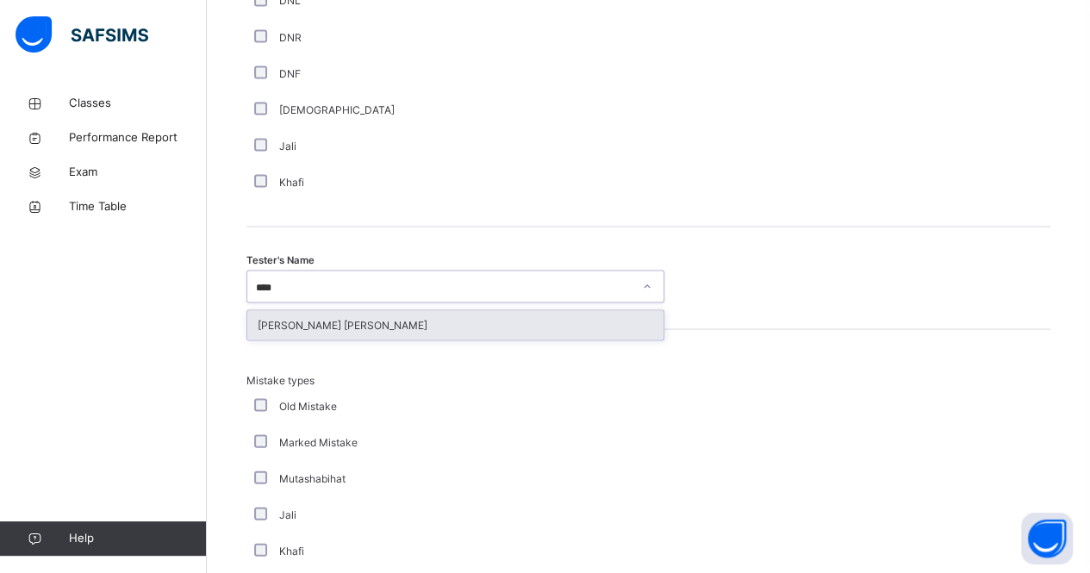
type input "*****"
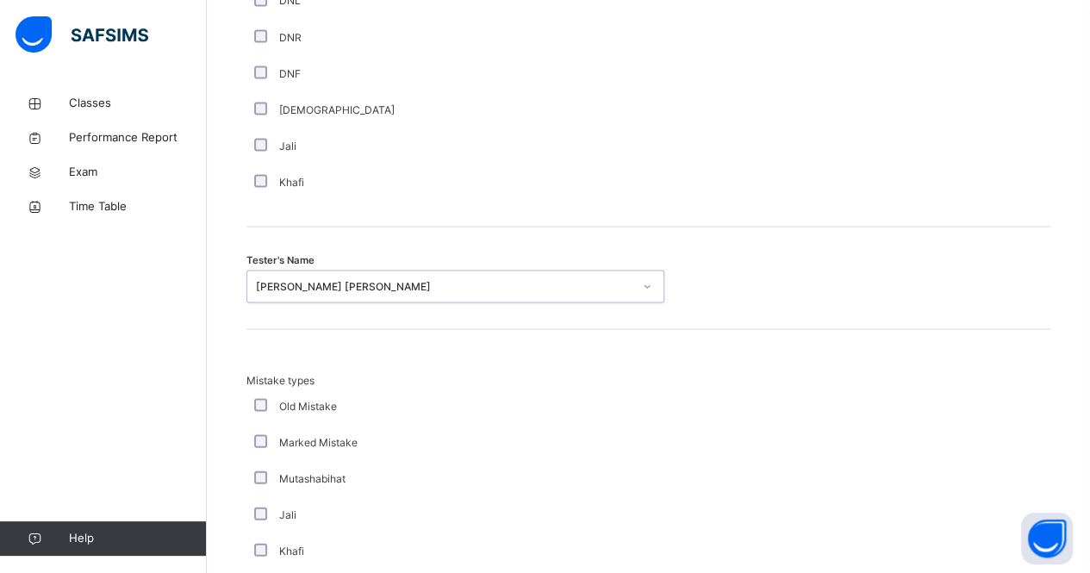
scroll to position [1918, 0]
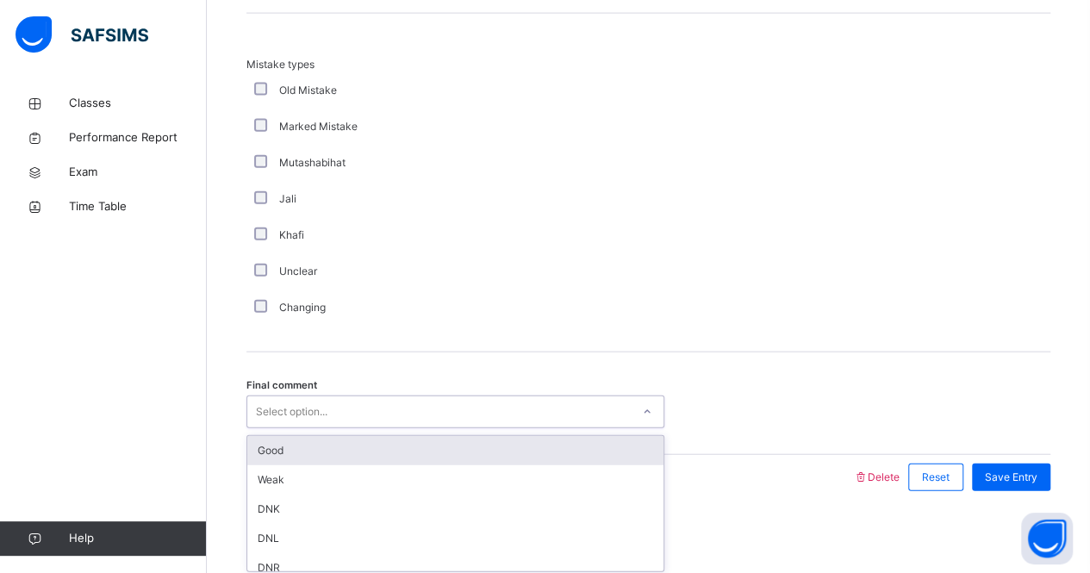
click at [336, 399] on div "Select option..." at bounding box center [438, 412] width 383 height 27
click at [312, 445] on div "Good" at bounding box center [455, 450] width 416 height 29
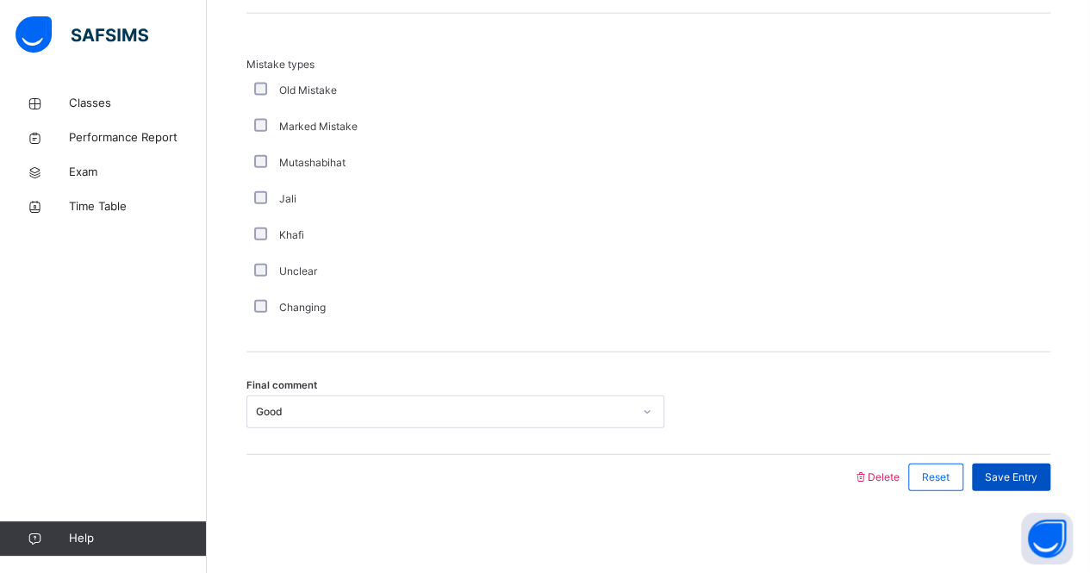
click at [1018, 464] on div "Save Entry" at bounding box center [1011, 478] width 78 height 28
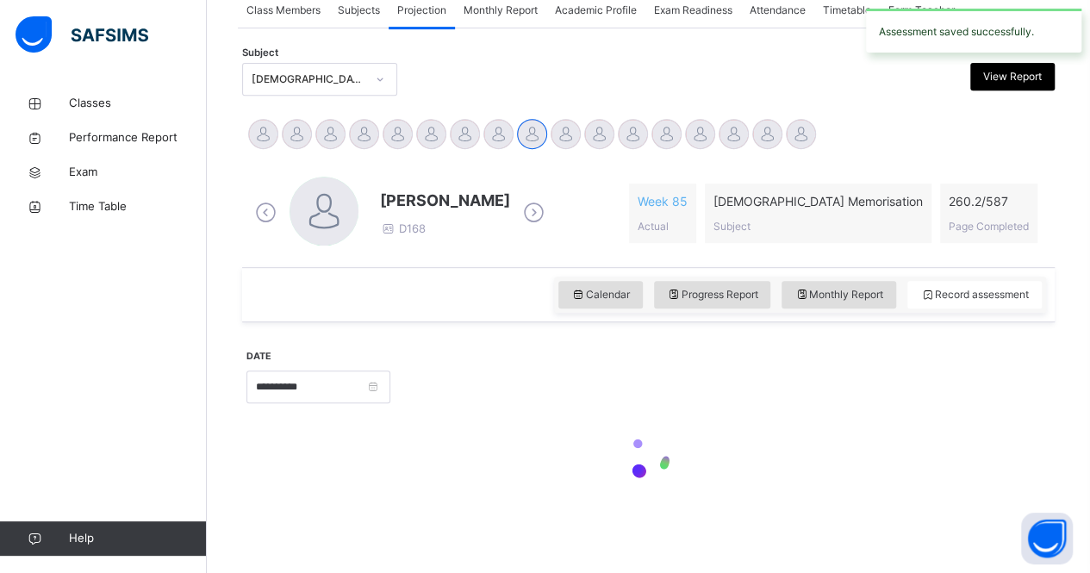
scroll to position [329, 0]
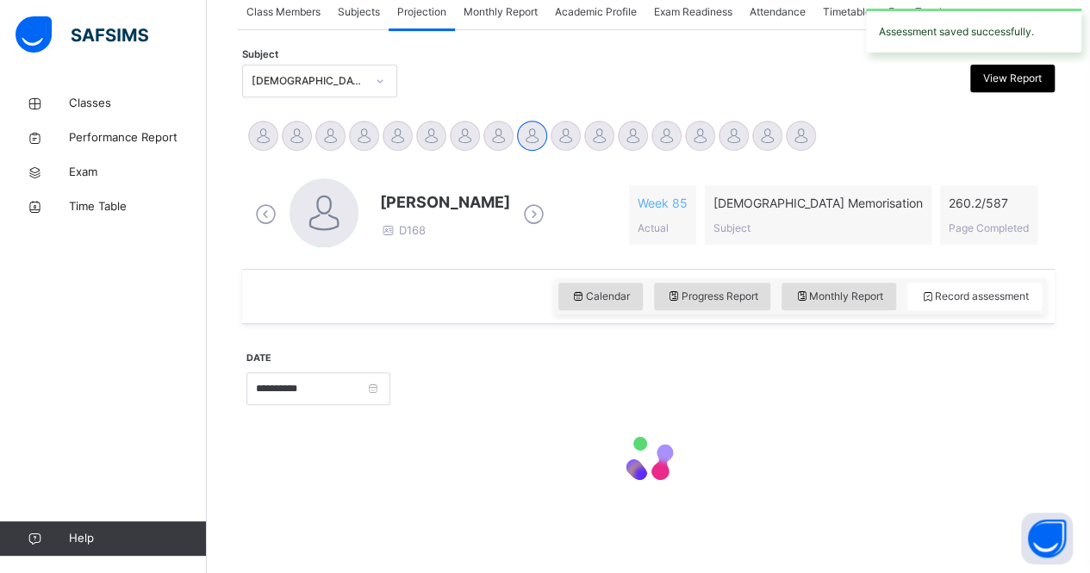
click at [1018, 464] on div at bounding box center [648, 460] width 804 height 73
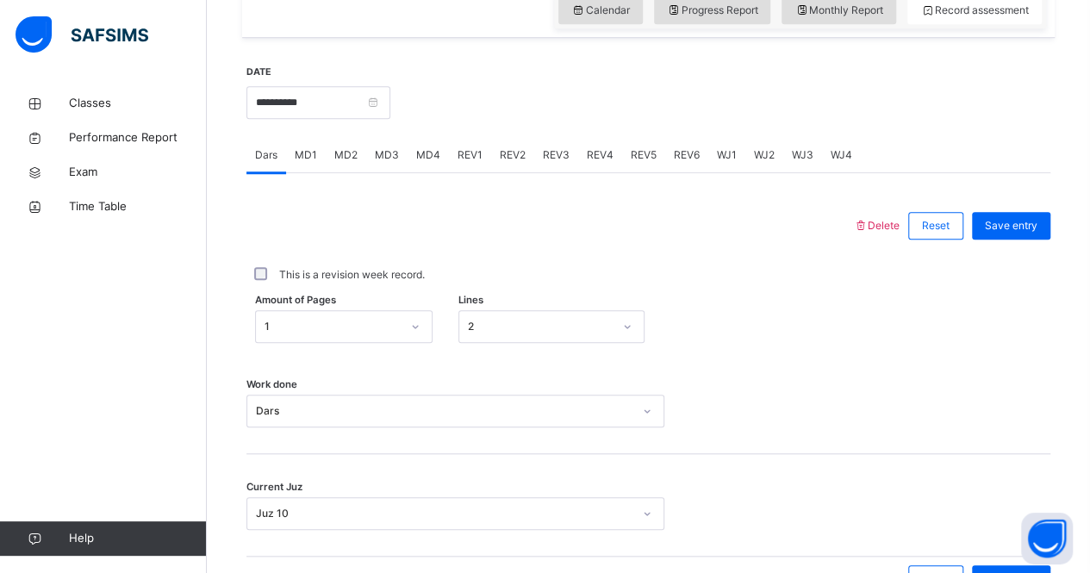
scroll to position [616, 0]
click at [317, 96] on input "**********" at bounding box center [318, 101] width 144 height 33
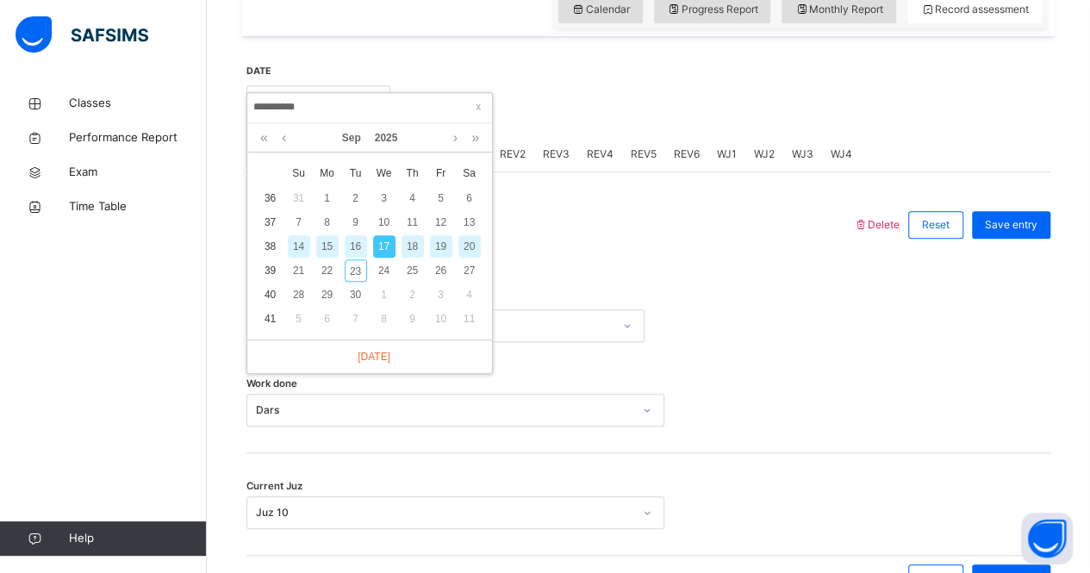
click at [359, 249] on div "16" at bounding box center [356, 246] width 22 height 22
type input "**********"
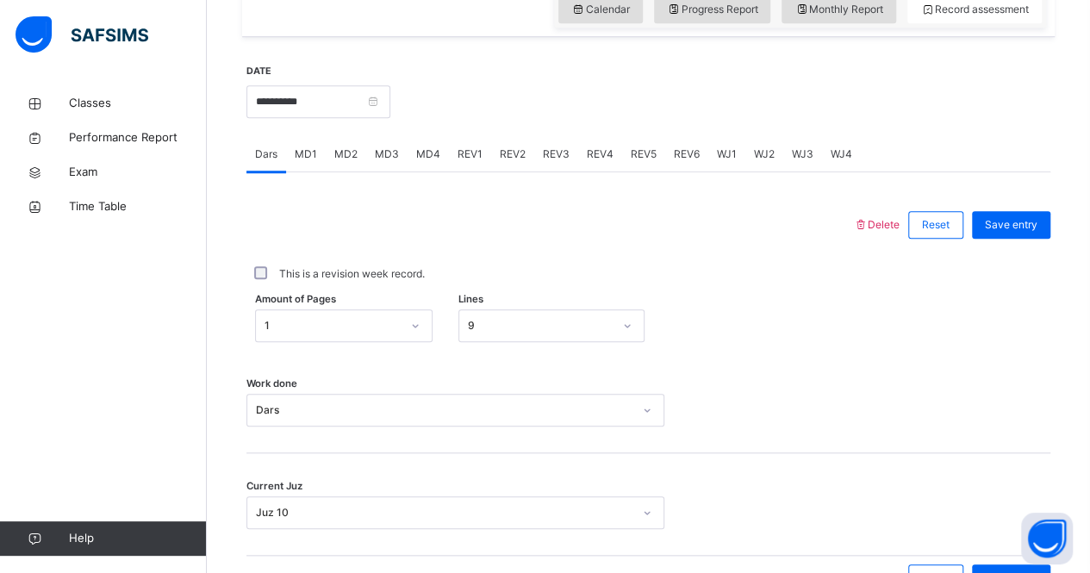
click at [346, 152] on span "MD2" at bounding box center [345, 154] width 23 height 16
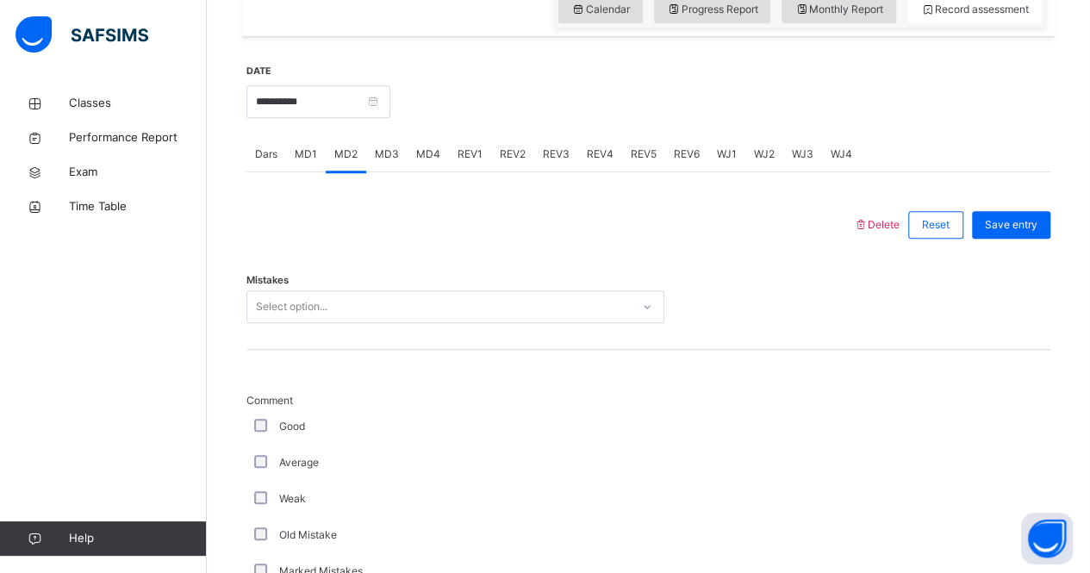
click at [346, 152] on span "MD2" at bounding box center [345, 154] width 23 height 16
click at [372, 302] on div "Select option..." at bounding box center [438, 307] width 383 height 27
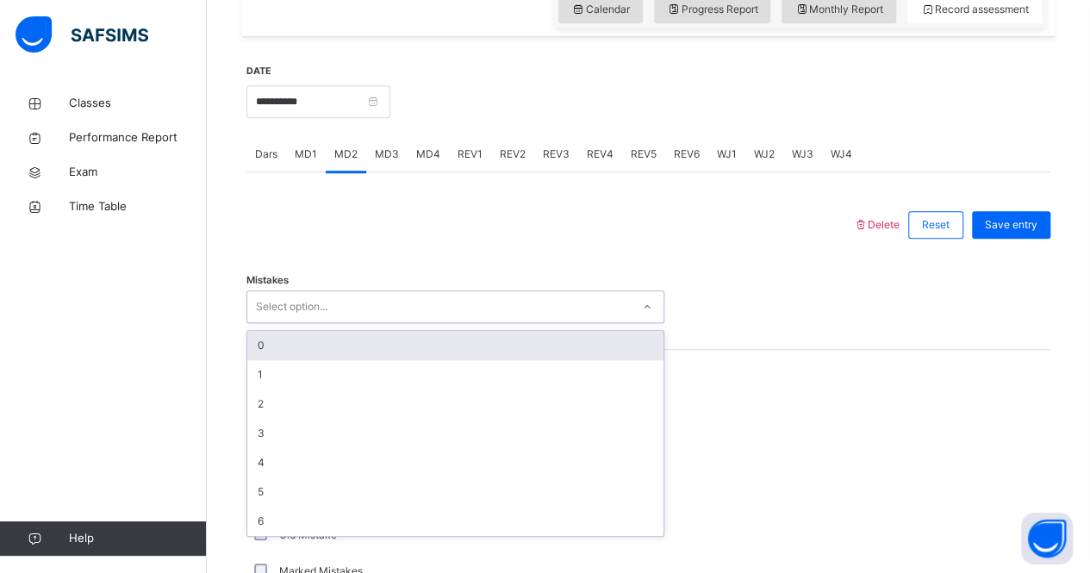
click at [358, 331] on div "0" at bounding box center [455, 345] width 416 height 29
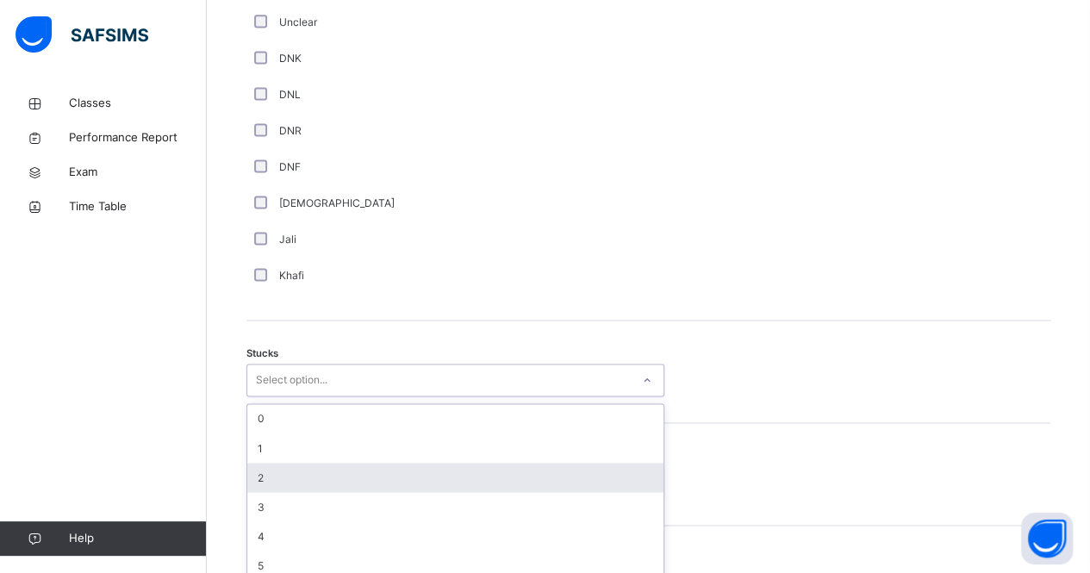
click at [322, 396] on div "option 2 focused, 3 of 6. 6 results available. Use Up and Down to choose option…" at bounding box center [455, 380] width 418 height 33
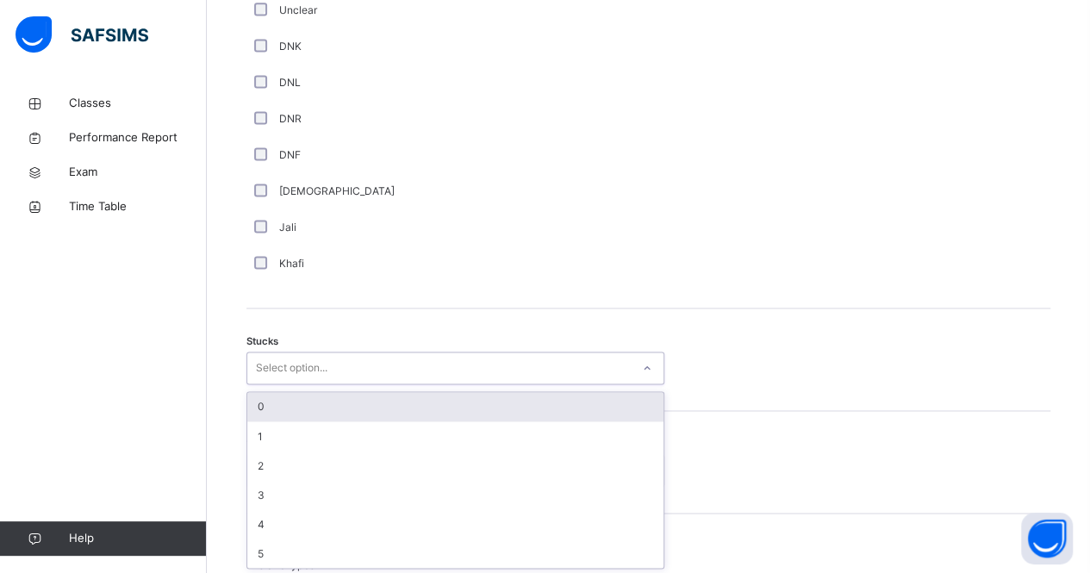
click at [324, 398] on div "0" at bounding box center [455, 406] width 416 height 29
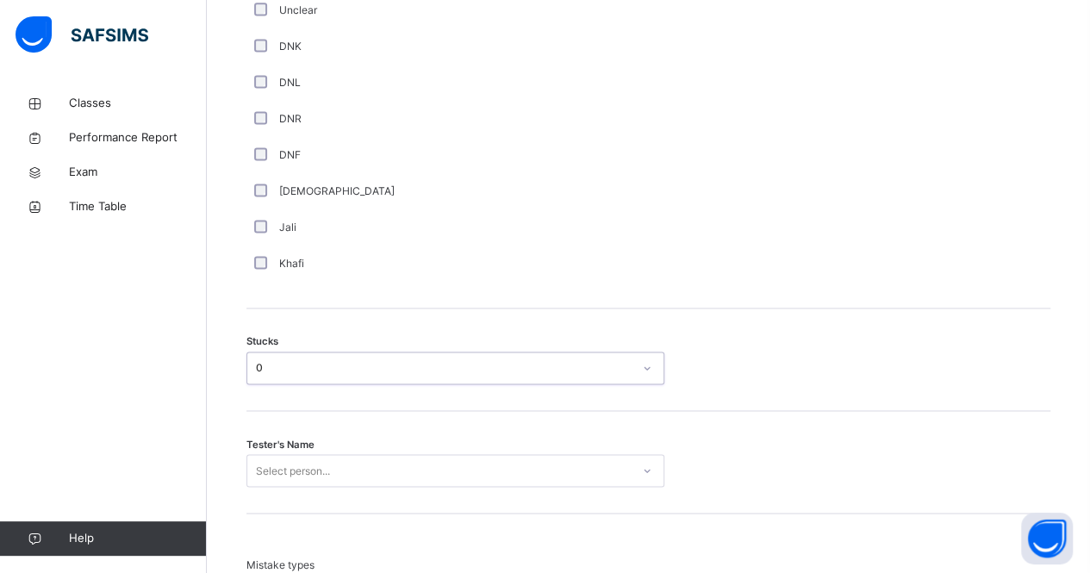
click at [289, 471] on div "Select person..." at bounding box center [455, 470] width 418 height 33
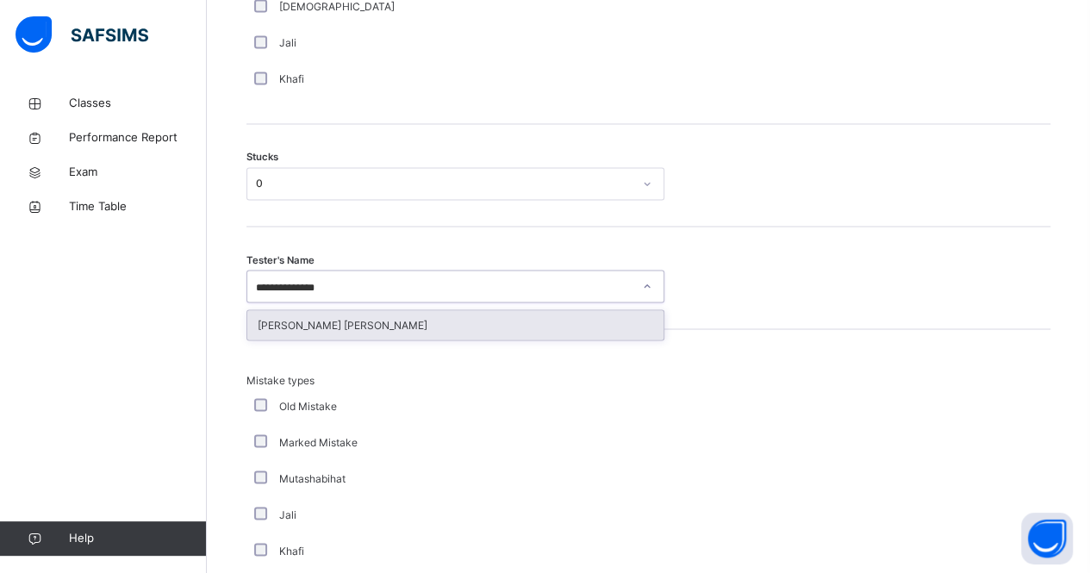
type input "**********"
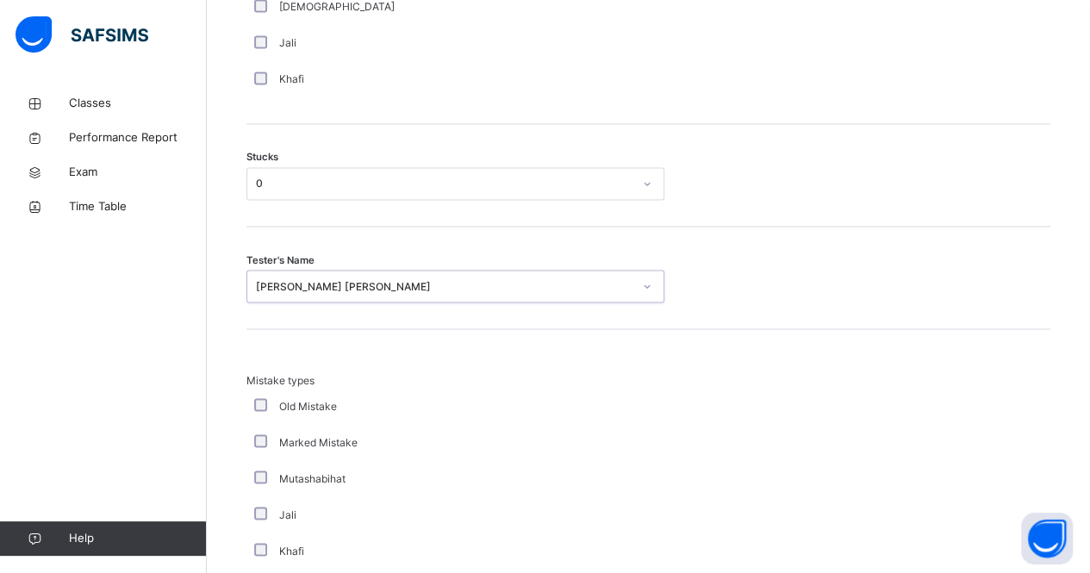
scroll to position [1713, 0]
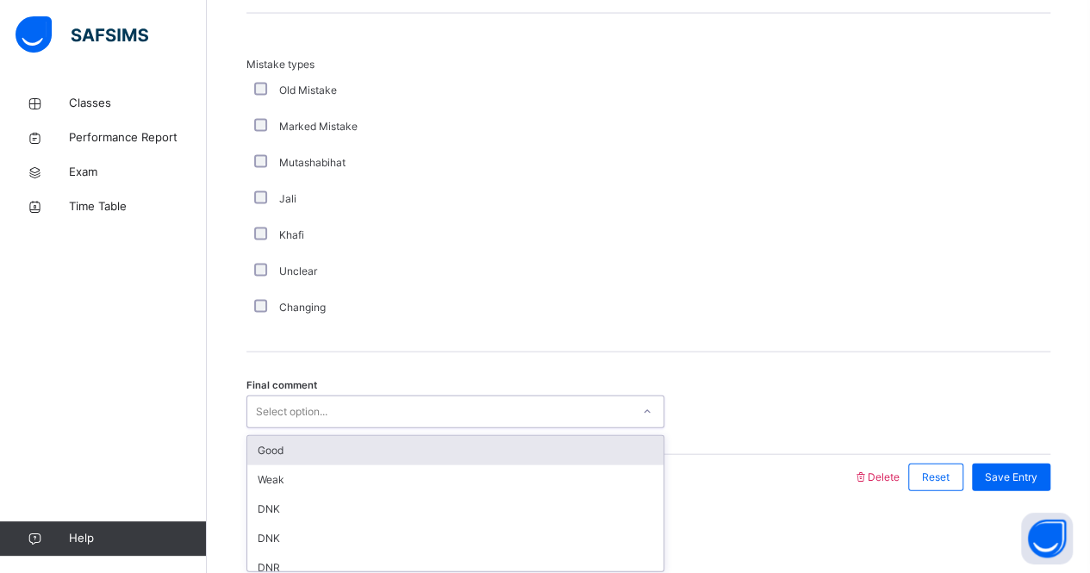
click at [376, 399] on div "Select option..." at bounding box center [438, 412] width 383 height 27
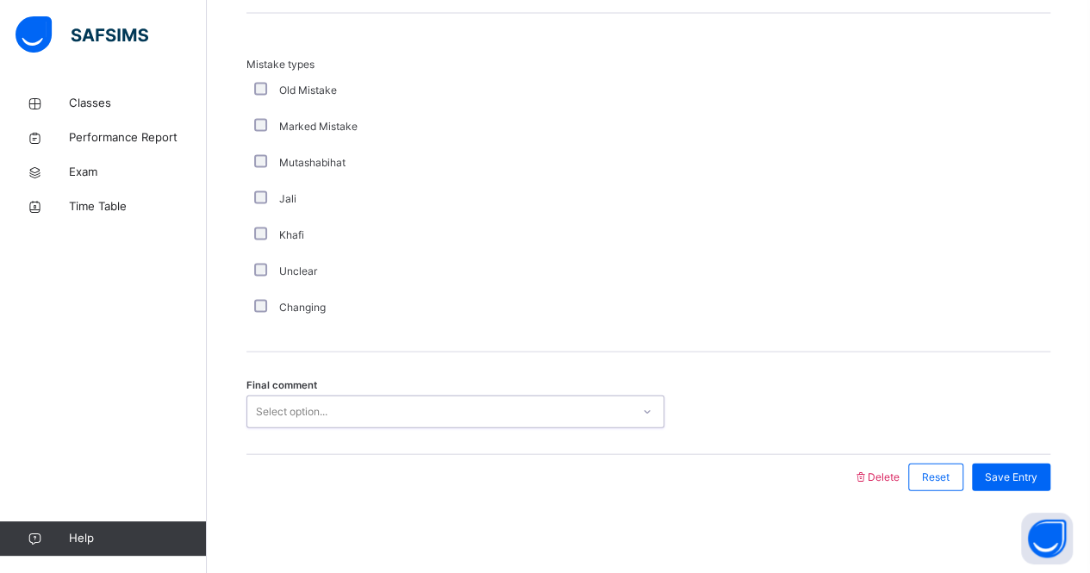
click at [376, 399] on div "Select option..." at bounding box center [438, 412] width 383 height 27
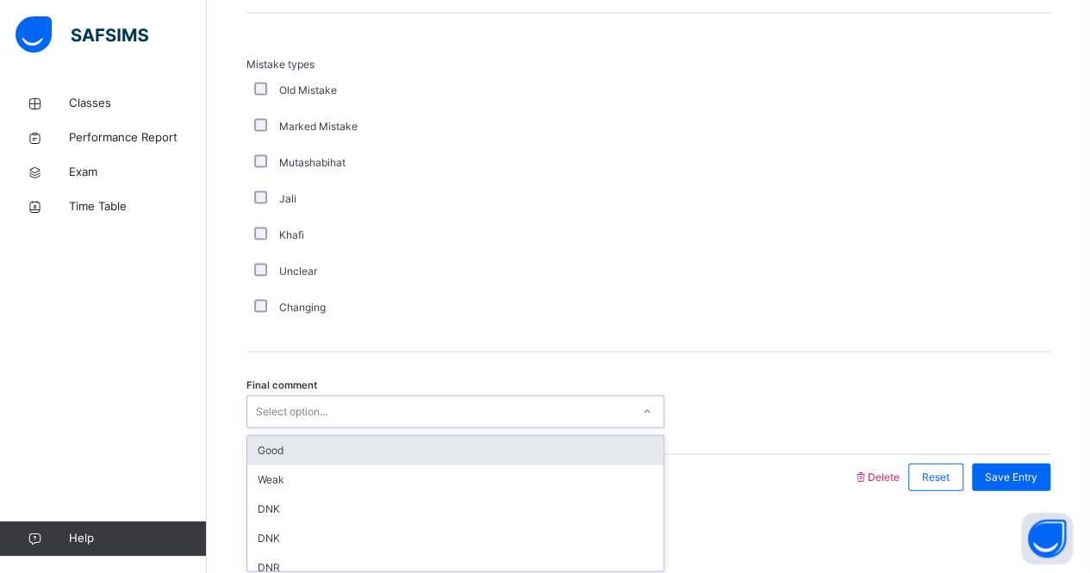
click at [364, 401] on div "Select option..." at bounding box center [438, 412] width 383 height 27
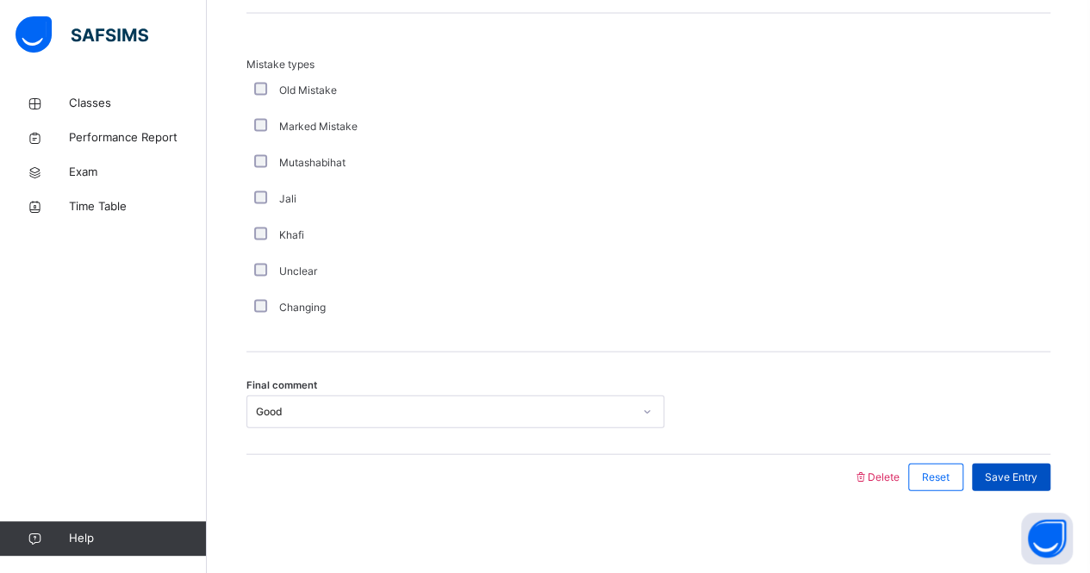
click at [1014, 464] on div "Save Entry" at bounding box center [1011, 478] width 78 height 28
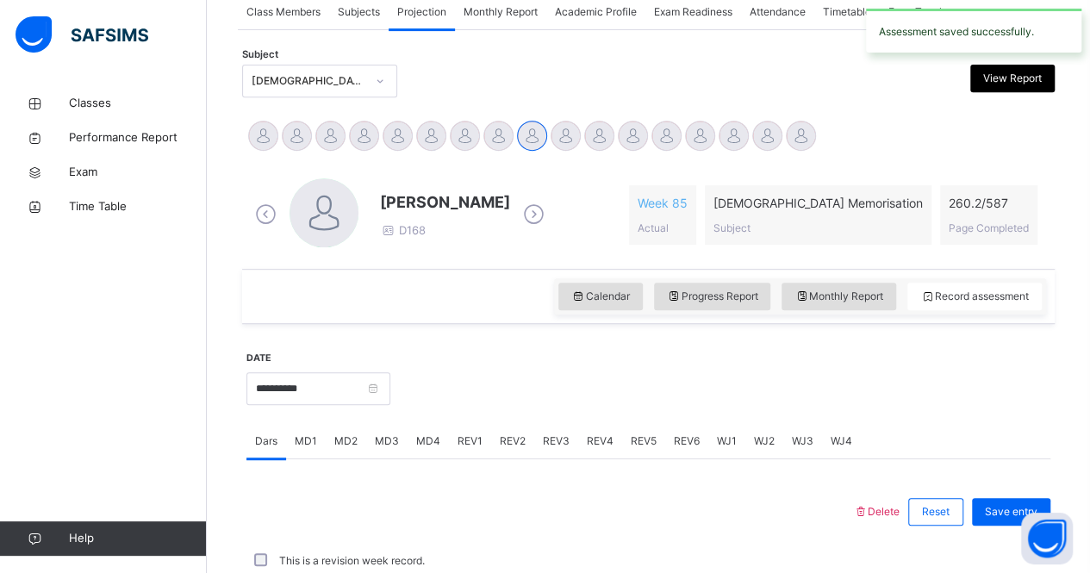
scroll to position [719, 0]
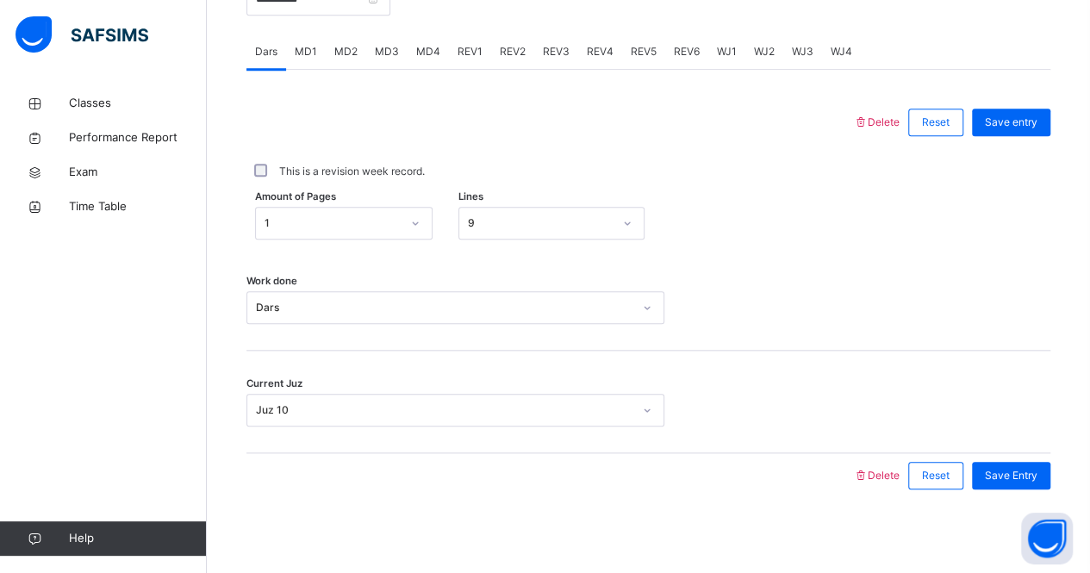
click at [418, 44] on span "MD4" at bounding box center [428, 52] width 24 height 16
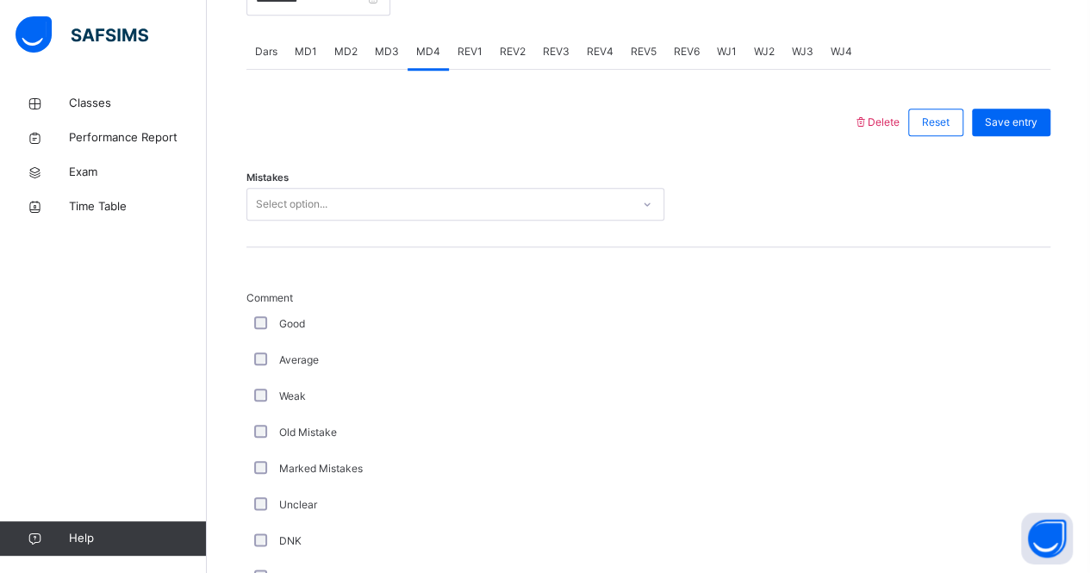
click at [385, 194] on div "Select option..." at bounding box center [438, 204] width 383 height 27
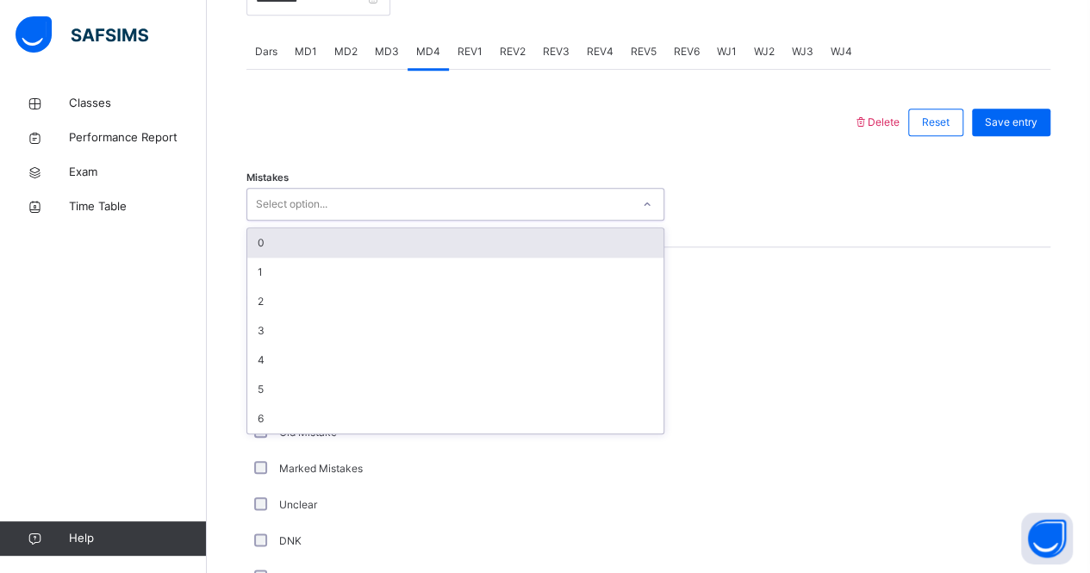
click at [369, 246] on div "0" at bounding box center [455, 242] width 416 height 29
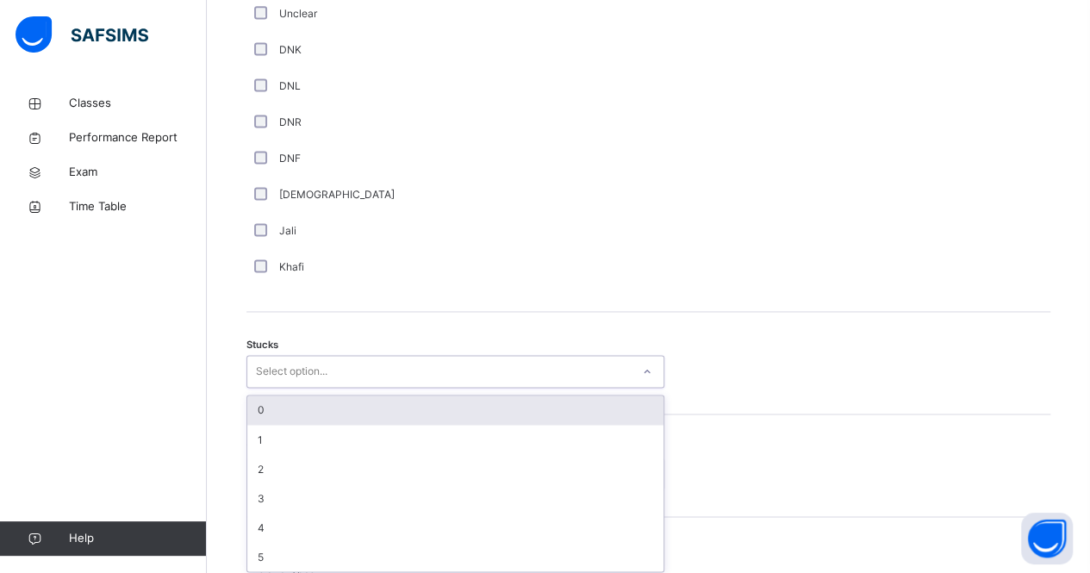
click at [284, 388] on div "option 0 focused, 1 of 6. 6 results available. Use Up and Down to choose option…" at bounding box center [455, 371] width 418 height 33
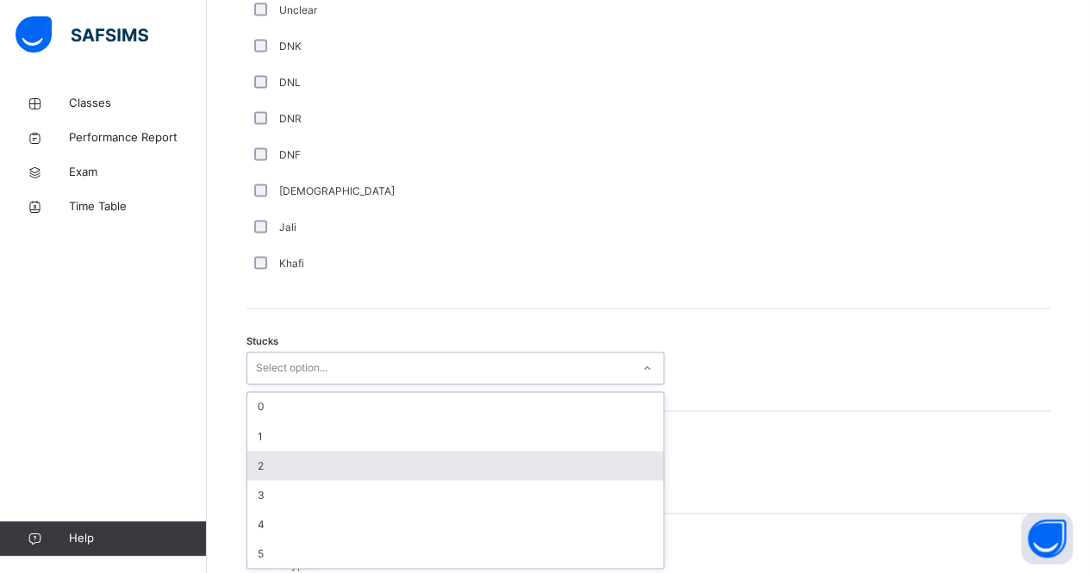
click at [284, 455] on div "2" at bounding box center [455, 465] width 416 height 29
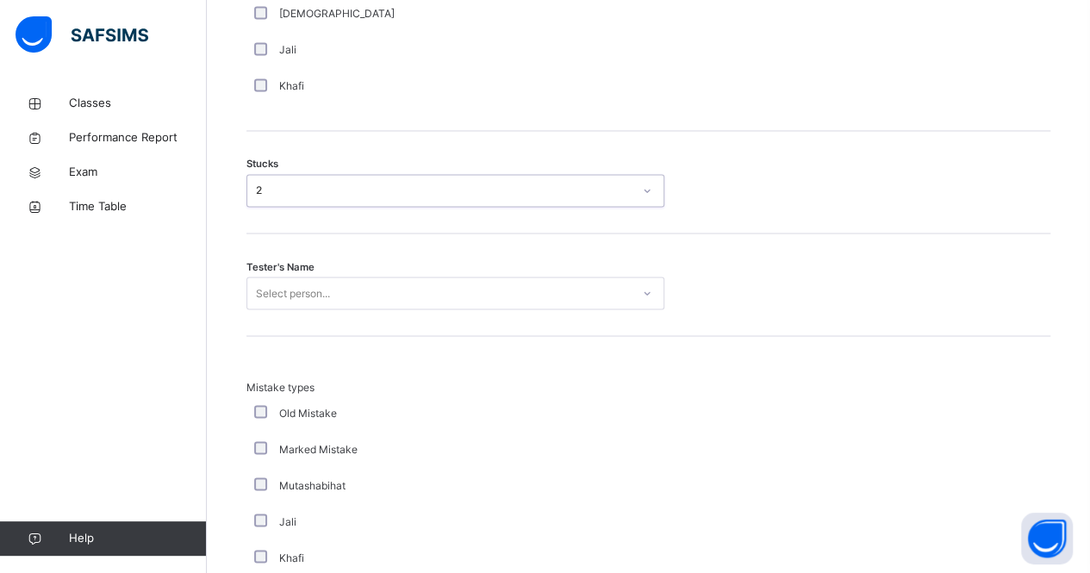
click at [287, 309] on div "Select person..." at bounding box center [455, 293] width 418 height 33
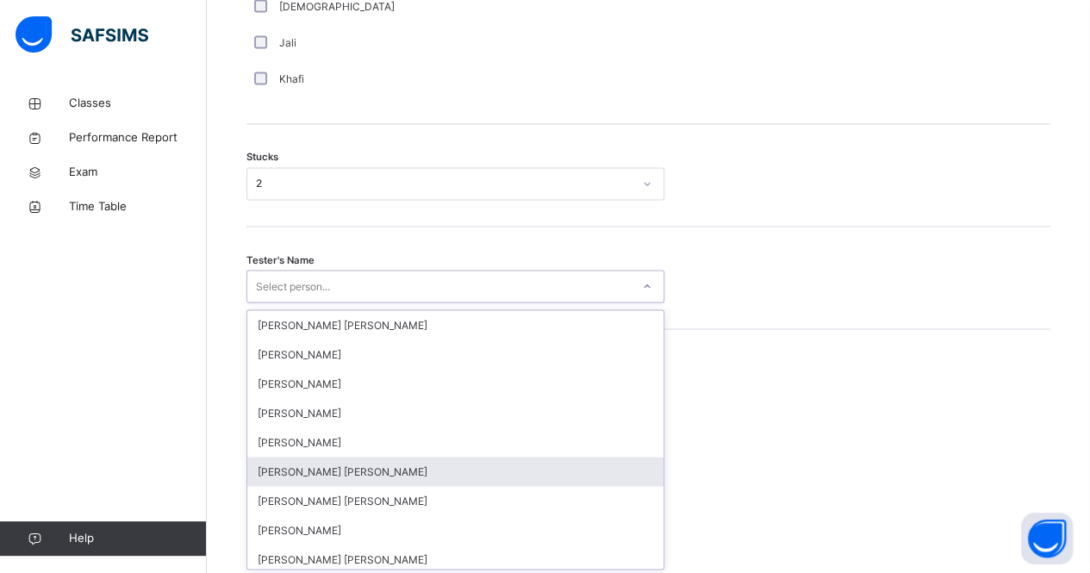
scroll to position [1397, 0]
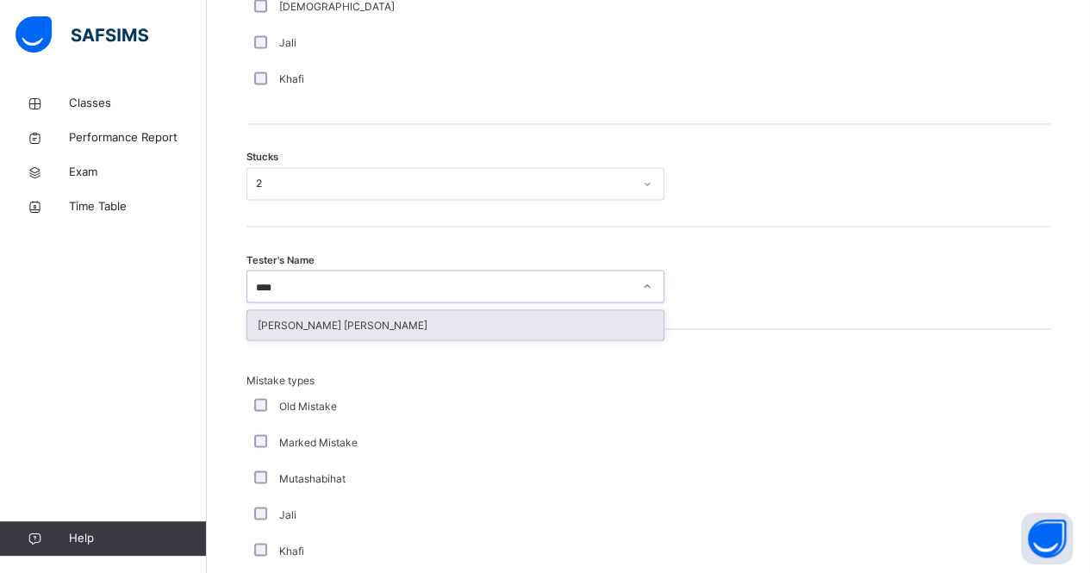
type input "*****"
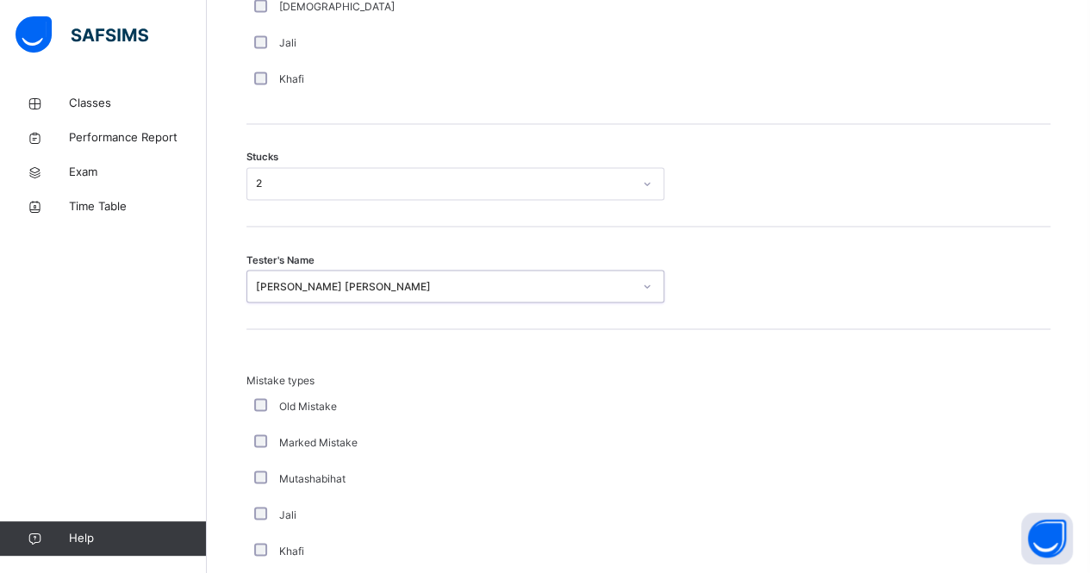
scroll to position [1713, 0]
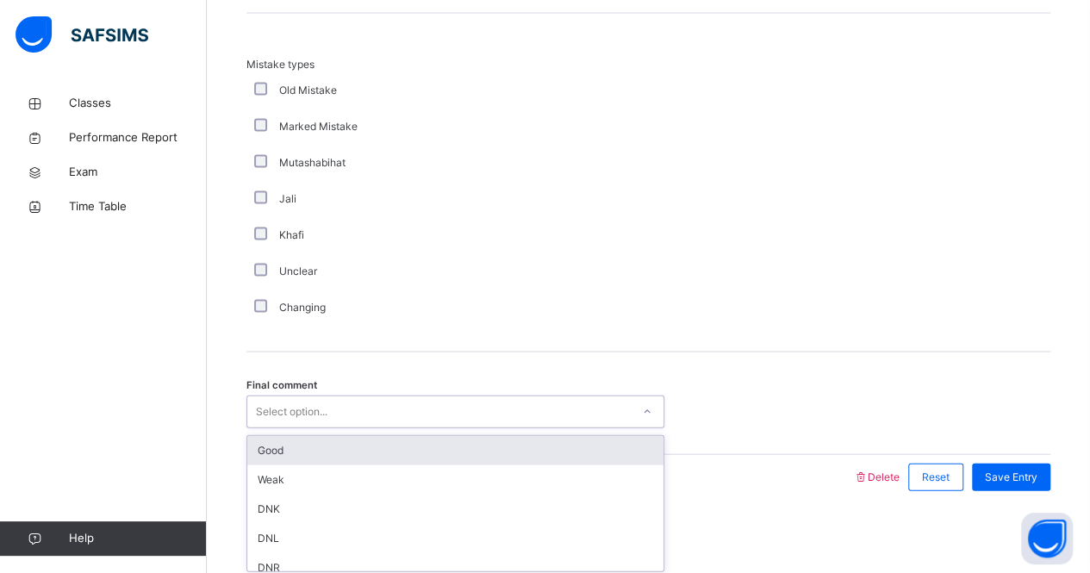
click at [331, 404] on div "Select option..." at bounding box center [438, 412] width 383 height 27
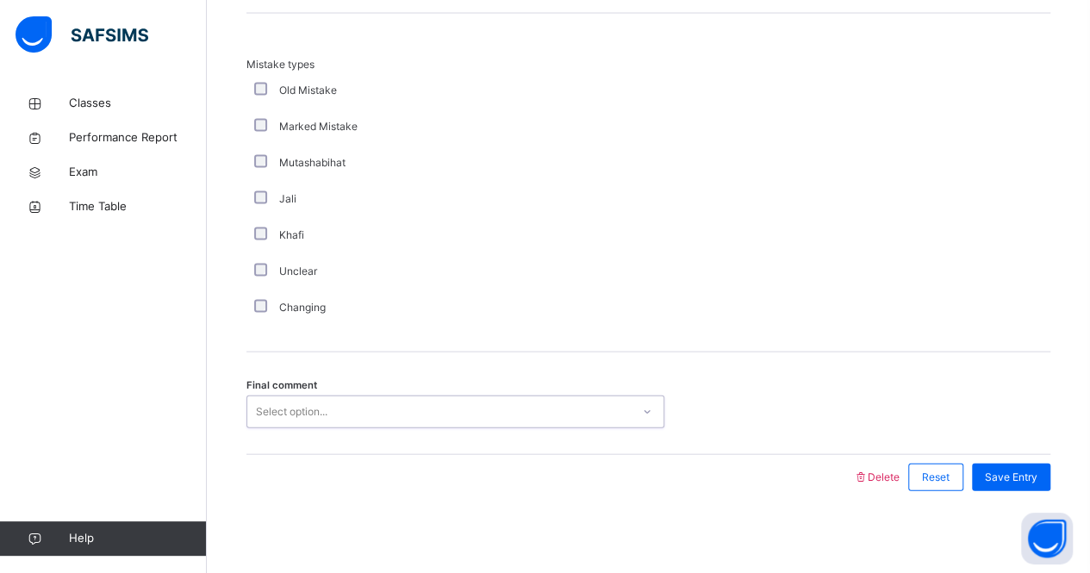
click at [331, 404] on div "Select option..." at bounding box center [438, 412] width 383 height 27
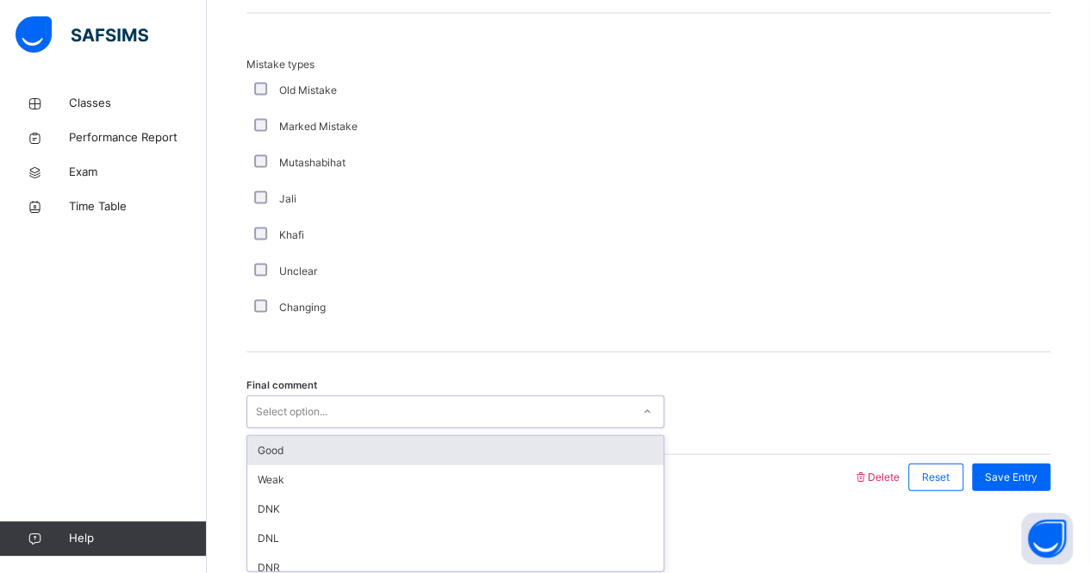
click at [331, 404] on div "Select option..." at bounding box center [438, 412] width 383 height 27
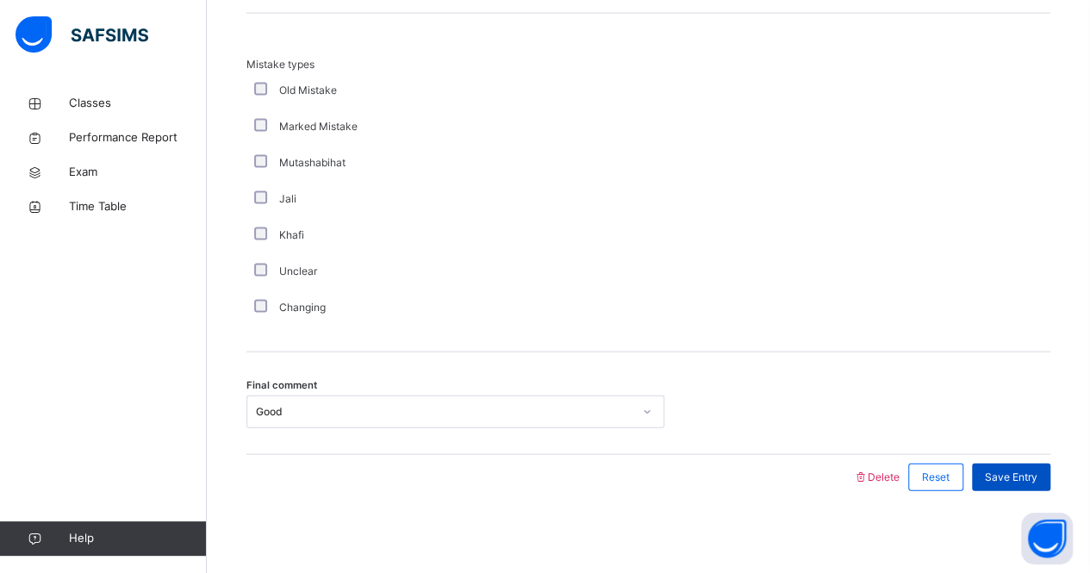
click at [1011, 464] on div "Save Entry" at bounding box center [1011, 478] width 78 height 28
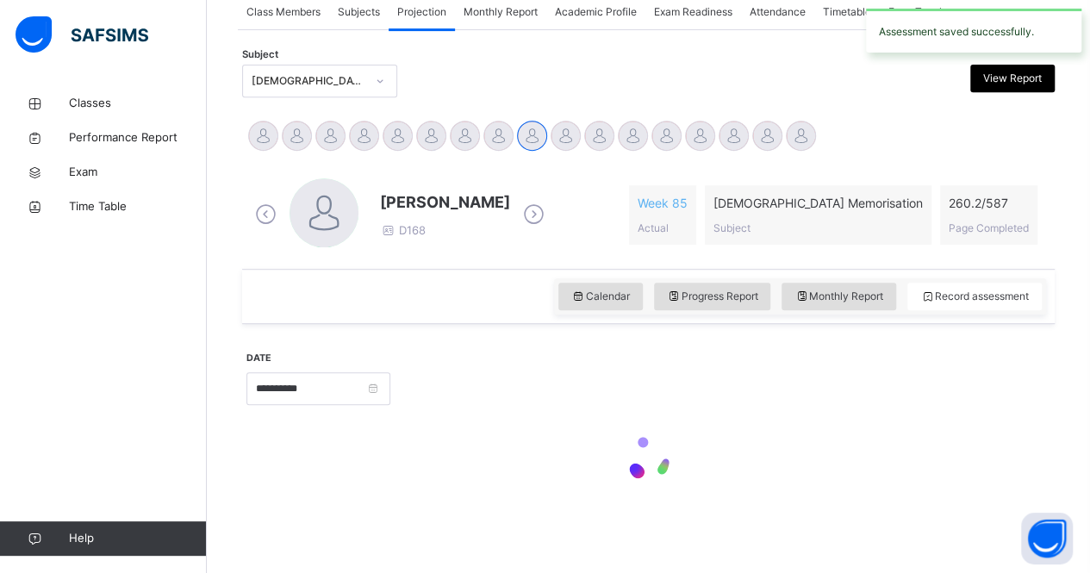
scroll to position [719, 0]
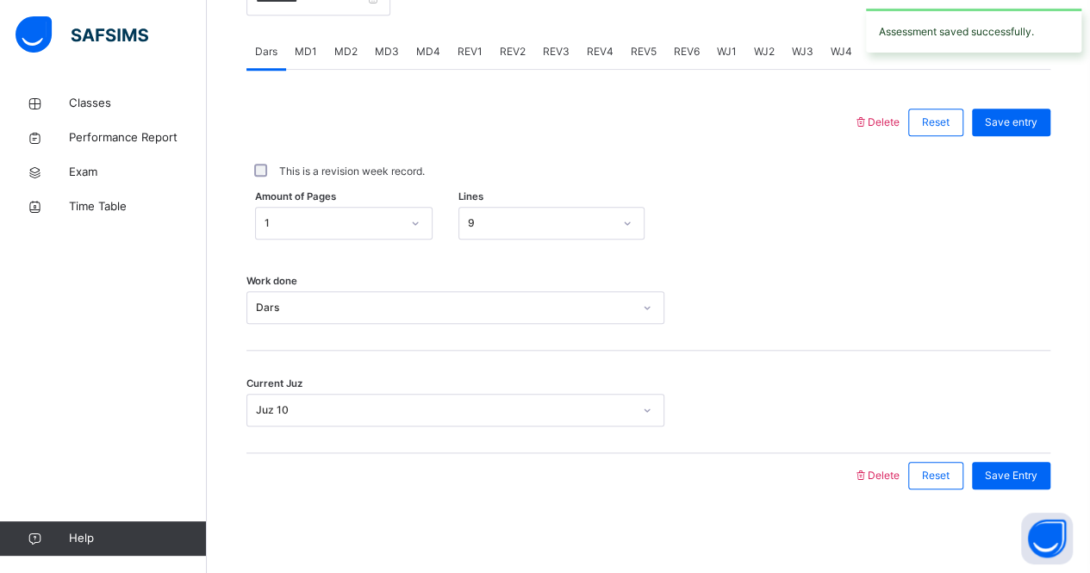
click at [476, 49] on span "REV1" at bounding box center [469, 52] width 25 height 16
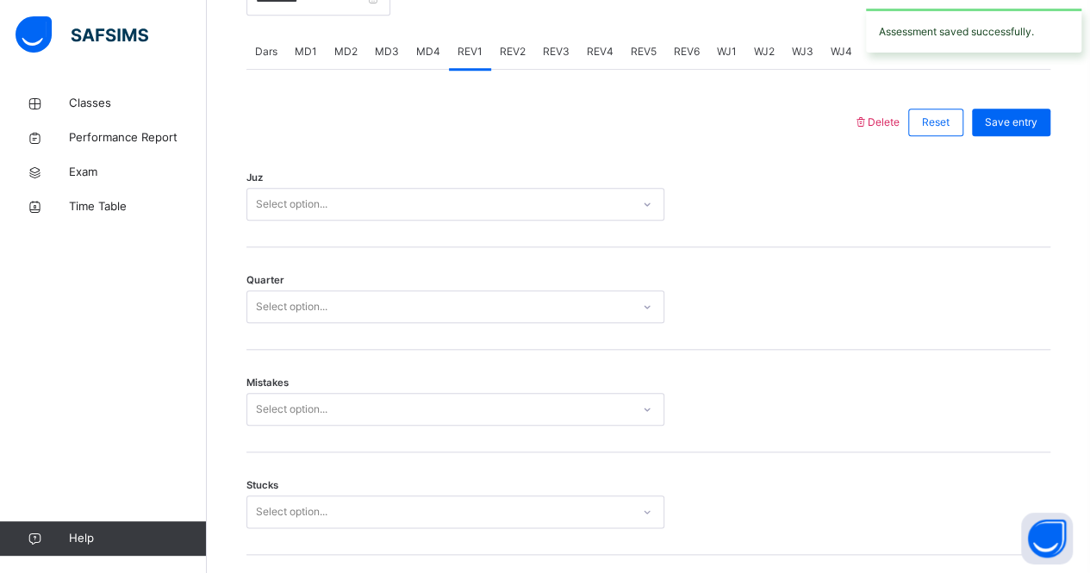
scroll to position [1713, 0]
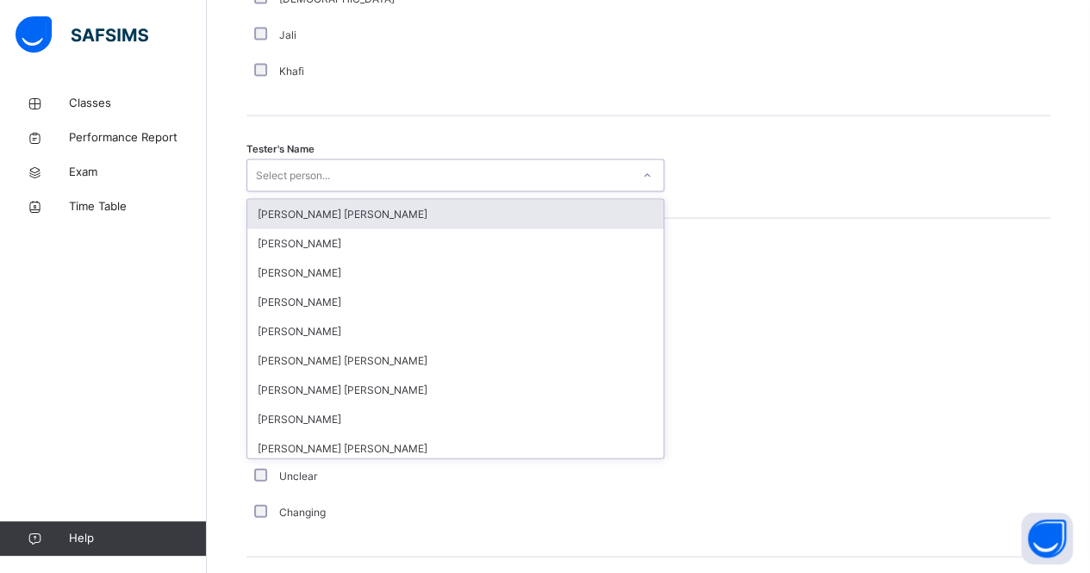
click at [339, 173] on div "Select person..." at bounding box center [438, 176] width 383 height 27
type input "***"
click at [354, 209] on div "[PERSON_NAME]" at bounding box center [455, 214] width 416 height 29
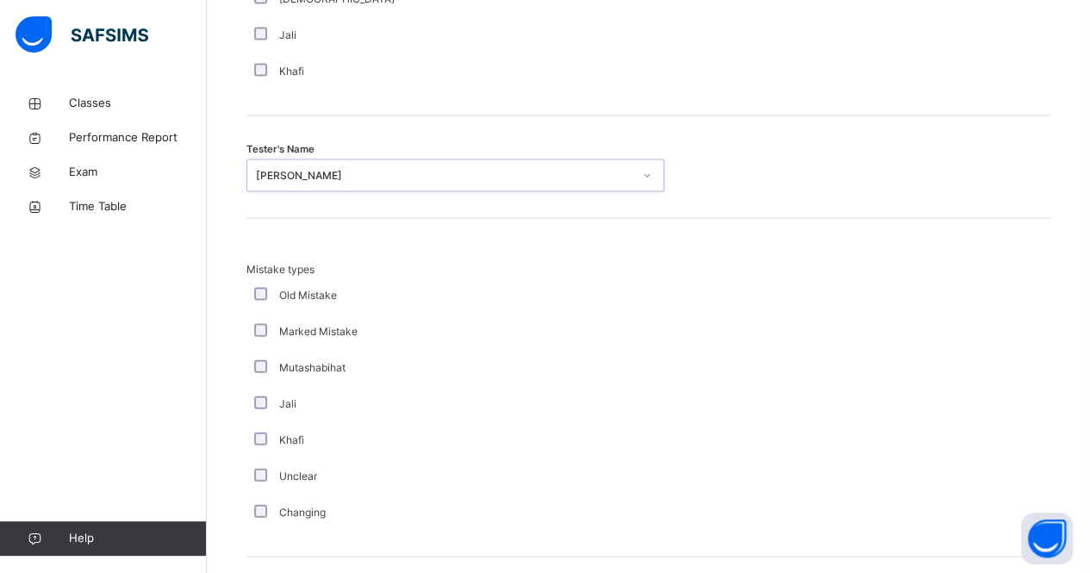
scroll to position [1918, 0]
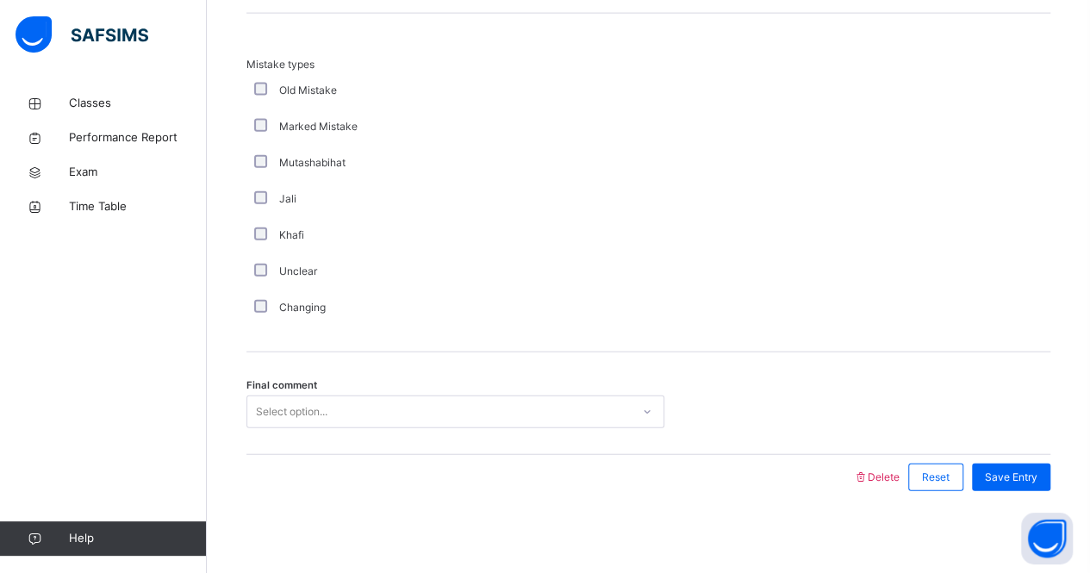
click at [335, 410] on div "Select option..." at bounding box center [438, 412] width 383 height 27
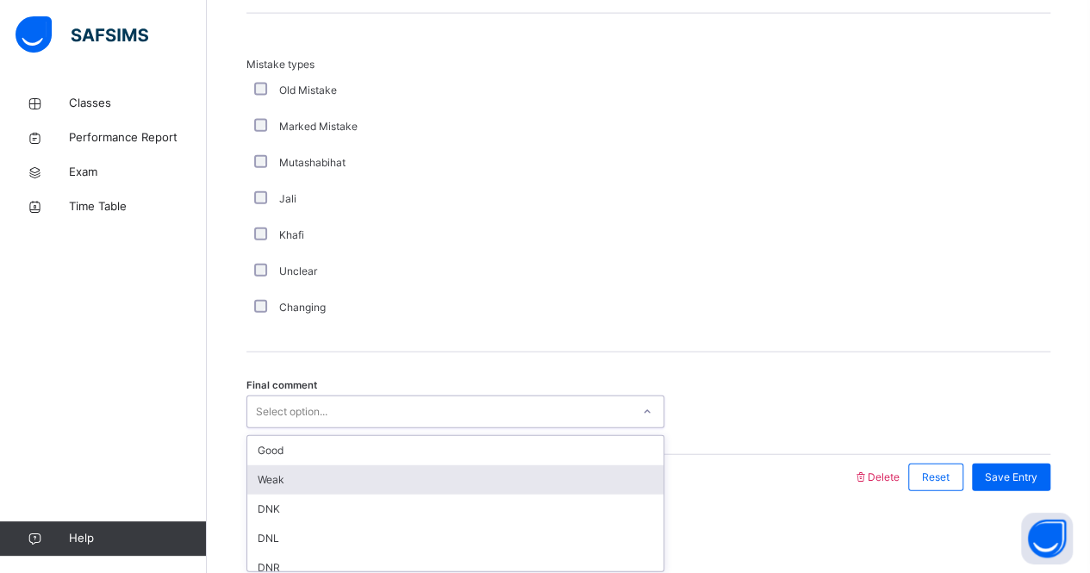
click at [296, 474] on div "Weak" at bounding box center [455, 479] width 416 height 29
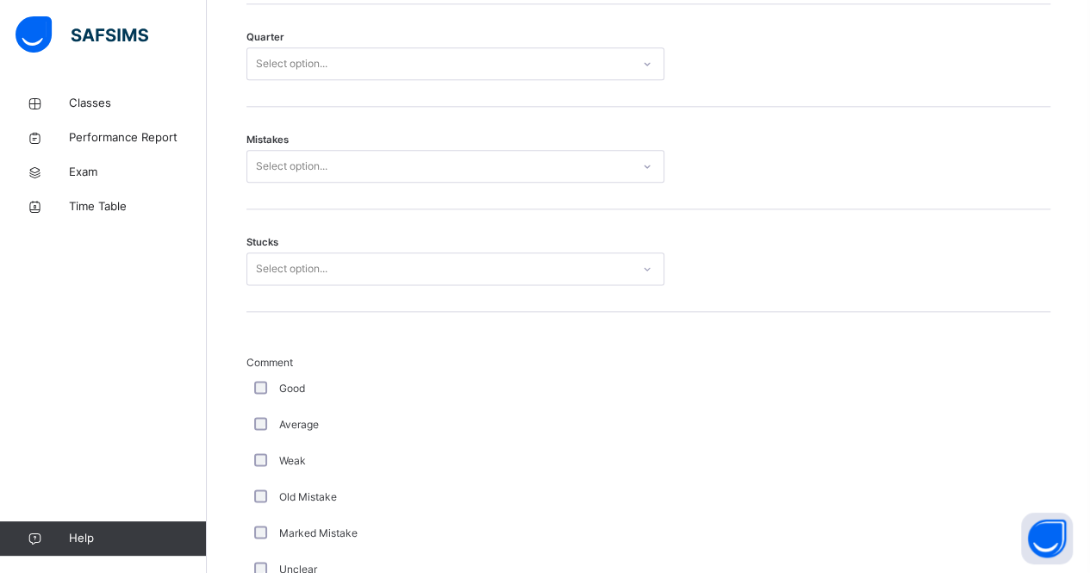
scroll to position [961, 0]
click at [272, 258] on div "Select option..." at bounding box center [292, 269] width 72 height 33
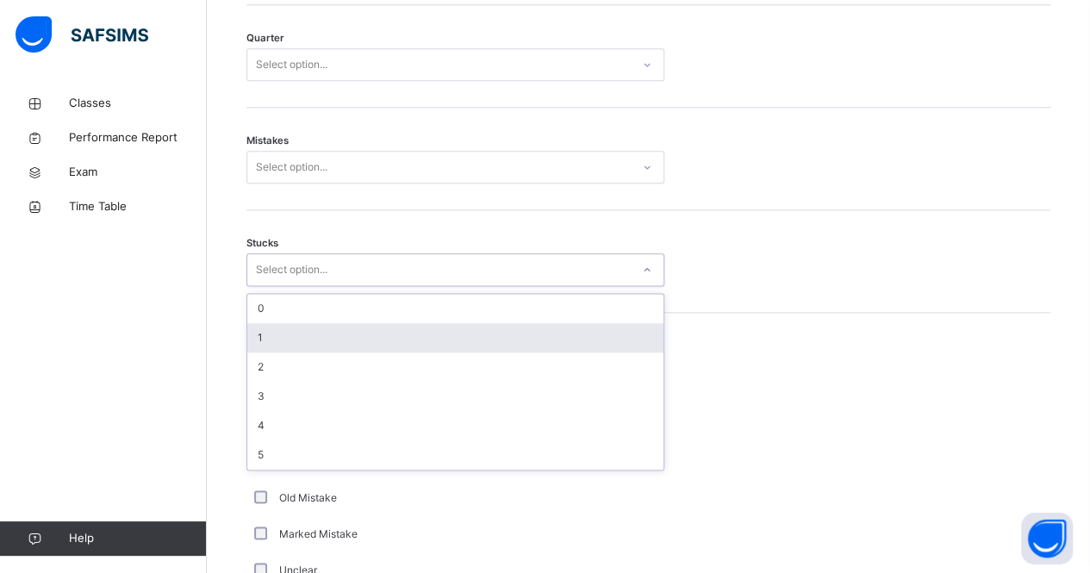
click at [300, 325] on div "1" at bounding box center [455, 337] width 416 height 29
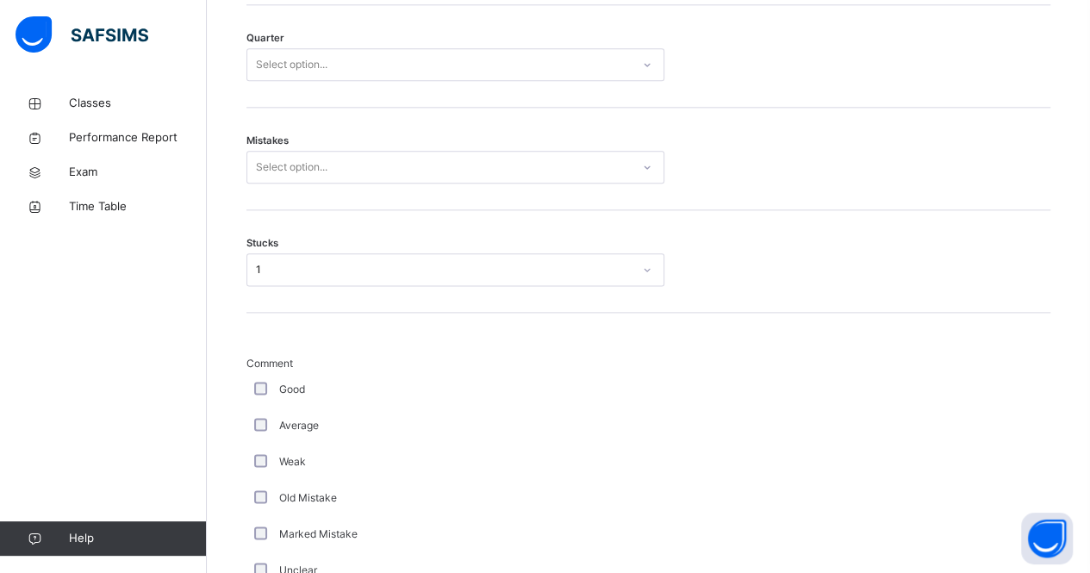
click at [314, 181] on div "Mistakes Select option..." at bounding box center [648, 159] width 804 height 103
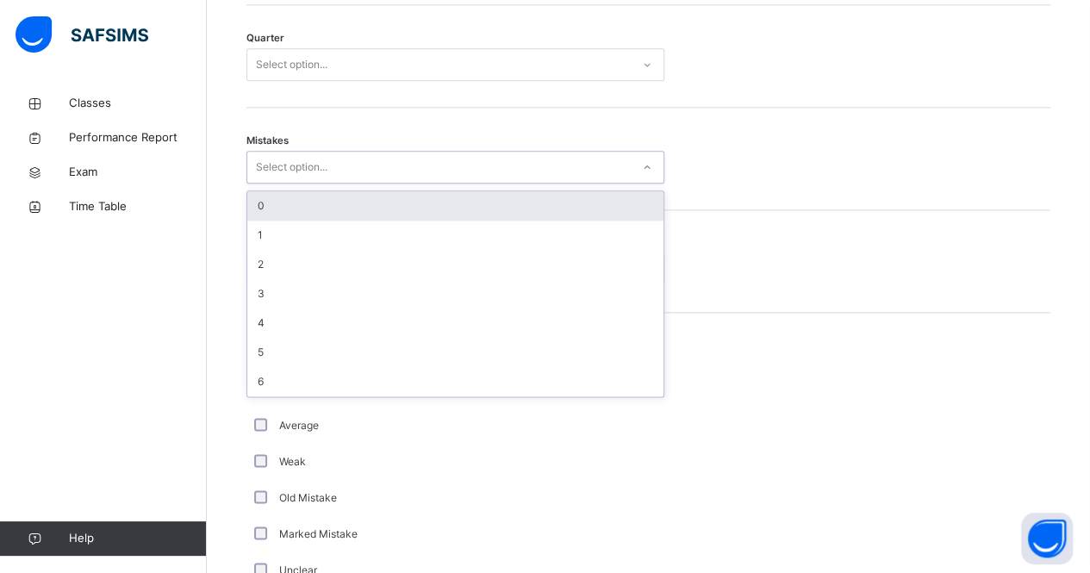
click at [309, 172] on div "Select option..." at bounding box center [292, 167] width 72 height 33
click at [307, 191] on div "0" at bounding box center [455, 205] width 416 height 29
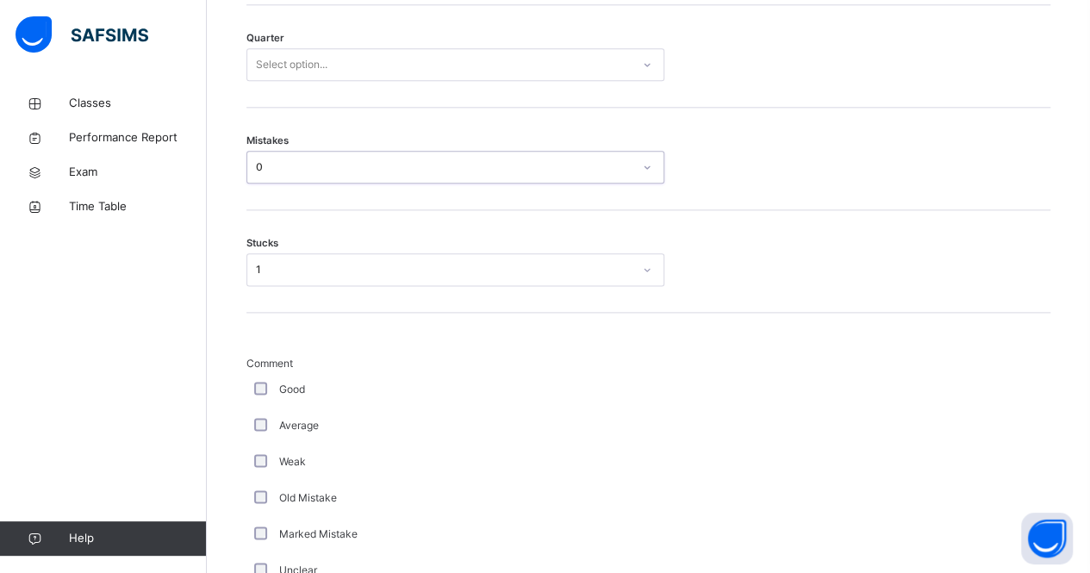
scroll to position [846, 0]
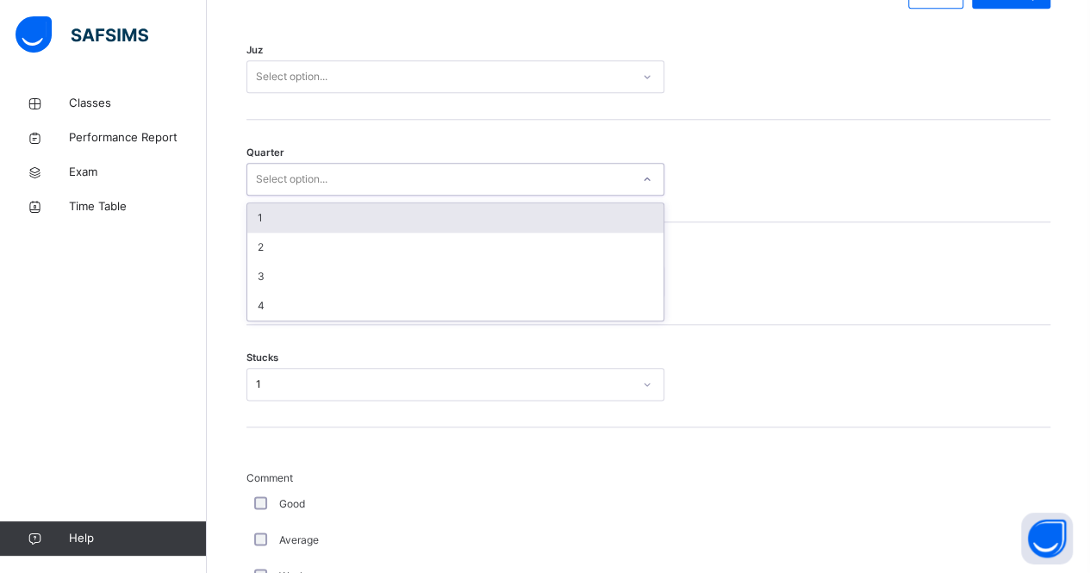
type input "*"
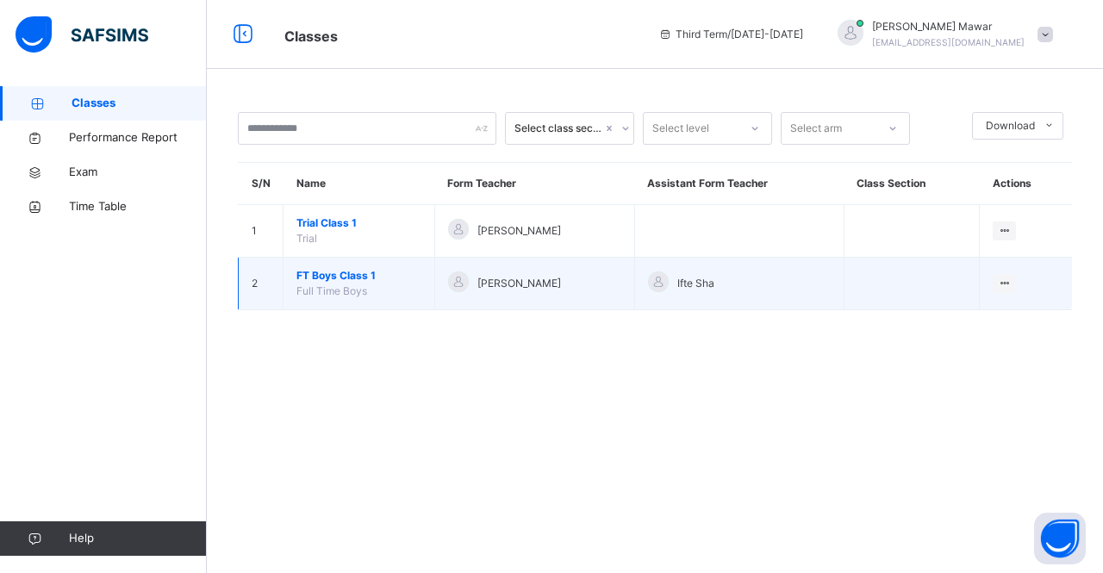
click at [336, 283] on td "FT Boys Class 1 Full Time Boys" at bounding box center [359, 284] width 152 height 53
click at [339, 276] on span "FT Boys Class 1" at bounding box center [358, 276] width 125 height 16
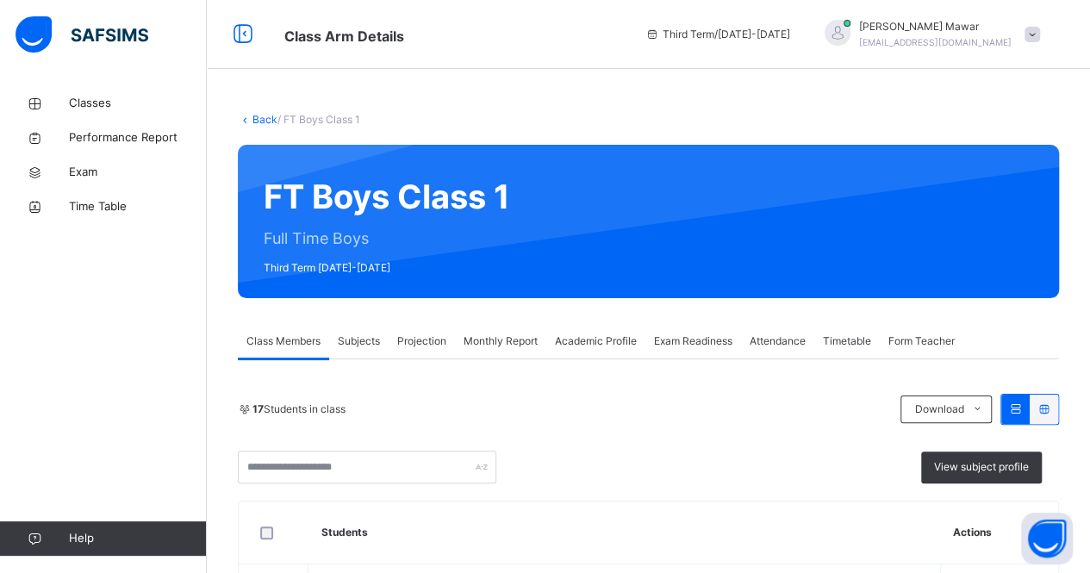
click at [407, 342] on span "Projection" at bounding box center [421, 341] width 49 height 16
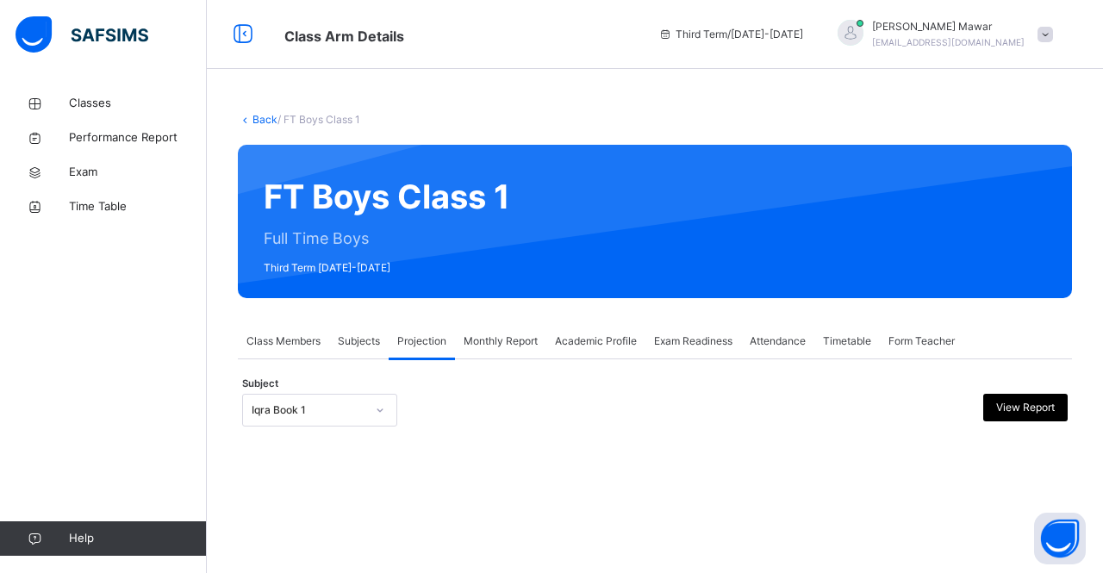
click at [362, 412] on div "Iqra Book 1" at bounding box center [309, 410] width 114 height 16
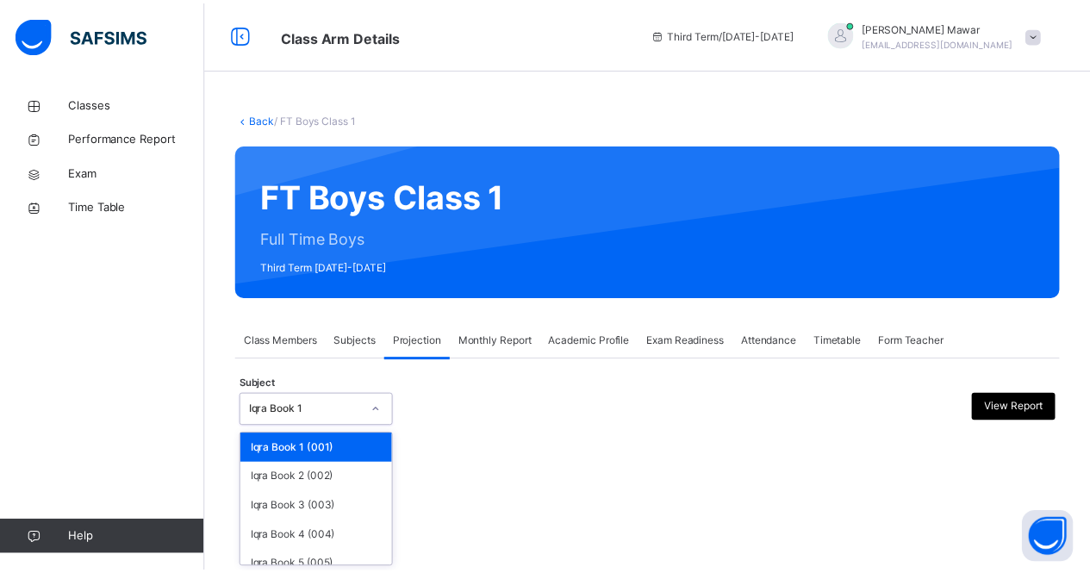
scroll to position [116, 0]
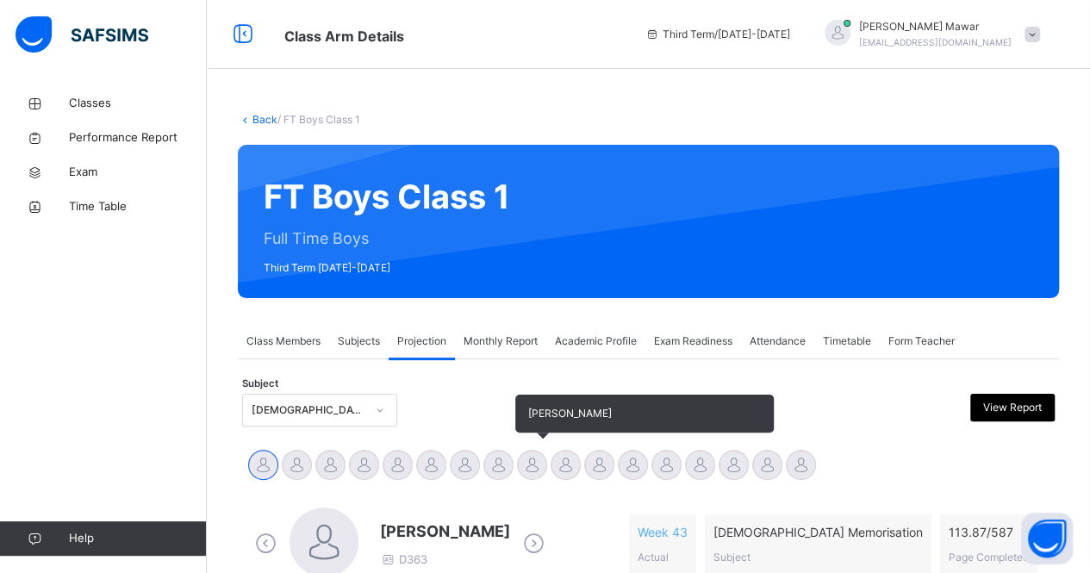
click at [524, 459] on div at bounding box center [532, 465] width 30 height 30
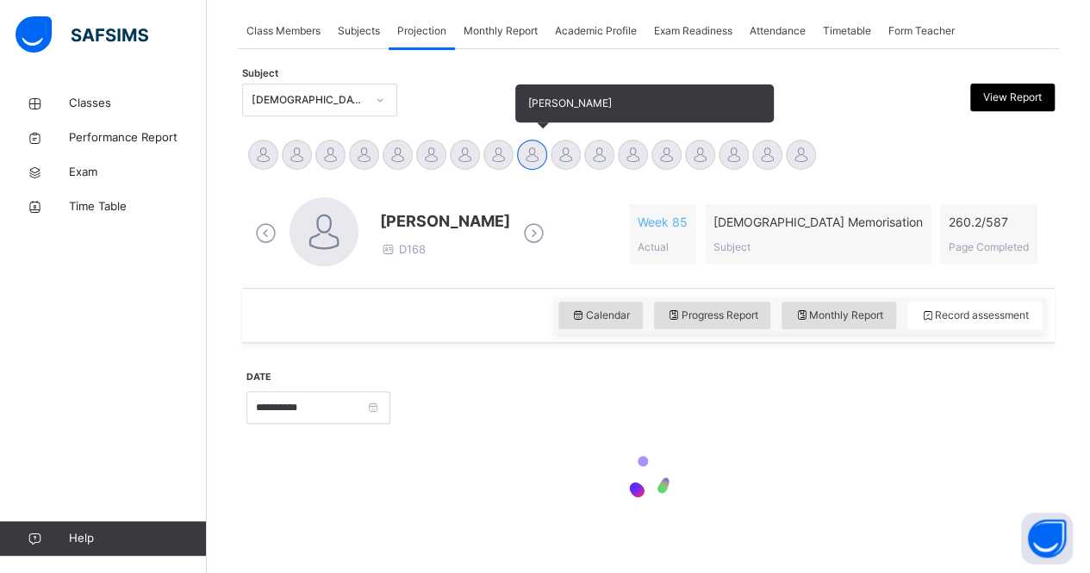
scroll to position [312, 0]
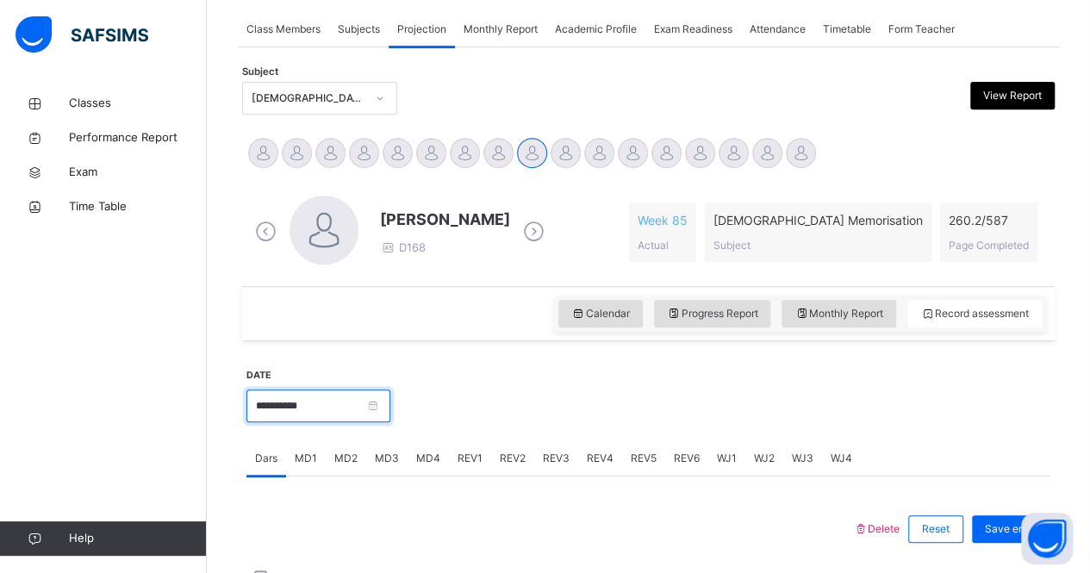
click at [339, 413] on input "**********" at bounding box center [318, 405] width 144 height 33
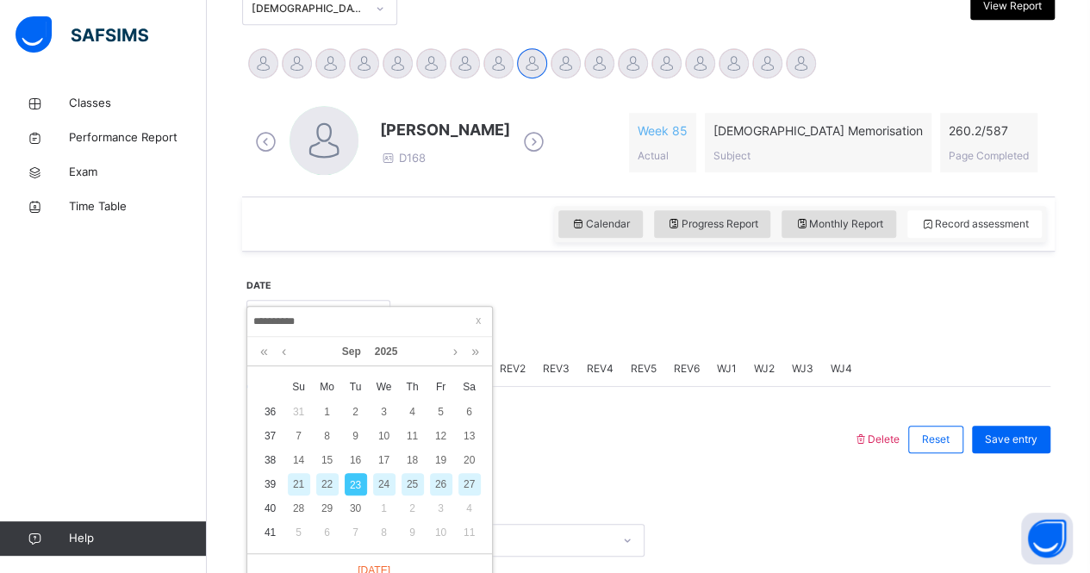
scroll to position [404, 0]
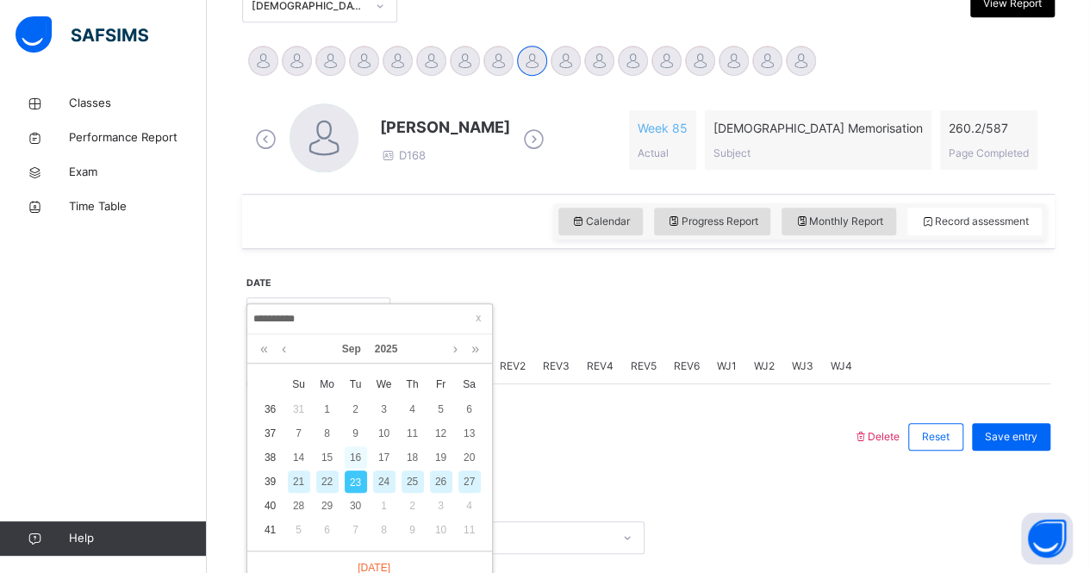
click at [352, 454] on div "16" at bounding box center [356, 457] width 22 height 22
type input "**********"
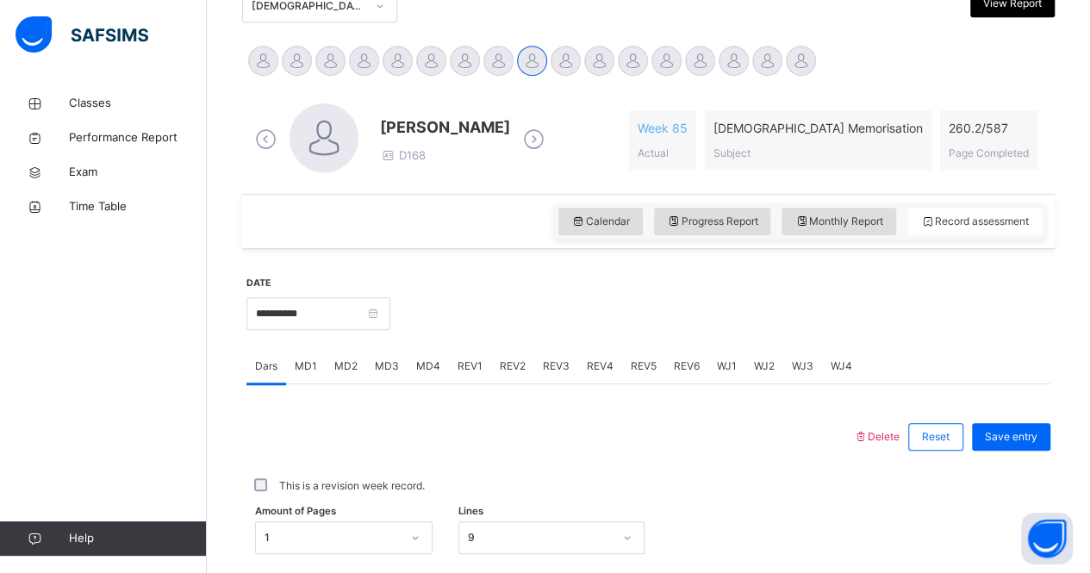
click at [465, 359] on span "REV1" at bounding box center [469, 366] width 25 height 16
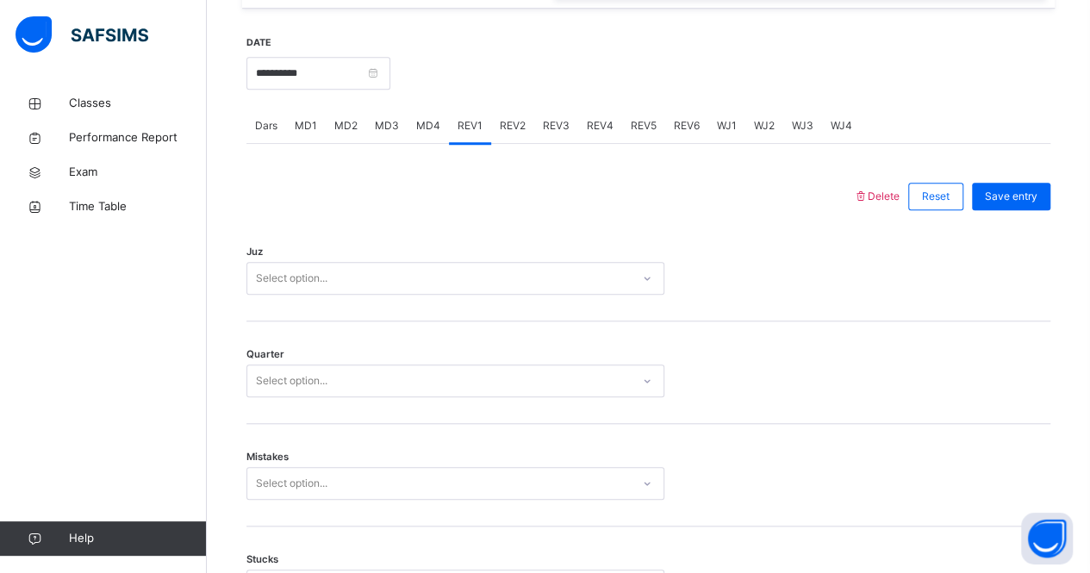
click at [471, 268] on div "Select option..." at bounding box center [438, 278] width 383 height 27
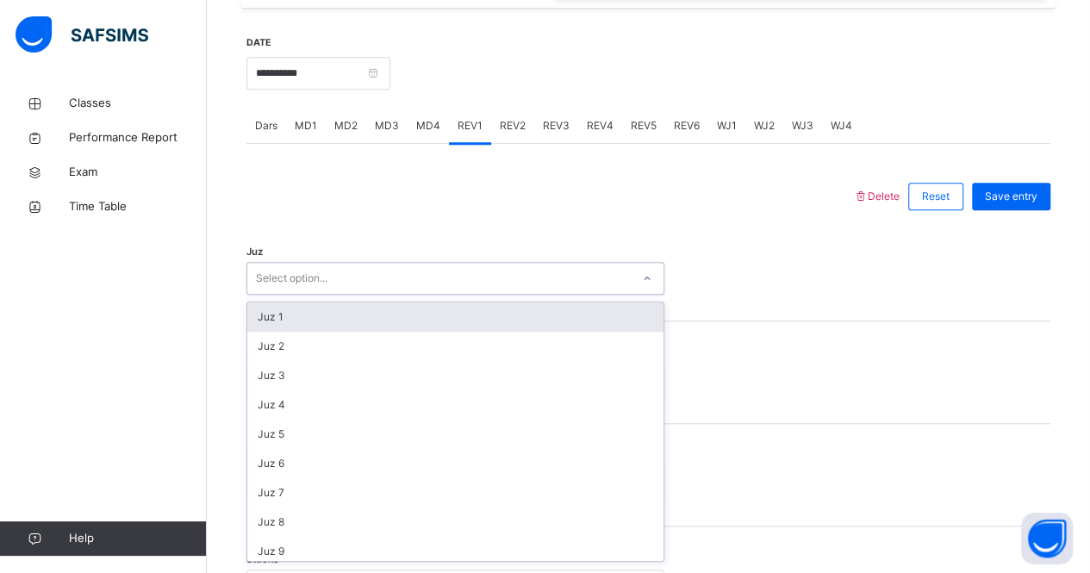
click at [455, 306] on div "Juz 1" at bounding box center [455, 316] width 416 height 29
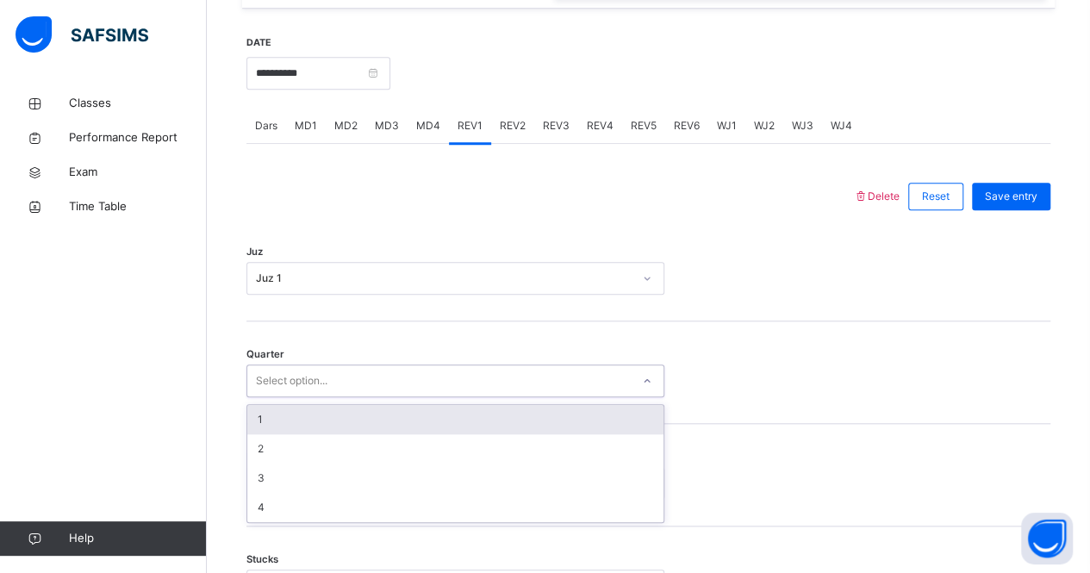
click at [420, 383] on div "Select option..." at bounding box center [438, 381] width 383 height 27
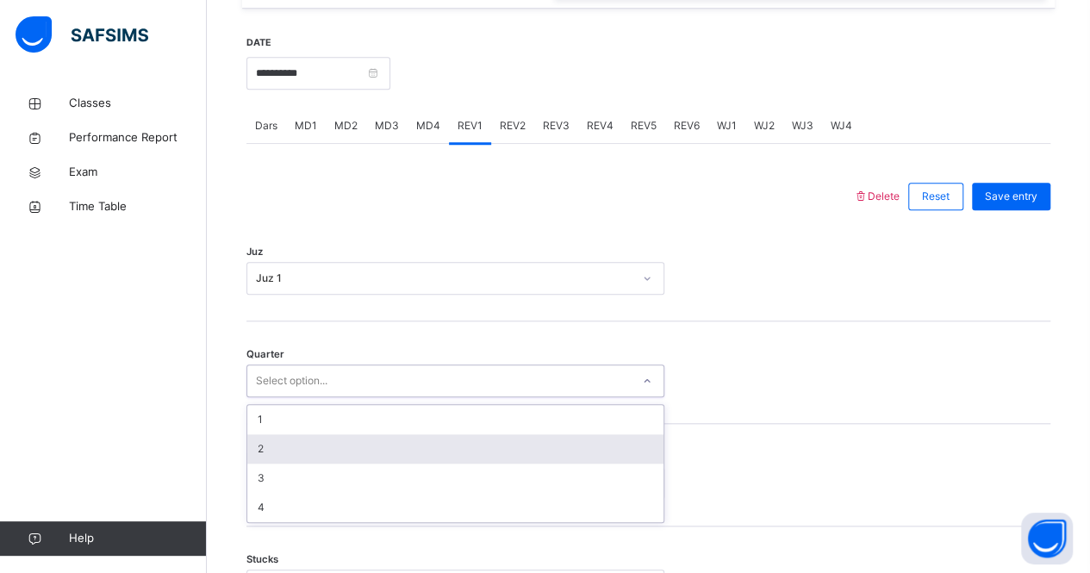
click at [389, 447] on div "2" at bounding box center [455, 448] width 416 height 29
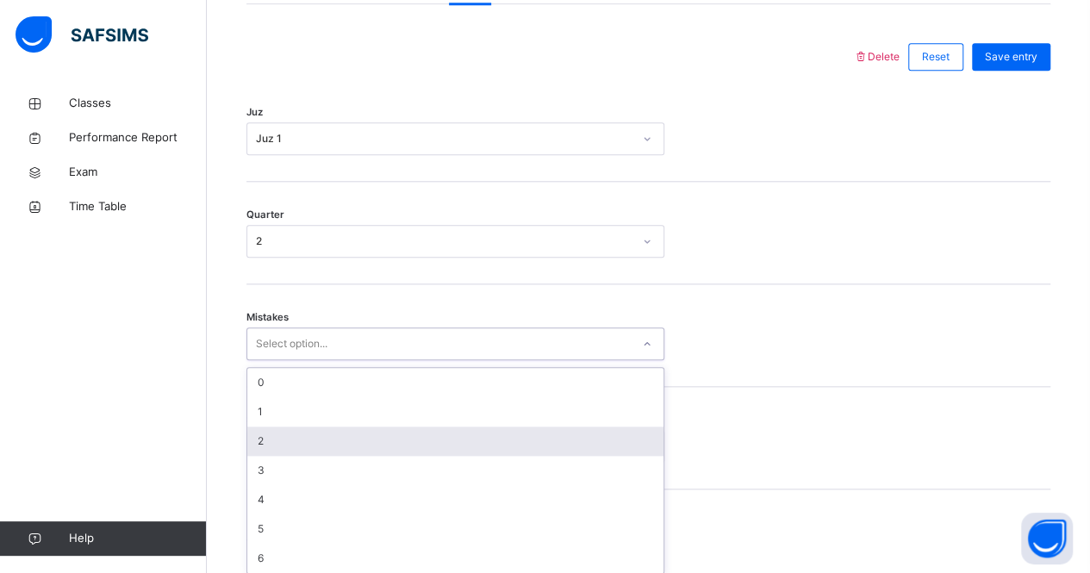
click at [367, 360] on div "option 2 focused, 3 of 7. 7 results available. Use Up and Down to choose option…" at bounding box center [455, 343] width 418 height 33
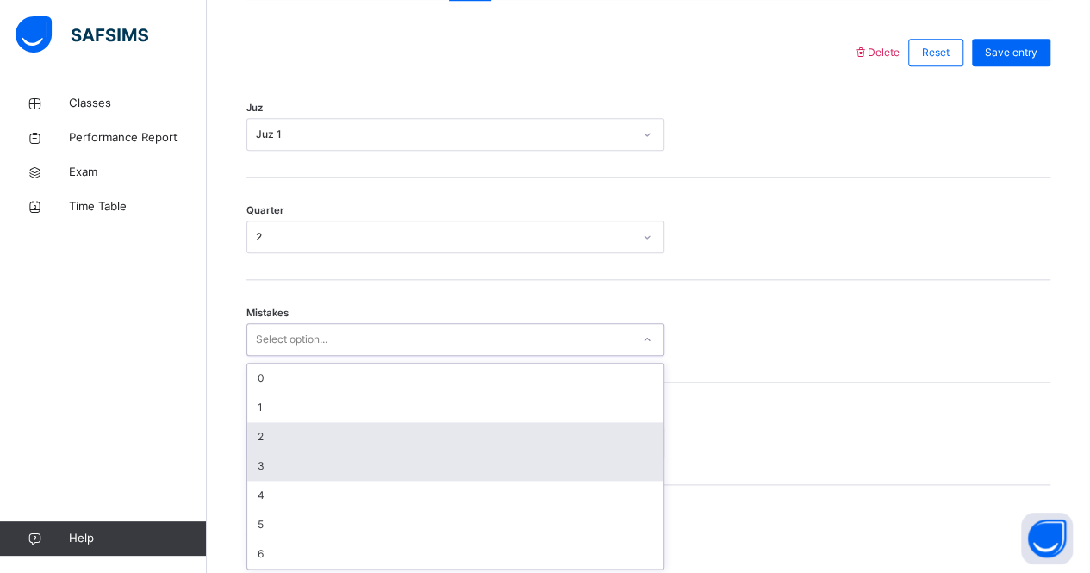
scroll to position [789, 0]
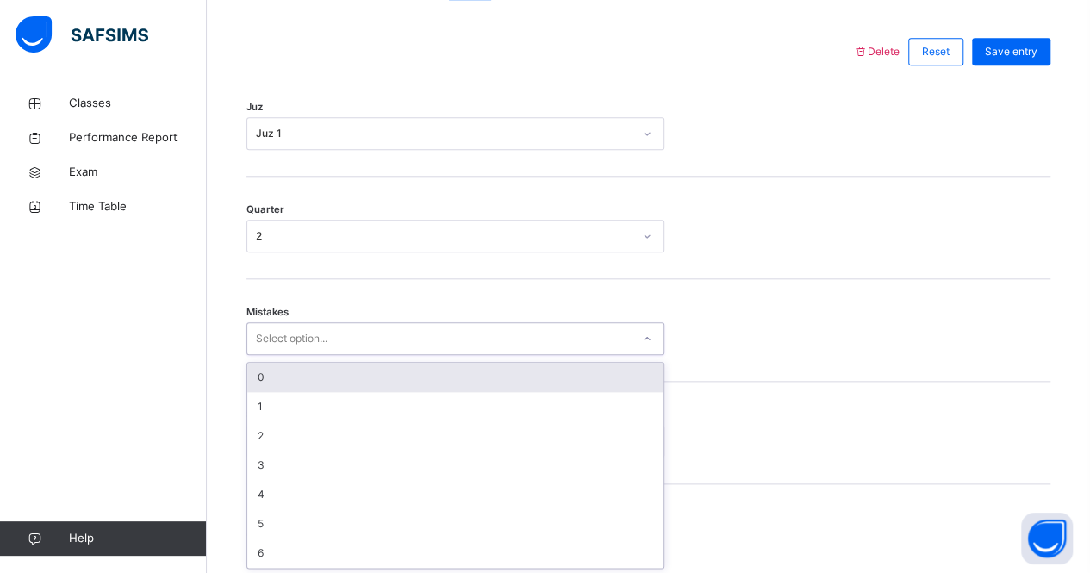
click at [369, 377] on div "0" at bounding box center [455, 377] width 416 height 29
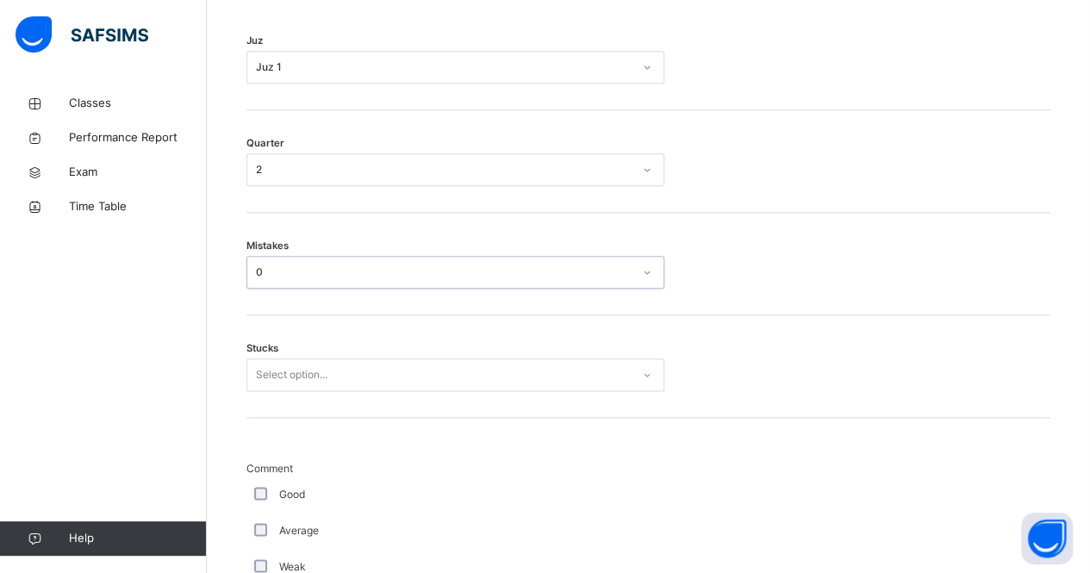
click at [378, 391] on div "Select option..." at bounding box center [455, 374] width 418 height 33
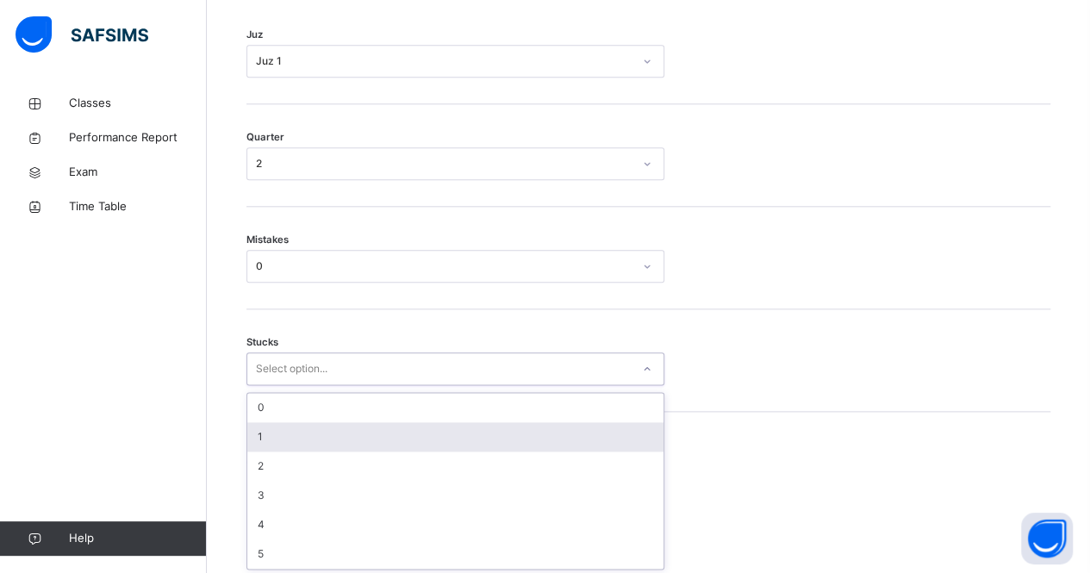
scroll to position [862, 0]
click at [381, 442] on div "1" at bounding box center [455, 436] width 416 height 29
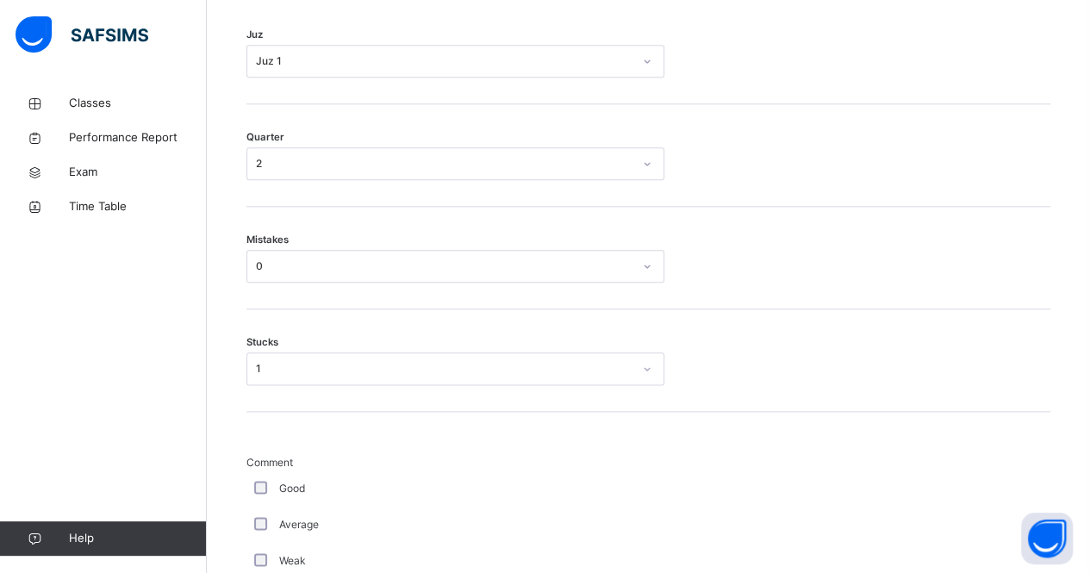
click at [258, 549] on div "Weak" at bounding box center [461, 561] width 431 height 36
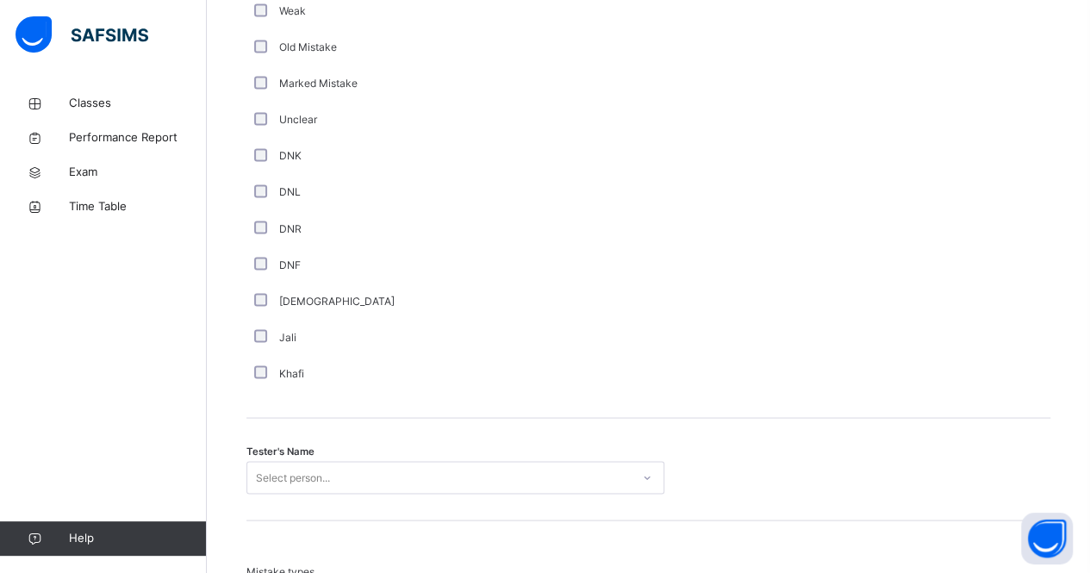
scroll to position [1410, 0]
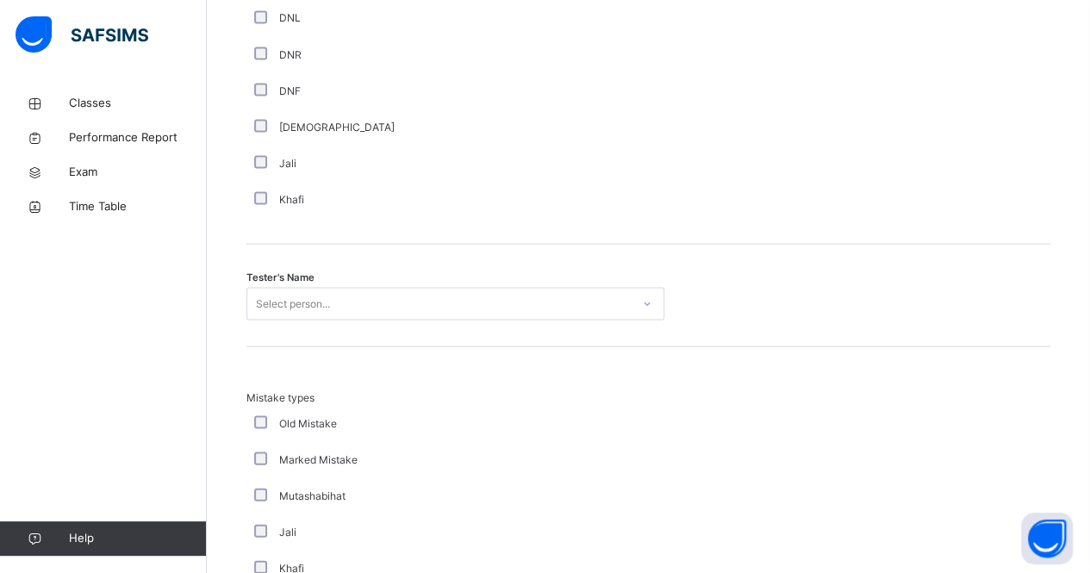
click at [320, 320] on div "Select person..." at bounding box center [455, 303] width 418 height 33
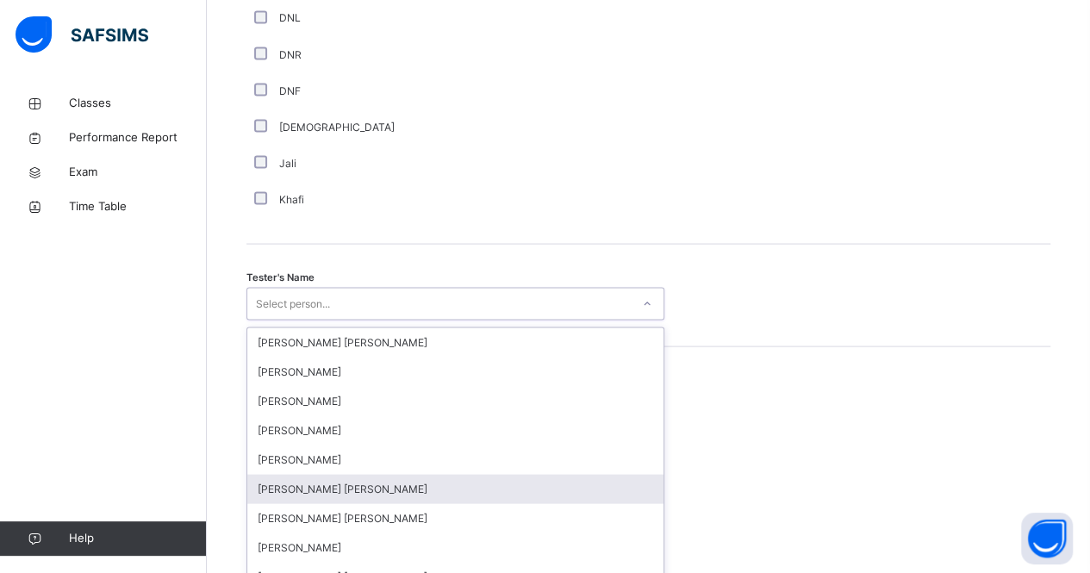
scroll to position [1602, 0]
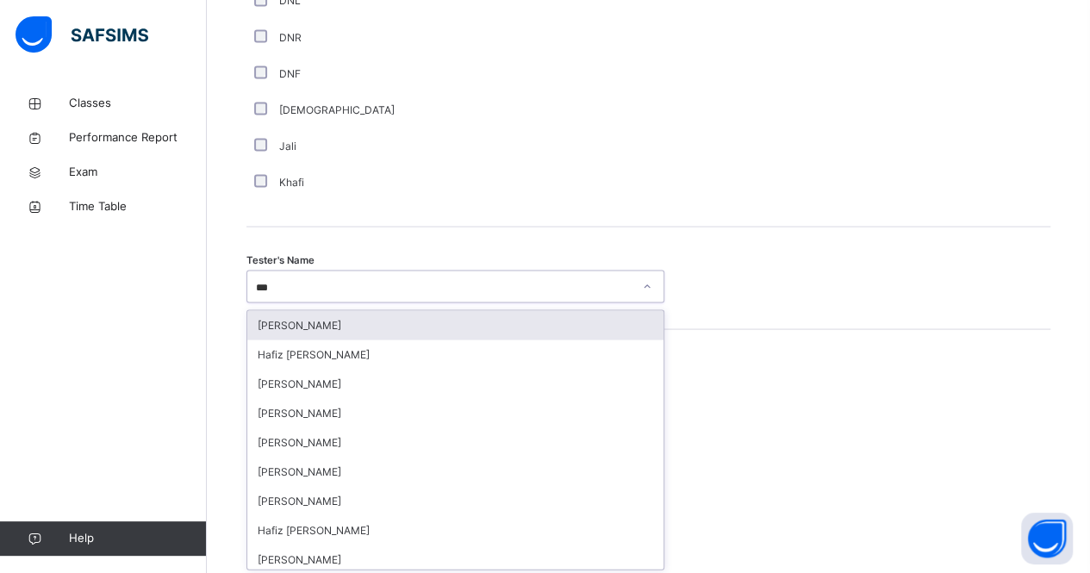
type input "****"
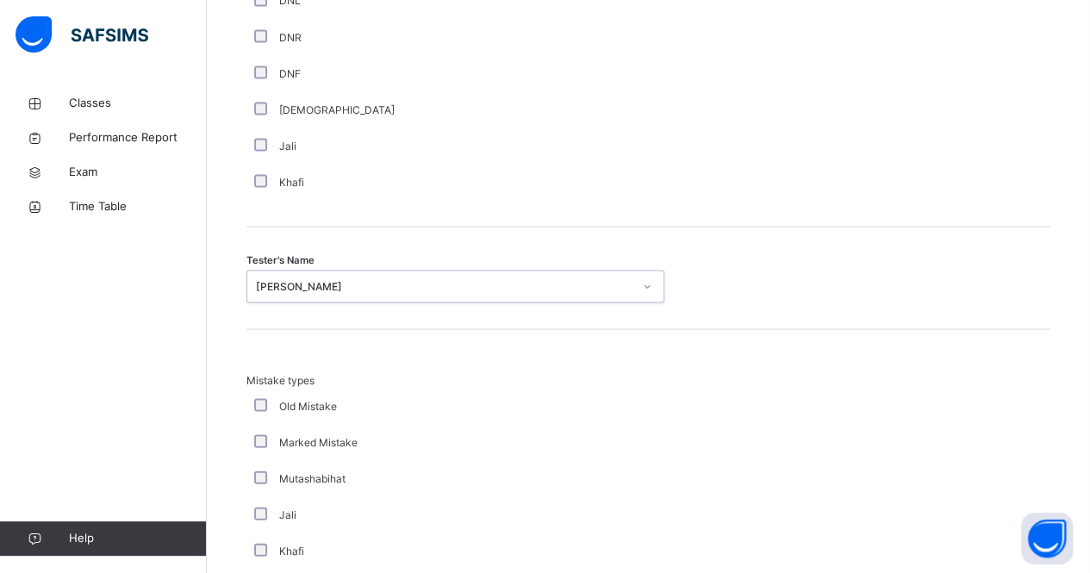
scroll to position [1918, 0]
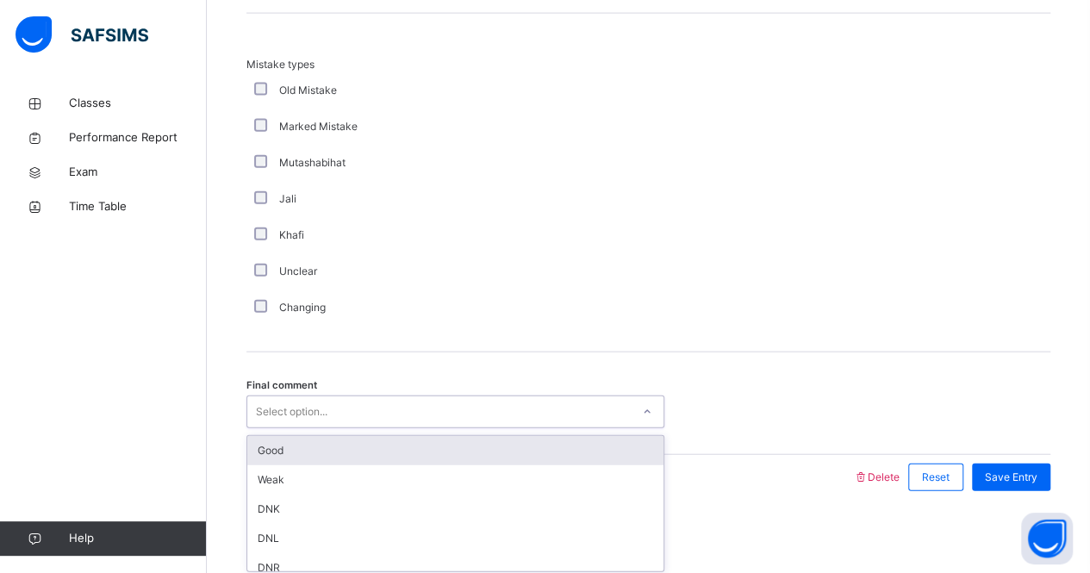
click at [332, 411] on div "Select option..." at bounding box center [438, 412] width 383 height 27
click at [326, 437] on div "Good" at bounding box center [455, 450] width 416 height 29
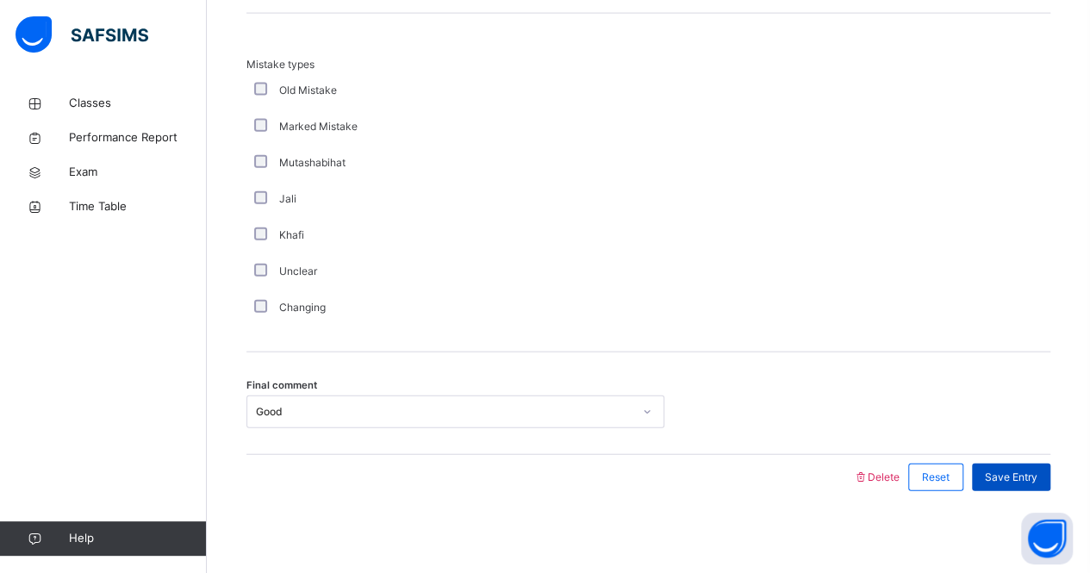
click at [1029, 470] on span "Save Entry" at bounding box center [1011, 478] width 53 height 16
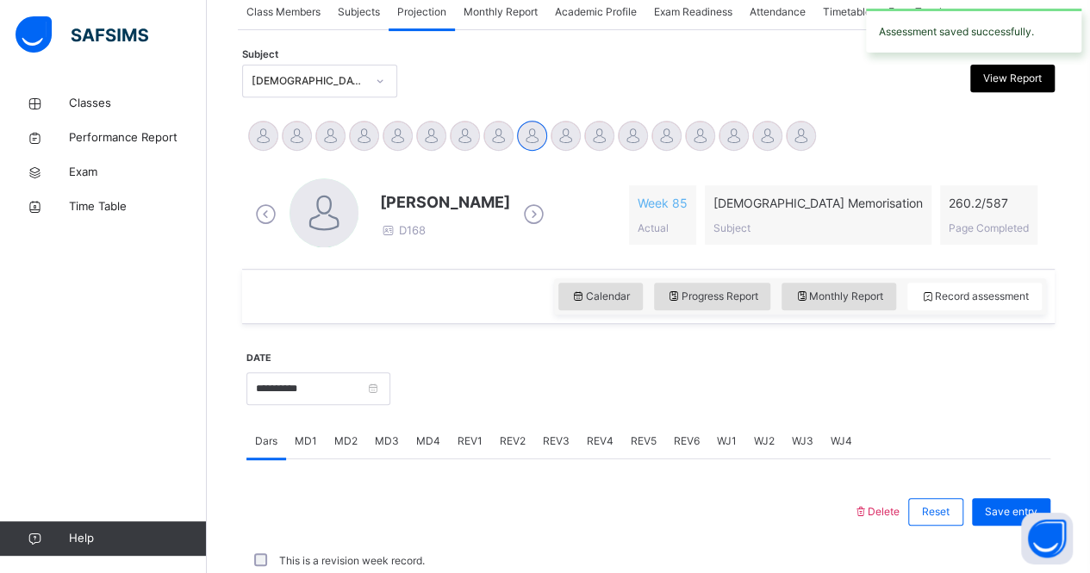
scroll to position [719, 0]
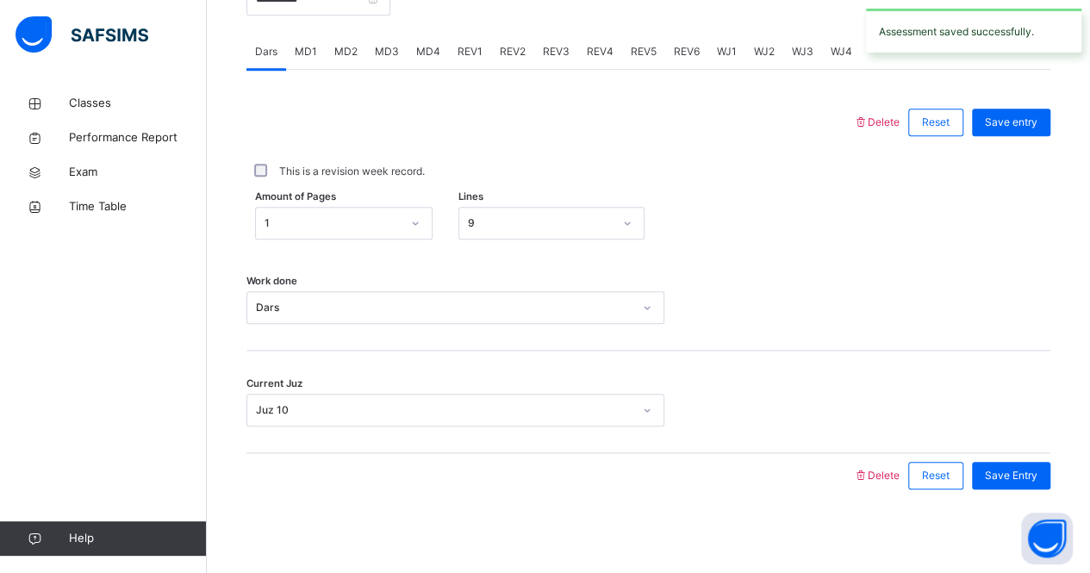
click at [512, 45] on span "REV2" at bounding box center [513, 52] width 26 height 16
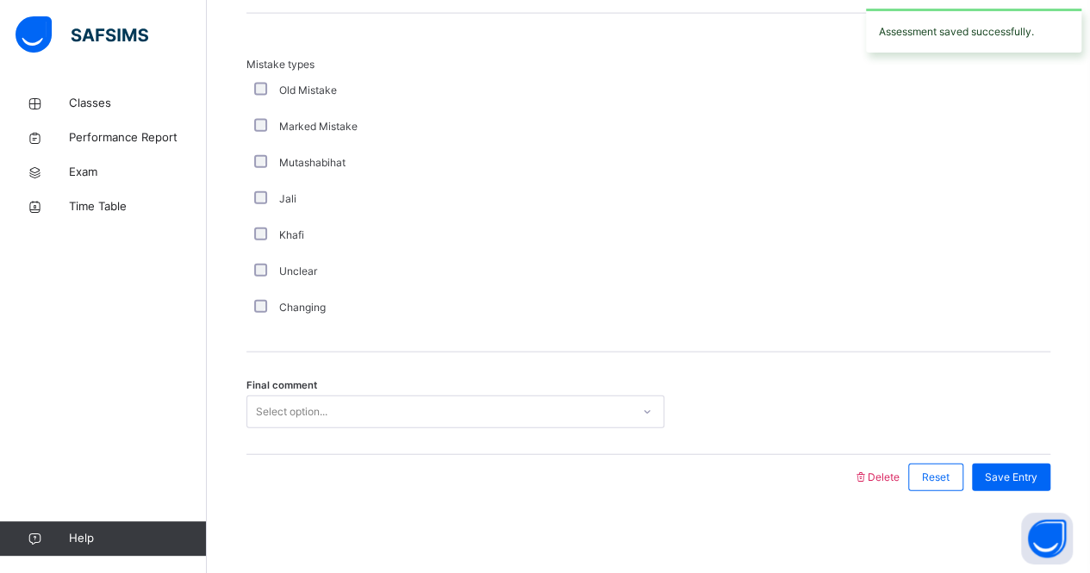
click at [512, 45] on div "Mistake types Old Mistake Marked Mistake Mutashabihat [PERSON_NAME] Unclear Cha…" at bounding box center [648, 183] width 804 height 339
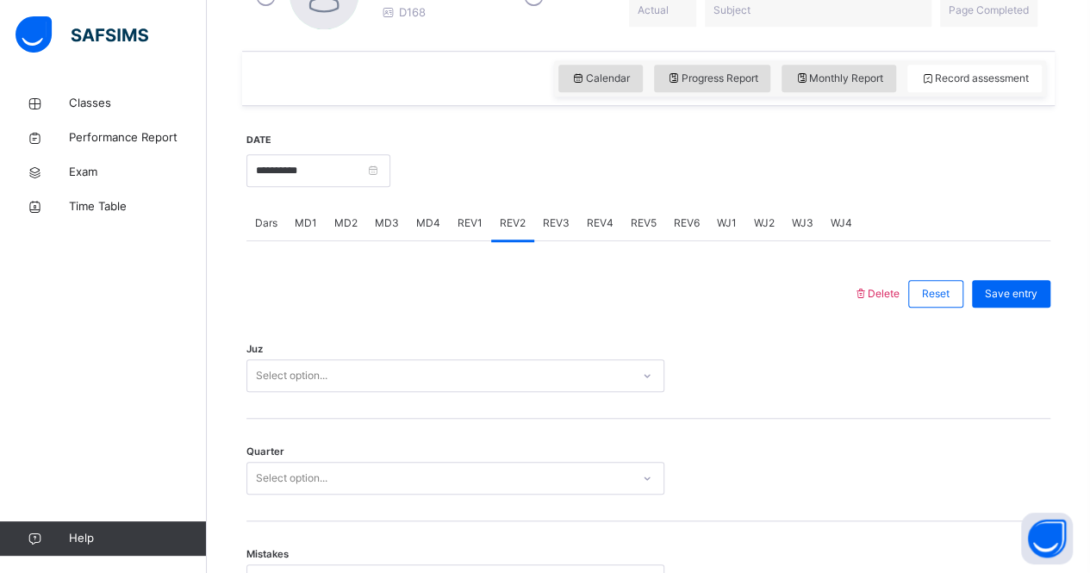
scroll to position [550, 0]
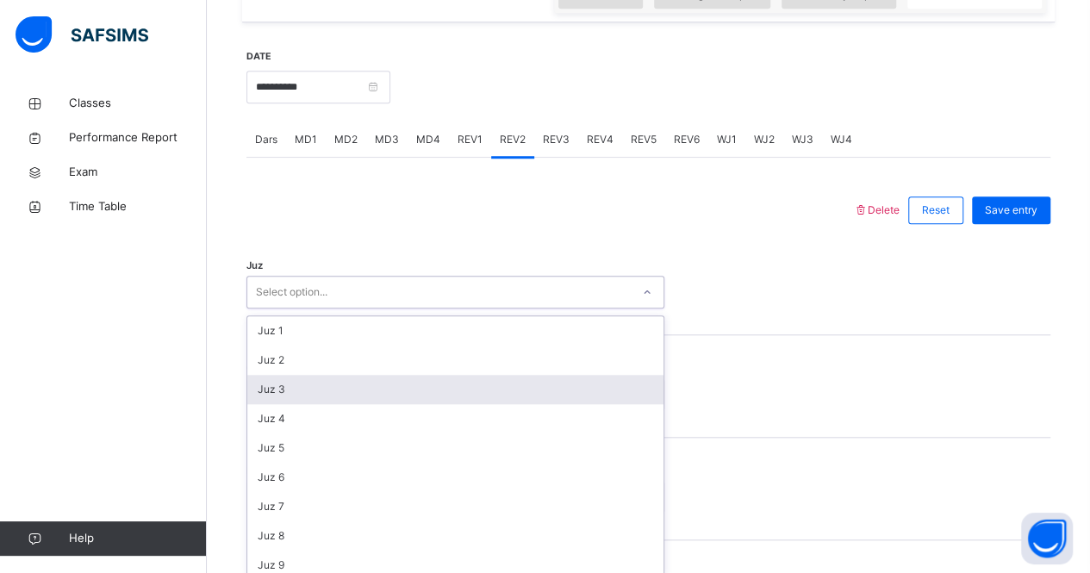
click at [297, 308] on div "option Juz 3 focused, 3 of 30. 30 results available. Use Up and Down to choose …" at bounding box center [455, 292] width 418 height 33
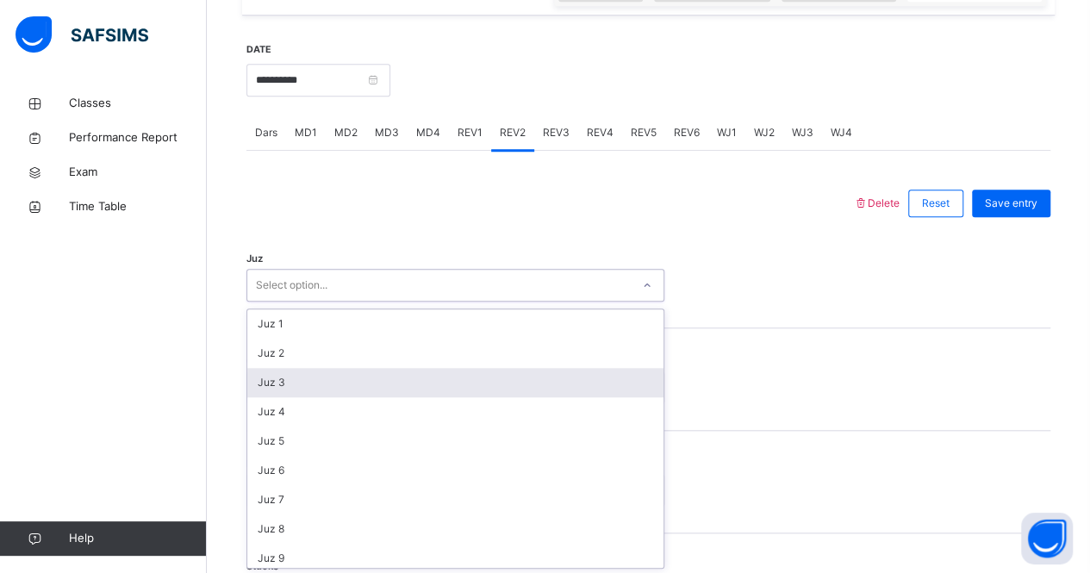
scroll to position [638, 0]
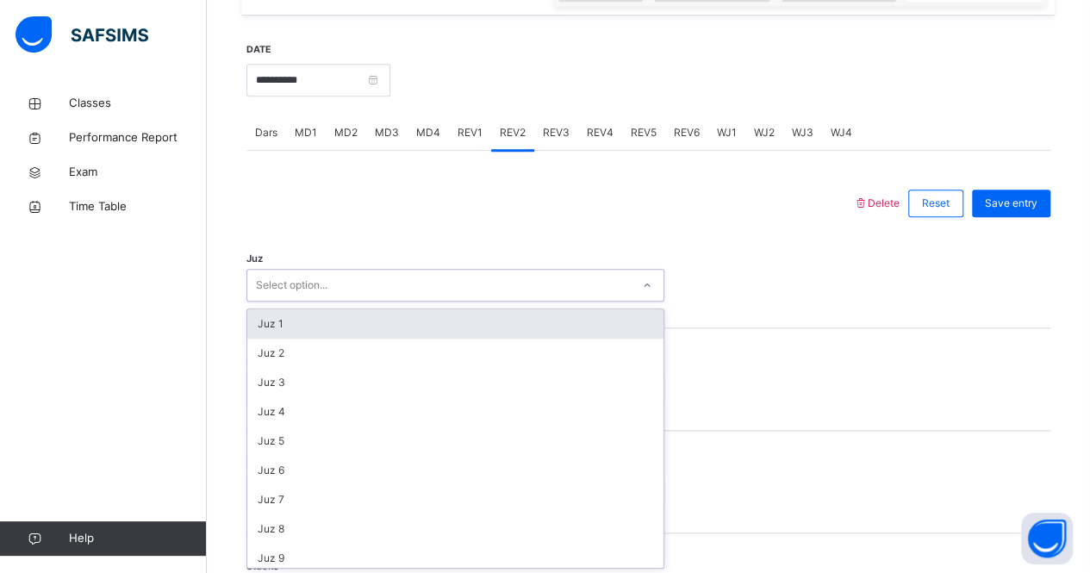
click at [314, 328] on div "Juz 1" at bounding box center [455, 323] width 416 height 29
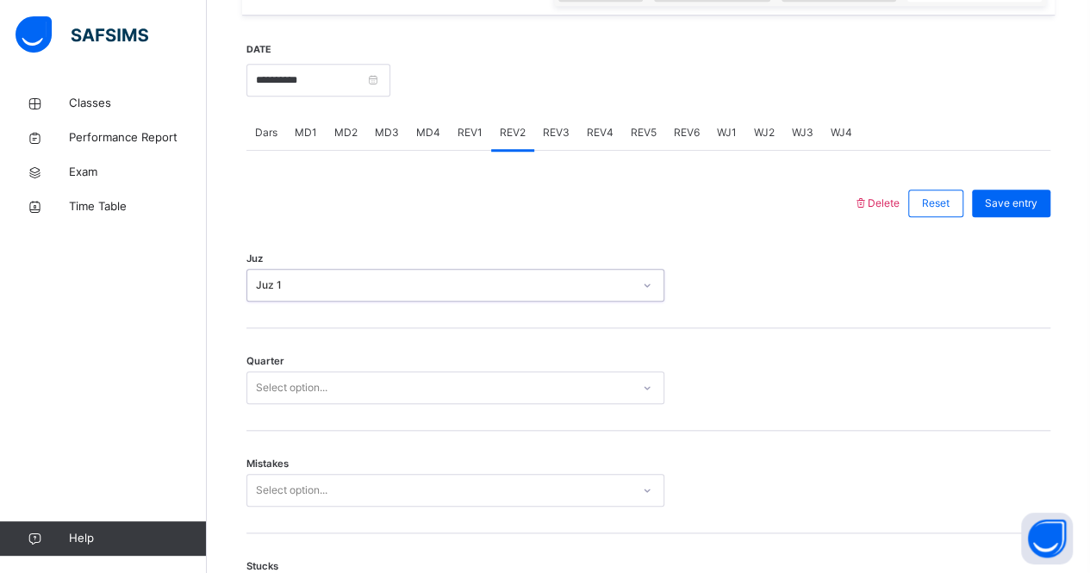
click at [306, 388] on div "Select option..." at bounding box center [292, 387] width 72 height 33
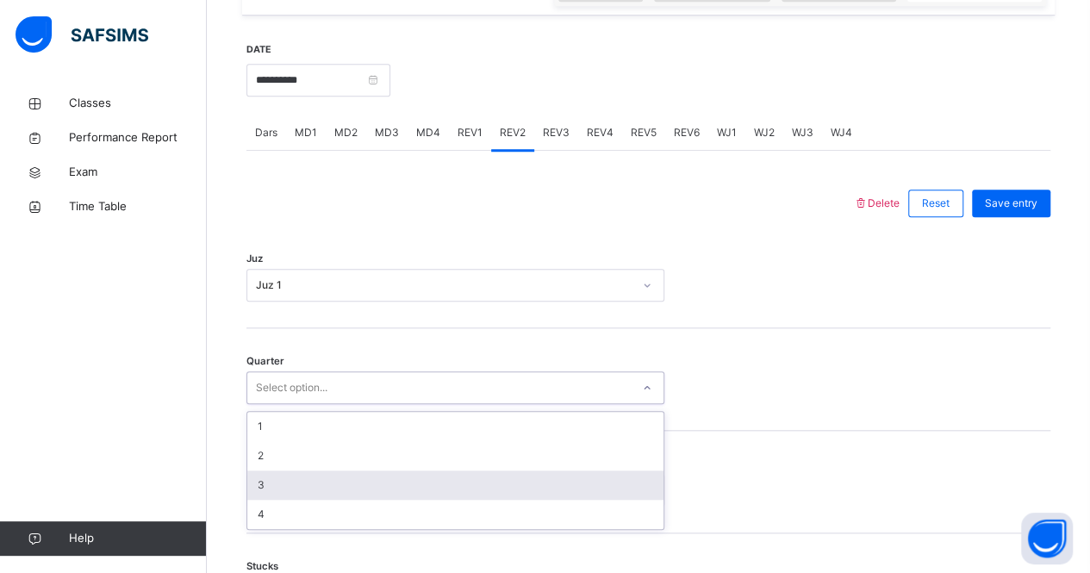
click at [296, 473] on div "3" at bounding box center [455, 484] width 416 height 29
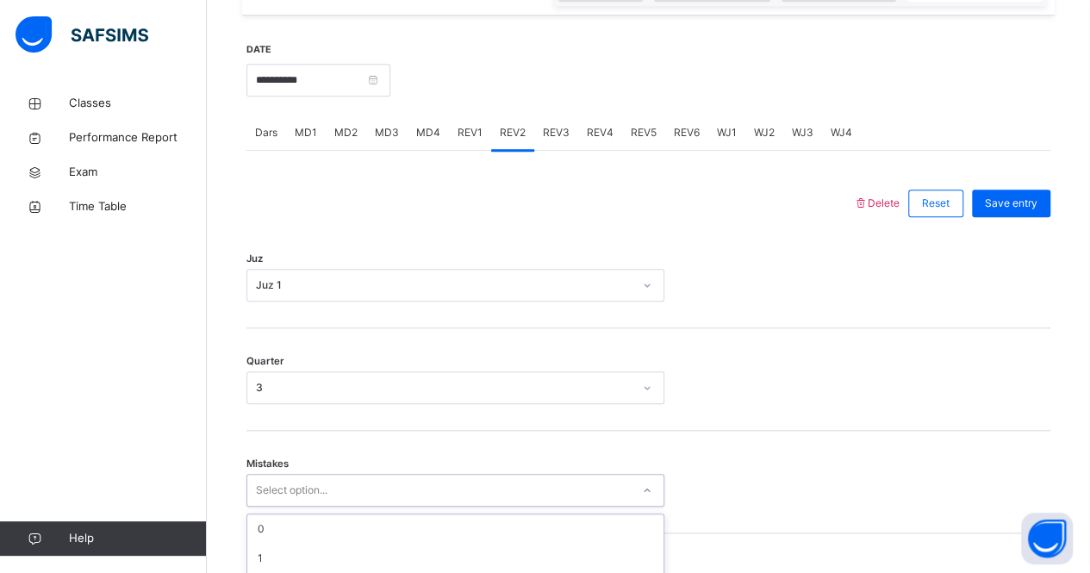
scroll to position [789, 0]
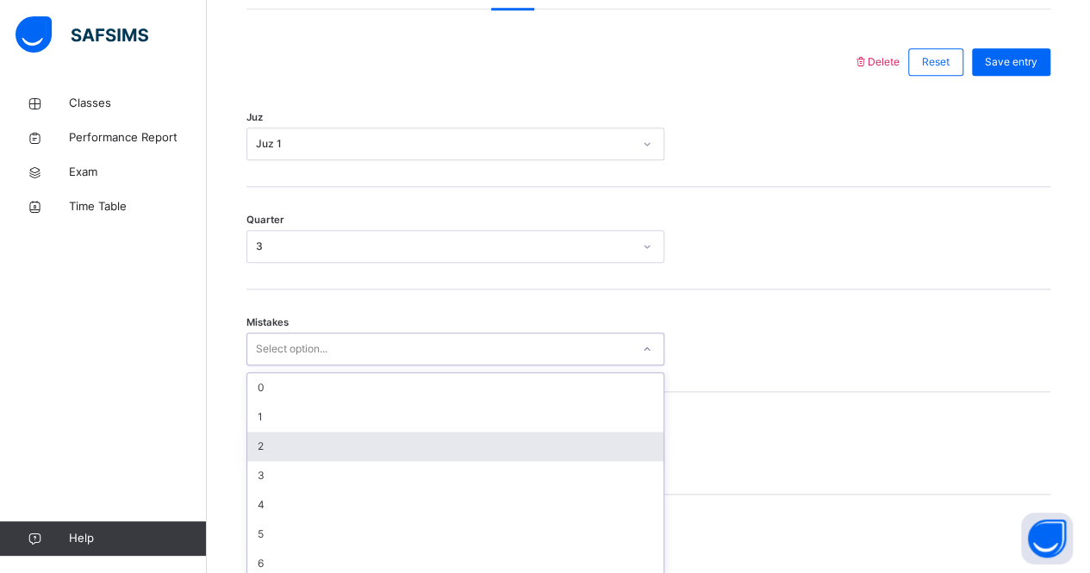
click at [287, 365] on div "option 2 focused, 3 of 7. 7 results available. Use Up and Down to choose option…" at bounding box center [455, 349] width 418 height 33
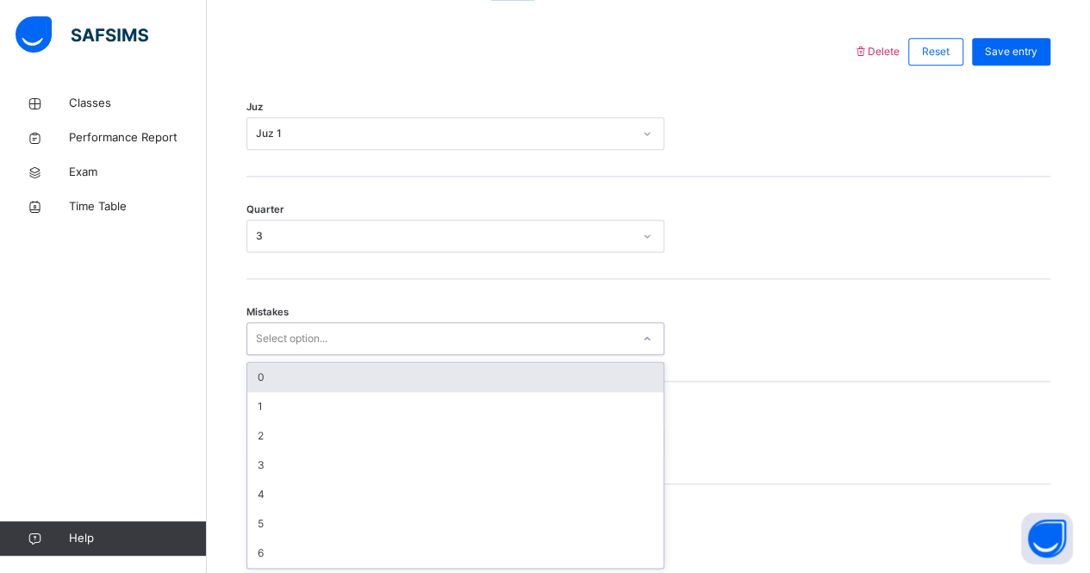
click at [305, 370] on div "0" at bounding box center [455, 377] width 416 height 29
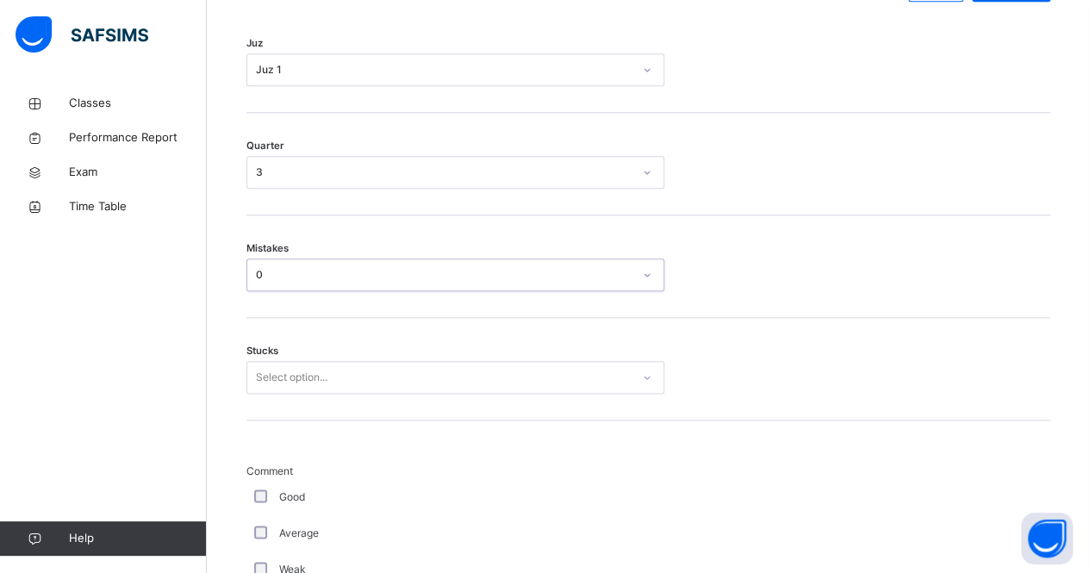
click at [300, 394] on div "Select option..." at bounding box center [455, 377] width 418 height 33
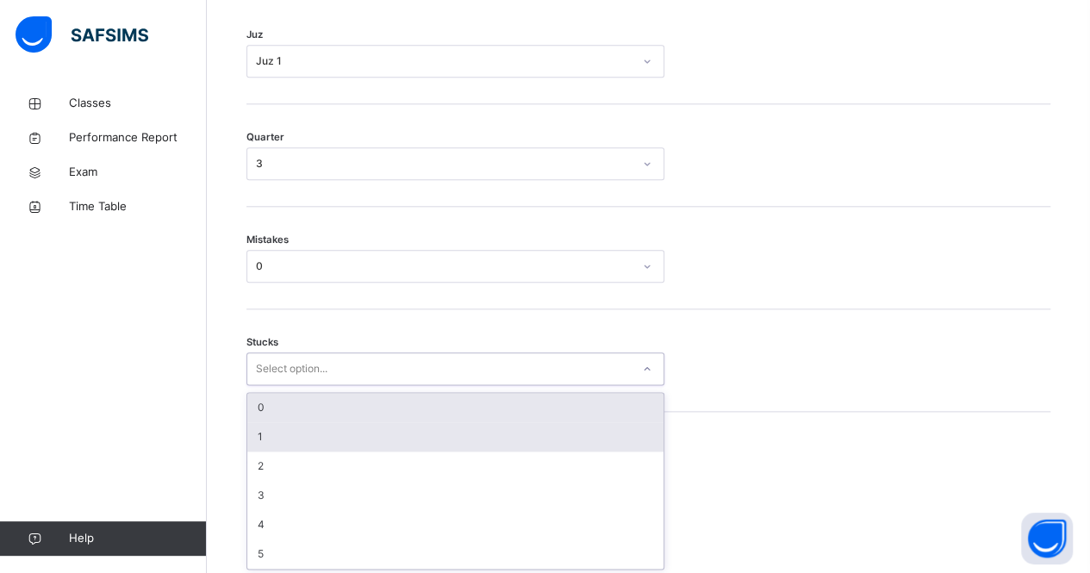
scroll to position [862, 0]
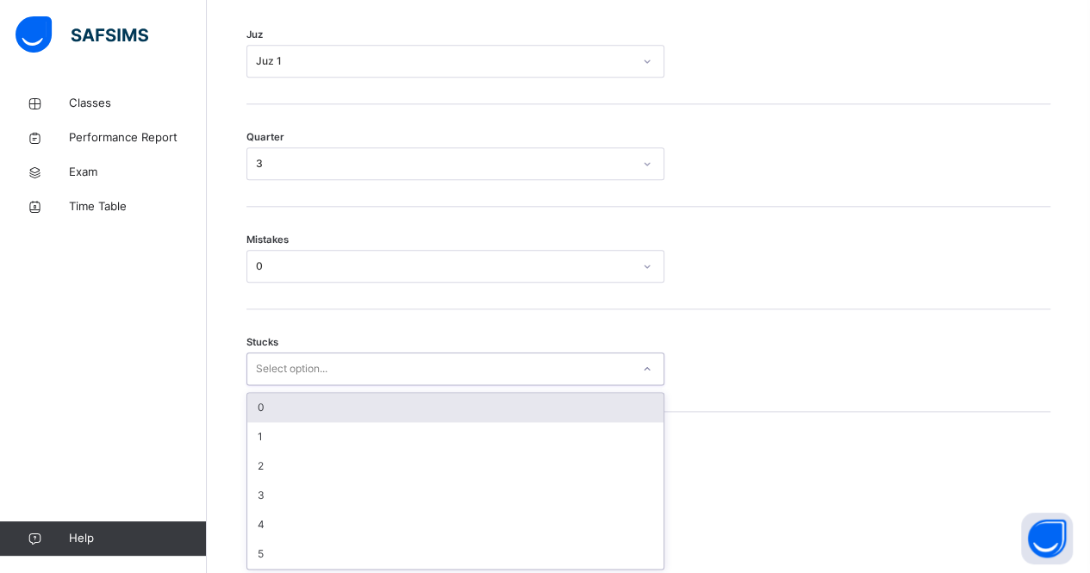
click at [296, 412] on div "0" at bounding box center [455, 407] width 416 height 29
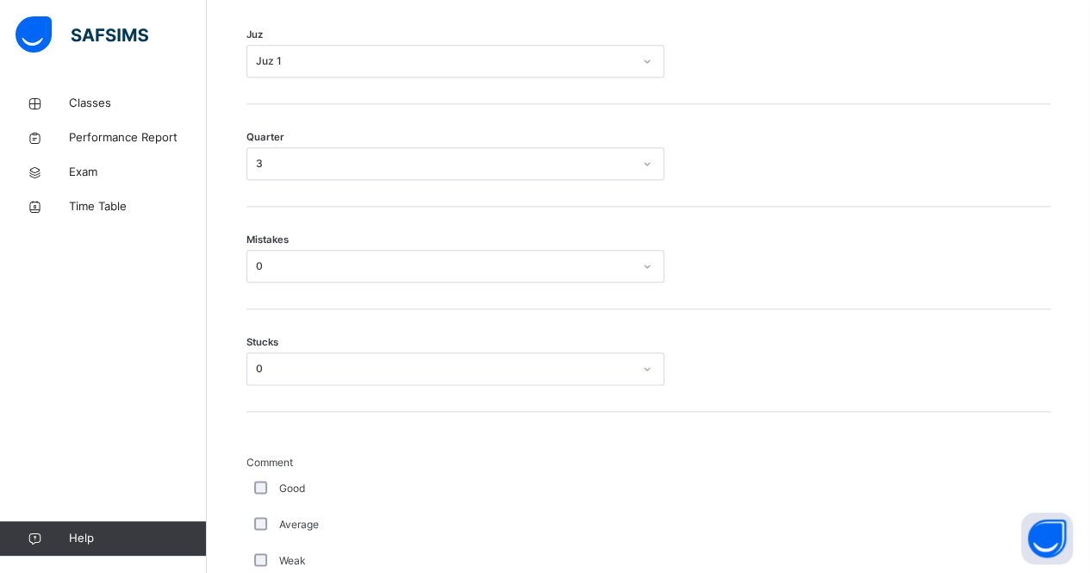
click at [252, 481] on div "Good" at bounding box center [462, 489] width 422 height 16
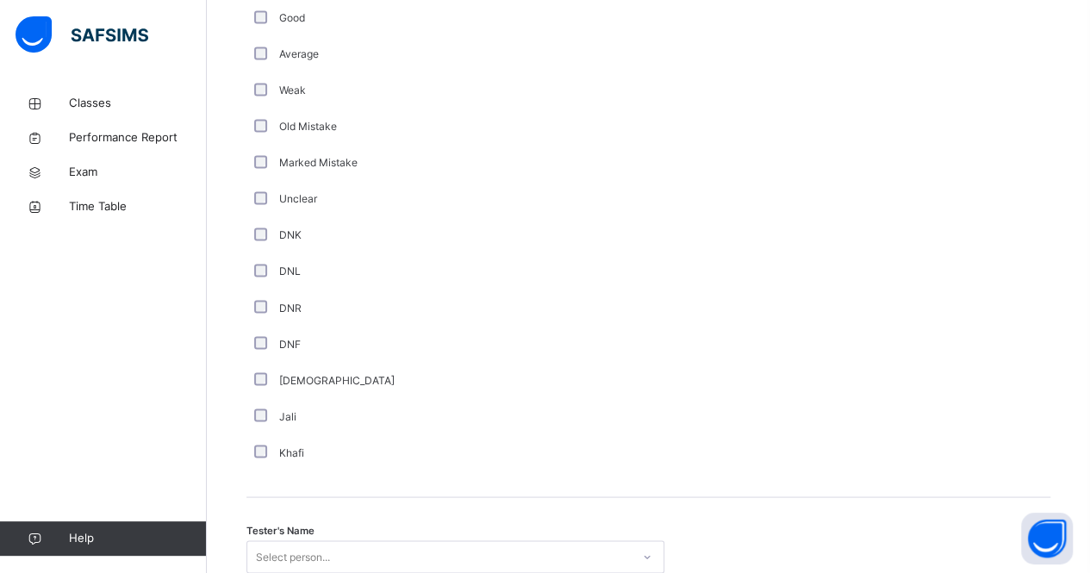
scroll to position [1446, 0]
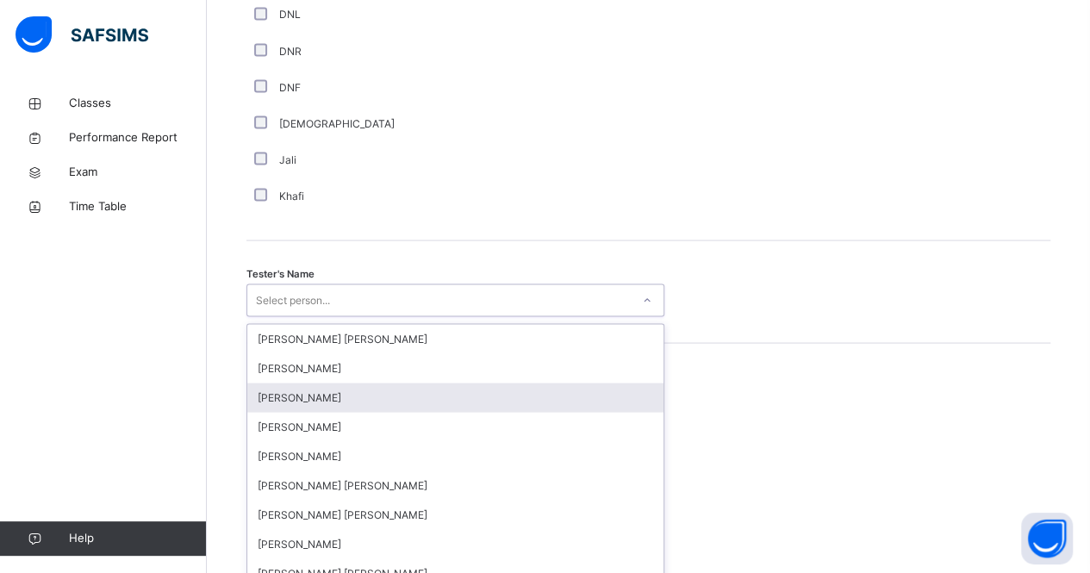
click at [293, 316] on div "option [PERSON_NAME] focused, 3 of 90. 90 results available. Use Up and Down to…" at bounding box center [455, 299] width 418 height 33
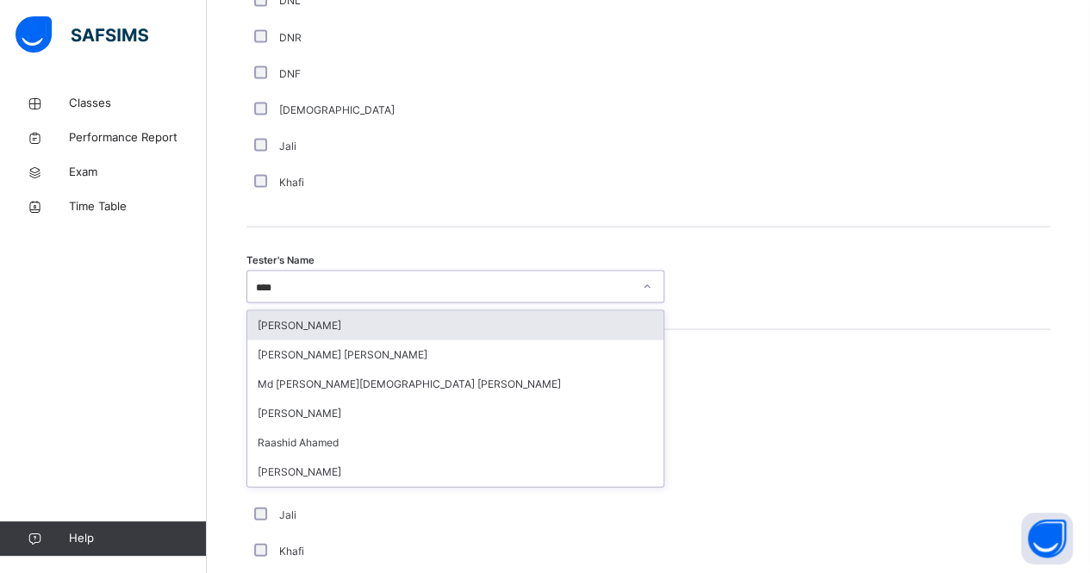
type input "*****"
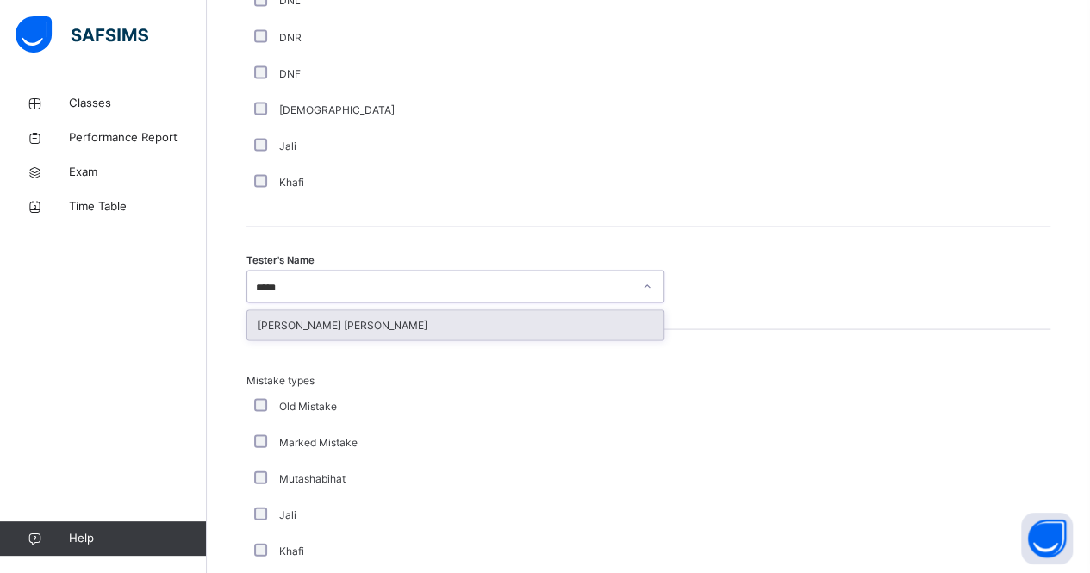
click at [355, 318] on div "[PERSON_NAME] [PERSON_NAME]" at bounding box center [455, 324] width 416 height 29
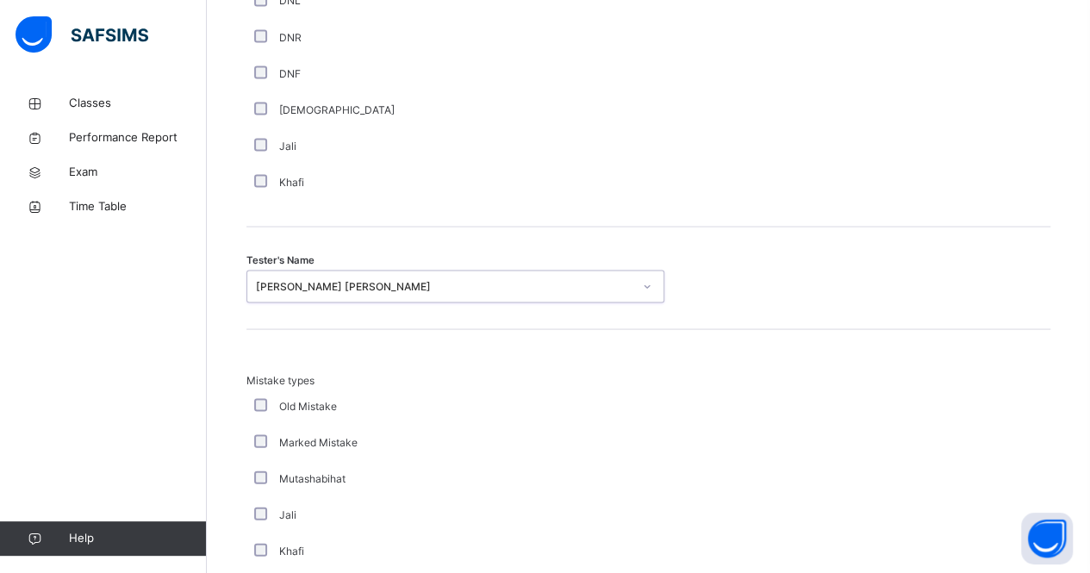
scroll to position [1918, 0]
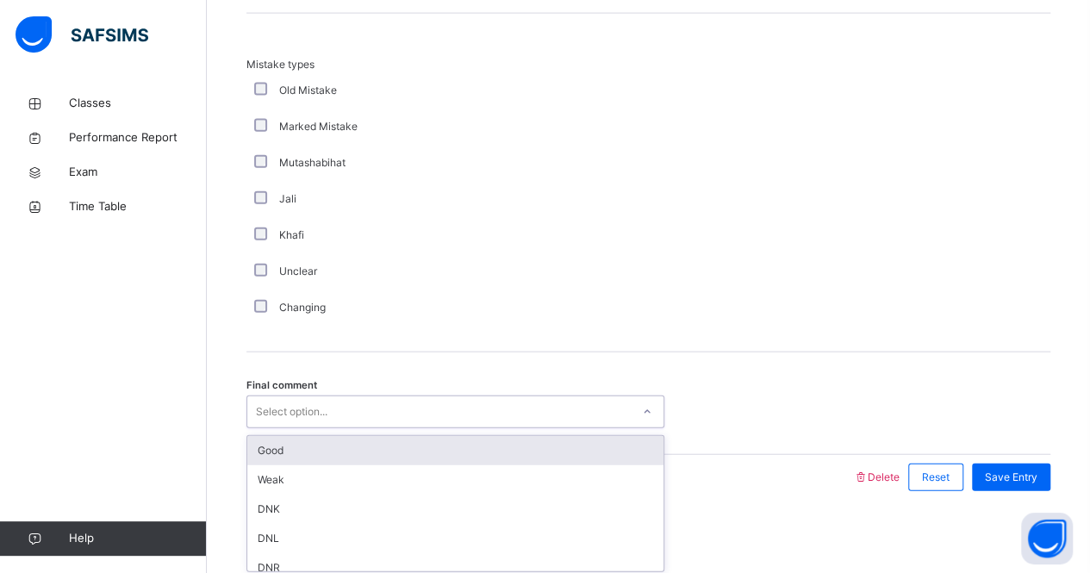
click at [358, 409] on div "Select option..." at bounding box center [438, 412] width 383 height 27
click at [334, 444] on div "Good" at bounding box center [455, 450] width 416 height 29
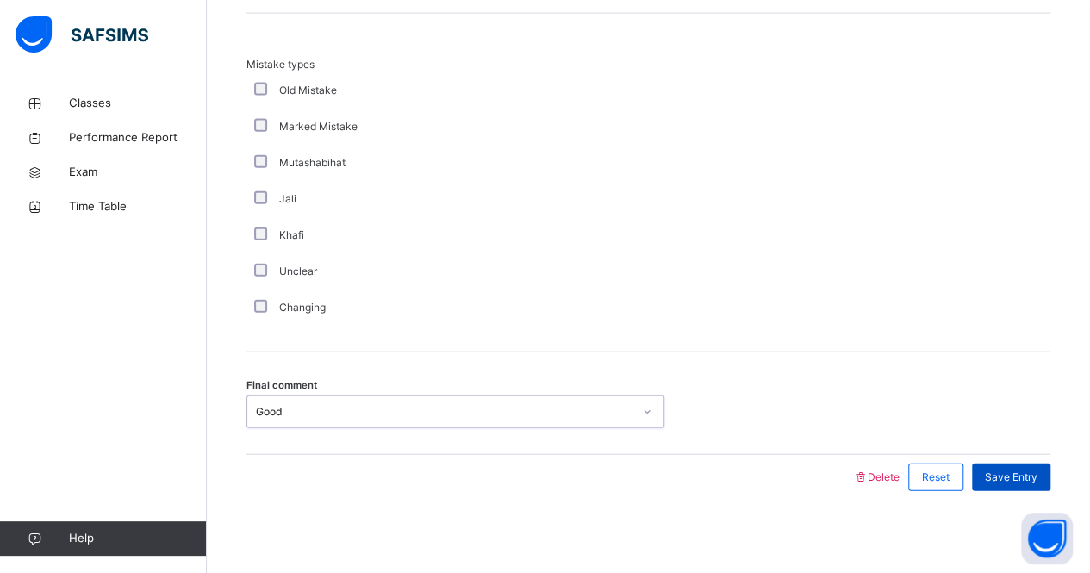
click at [1015, 470] on span "Save Entry" at bounding box center [1011, 478] width 53 height 16
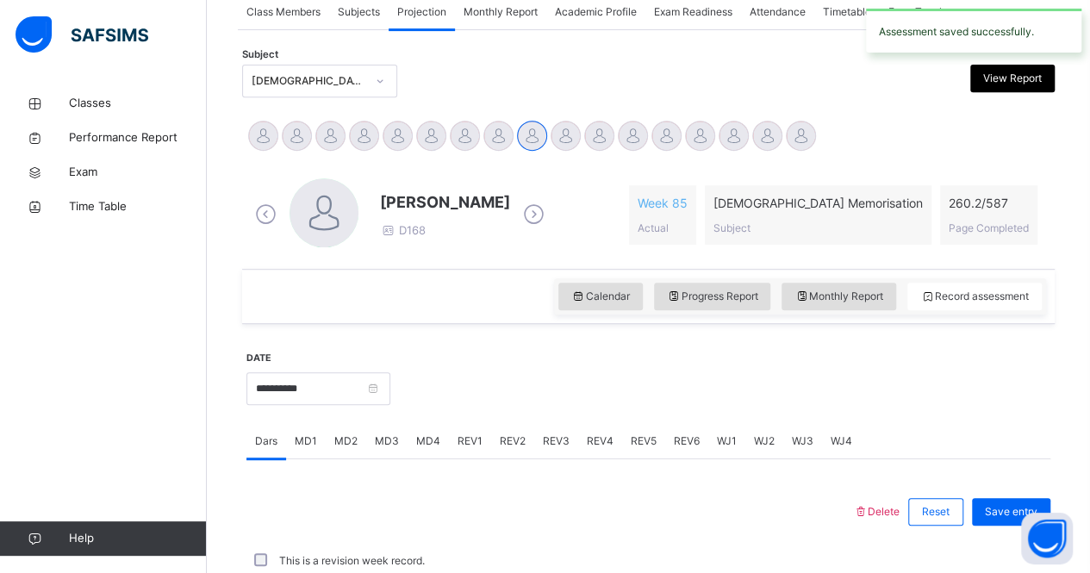
scroll to position [719, 0]
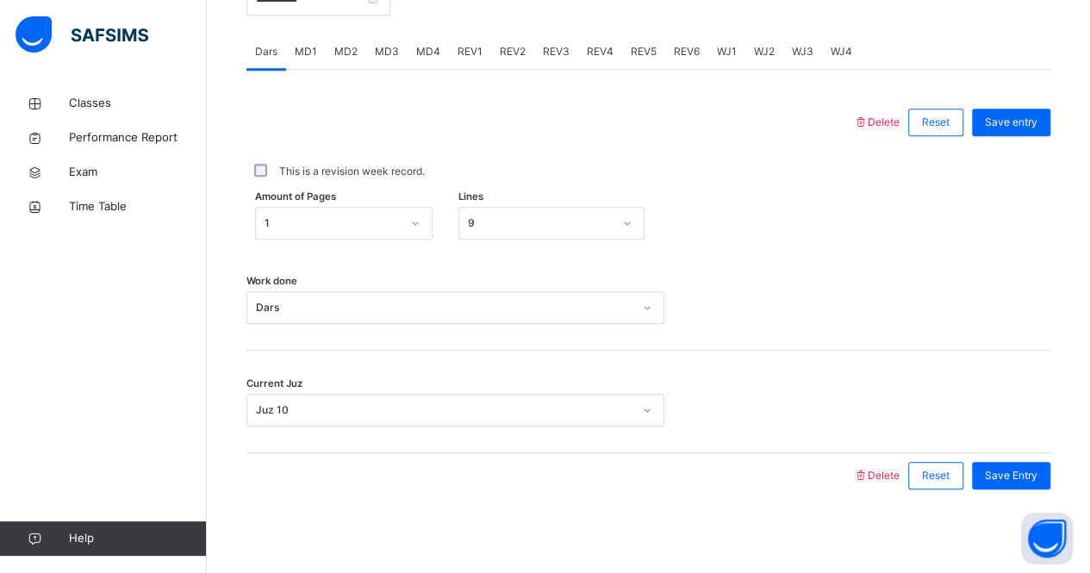
click at [549, 49] on span "REV3" at bounding box center [556, 52] width 27 height 16
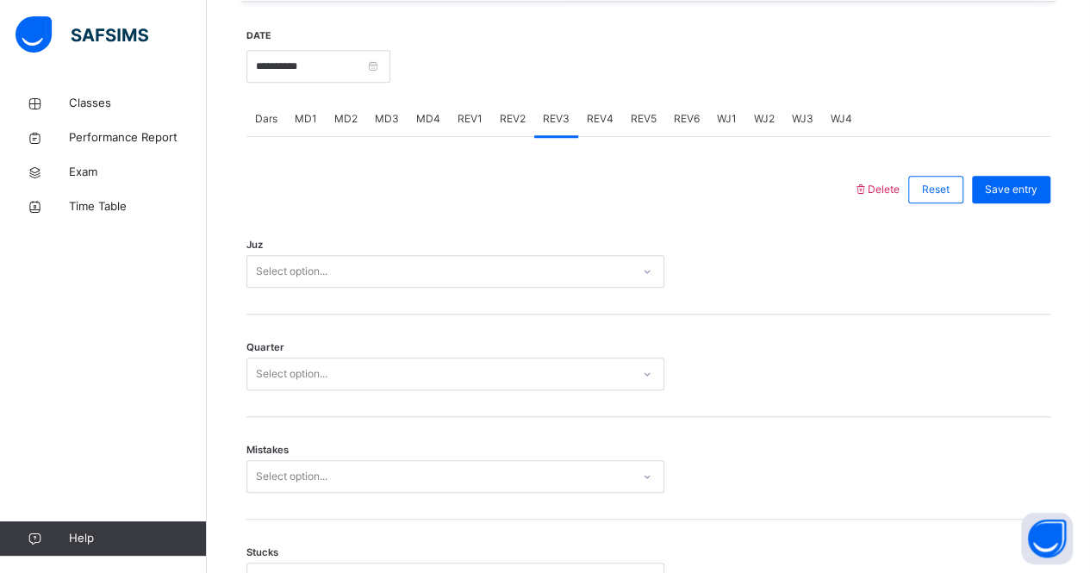
scroll to position [658, 0]
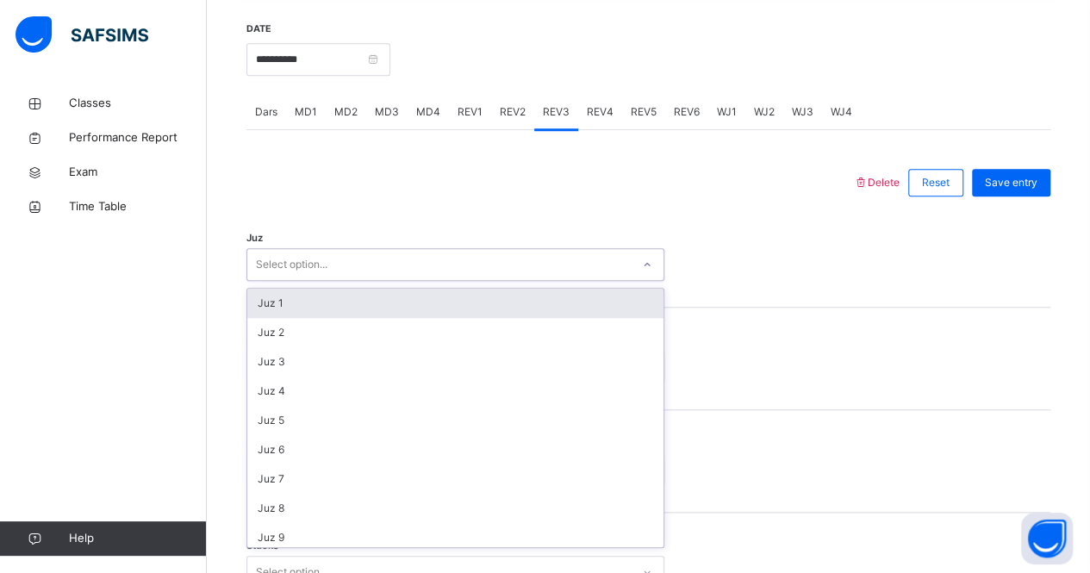
click at [423, 252] on div "Select option..." at bounding box center [438, 265] width 383 height 27
click at [403, 309] on div "Juz 1" at bounding box center [455, 303] width 416 height 29
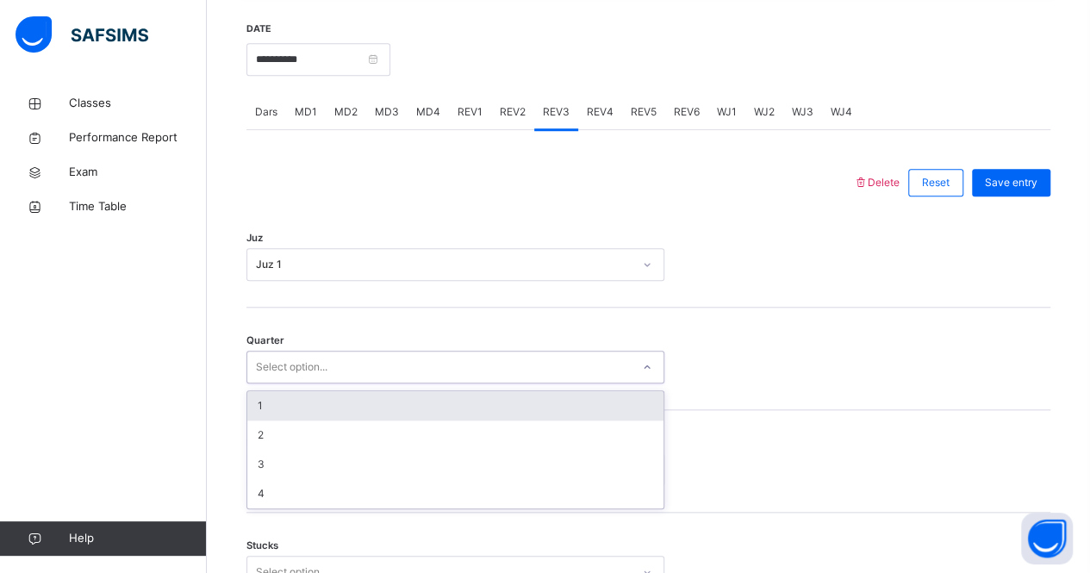
click at [383, 370] on div "Select option..." at bounding box center [438, 367] width 383 height 27
drag, startPoint x: 352, startPoint y: 478, endPoint x: 295, endPoint y: 352, distance: 138.0
click at [295, 352] on div "Select option..." at bounding box center [455, 367] width 418 height 33
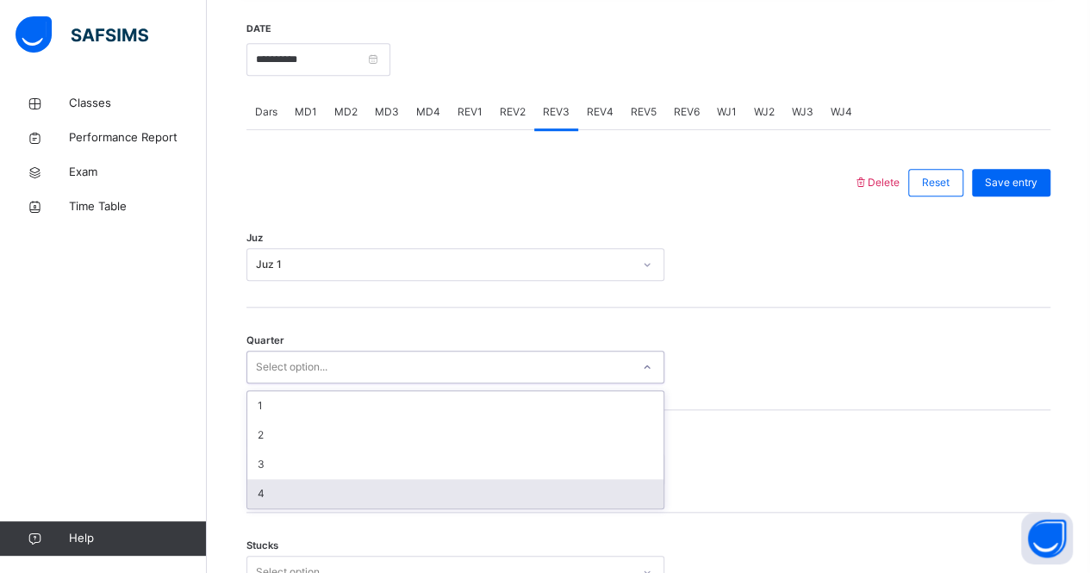
click at [271, 489] on div "4" at bounding box center [455, 493] width 416 height 29
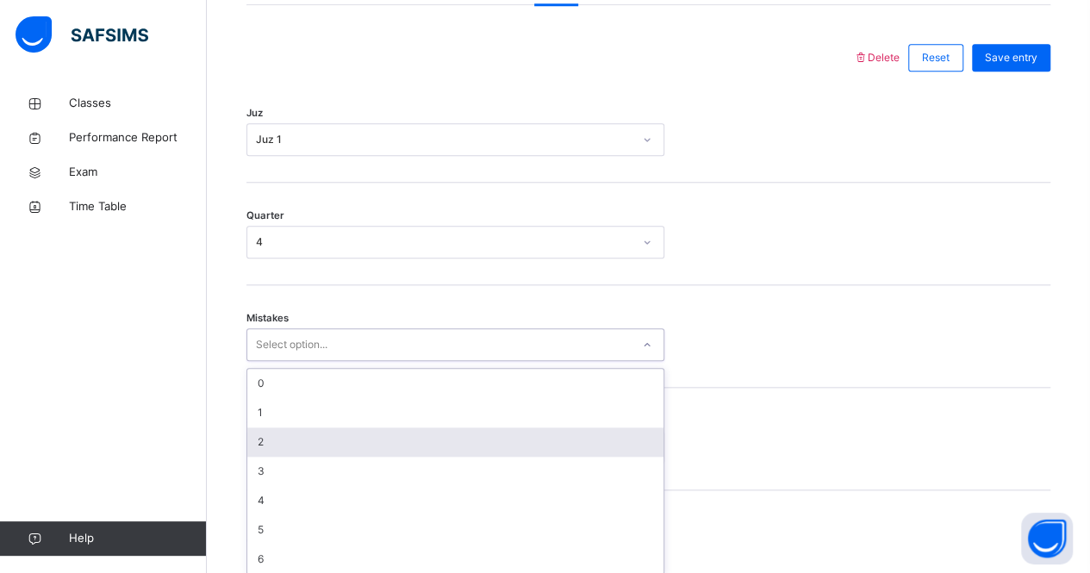
click at [289, 361] on div "option 2 focused, 3 of 7. 7 results available. Use Up and Down to choose option…" at bounding box center [455, 344] width 418 height 33
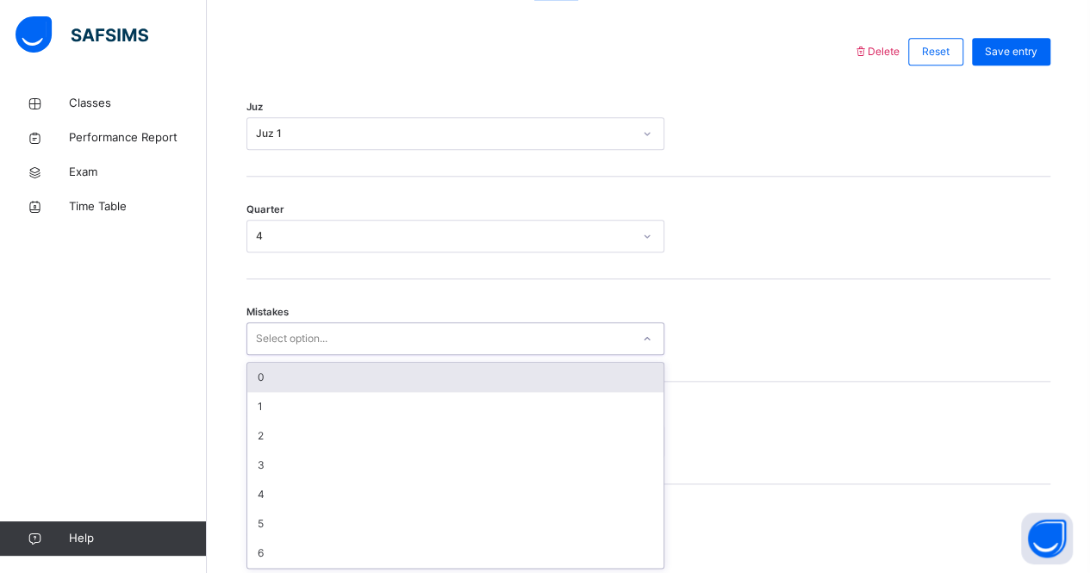
click at [295, 383] on div "0" at bounding box center [455, 377] width 416 height 29
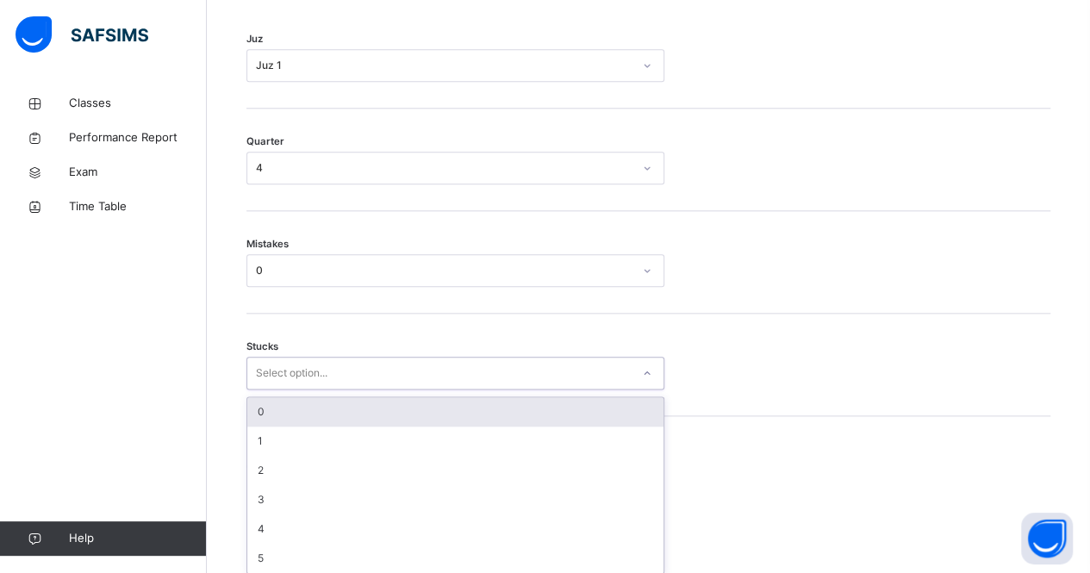
click at [298, 389] on div "option 0 focused, 1 of 6. 6 results available. Use Up and Down to choose option…" at bounding box center [455, 373] width 418 height 33
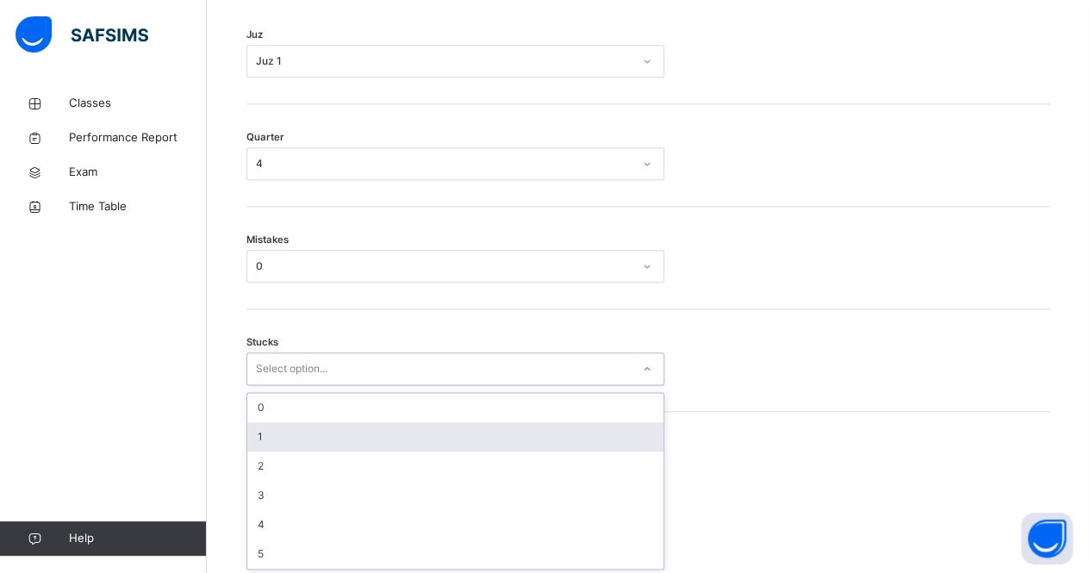
scroll to position [862, 0]
click at [305, 428] on div "1" at bounding box center [455, 436] width 416 height 29
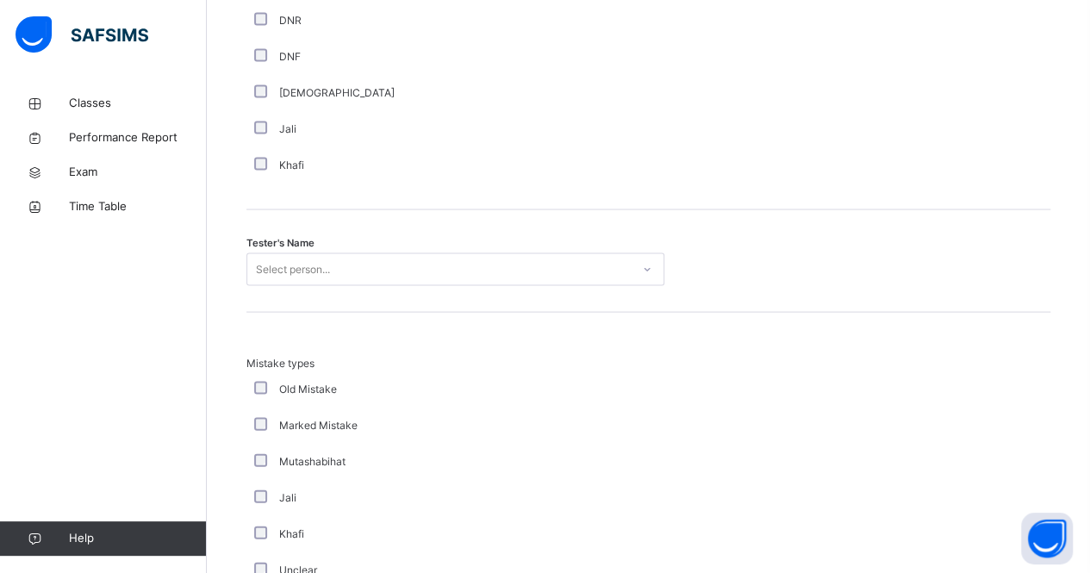
scroll to position [1609, 0]
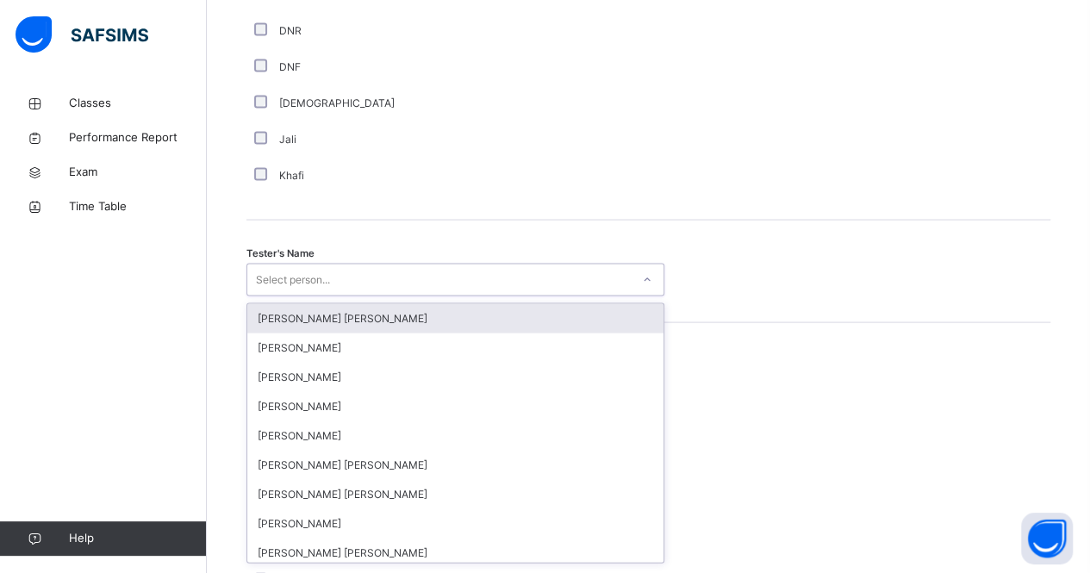
click at [260, 278] on div "Select person..." at bounding box center [293, 279] width 74 height 33
type input "***"
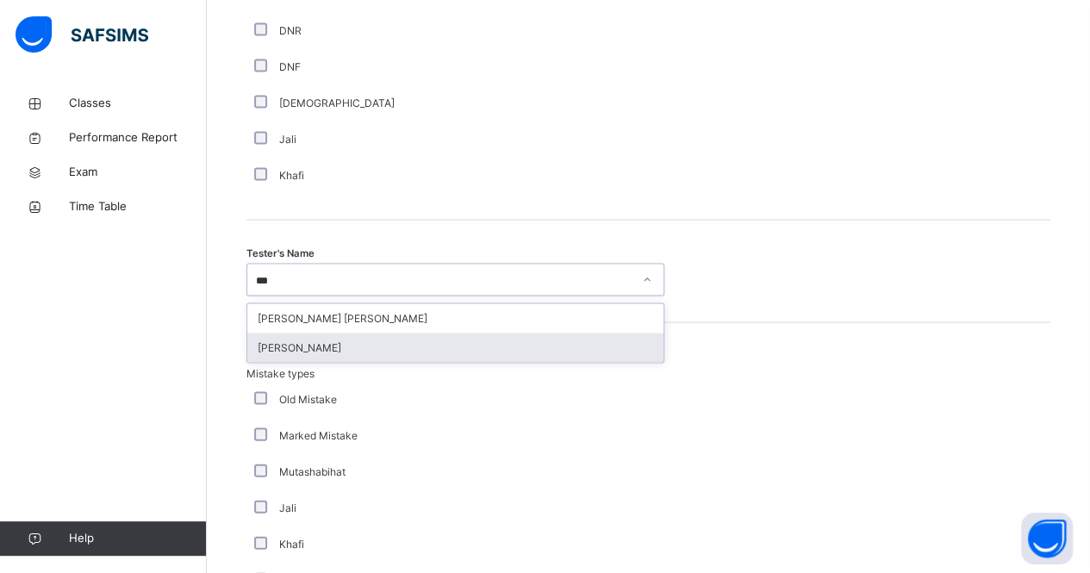
click at [364, 349] on div "[PERSON_NAME]" at bounding box center [455, 347] width 416 height 29
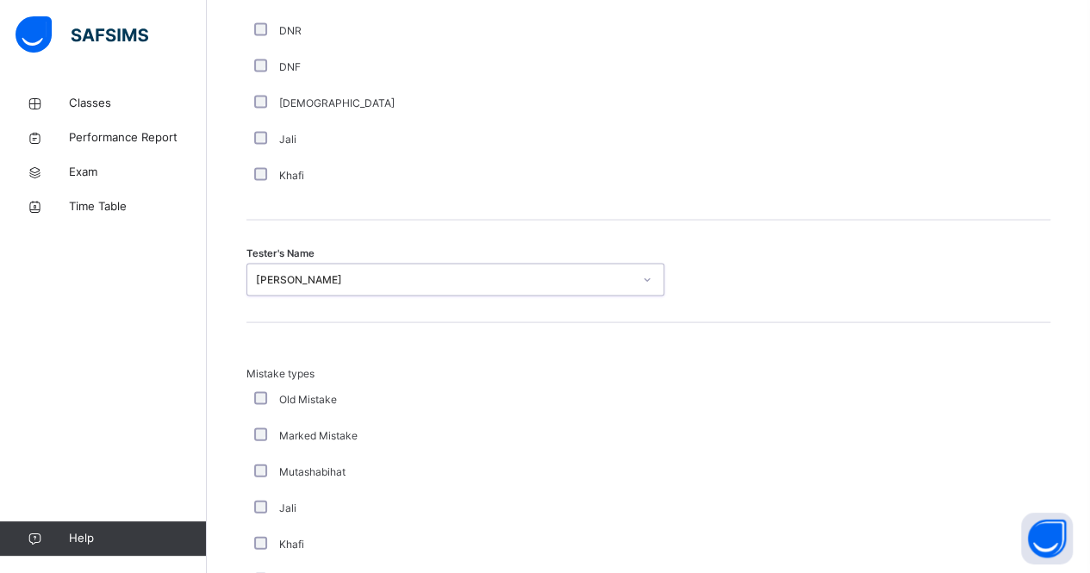
scroll to position [1918, 0]
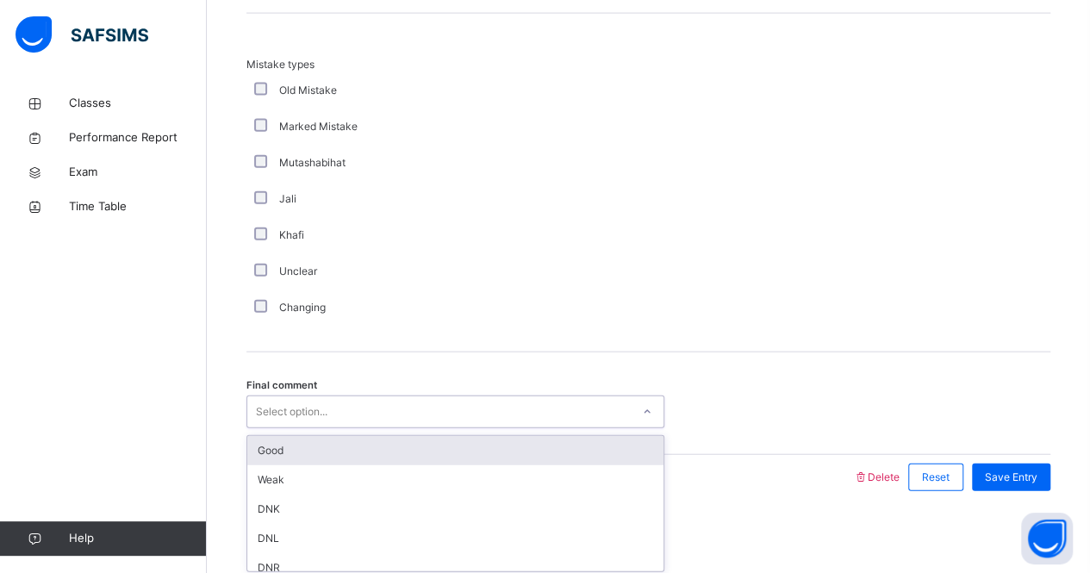
drag, startPoint x: 358, startPoint y: 402, endPoint x: 407, endPoint y: 366, distance: 60.3
click at [407, 366] on div "Final comment option Good focused, 1 of 6. 6 results available. Use Up and Down…" at bounding box center [648, 403] width 804 height 103
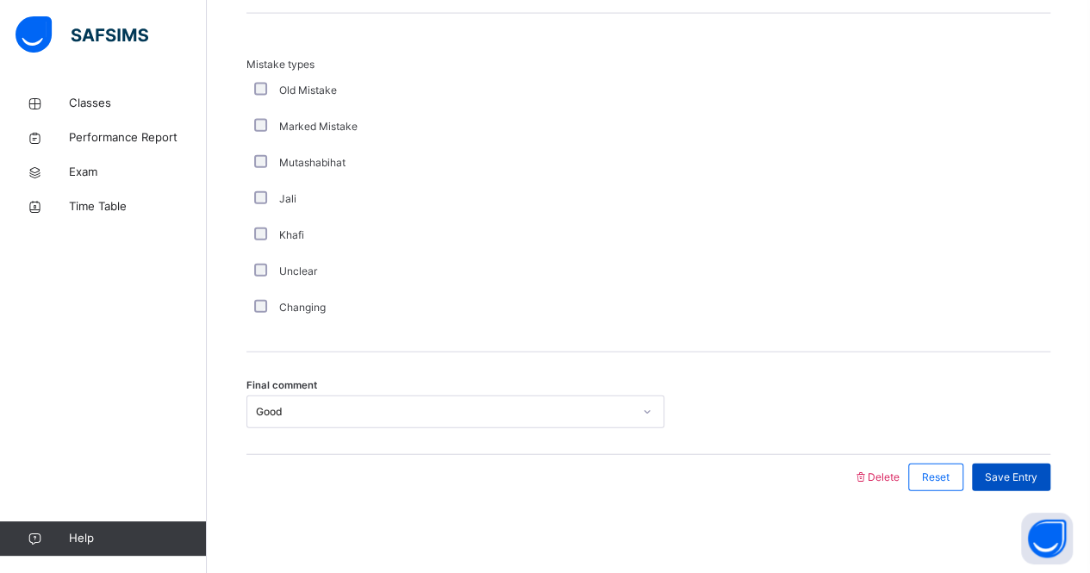
click at [1011, 464] on div "Save Entry" at bounding box center [1011, 478] width 78 height 28
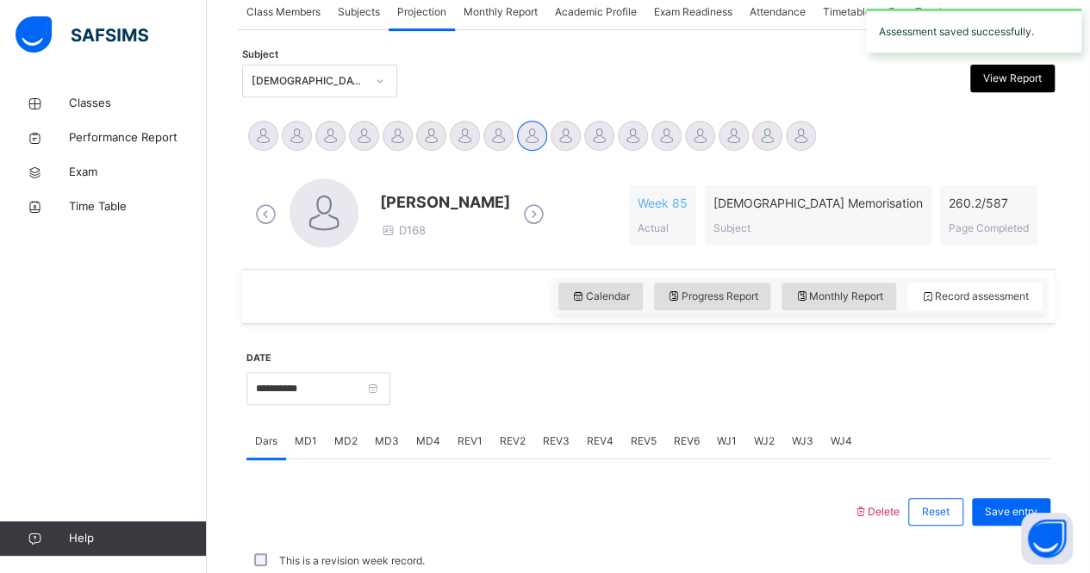
scroll to position [719, 0]
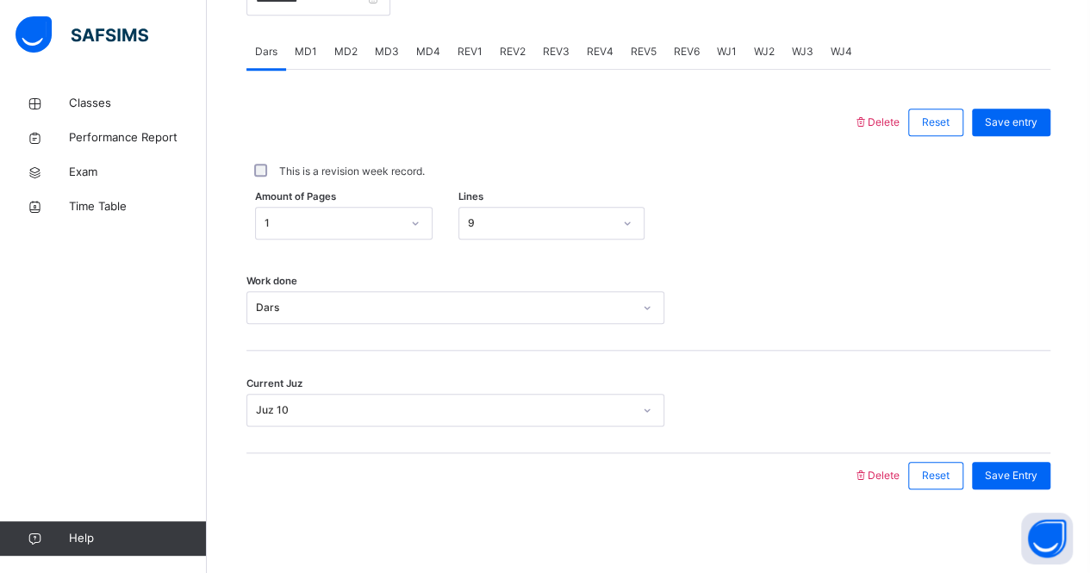
click at [595, 47] on span "REV4" at bounding box center [600, 52] width 27 height 16
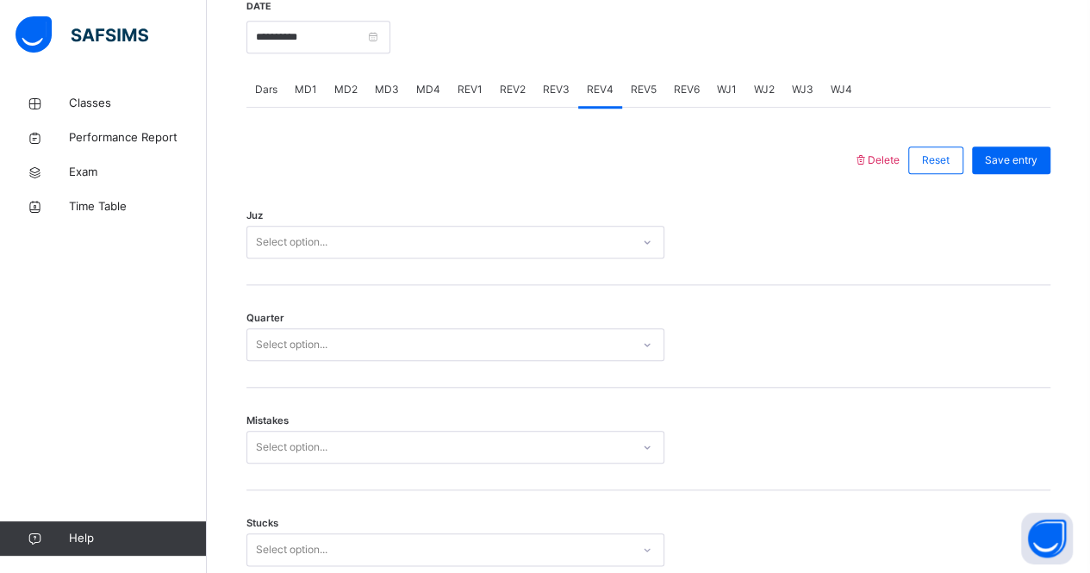
scroll to position [700, 0]
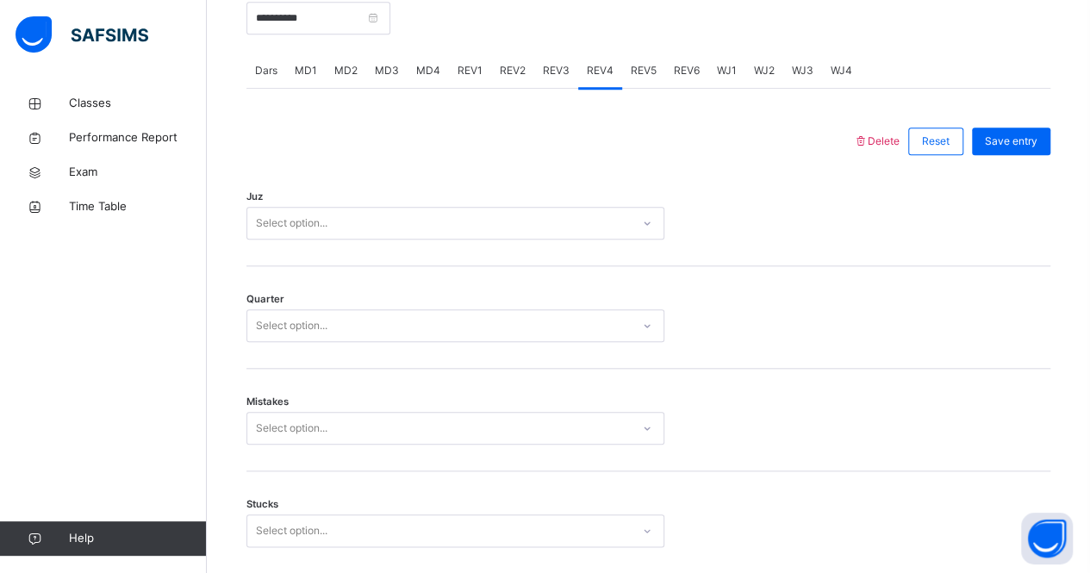
click at [360, 220] on div "Select option..." at bounding box center [438, 223] width 383 height 27
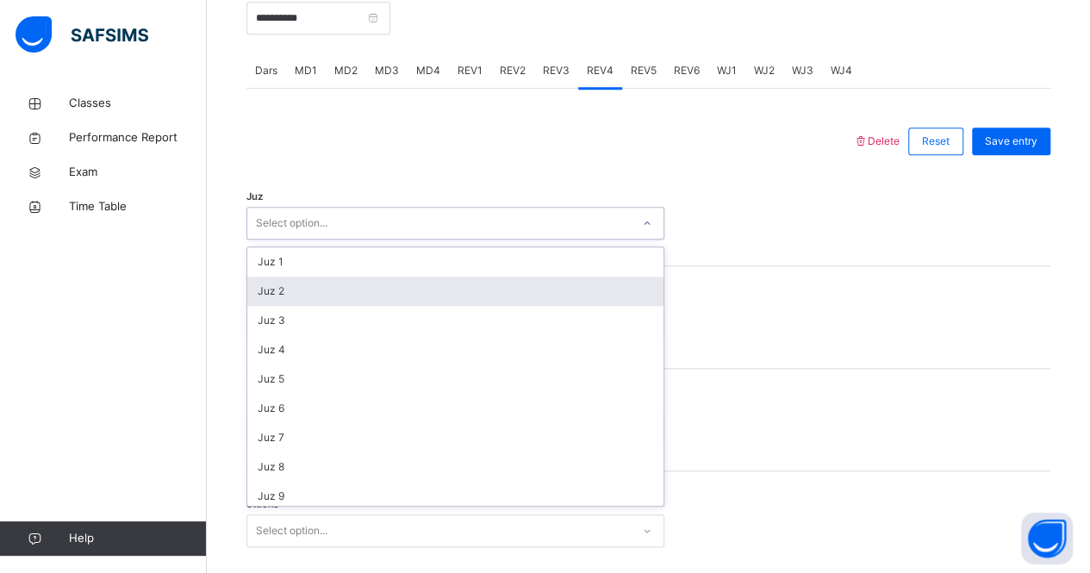
click at [350, 286] on div "Juz 2" at bounding box center [455, 291] width 416 height 29
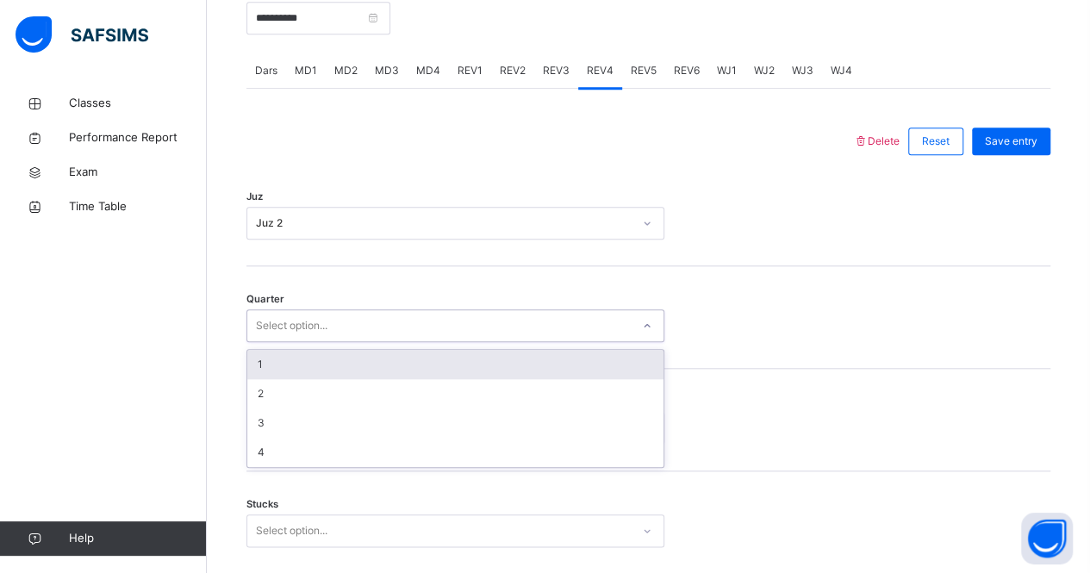
click at [343, 322] on div "Select option..." at bounding box center [438, 326] width 383 height 27
click at [328, 365] on div "1" at bounding box center [455, 364] width 416 height 29
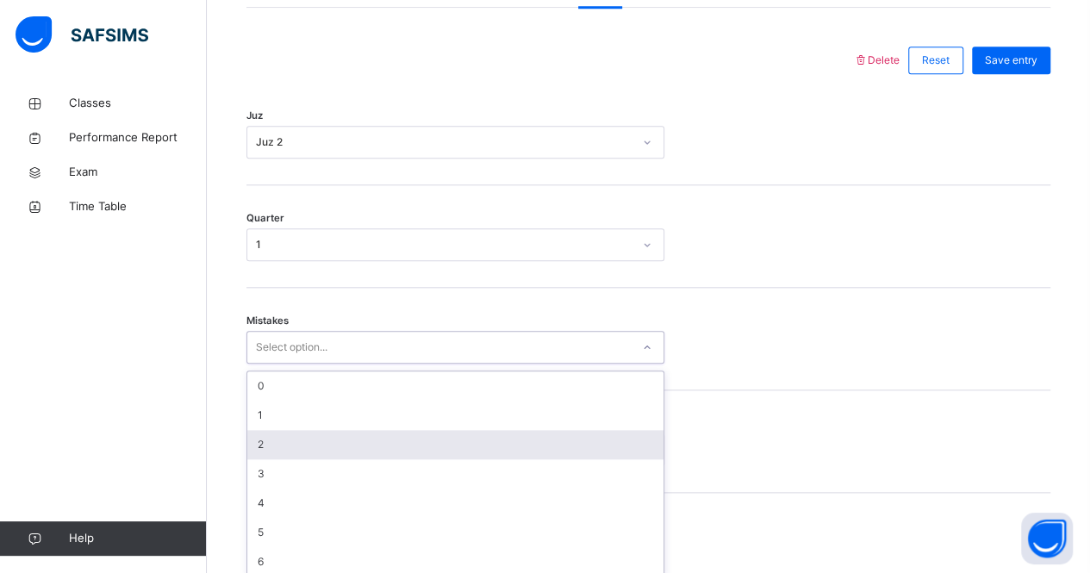
click at [323, 364] on div "option 2 focused, 3 of 7. 7 results available. Use Up and Down to choose option…" at bounding box center [455, 347] width 418 height 33
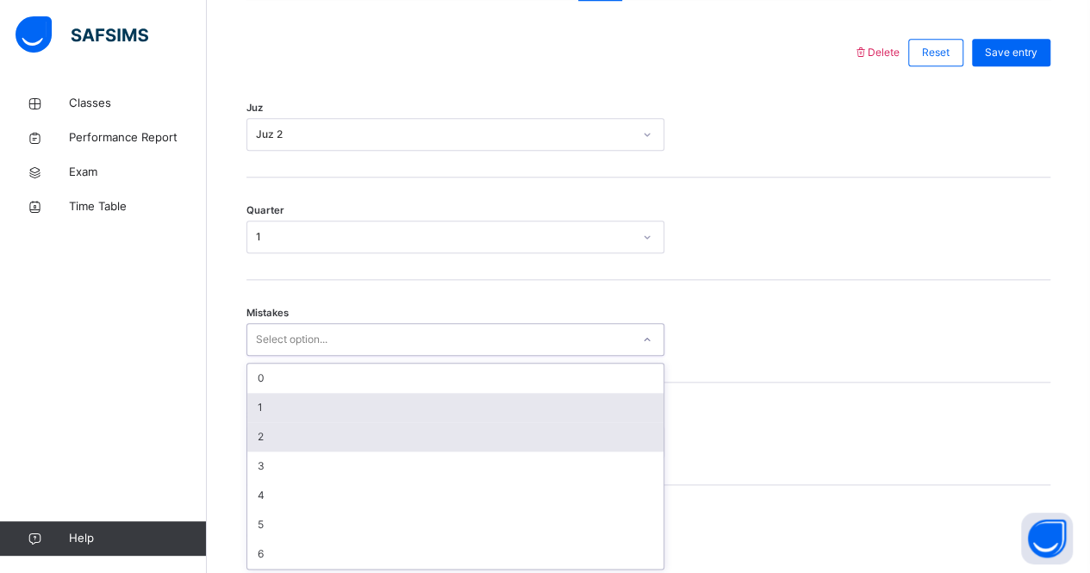
scroll to position [789, 0]
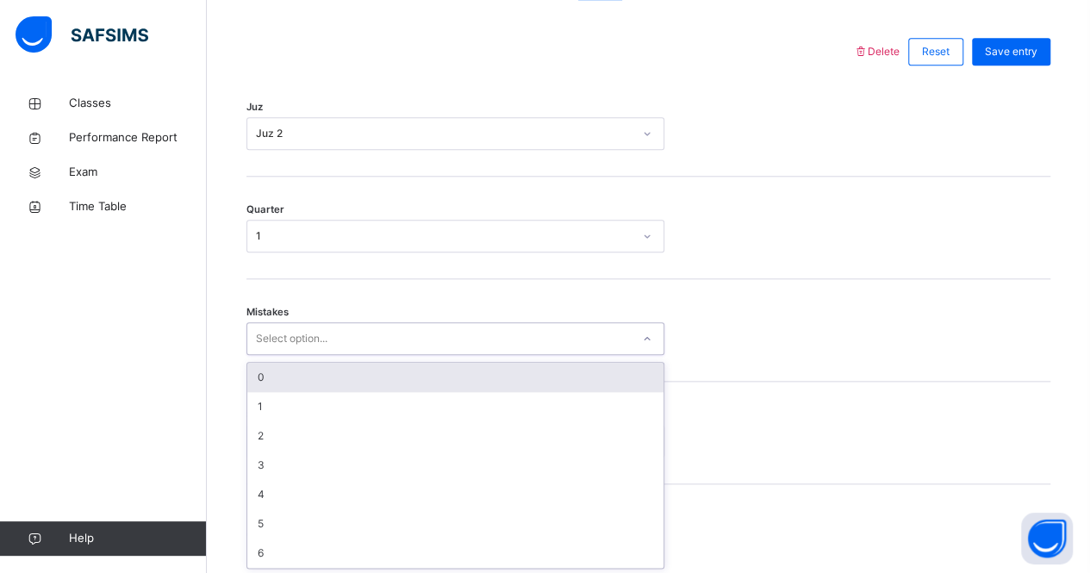
click at [331, 374] on div "0" at bounding box center [455, 377] width 416 height 29
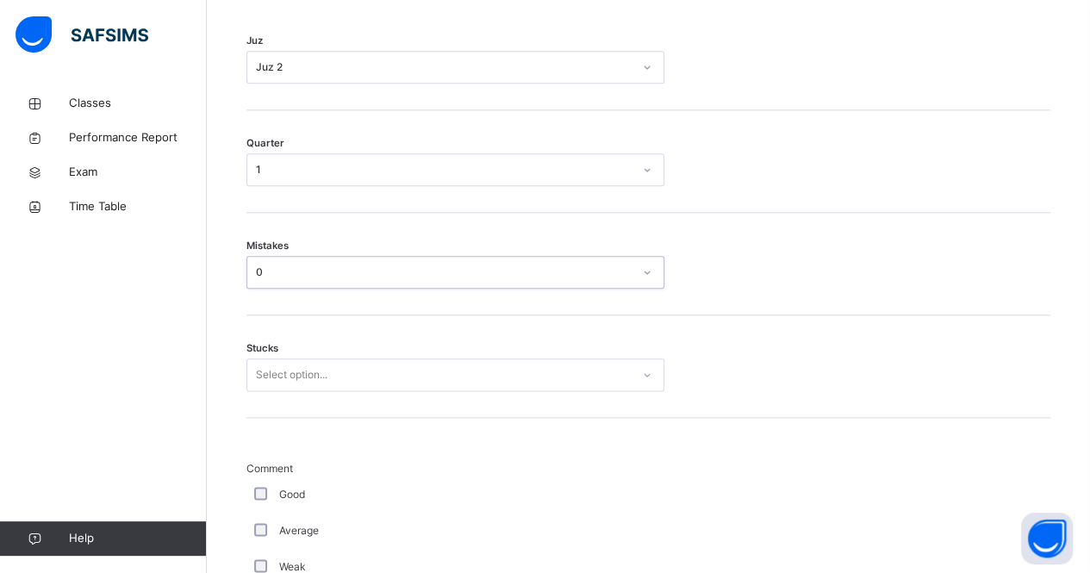
click at [332, 391] on div "Select option..." at bounding box center [455, 374] width 418 height 33
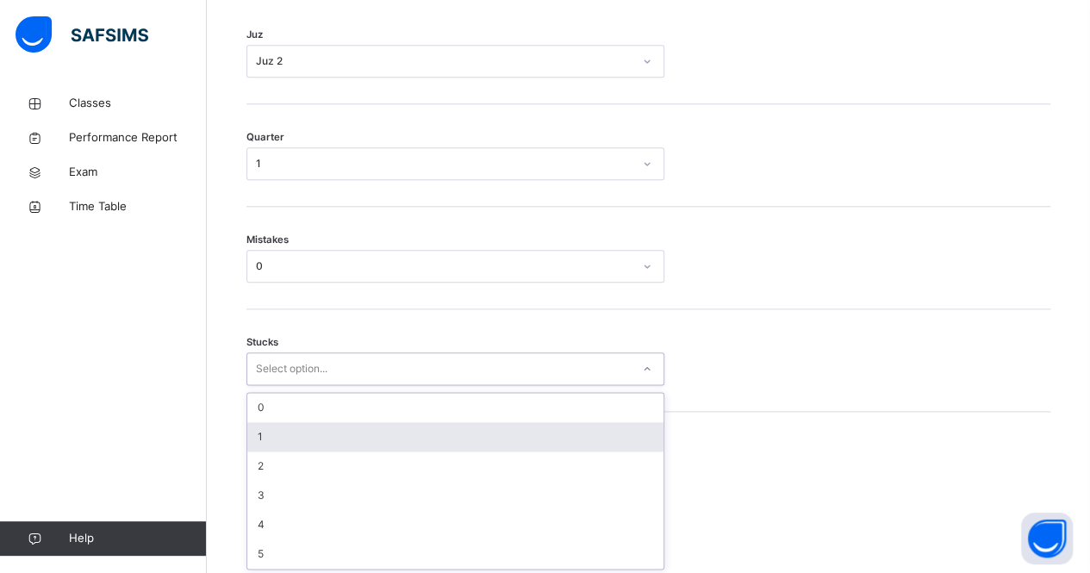
scroll to position [862, 0]
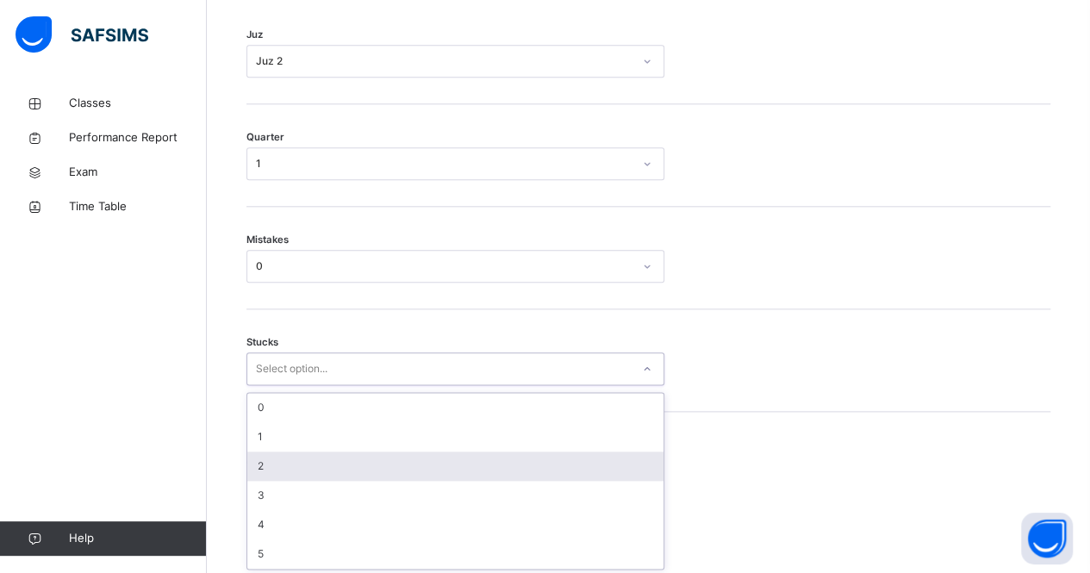
click at [327, 458] on div "2" at bounding box center [455, 465] width 416 height 29
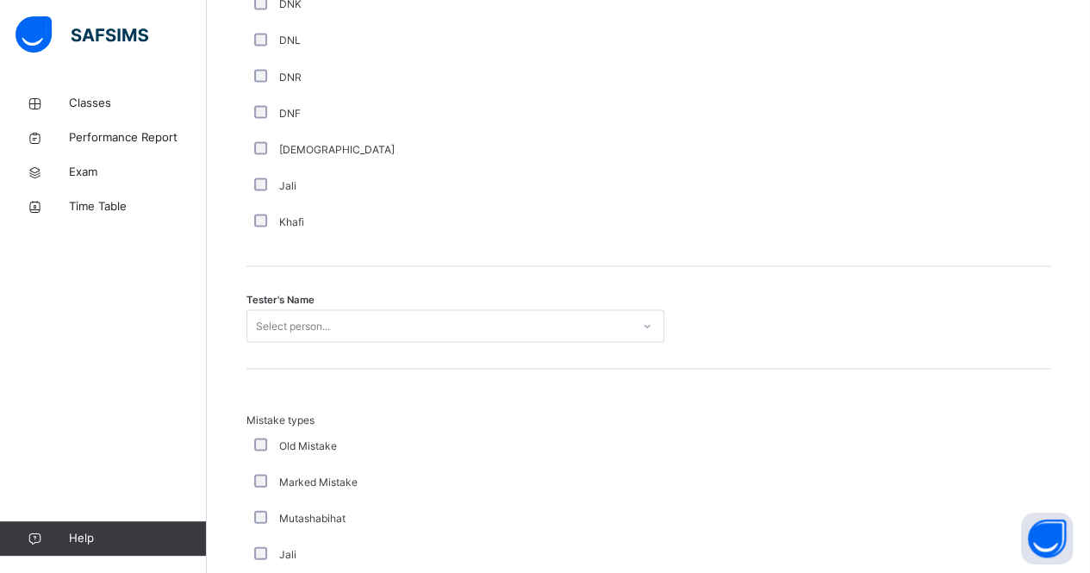
scroll to position [1589, 0]
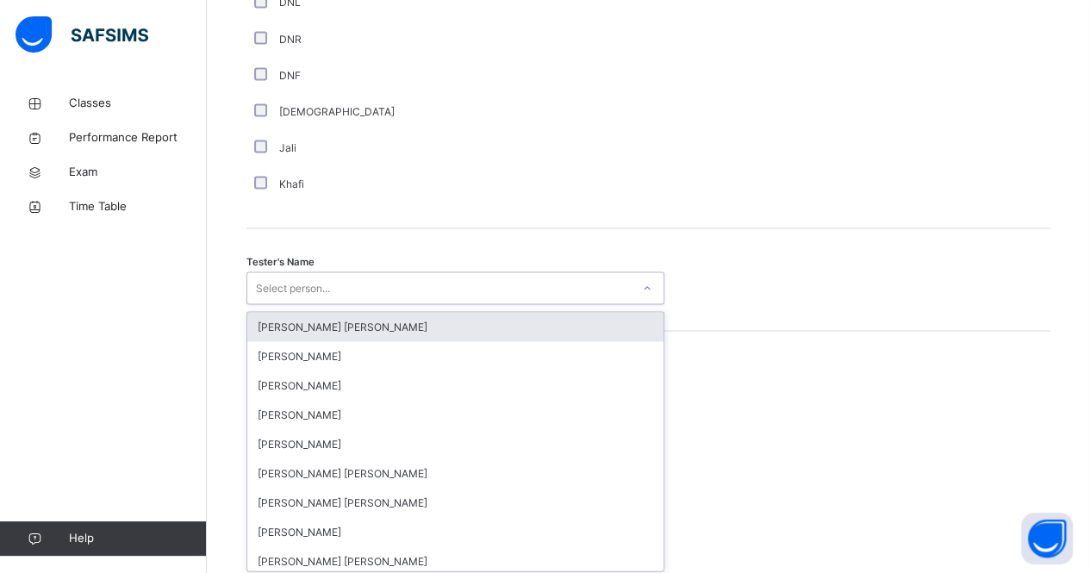
click at [378, 296] on div "Select person..." at bounding box center [438, 288] width 383 height 27
type input "***"
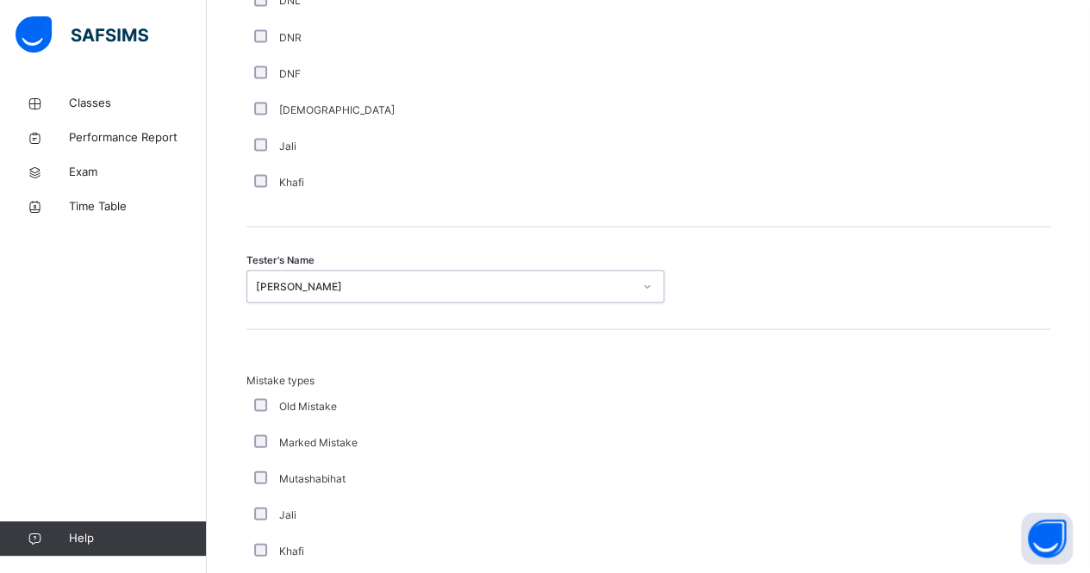
scroll to position [1918, 0]
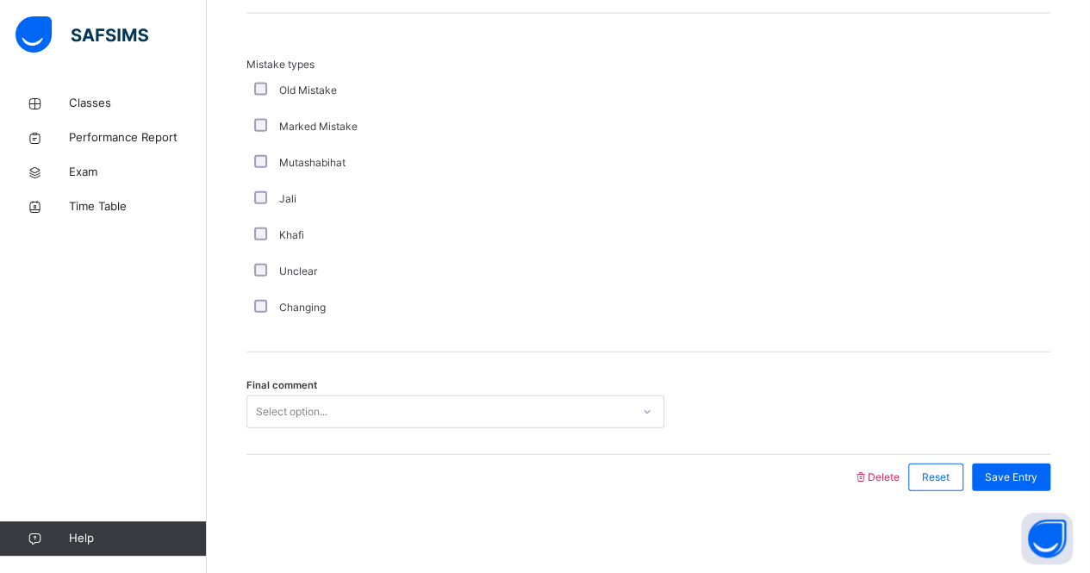
click at [381, 400] on div "Select option..." at bounding box center [438, 412] width 383 height 27
click at [1036, 470] on span "Save Entry" at bounding box center [1011, 478] width 53 height 16
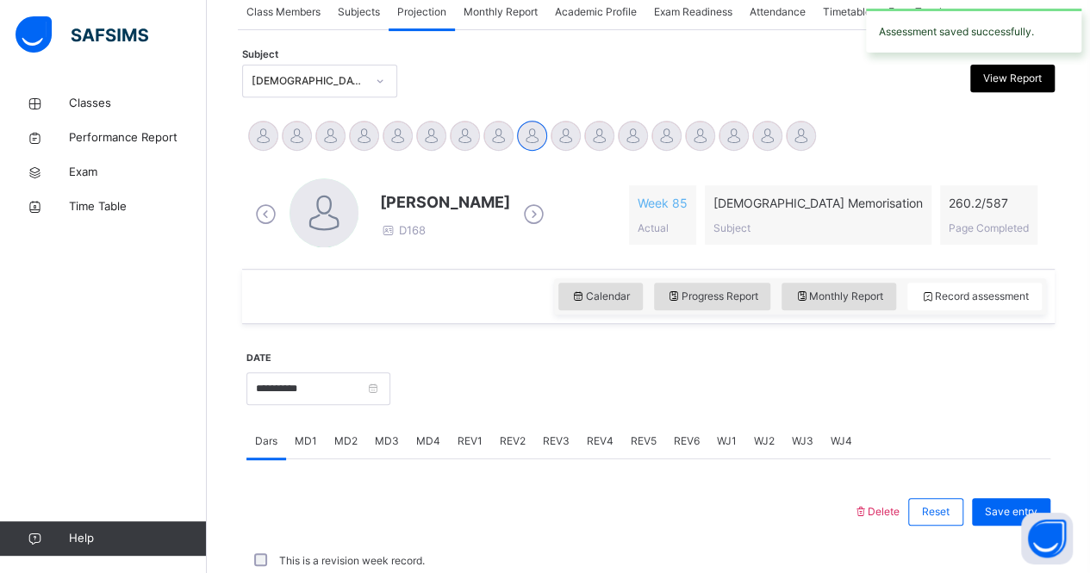
scroll to position [719, 0]
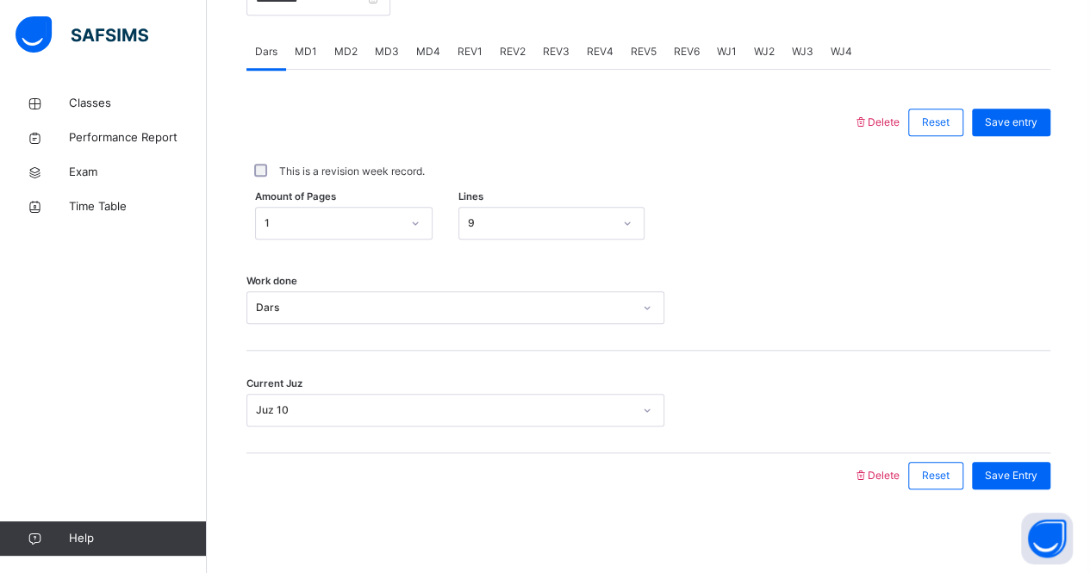
click at [641, 46] on span "REV5" at bounding box center [644, 52] width 26 height 16
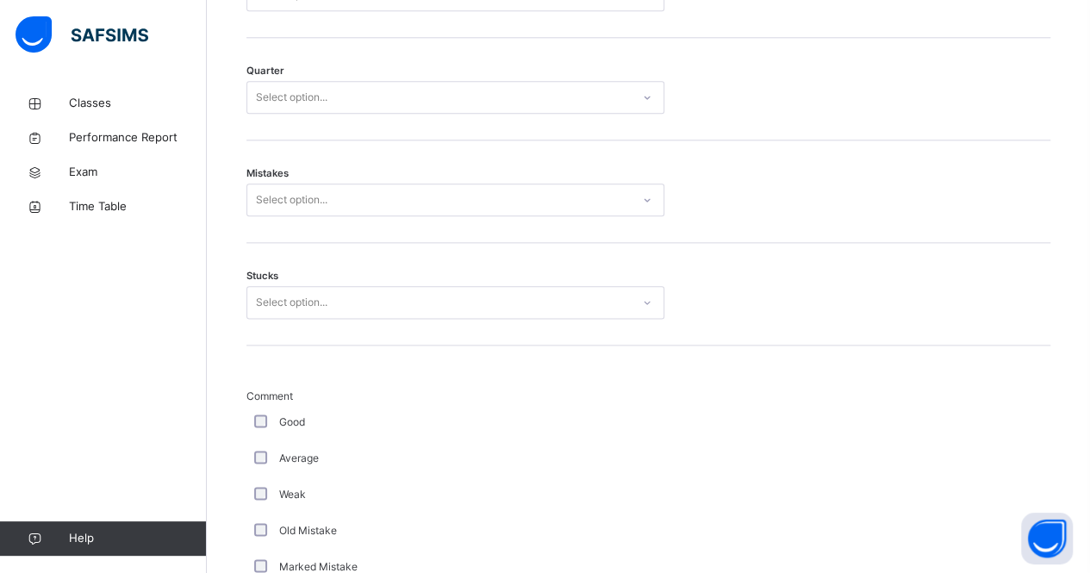
scroll to position [677, 0]
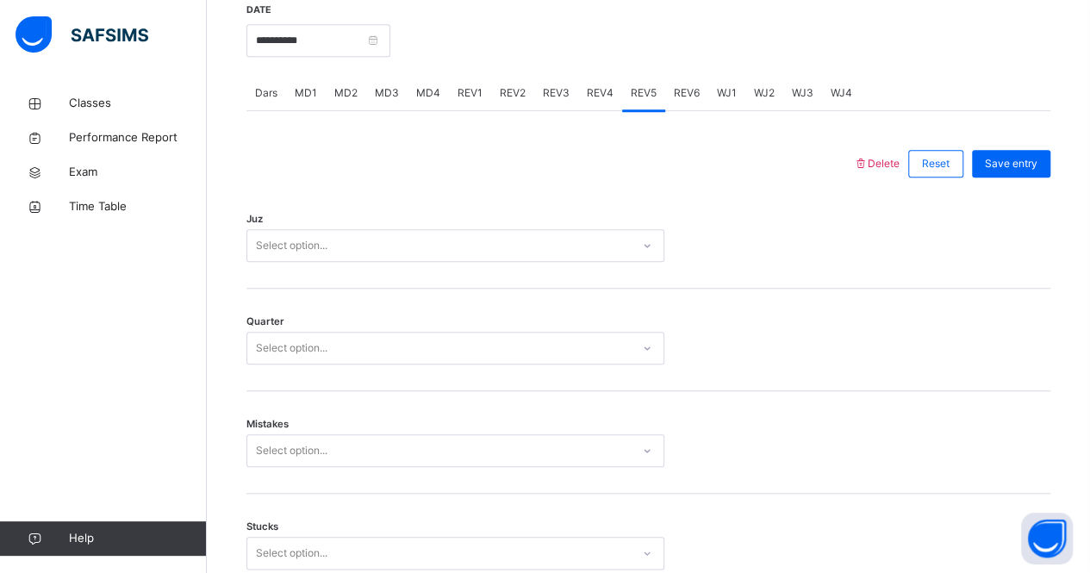
click at [408, 242] on div "Select option..." at bounding box center [438, 246] width 383 height 27
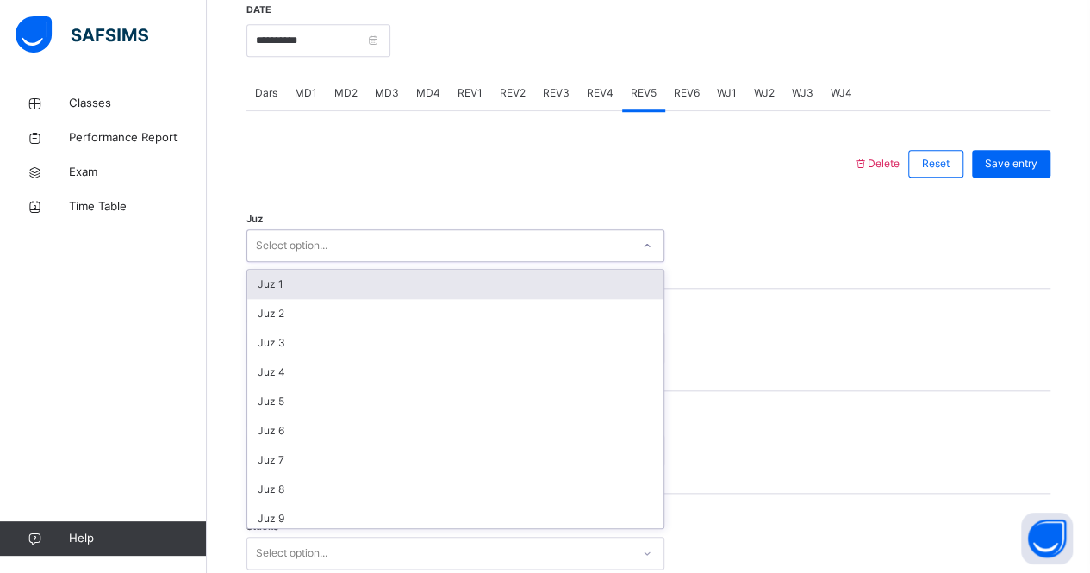
click at [361, 283] on div "Juz 1" at bounding box center [455, 284] width 416 height 29
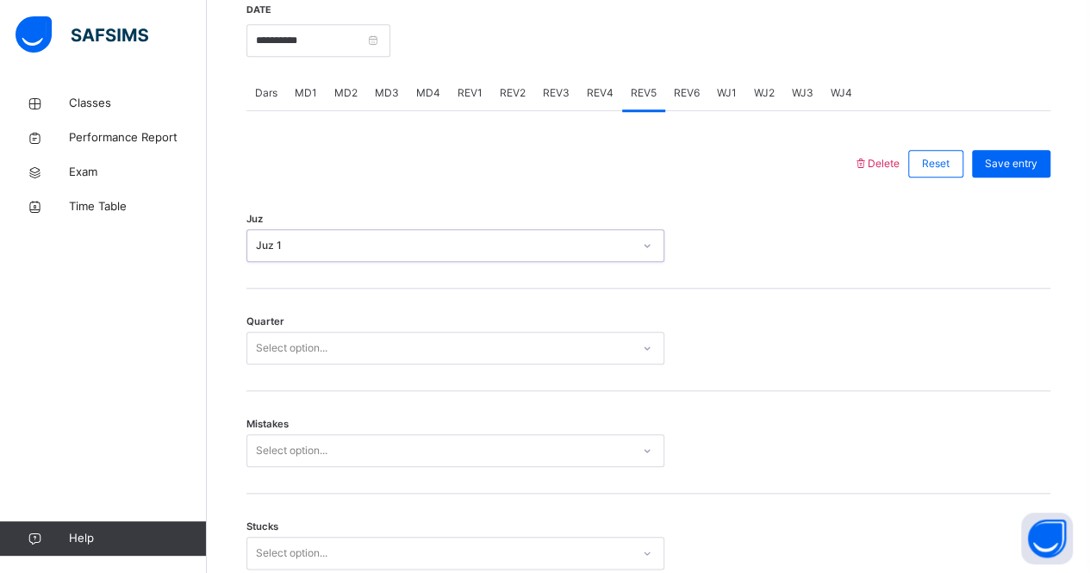
click at [340, 349] on div "Select option..." at bounding box center [438, 348] width 383 height 27
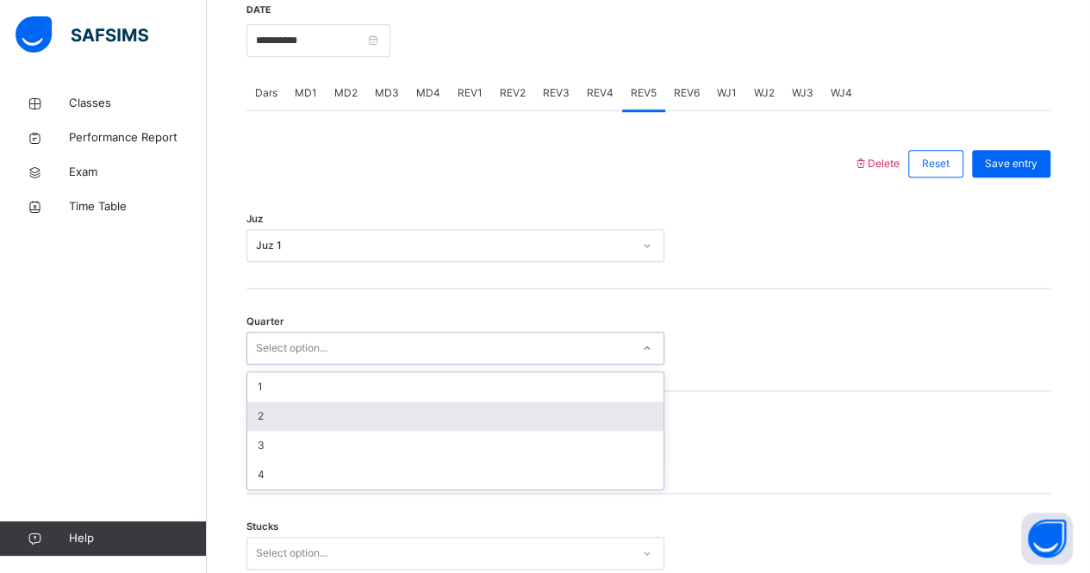
click at [317, 420] on div "2" at bounding box center [455, 415] width 416 height 29
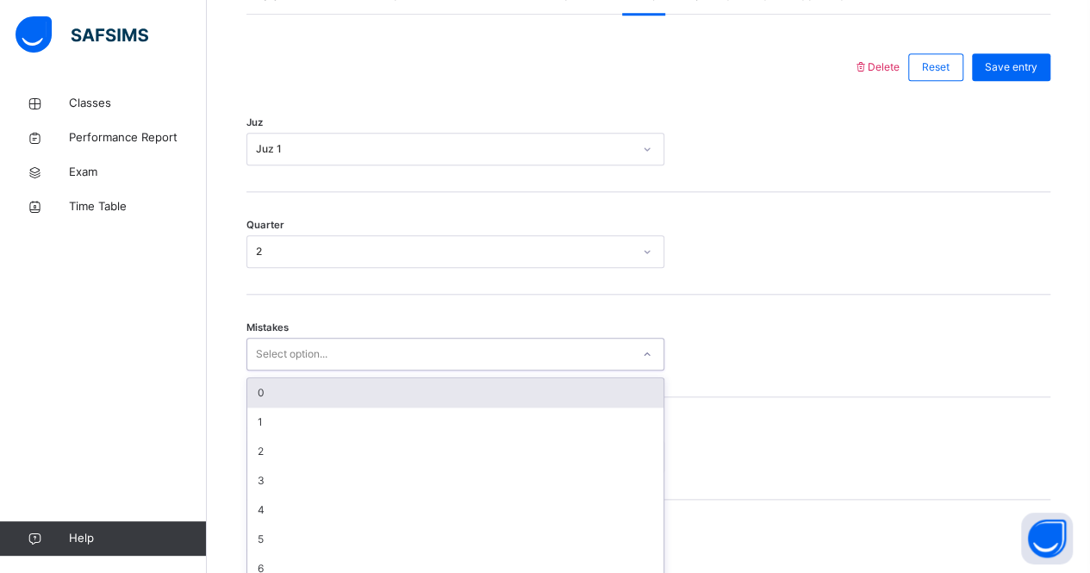
click at [311, 370] on div "option 0 focused, 1 of 7. 7 results available. Use Up and Down to choose option…" at bounding box center [455, 354] width 418 height 33
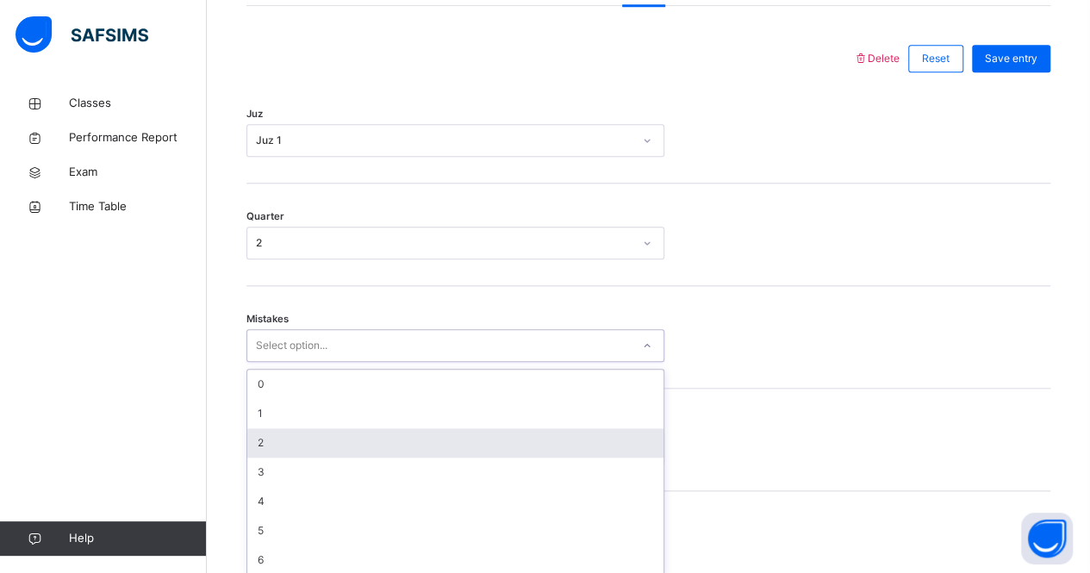
scroll to position [789, 0]
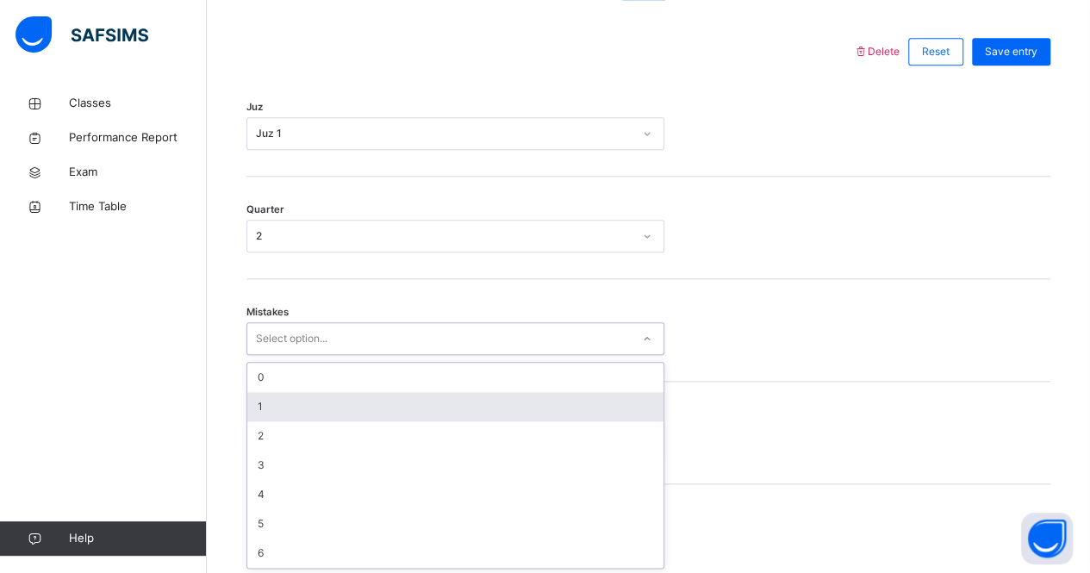
click at [312, 413] on div "1" at bounding box center [455, 406] width 416 height 29
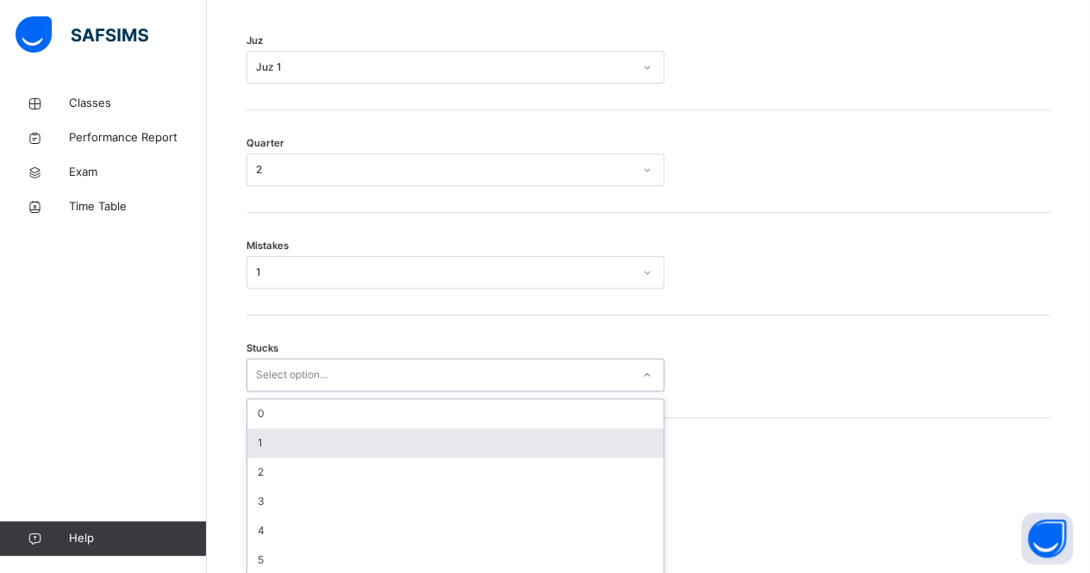
click at [294, 391] on div "option 1 focused, 2 of 6. 6 results available. Use Up and Down to choose option…" at bounding box center [455, 374] width 418 height 33
click at [293, 430] on div "1" at bounding box center [455, 436] width 416 height 29
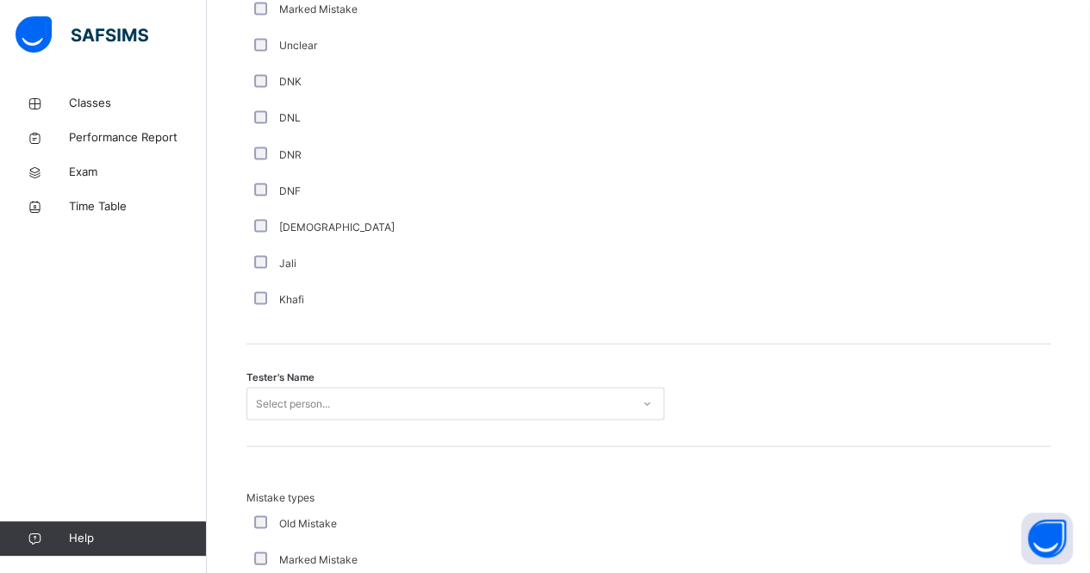
scroll to position [1503, 0]
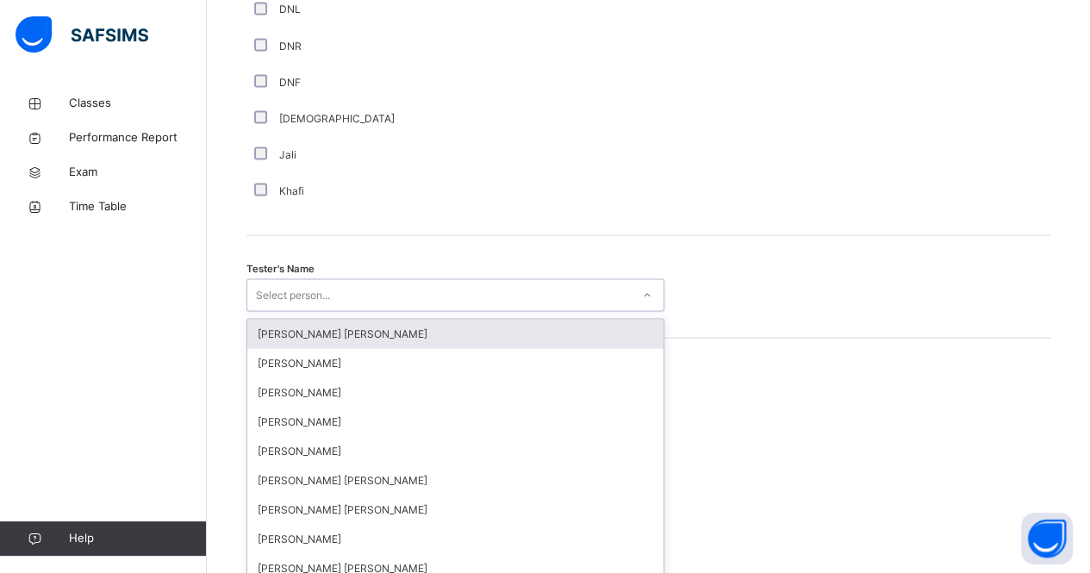
click at [302, 311] on div "option [PERSON_NAME] [PERSON_NAME] focused, 1 of 90. 90 results available. Use …" at bounding box center [455, 294] width 418 height 33
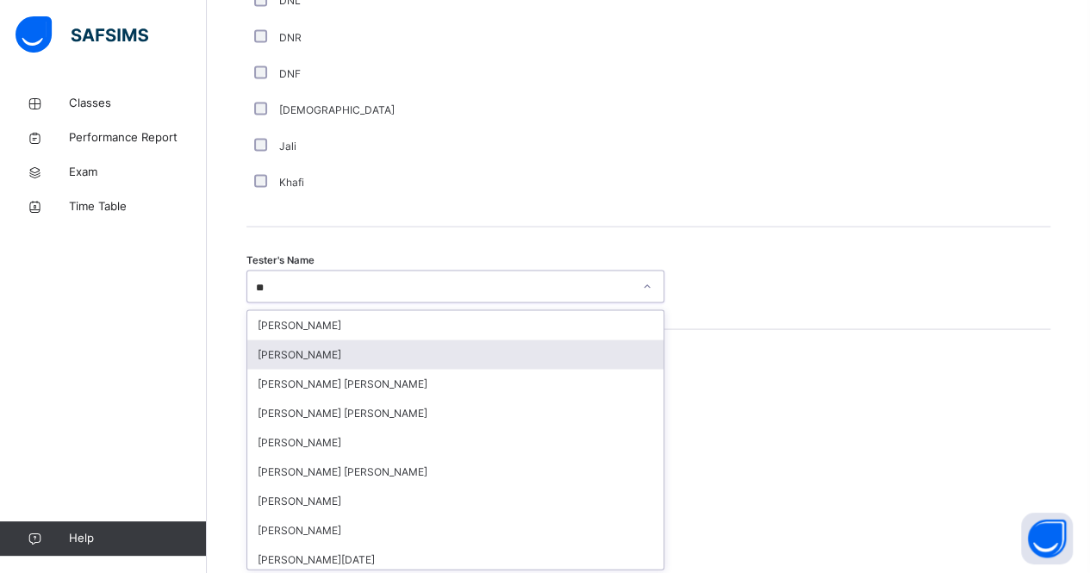
type input "***"
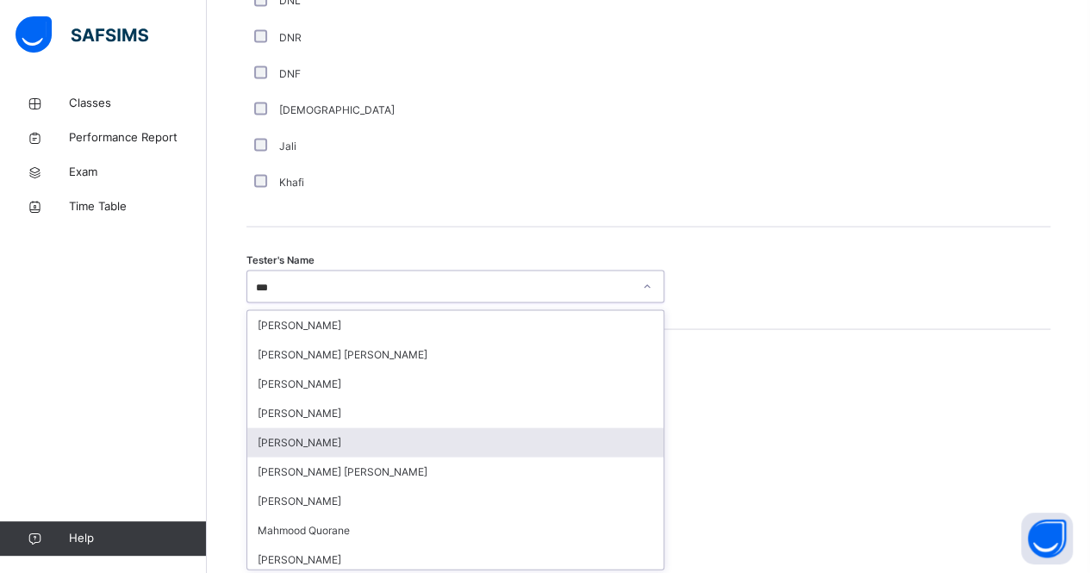
click at [319, 442] on div "[PERSON_NAME]" at bounding box center [455, 441] width 416 height 29
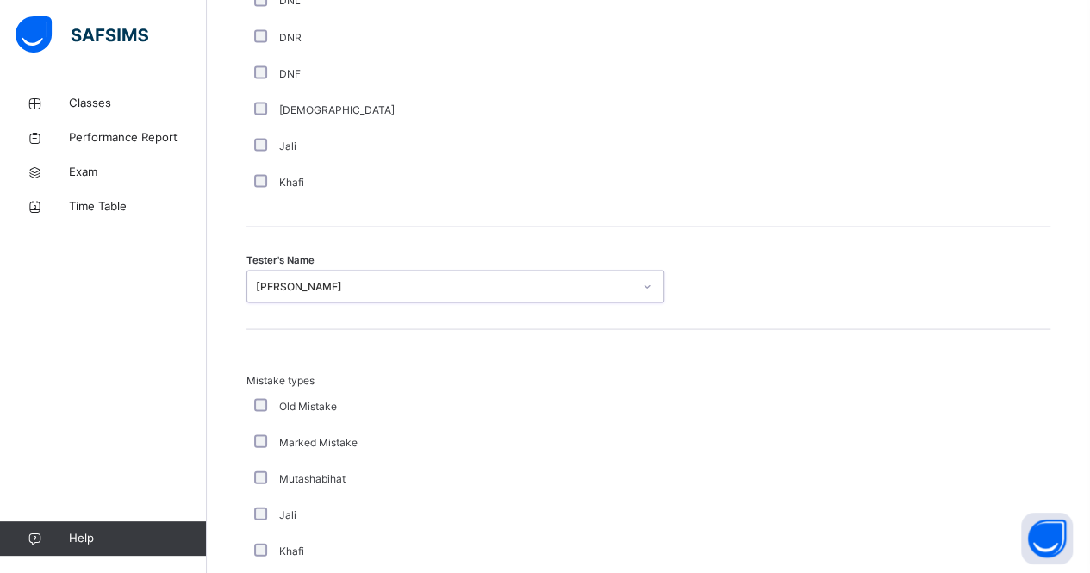
scroll to position [1918, 0]
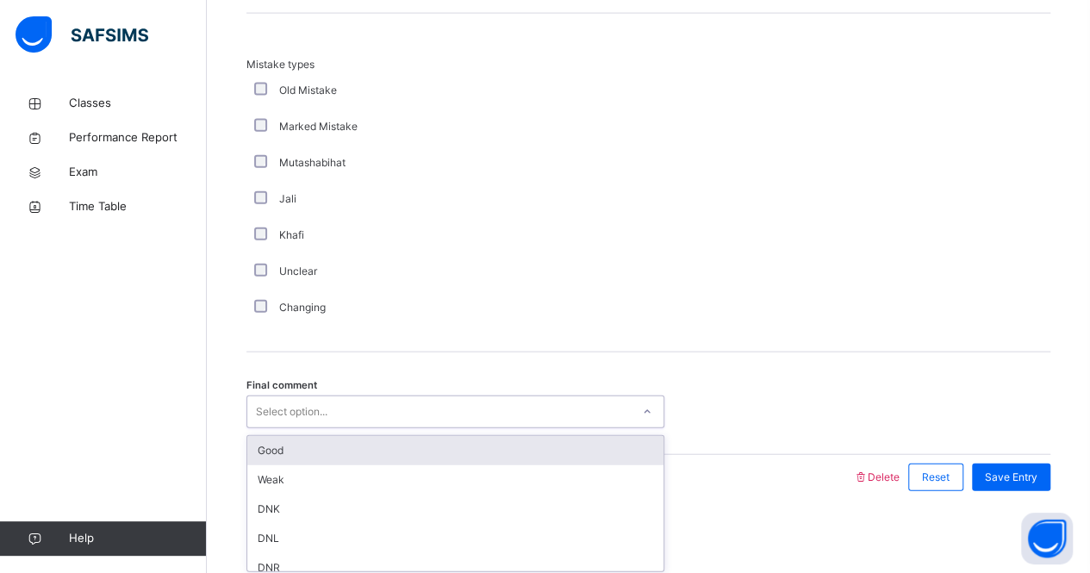
click at [303, 396] on div "Select option..." at bounding box center [292, 411] width 72 height 33
click at [310, 447] on div "Good" at bounding box center [455, 450] width 416 height 29
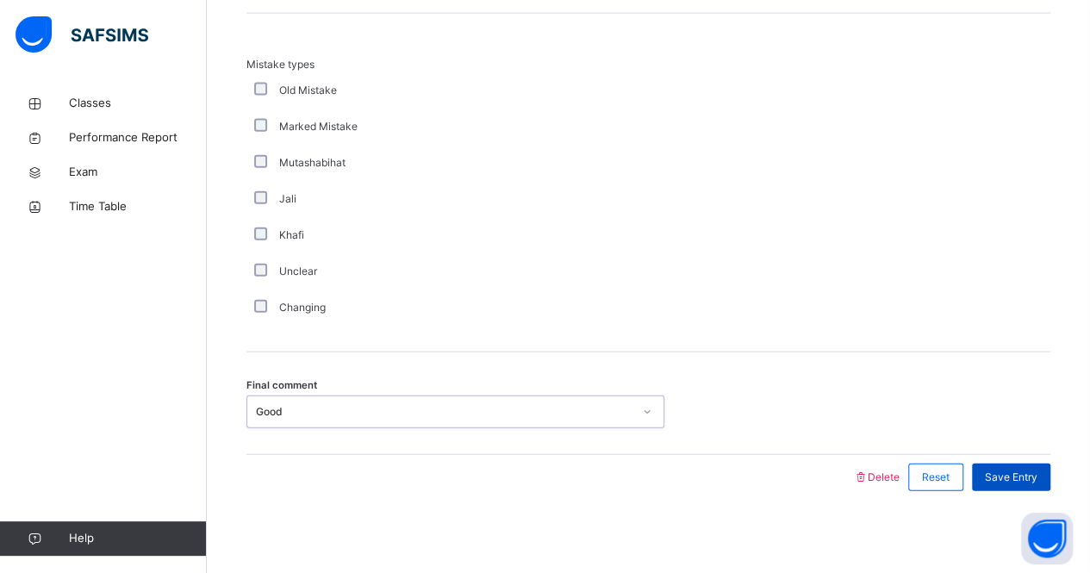
click at [1037, 471] on span "Save Entry" at bounding box center [1011, 478] width 53 height 16
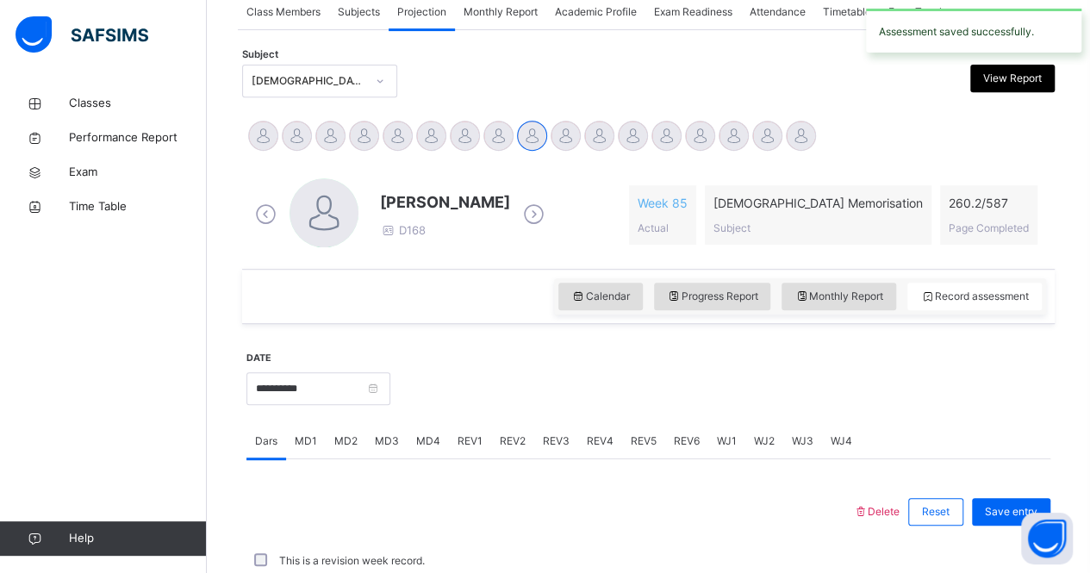
scroll to position [719, 0]
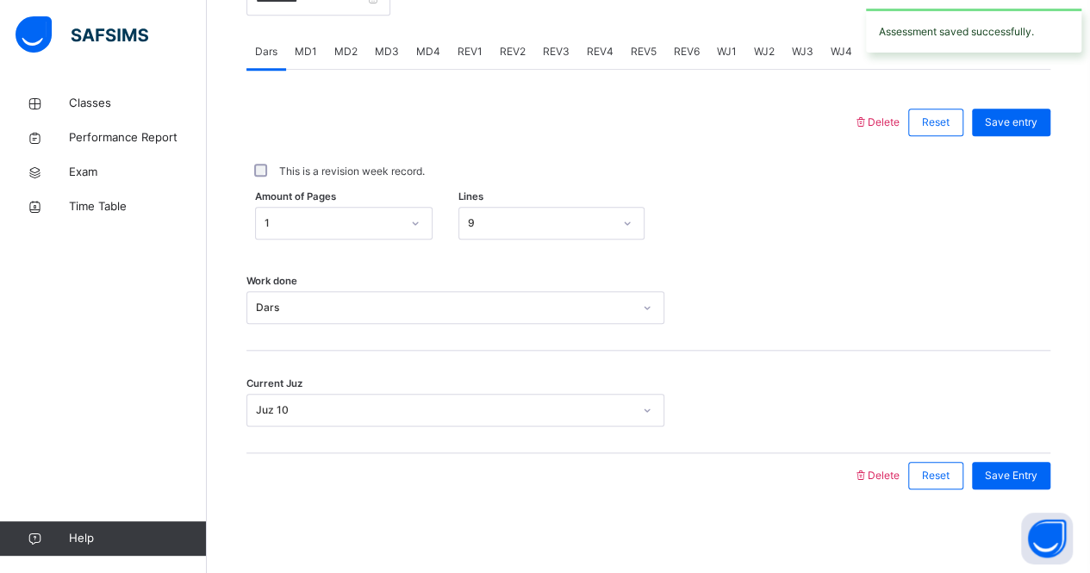
click at [388, 378] on div "Current Juz Juz 10" at bounding box center [648, 402] width 804 height 103
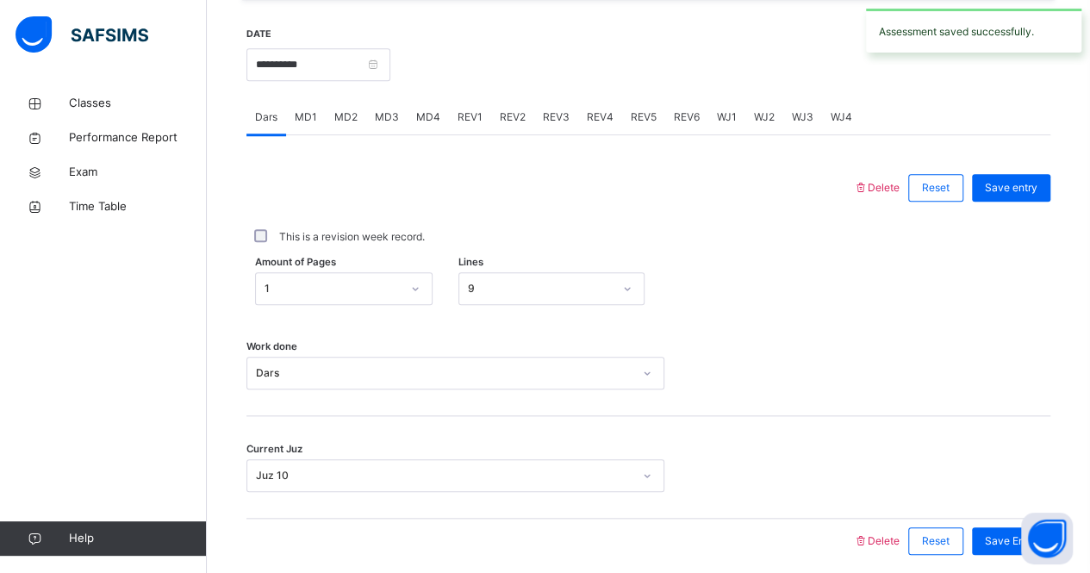
scroll to position [654, 0]
click at [339, 64] on input "**********" at bounding box center [318, 63] width 144 height 33
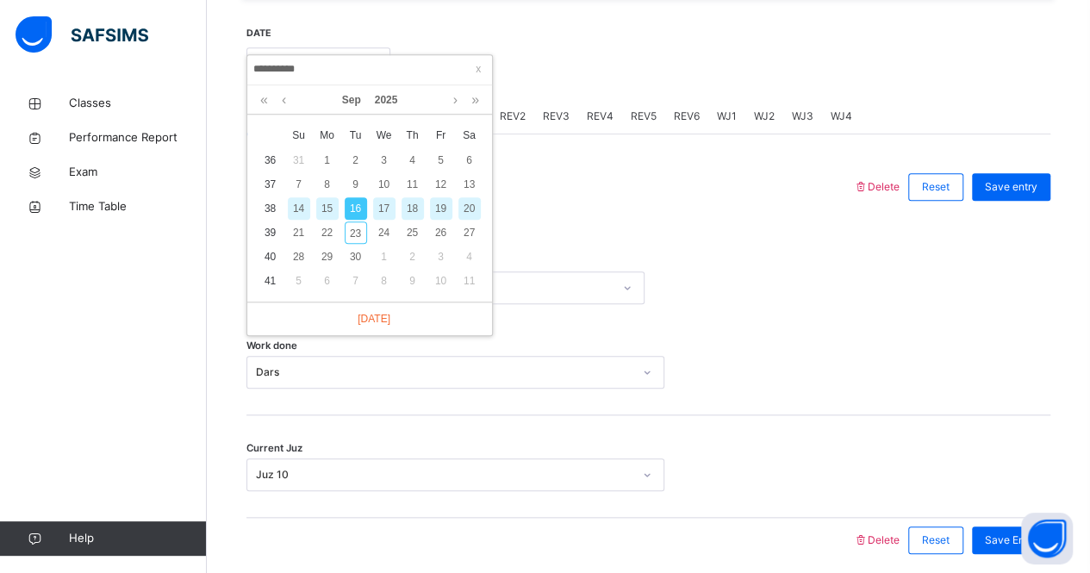
click at [326, 196] on td "15" at bounding box center [327, 208] width 28 height 24
type input "**********"
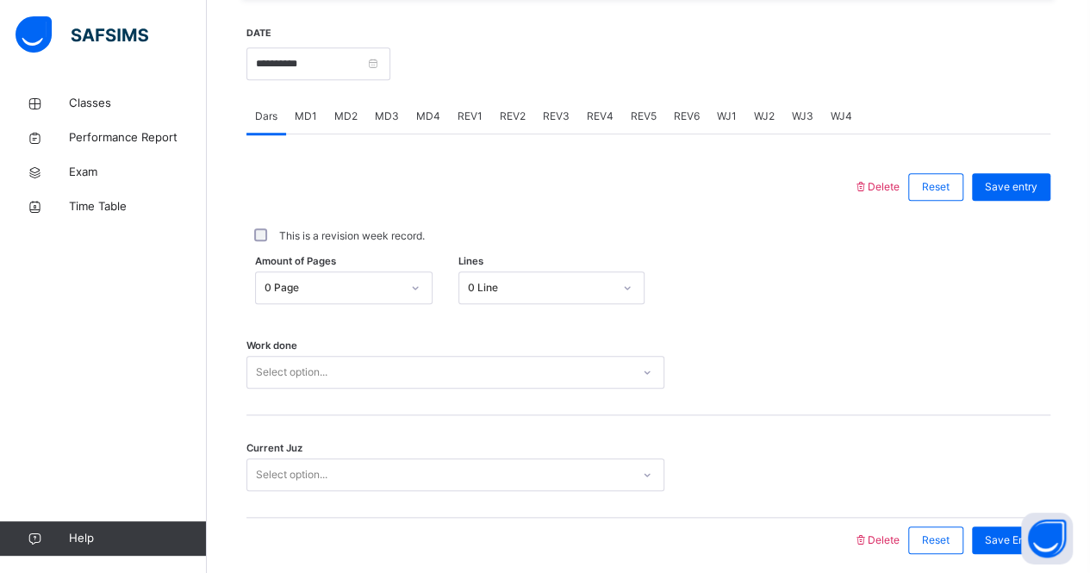
scroll to position [719, 0]
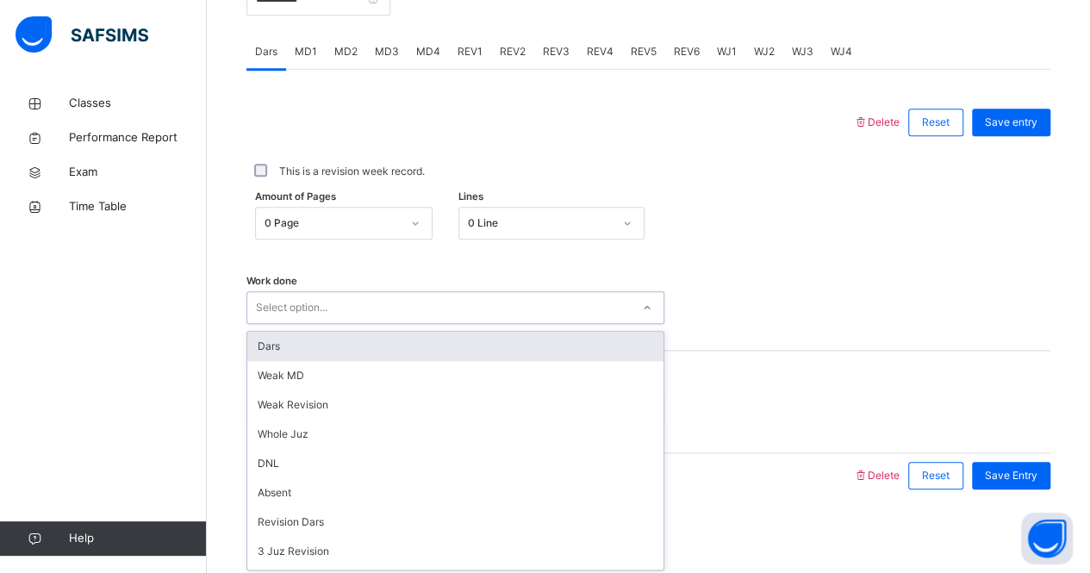
click at [401, 297] on div "Select option..." at bounding box center [438, 308] width 383 height 27
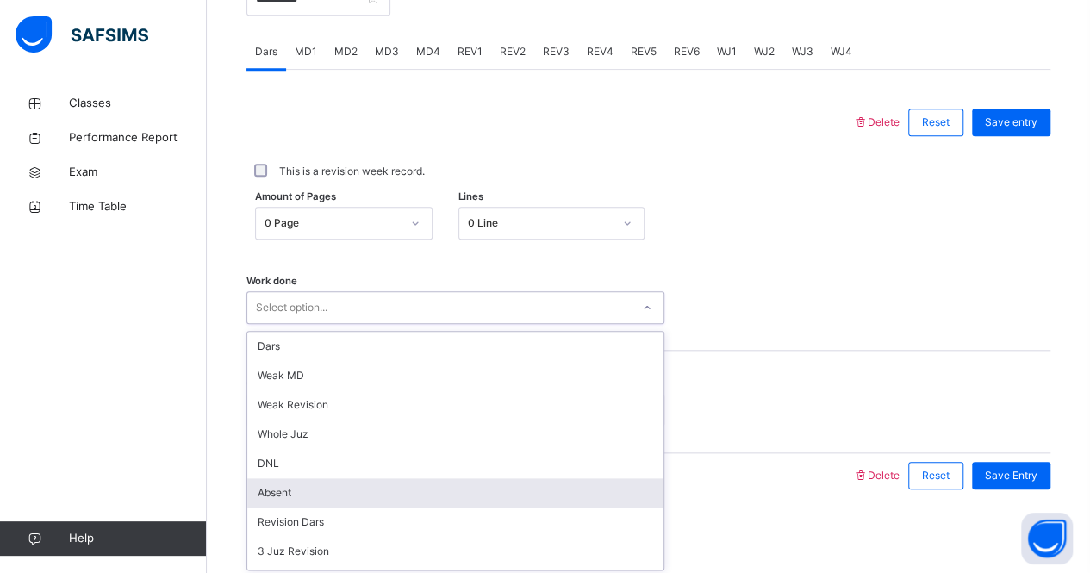
click at [422, 500] on div "Absent" at bounding box center [455, 492] width 416 height 29
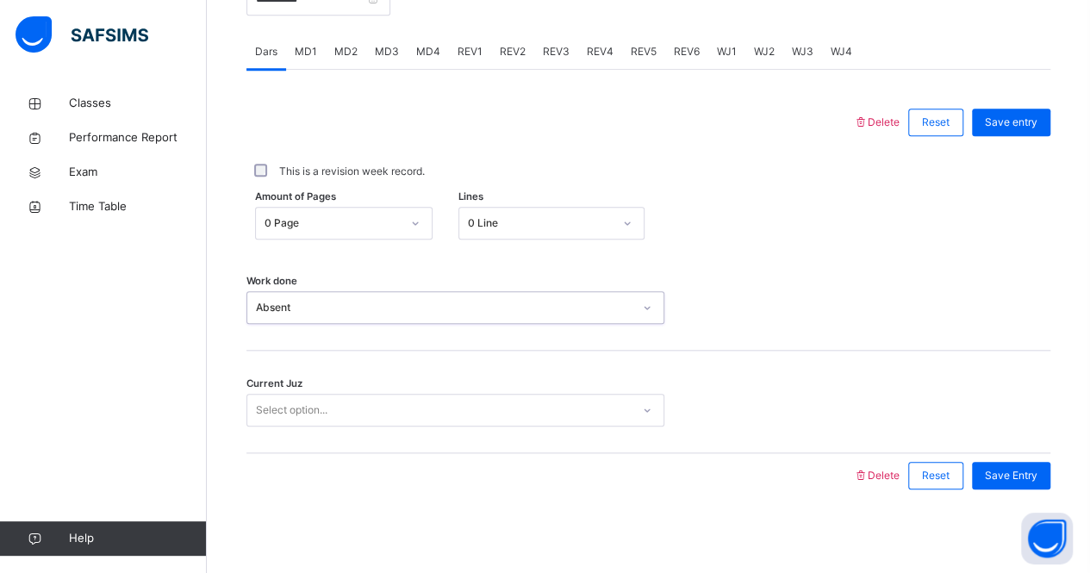
click at [458, 413] on div "Select option..." at bounding box center [438, 410] width 383 height 27
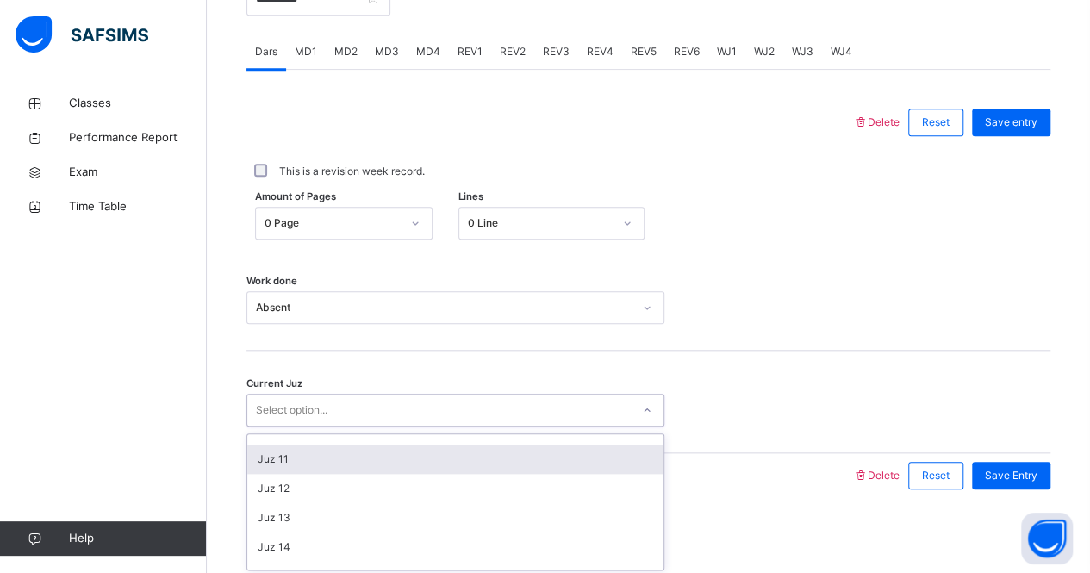
scroll to position [253, 0]
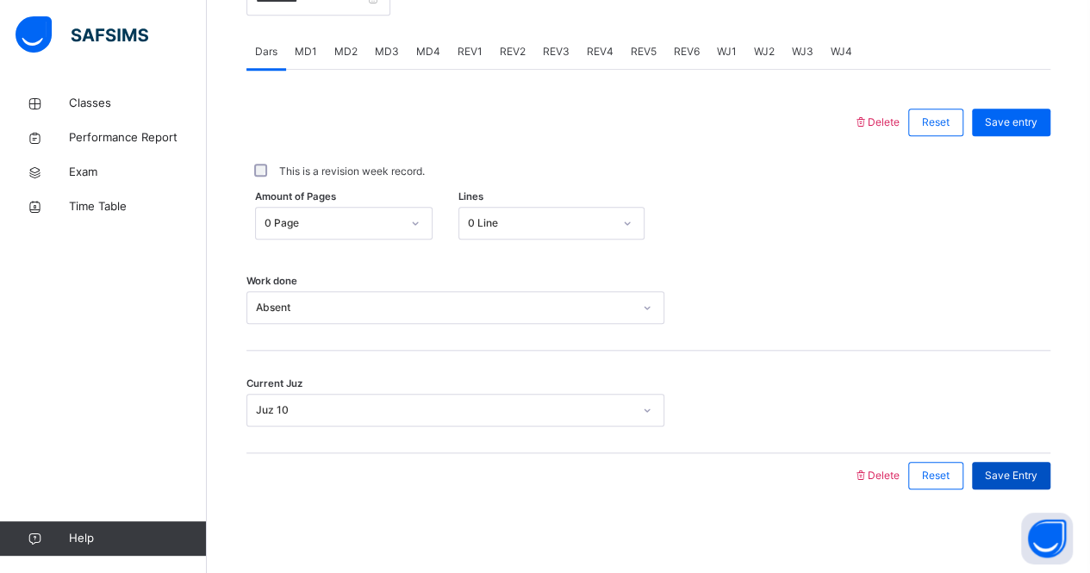
click at [1020, 481] on div "Save Entry" at bounding box center [1011, 476] width 78 height 28
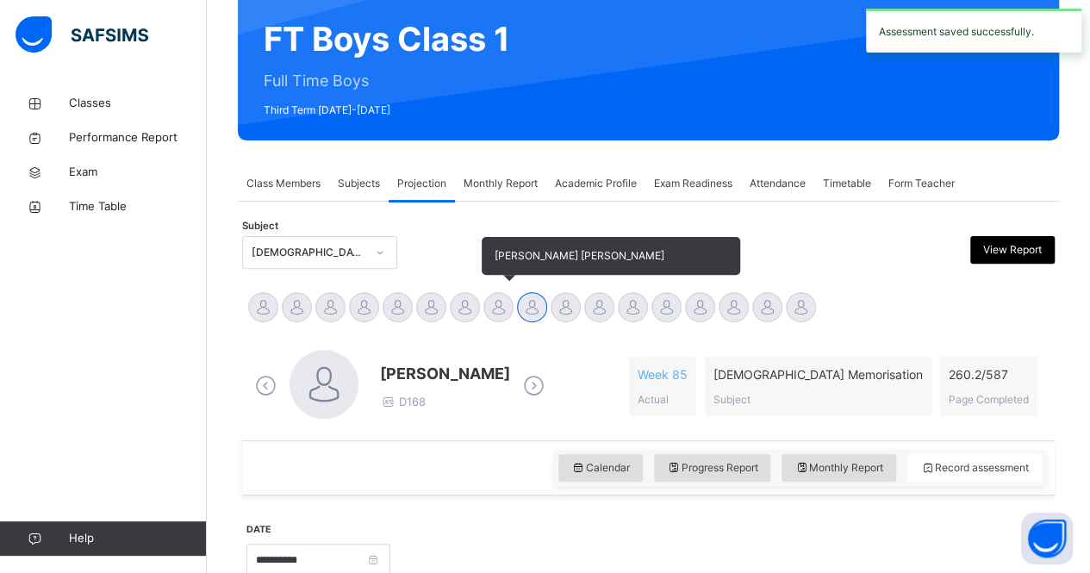
scroll to position [113, 0]
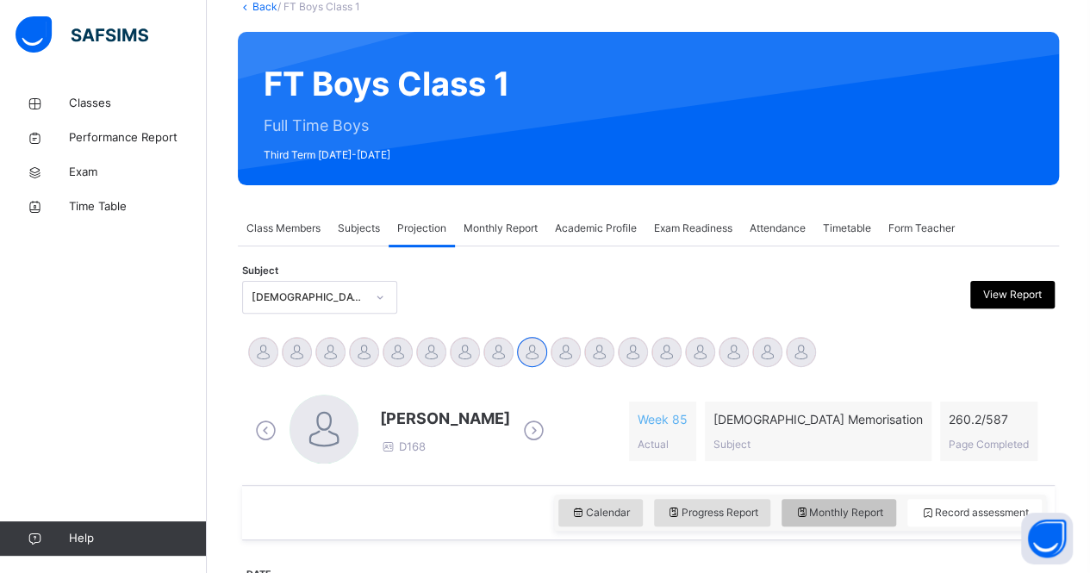
click at [809, 510] on icon at bounding box center [801, 513] width 15 height 16
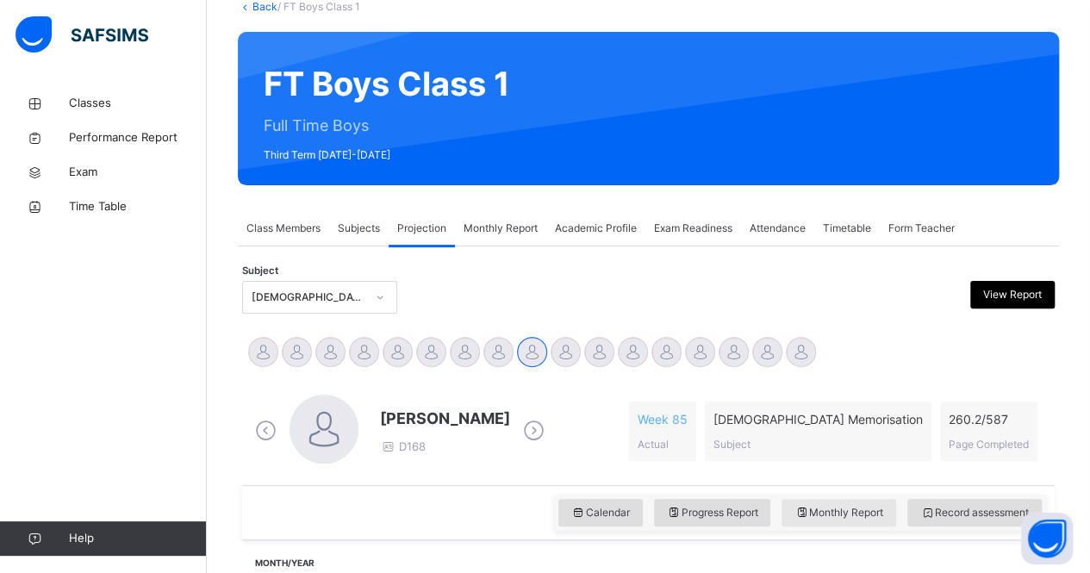
select select "****"
select select "*"
click at [809, 509] on icon at bounding box center [801, 513] width 15 height 16
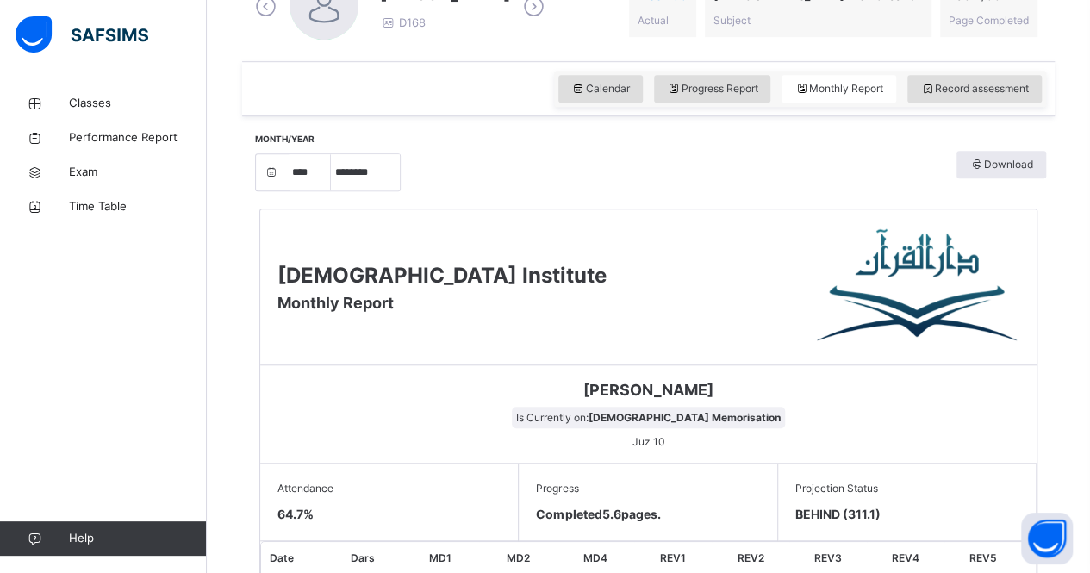
scroll to position [536, 0]
click at [969, 85] on span "Record assessment" at bounding box center [974, 90] width 109 height 16
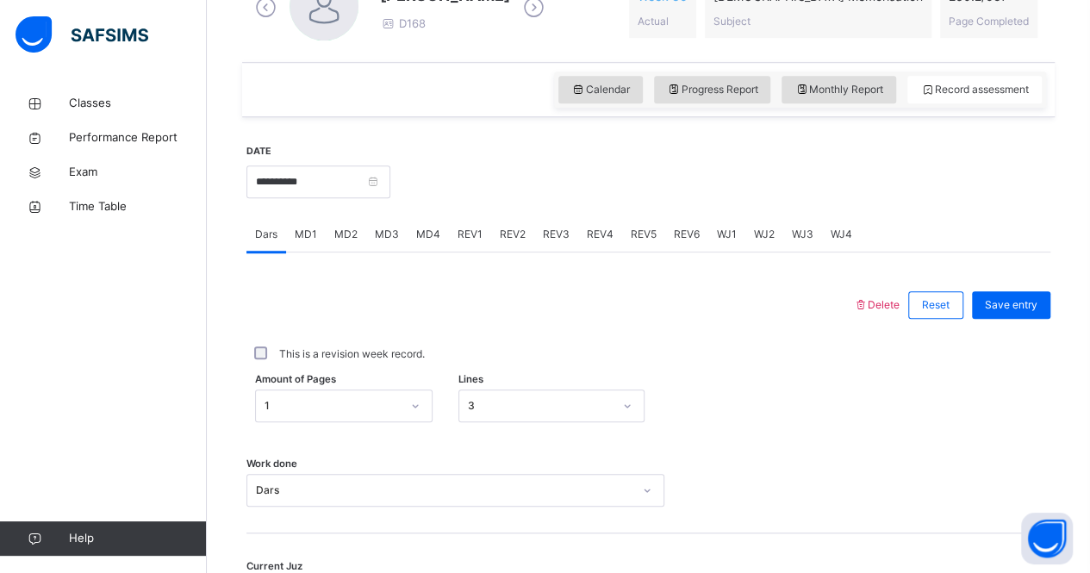
click at [355, 383] on div "Amount of Pages 1 Lines 3" at bounding box center [648, 406] width 804 height 50
click at [328, 186] on input "**********" at bounding box center [318, 181] width 144 height 33
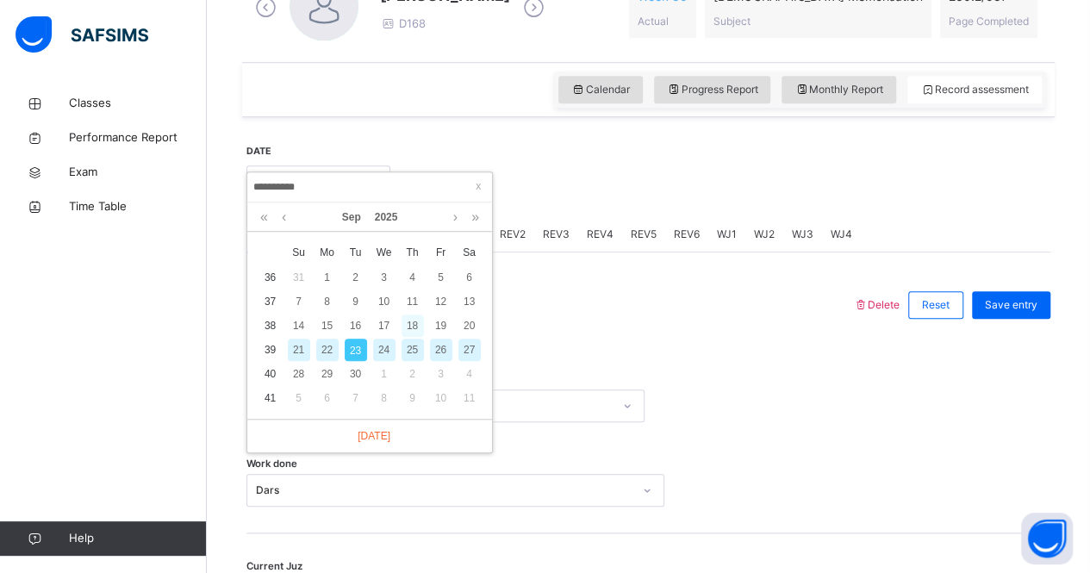
click at [421, 327] on div "18" at bounding box center [412, 325] width 22 height 22
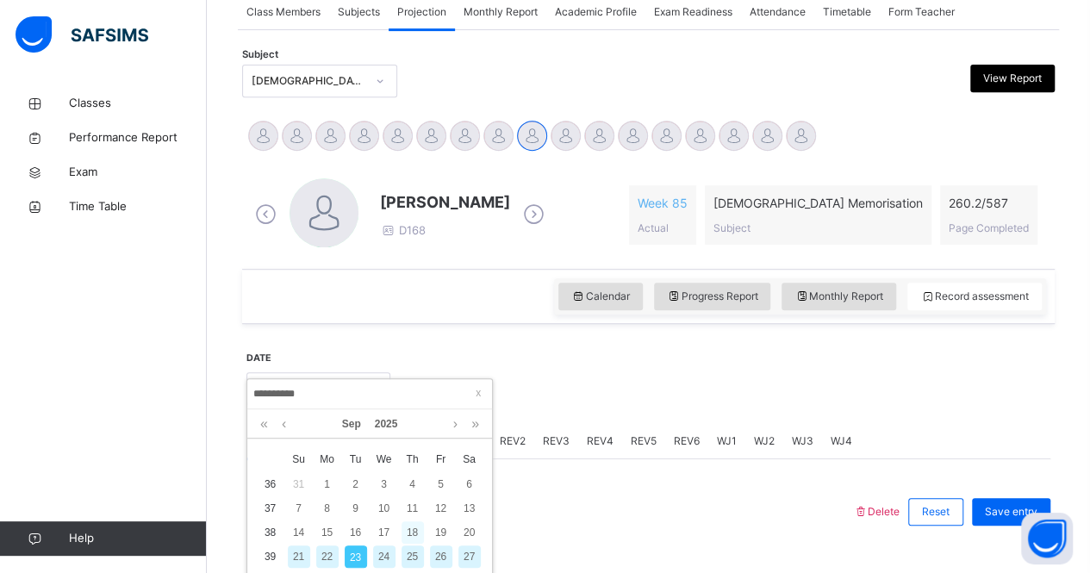
type input "**********"
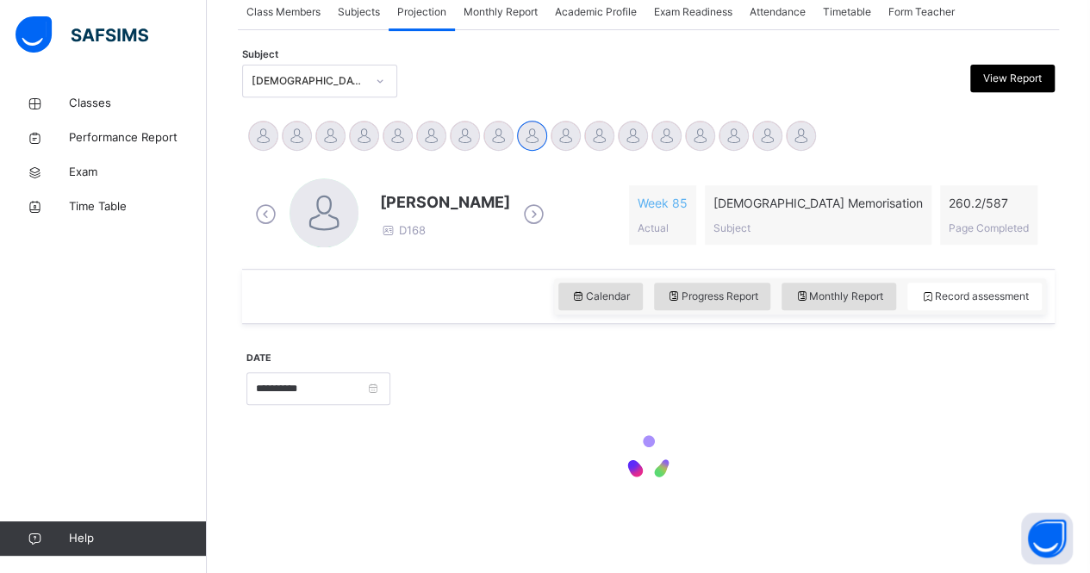
scroll to position [536, 0]
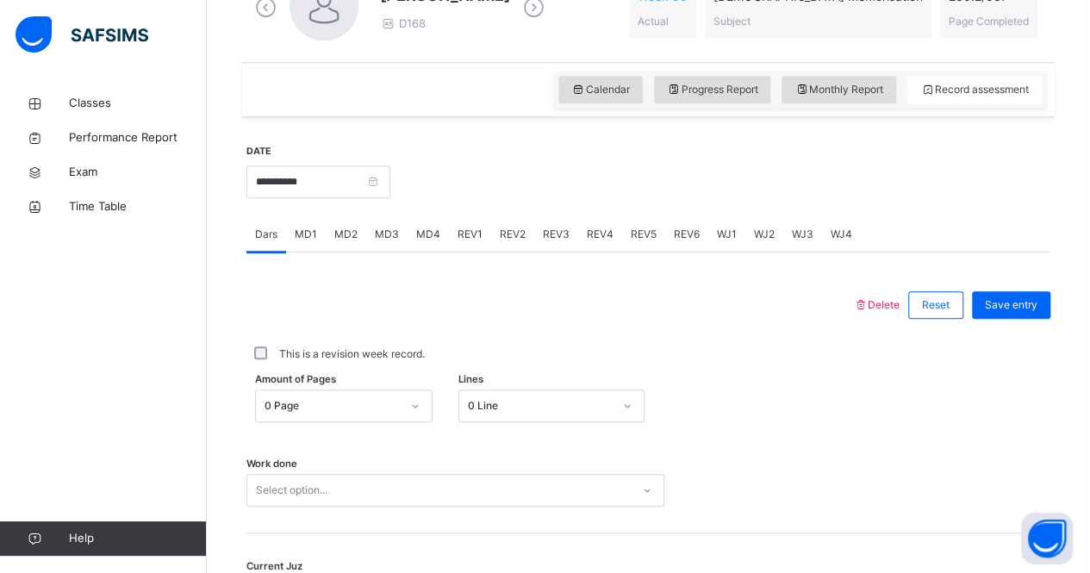
click at [513, 230] on span "REV2" at bounding box center [513, 235] width 26 height 16
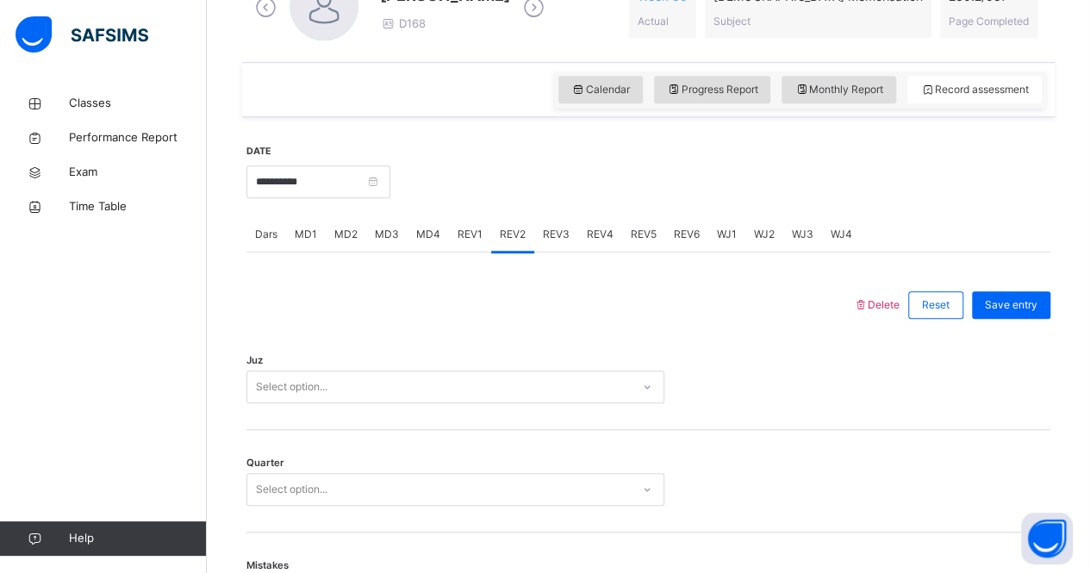
click at [465, 232] on span "REV1" at bounding box center [469, 235] width 25 height 16
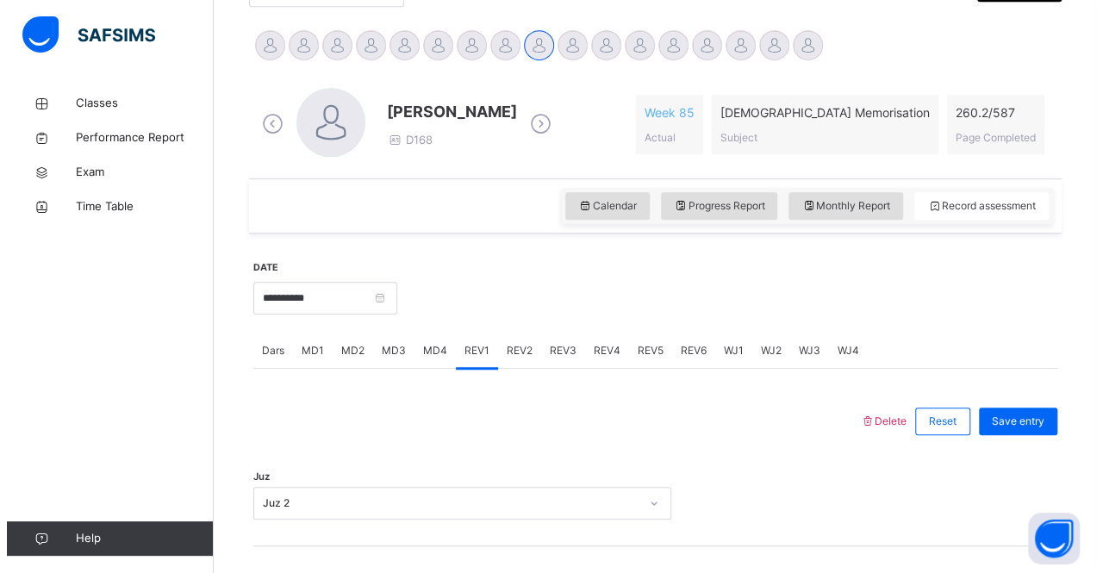
scroll to position [392, 0]
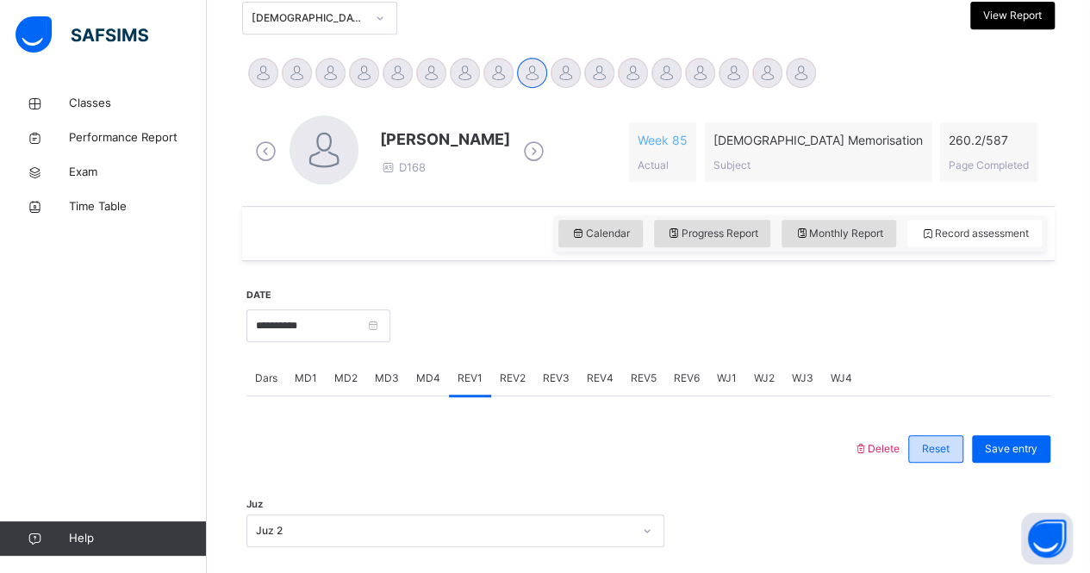
click at [939, 441] on span "Reset" at bounding box center [936, 449] width 28 height 16
click at [924, 445] on div "Reset" at bounding box center [935, 449] width 55 height 28
click at [894, 445] on span "Delete" at bounding box center [876, 448] width 47 height 13
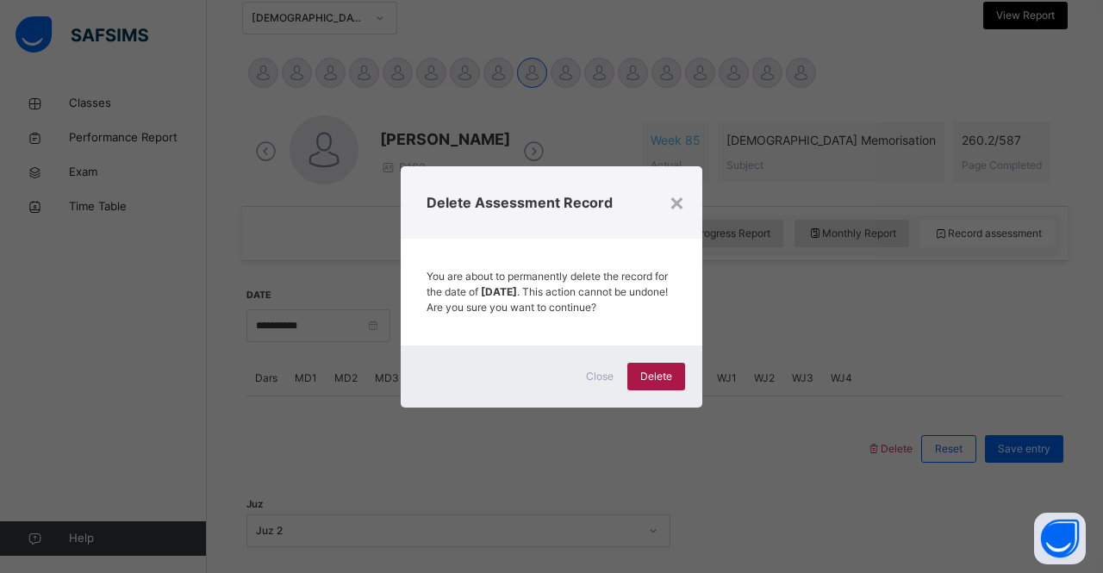
click at [658, 381] on span "Delete" at bounding box center [656, 377] width 32 height 16
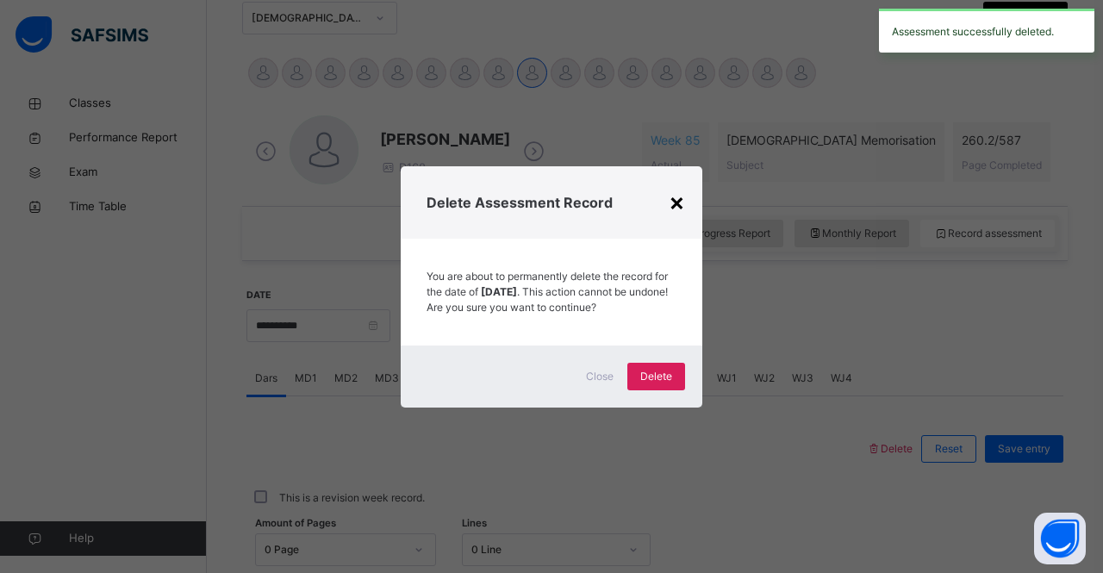
click at [682, 184] on div "×" at bounding box center [677, 202] width 16 height 36
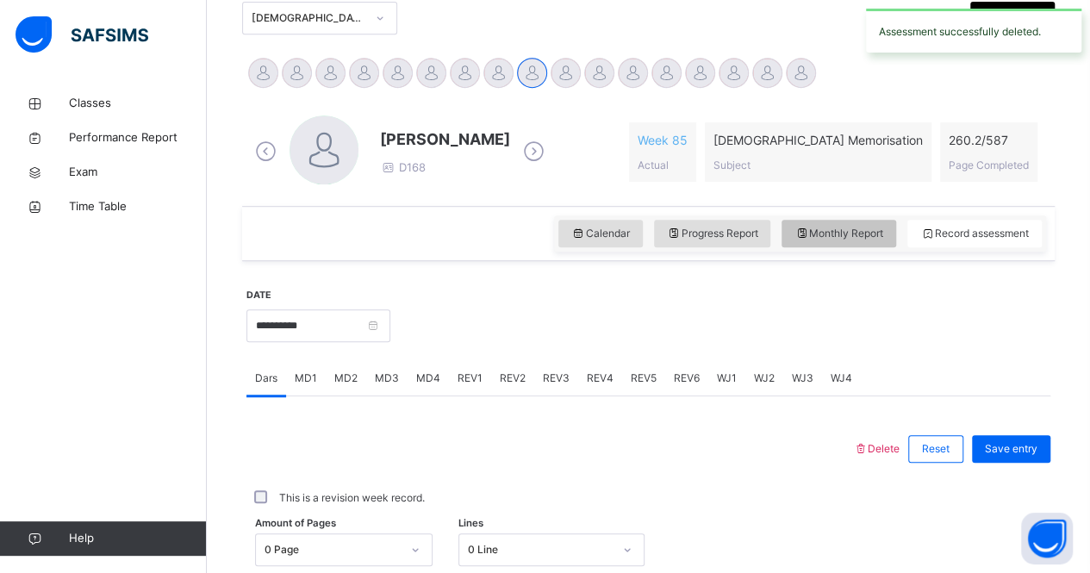
click at [843, 239] on span "Monthly Report" at bounding box center [838, 234] width 89 height 16
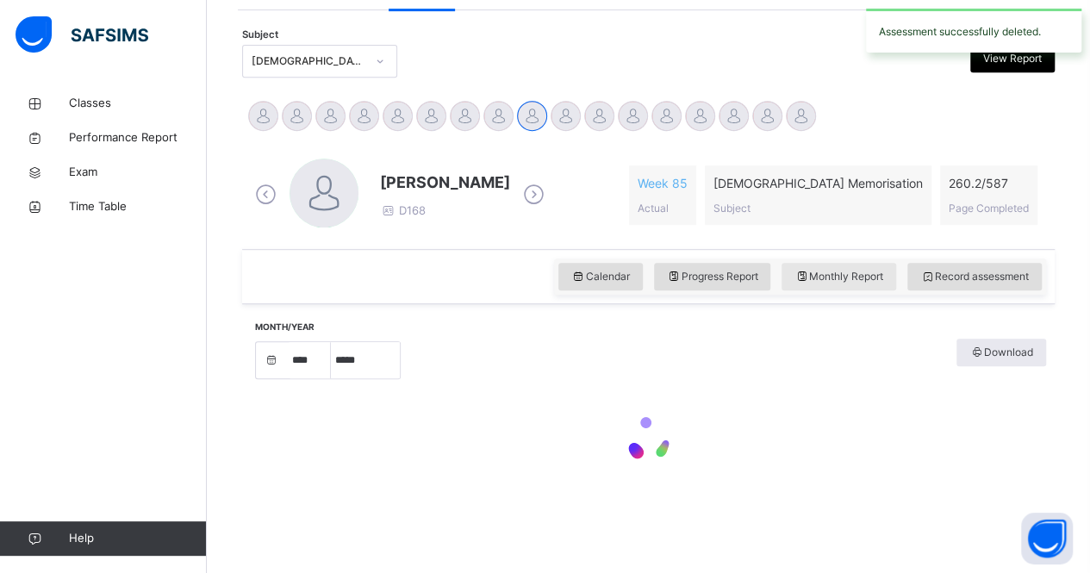
select select "****"
select select "*"
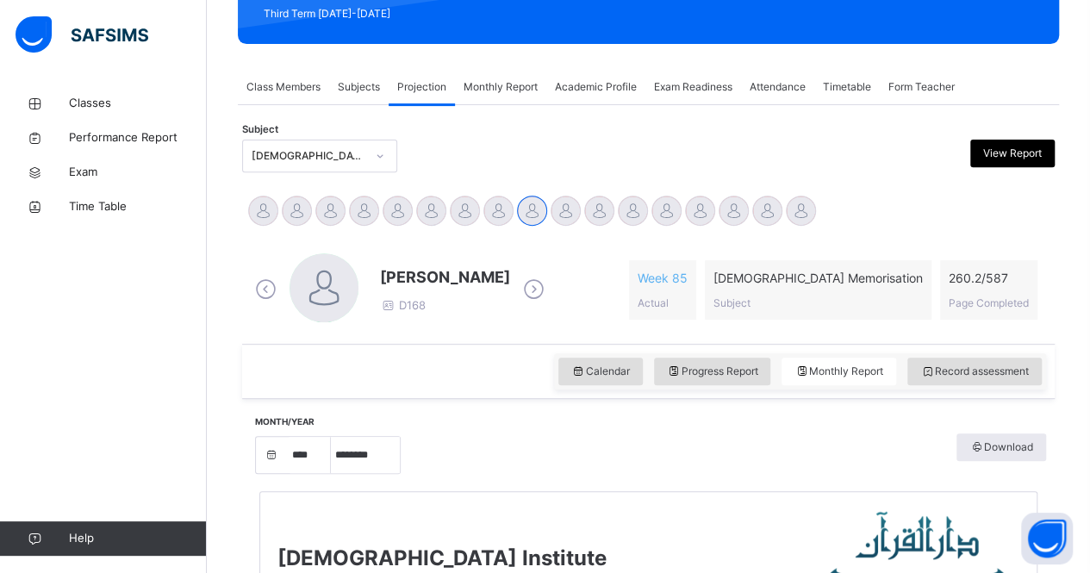
scroll to position [291, 0]
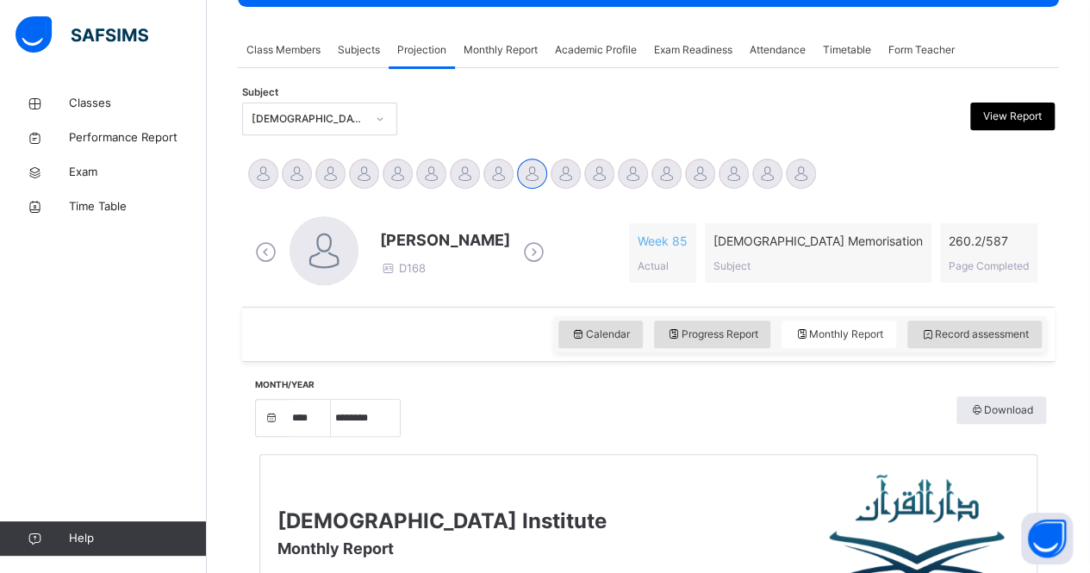
click at [996, 318] on div "Calendar Progress Report Monthly Report Record assessment" at bounding box center [800, 334] width 492 height 36
click at [986, 338] on span "Record assessment" at bounding box center [974, 335] width 109 height 16
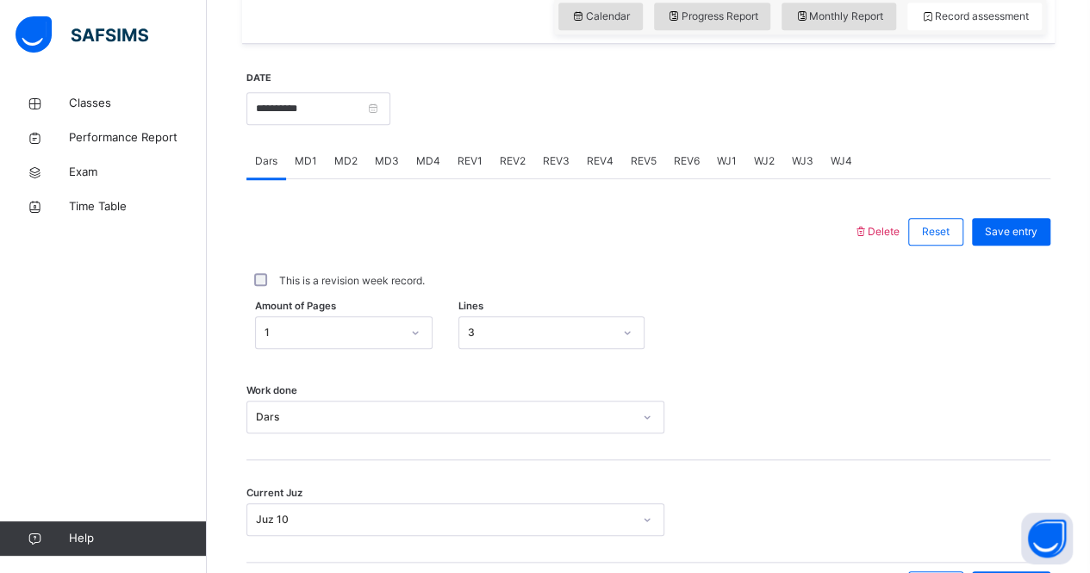
scroll to position [614, 0]
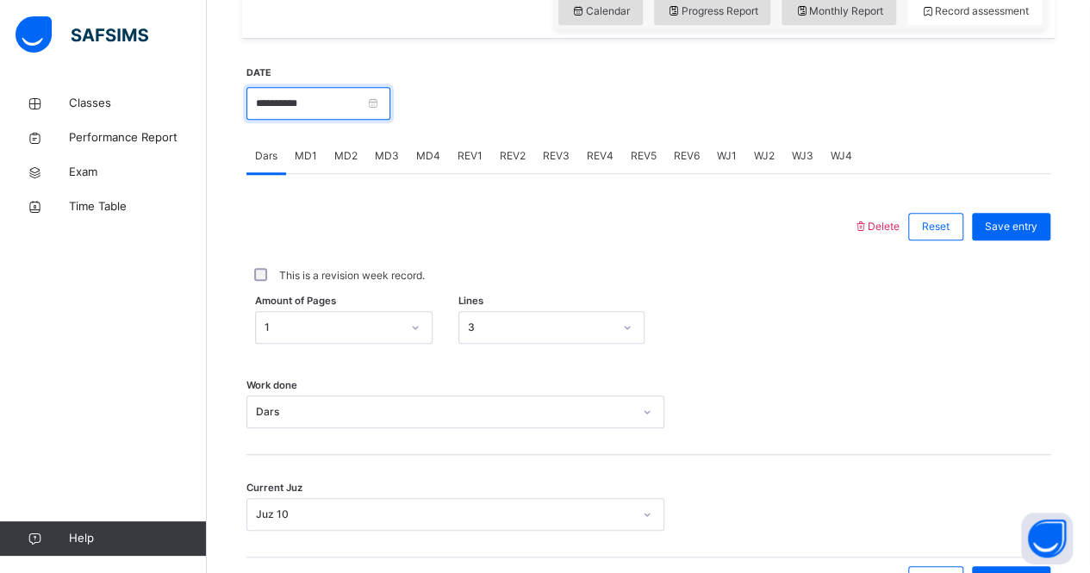
click at [390, 103] on input "**********" at bounding box center [318, 103] width 144 height 33
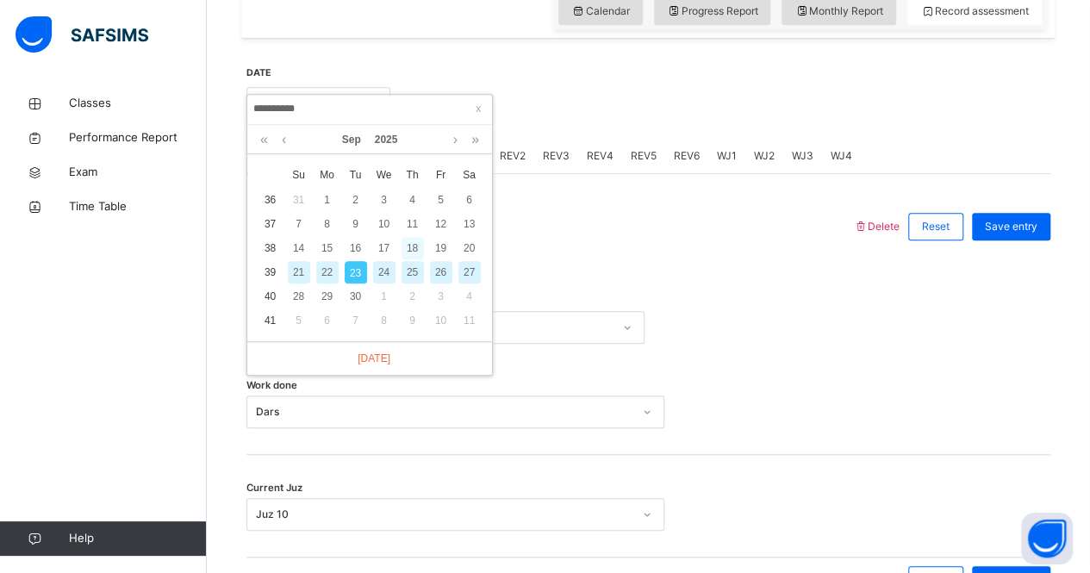
click at [412, 242] on div "18" at bounding box center [412, 248] width 22 height 22
type input "**********"
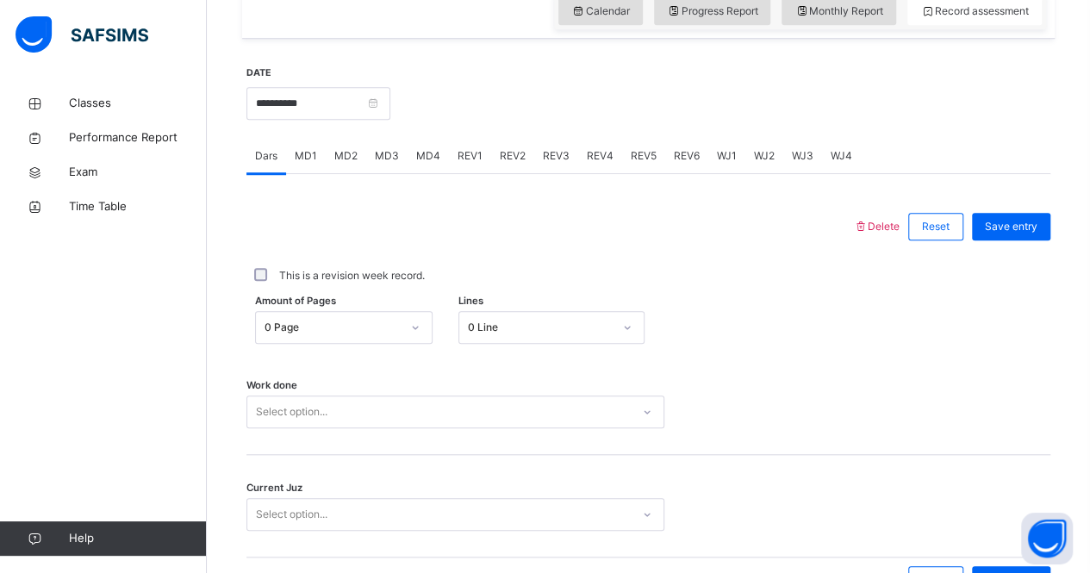
click at [887, 220] on span "Delete" at bounding box center [876, 226] width 47 height 13
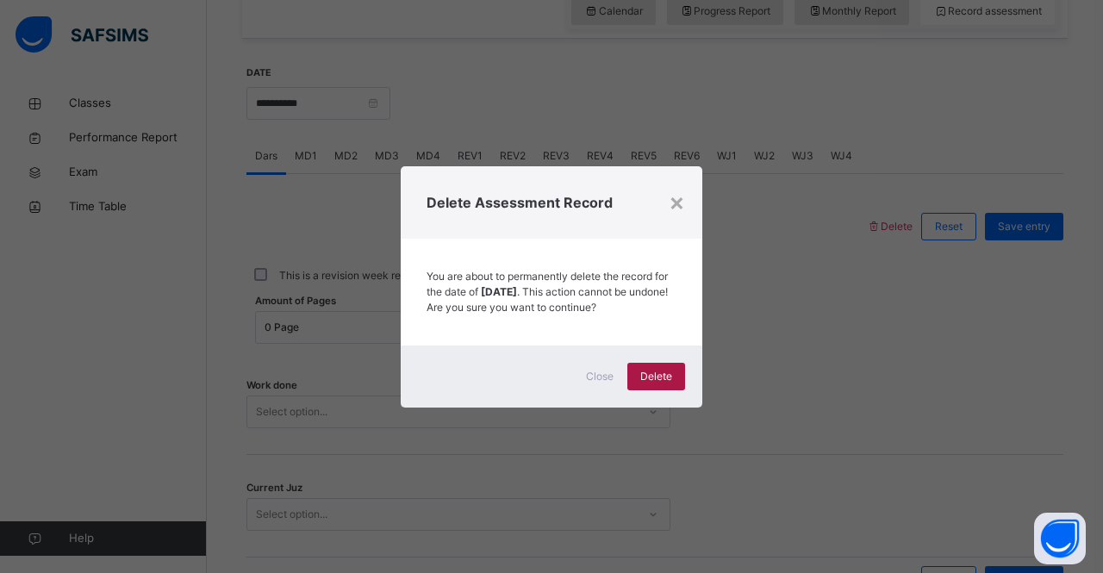
click at [650, 383] on span "Delete" at bounding box center [656, 377] width 32 height 16
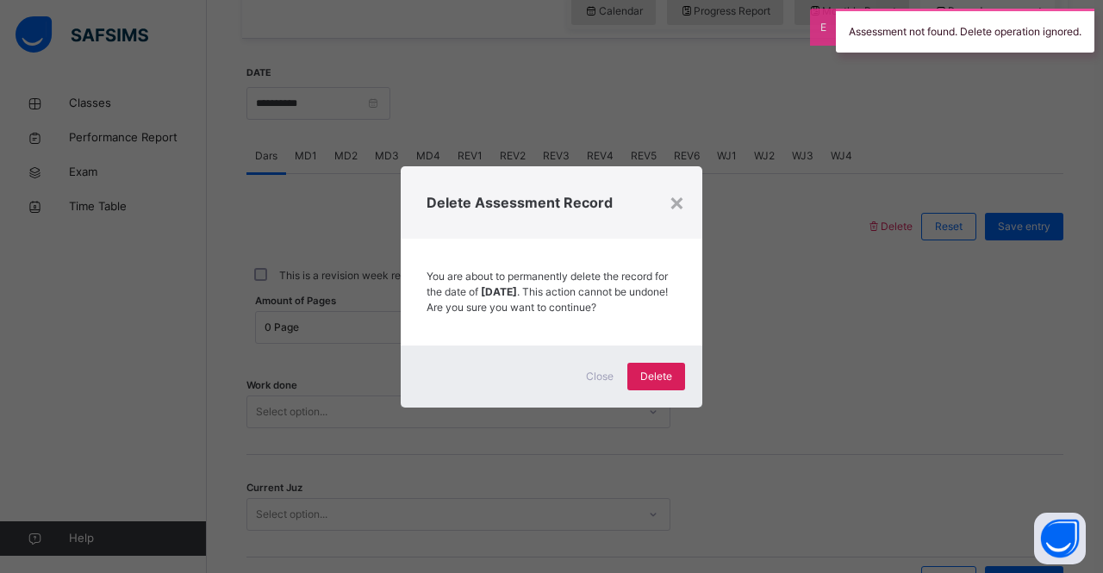
click at [679, 213] on div "Delete Assessment Record" at bounding box center [552, 202] width 302 height 72
click at [677, 191] on div "×" at bounding box center [677, 202] width 16 height 36
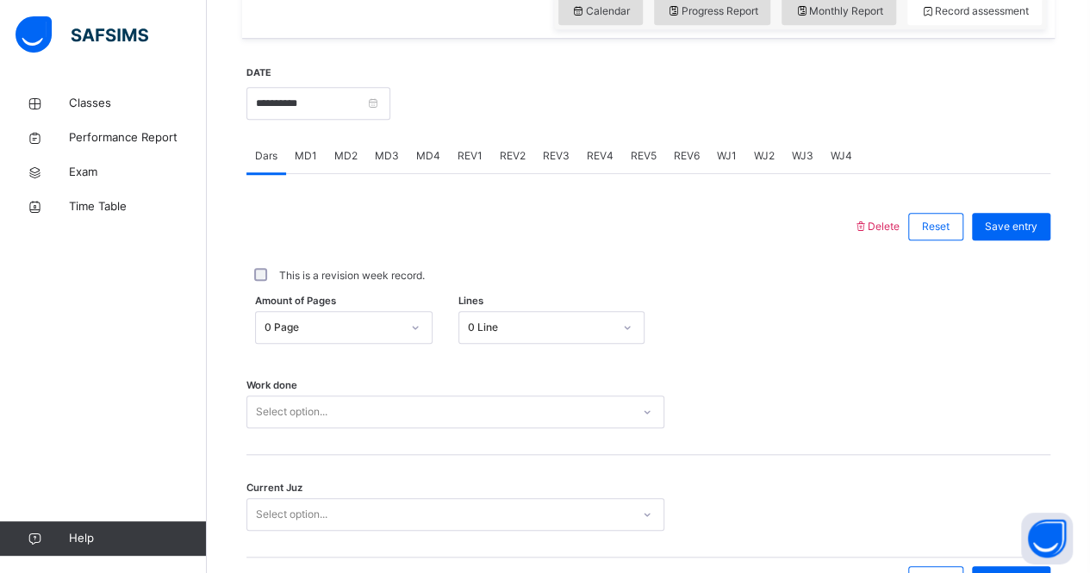
click at [880, 227] on span "Delete" at bounding box center [876, 226] width 47 height 13
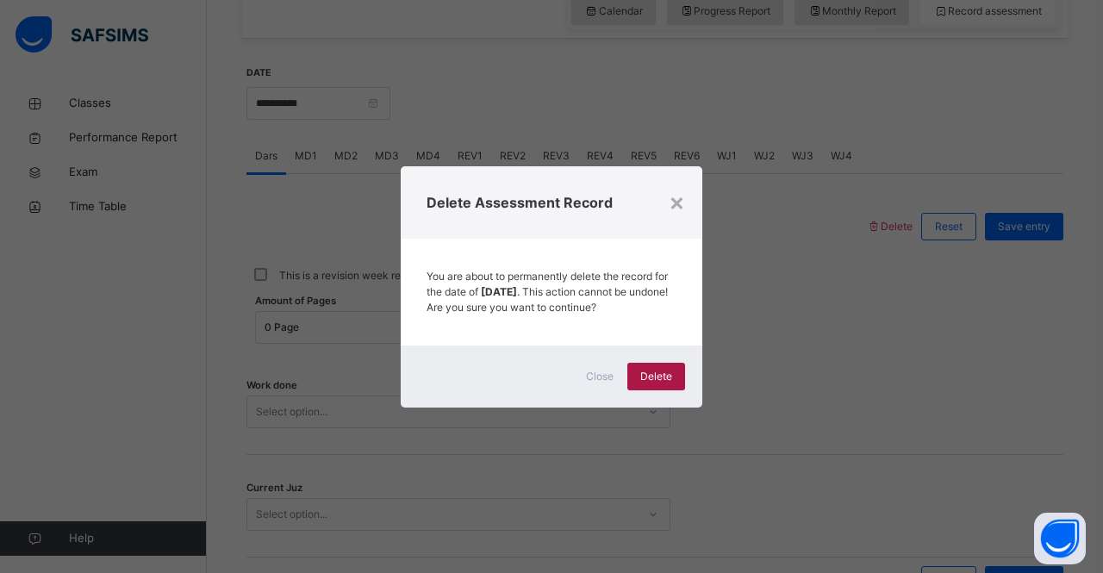
click at [663, 380] on span "Delete" at bounding box center [656, 377] width 32 height 16
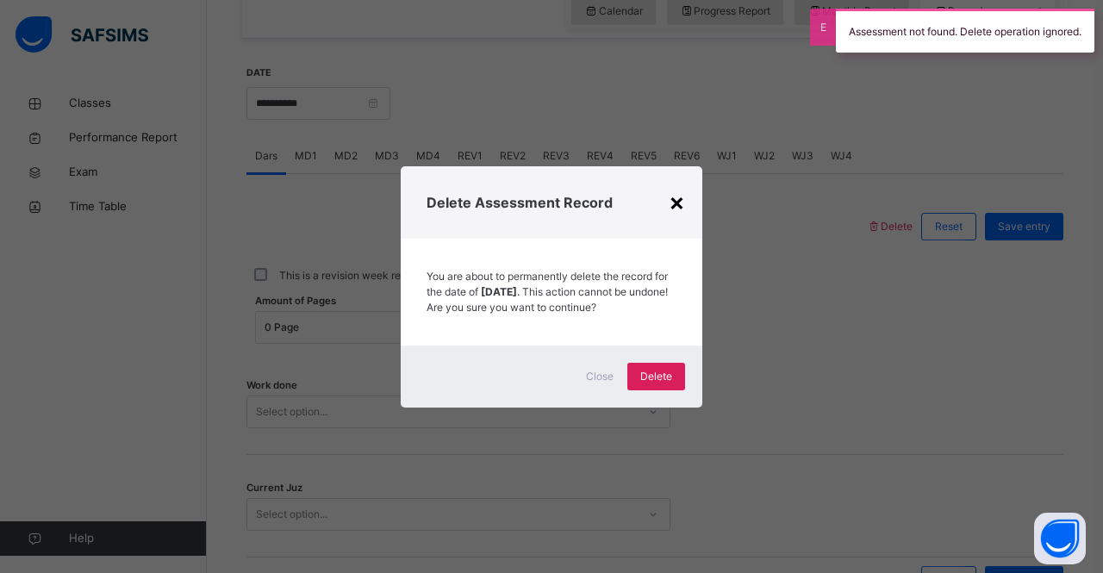
click at [678, 190] on div "×" at bounding box center [677, 202] width 16 height 36
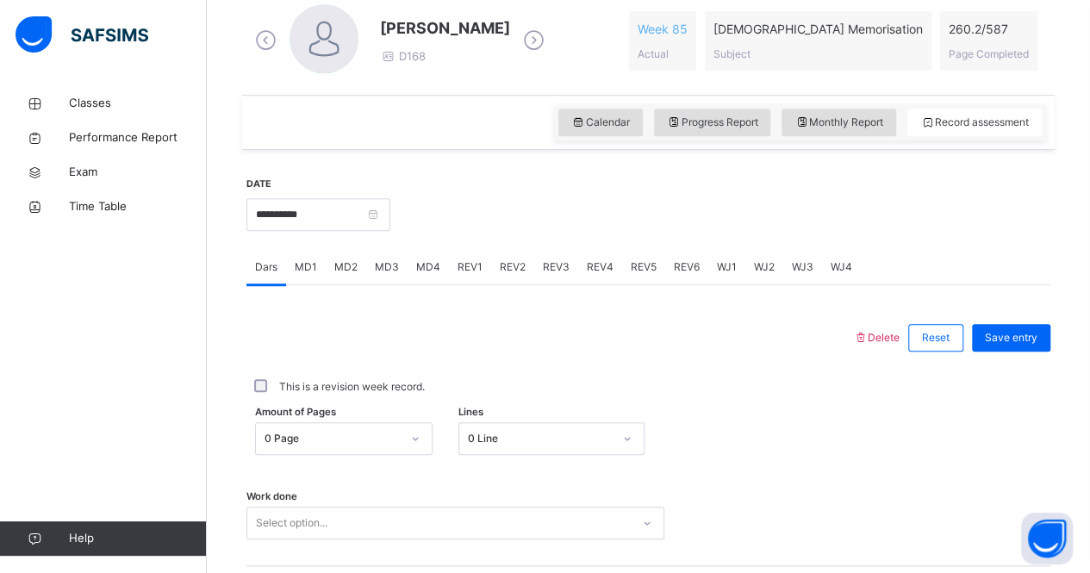
scroll to position [502, 0]
